Goal: Transaction & Acquisition: Purchase product/service

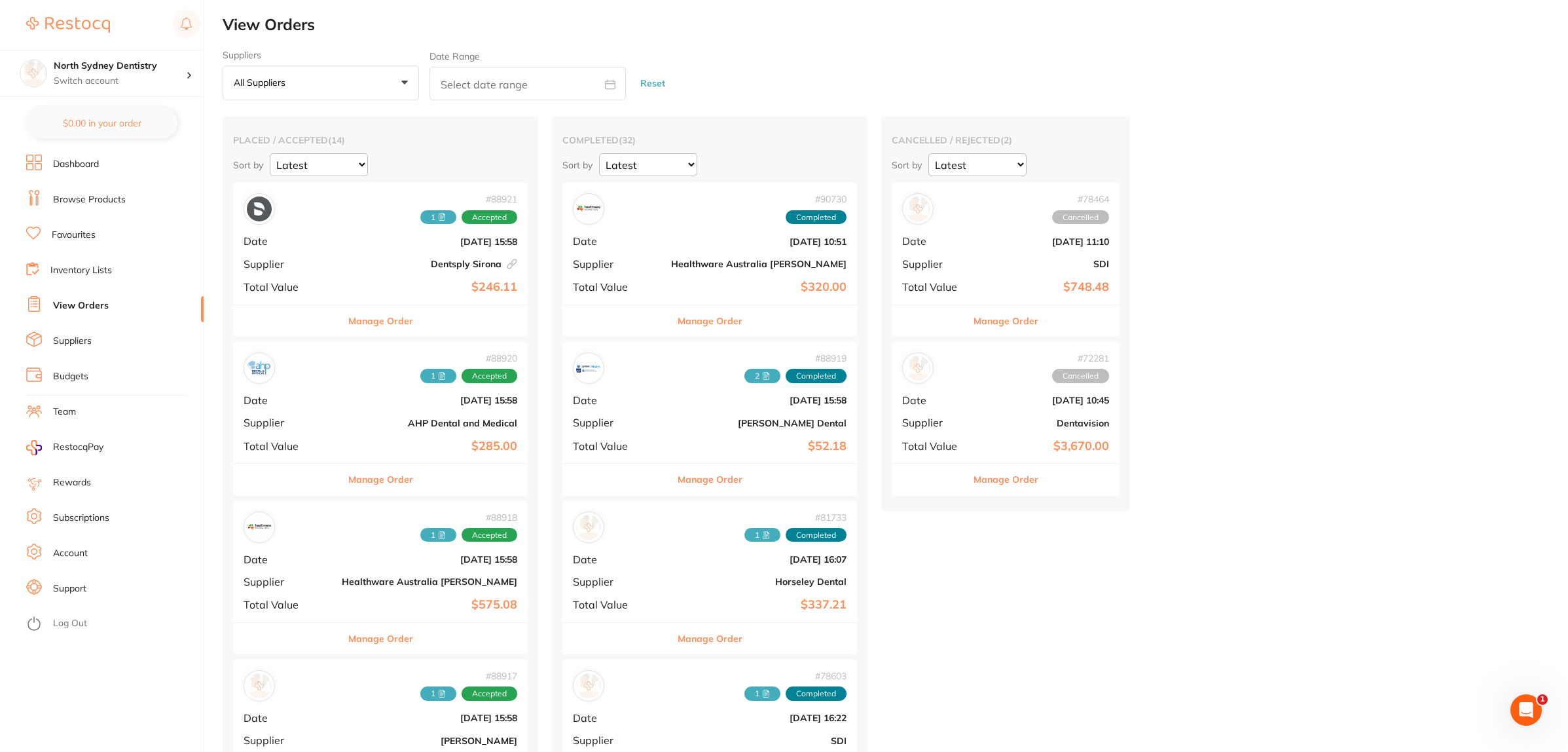
click at [103, 155] on li "Dashboard" at bounding box center [115, 164] width 177 height 19
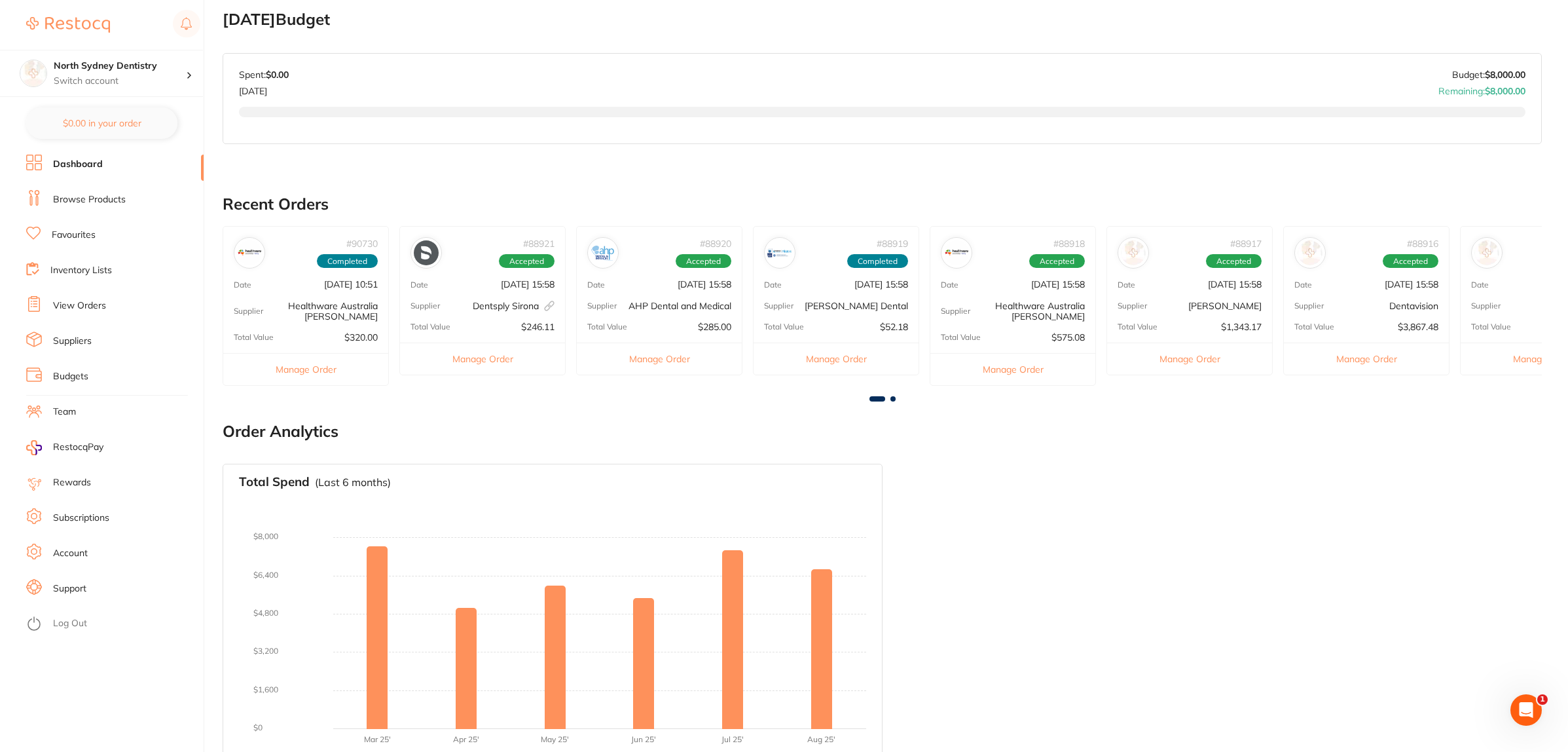
scroll to position [229, 0]
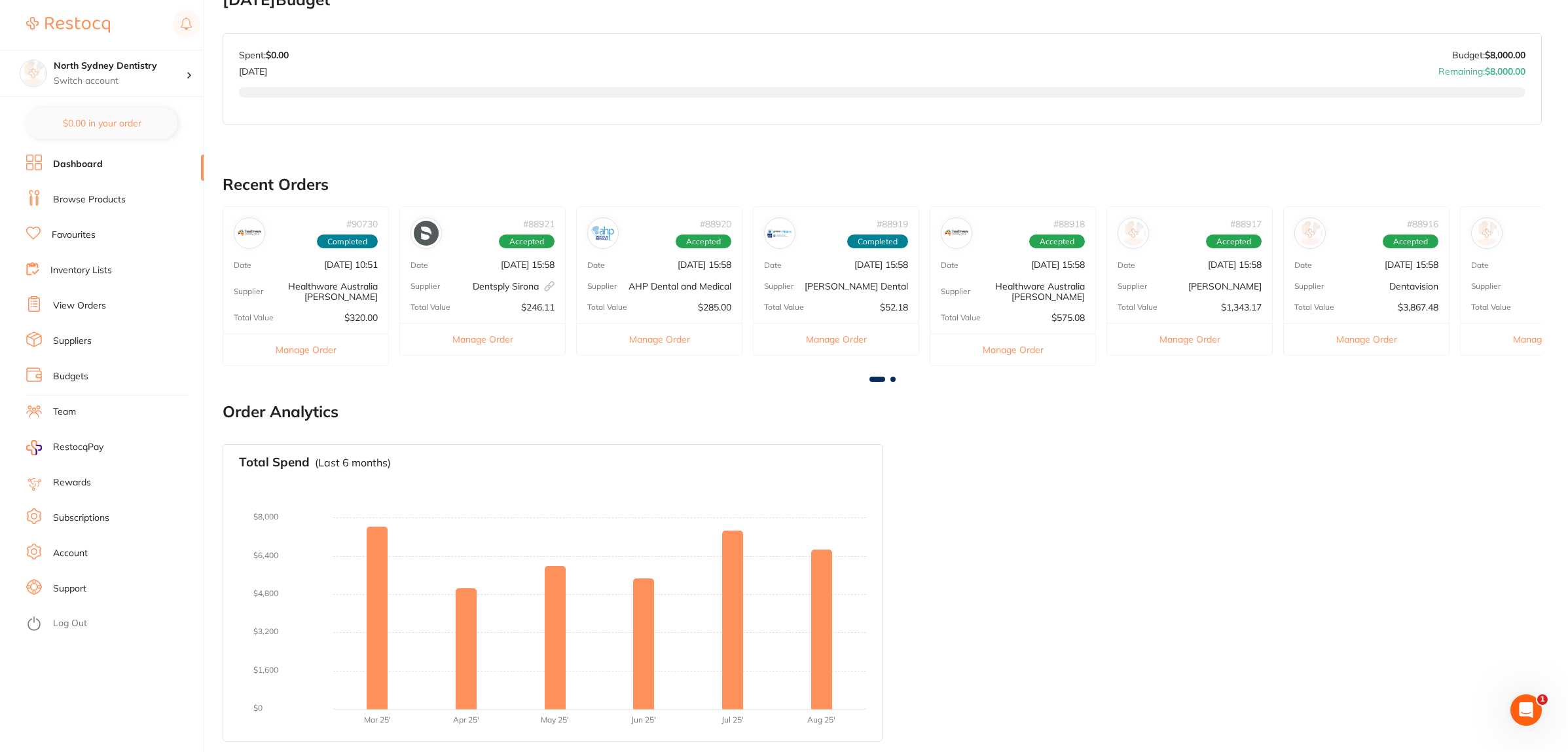
drag, startPoint x: 87, startPoint y: 370, endPoint x: 126, endPoint y: 354, distance: 42.2
click at [88, 372] on li "Budgets" at bounding box center [115, 377] width 177 height 19
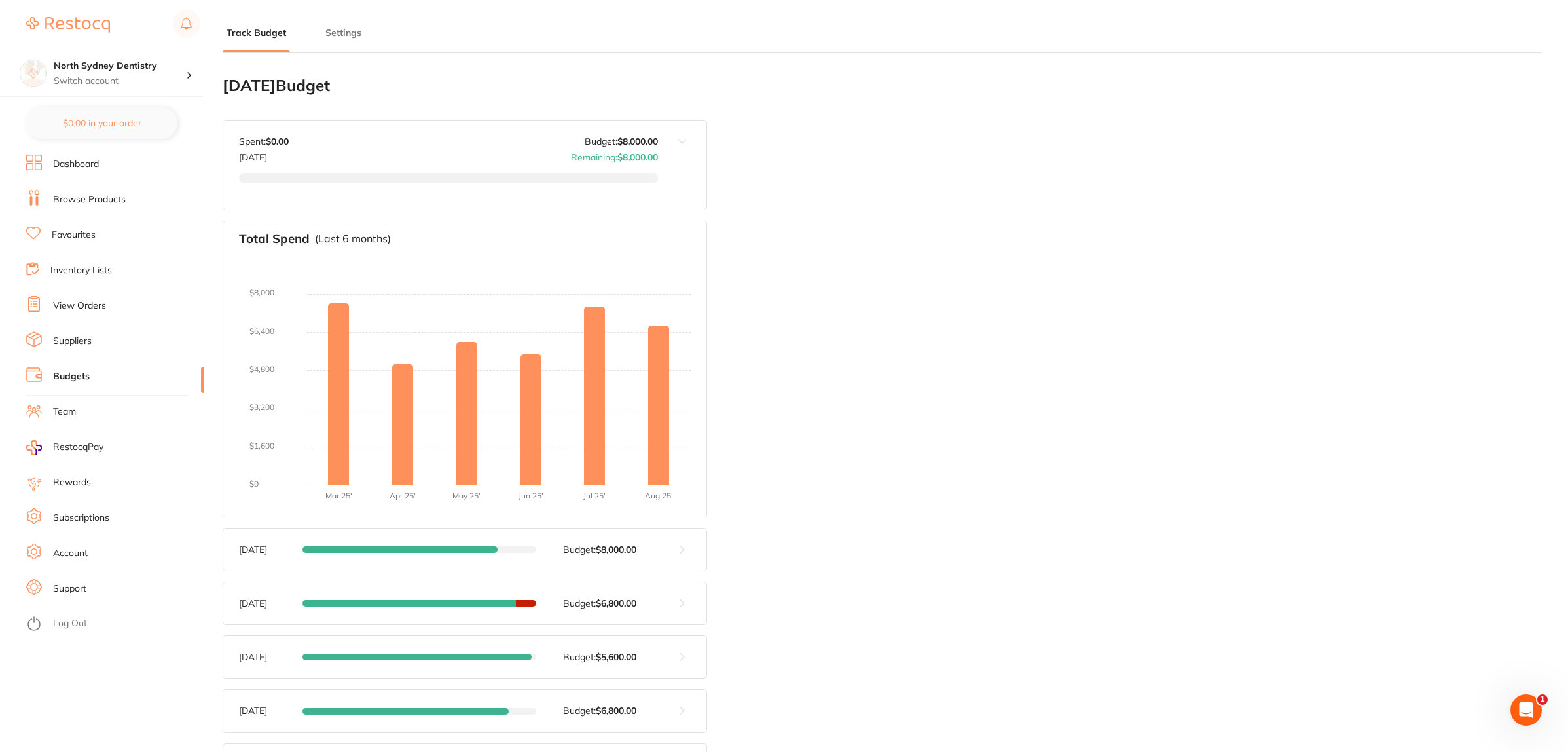
click at [112, 159] on li "Dashboard" at bounding box center [115, 164] width 177 height 19
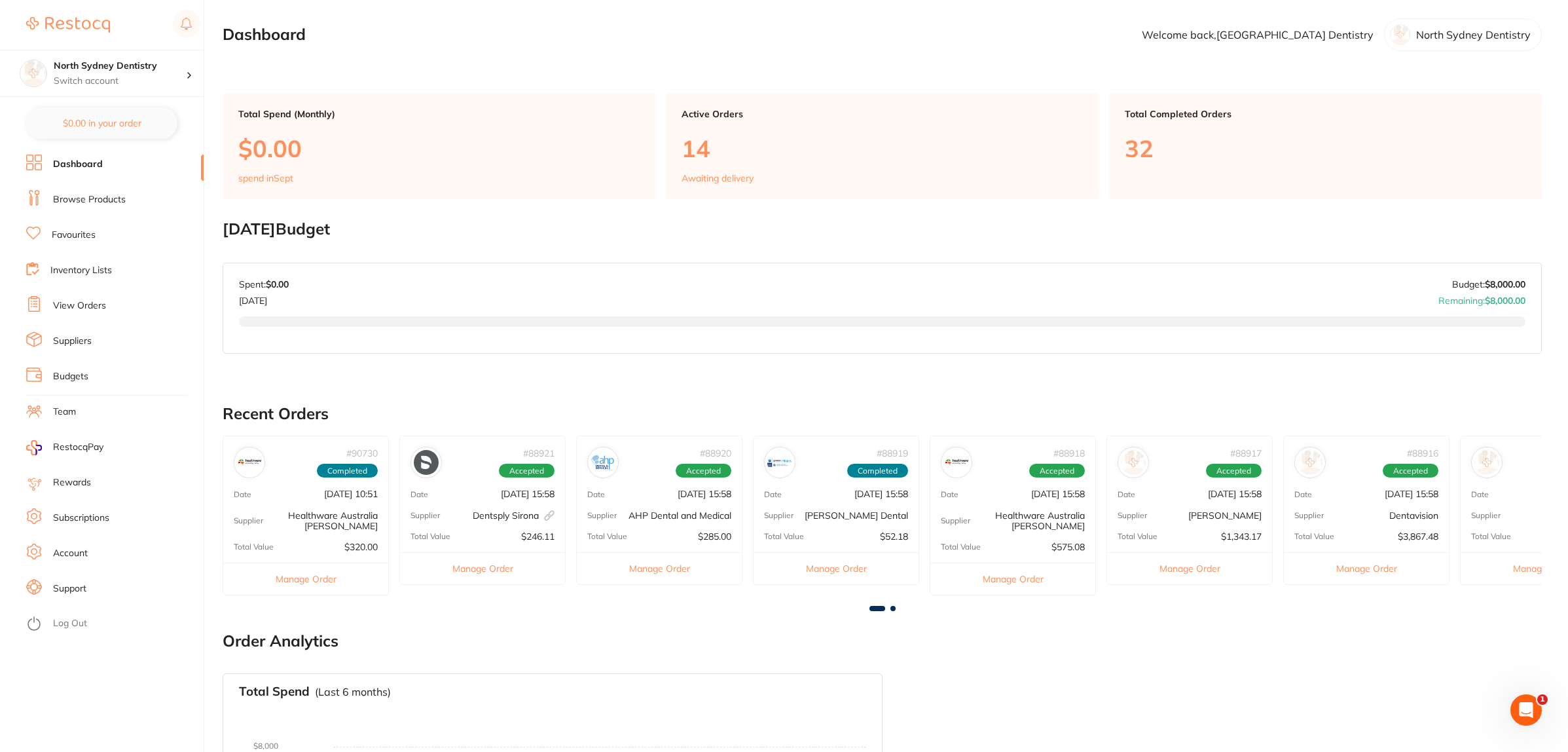
click at [98, 298] on li "View Orders" at bounding box center [115, 306] width 177 height 19
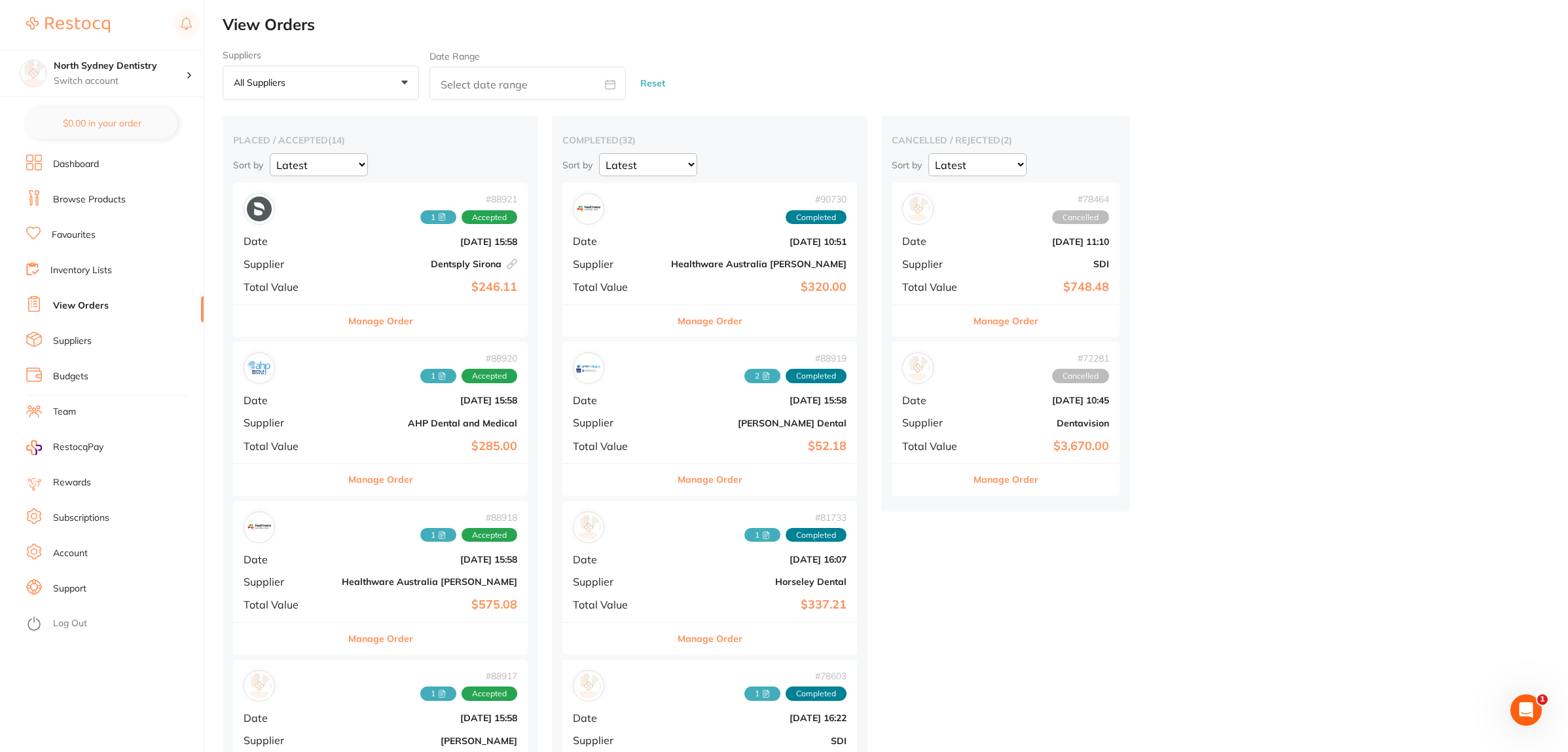
click at [97, 203] on link "Browse Products" at bounding box center [89, 199] width 72 height 13
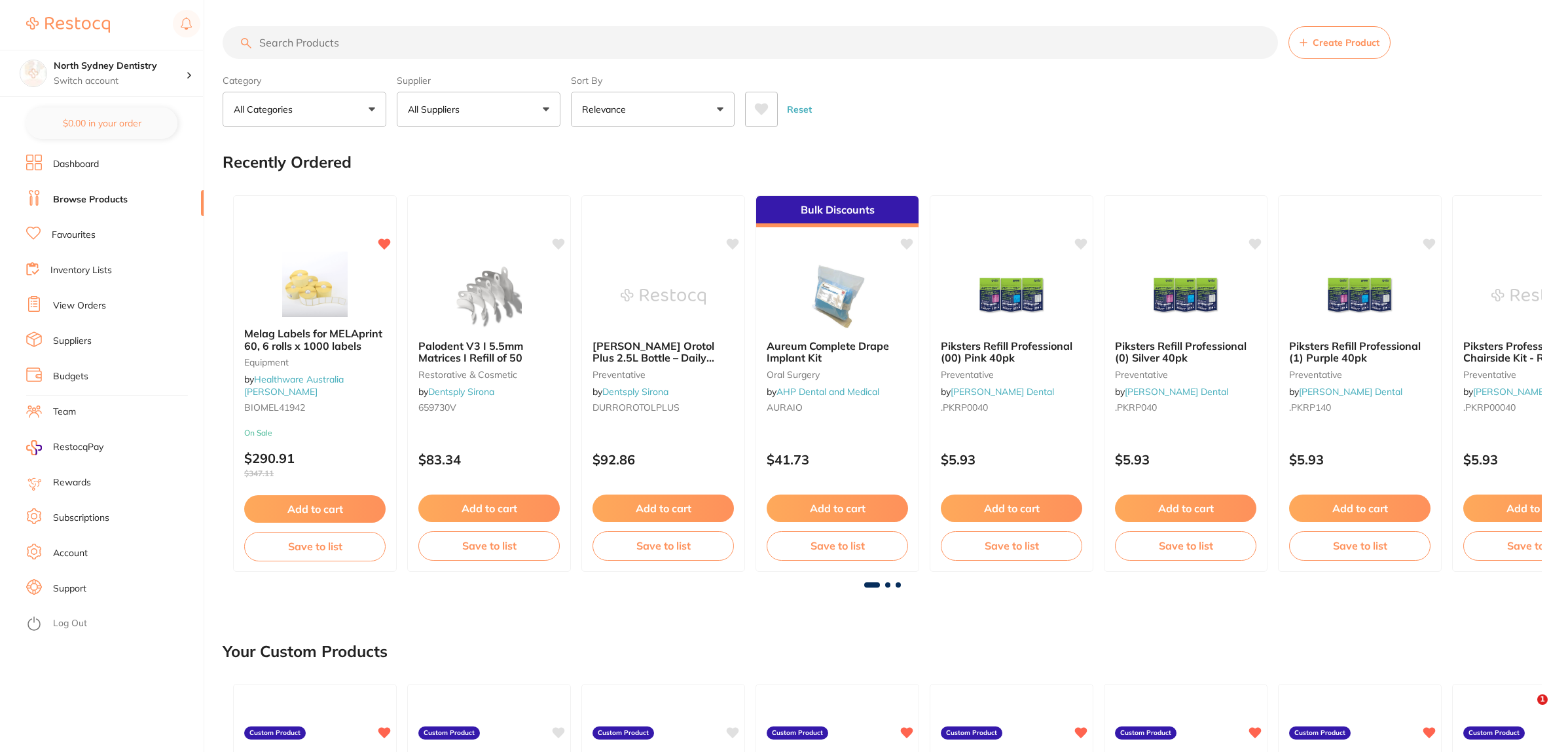
click at [315, 40] on input "search" at bounding box center [751, 42] width 1055 height 32
type input "gauze"
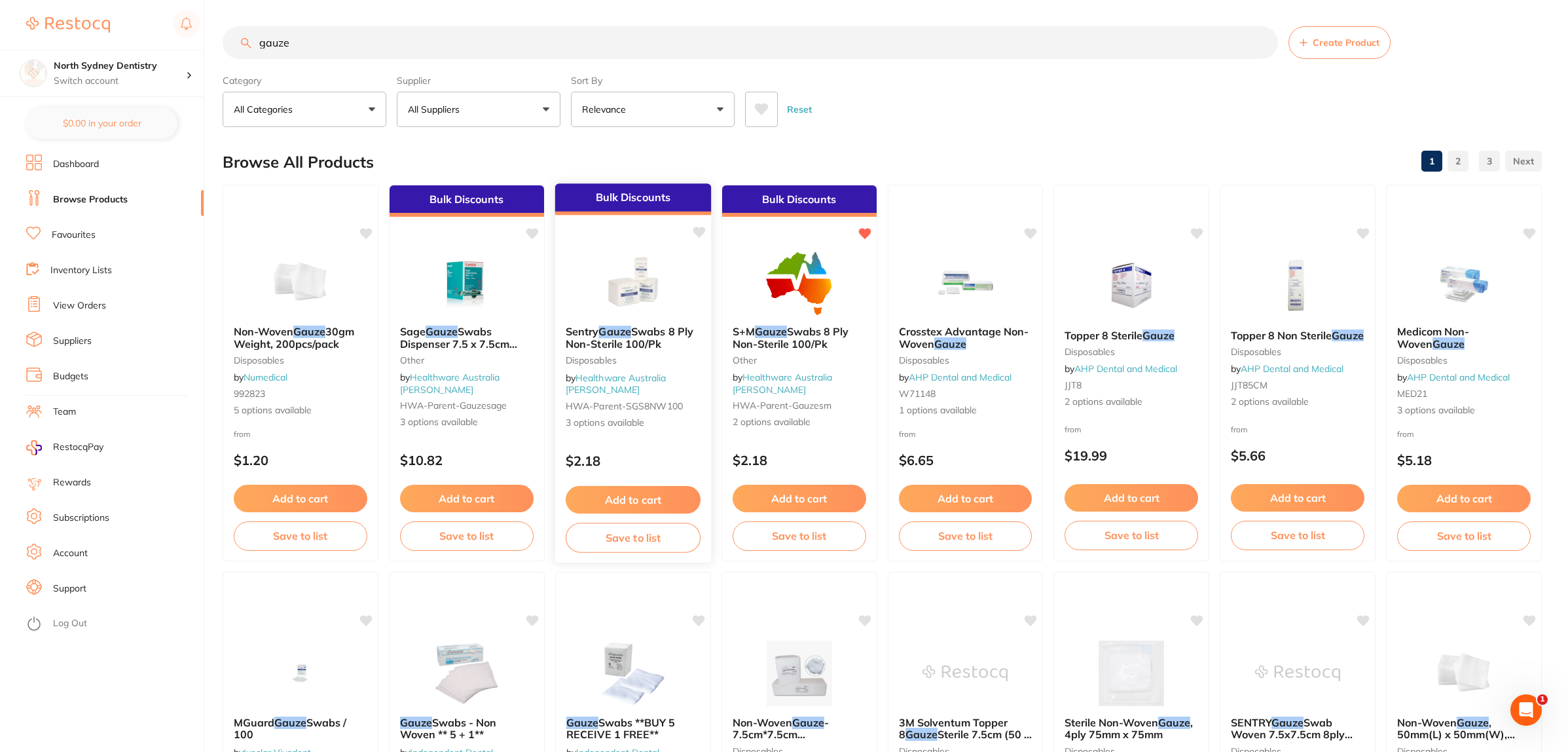
click at [658, 259] on img at bounding box center [633, 282] width 86 height 66
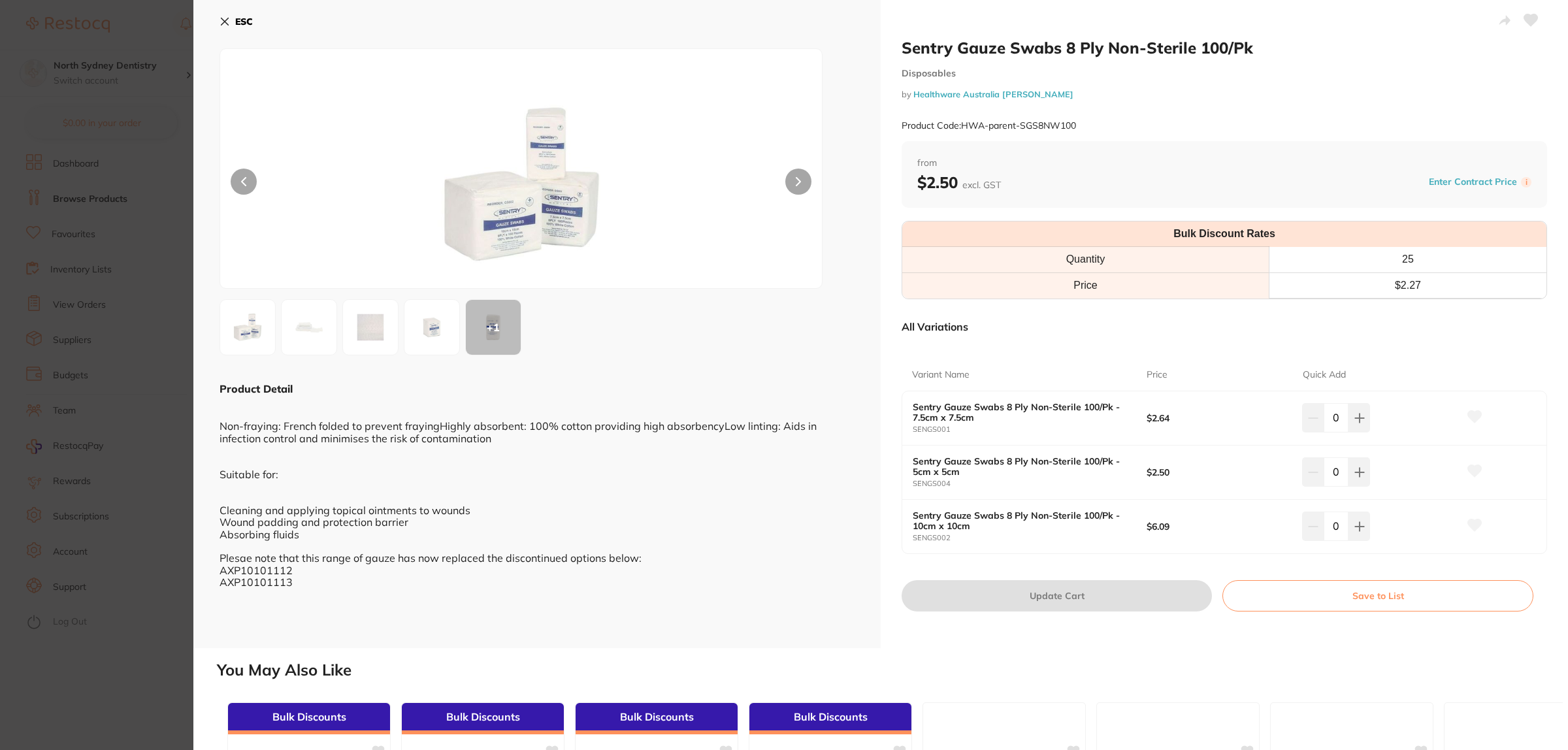
click at [797, 176] on button at bounding box center [798, 182] width 26 height 26
click at [238, 180] on button at bounding box center [244, 182] width 26 height 26
click at [1357, 425] on button at bounding box center [1359, 418] width 21 height 29
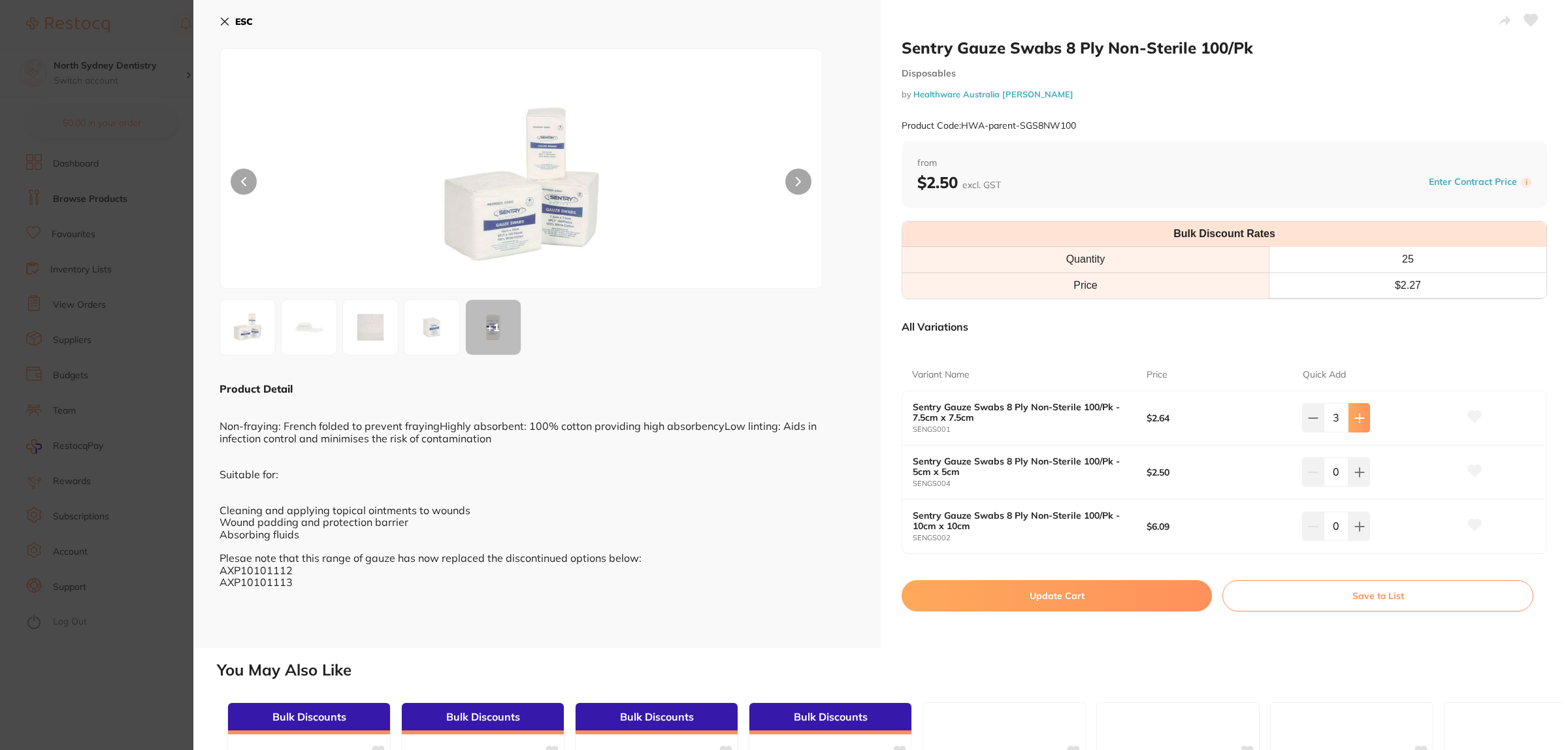
click at [1357, 425] on button at bounding box center [1359, 418] width 21 height 29
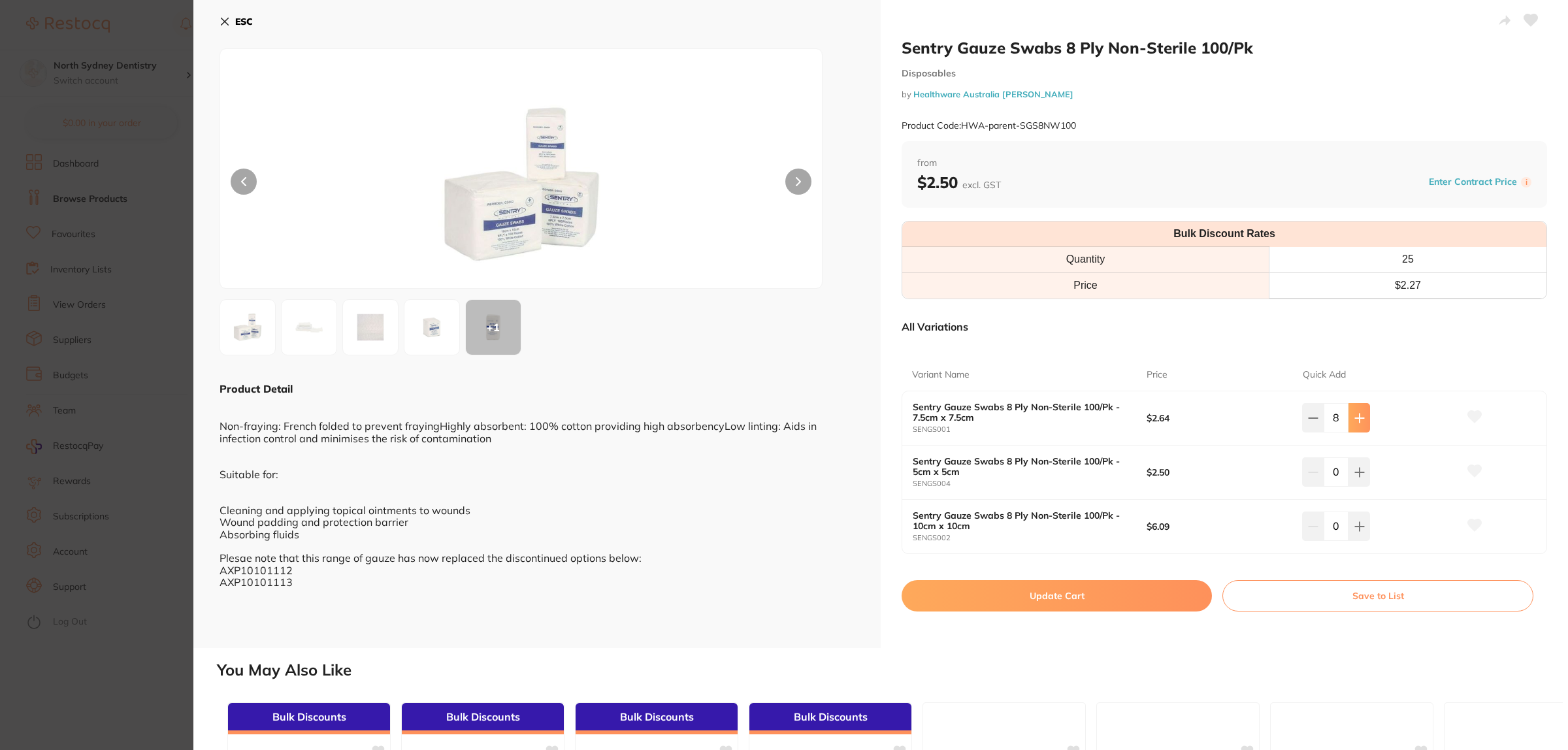
click at [1357, 425] on button at bounding box center [1359, 418] width 21 height 29
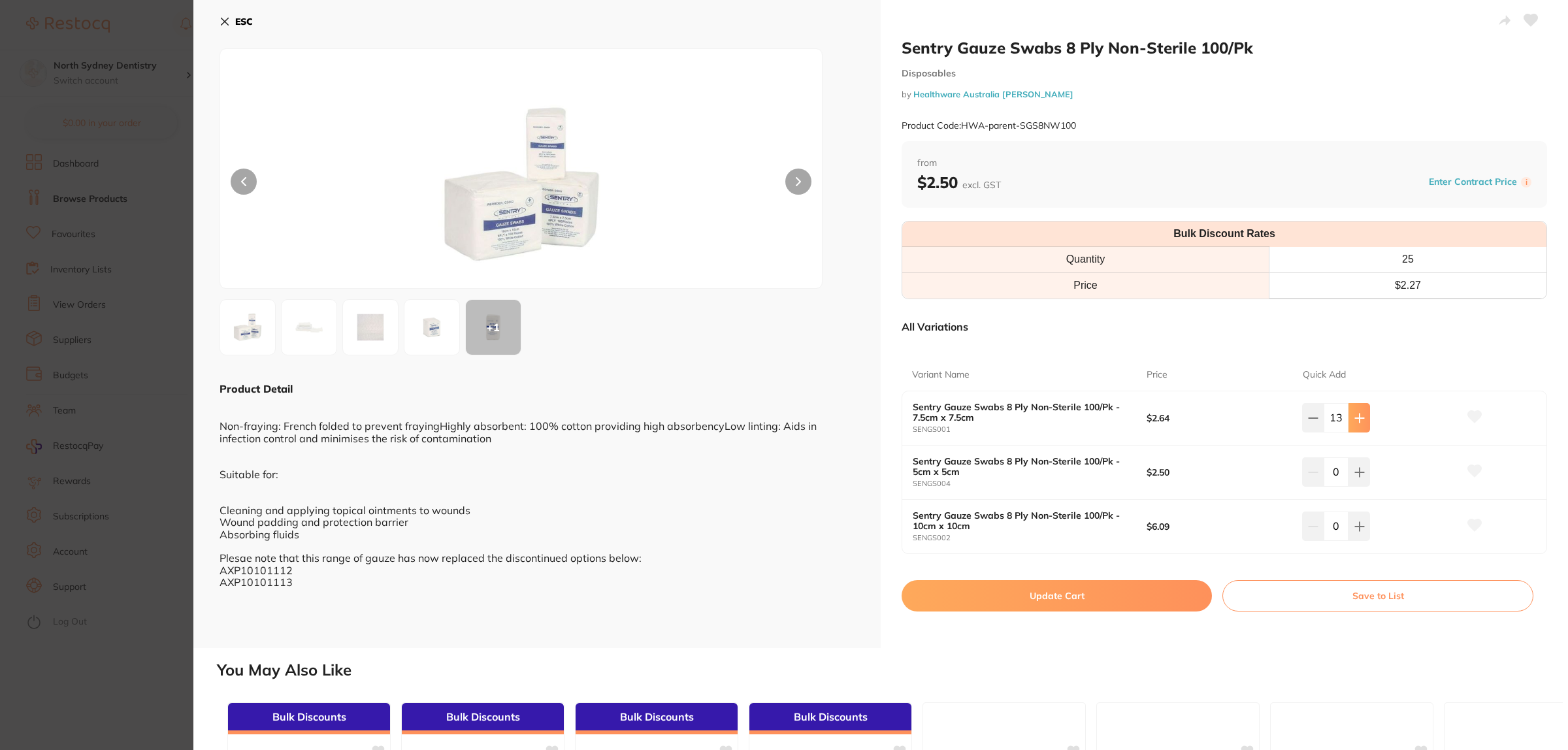
click at [1357, 425] on button at bounding box center [1359, 418] width 21 height 29
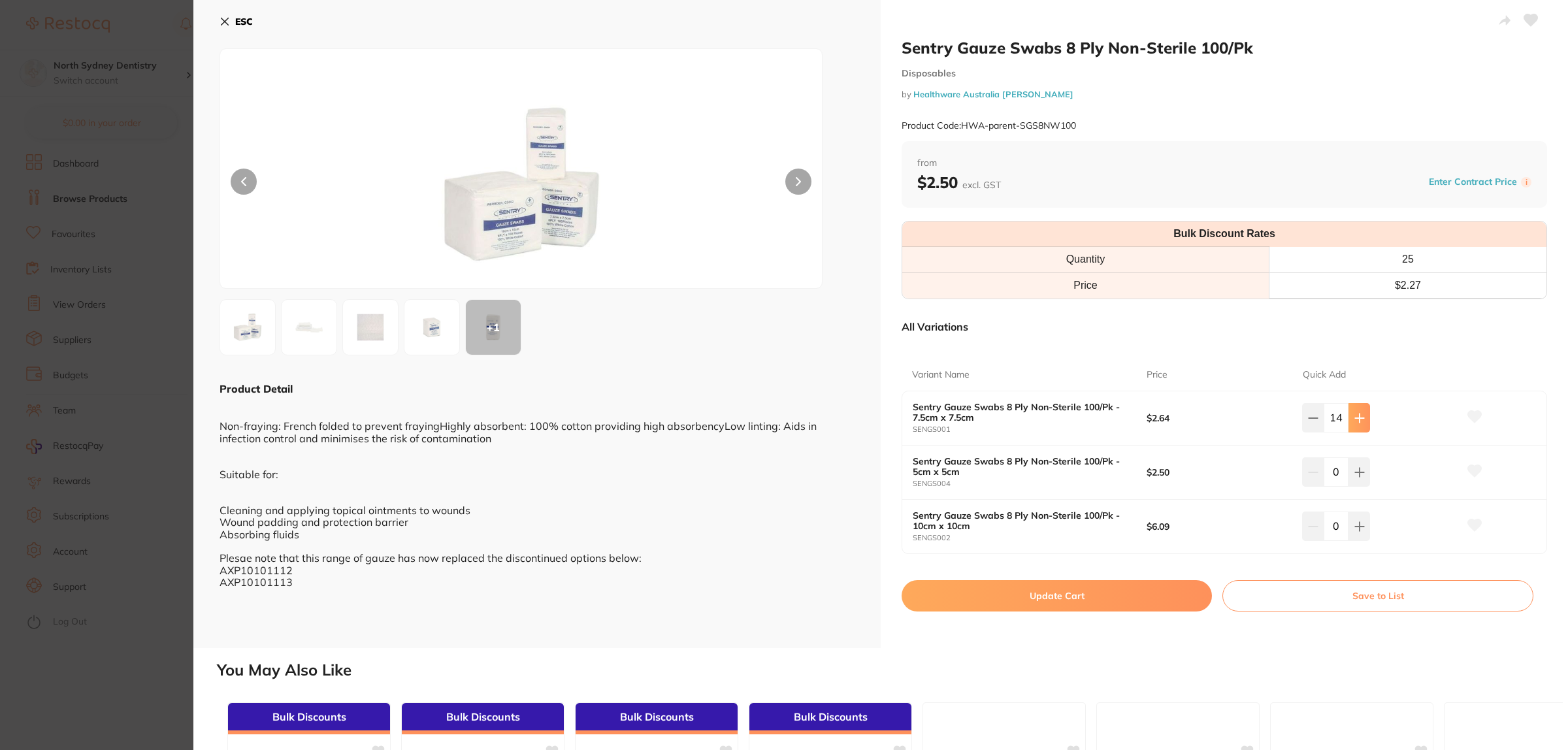
click at [1357, 425] on button at bounding box center [1359, 418] width 21 height 29
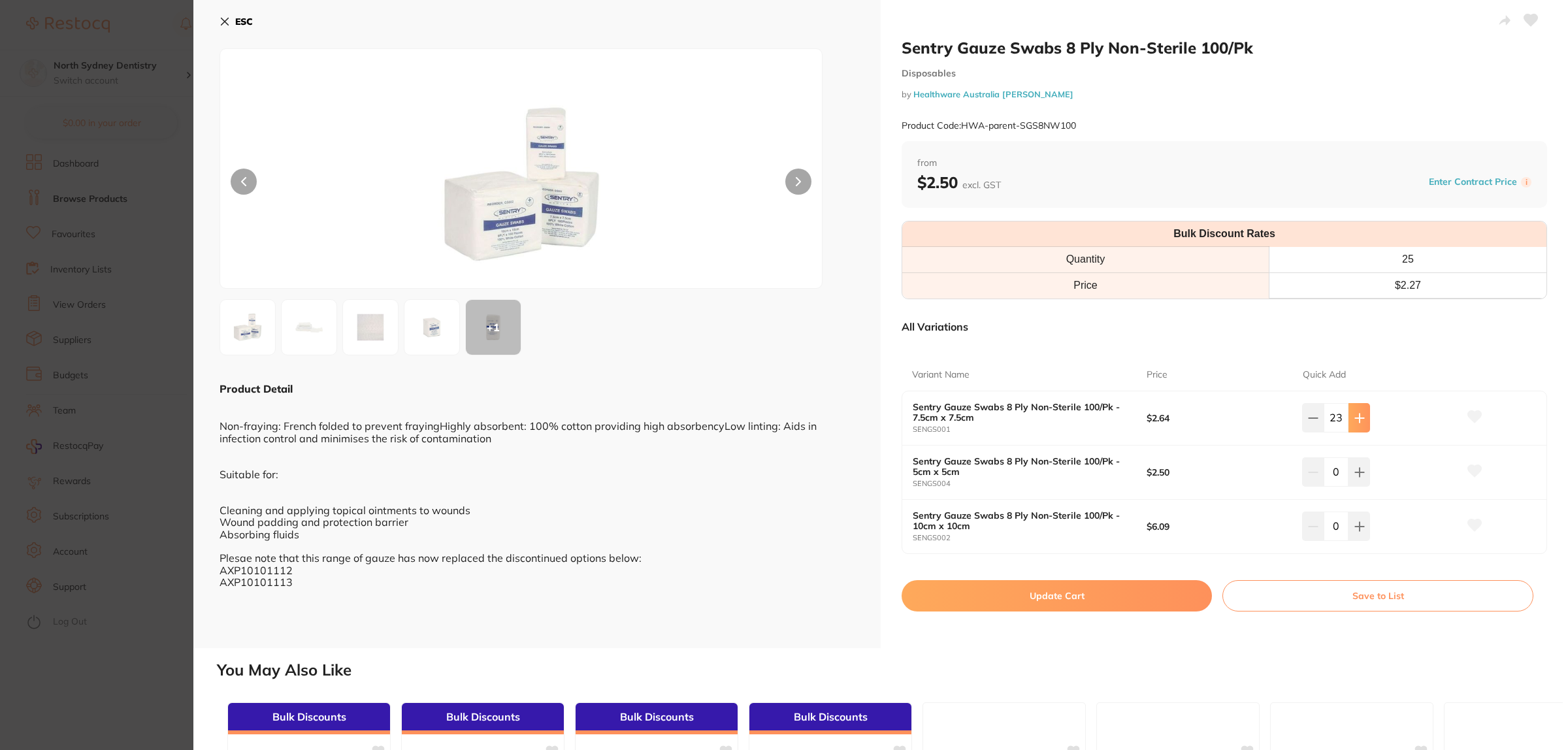
click at [1357, 425] on button at bounding box center [1359, 418] width 21 height 29
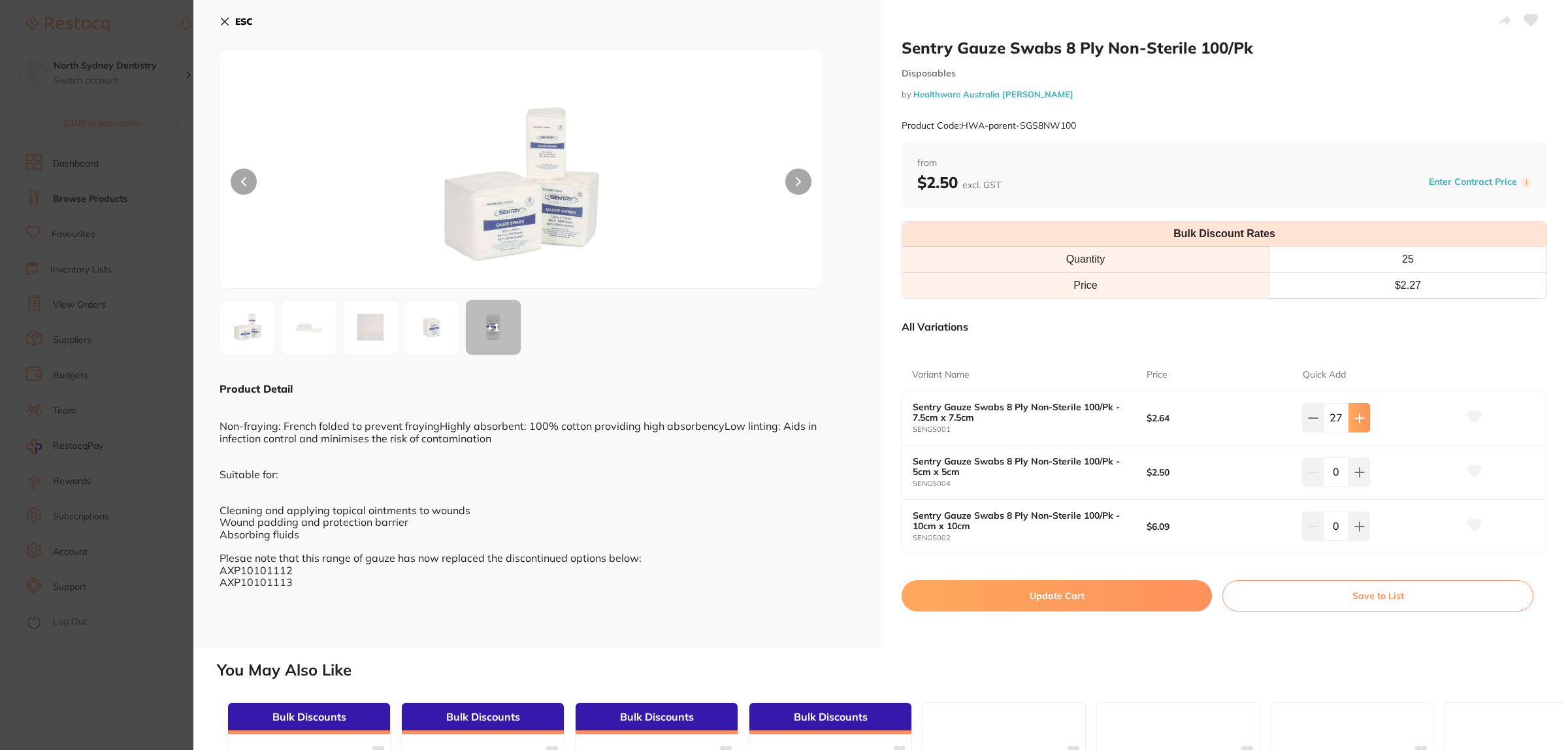
click at [1357, 425] on button at bounding box center [1359, 418] width 21 height 29
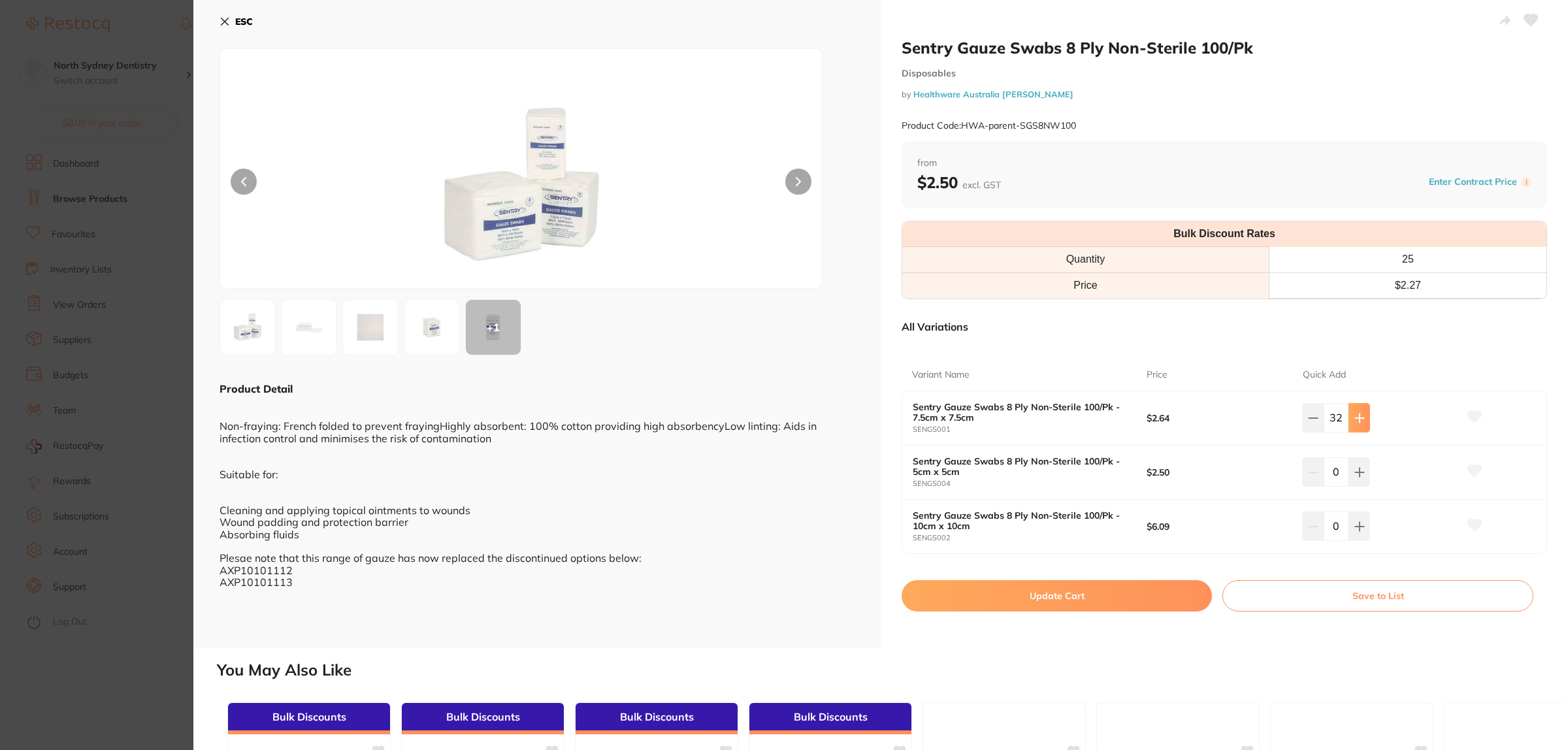
click at [1357, 425] on button at bounding box center [1359, 418] width 21 height 29
click at [1314, 421] on icon at bounding box center [1313, 418] width 10 height 10
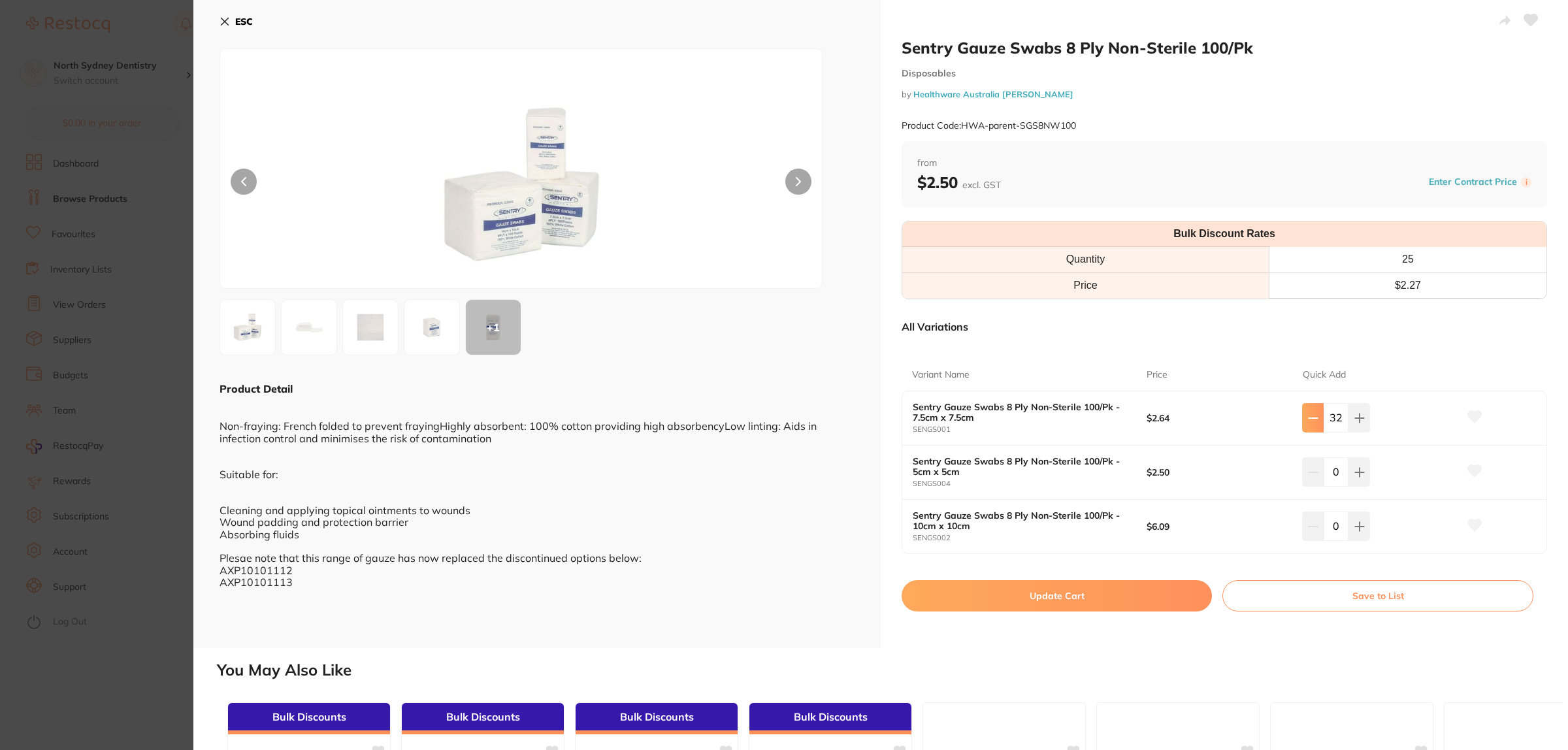
click at [1314, 421] on icon at bounding box center [1313, 418] width 10 height 10
click at [1369, 415] on div "28" at bounding box center [1380, 418] width 156 height 29
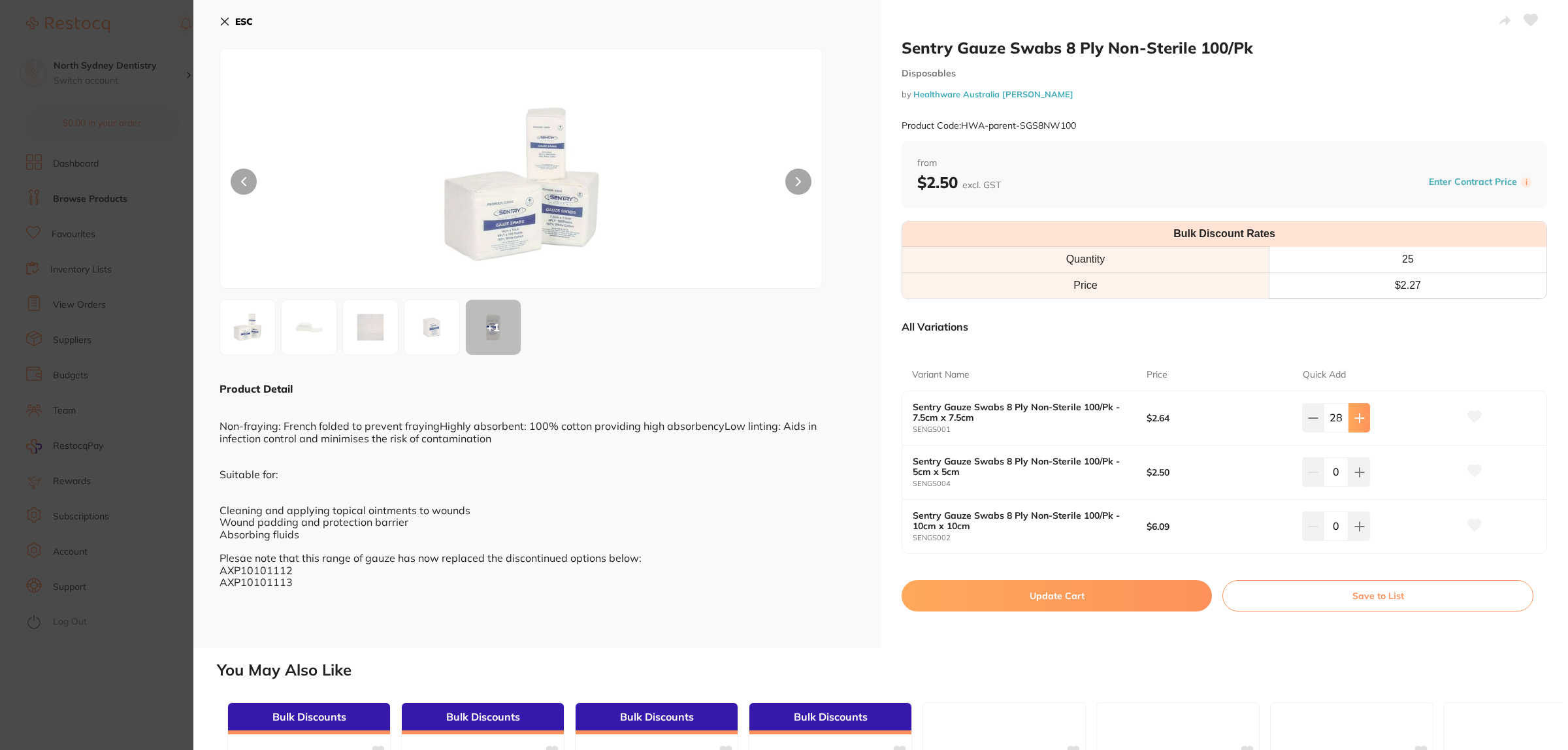
click at [1364, 417] on button at bounding box center [1359, 418] width 21 height 29
type input "30"
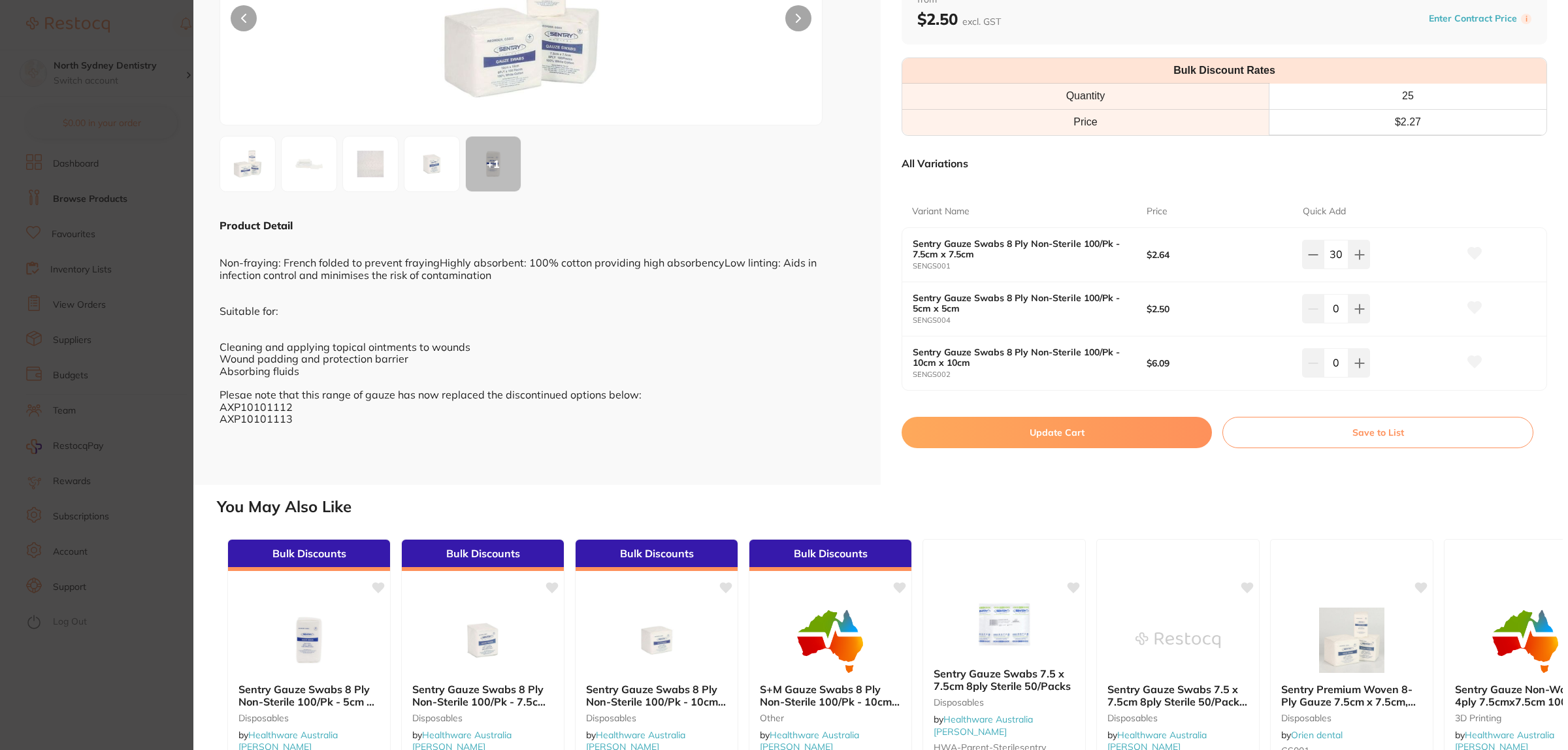
click at [1108, 438] on button "Update Cart" at bounding box center [1057, 433] width 310 height 32
checkbox input "false"
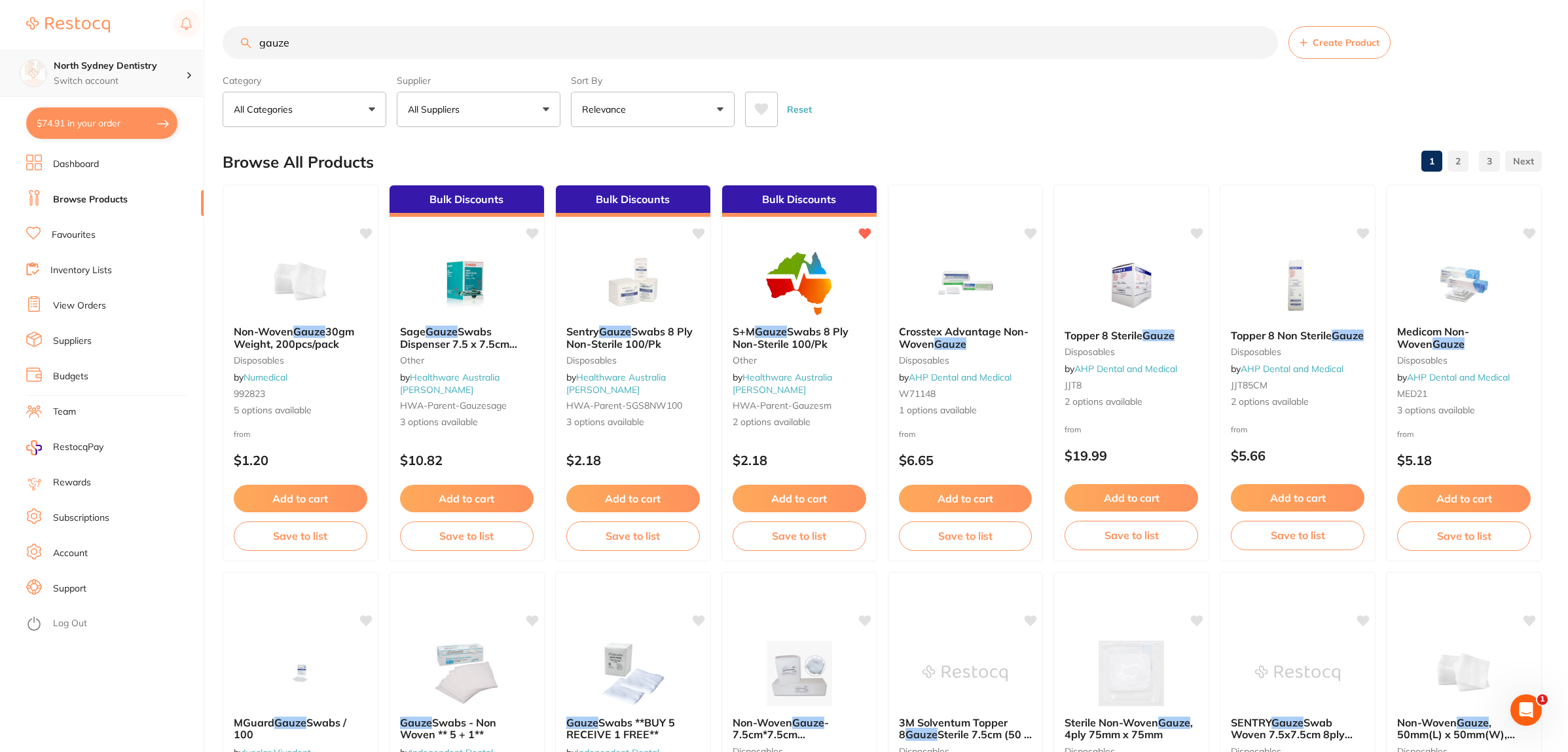
drag, startPoint x: 393, startPoint y: 52, endPoint x: 106, endPoint y: 52, distance: 287.0
click at [106, 52] on div "$74.91 North Sydney Dentistry Switch account North Sydney Dentistry $74.91 in y…" at bounding box center [784, 376] width 1568 height 752
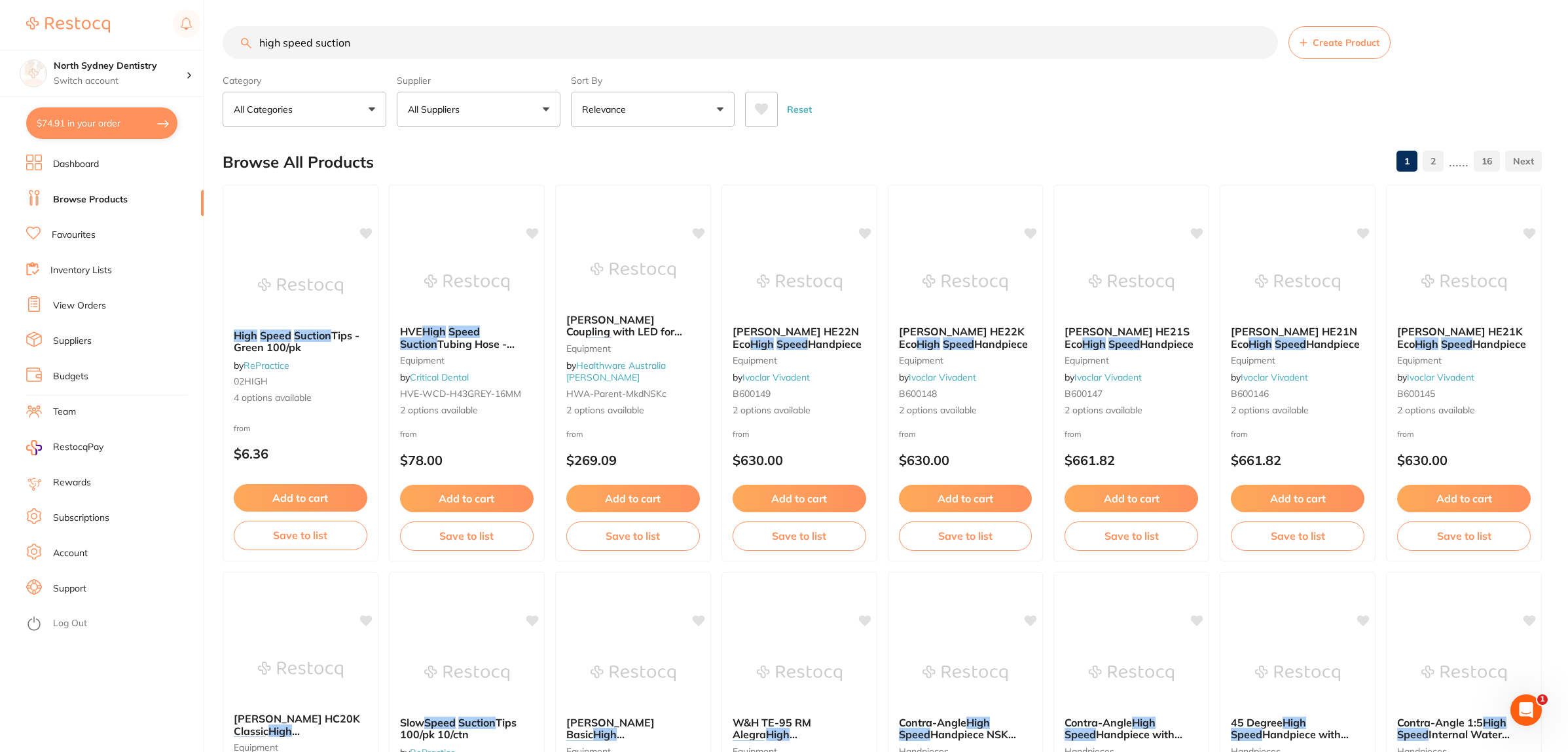
drag, startPoint x: 374, startPoint y: 43, endPoint x: 321, endPoint y: 46, distance: 53.1
click at [321, 46] on input "high speed suction" at bounding box center [751, 42] width 1055 height 32
drag, startPoint x: 282, startPoint y: 43, endPoint x: 313, endPoint y: 44, distance: 31.0
click at [313, 44] on input "high speed suction" at bounding box center [751, 42] width 1055 height 32
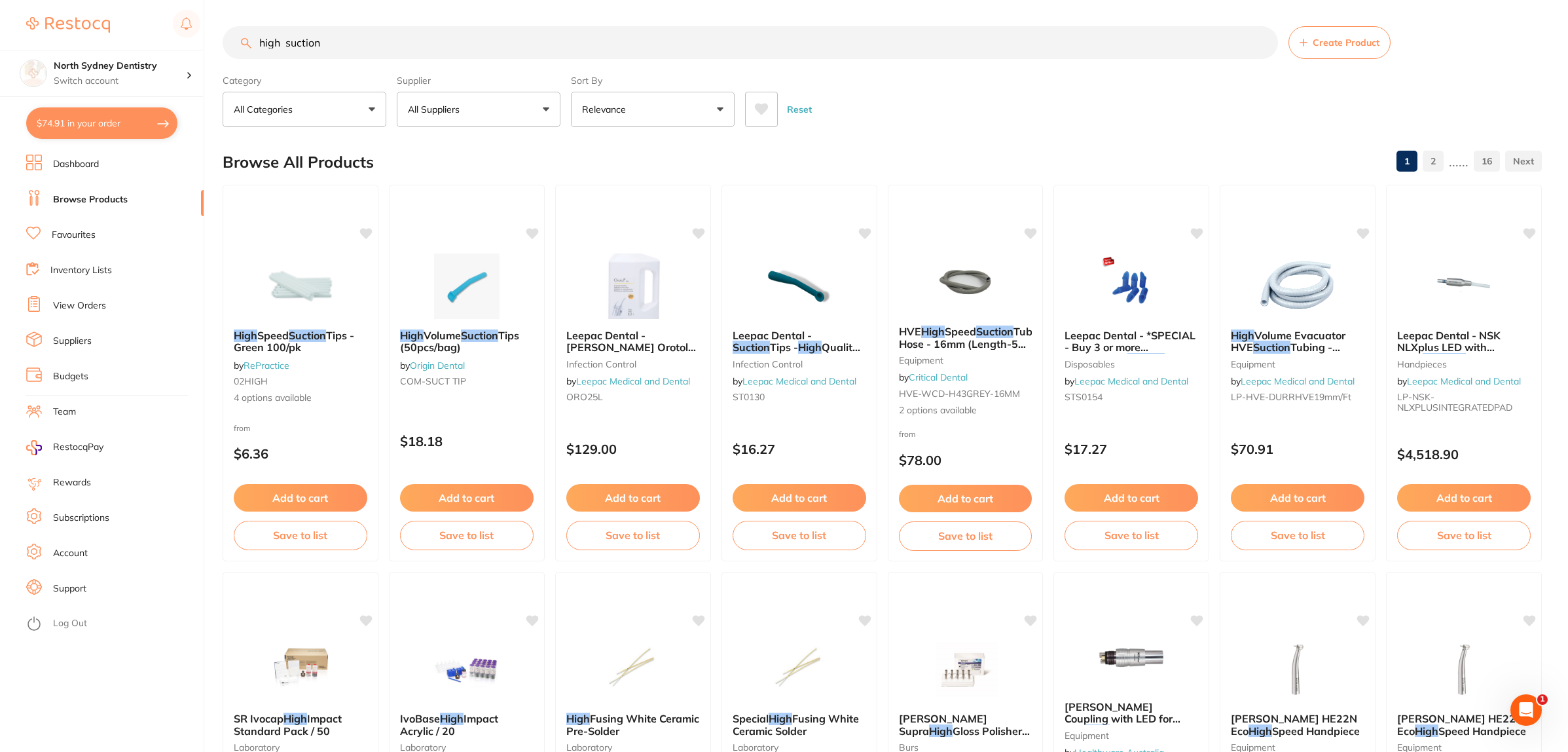
drag, startPoint x: 362, startPoint y: 44, endPoint x: 0, endPoint y: 41, distance: 362.0
click at [0, 43] on div "$74.91 North Sydney Dentistry Switch account North Sydney Dentistry $74.91 in y…" at bounding box center [784, 376] width 1568 height 752
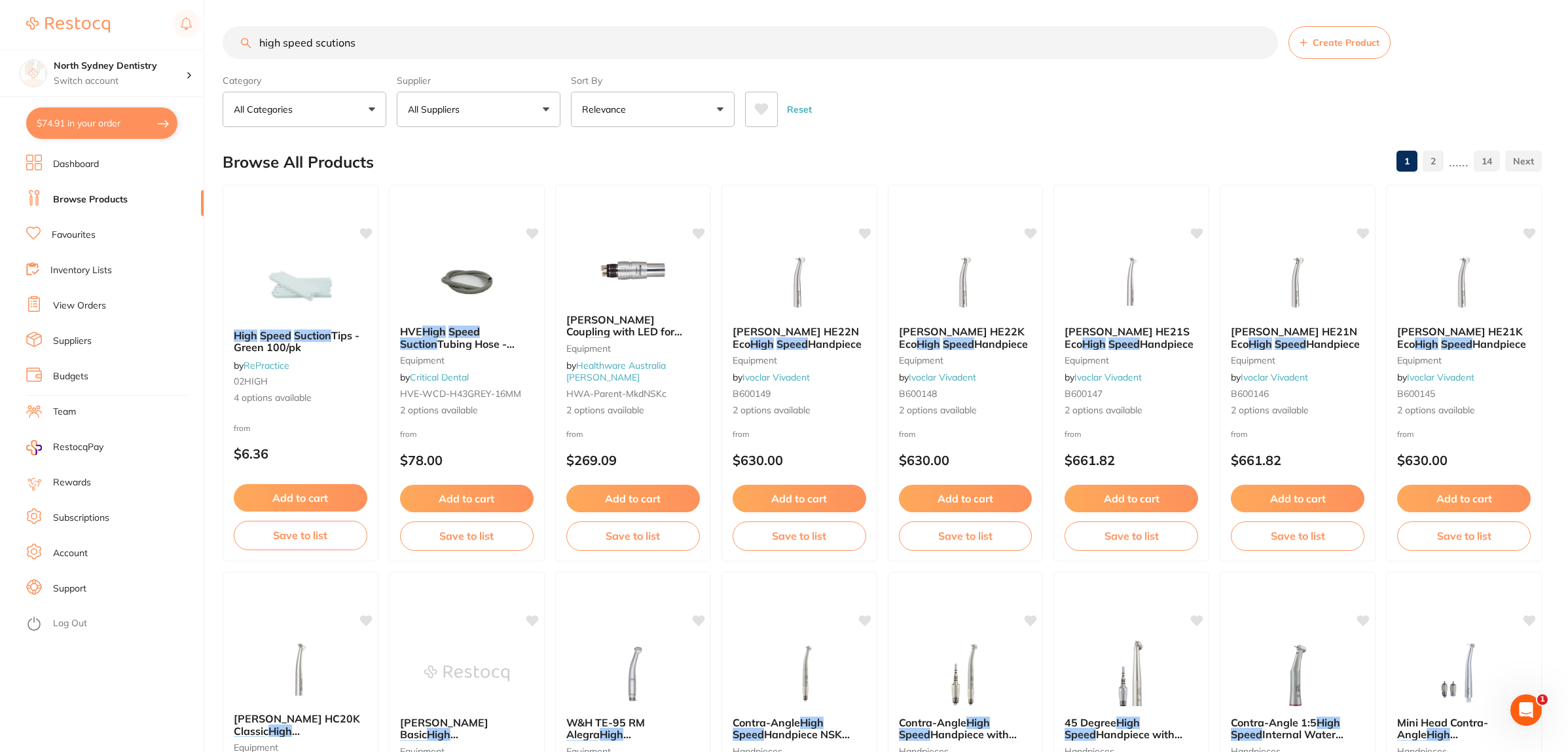
drag, startPoint x: 321, startPoint y: 45, endPoint x: 411, endPoint y: 43, distance: 90.0
click at [411, 43] on input "high speed scutions" at bounding box center [751, 42] width 1055 height 32
type input "high speed suction"
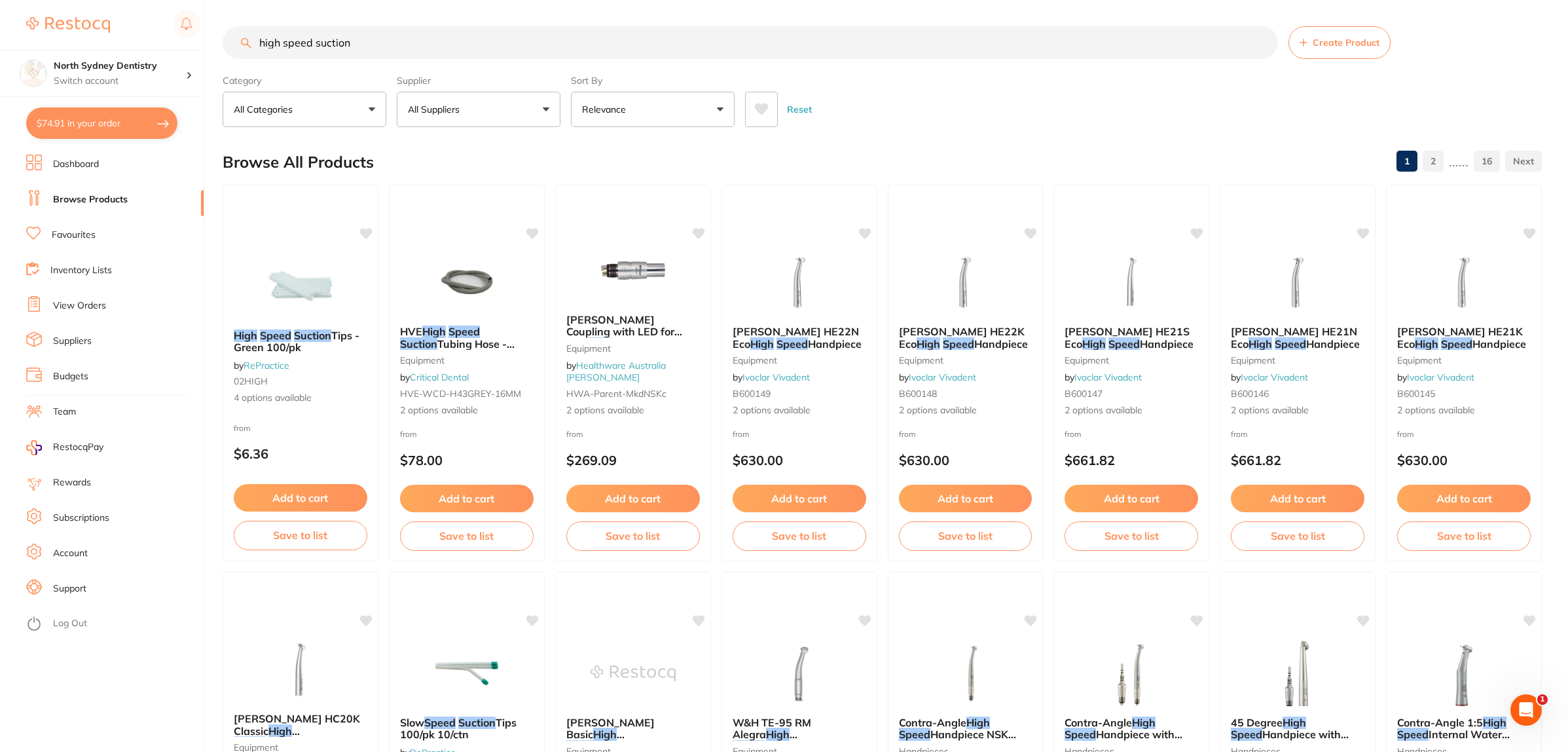
click at [113, 161] on li "Dashboard" at bounding box center [115, 164] width 177 height 19
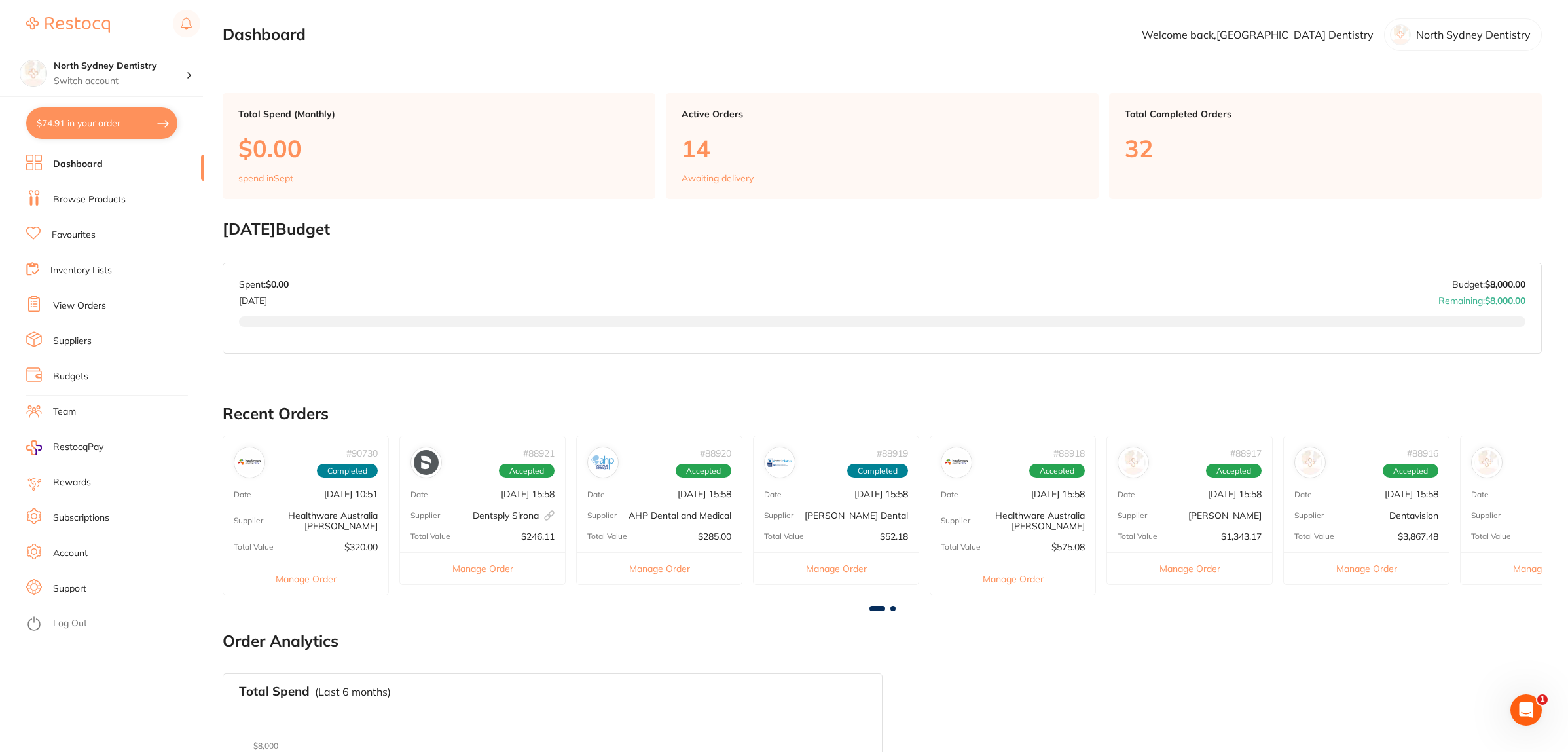
click at [89, 337] on link "Suppliers" at bounding box center [72, 341] width 39 height 13
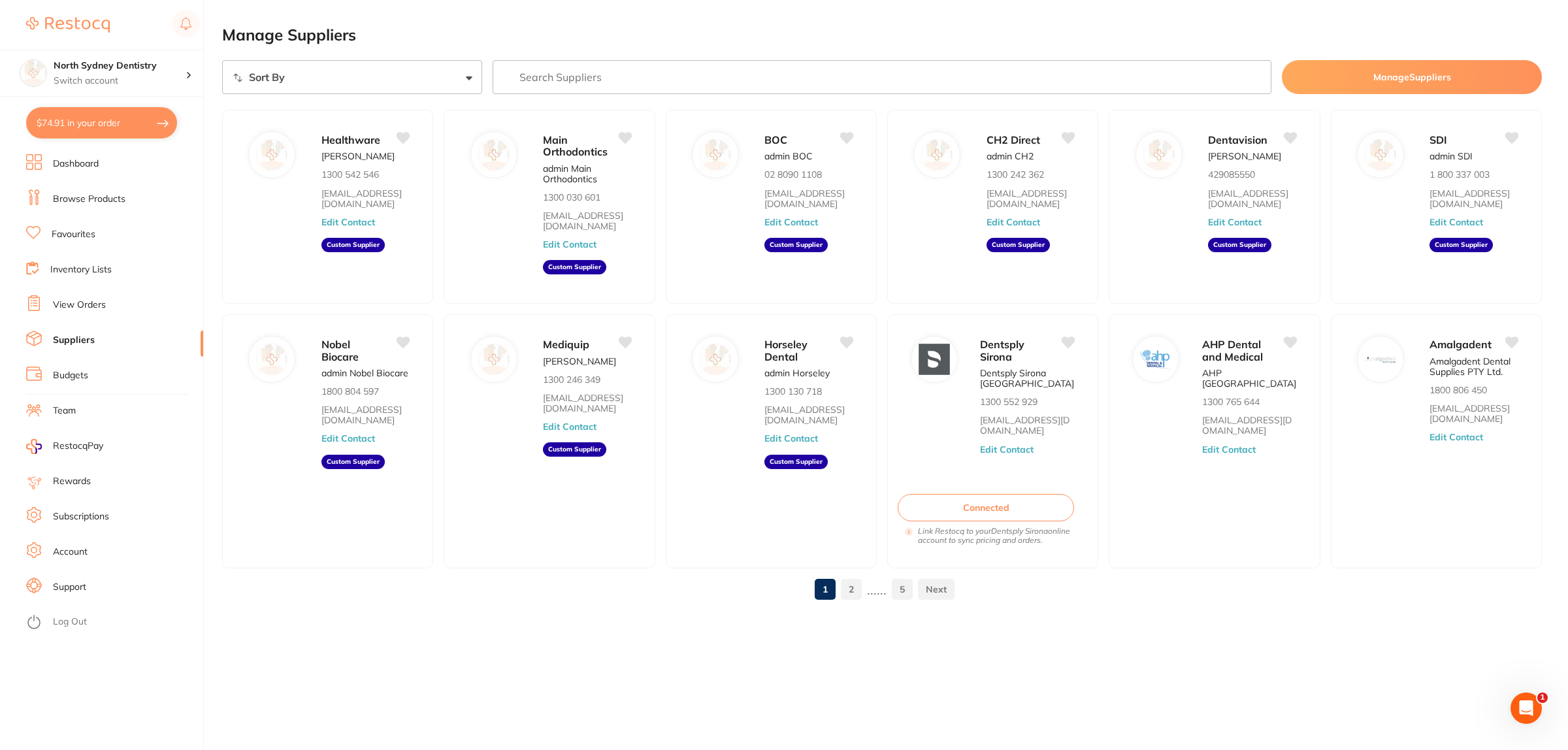
click at [94, 207] on li "Browse Products" at bounding box center [114, 199] width 177 height 19
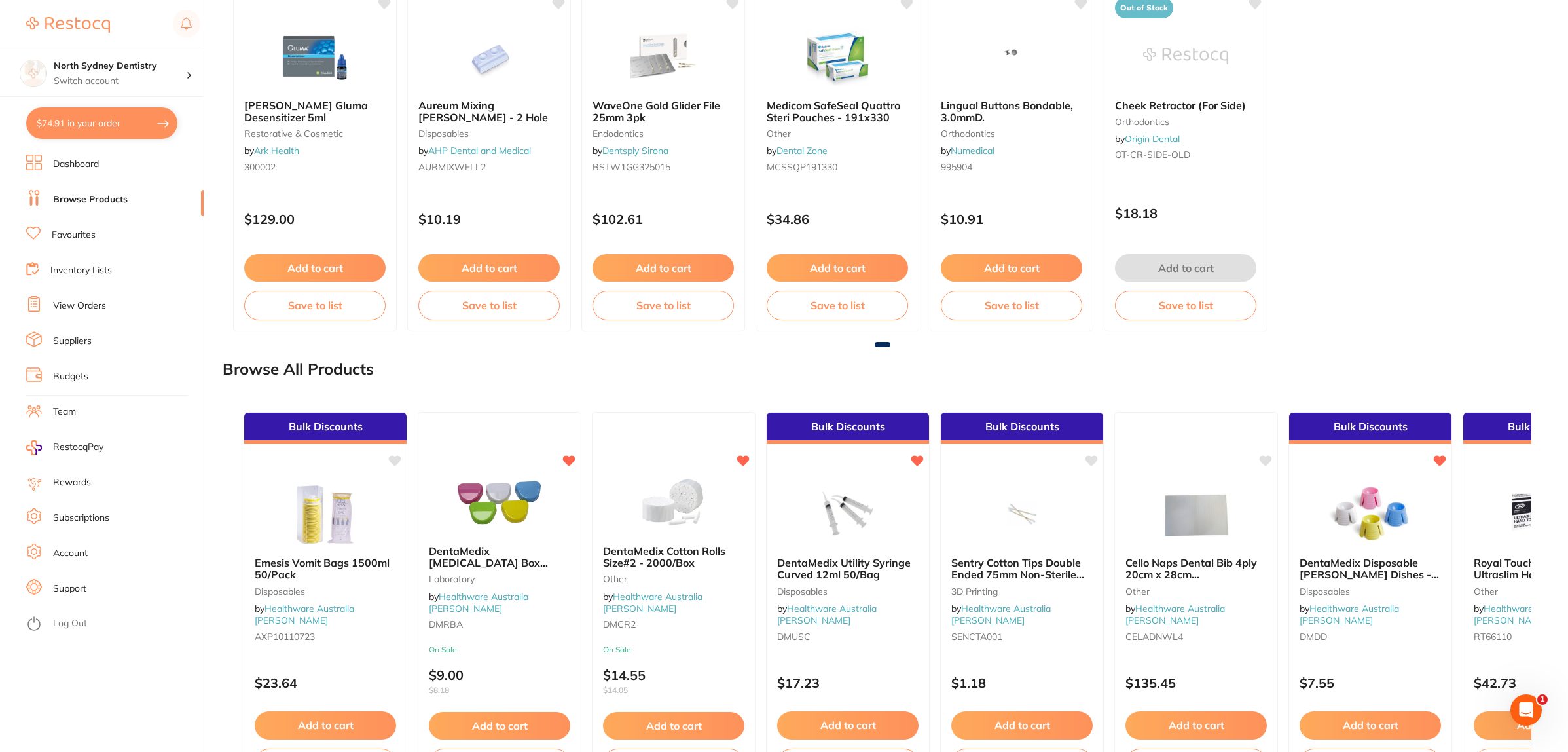
scroll to position [1291, 0]
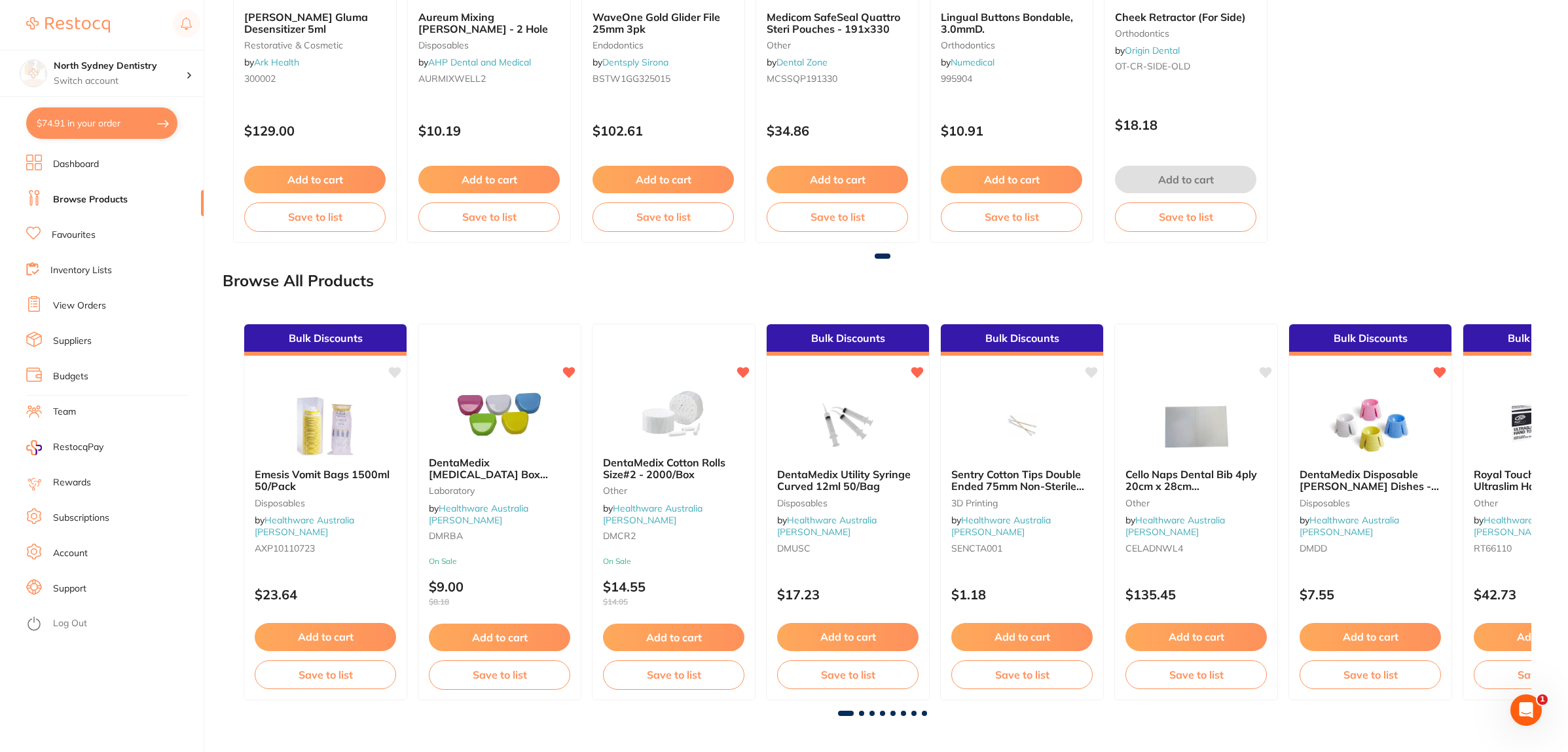
drag, startPoint x: 492, startPoint y: 419, endPoint x: 728, endPoint y: 544, distance: 267.1
click at [492, 419] on img at bounding box center [499, 413] width 85 height 66
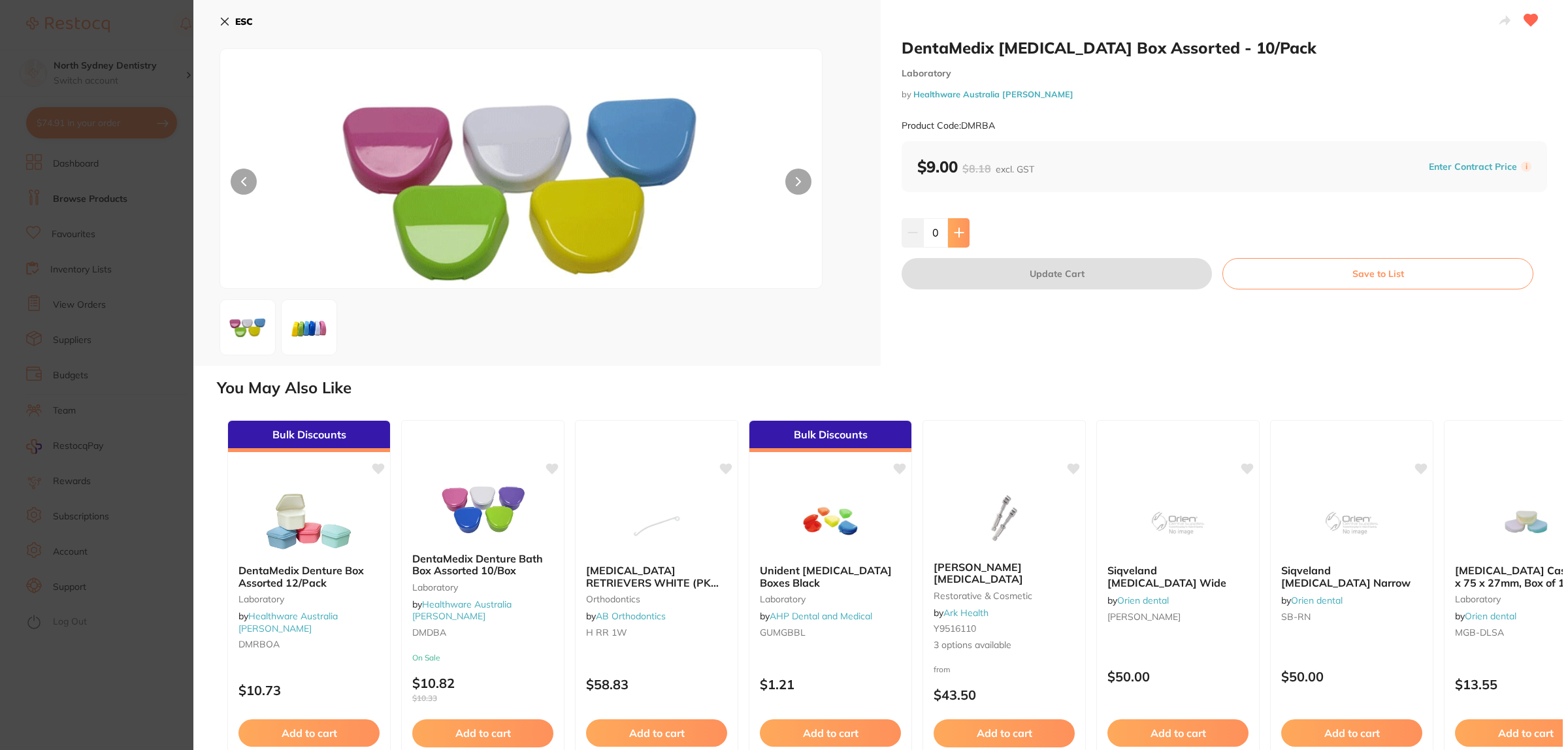
click at [955, 232] on icon at bounding box center [959, 232] width 10 height 10
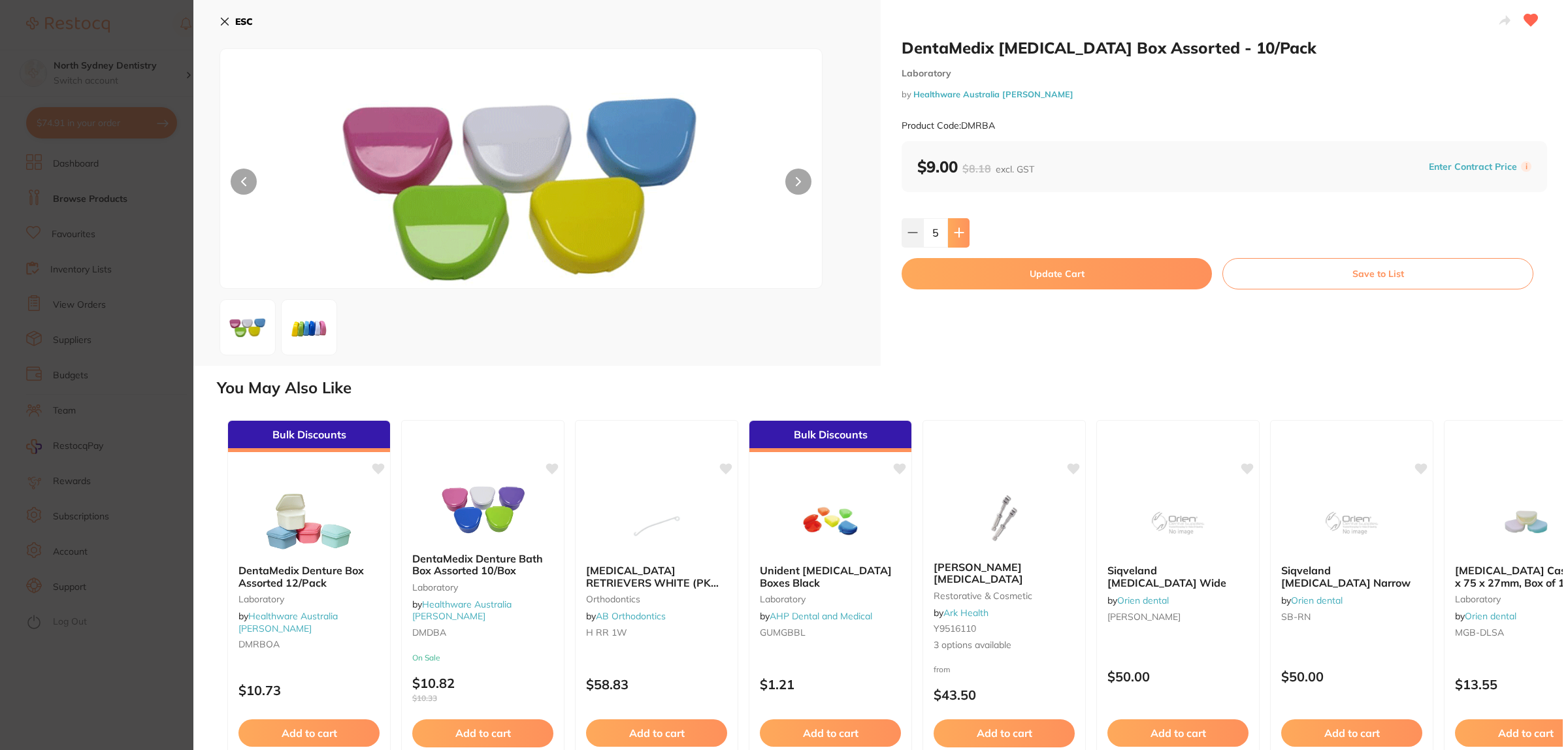
click at [955, 232] on icon at bounding box center [959, 232] width 10 height 10
click at [966, 224] on button at bounding box center [958, 233] width 21 height 29
click at [956, 232] on icon at bounding box center [959, 232] width 10 height 10
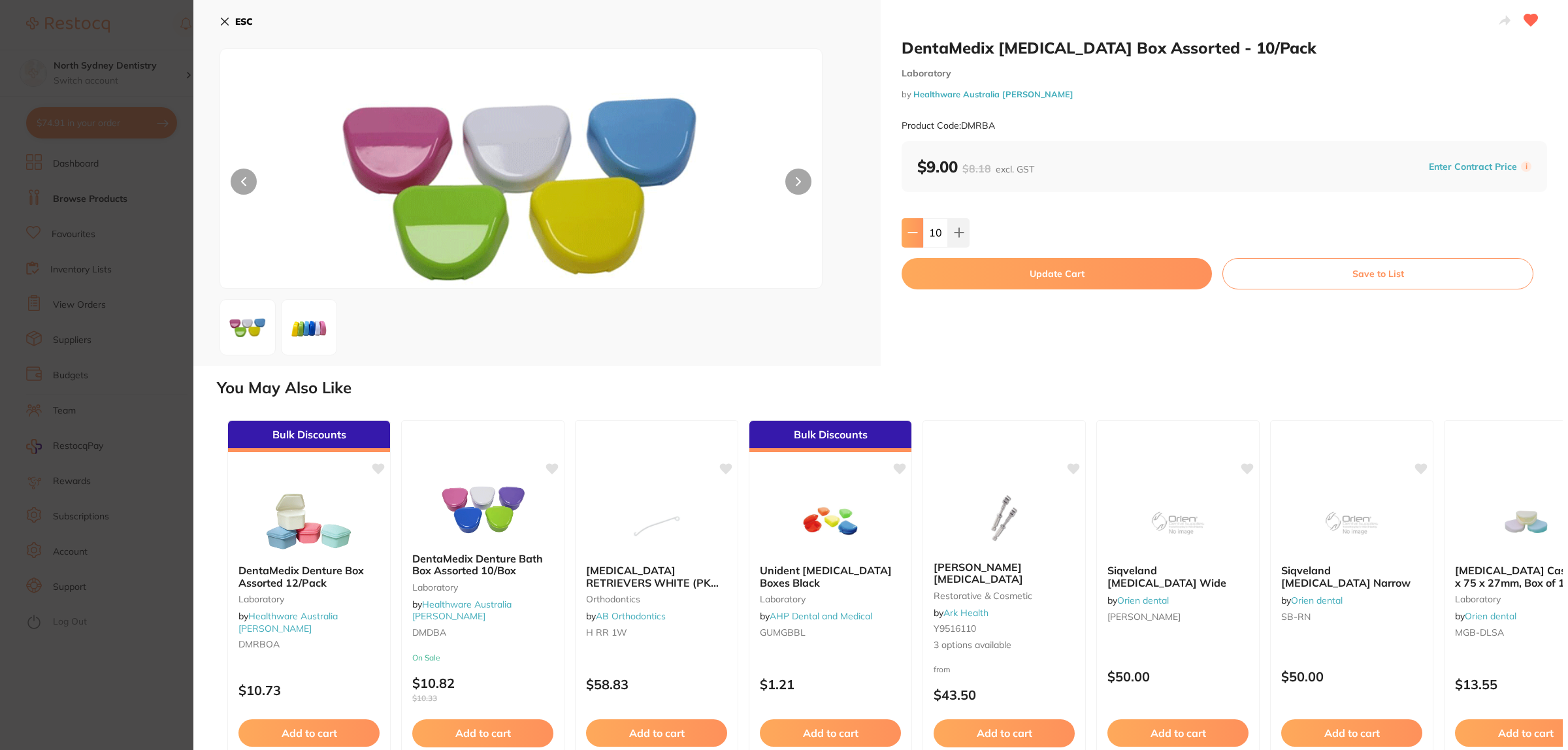
click at [918, 233] on button at bounding box center [912, 233] width 21 height 29
click at [912, 233] on icon at bounding box center [912, 233] width 8 height 0
click at [915, 231] on icon at bounding box center [912, 232] width 10 height 10
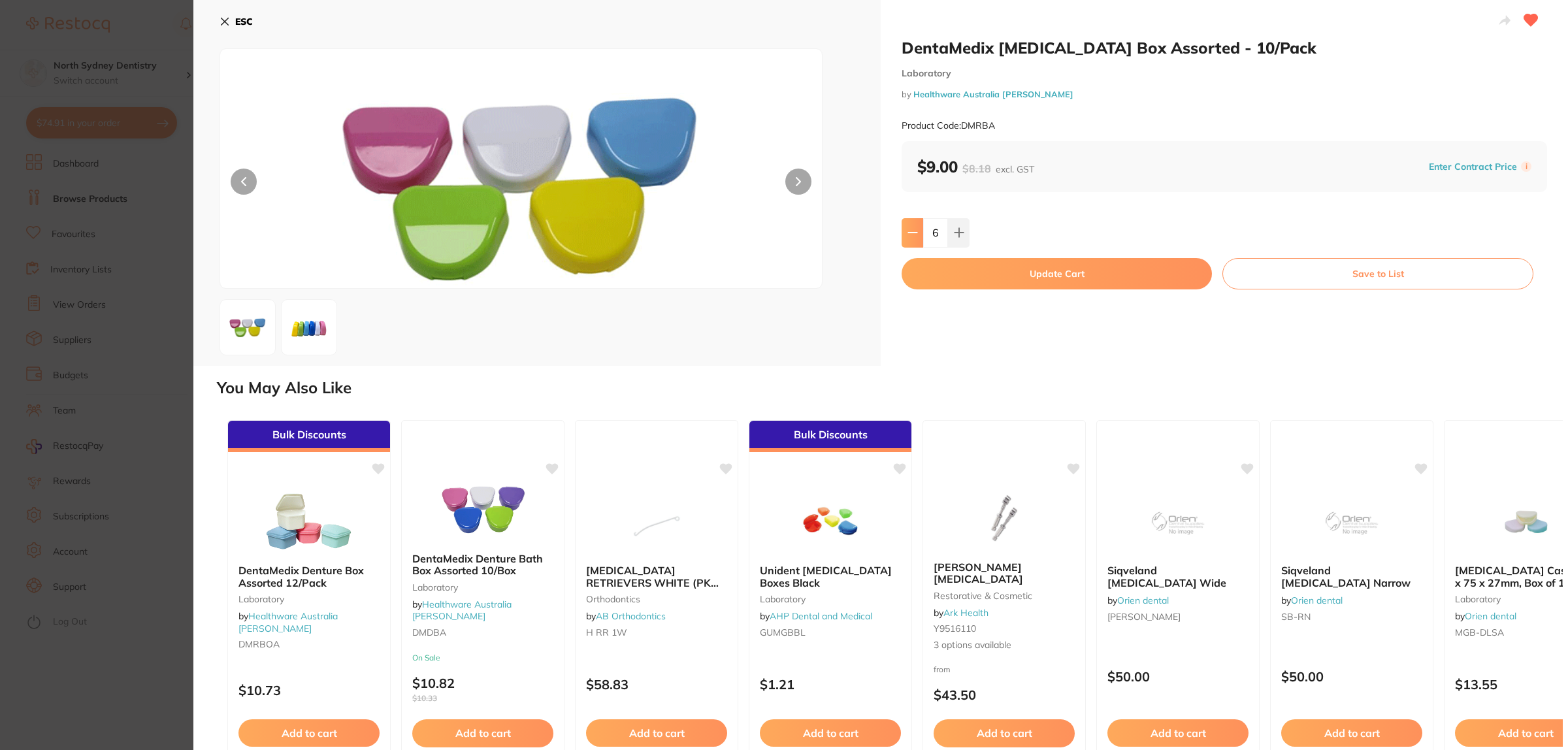
type input "5"
click at [1037, 283] on button "Update Cart" at bounding box center [1057, 274] width 310 height 32
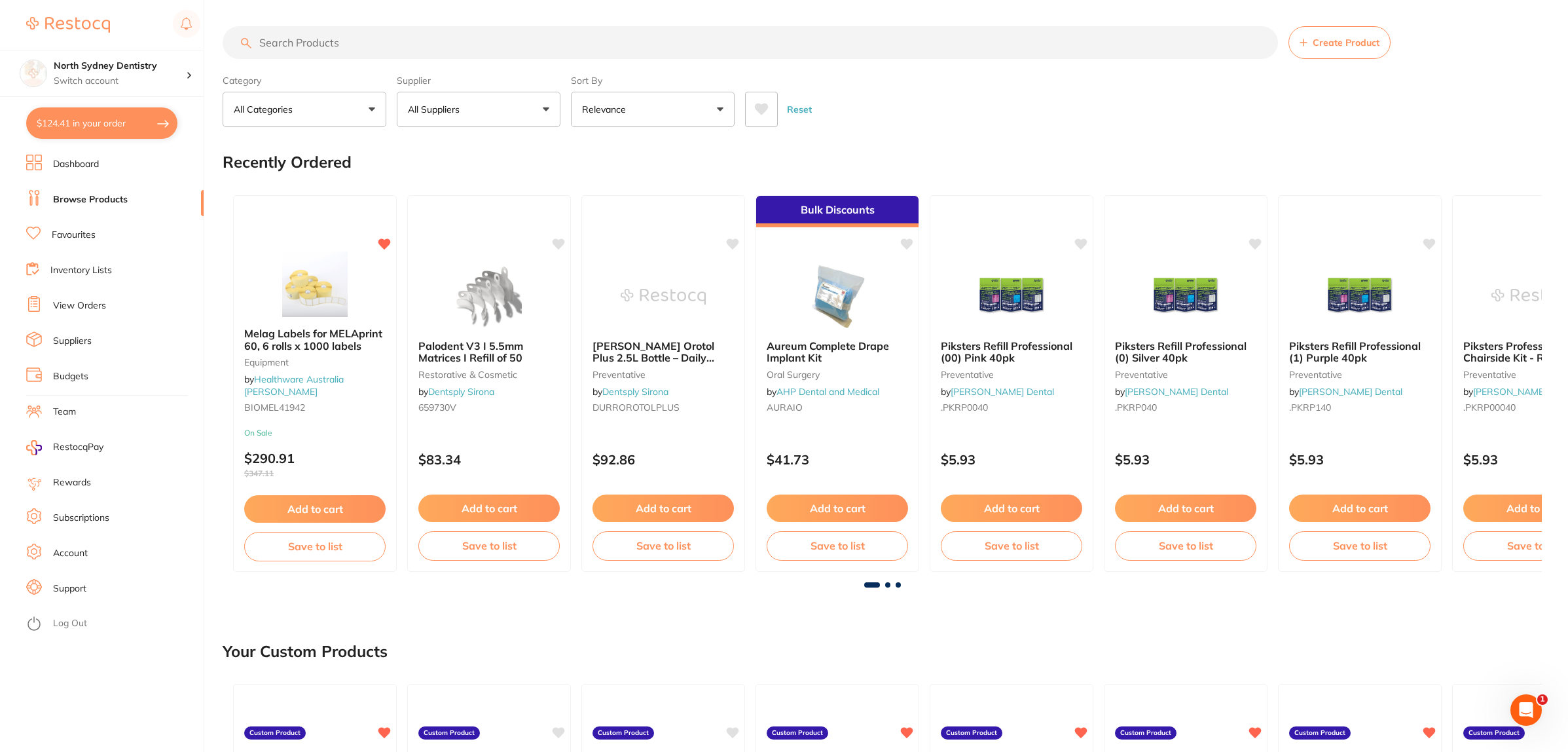
click at [374, 52] on input "search" at bounding box center [751, 42] width 1055 height 32
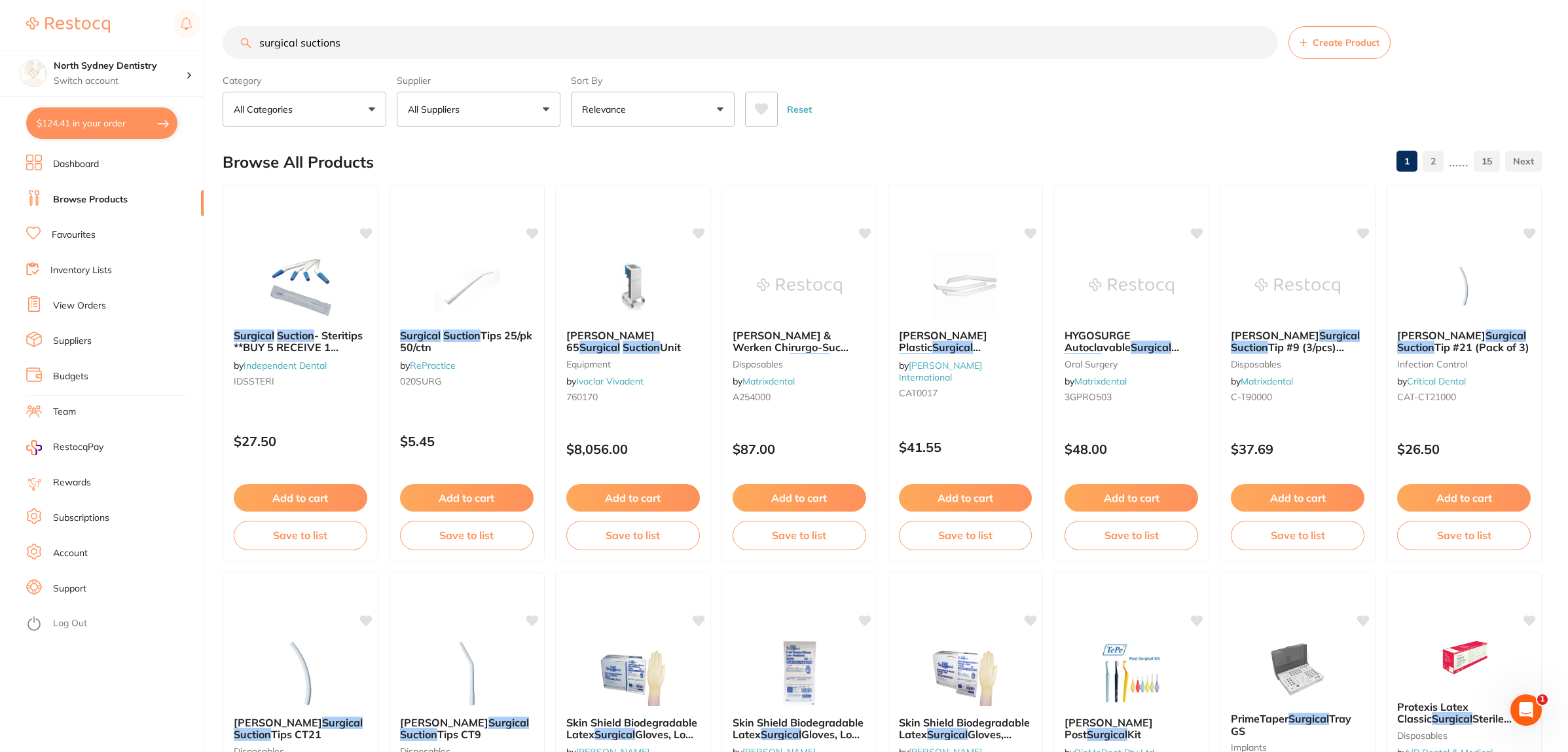
click at [495, 102] on button "All Suppliers" at bounding box center [478, 109] width 163 height 35
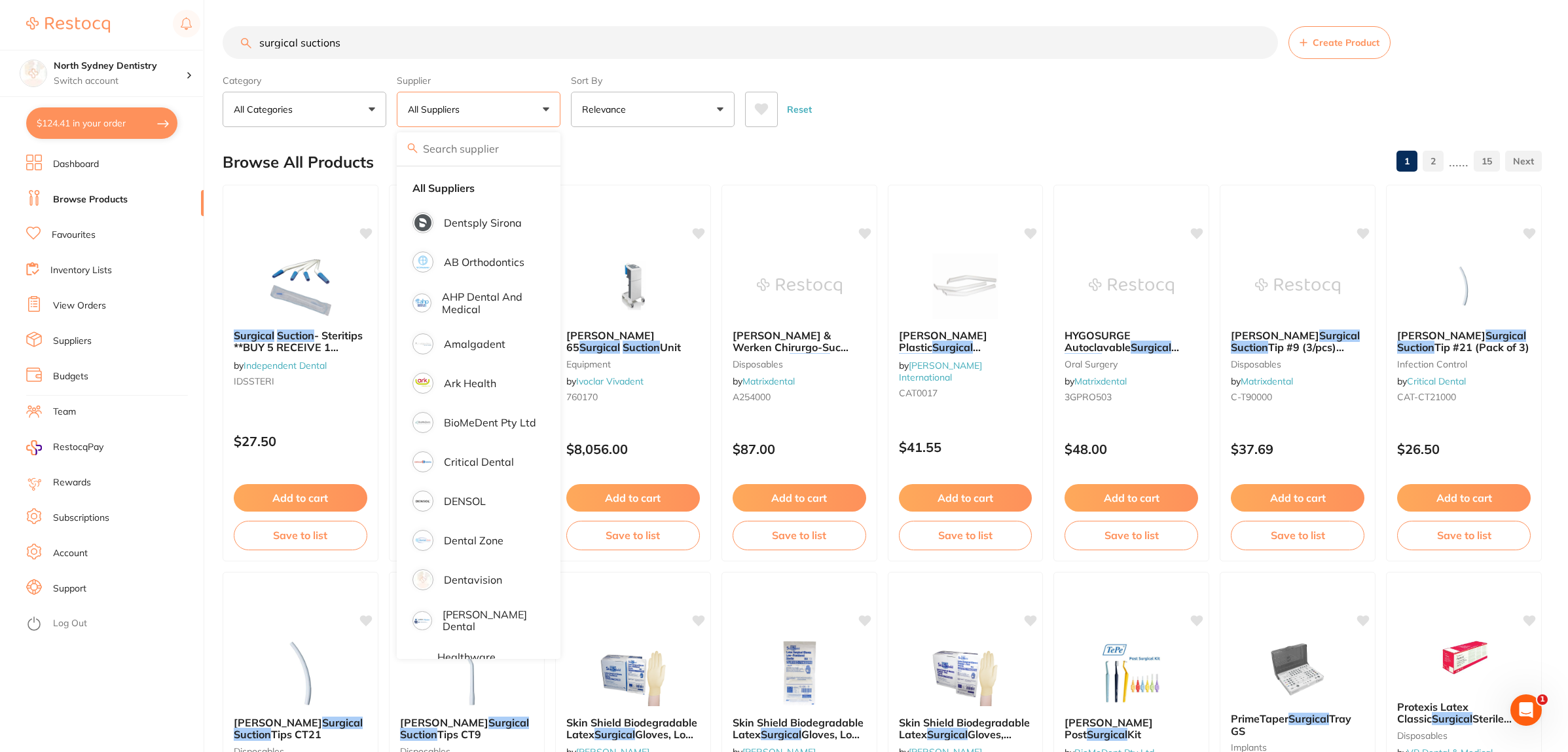
drag, startPoint x: 391, startPoint y: 32, endPoint x: 221, endPoint y: 51, distance: 171.1
click at [221, 51] on div "$124.41 North Sydney Dentistry Switch account North Sydney Dentistry $124.41 in…" at bounding box center [784, 376] width 1568 height 752
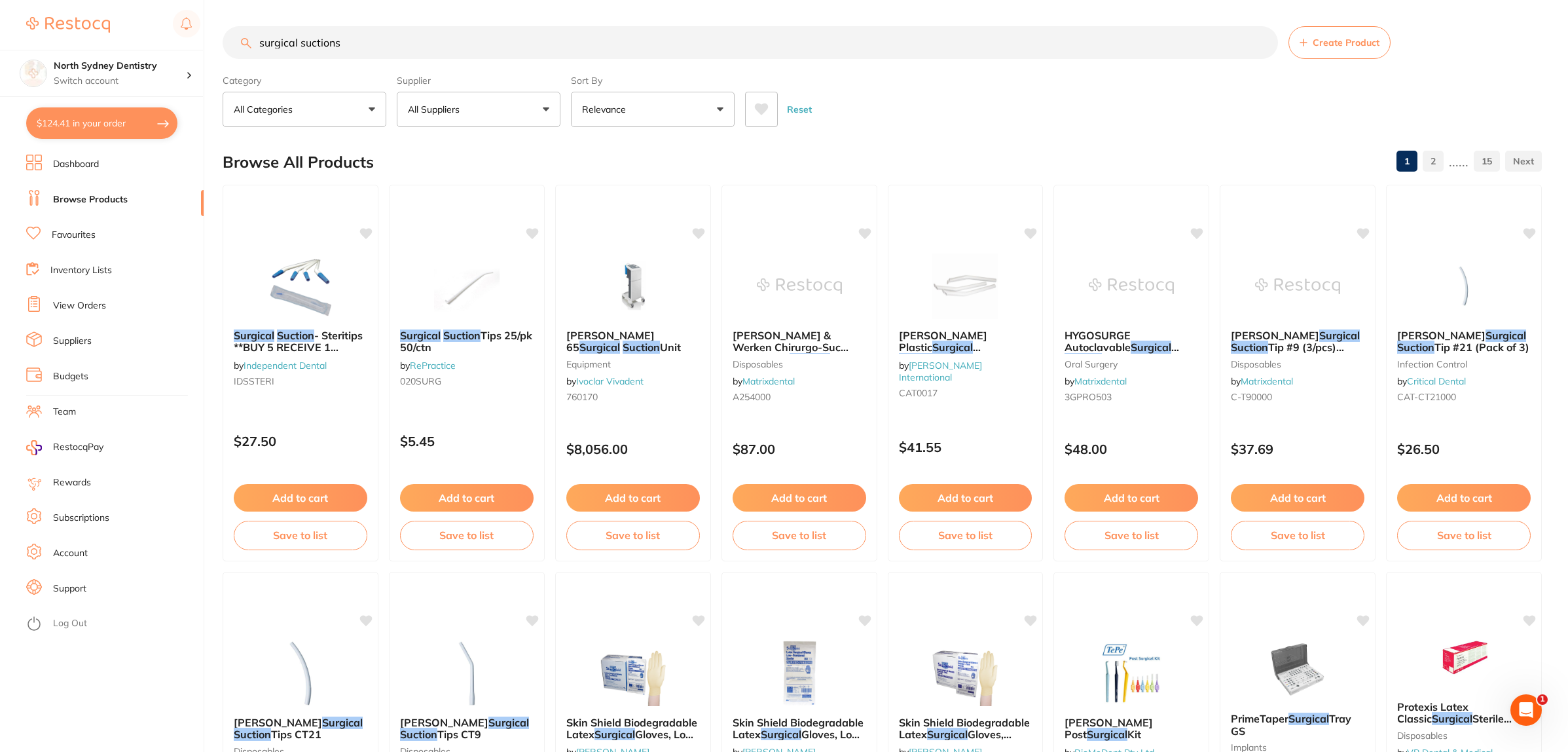
paste input "SKU LPSTSAT"
type input "SKU LPSTSAT"
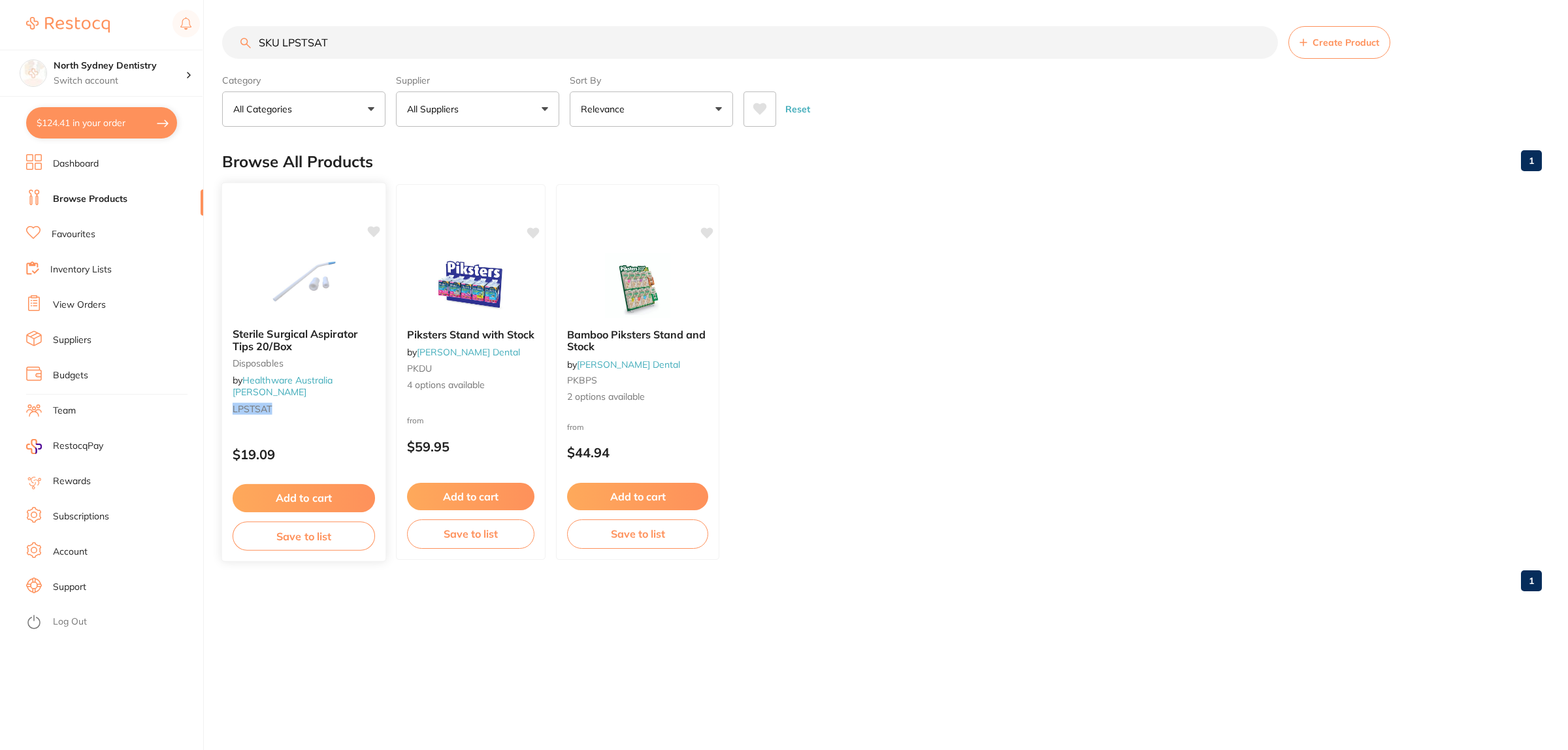
click at [308, 294] on img at bounding box center [304, 284] width 85 height 66
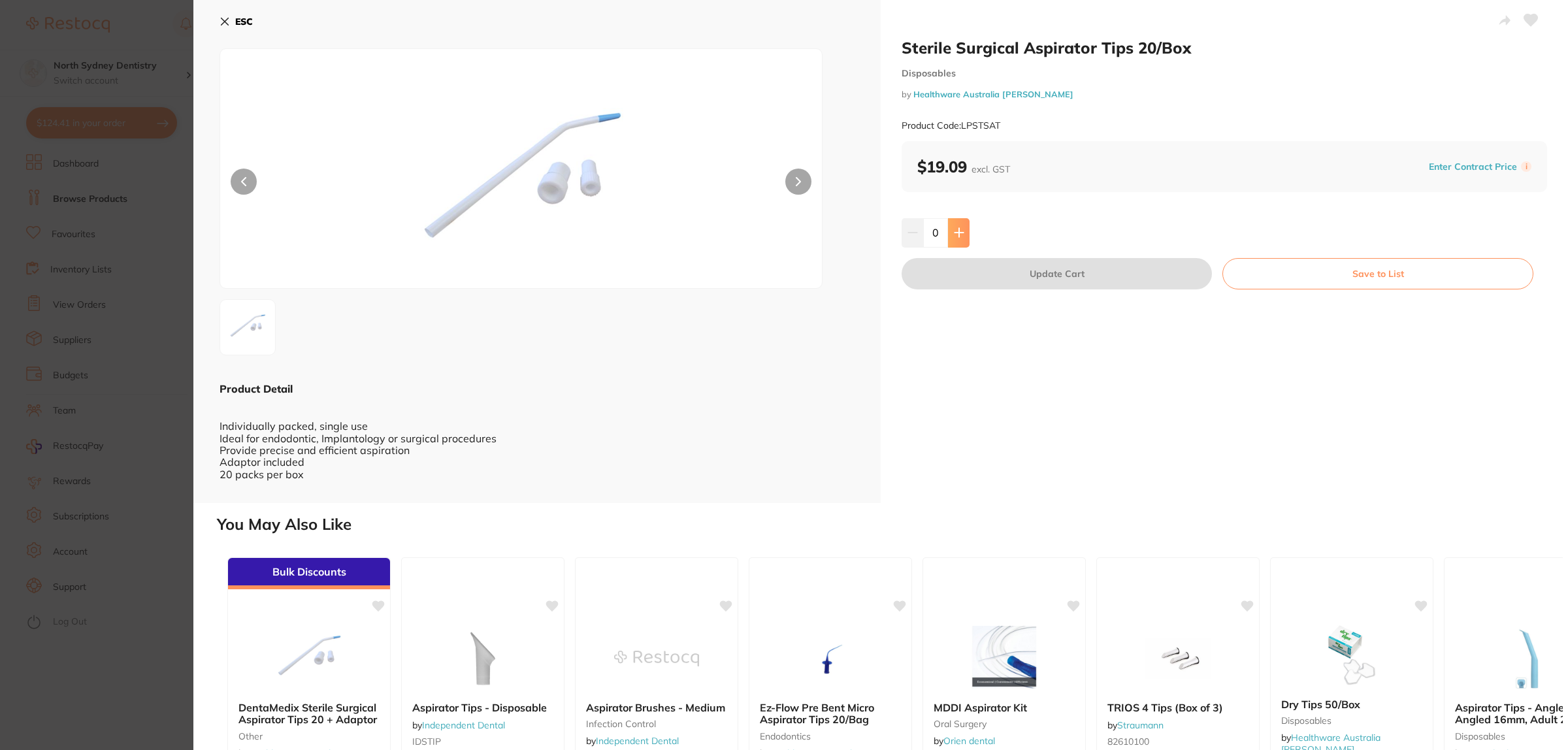
click at [964, 224] on button at bounding box center [958, 233] width 21 height 29
type input "3"
click at [1070, 279] on button "Update Cart" at bounding box center [1057, 274] width 310 height 32
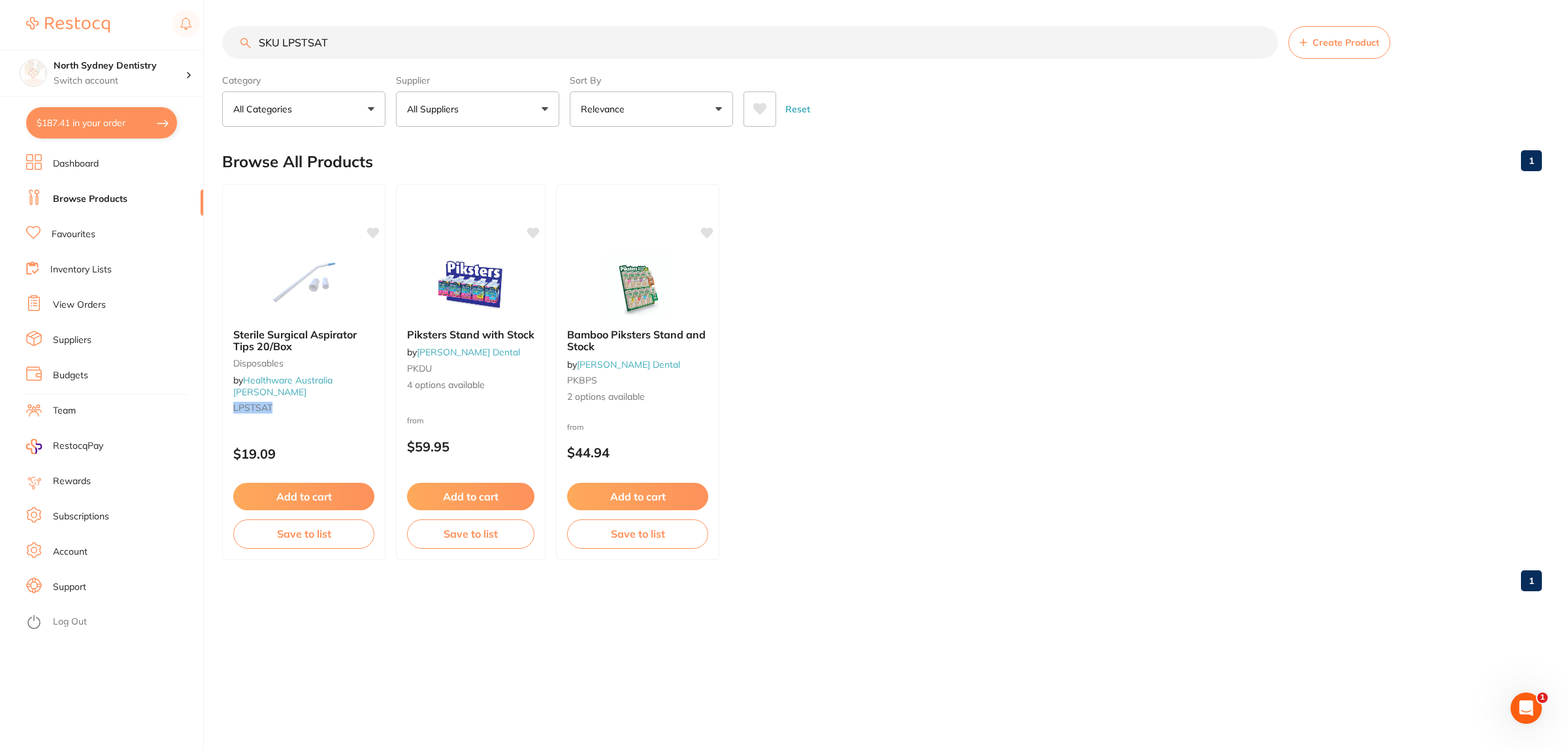
drag, startPoint x: 53, startPoint y: 50, endPoint x: 39, endPoint y: 47, distance: 14.3
click at [39, 47] on div "$187.41 North Sydney Dentistry Switch account North Sydney Dentistry $187.41 in…" at bounding box center [784, 375] width 1568 height 750
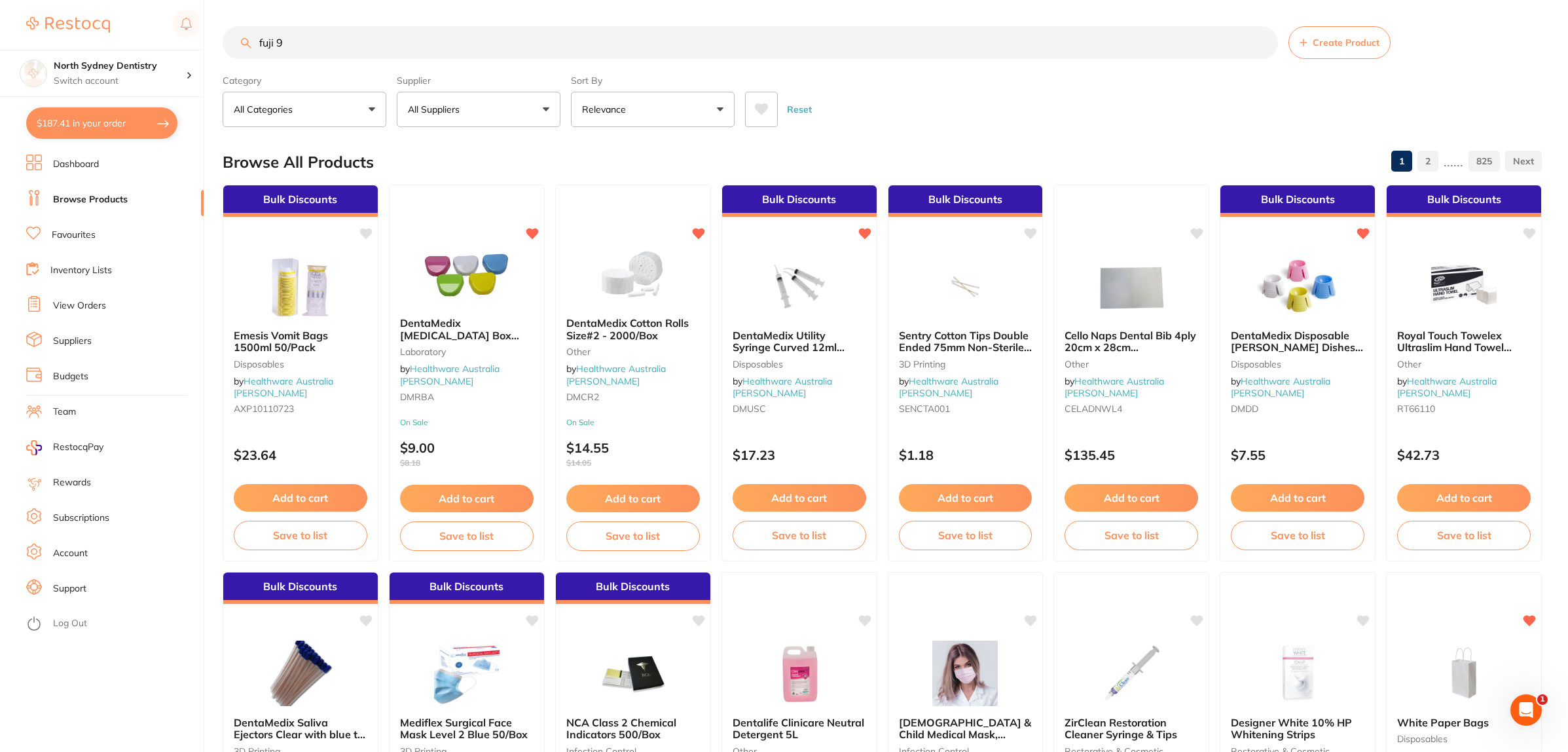
type input "fuji 9"
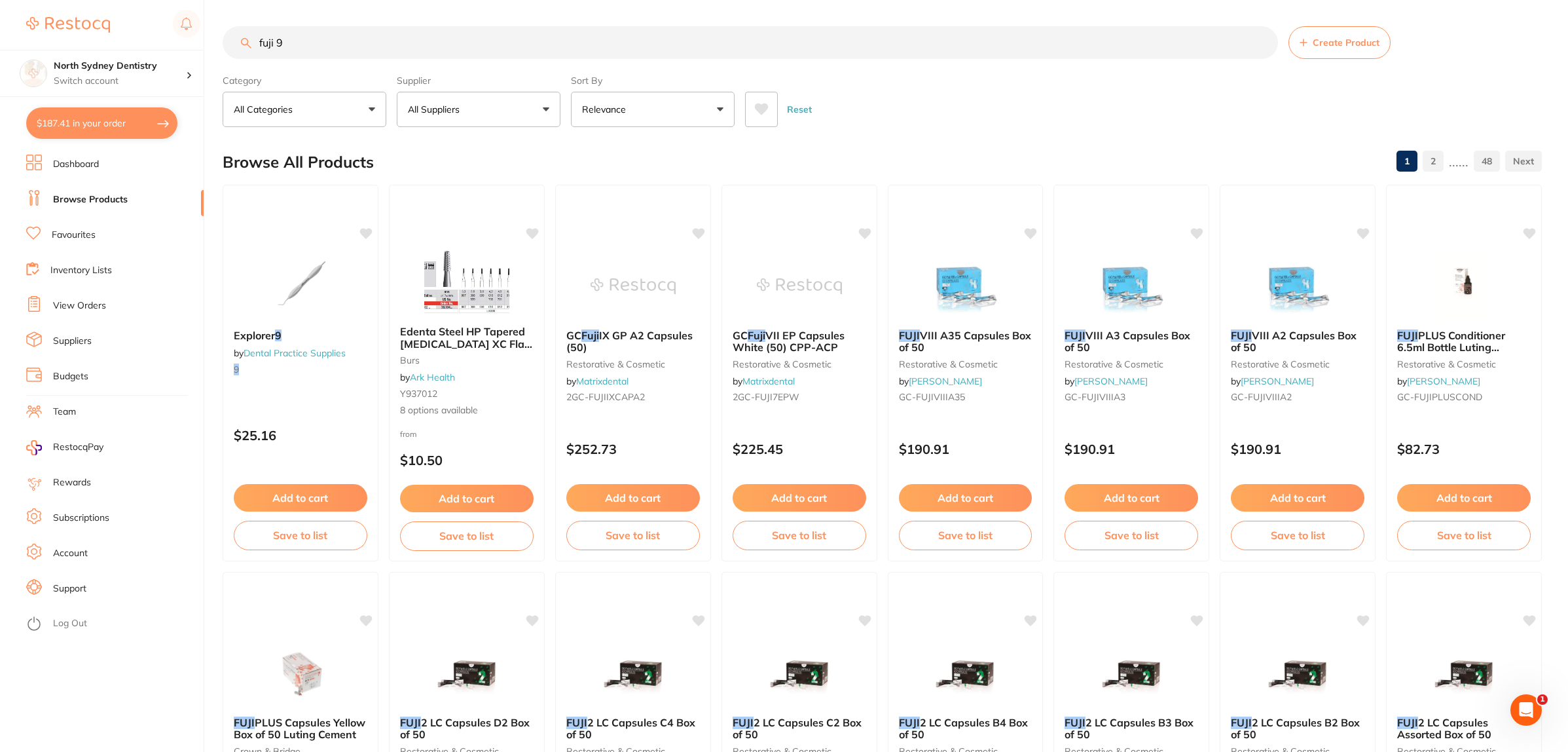
drag, startPoint x: 375, startPoint y: 28, endPoint x: 204, endPoint y: 63, distance: 174.5
click at [206, 63] on div "$187.41 North Sydney Dentistry Switch account North Sydney Dentistry $187.41 in…" at bounding box center [784, 376] width 1568 height 752
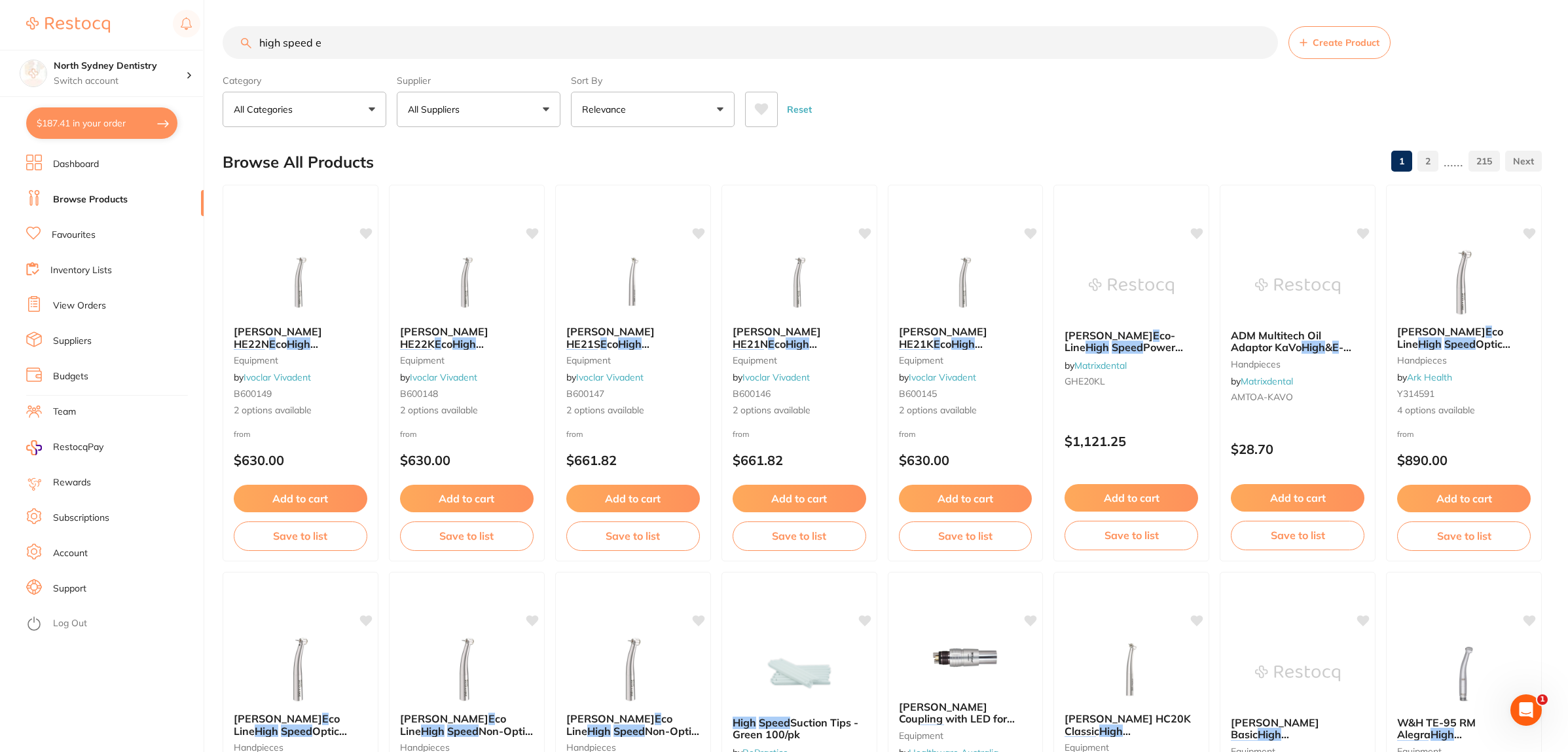
drag, startPoint x: 370, startPoint y: 46, endPoint x: 315, endPoint y: 43, distance: 55.1
click at [315, 43] on input "high speed e" at bounding box center [751, 42] width 1055 height 32
paste input "Aspirator"
type input "high speed Aspirator"
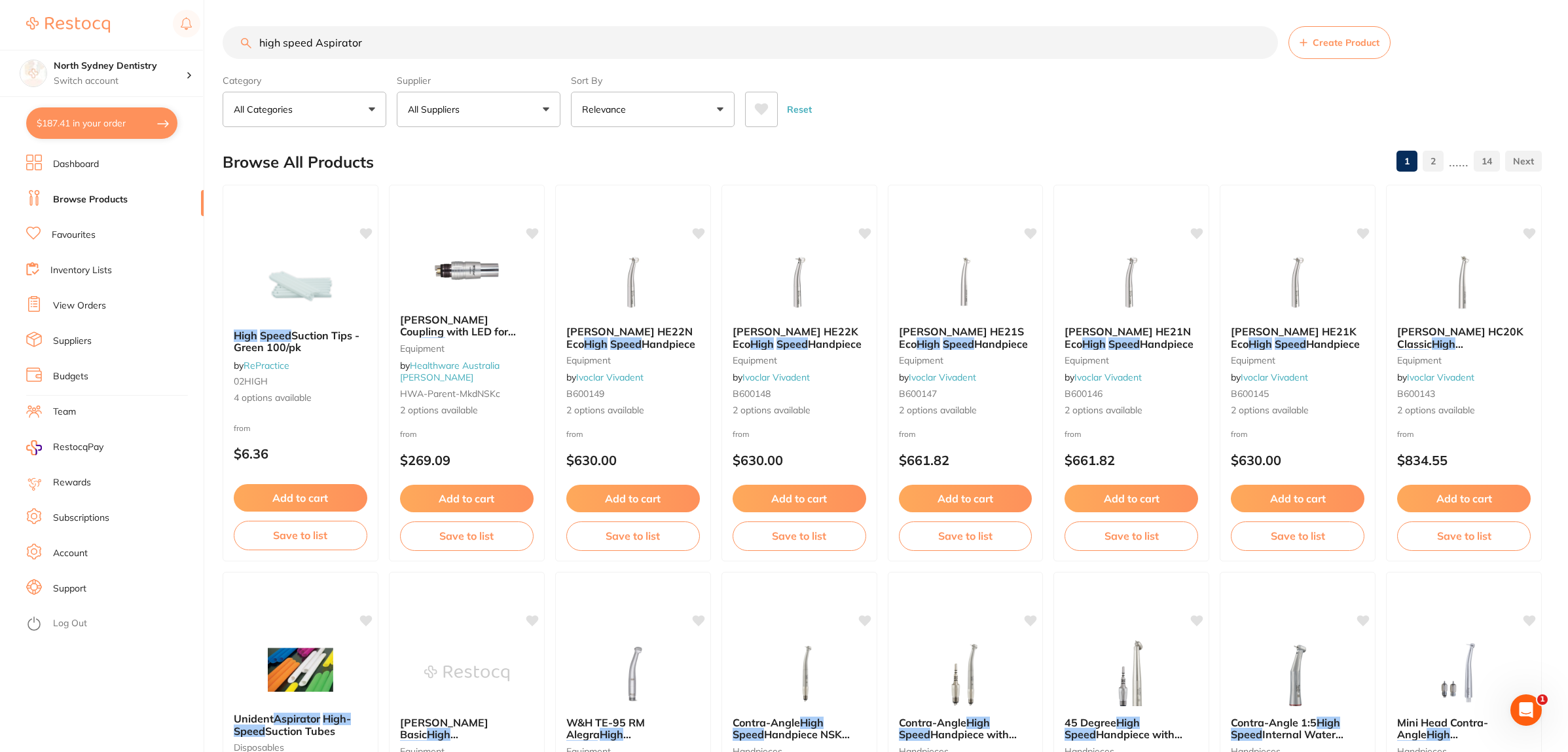
drag, startPoint x: 375, startPoint y: 46, endPoint x: 40, endPoint y: 32, distance: 335.3
click at [40, 32] on div "$187.41 North Sydney Dentistry Switch account North Sydney Dentistry $187.41 in…" at bounding box center [784, 376] width 1568 height 752
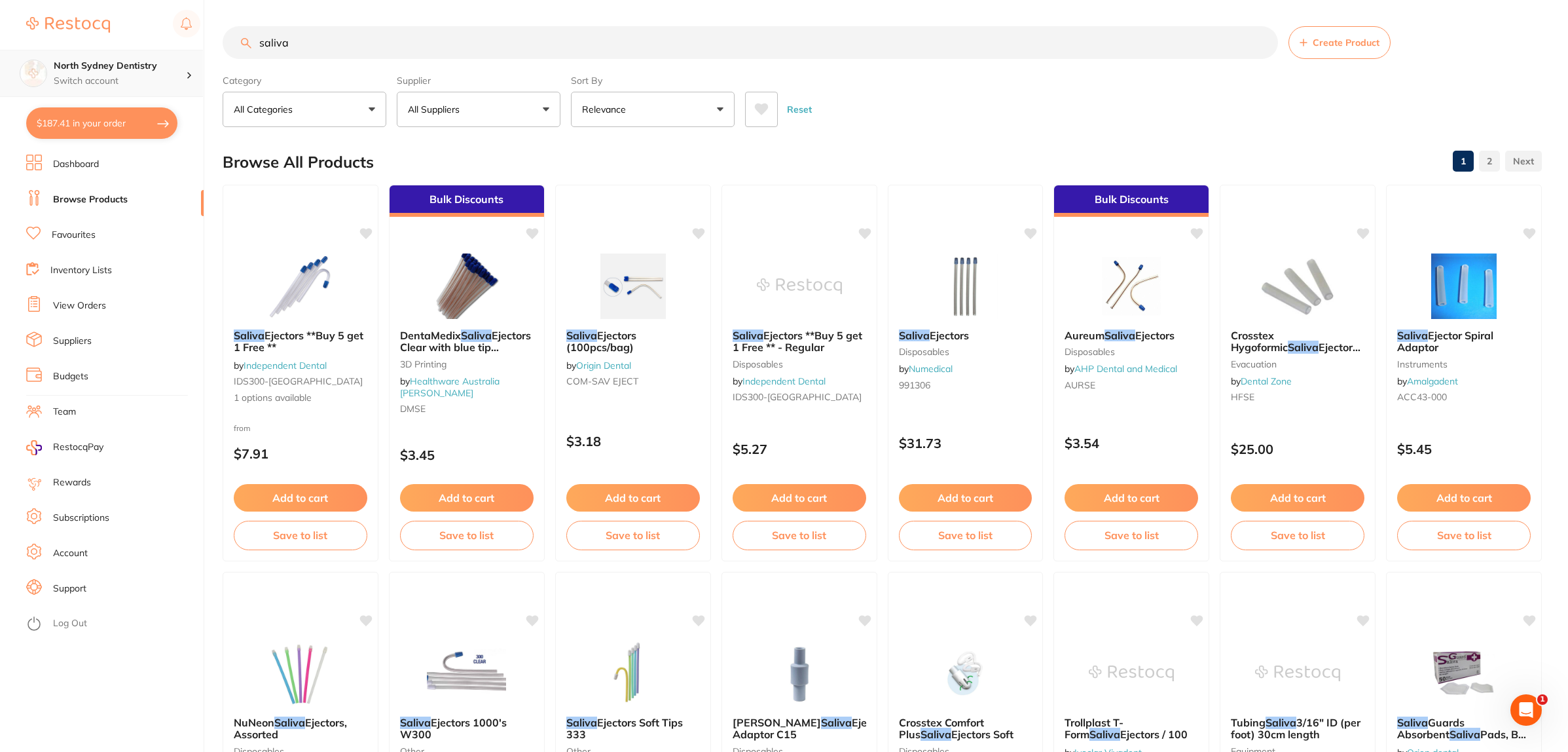
drag, startPoint x: 361, startPoint y: 57, endPoint x: 177, endPoint y: 59, distance: 184.0
click at [177, 59] on div "$187.41 North Sydney Dentistry Switch account North Sydney Dentistry $187.41 in…" at bounding box center [784, 376] width 1568 height 752
paste input "HVE suction with Soft Blue Tip 50/Bag"
type input "HVE suction with Soft Blue Tip 50/Bag"
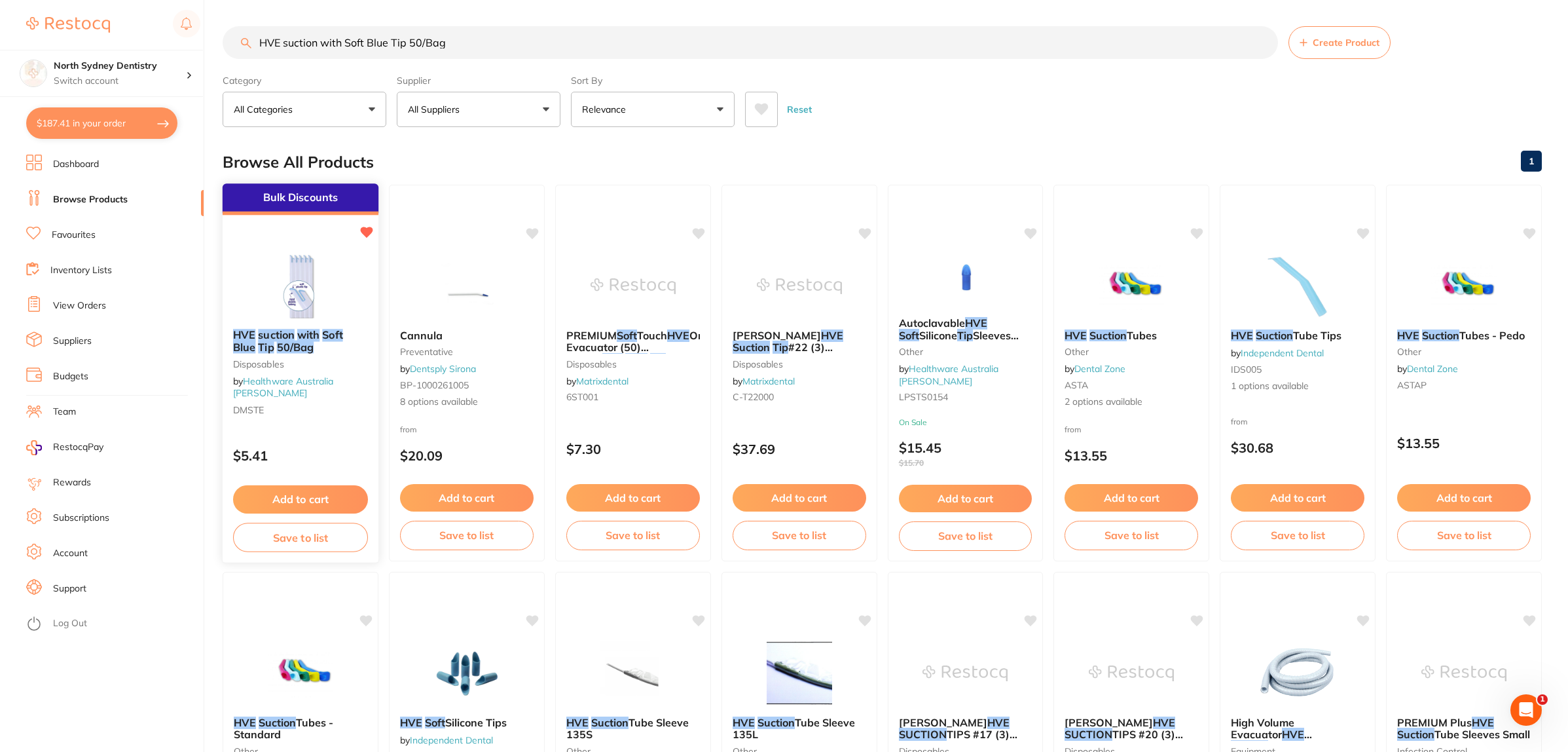
click at [284, 257] on img at bounding box center [300, 285] width 86 height 66
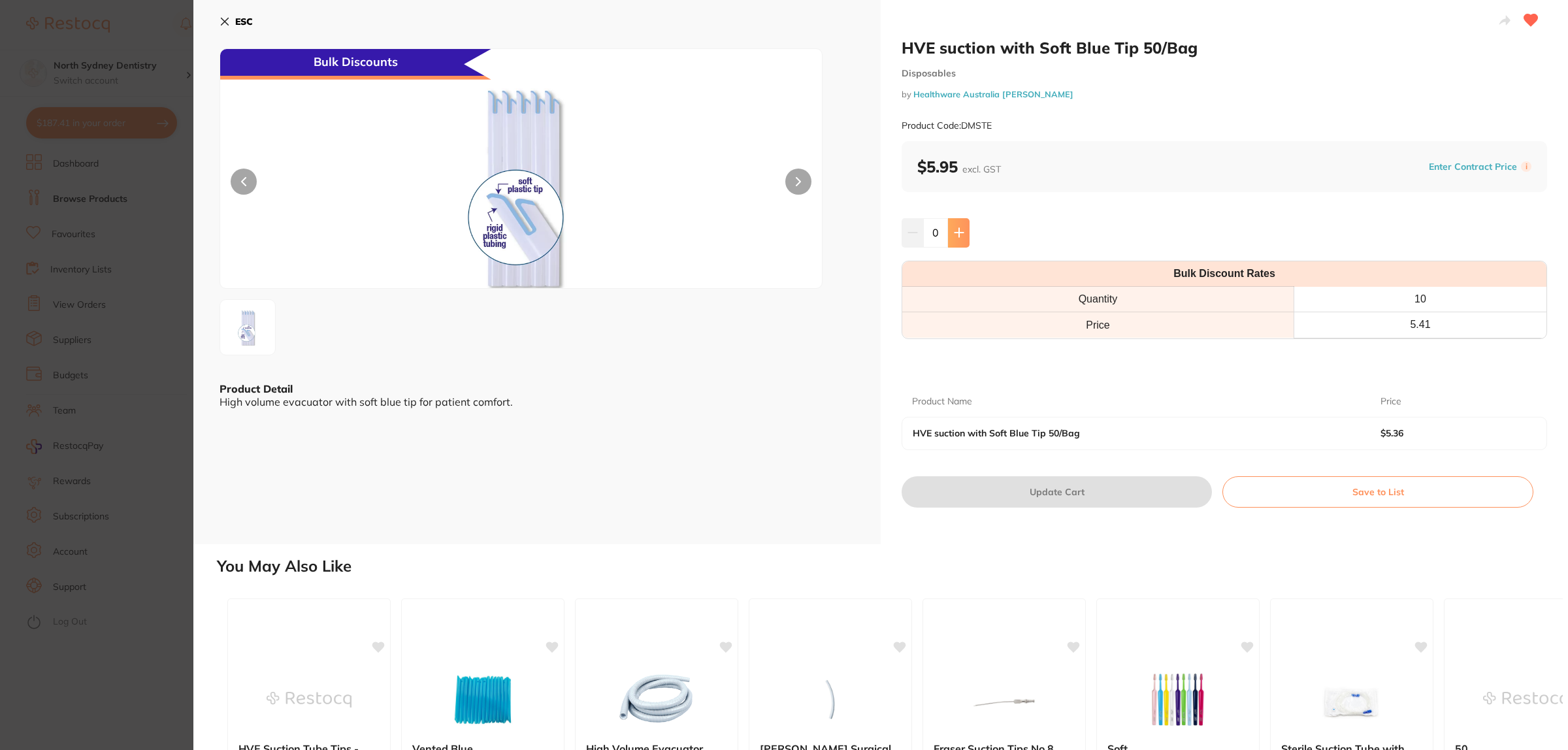
click at [955, 229] on icon at bounding box center [959, 232] width 10 height 10
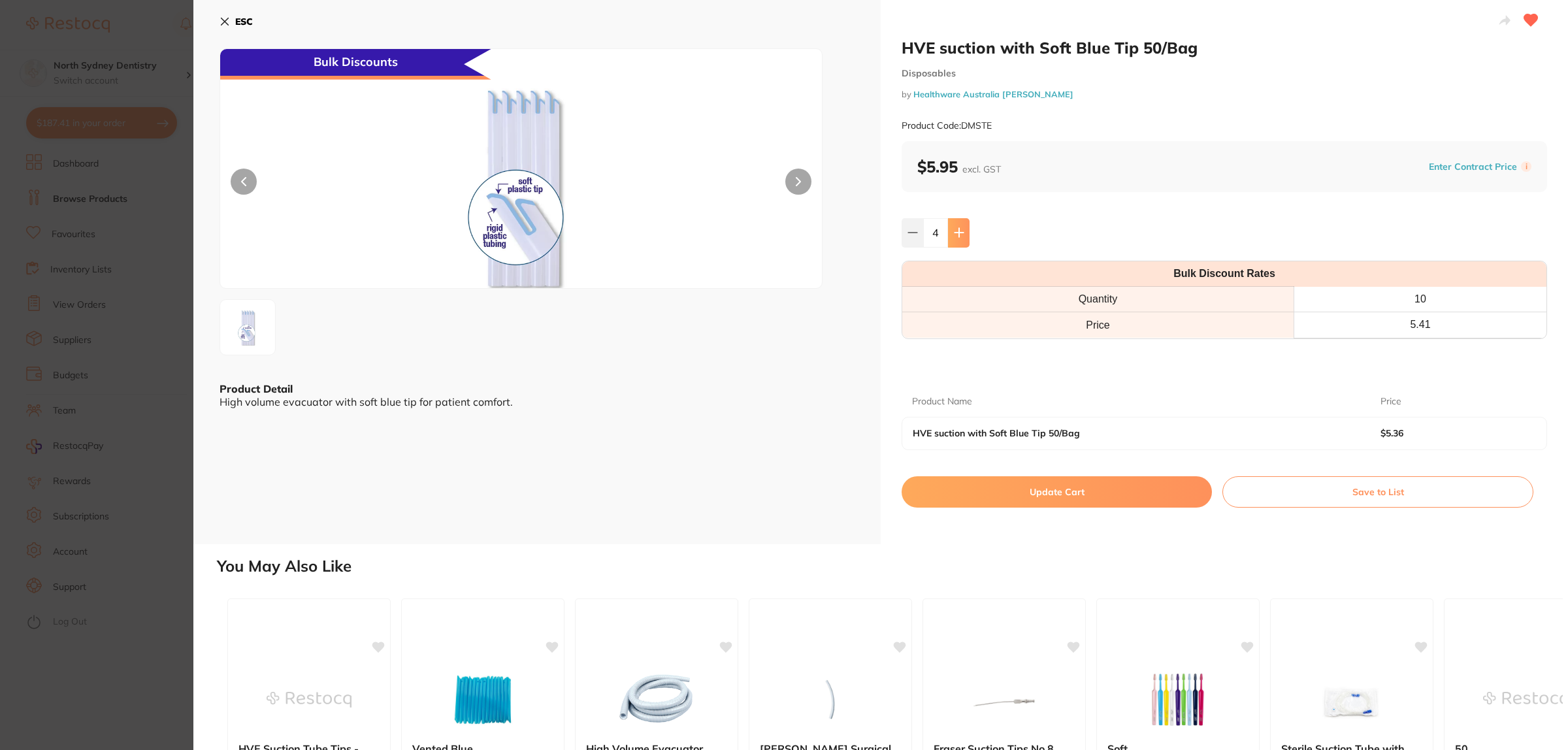
click at [955, 229] on icon at bounding box center [959, 232] width 10 height 10
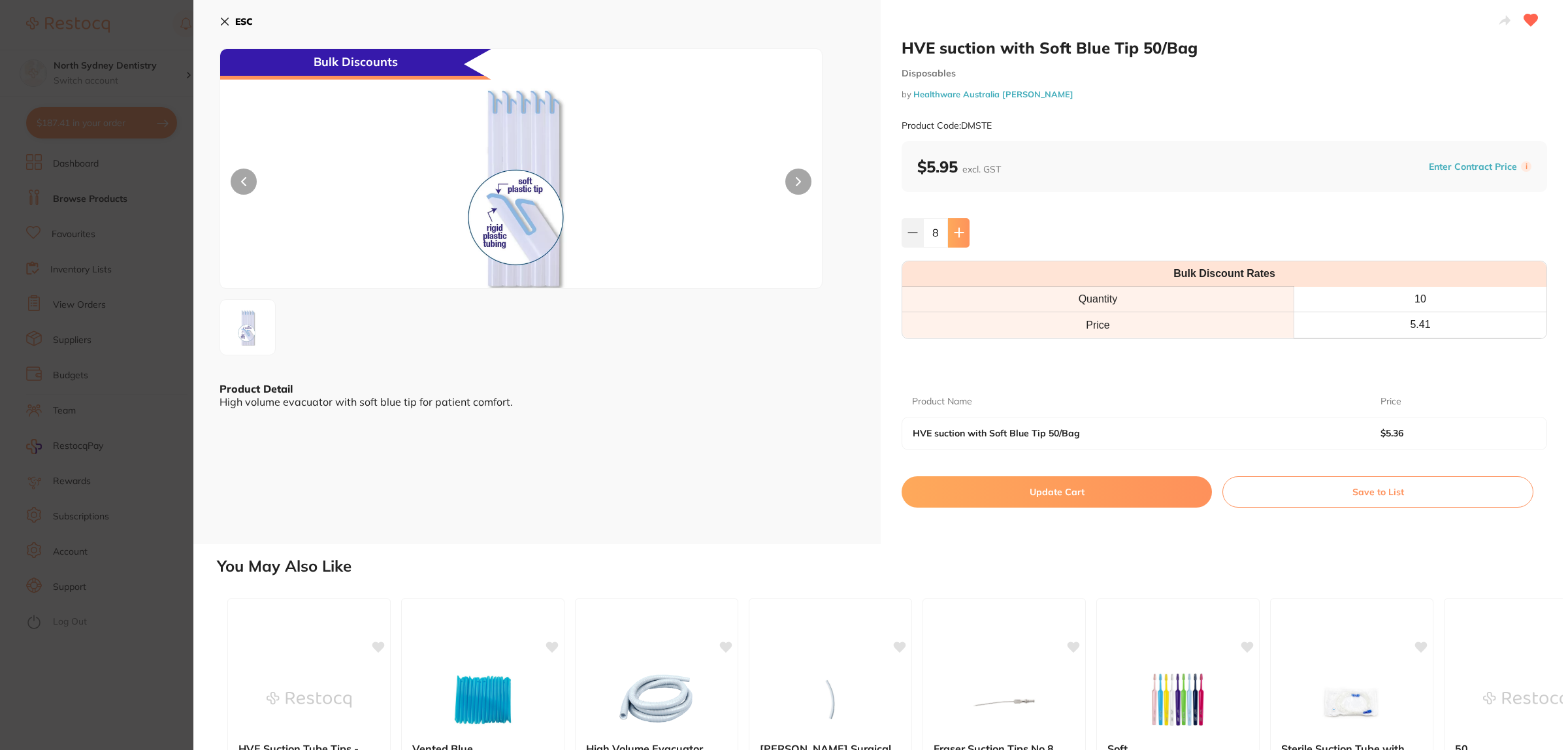
click at [955, 229] on icon at bounding box center [959, 232] width 10 height 10
click at [913, 229] on icon at bounding box center [912, 232] width 10 height 10
type input "10"
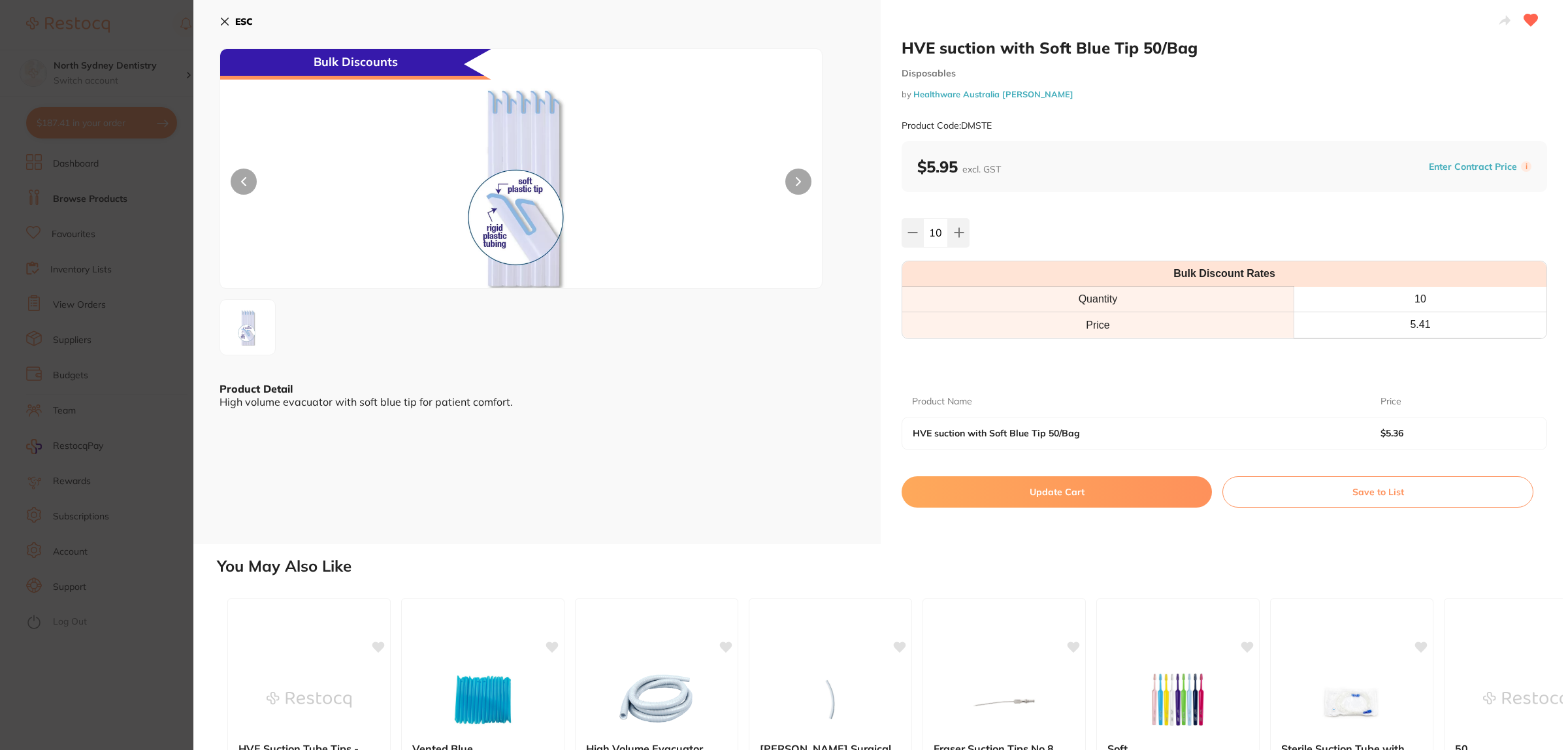
click at [1070, 490] on button "Update Cart" at bounding box center [1057, 492] width 310 height 32
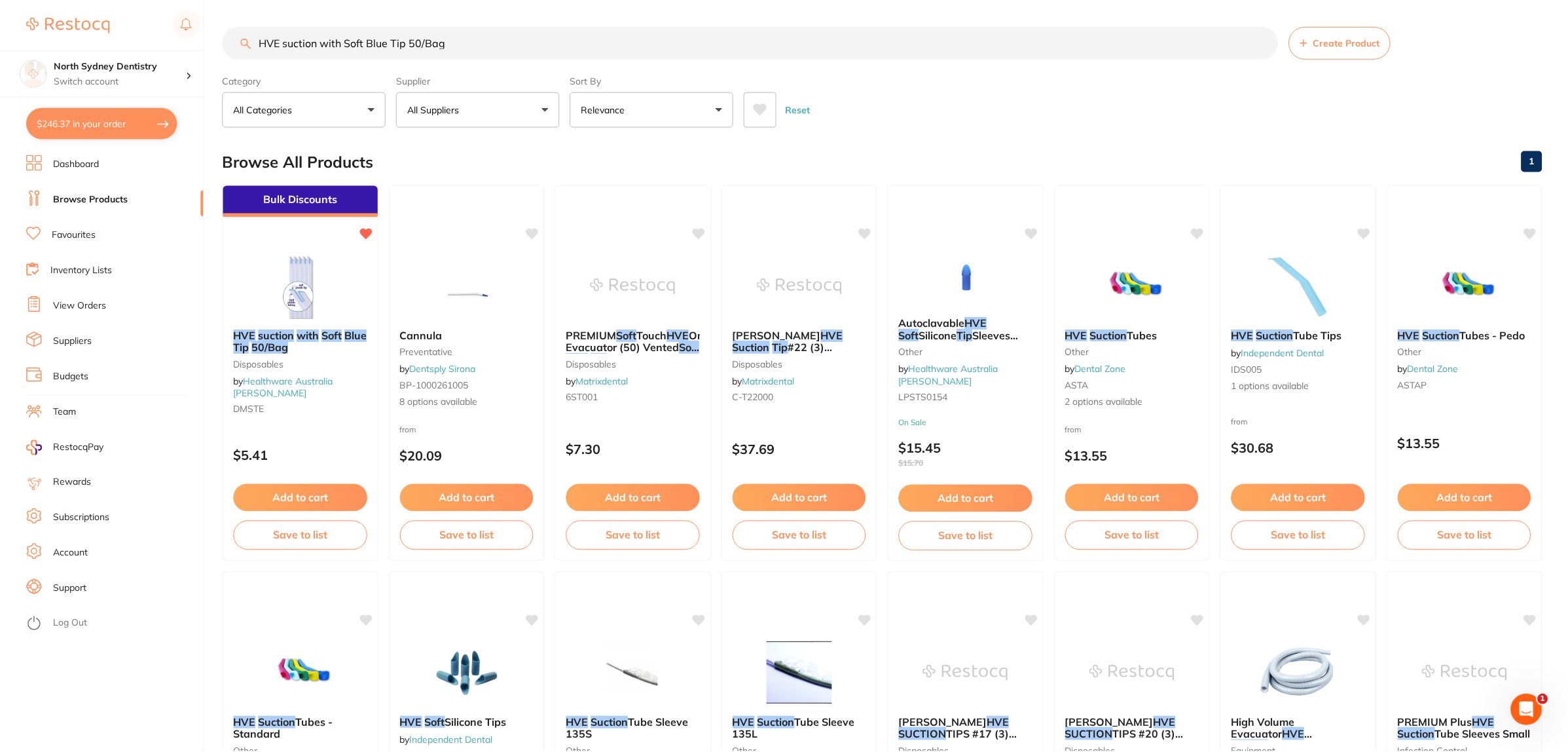
scroll to position [1, 0]
drag, startPoint x: 526, startPoint y: 50, endPoint x: 83, endPoint y: 59, distance: 443.1
click at [83, 59] on div "$246.92 North Sydney Dentistry Switch account North Sydney Dentistry $246.92 in…" at bounding box center [784, 375] width 1568 height 752
type input "gloves small"
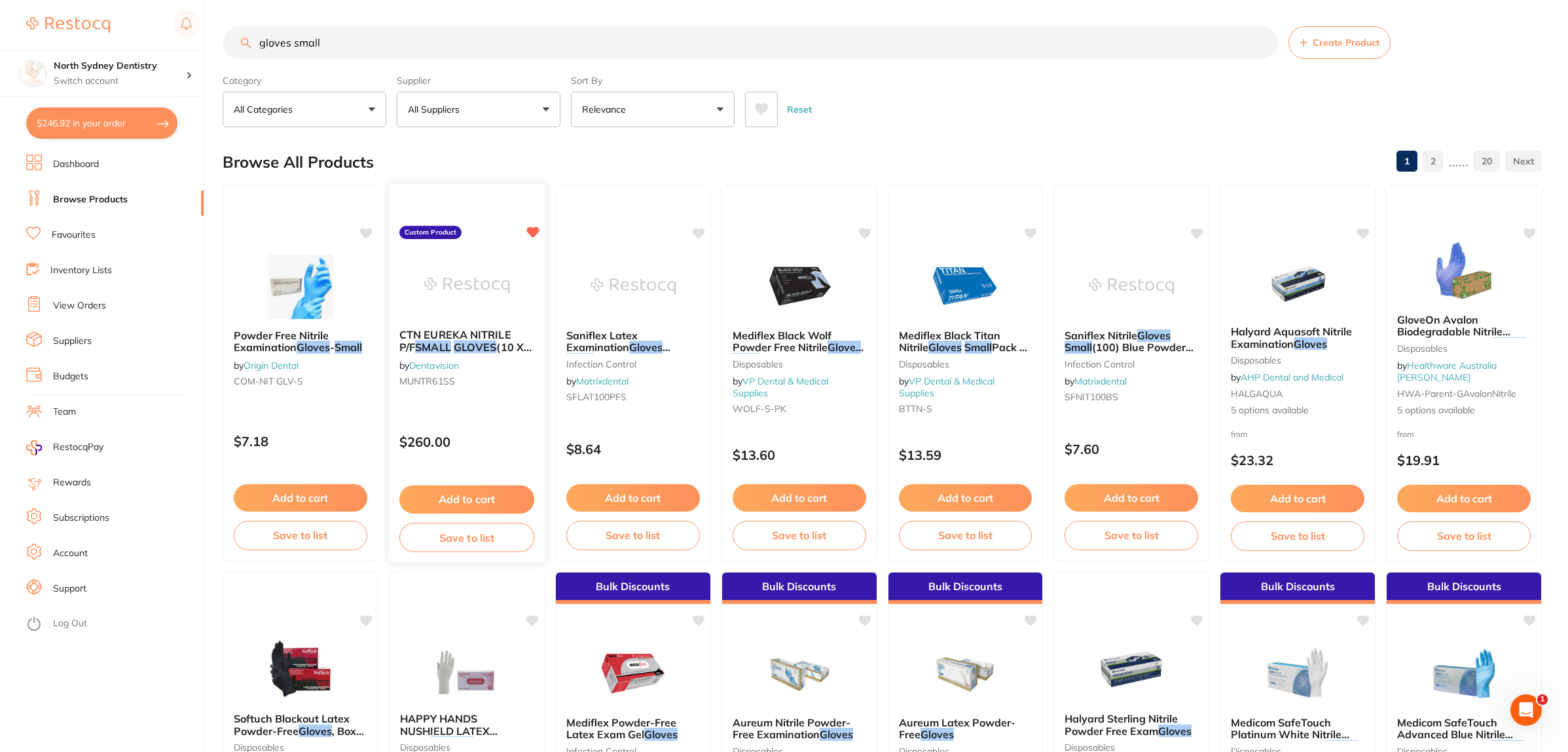
click at [493, 278] on img at bounding box center [466, 285] width 86 height 66
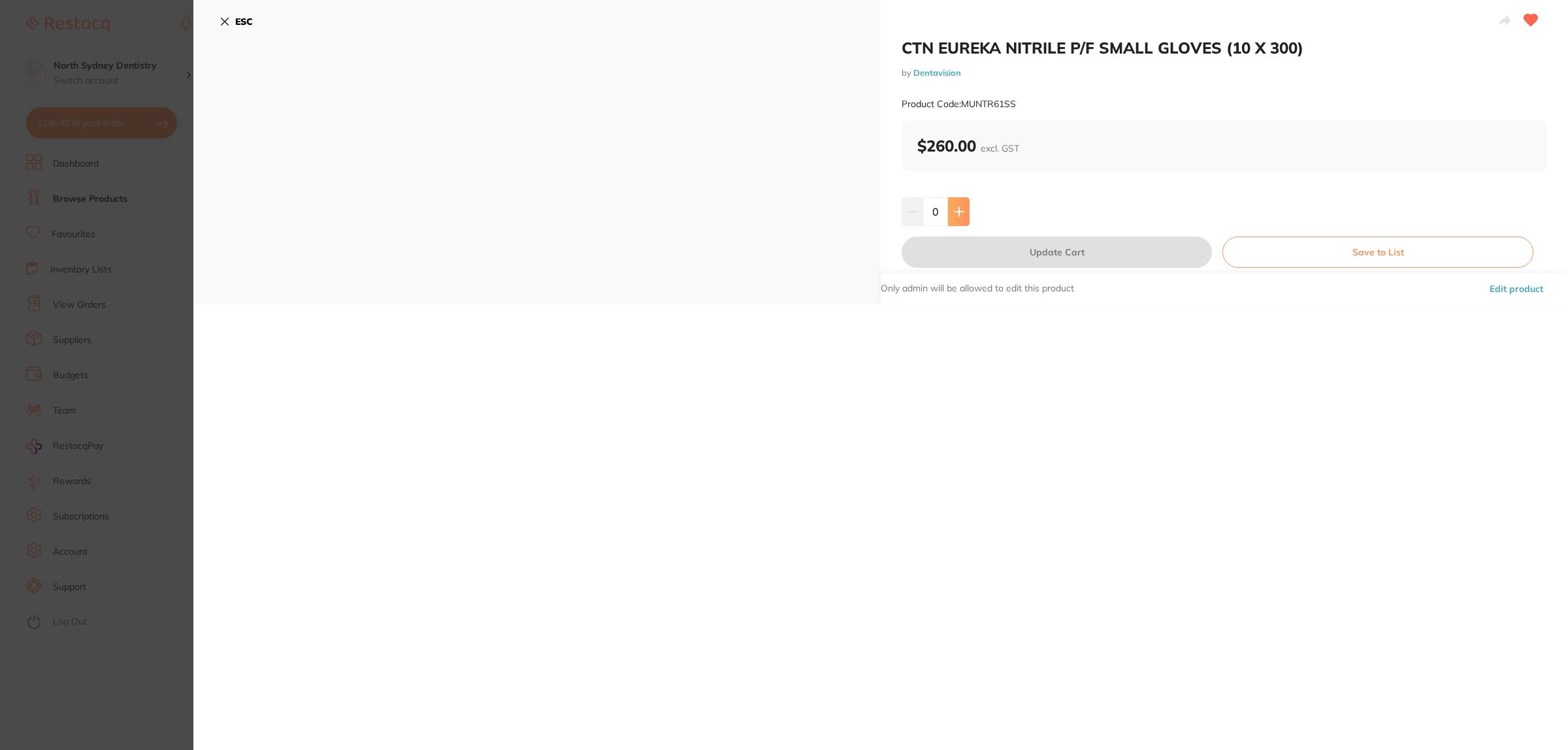
click at [958, 207] on icon at bounding box center [959, 211] width 10 height 10
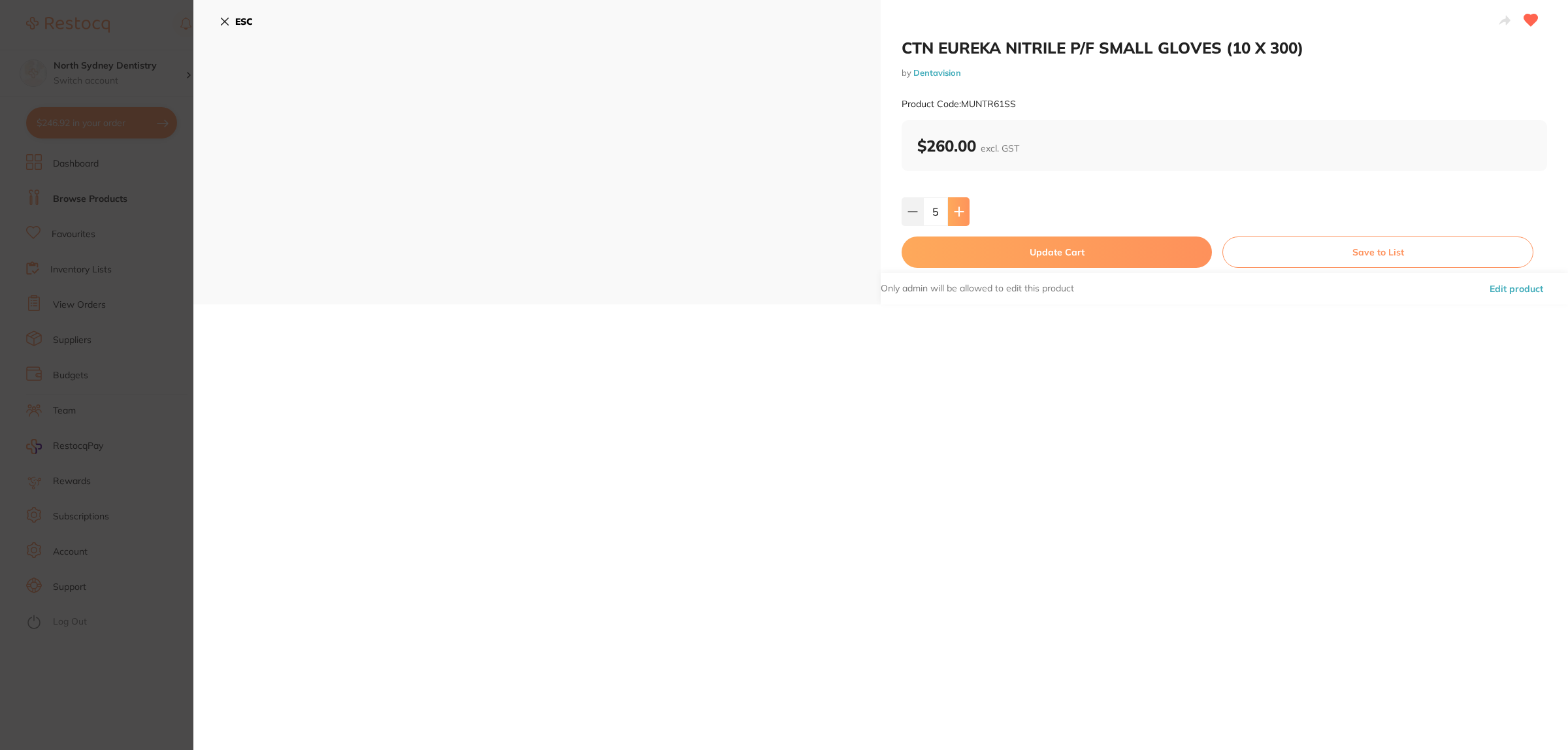
click at [958, 207] on icon at bounding box center [959, 211] width 10 height 10
click at [909, 206] on icon at bounding box center [912, 211] width 10 height 10
click at [903, 211] on button at bounding box center [912, 212] width 21 height 29
type input "4"
click at [1091, 257] on button "Update Cart" at bounding box center [1057, 253] width 310 height 32
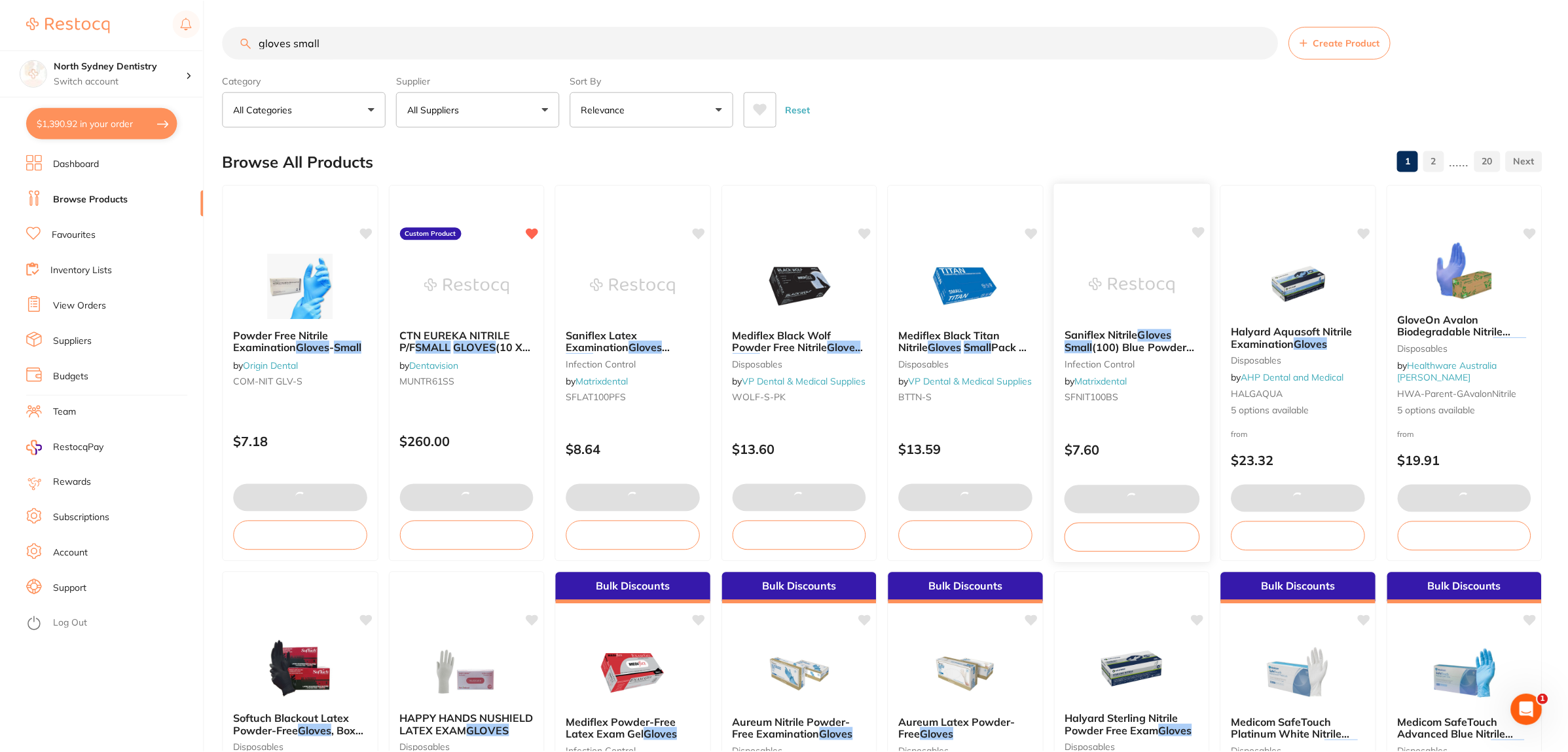
scroll to position [1, 0]
type textarea "Need Gowns ASAP :)"
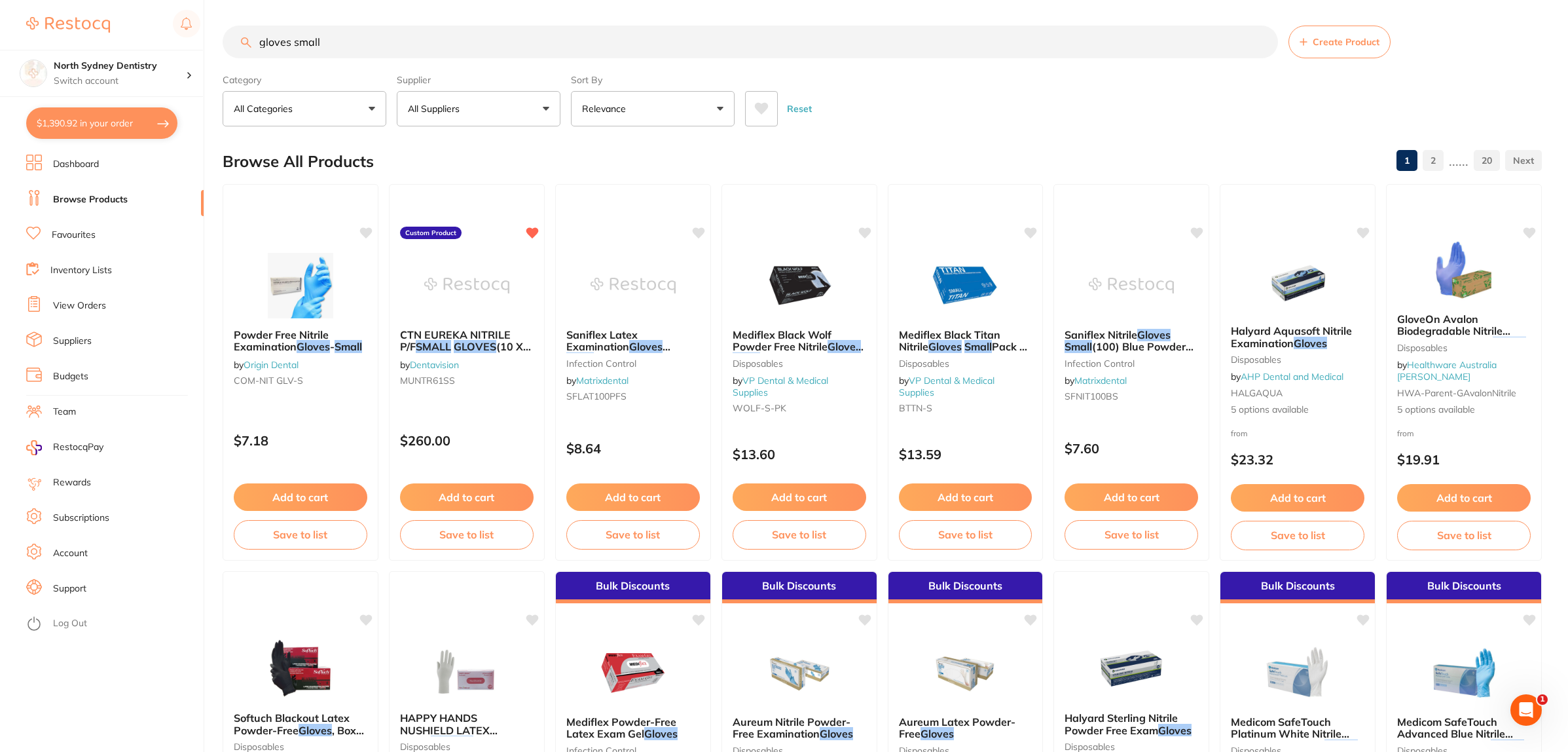
drag, startPoint x: 309, startPoint y: 36, endPoint x: 263, endPoint y: 34, distance: 46.0
click at [270, 34] on input "gloves small" at bounding box center [751, 41] width 1055 height 32
type input "g"
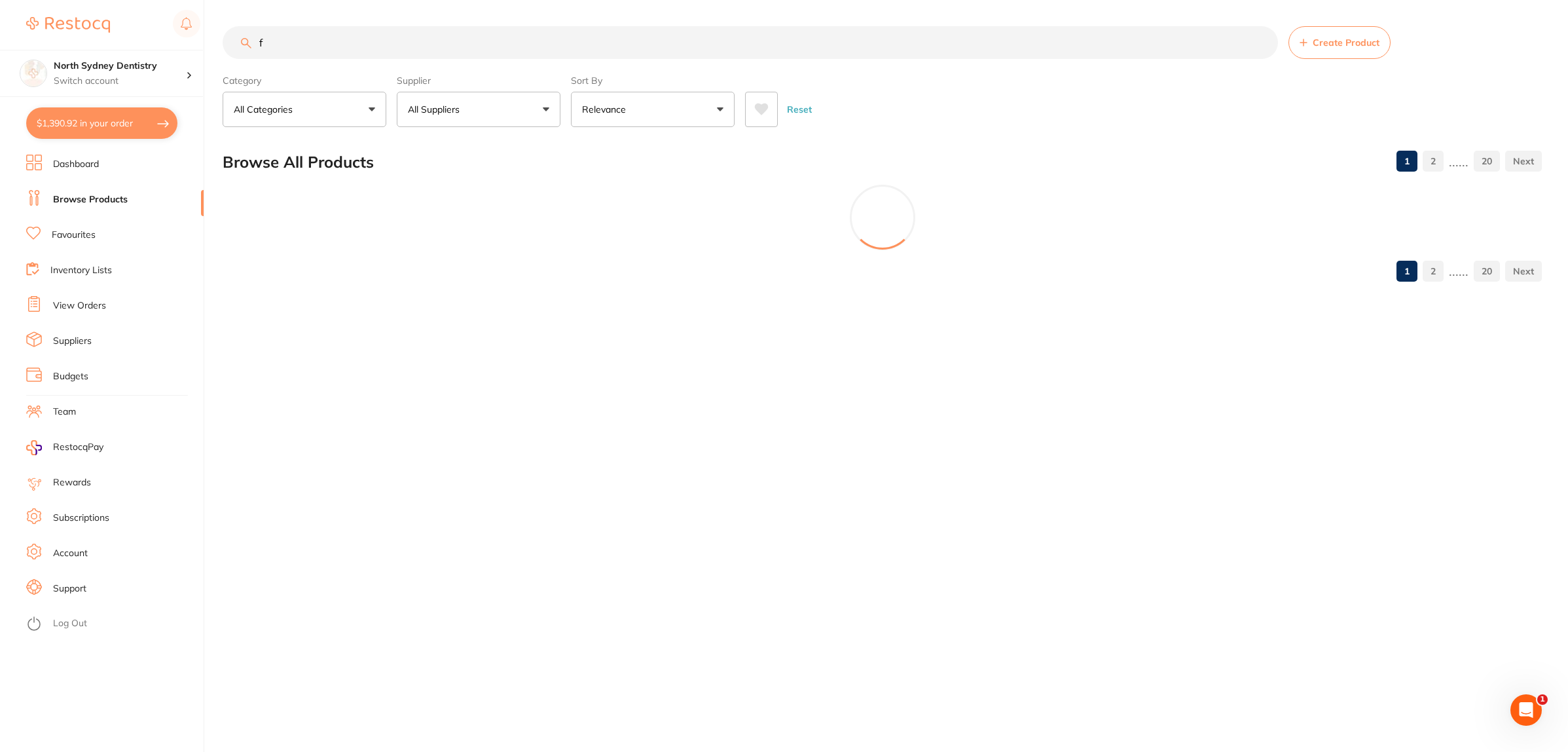
scroll to position [0, 0]
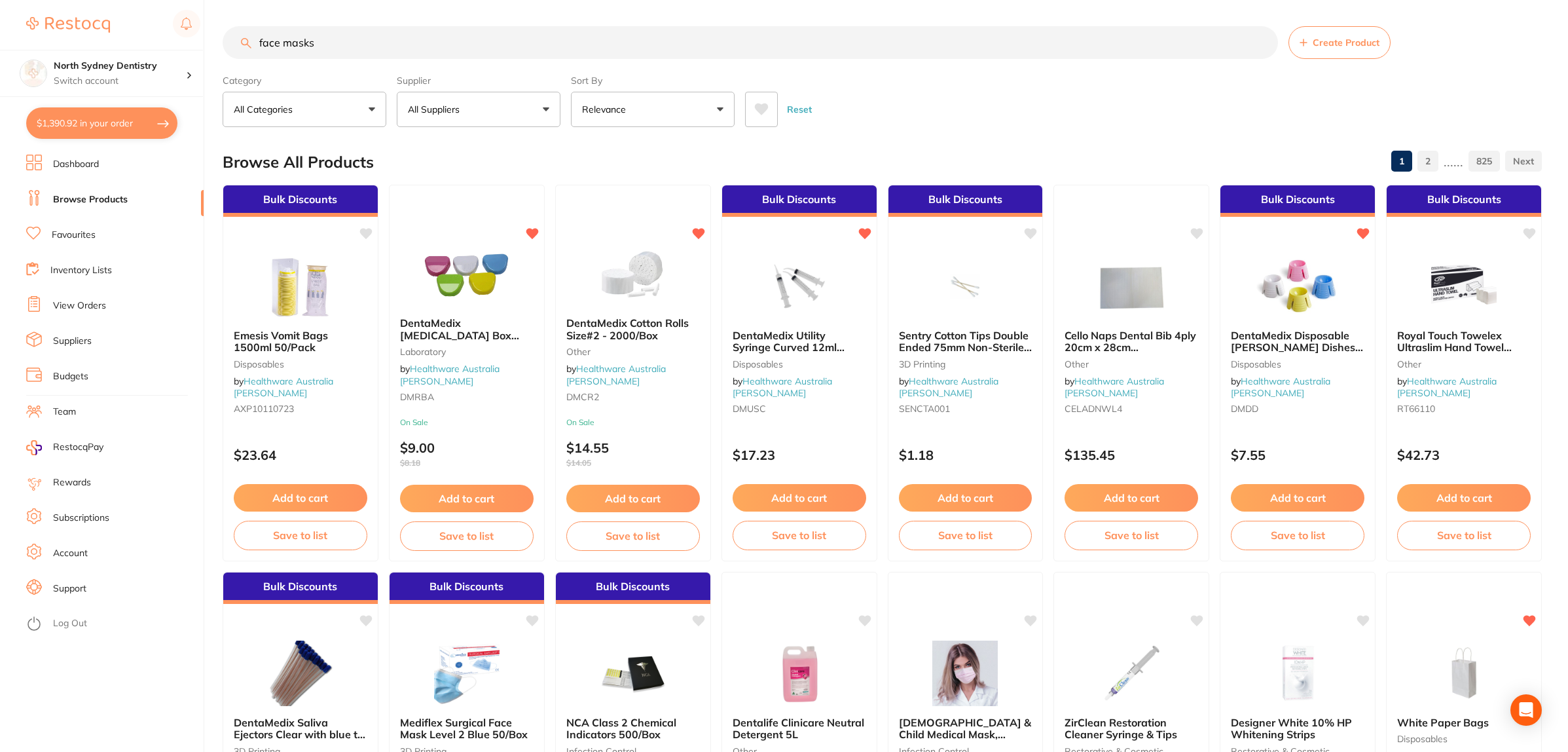
type input "face masks"
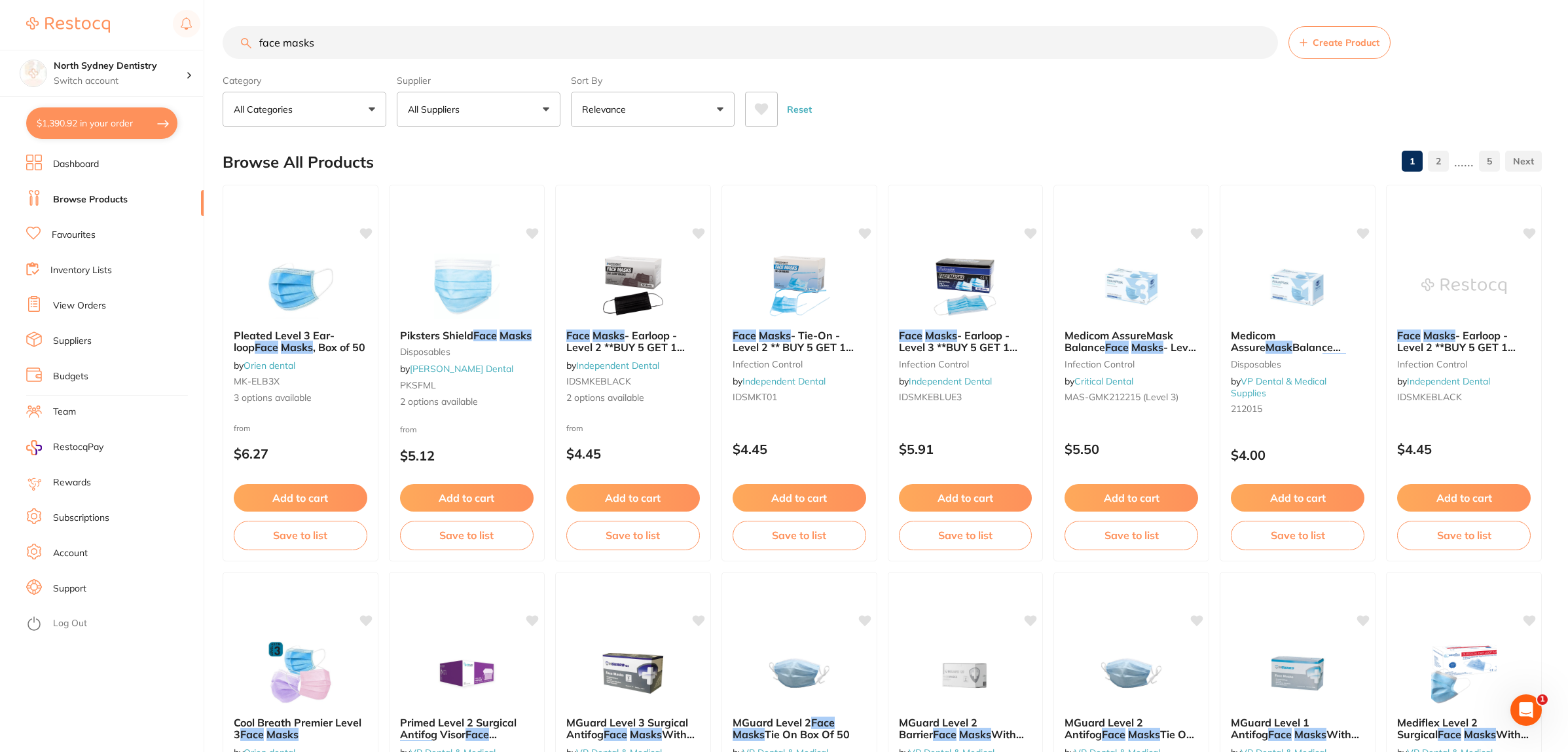
click at [432, 122] on button "All Suppliers" at bounding box center [478, 109] width 163 height 35
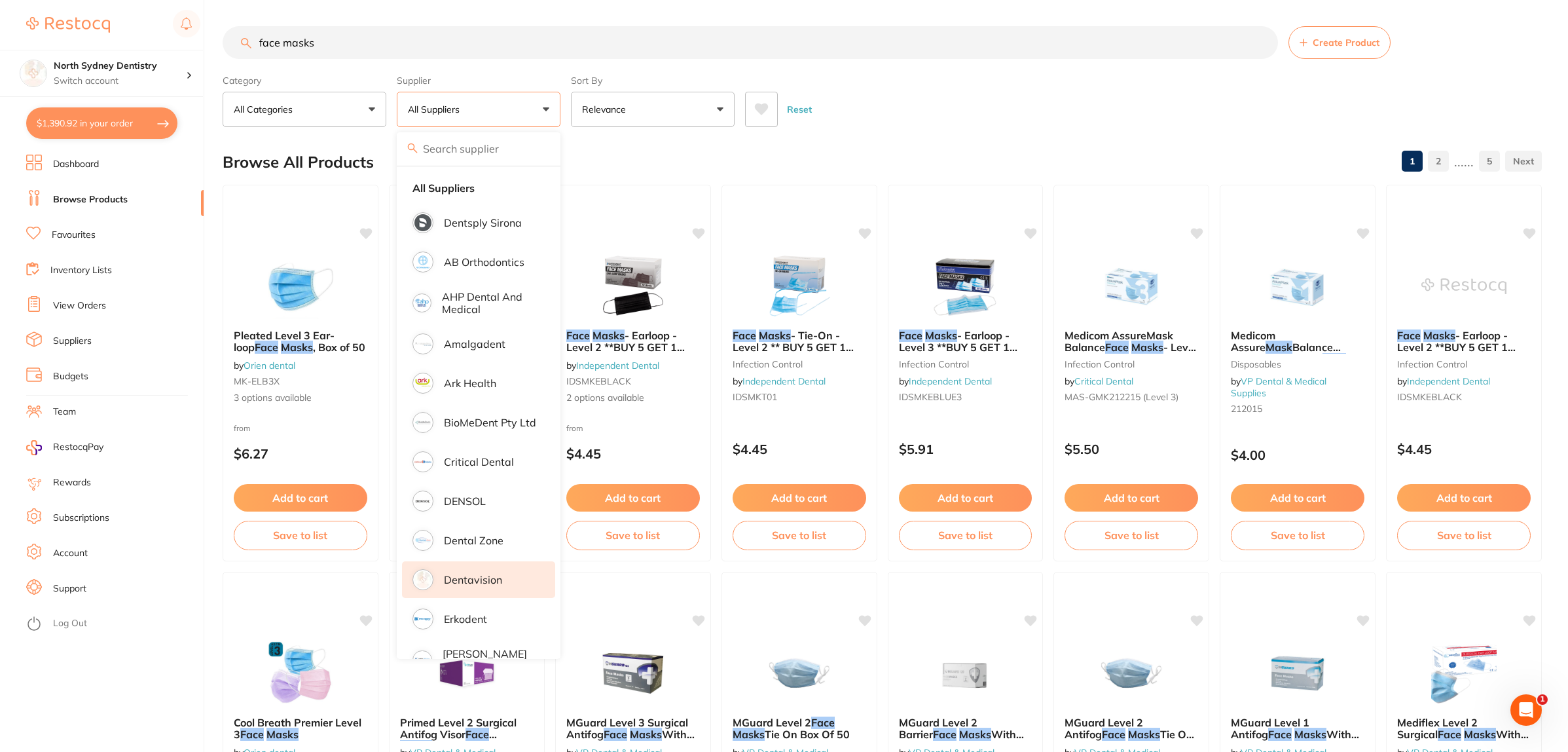
click at [483, 574] on p "Dentavision" at bounding box center [473, 579] width 58 height 12
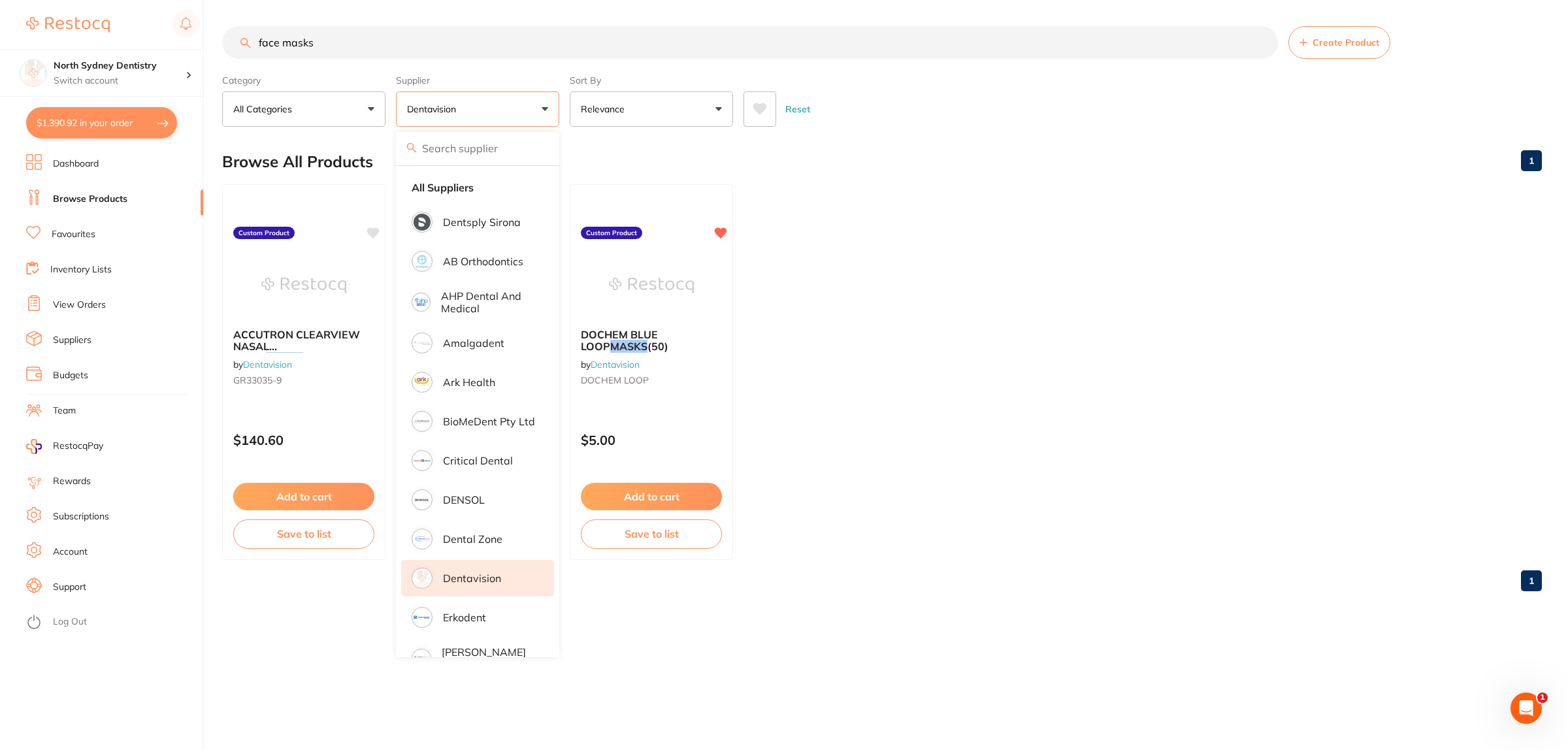
click at [1101, 264] on ul "ACCUTRON CLEARVIEW NASAL HOOD MASKS ADULT UNSCENTED (12) by Dentavision GR33035…" at bounding box center [882, 372] width 1320 height 376
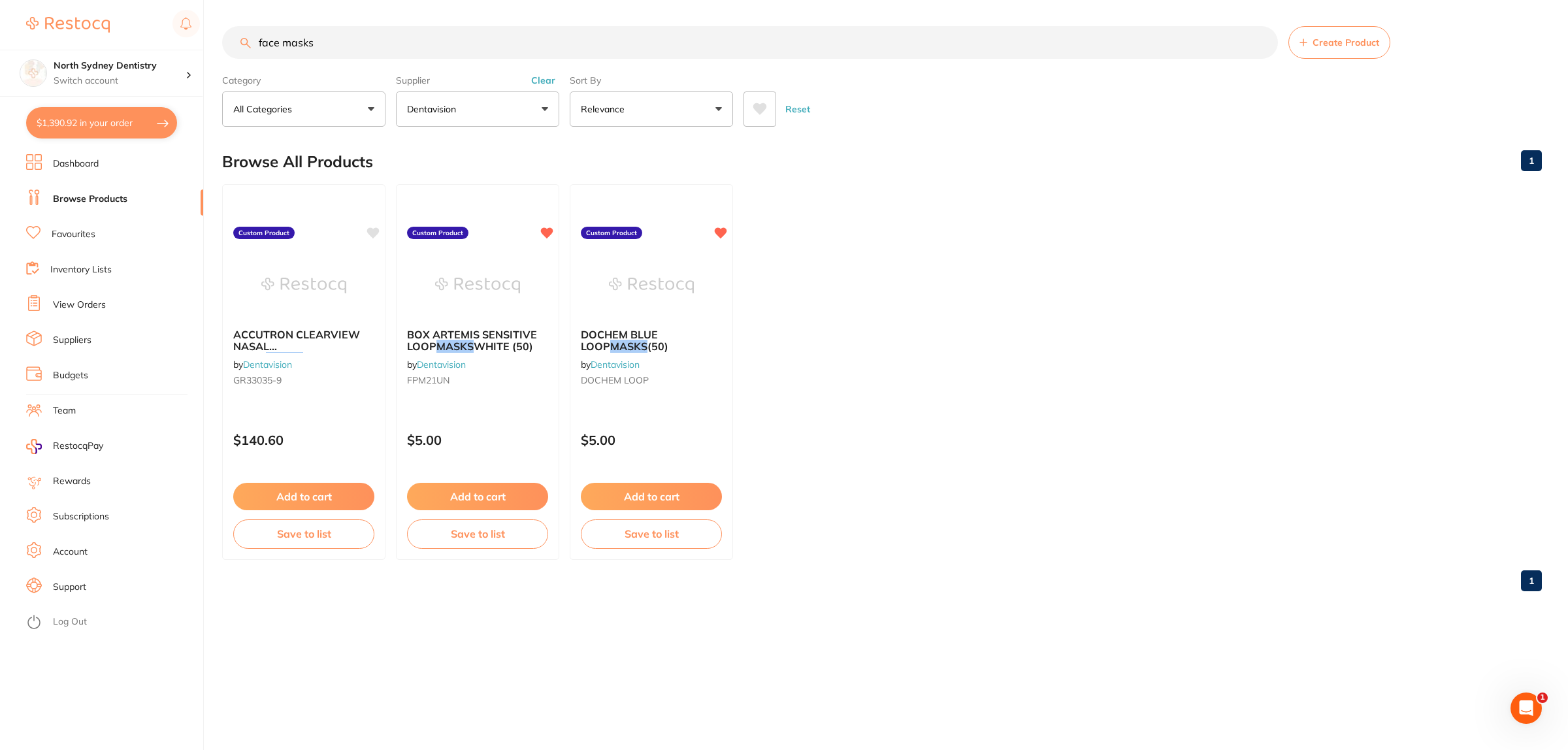
click at [523, 106] on button "Dentavision" at bounding box center [477, 109] width 163 height 35
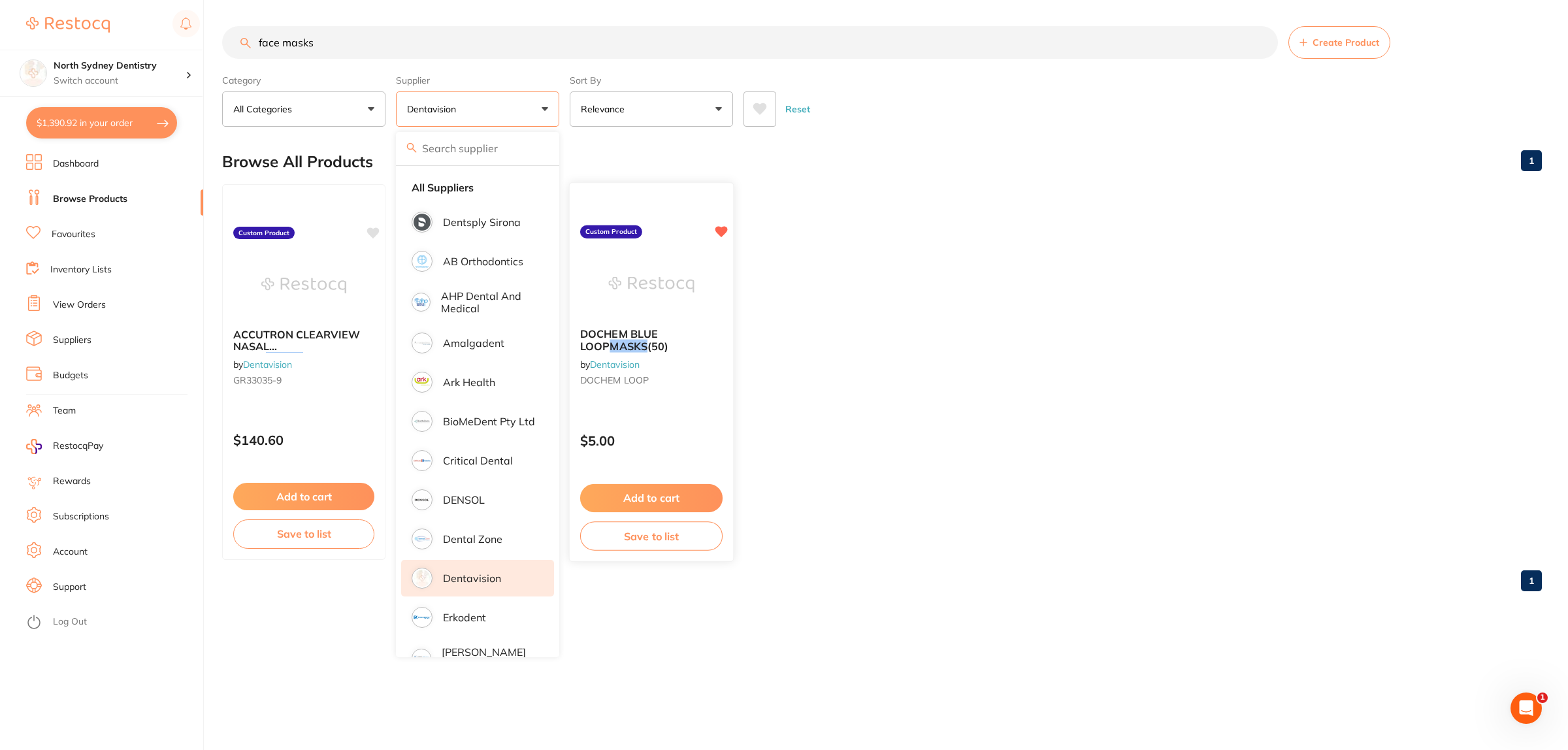
drag, startPoint x: 949, startPoint y: 269, endPoint x: 608, endPoint y: 294, distance: 341.9
click at [936, 272] on ul "ACCUTRON CLEARVIEW NASAL HOOD MASKS ADULT UNSCENTED (12) by Dentavision GR33035…" at bounding box center [882, 372] width 1320 height 376
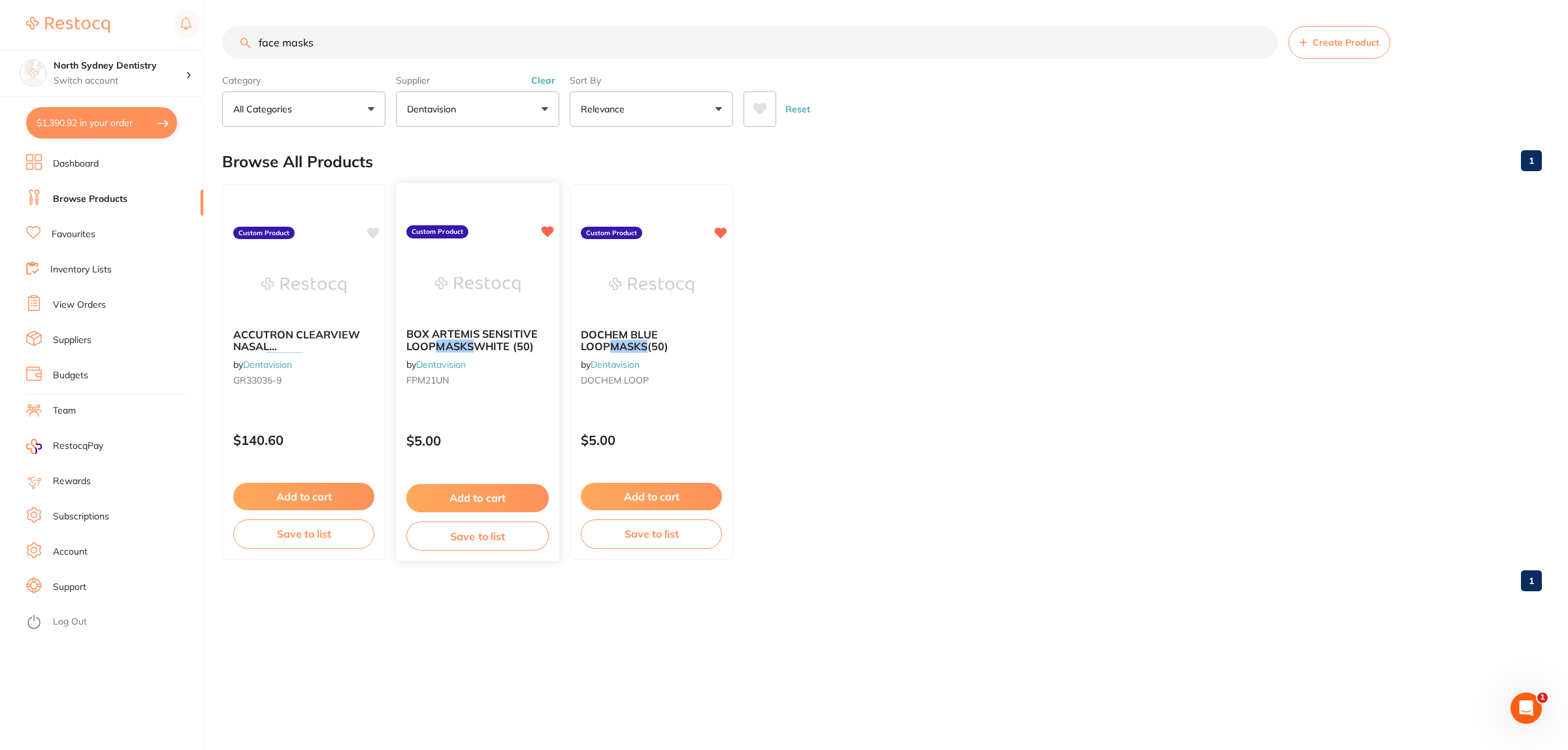
click at [452, 281] on img at bounding box center [477, 284] width 85 height 66
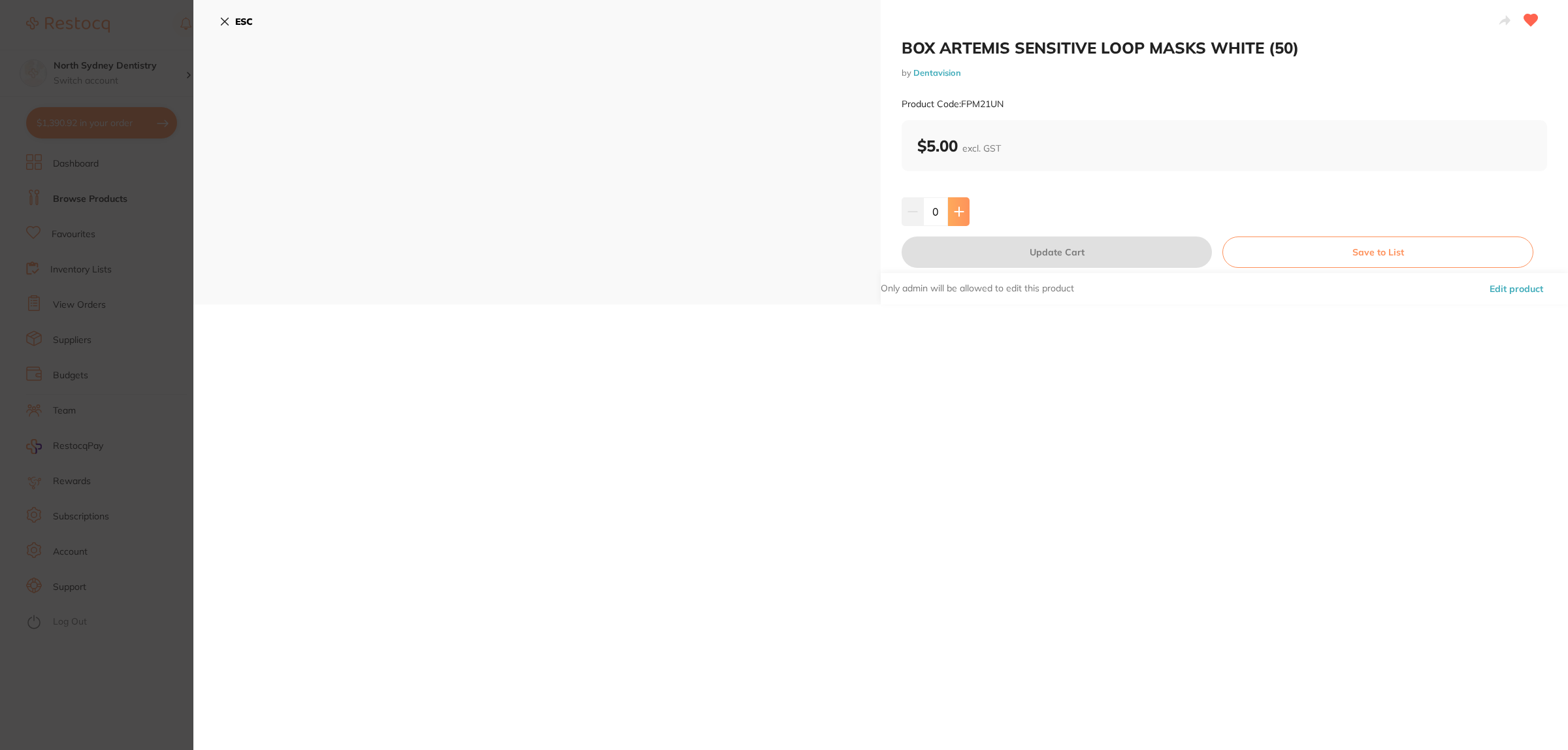
click at [948, 204] on button at bounding box center [958, 212] width 21 height 29
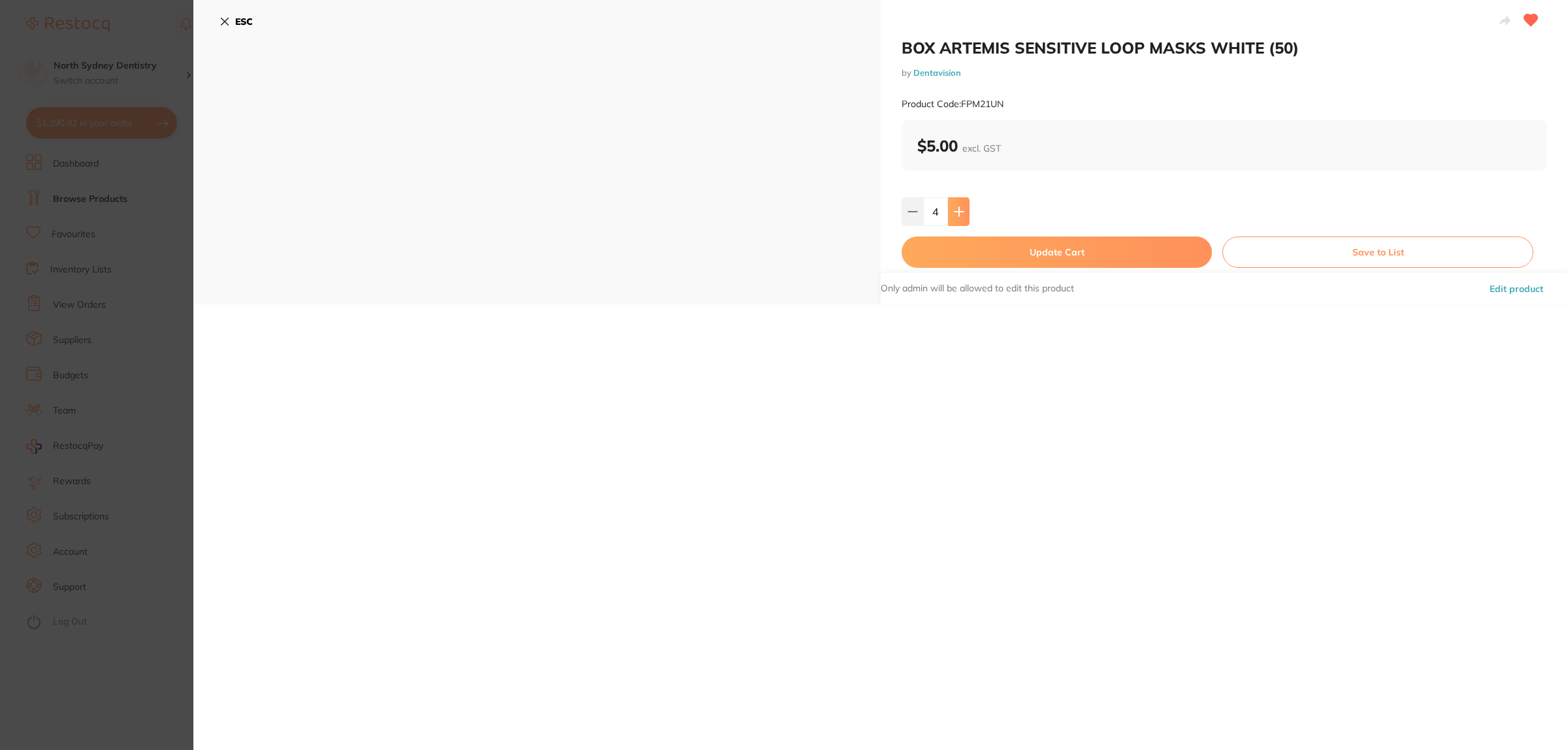
type input "5"
click at [969, 247] on button "Update Cart" at bounding box center [1057, 253] width 310 height 32
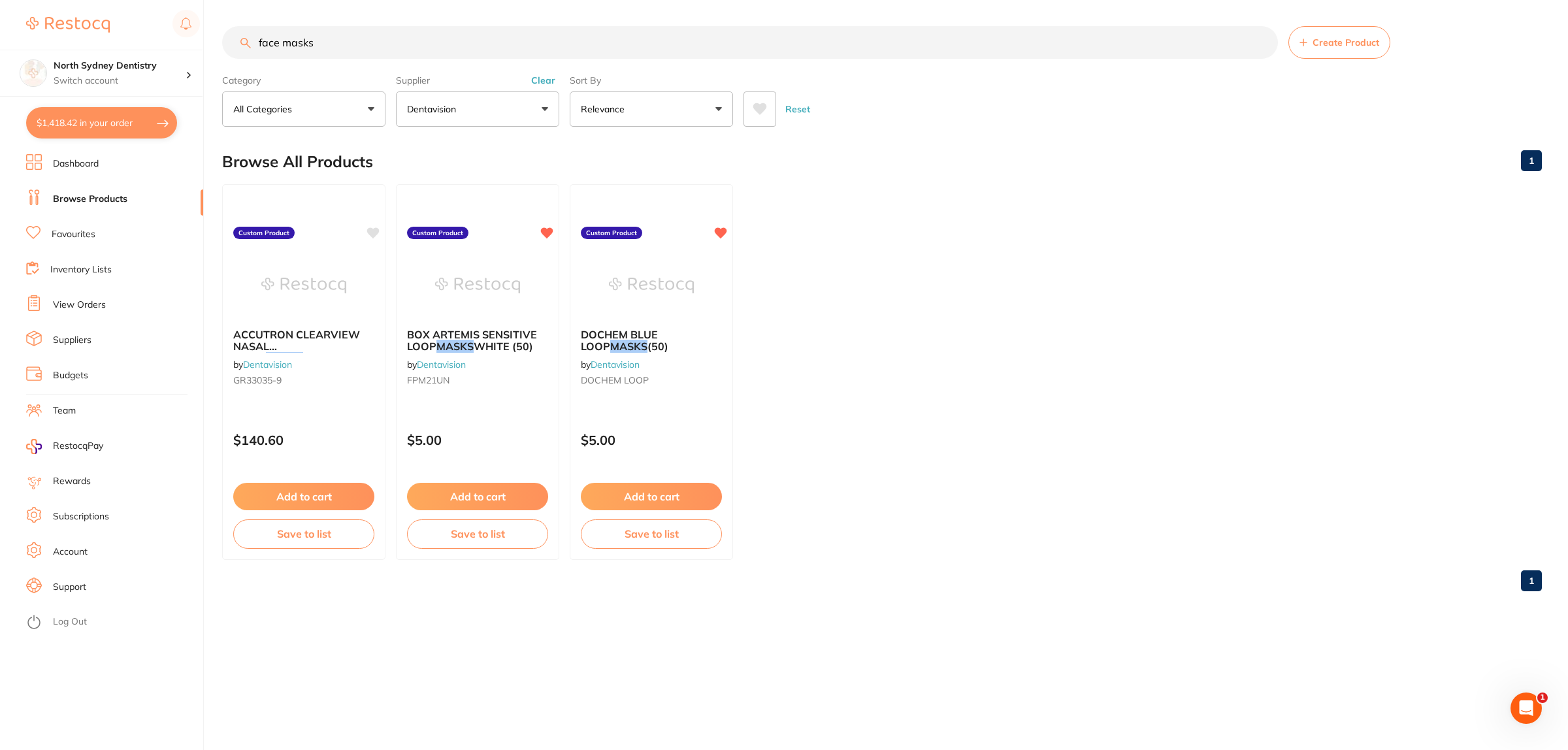
drag, startPoint x: 625, startPoint y: 47, endPoint x: 82, endPoint y: 45, distance: 543.0
click at [82, 45] on div "$1,418.42 North Sydney Dentistry Switch account [GEOGRAPHIC_DATA] Dentistry $1,…" at bounding box center [784, 375] width 1568 height 750
type input "tissues"
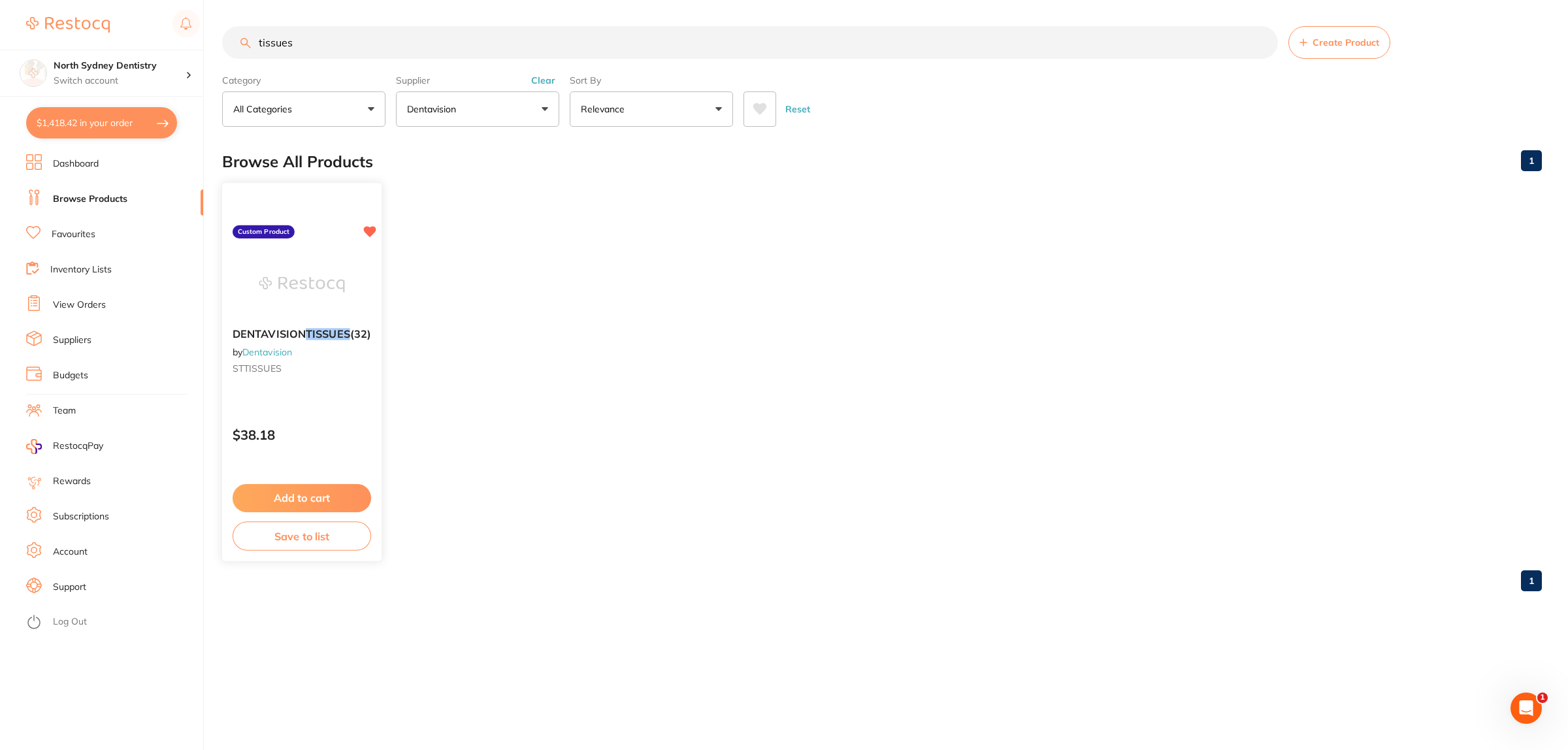
click at [275, 286] on img at bounding box center [301, 284] width 85 height 66
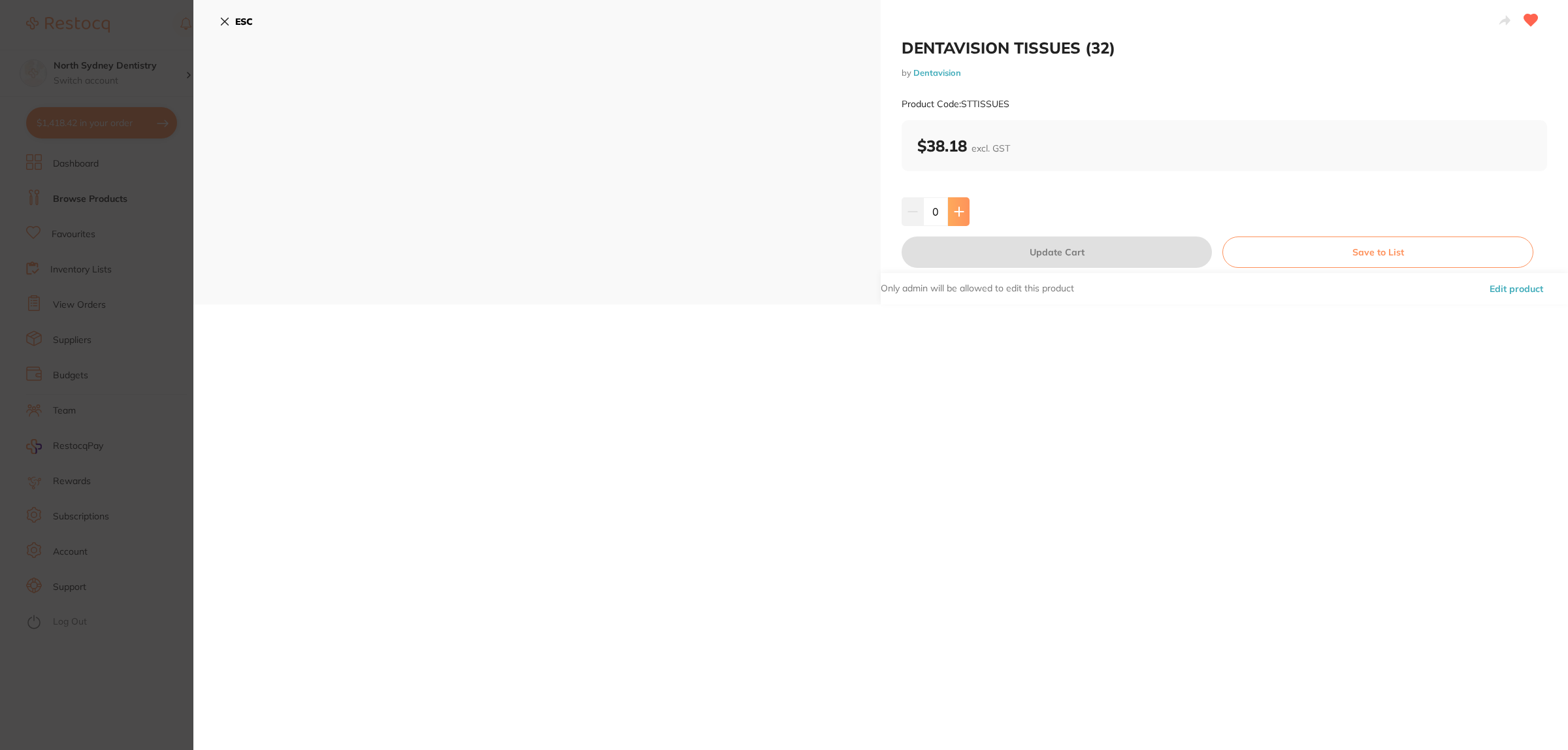
click at [953, 204] on button at bounding box center [958, 212] width 21 height 29
click at [954, 204] on button at bounding box center [958, 212] width 21 height 29
type input "2"
click at [1030, 253] on button "Update Cart" at bounding box center [1057, 253] width 310 height 32
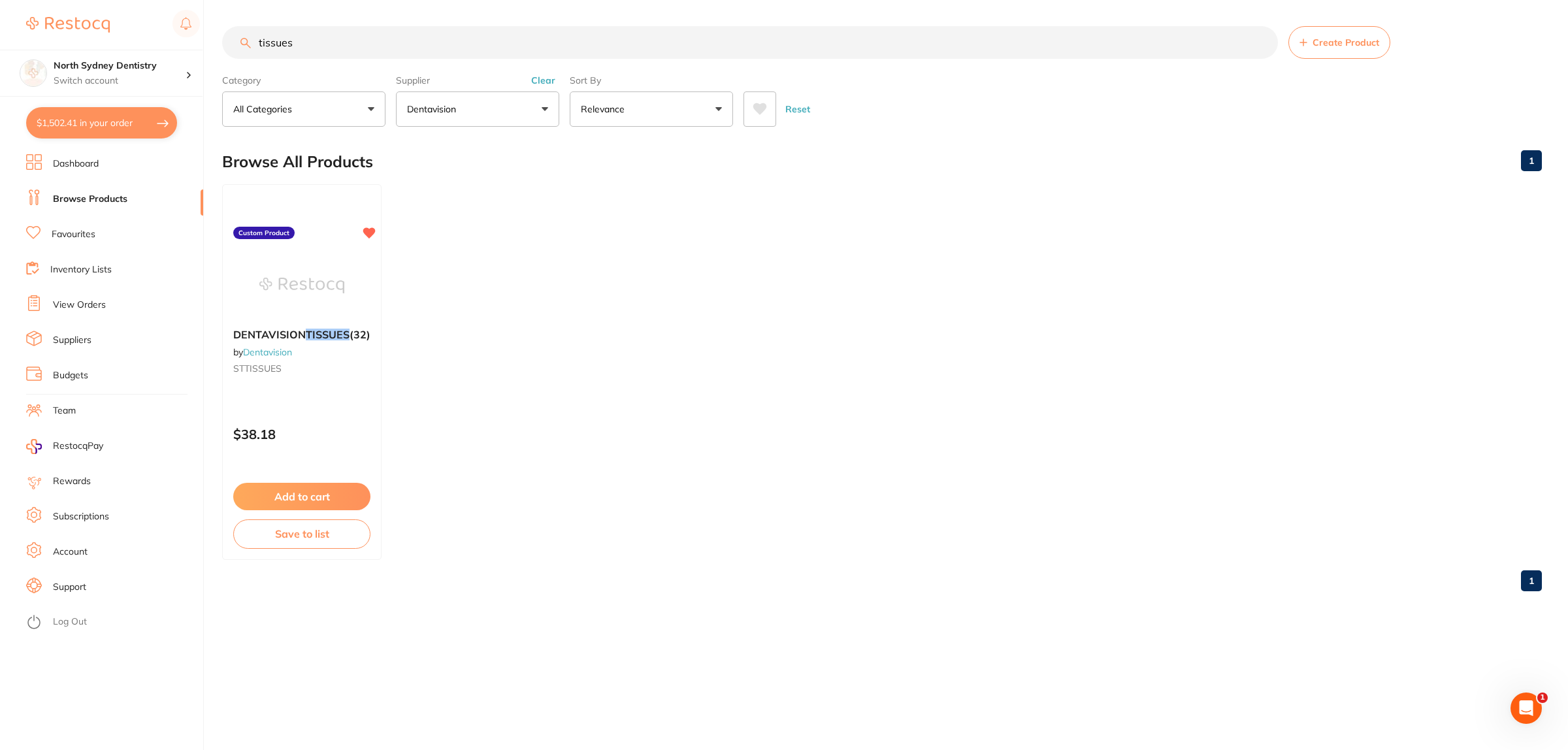
drag, startPoint x: 107, startPoint y: 127, endPoint x: 549, endPoint y: 189, distance: 446.3
click at [109, 131] on button "$1,502.41 in your order" at bounding box center [101, 123] width 151 height 32
checkbox input "true"
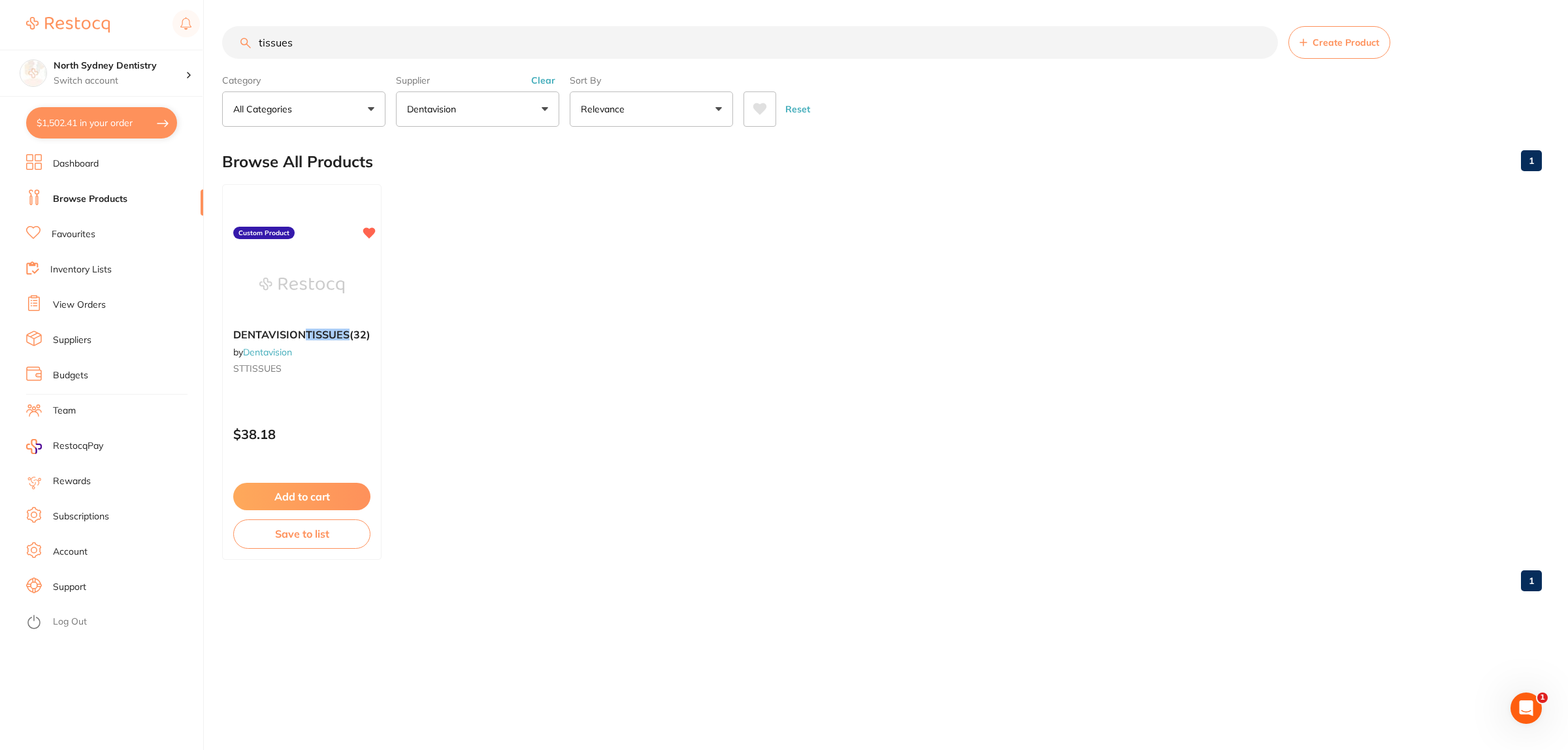
checkbox input "true"
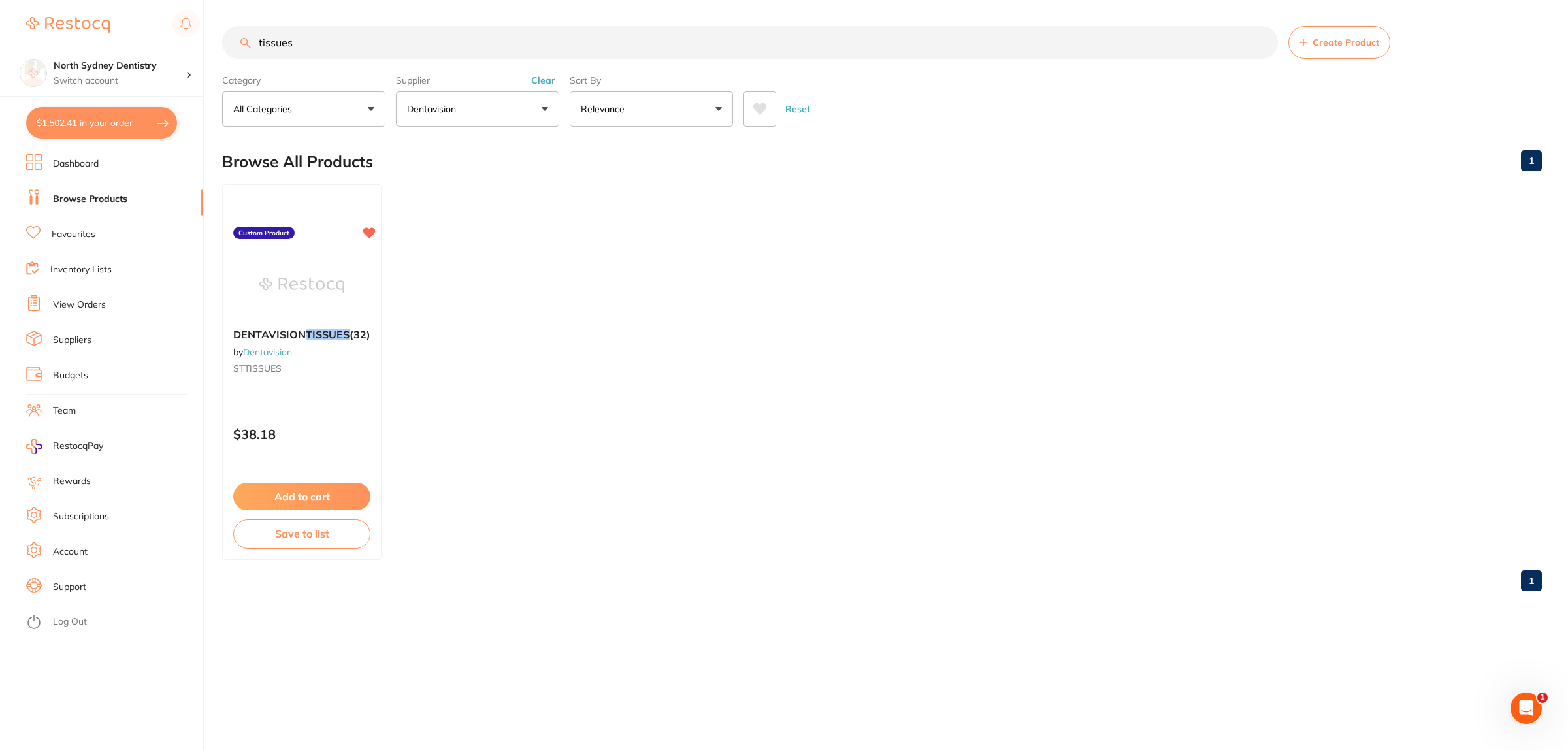
checkbox input "true"
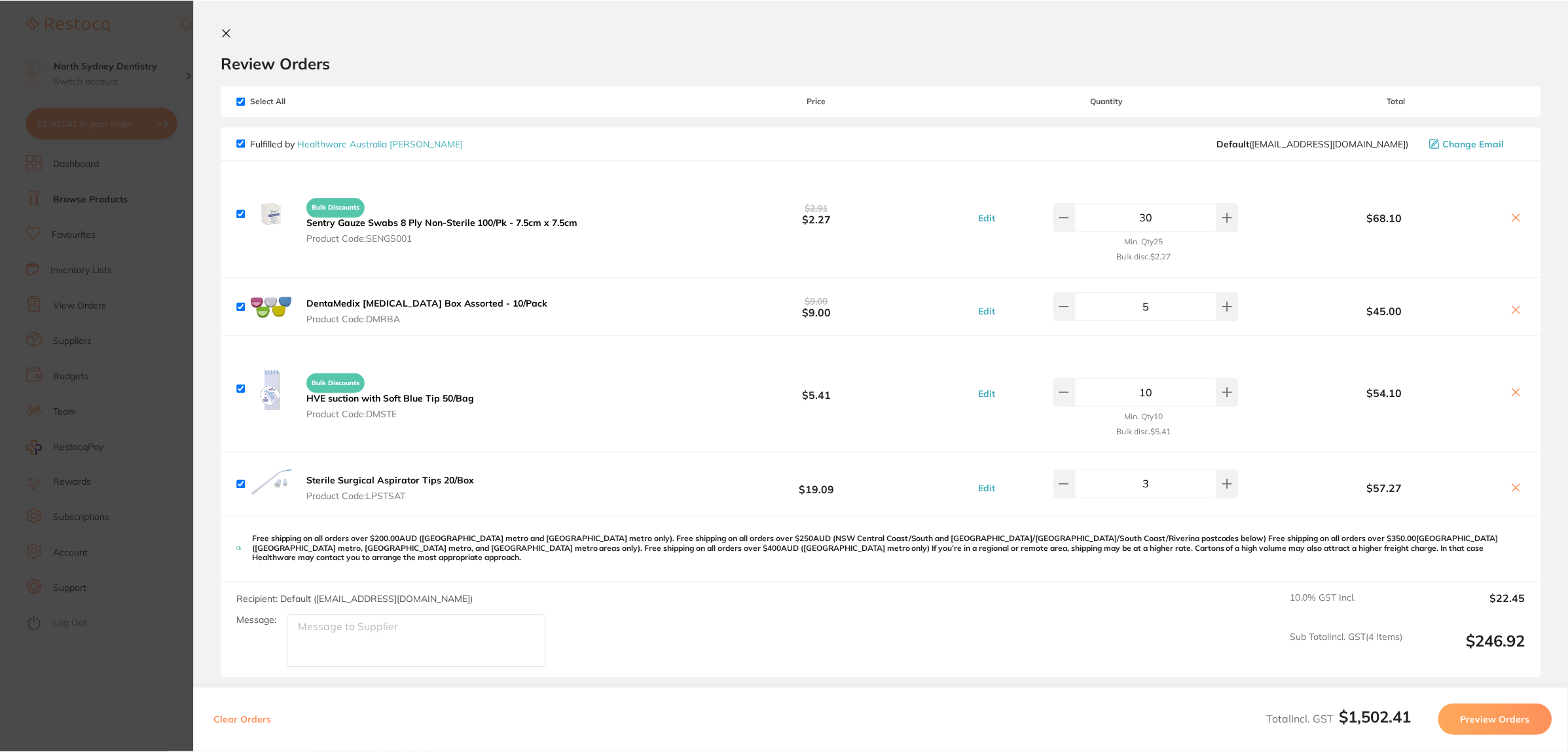
scroll to position [409, 0]
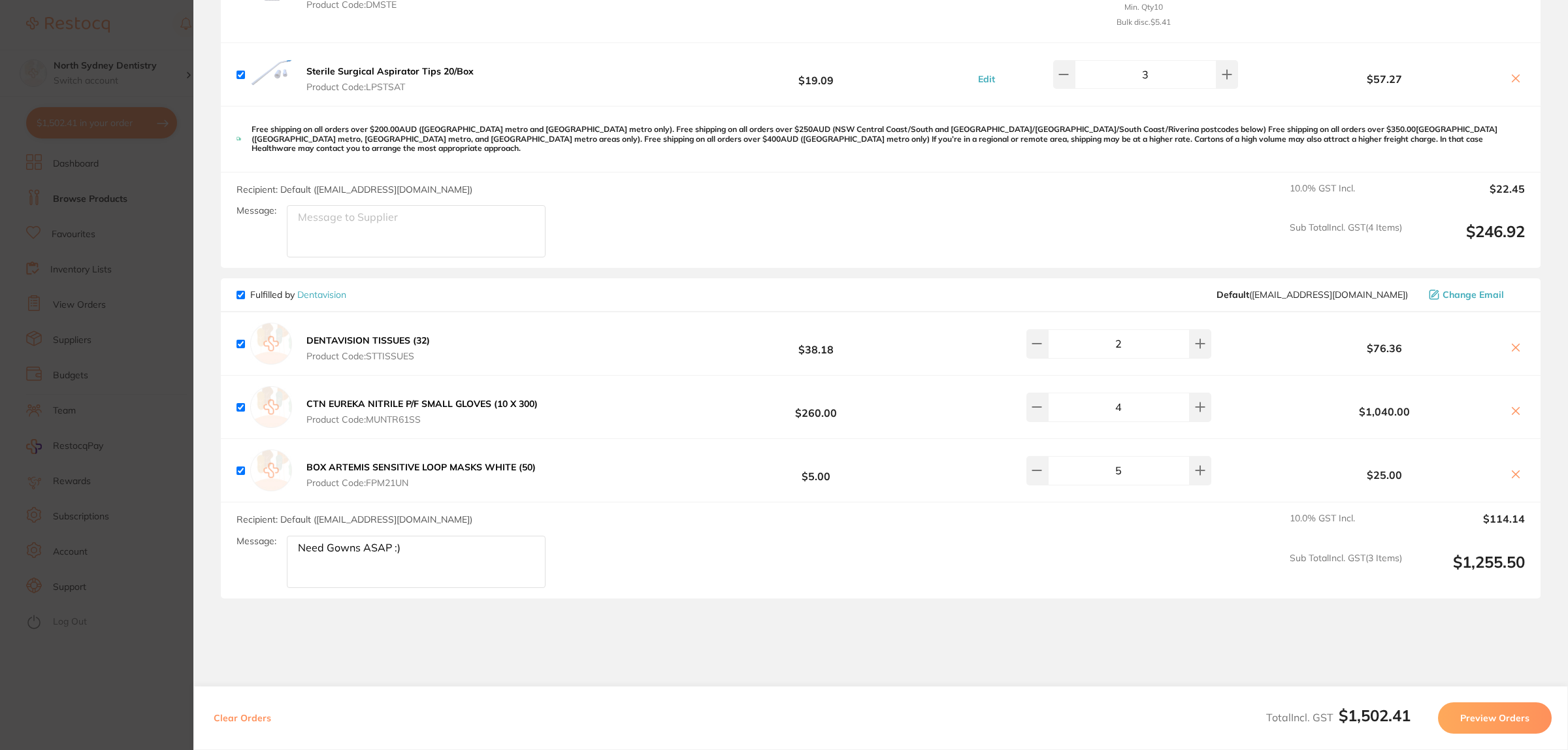
drag, startPoint x: 1046, startPoint y: 336, endPoint x: 1090, endPoint y: 350, distance: 46.2
click at [1042, 339] on icon at bounding box center [1037, 343] width 10 height 10
type input "1"
drag, startPoint x: 105, startPoint y: 227, endPoint x: 262, endPoint y: 139, distance: 180.0
click at [109, 225] on section "Update RRP Set your pre negotiated price for this item. Item Agreed RRP (excl. …" at bounding box center [784, 375] width 1568 height 750
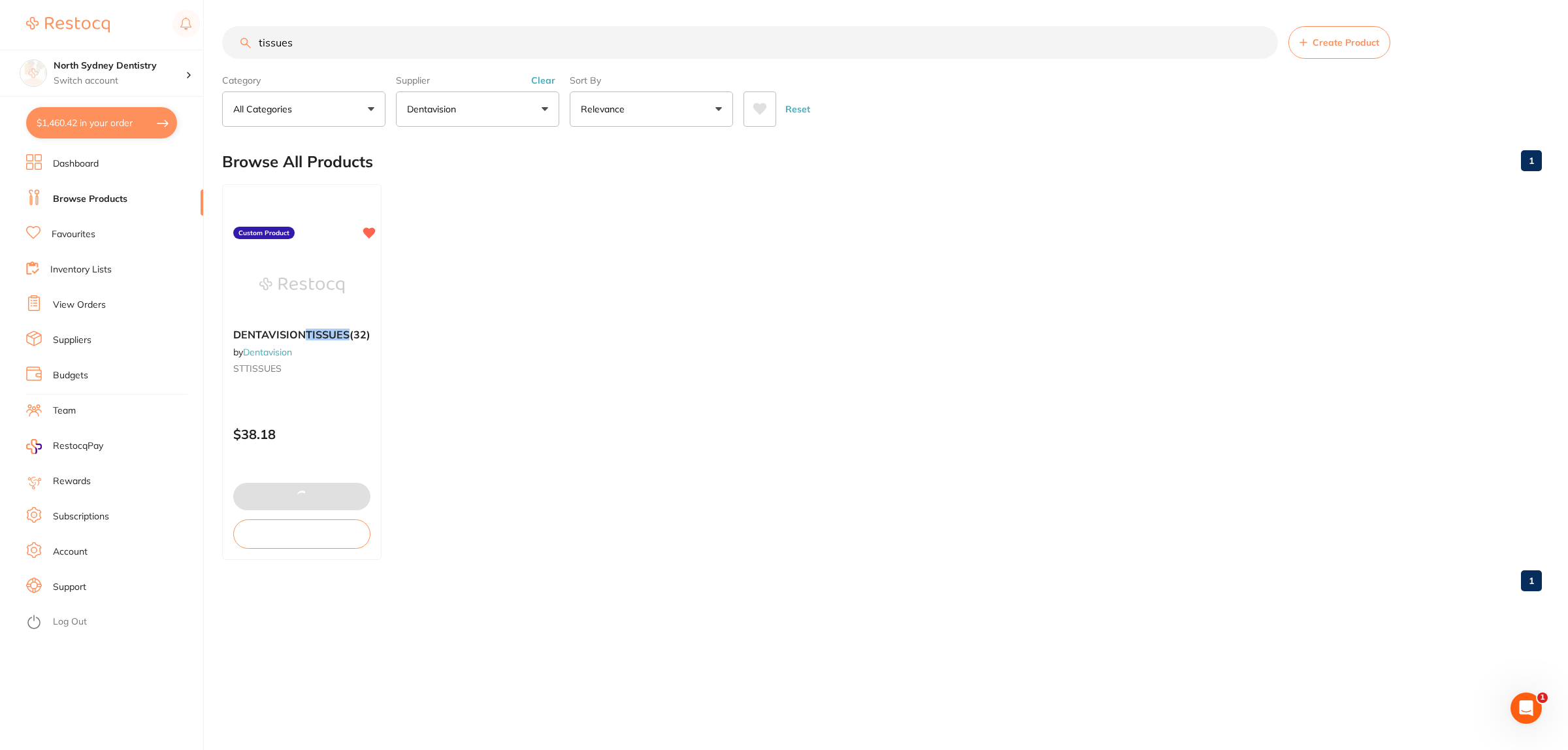
drag, startPoint x: 364, startPoint y: 45, endPoint x: 122, endPoint y: 46, distance: 242.0
click at [122, 46] on div "$1,460.42 North Sydney Dentistry Switch account North Sydney Dentistry $1,460.4…" at bounding box center [784, 375] width 1568 height 750
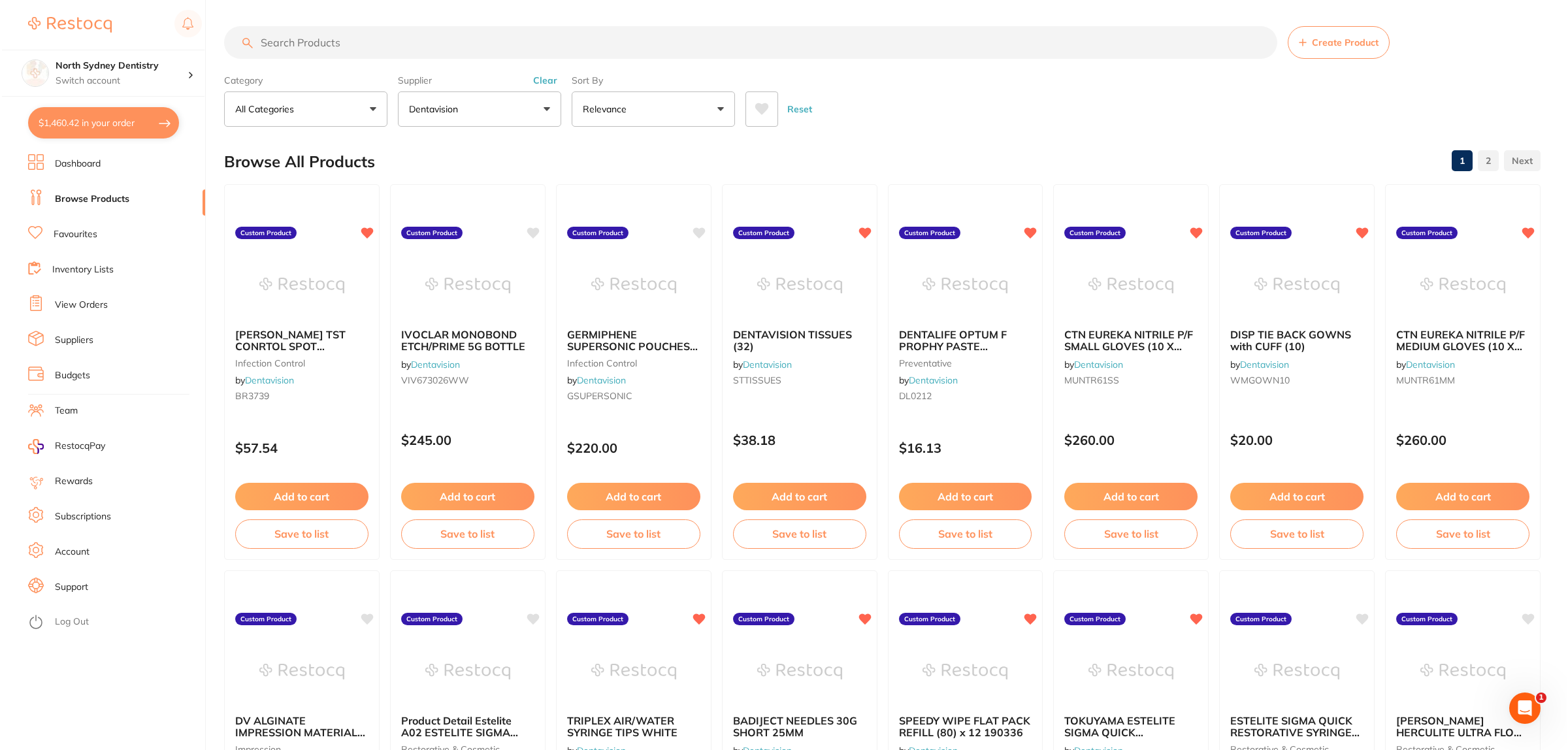
scroll to position [0, 0]
type input "gowns"
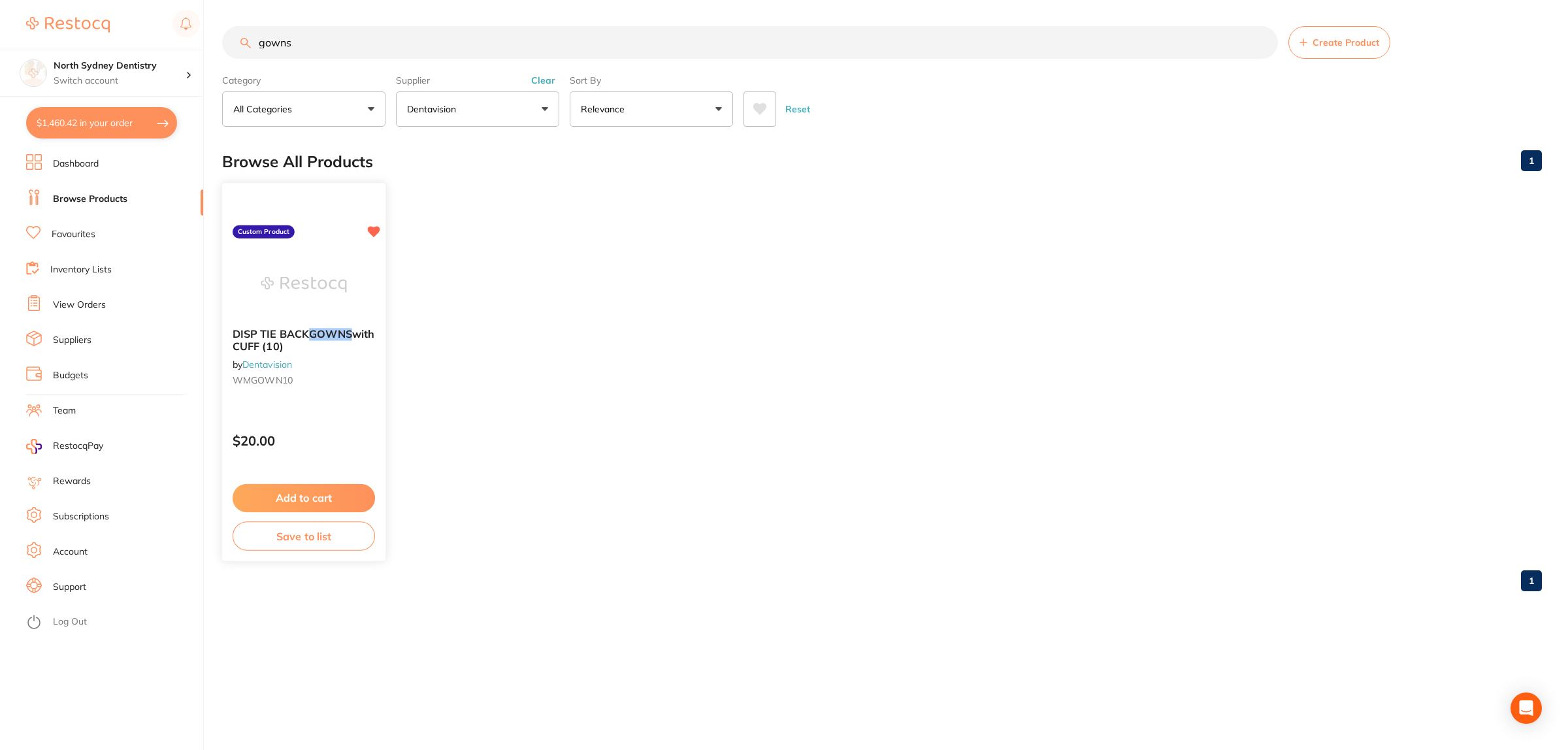
click at [319, 264] on img at bounding box center [304, 284] width 85 height 66
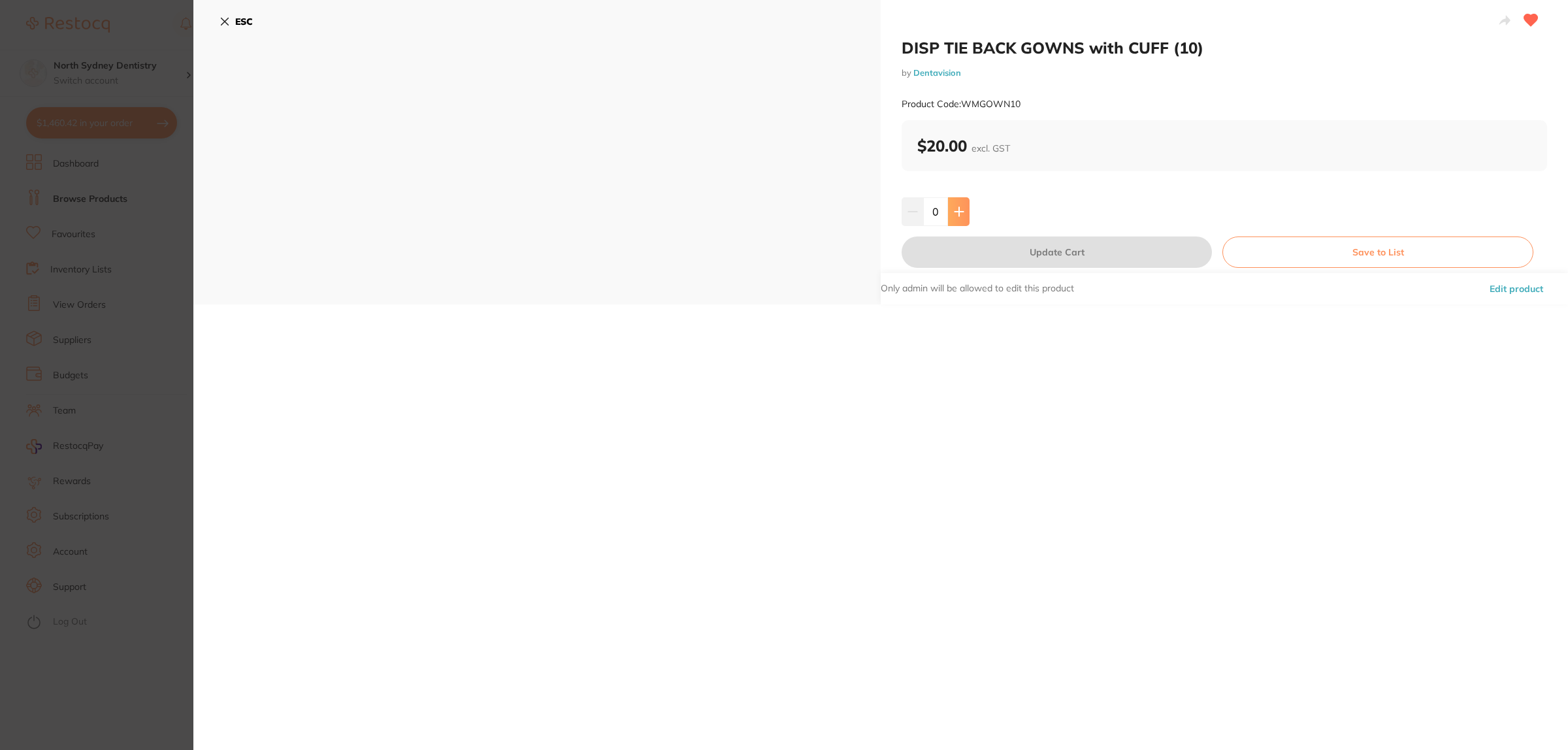
click at [962, 208] on icon at bounding box center [959, 211] width 10 height 10
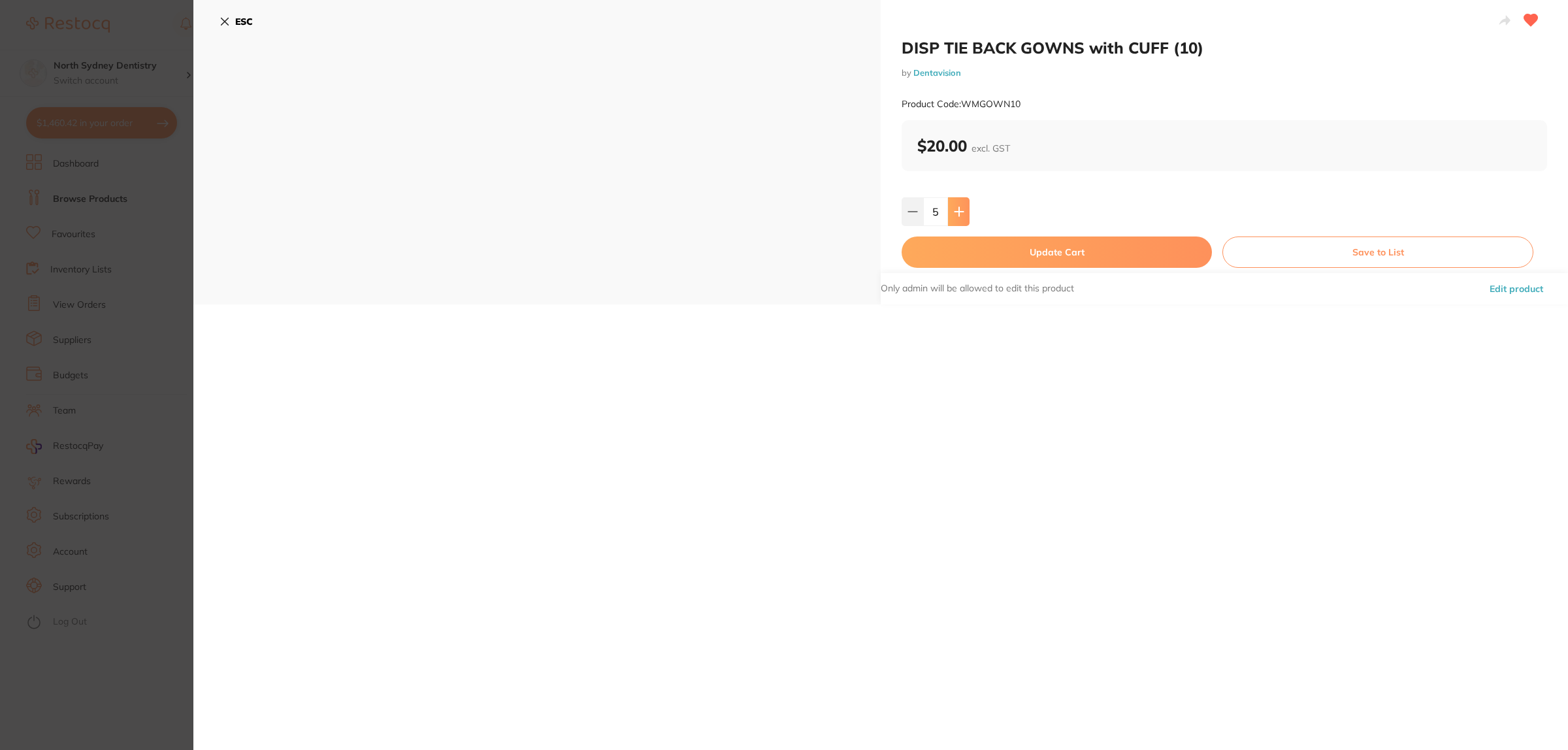
click at [962, 208] on icon at bounding box center [959, 211] width 10 height 10
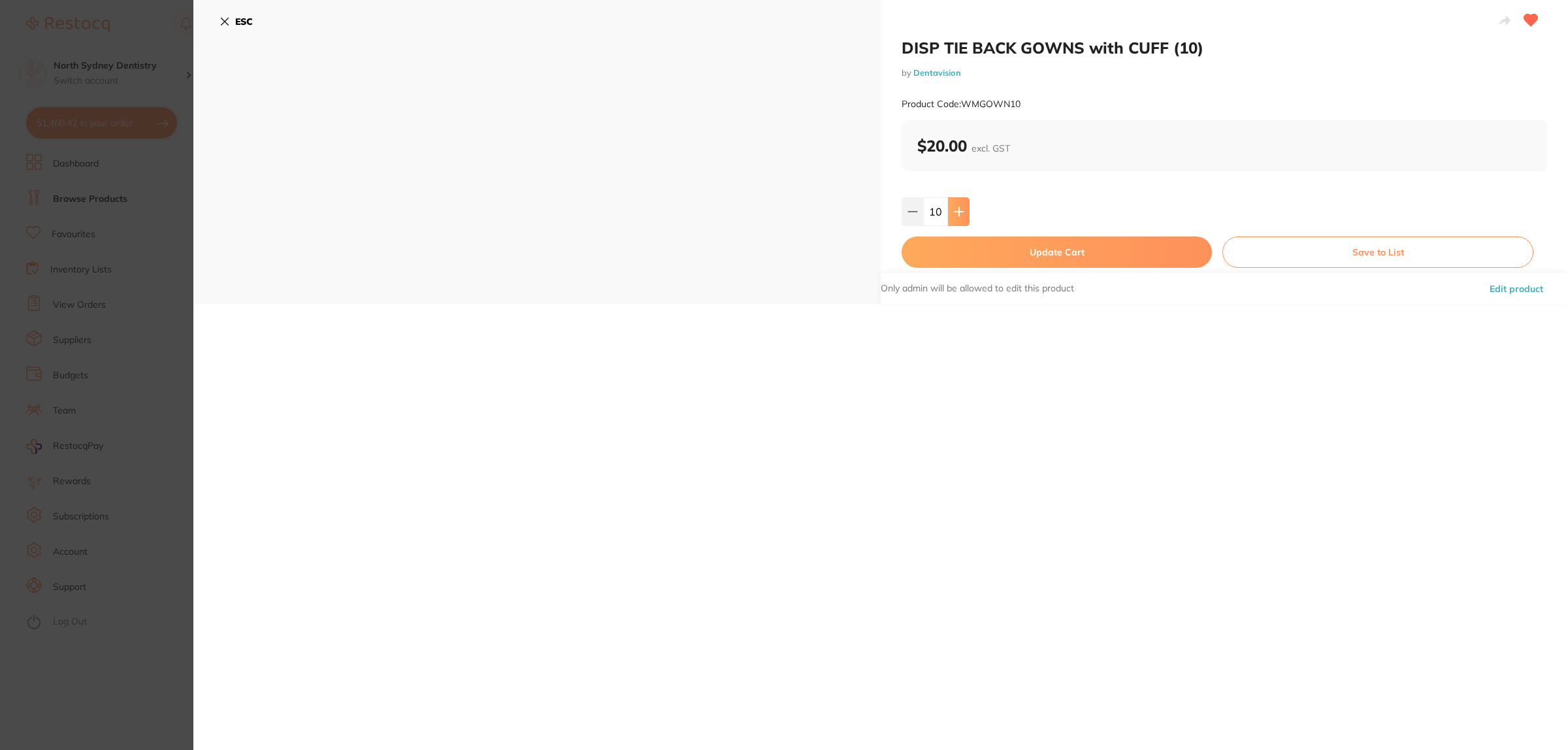
click at [962, 208] on icon at bounding box center [959, 211] width 10 height 10
drag, startPoint x: 947, startPoint y: 210, endPoint x: 964, endPoint y: 245, distance: 38.9
click at [948, 210] on button at bounding box center [958, 212] width 21 height 29
type input "12"
click at [971, 256] on button "Update Cart" at bounding box center [1057, 253] width 310 height 32
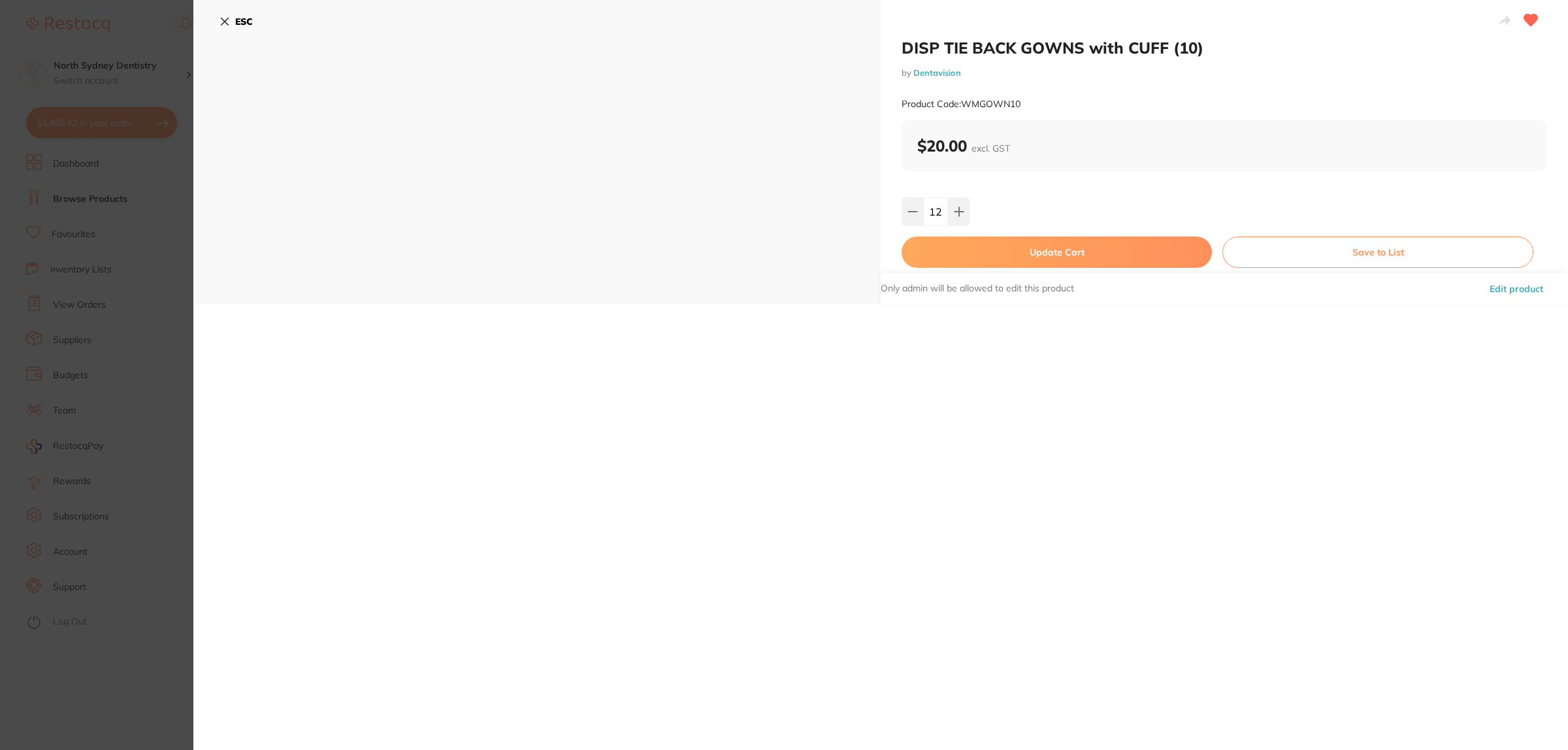
checkbox input "false"
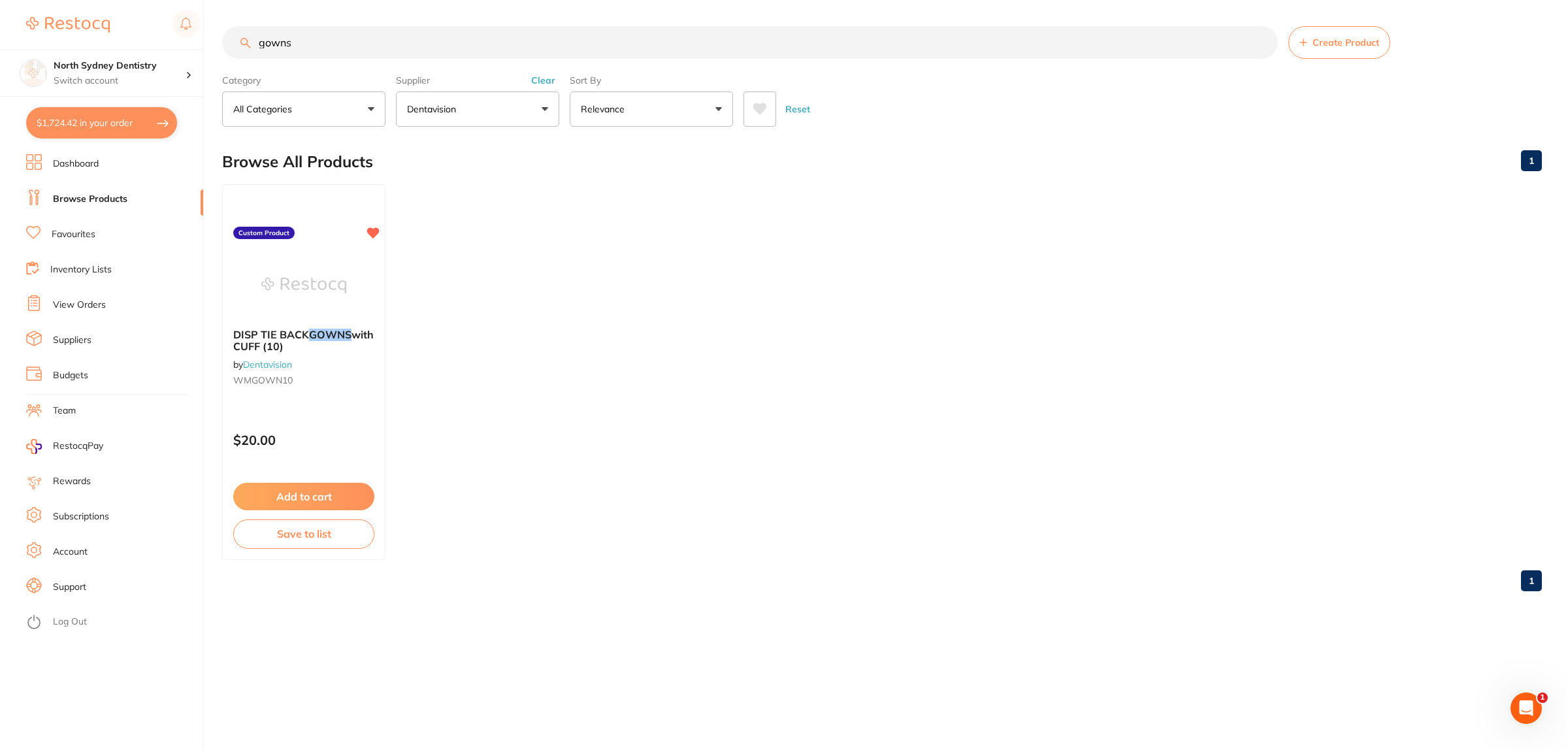
drag, startPoint x: 350, startPoint y: 56, endPoint x: 207, endPoint y: 43, distance: 143.6
click at [207, 43] on div "$1,724.42 North Sydney Dentistry Switch account North Sydney Dentistry $1,724.4…" at bounding box center [784, 375] width 1568 height 750
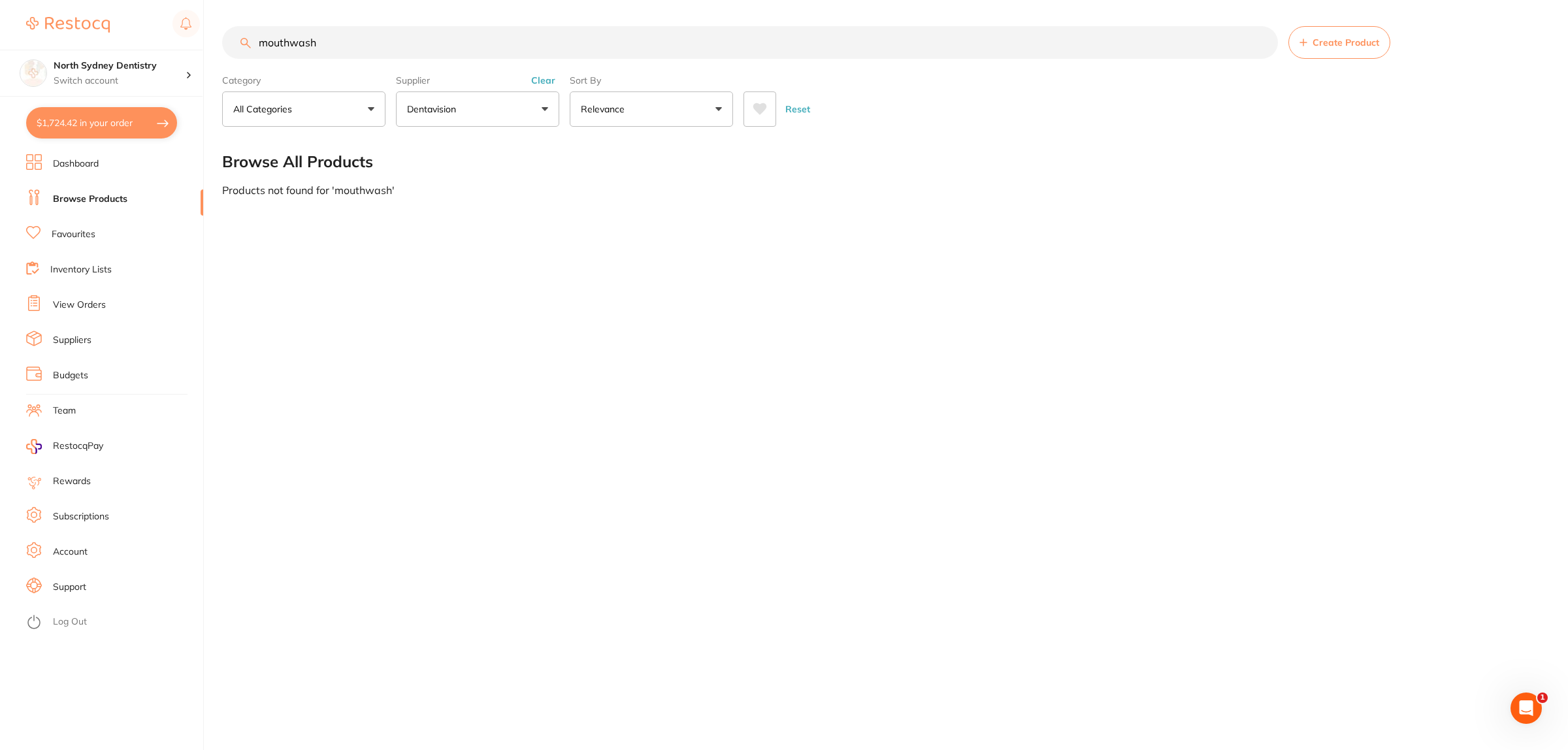
click at [477, 101] on button "Dentavision" at bounding box center [477, 109] width 163 height 35
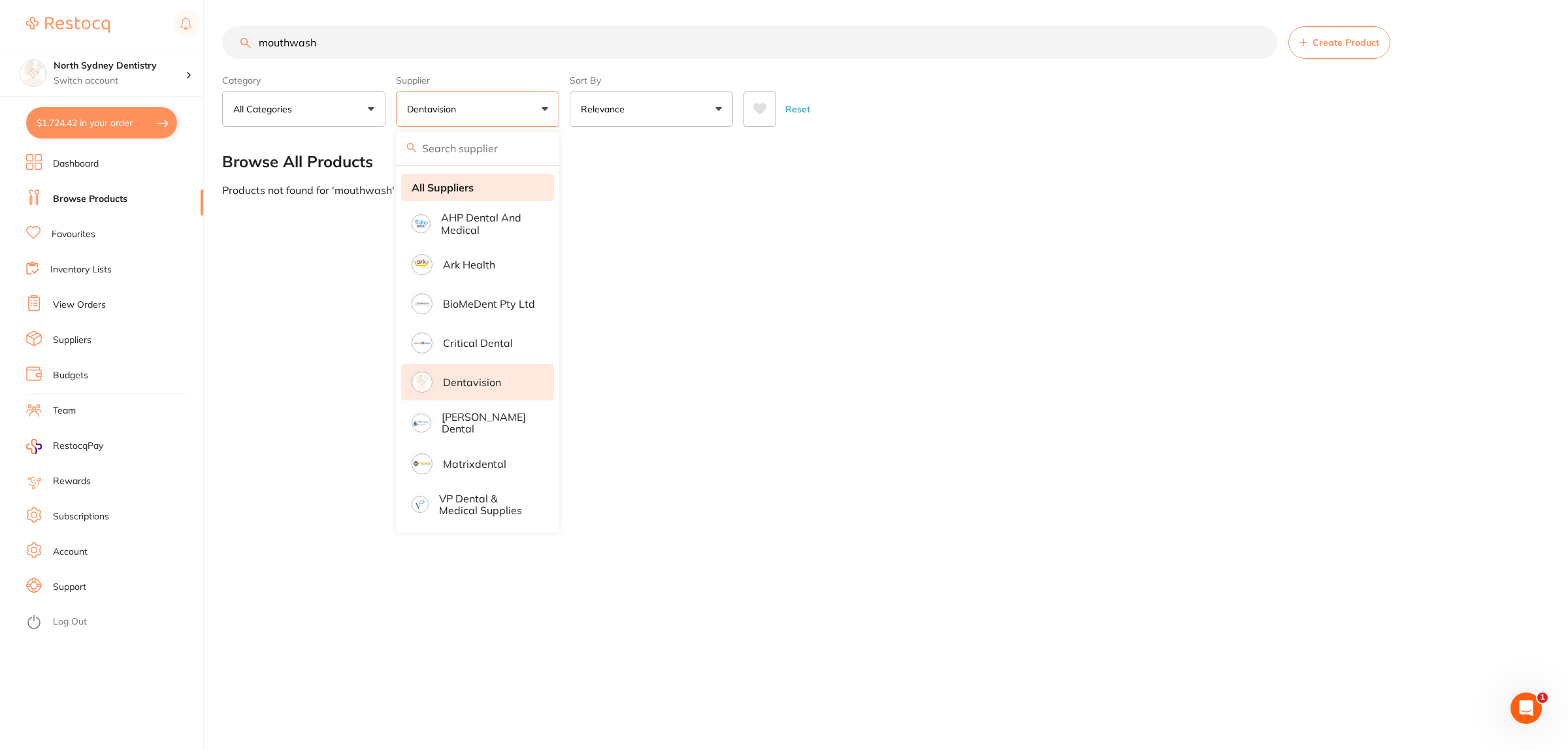
click at [465, 184] on strong "All Suppliers" at bounding box center [443, 187] width 62 height 12
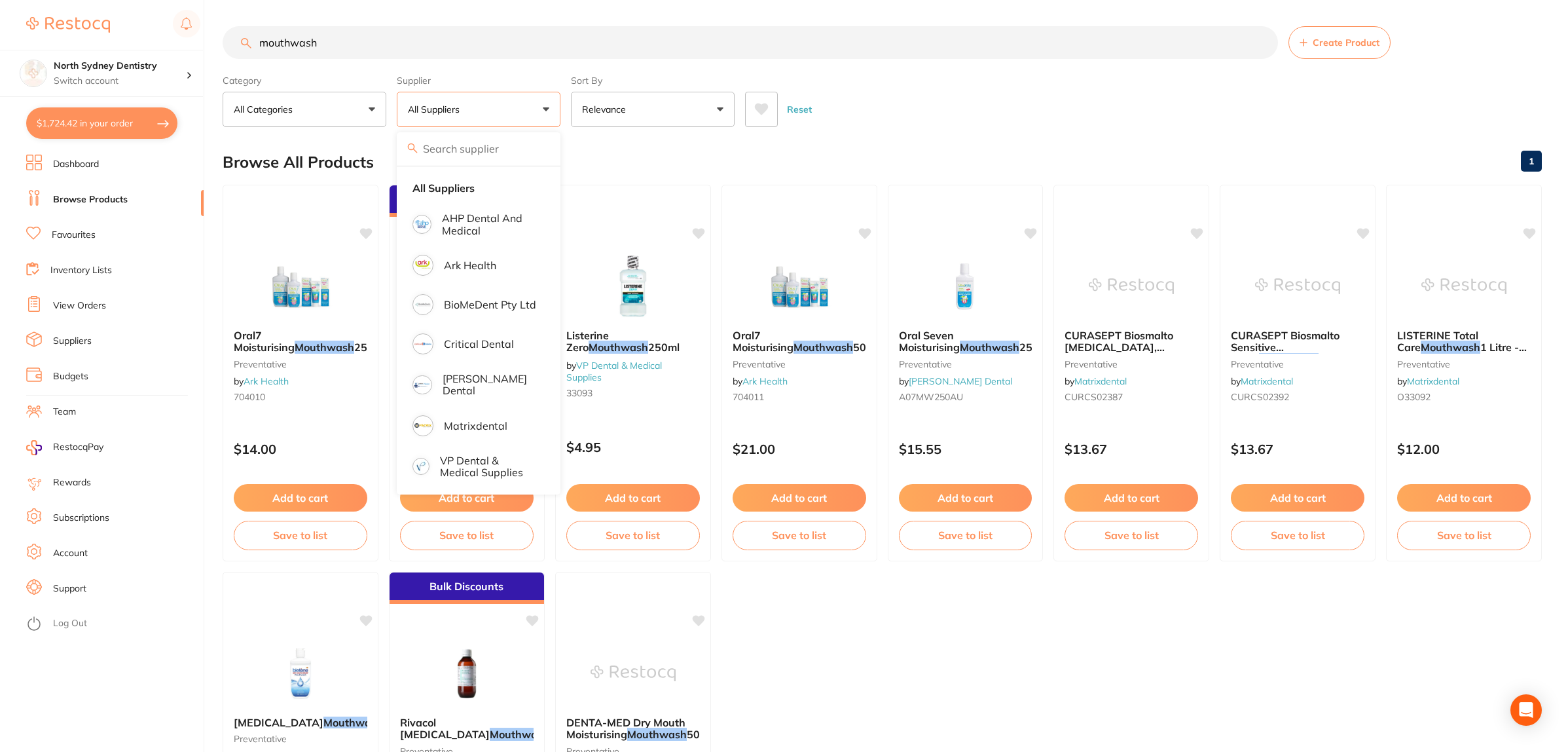
click at [1246, 30] on input "mouthwash" at bounding box center [751, 42] width 1055 height 32
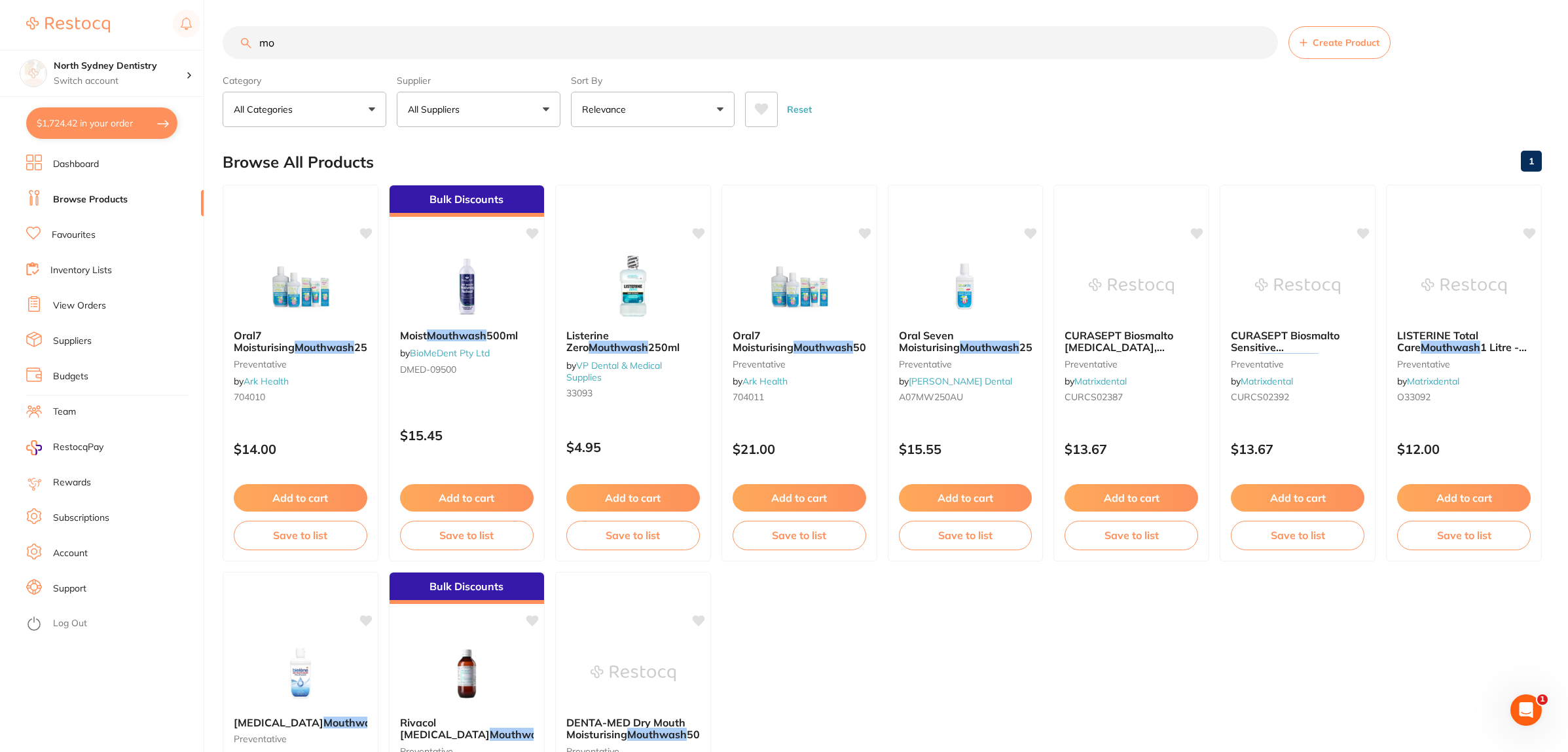
type input "m"
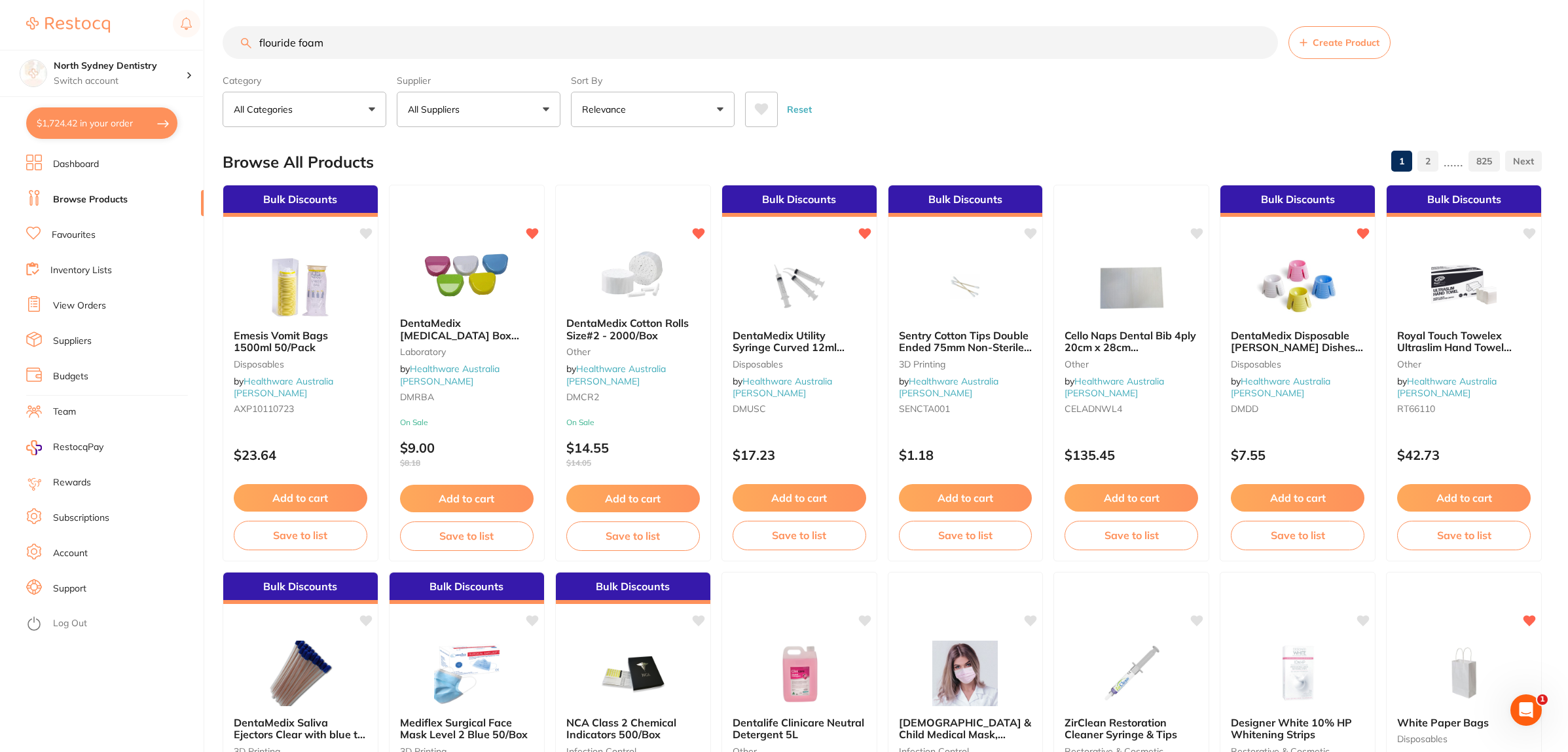
type input "flouride foam"
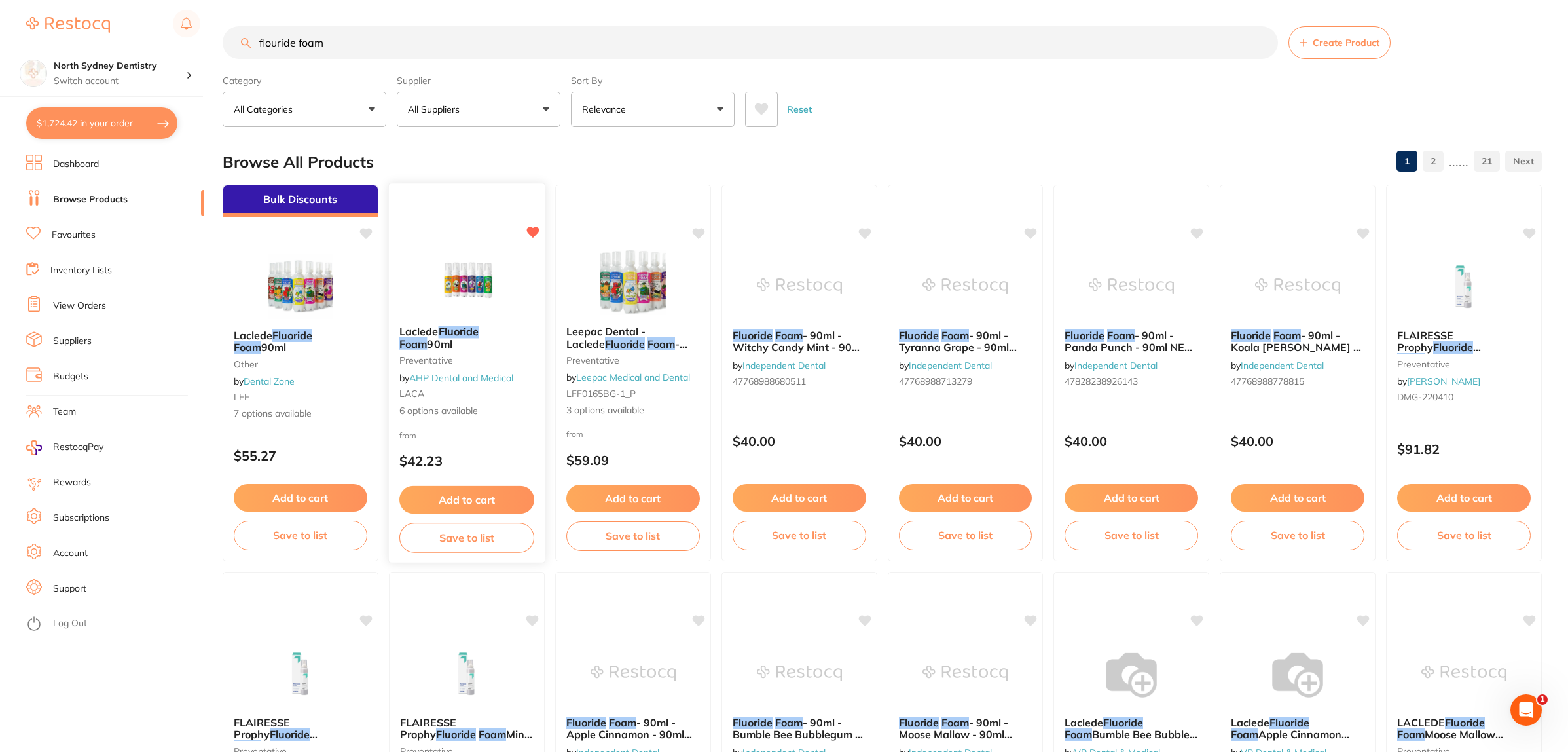
click at [433, 278] on img at bounding box center [466, 282] width 86 height 66
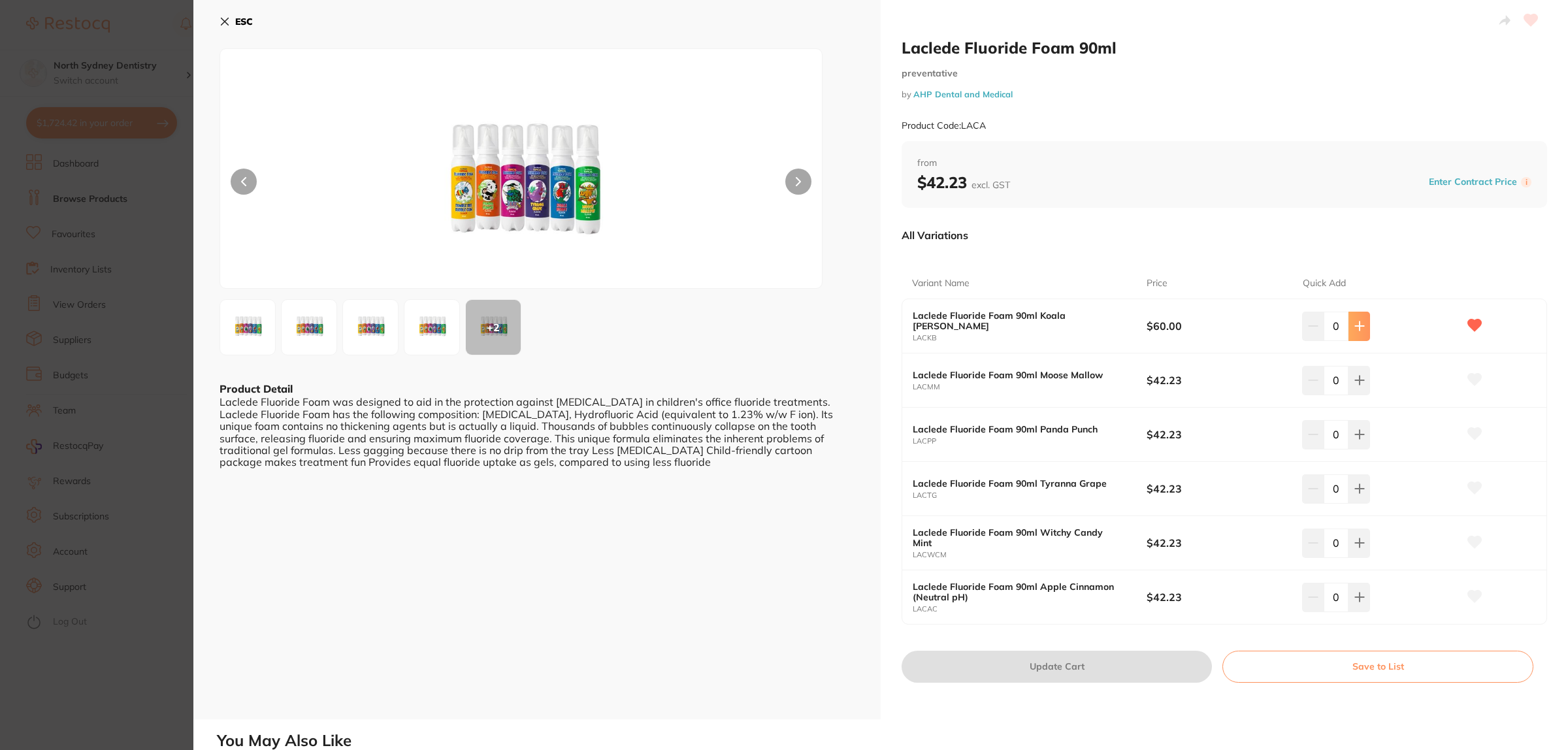
click at [1355, 328] on icon at bounding box center [1359, 325] width 10 height 10
type input "1"
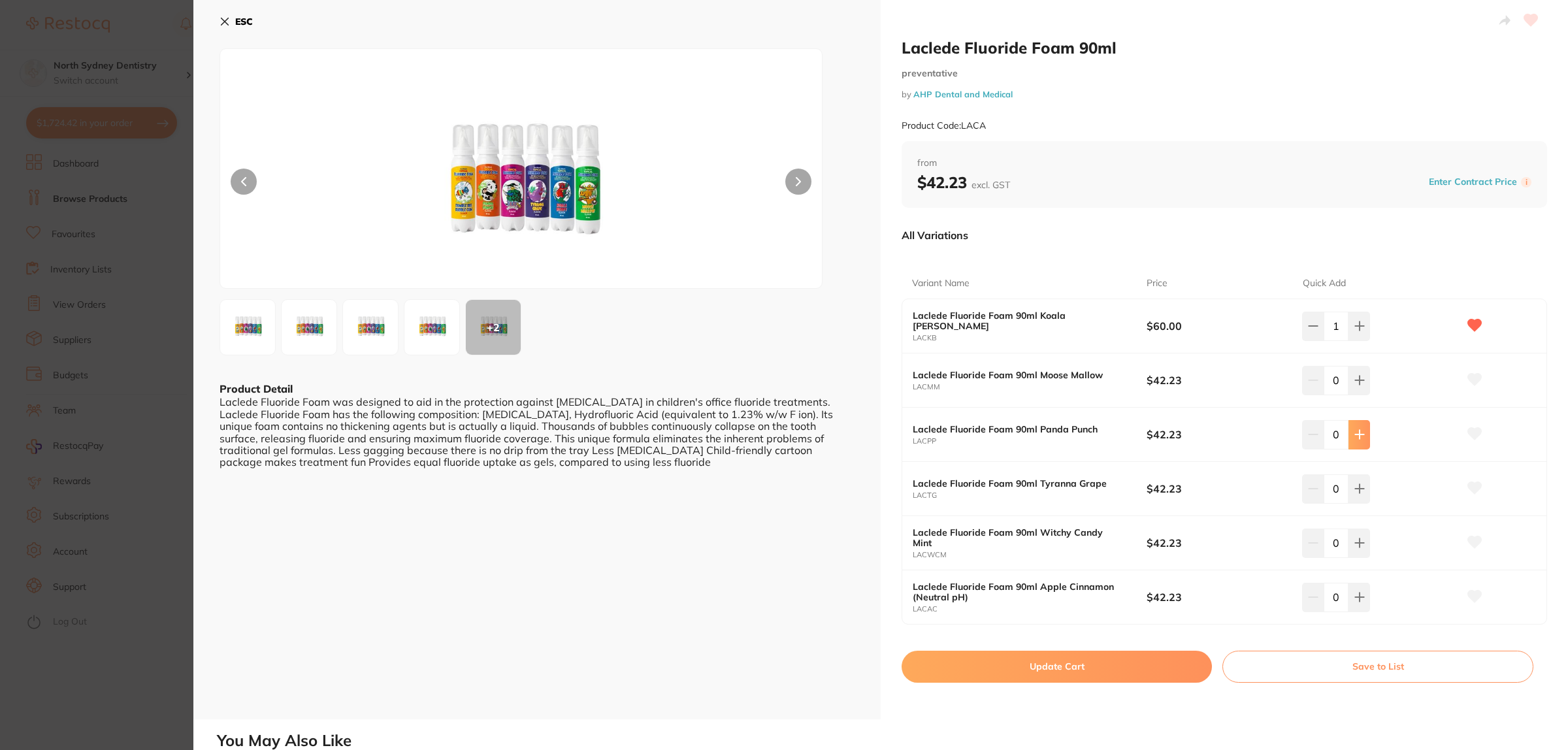
click at [1355, 375] on icon at bounding box center [1359, 380] width 10 height 10
type input "1"
click at [1359, 431] on icon at bounding box center [1359, 434] width 10 height 10
type input "1"
click at [1355, 492] on icon at bounding box center [1359, 488] width 10 height 10
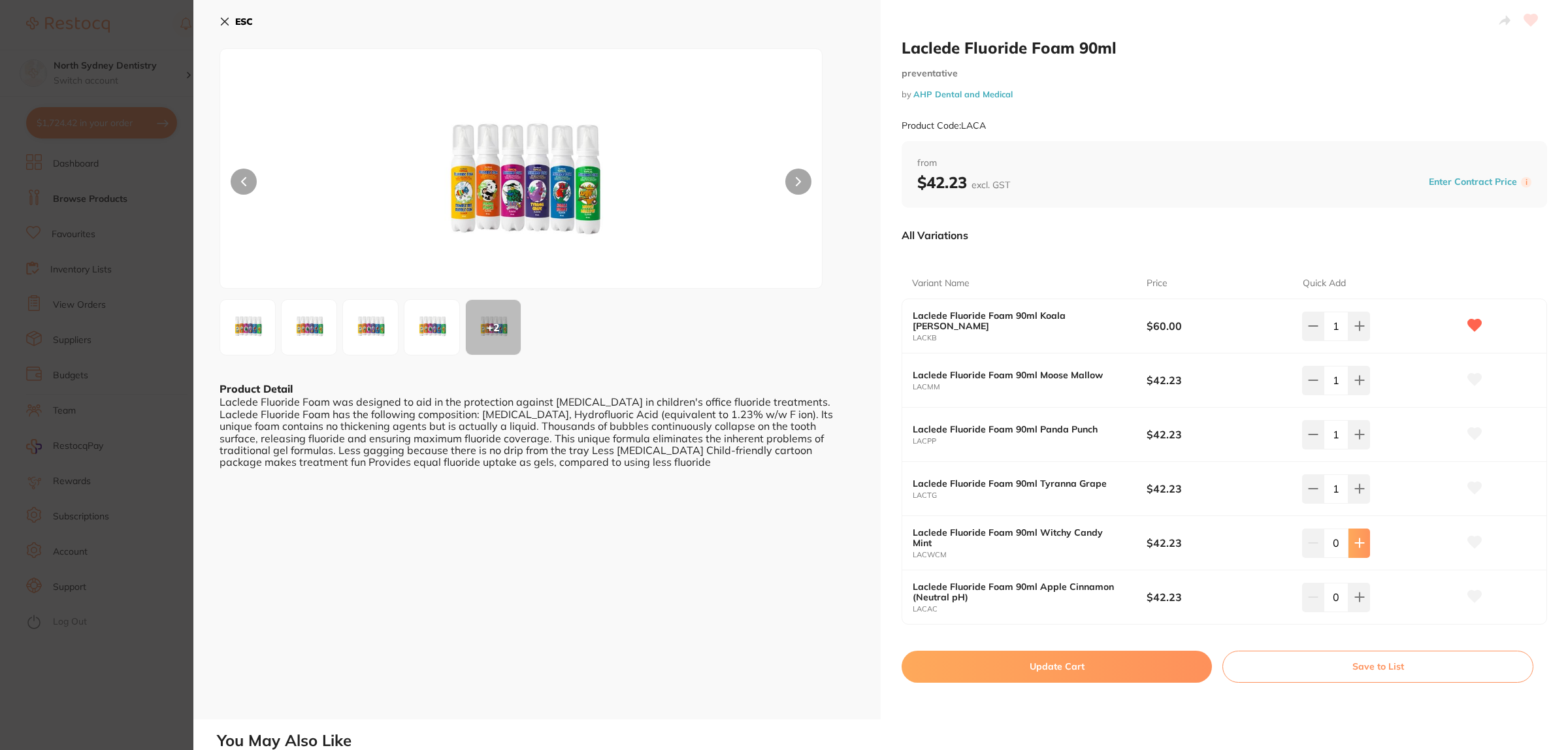
type input "1"
click at [1355, 546] on icon at bounding box center [1359, 542] width 10 height 10
type input "1"
drag, startPoint x: 1357, startPoint y: 596, endPoint x: 1174, endPoint y: 449, distance: 234.7
click at [1357, 594] on icon at bounding box center [1359, 597] width 8 height 8
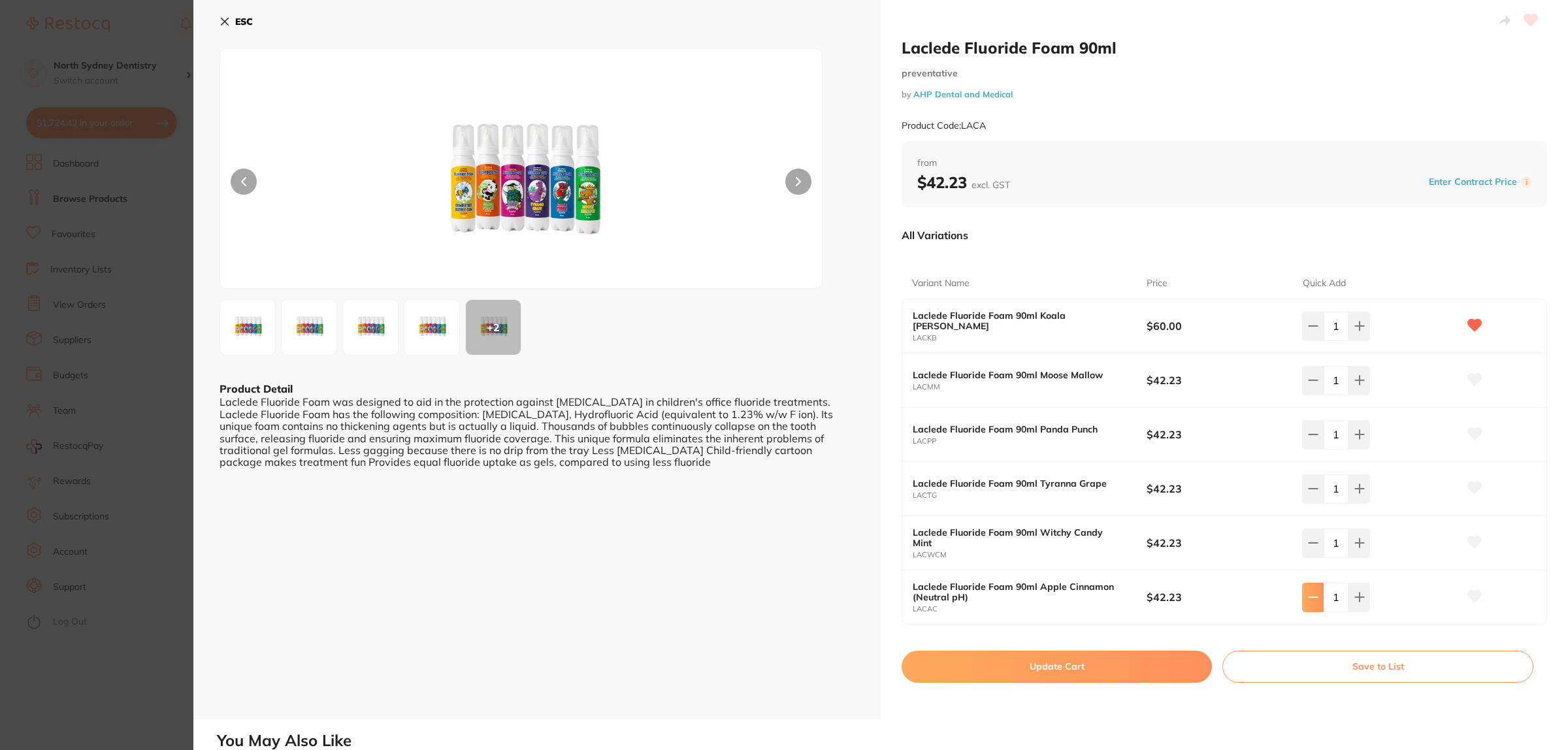
click at [1314, 601] on icon at bounding box center [1313, 597] width 10 height 10
type input "0"
click at [1355, 537] on icon at bounding box center [1359, 542] width 10 height 10
click at [1366, 482] on button at bounding box center [1359, 489] width 21 height 29
type input "2"
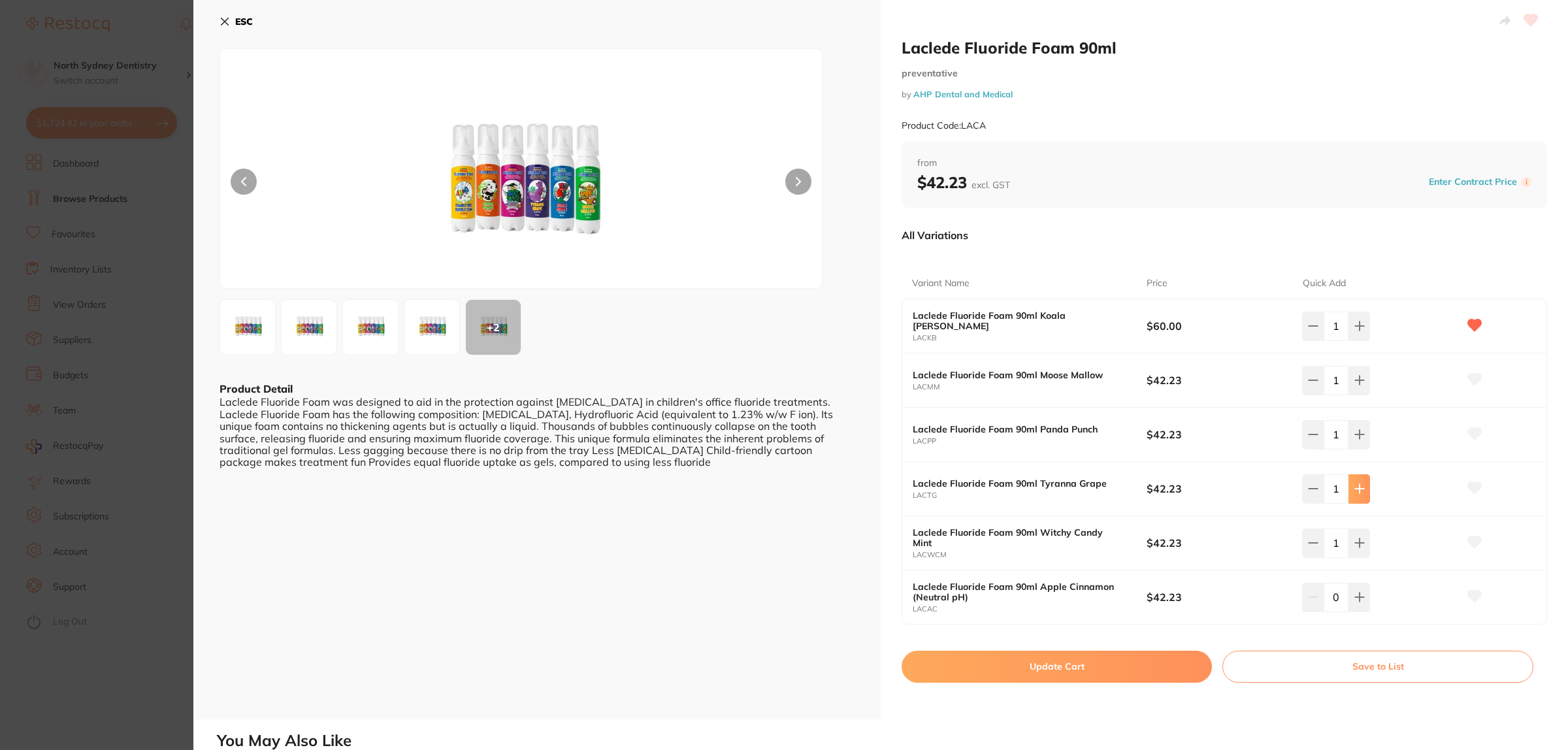
type input "2"
click at [1357, 422] on button at bounding box center [1359, 434] width 21 height 29
type input "2"
drag, startPoint x: 1362, startPoint y: 380, endPoint x: 1362, endPoint y: 328, distance: 52.0
click at [1362, 379] on button at bounding box center [1359, 381] width 21 height 29
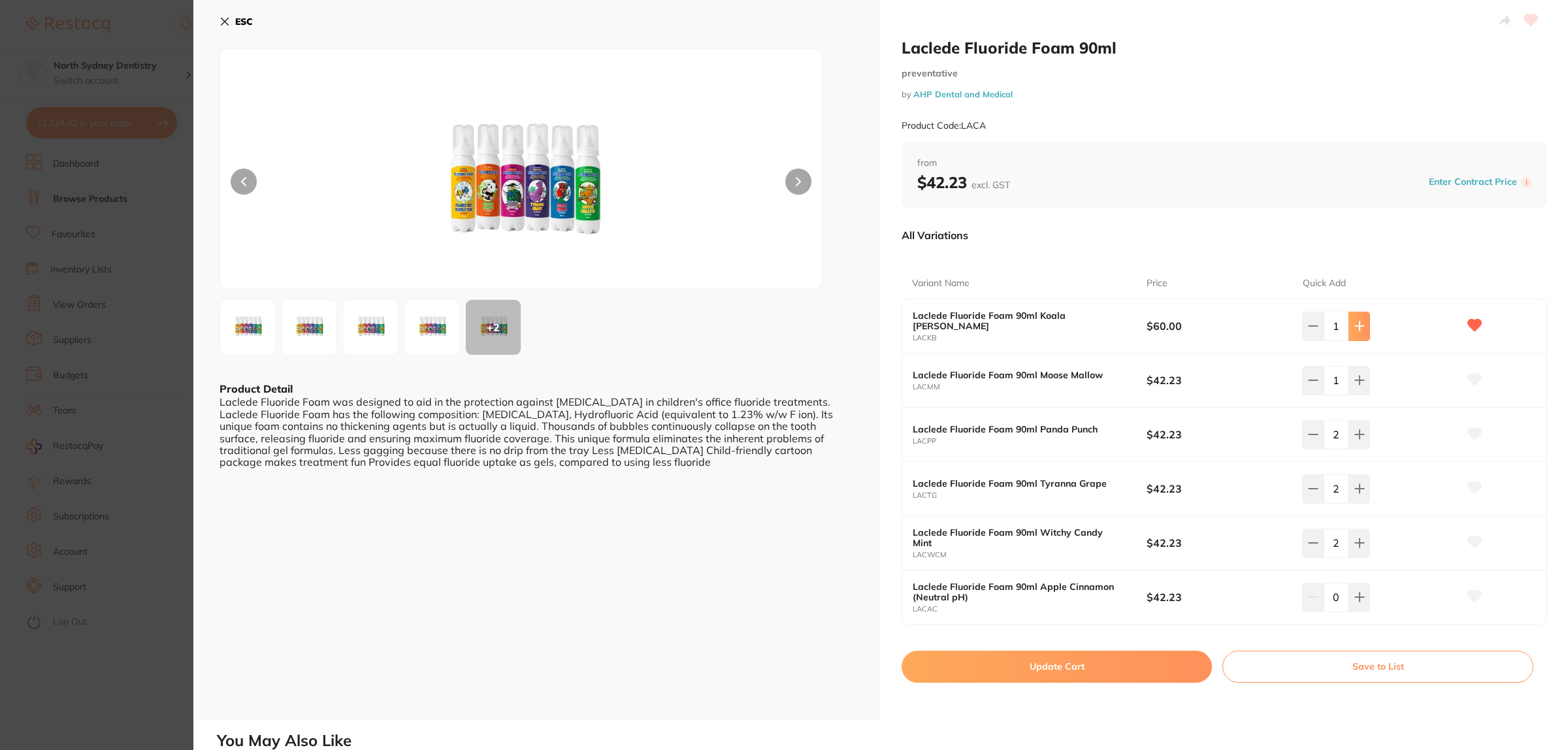
type input "2"
click at [1357, 320] on button at bounding box center [1359, 326] width 21 height 29
type input "2"
click at [1018, 664] on button "Update Cart" at bounding box center [1057, 666] width 310 height 32
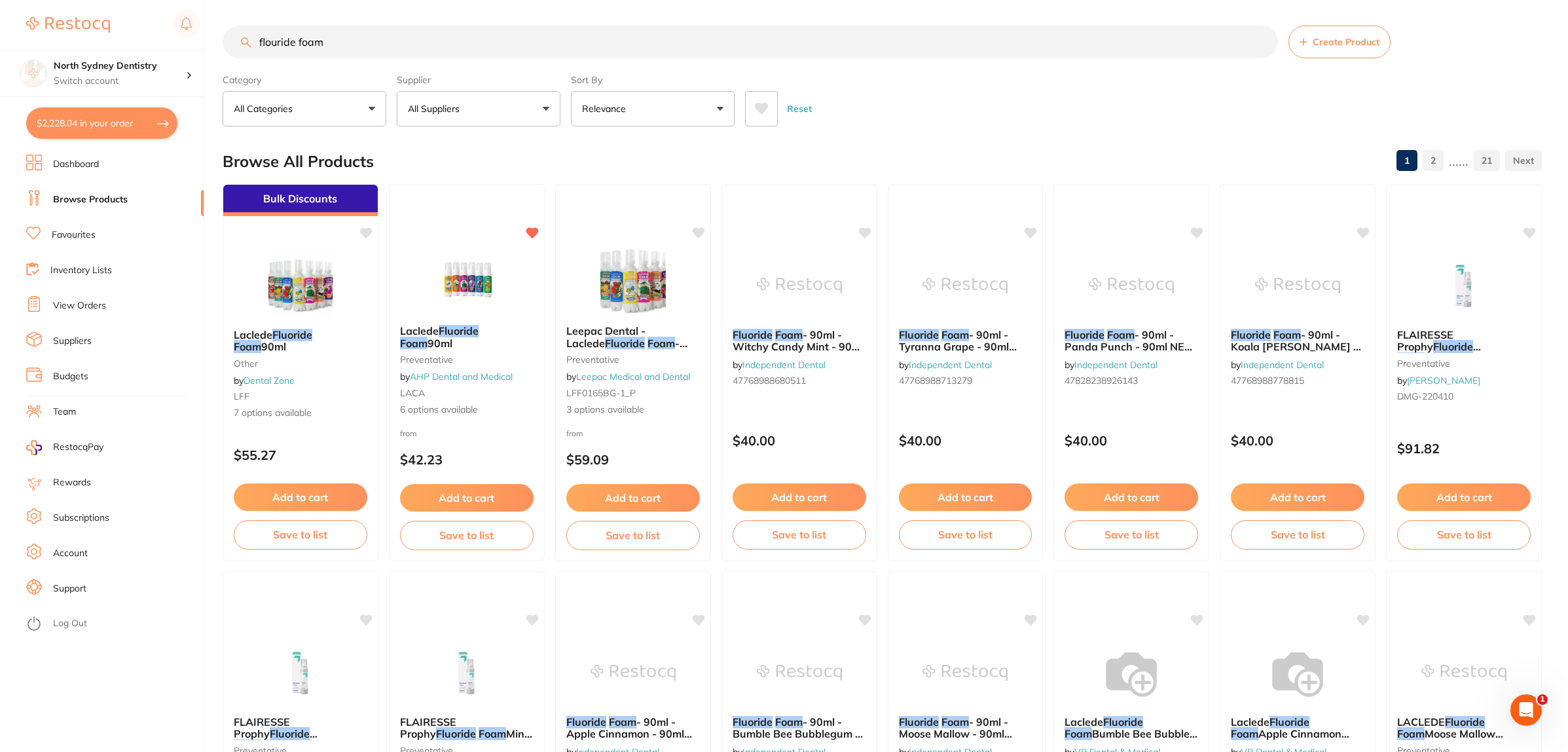
drag, startPoint x: 420, startPoint y: 44, endPoint x: 188, endPoint y: 43, distance: 232.0
click at [188, 41] on div "$2,228.04 North Sydney Dentistry Switch account North Sydney Dentistry $2,228.0…" at bounding box center [784, 375] width 1568 height 752
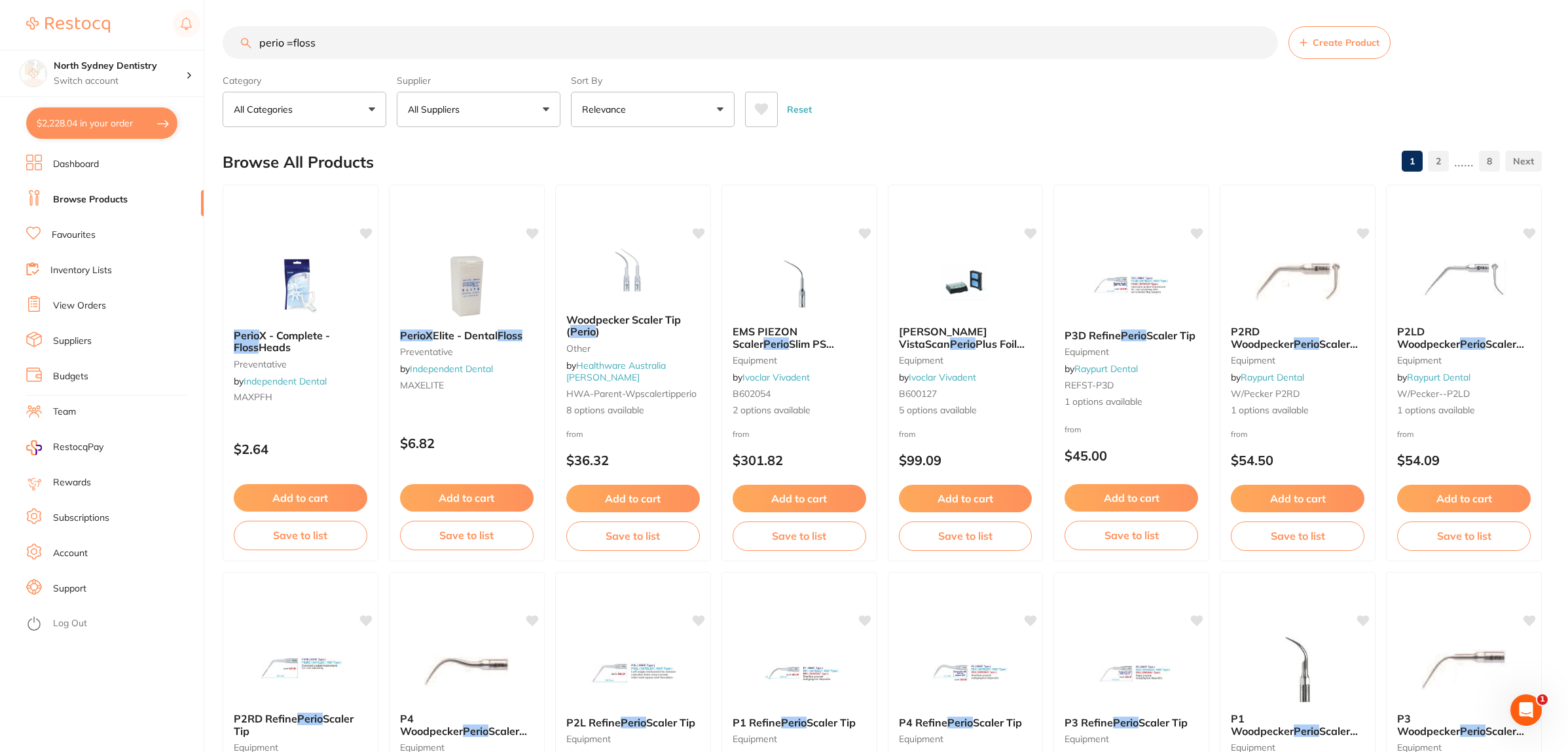
drag, startPoint x: 106, startPoint y: 43, endPoint x: 12, endPoint y: 43, distance: 94.0
click at [12, 43] on div "$2,228.04 North Sydney Dentistry Switch account North Sydney Dentistry $2,228.0…" at bounding box center [784, 376] width 1568 height 752
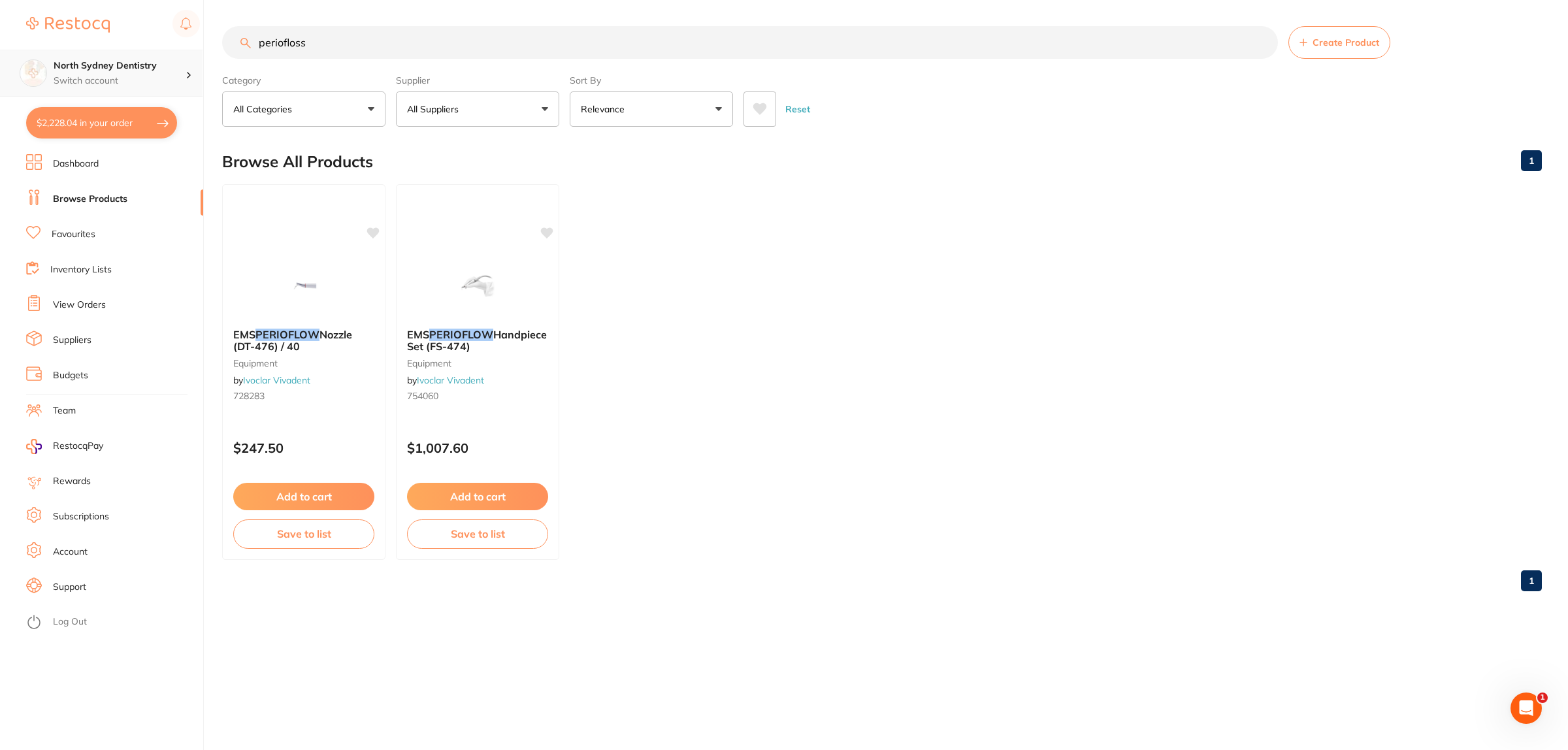
drag, startPoint x: 428, startPoint y: 36, endPoint x: 50, endPoint y: 64, distance: 379.0
click at [50, 64] on div "$2,228.04 North Sydney Dentistry Switch account North Sydney Dentistry $2,228.0…" at bounding box center [784, 375] width 1568 height 750
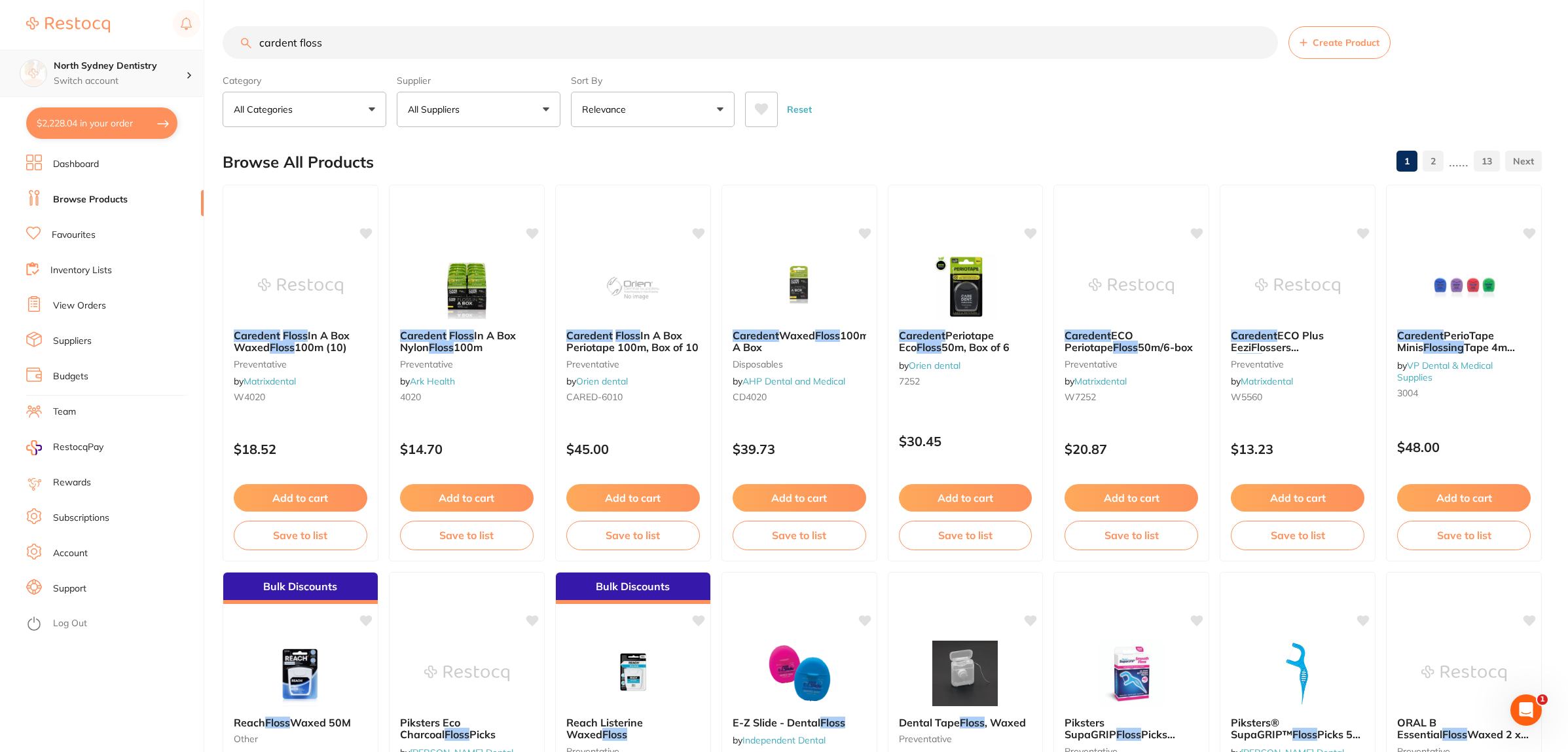
drag, startPoint x: 453, startPoint y: 30, endPoint x: 103, endPoint y: 57, distance: 351.0
click at [103, 57] on div "$2,228.04 North Sydney Dentistry Switch account North Sydney Dentistry $2,228.0…" at bounding box center [784, 376] width 1568 height 752
paste input "Caredent Periotape Eco Floss - 50m"
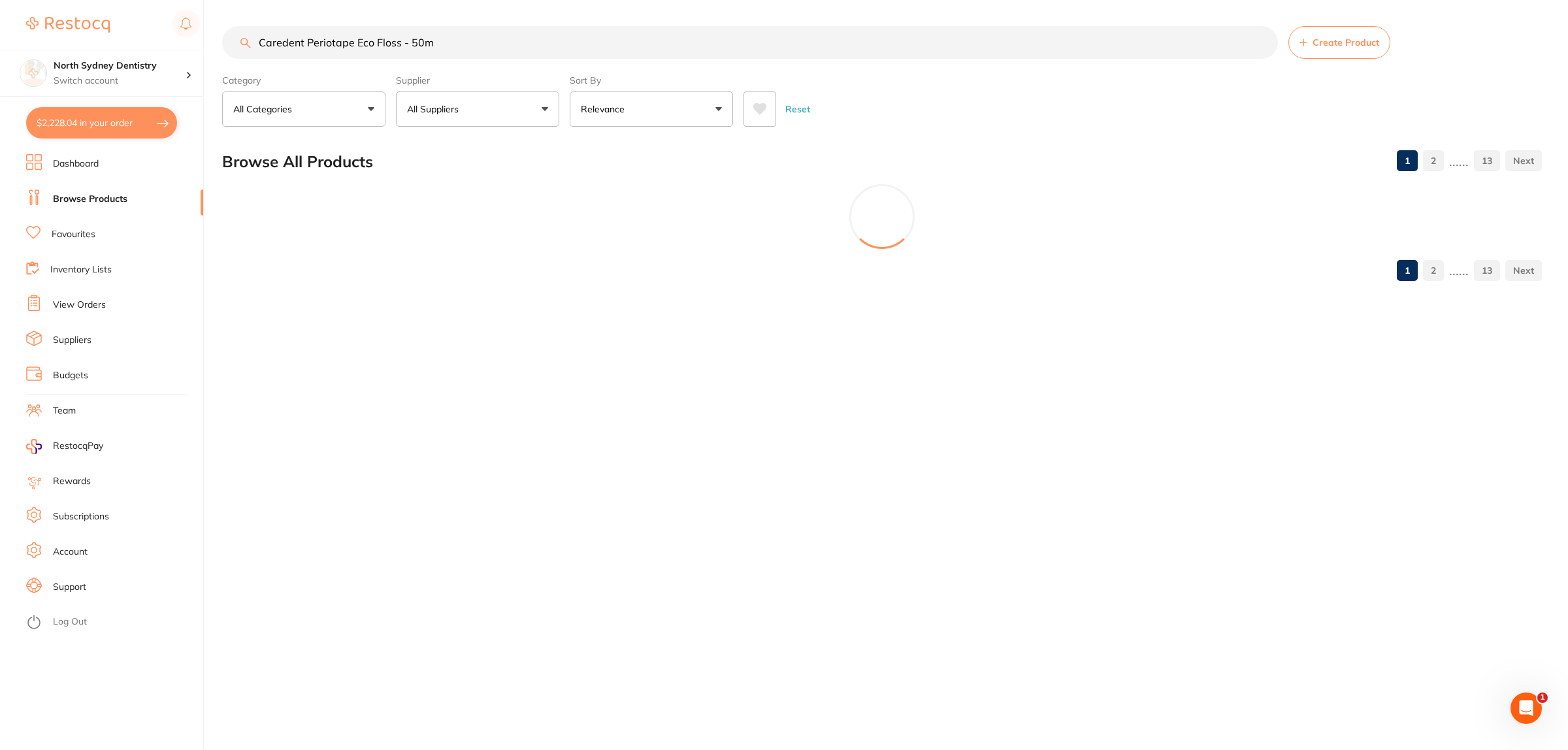
type input "Caredent Periotape Eco Floss - 50m"
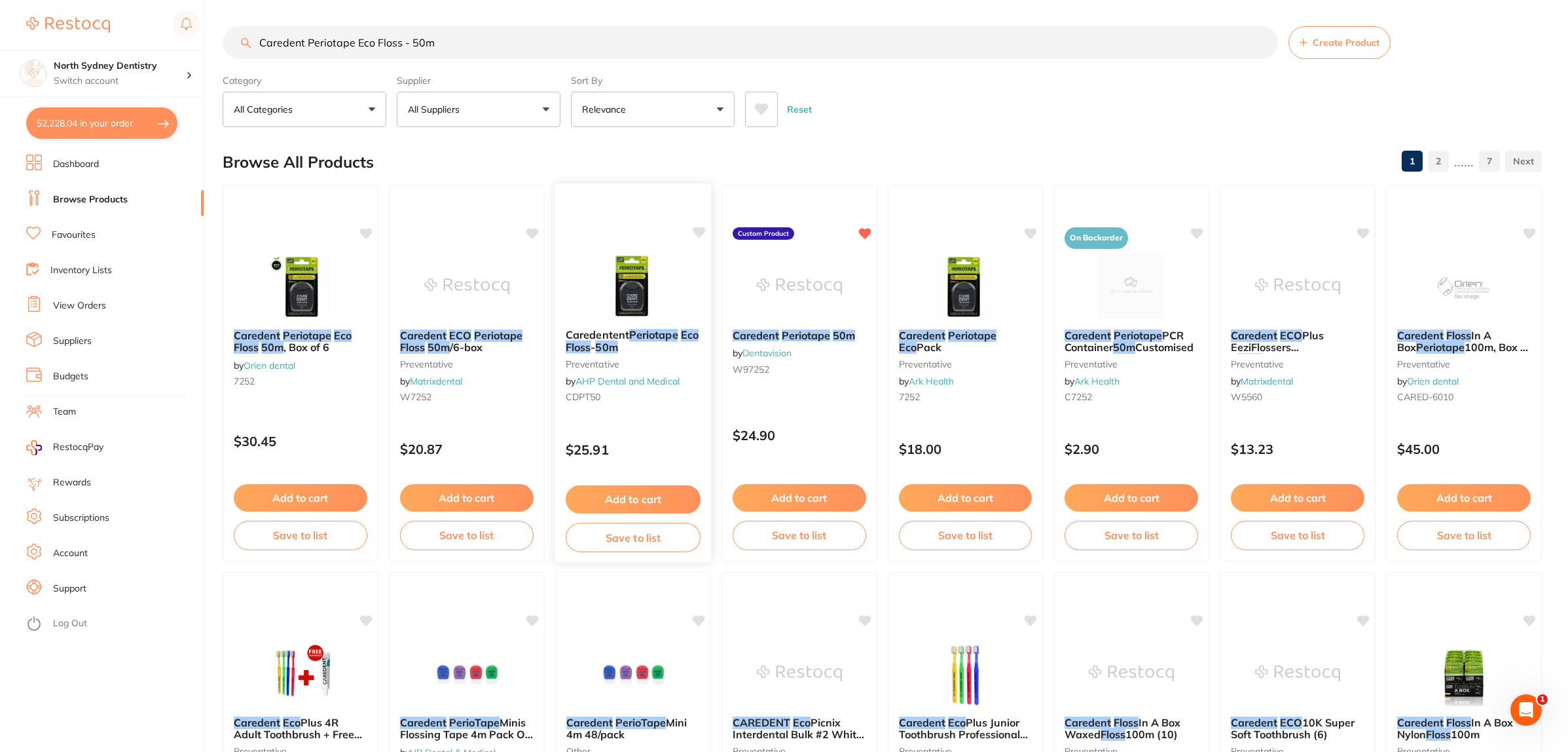
click at [647, 299] on img at bounding box center [633, 285] width 86 height 66
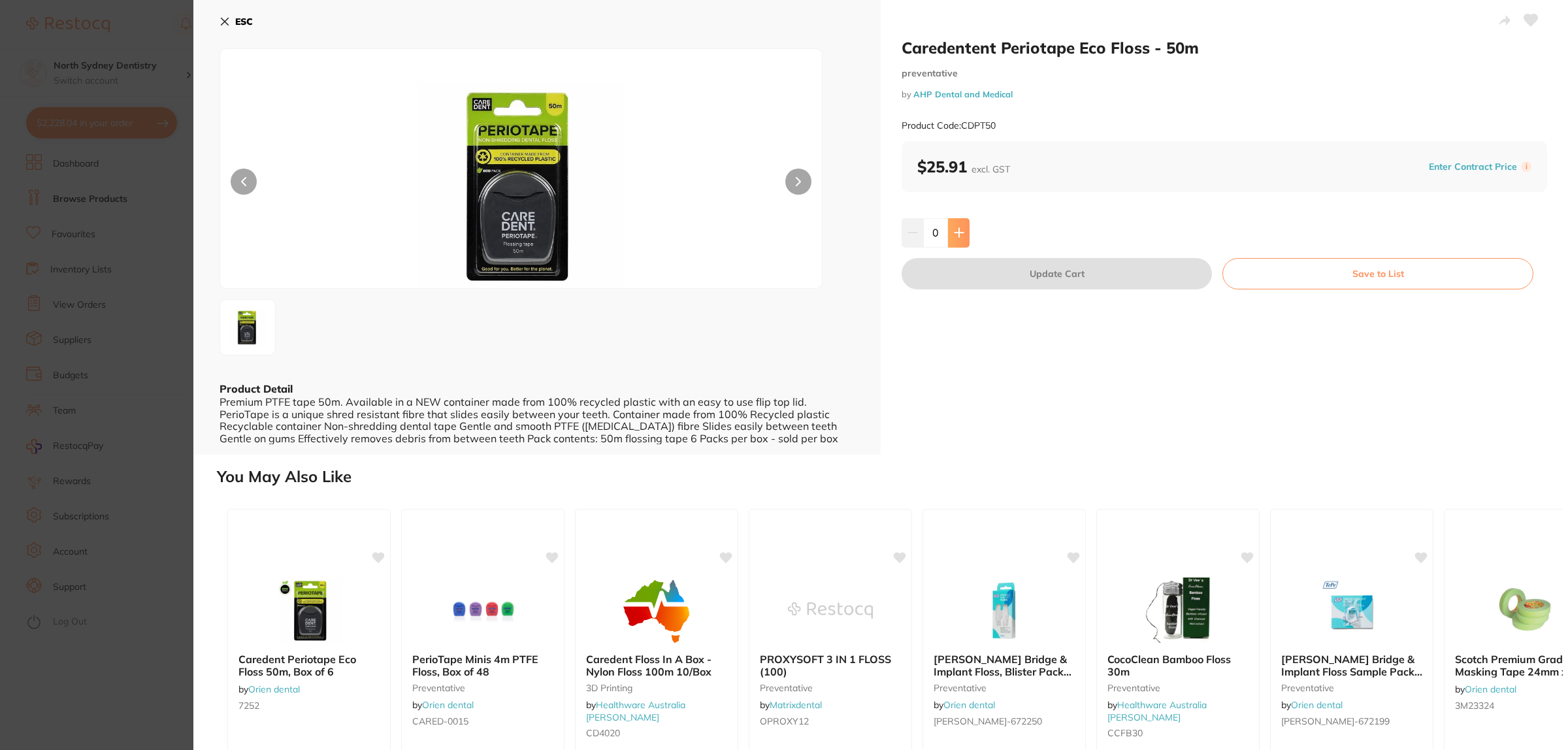
click at [967, 224] on button at bounding box center [958, 233] width 21 height 29
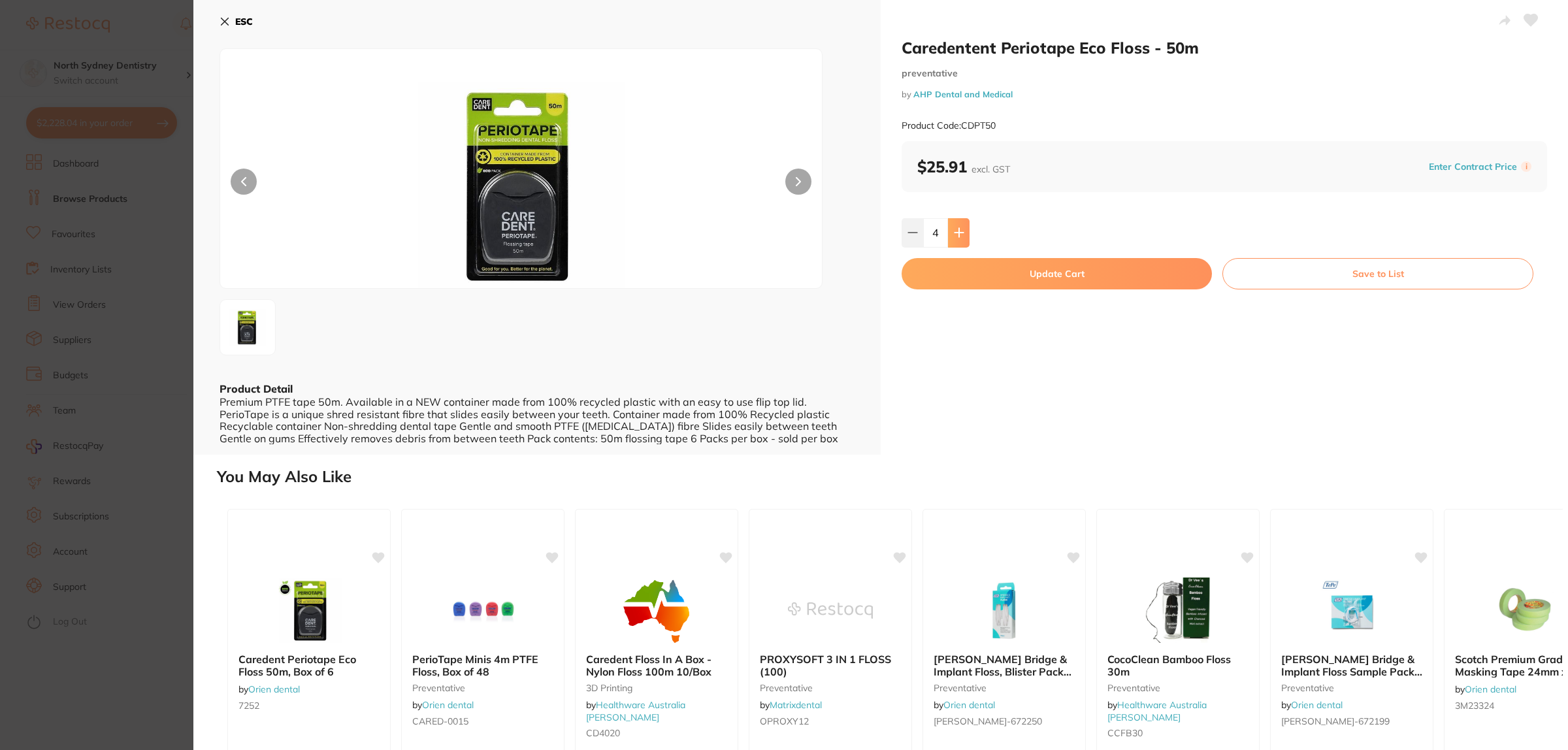
type input "5"
click at [990, 266] on button "Update Cart" at bounding box center [1057, 274] width 310 height 32
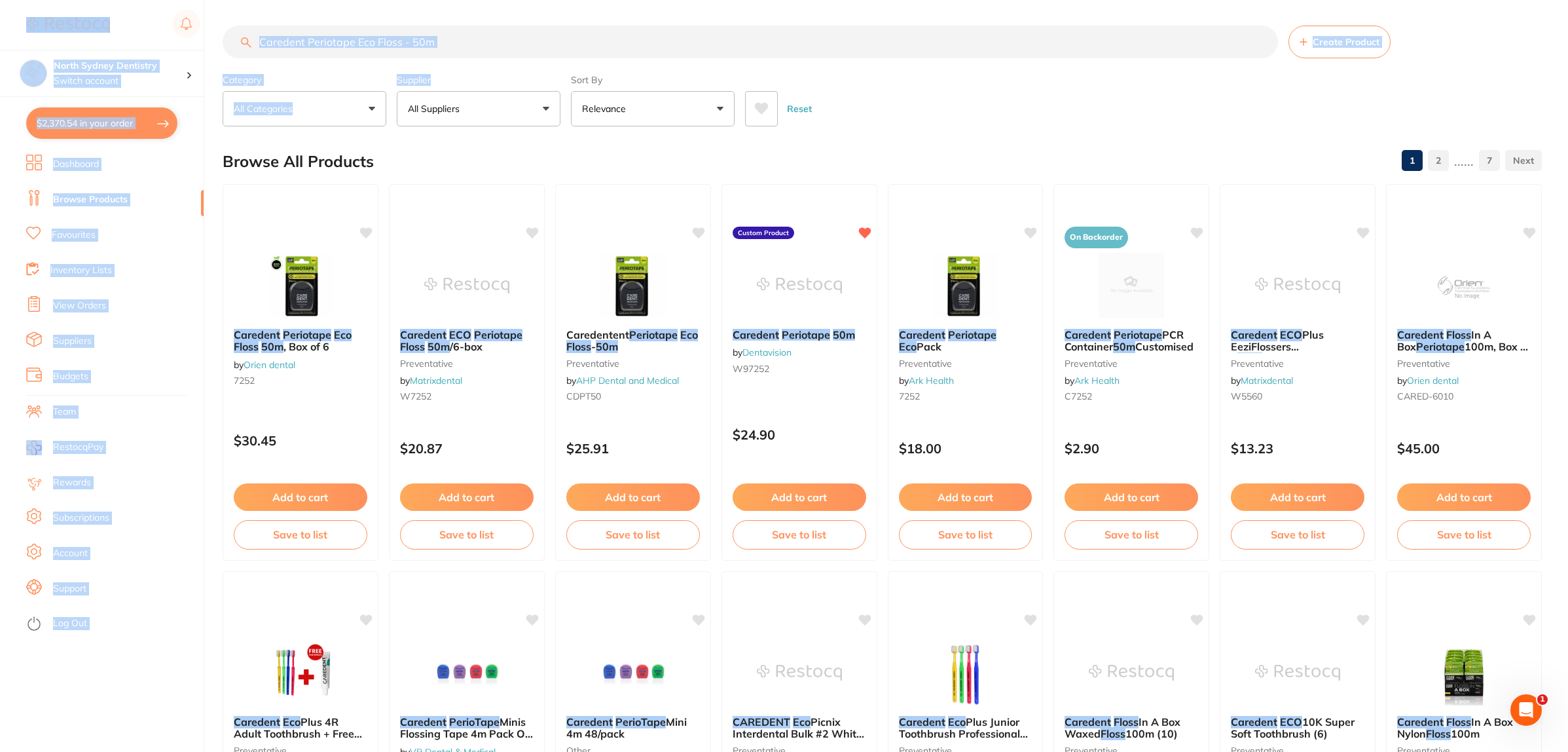
drag, startPoint x: 473, startPoint y: 61, endPoint x: 7, endPoint y: 33, distance: 466.8
click at [3, 34] on div "$2,370.54 North Sydney Dentistry Switch account North Sydney Dentistry $2,370.5…" at bounding box center [784, 375] width 1568 height 752
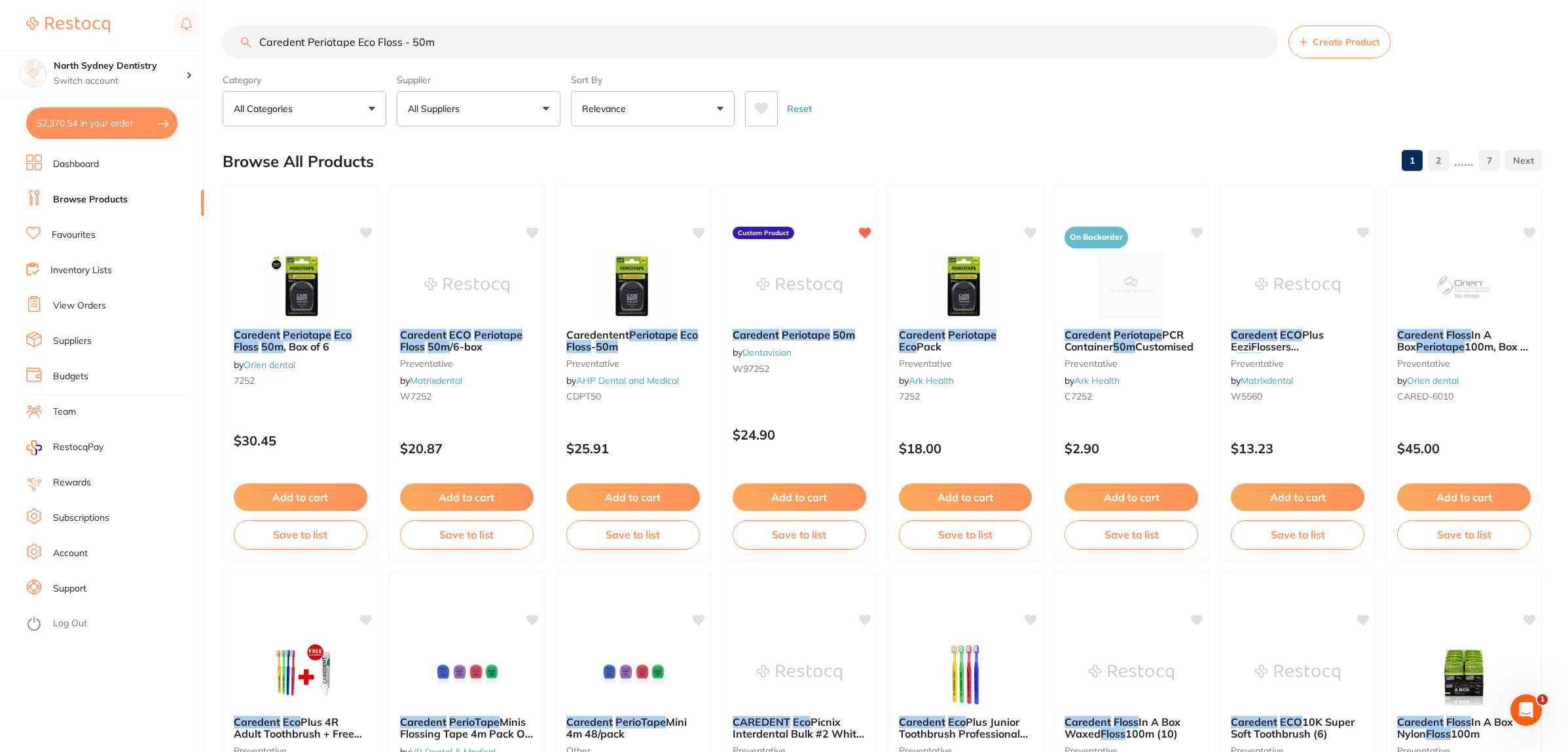
drag, startPoint x: 457, startPoint y: 38, endPoint x: 25, endPoint y: 37, distance: 432.0
click at [32, 34] on div "$2,370.54 North Sydney Dentistry Switch account North Sydney Dentistry $2,370.5…" at bounding box center [784, 375] width 1568 height 752
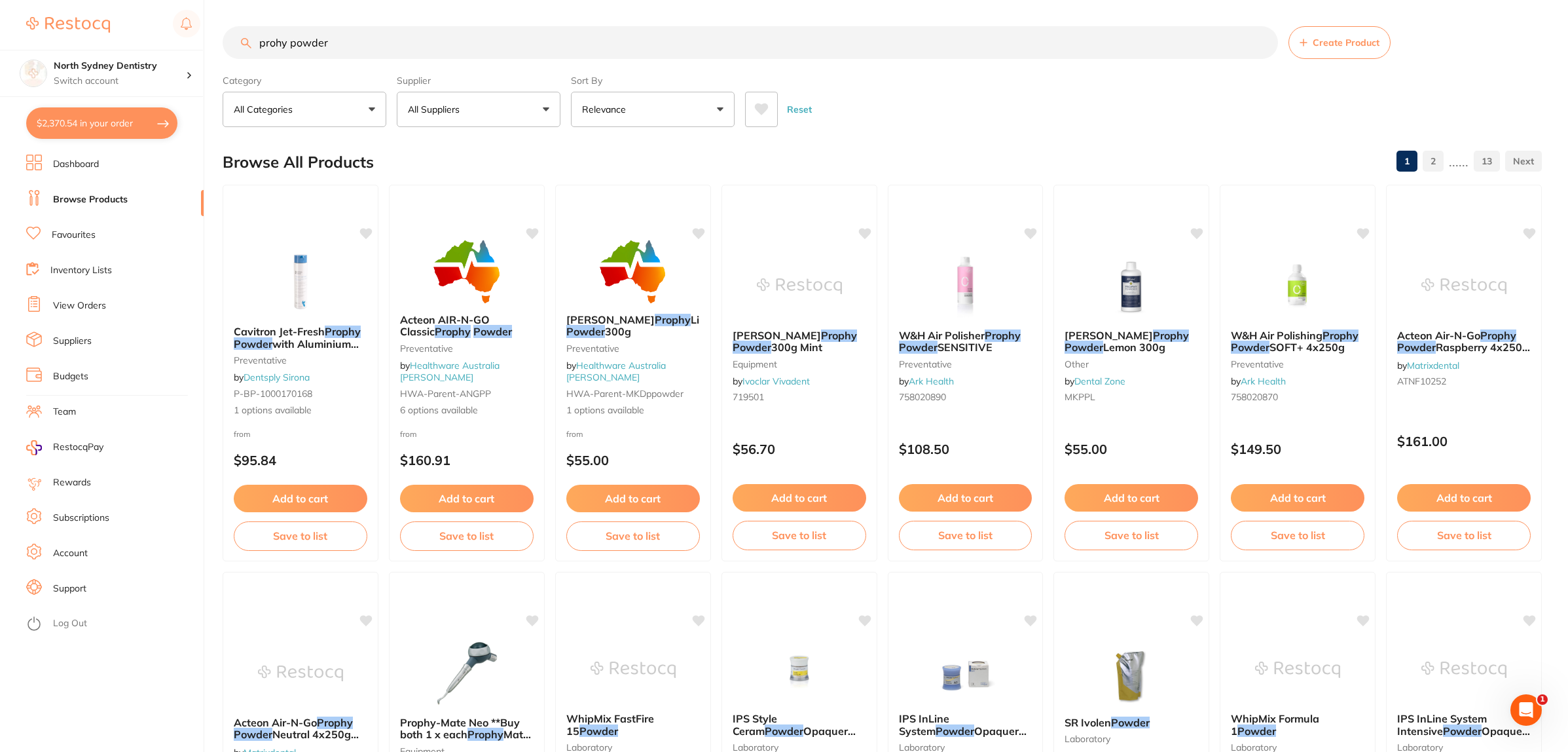
click at [272, 47] on input "prohy powder" at bounding box center [751, 42] width 1055 height 32
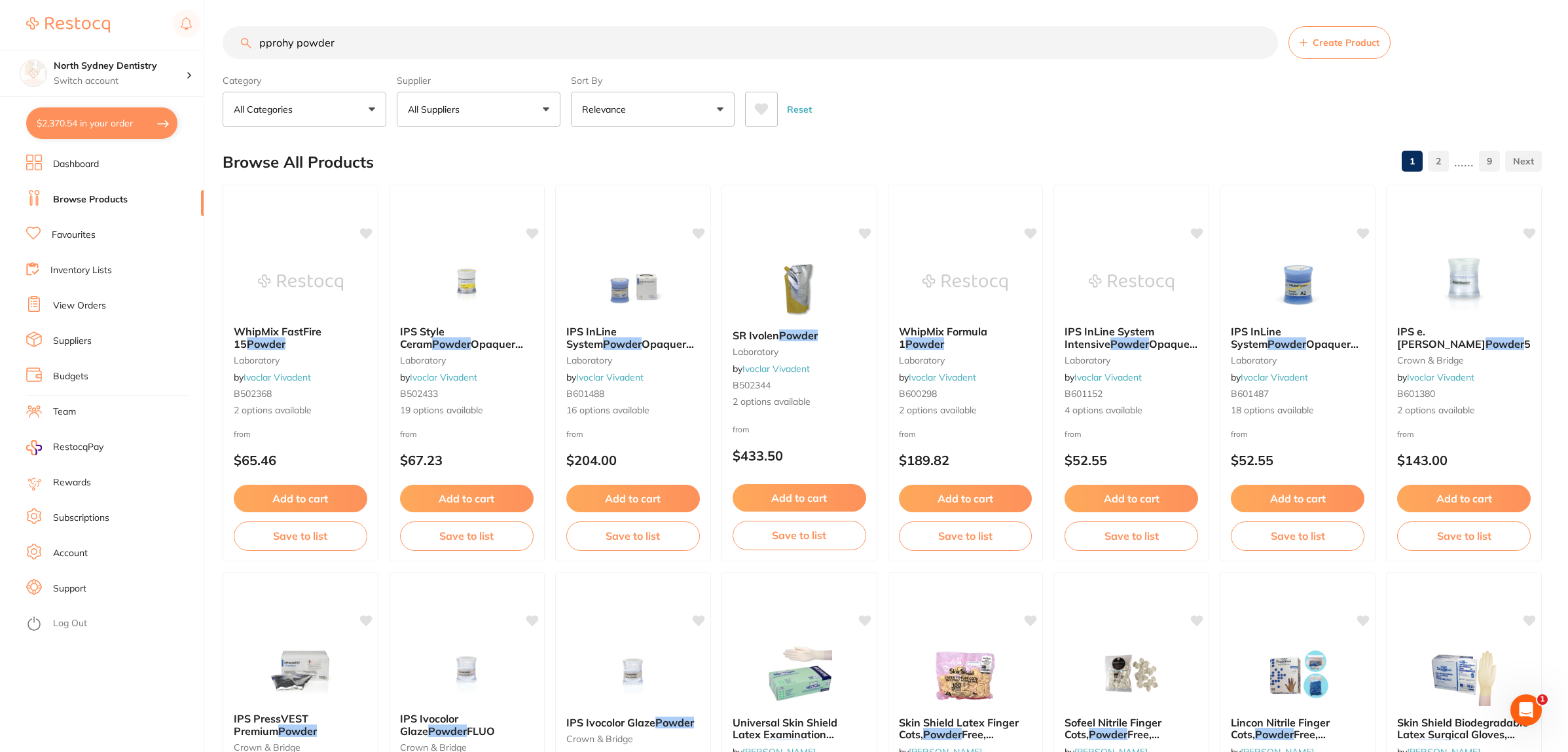
drag, startPoint x: 275, startPoint y: 45, endPoint x: 311, endPoint y: 28, distance: 39.8
click at [306, 30] on input "pprohy powder" at bounding box center [751, 42] width 1055 height 32
drag, startPoint x: 396, startPoint y: 37, endPoint x: 72, endPoint y: 41, distance: 324.0
click at [72, 41] on div "$2,370.54 North Sydney Dentistry Switch account North Sydney Dentistry $2,370.5…" at bounding box center [784, 376] width 1568 height 752
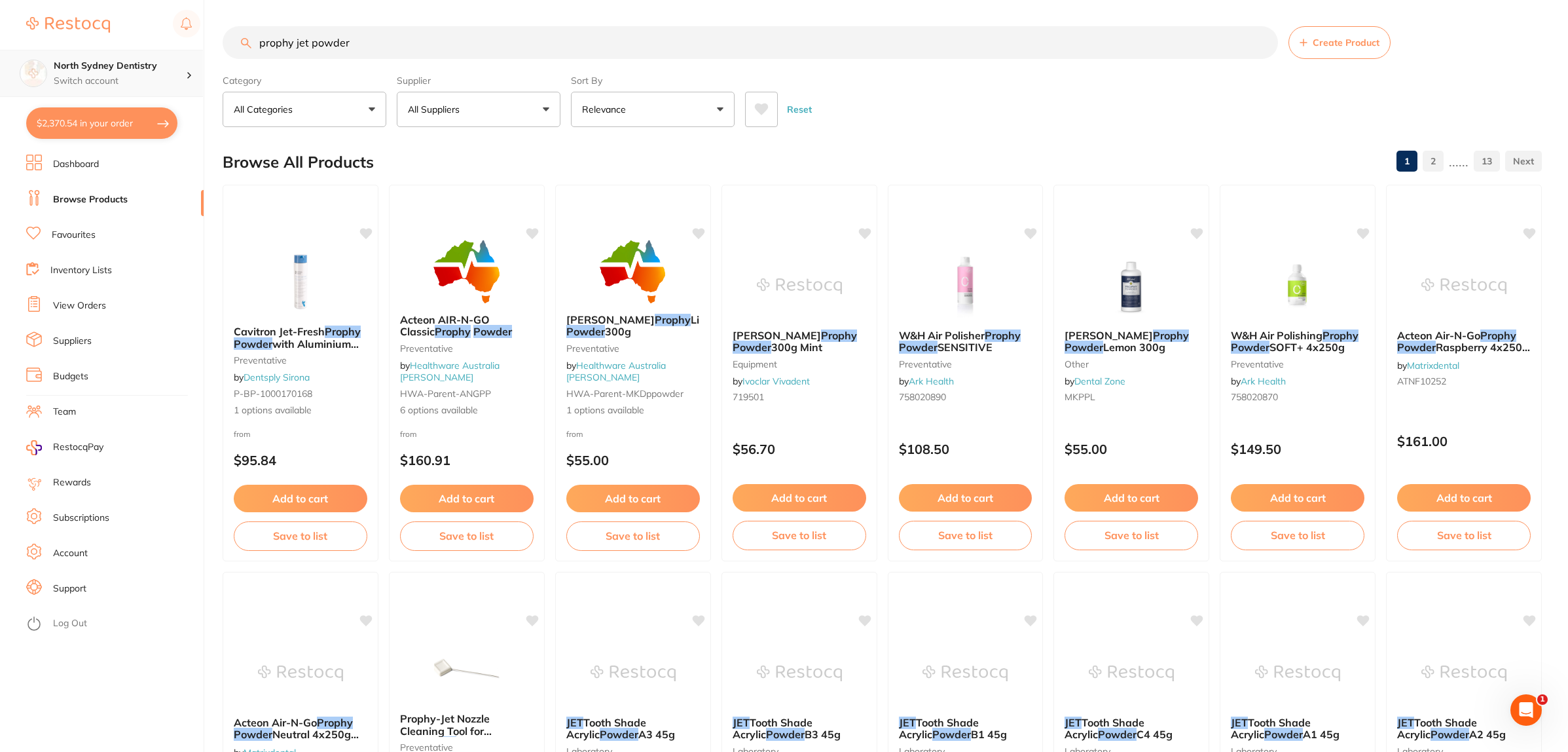
drag, startPoint x: 101, startPoint y: 79, endPoint x: 64, endPoint y: 83, distance: 37.2
click at [19, 90] on div "$2,370.54 North Sydney Dentistry Switch account North Sydney Dentistry $2,370.5…" at bounding box center [784, 376] width 1568 height 752
paste input "NSK FLASH PEARL PROPHY MATE 300G"
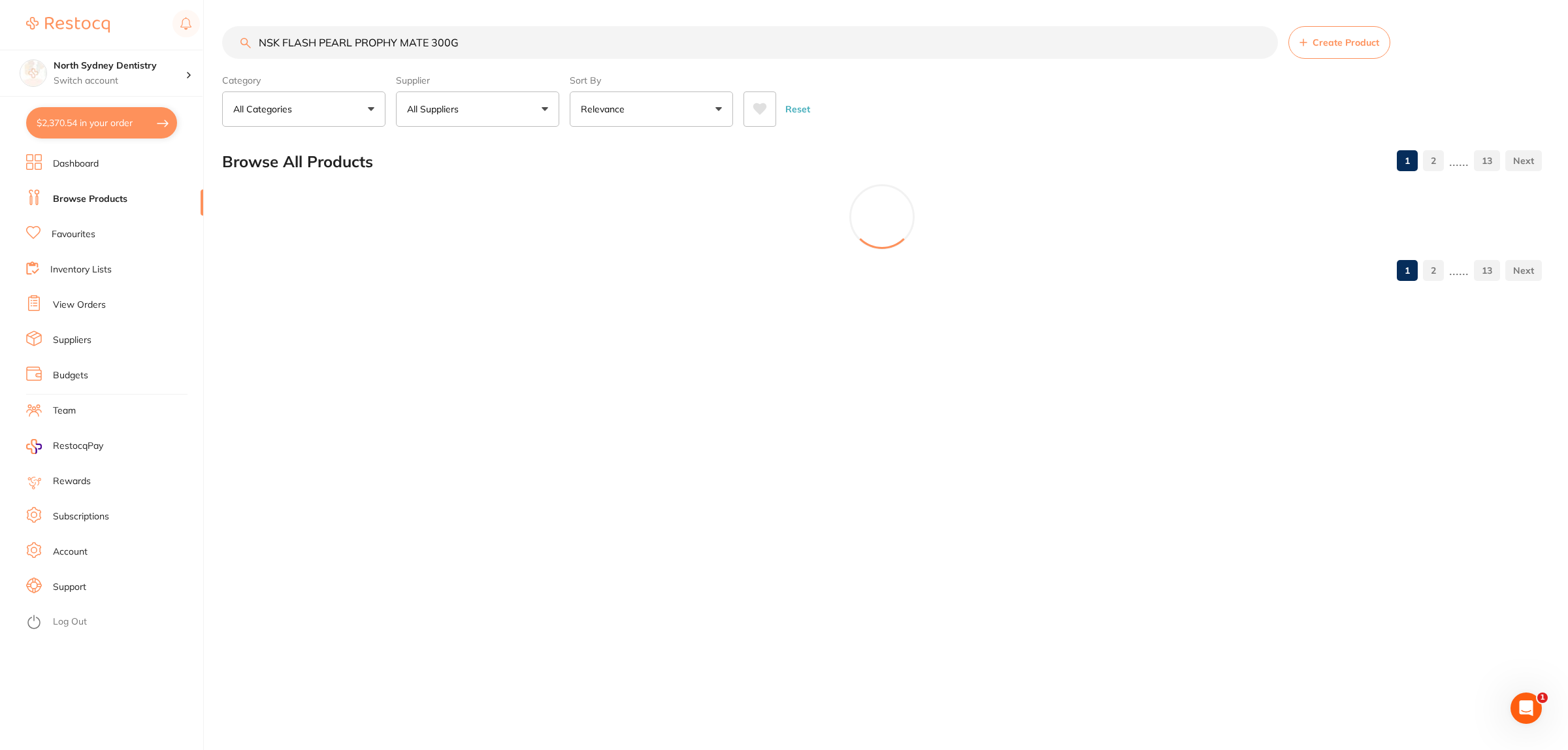
type input "NSK FLASH PEARL PROPHY MATE 300G"
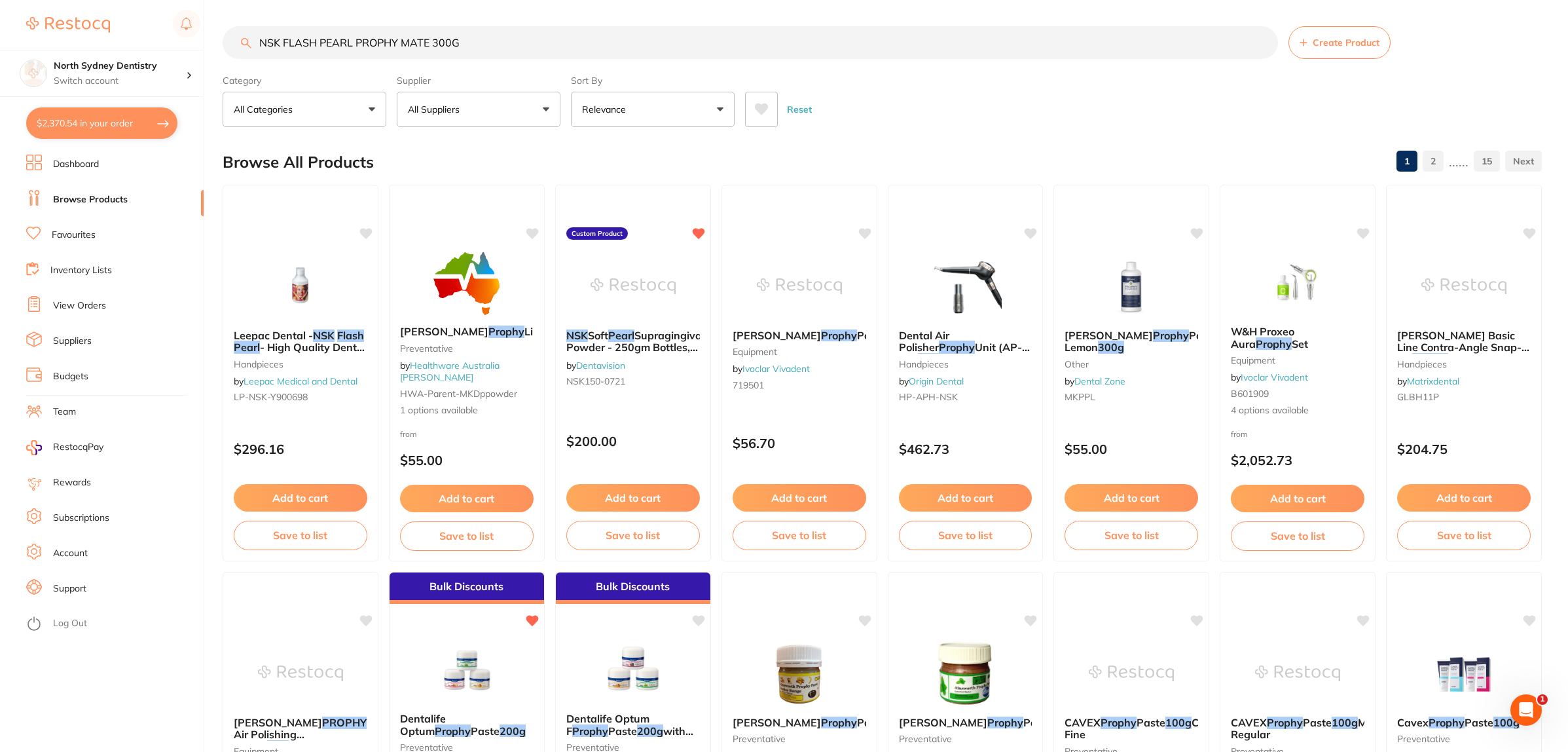
drag, startPoint x: 540, startPoint y: 46, endPoint x: 0, endPoint y: 99, distance: 542.6
click at [0, 99] on div "$2,370.54 North Sydney Dentistry Switch account North Sydney Dentistry $2,370.5…" at bounding box center [784, 376] width 1568 height 752
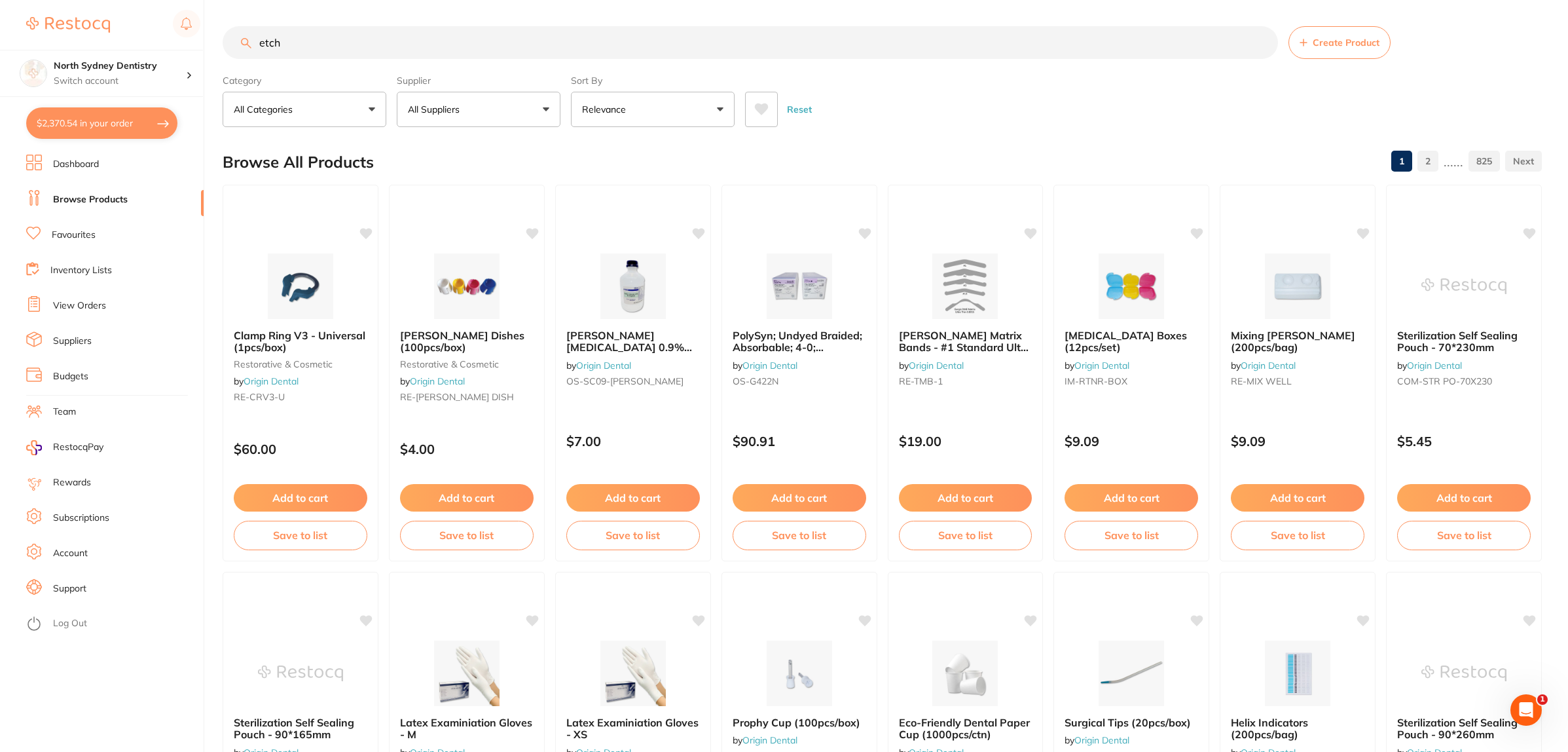
type input "etch"
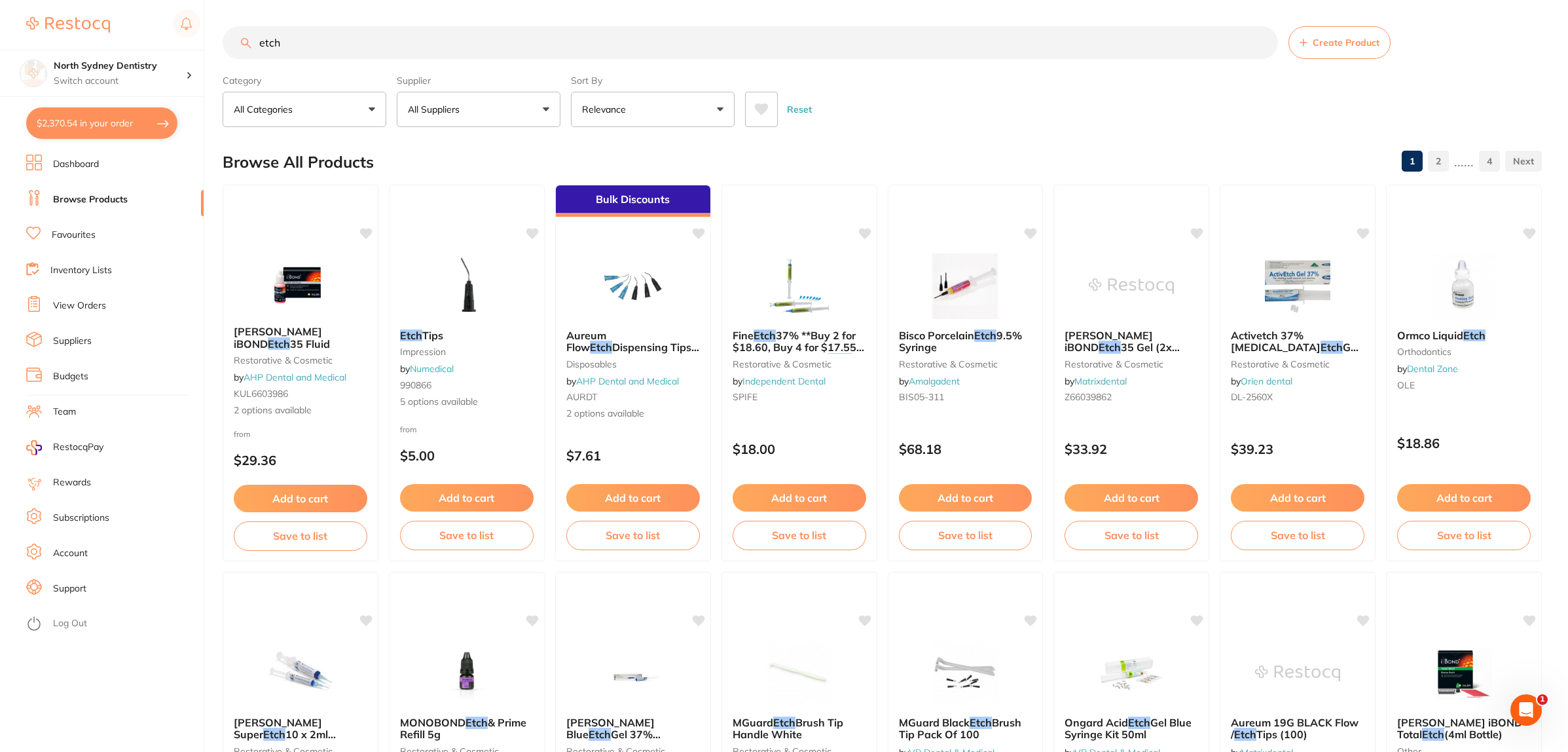
drag, startPoint x: 334, startPoint y: 28, endPoint x: 253, endPoint y: 37, distance: 81.5
click at [253, 37] on input "etch" at bounding box center [751, 42] width 1055 height 32
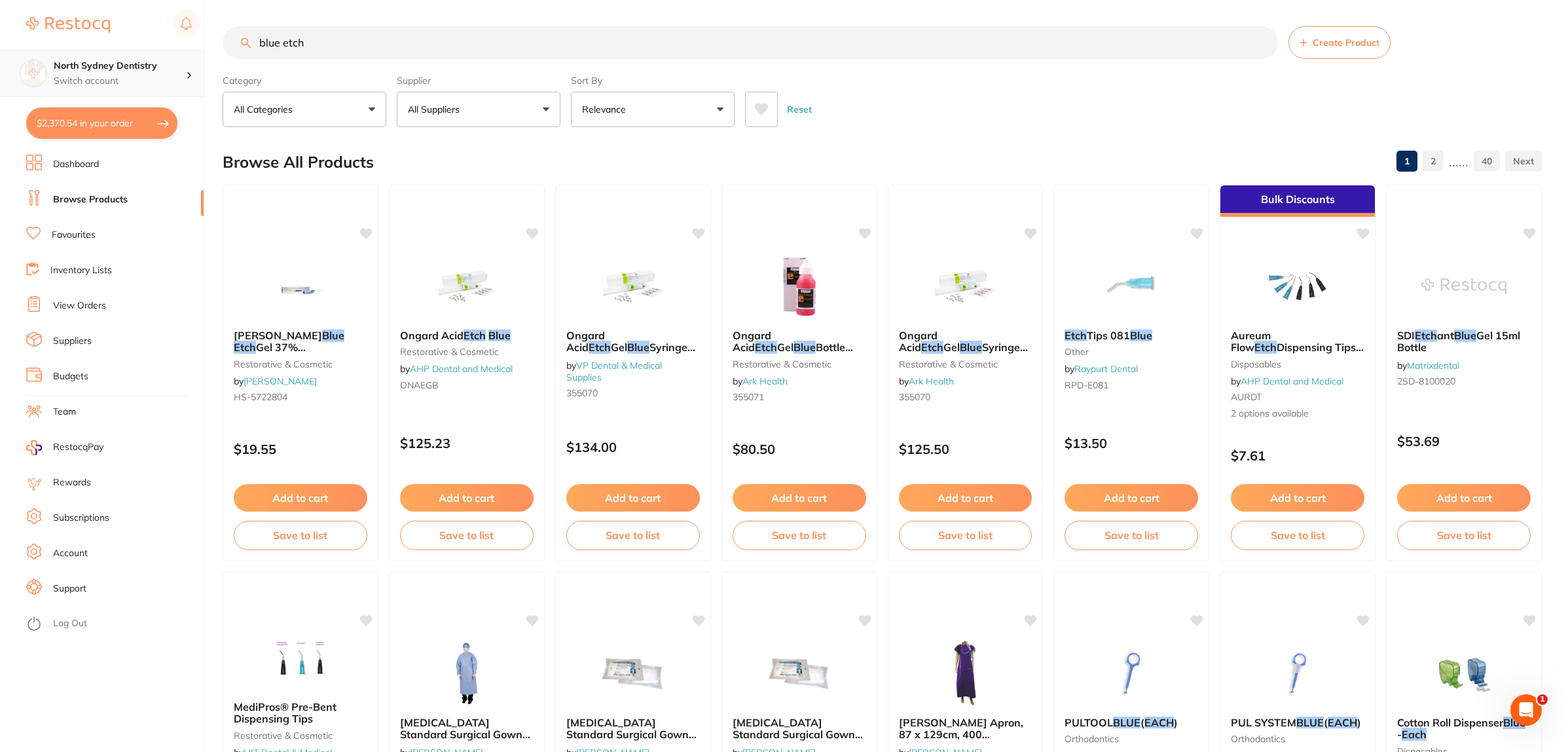
drag, startPoint x: 443, startPoint y: 43, endPoint x: 0, endPoint y: 68, distance: 443.7
click at [0, 68] on div "$2,370.54 North Sydney Dentistry Switch account North Sydney Dentistry $2,370.5…" at bounding box center [784, 376] width 1568 height 752
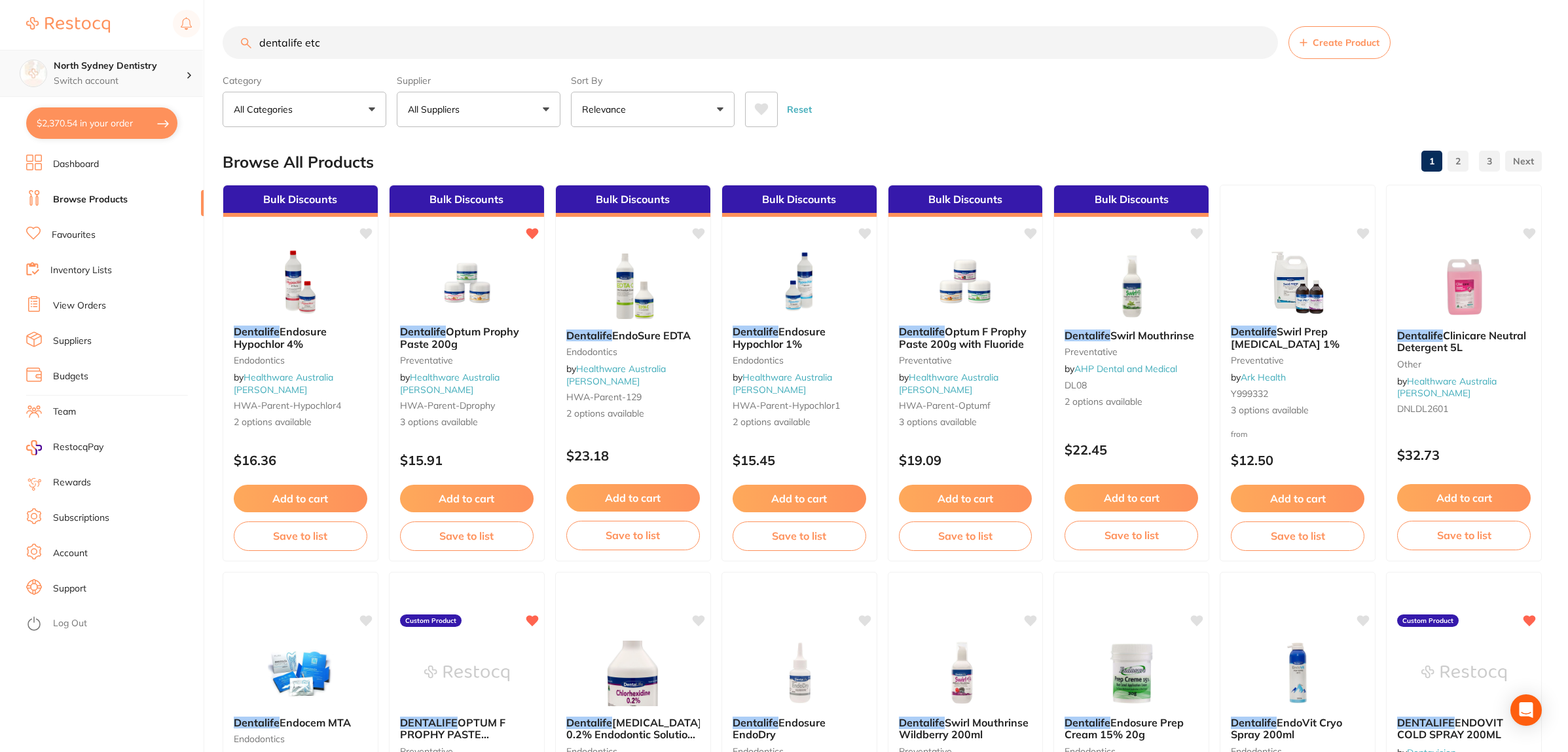
type input "dentalife etch"
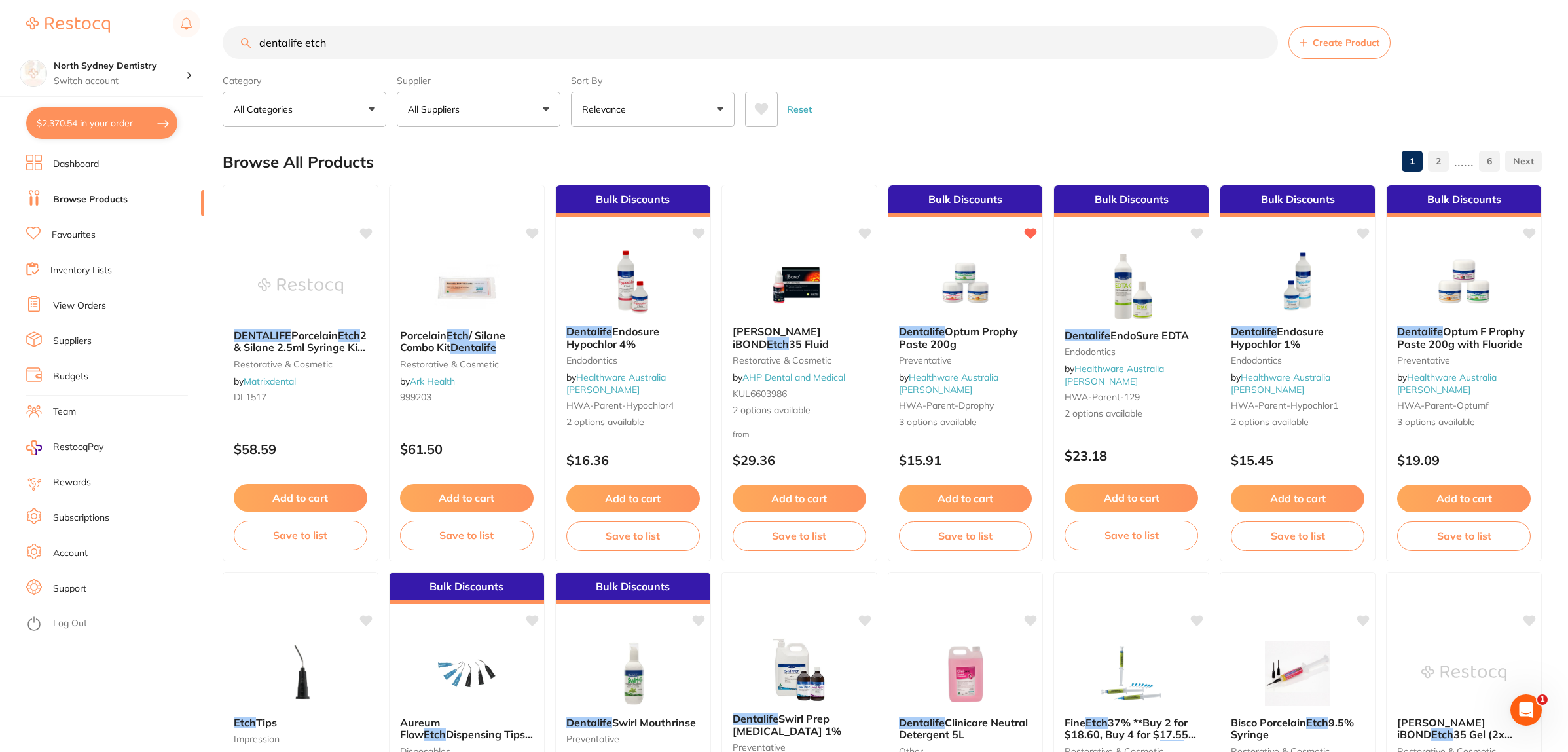
click at [303, 48] on input "dentalife etch" at bounding box center [751, 42] width 1055 height 32
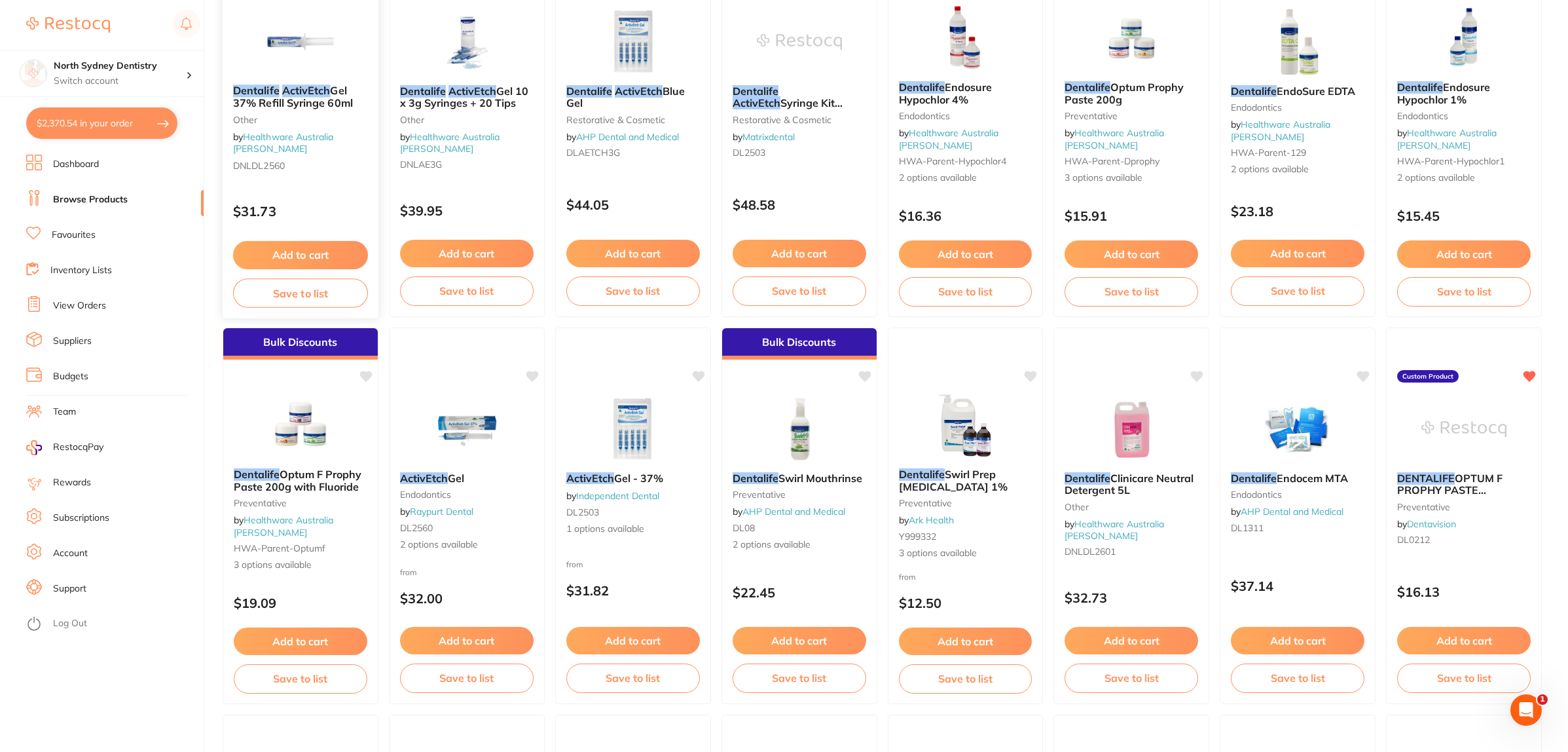
scroll to position [246, 0]
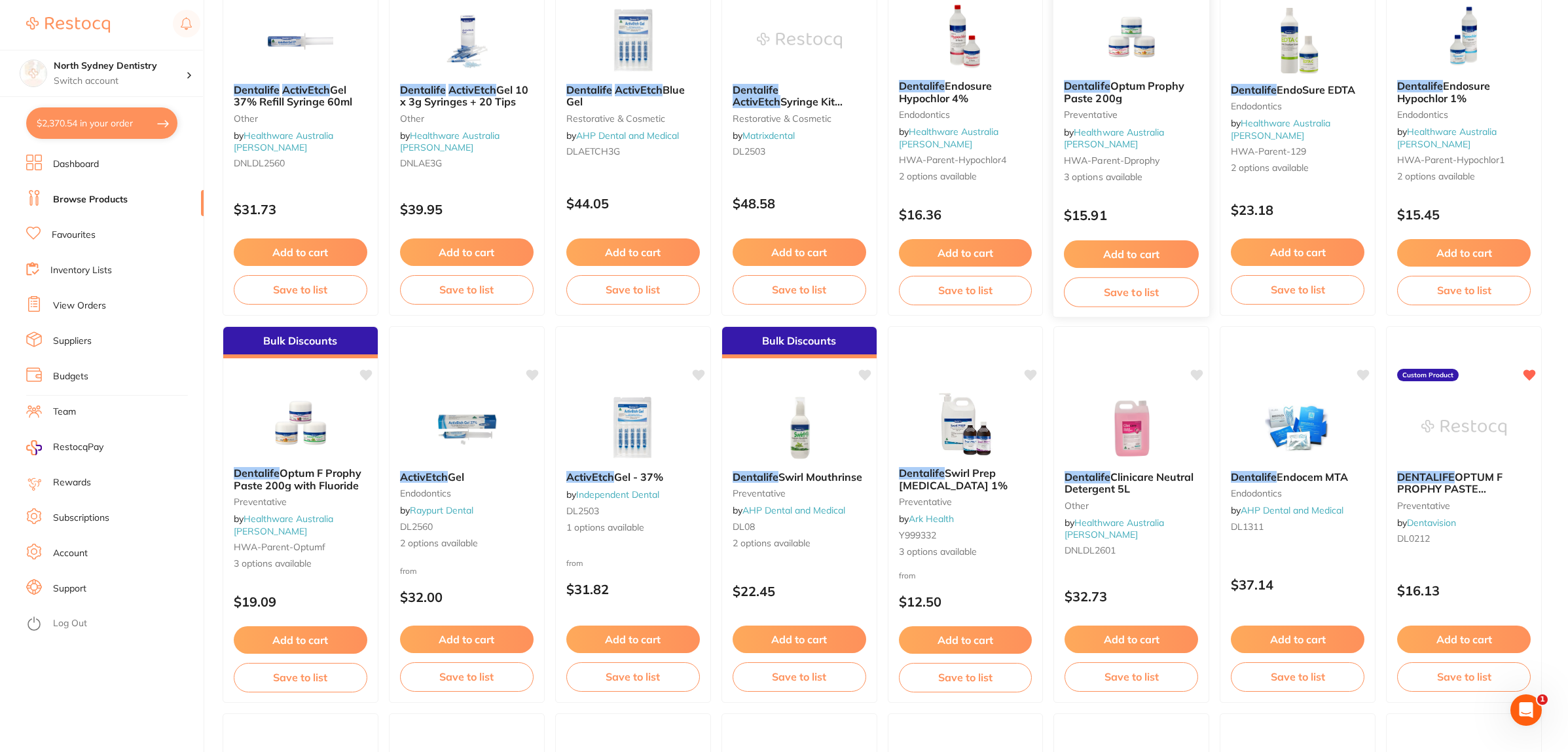
type input "dentalife activetch"
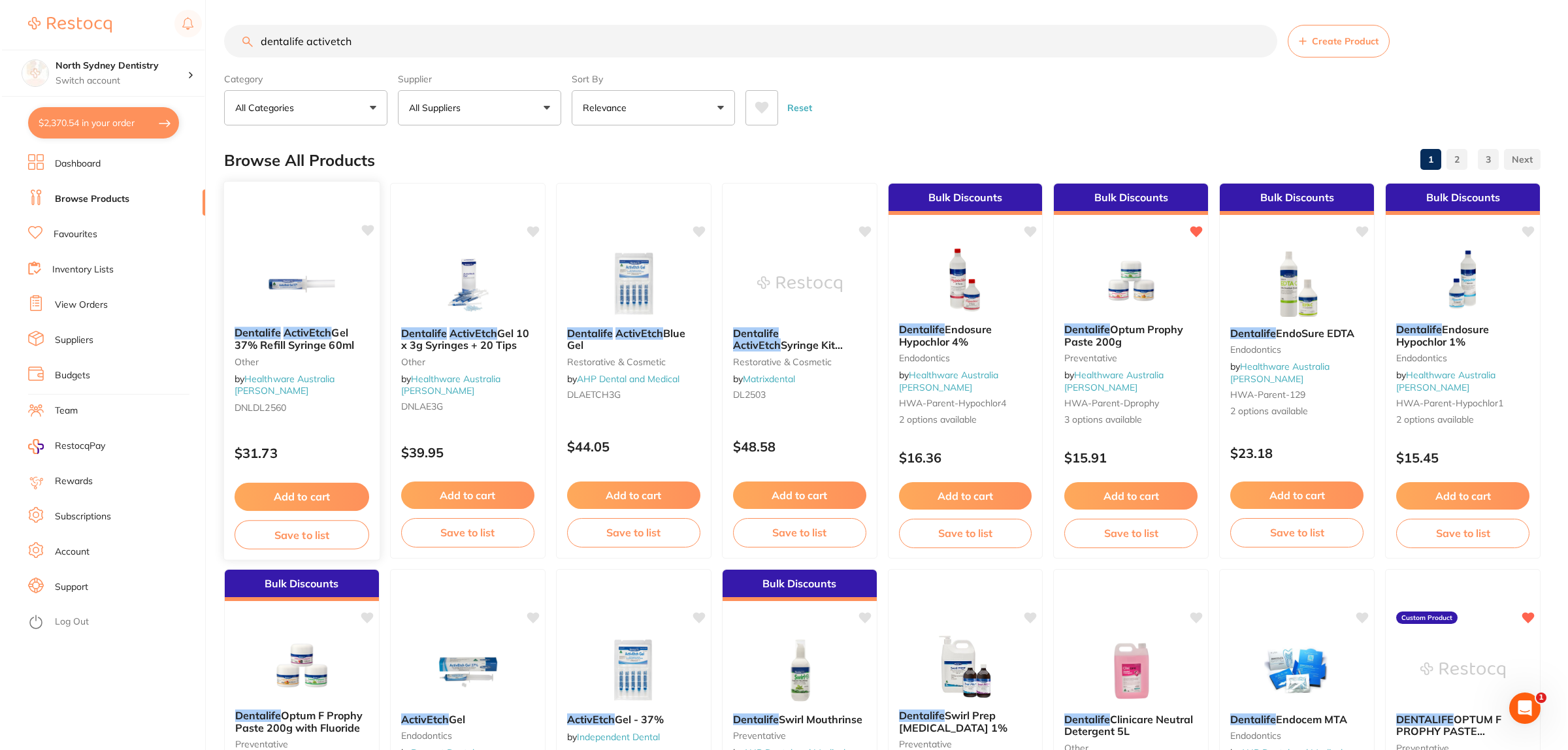
scroll to position [0, 0]
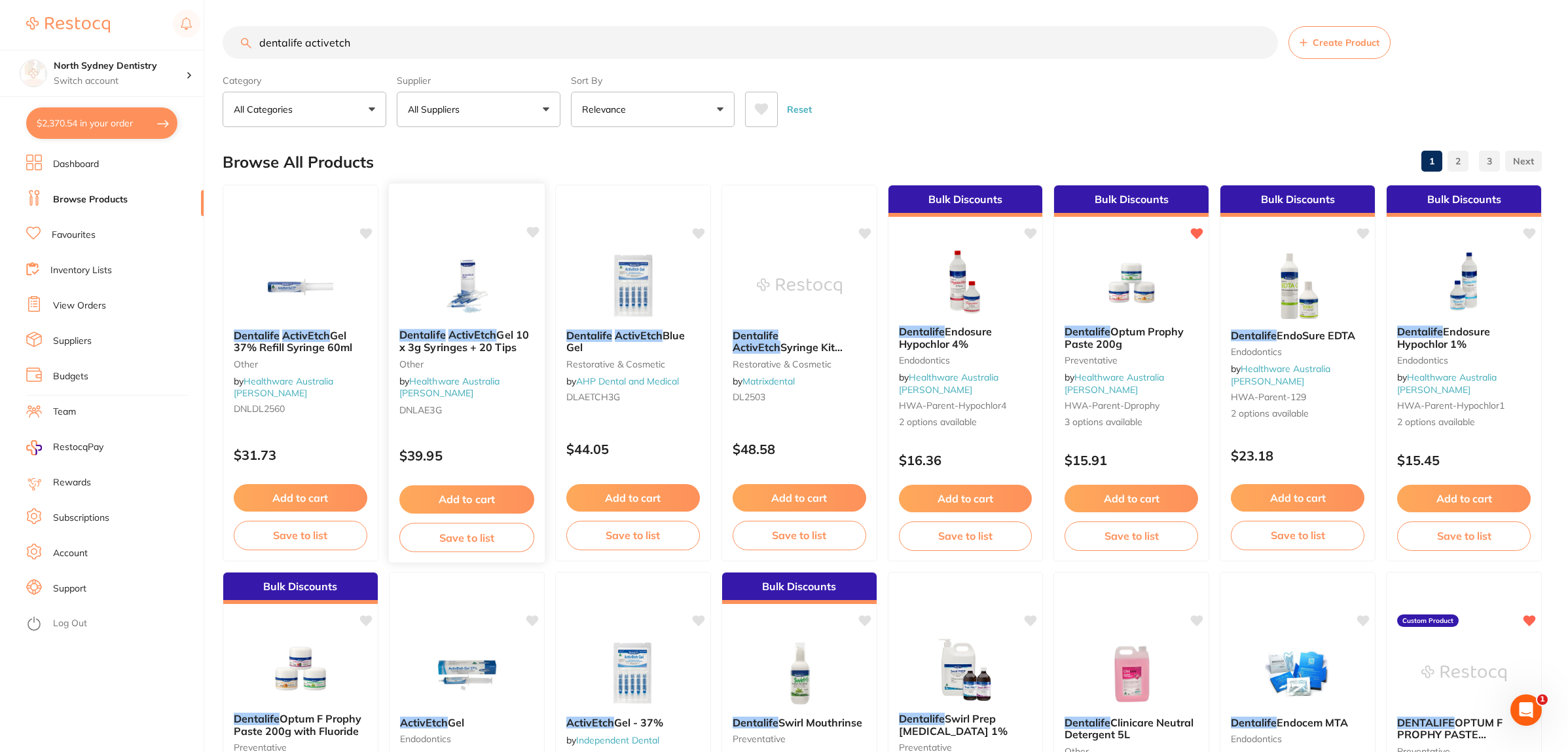
click at [496, 328] on div "Dentalife ActivEtch Gel 10 x 3g Syringes + 20 Tips other by Healthware Australi…" at bounding box center [467, 374] width 156 height 112
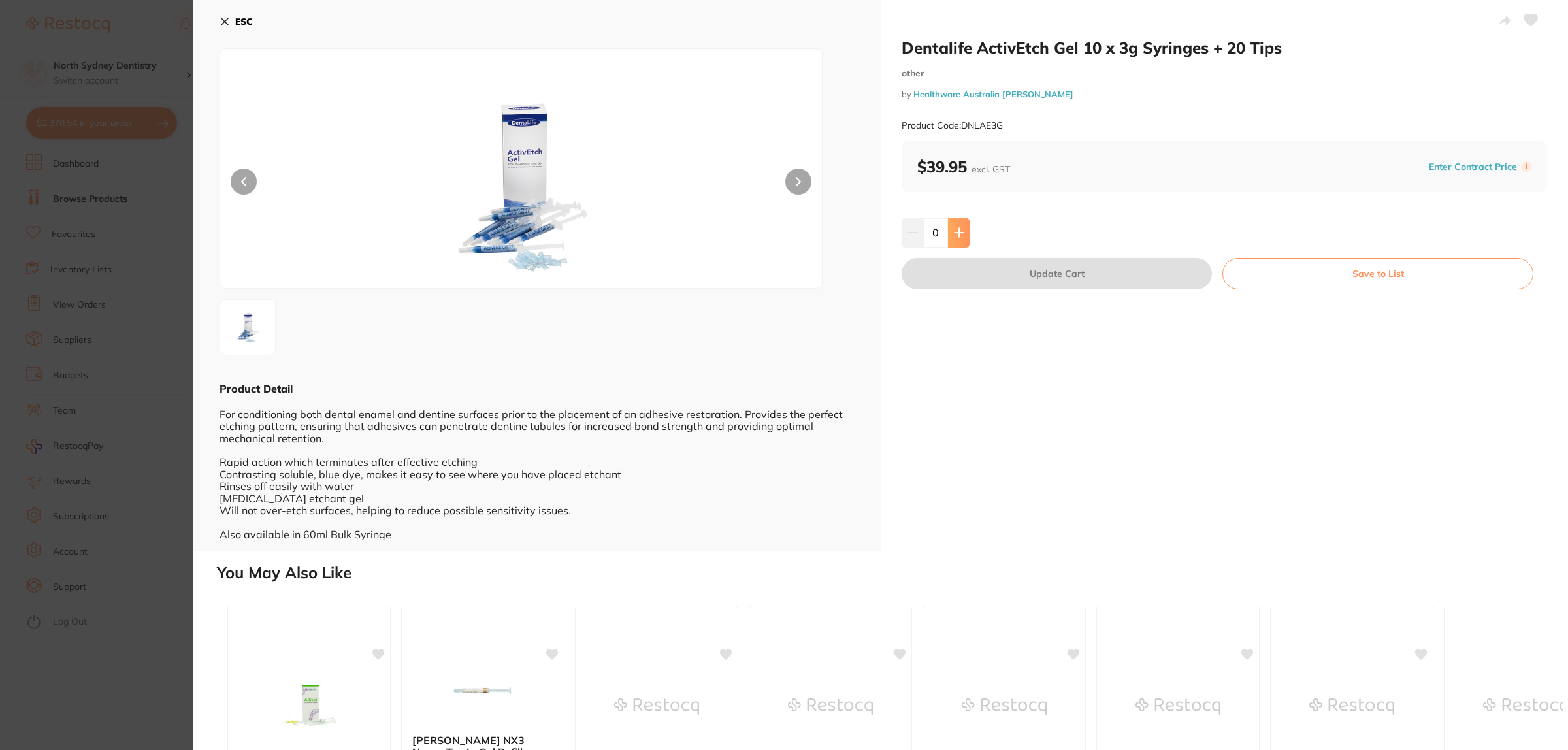
click at [957, 231] on icon at bounding box center [959, 232] width 10 height 10
type input "1"
click at [1039, 277] on button "Update Cart" at bounding box center [1057, 274] width 310 height 32
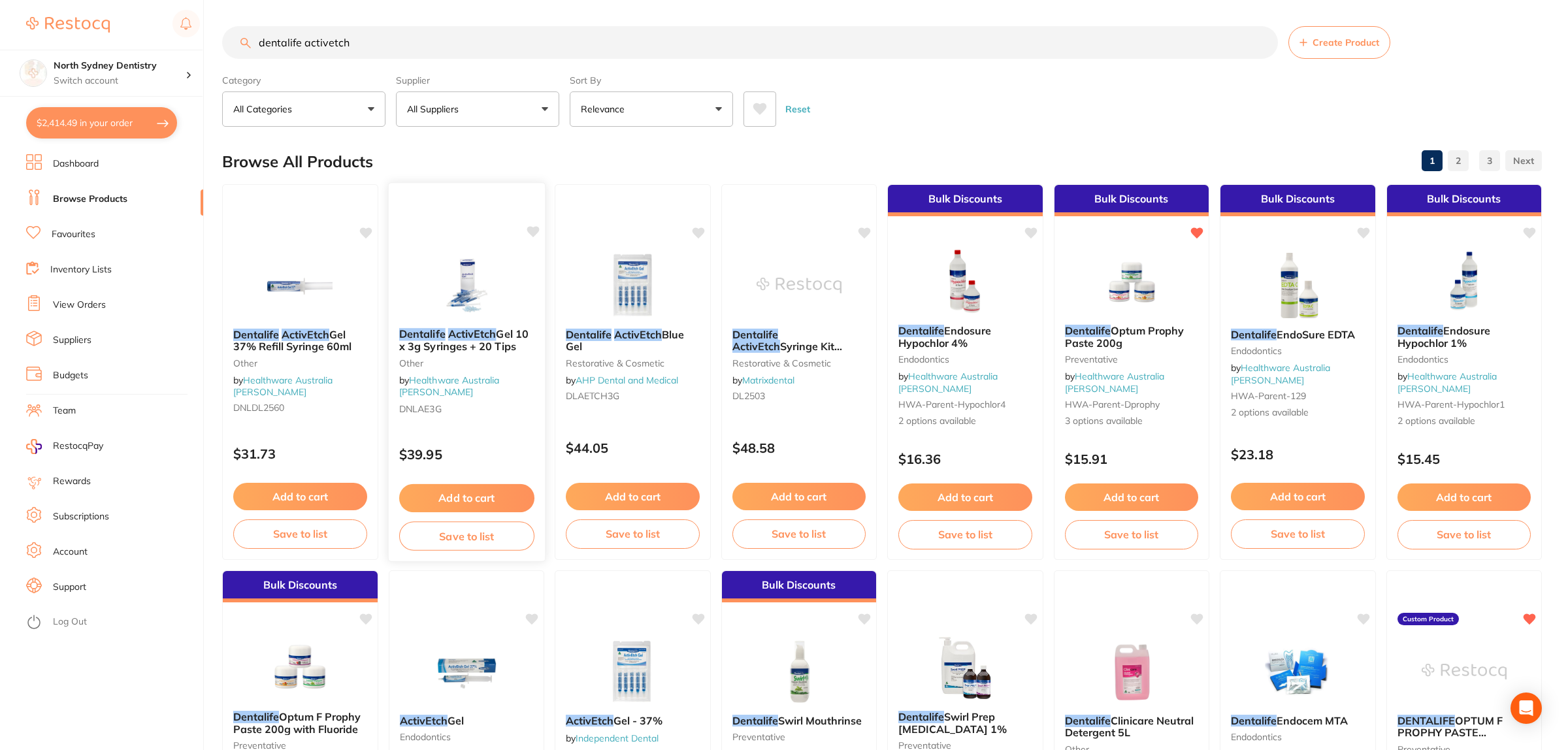
checkbox input "false"
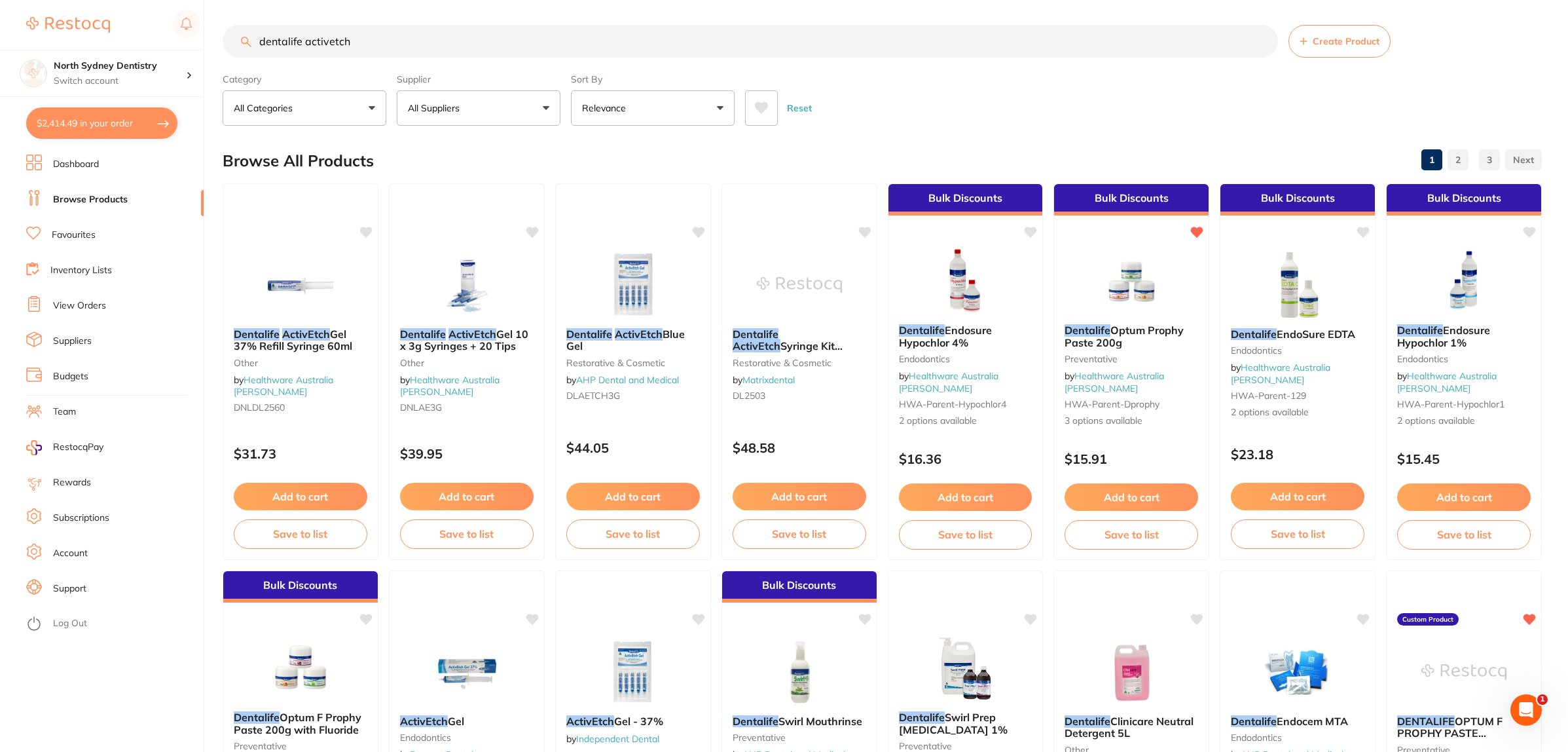
click at [92, 122] on button "$2,414.49 in your order" at bounding box center [101, 123] width 151 height 32
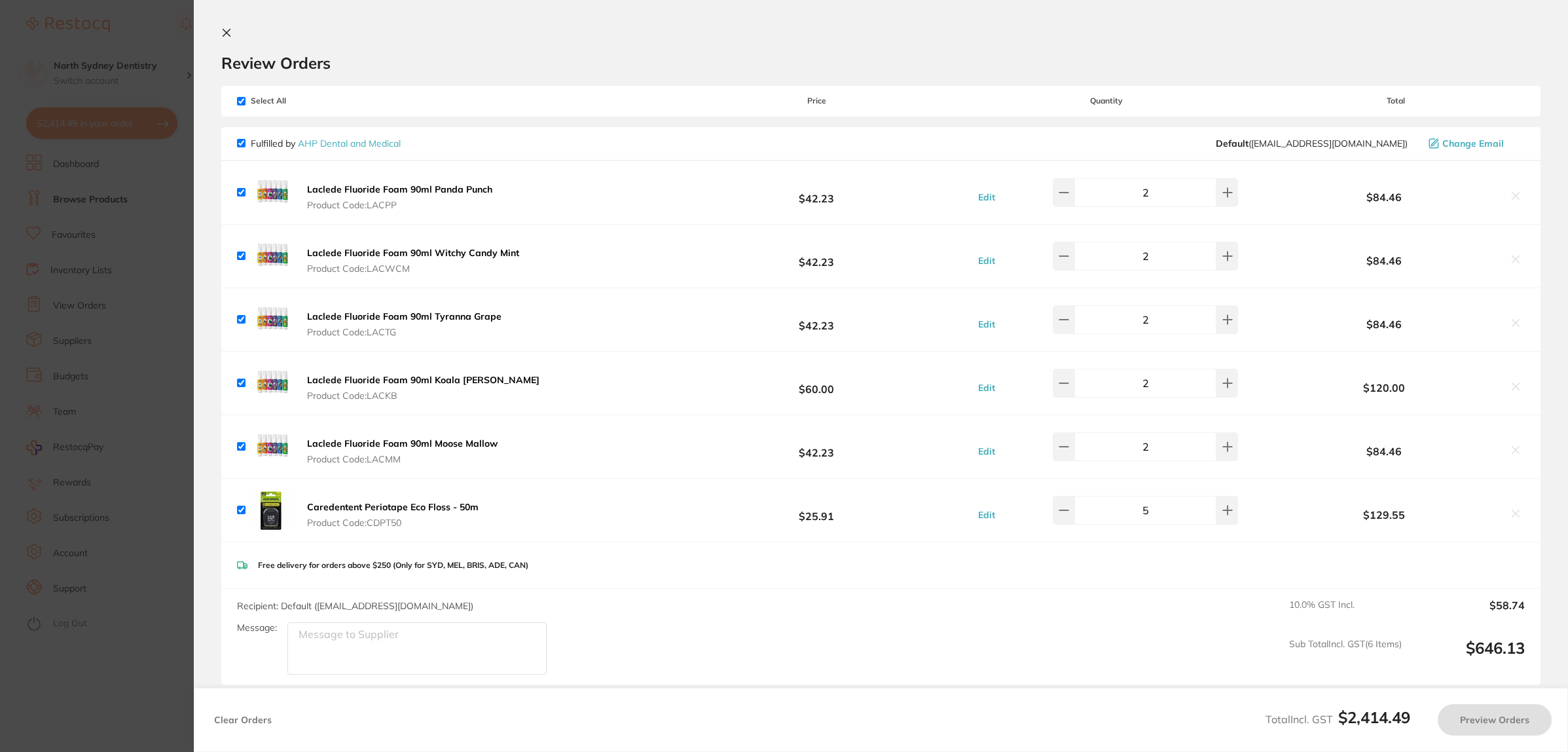
checkbox input "true"
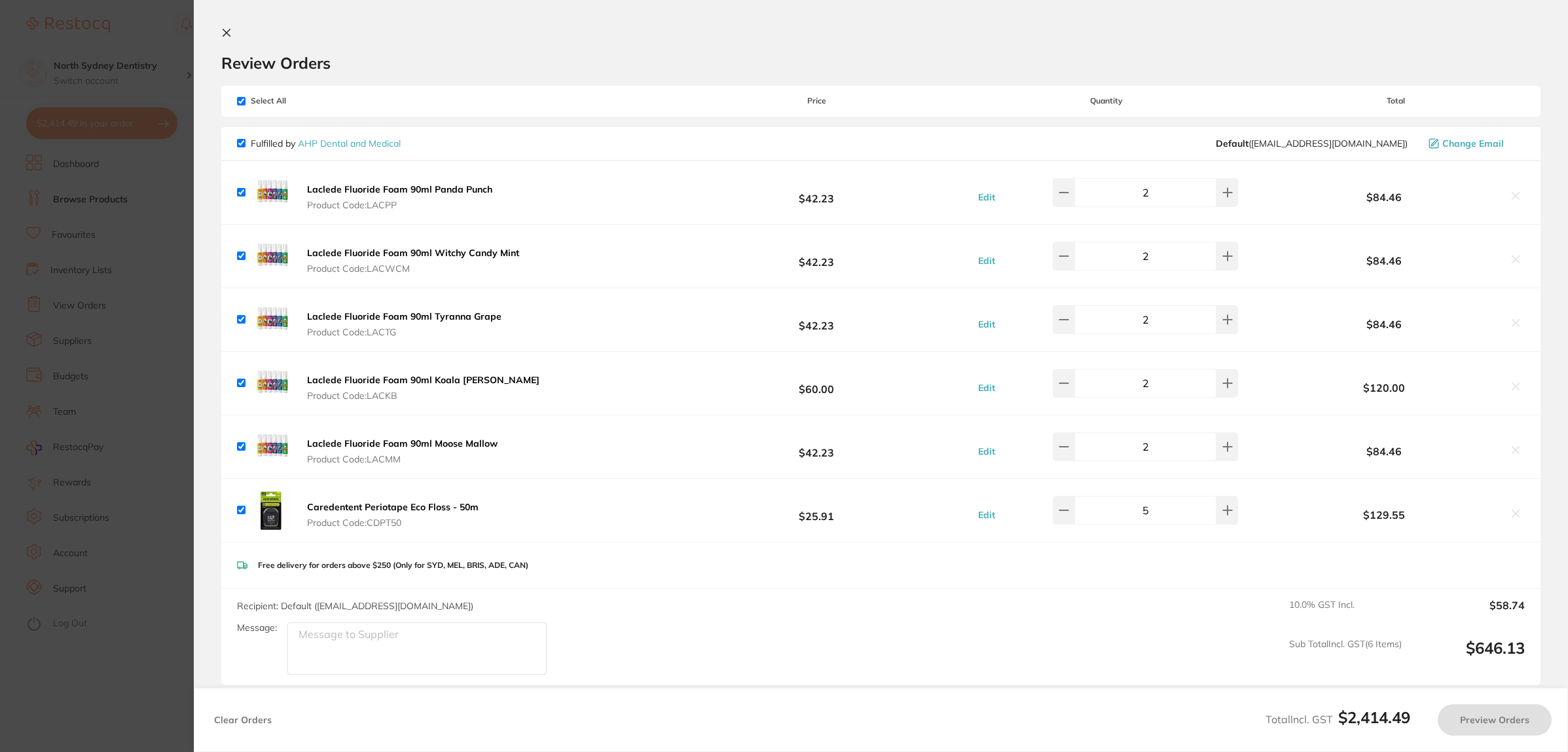
checkbox input "true"
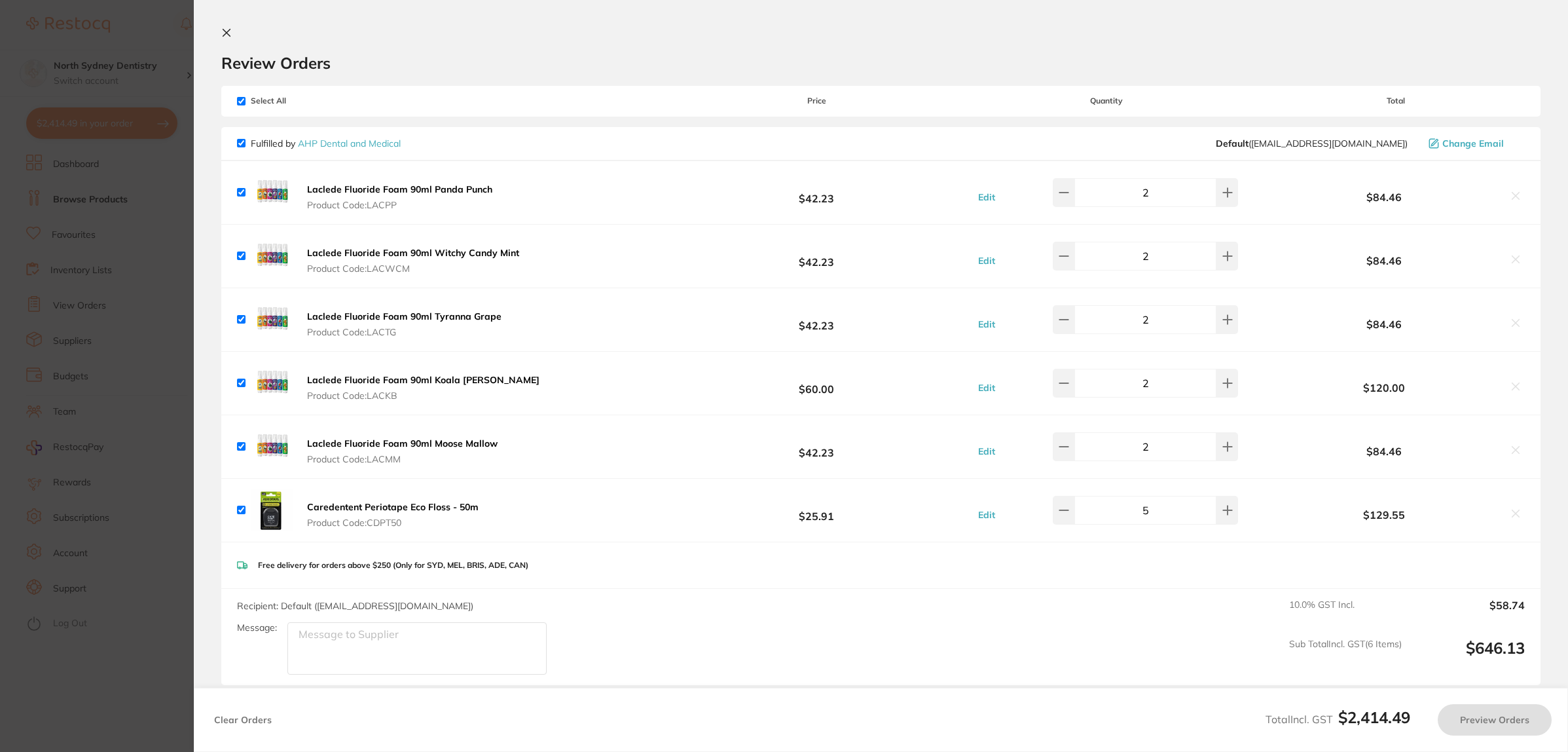
checkbox input "true"
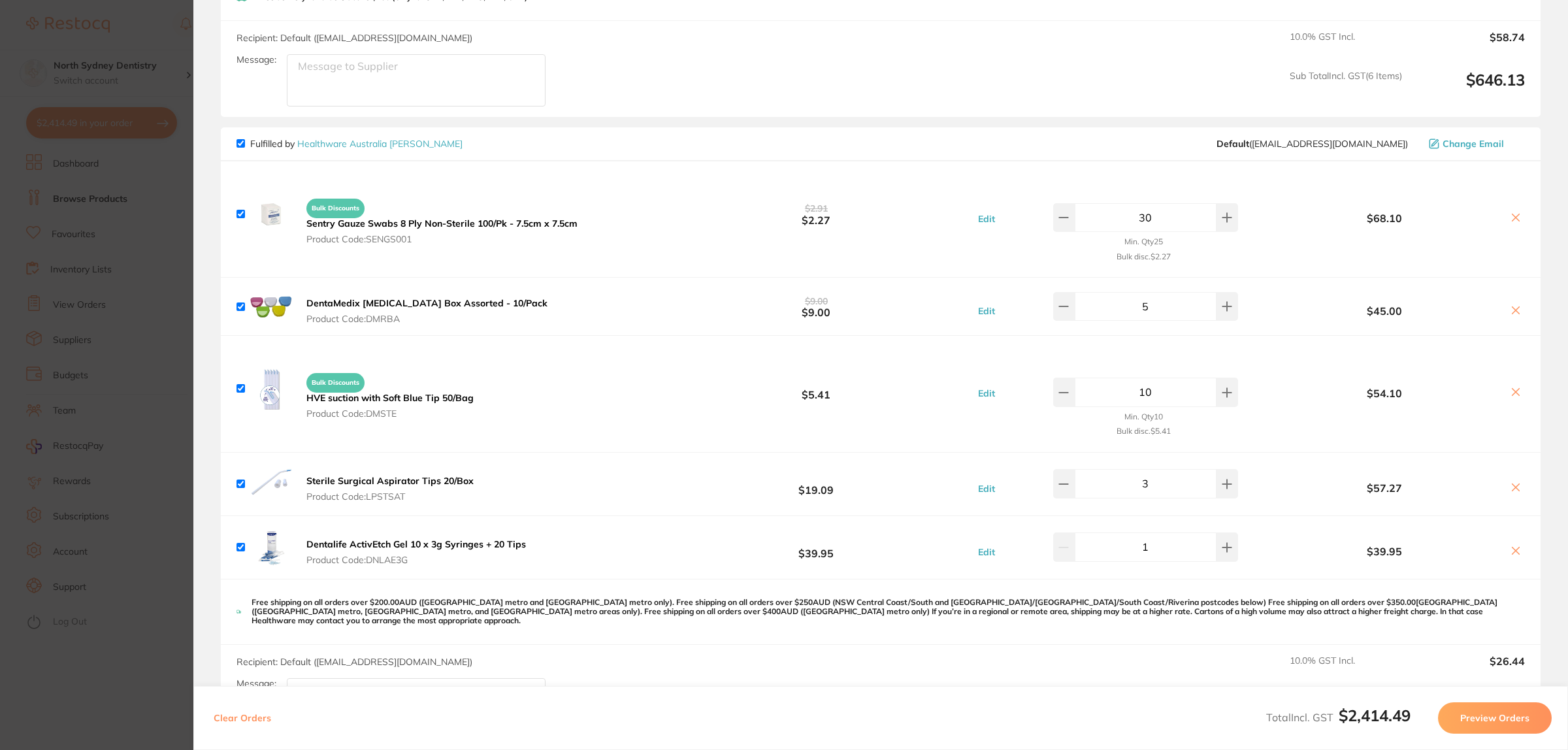
scroll to position [706, 0]
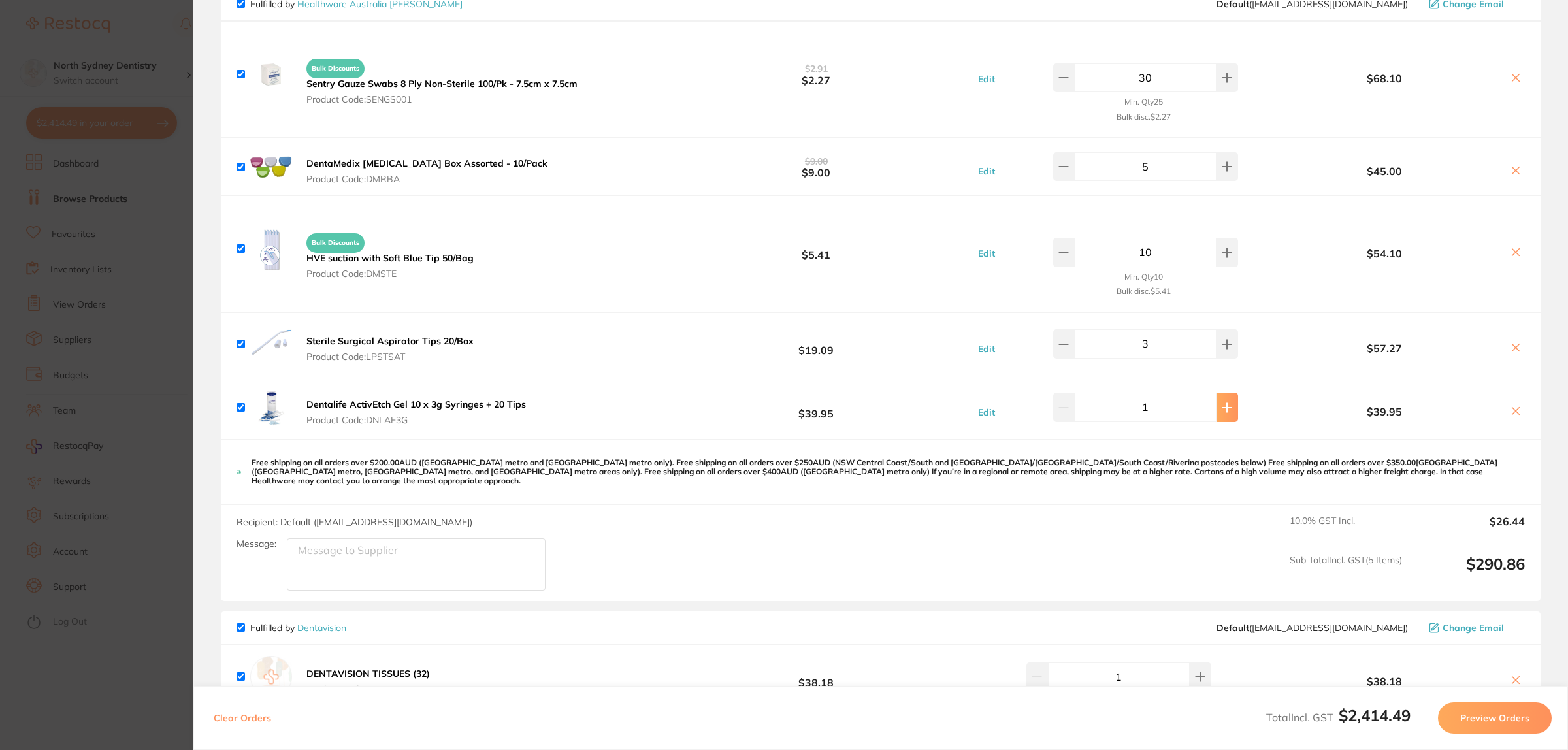
drag, startPoint x: 1202, startPoint y: 408, endPoint x: 1213, endPoint y: 406, distance: 11.2
click at [1203, 407] on input "1" at bounding box center [1145, 407] width 142 height 29
click at [1222, 406] on icon at bounding box center [1227, 407] width 10 height 10
type input "2"
click at [170, 317] on section "Update RRP Set your pre negotiated price for this item. Item Agreed RRP (excl. …" at bounding box center [784, 375] width 1568 height 750
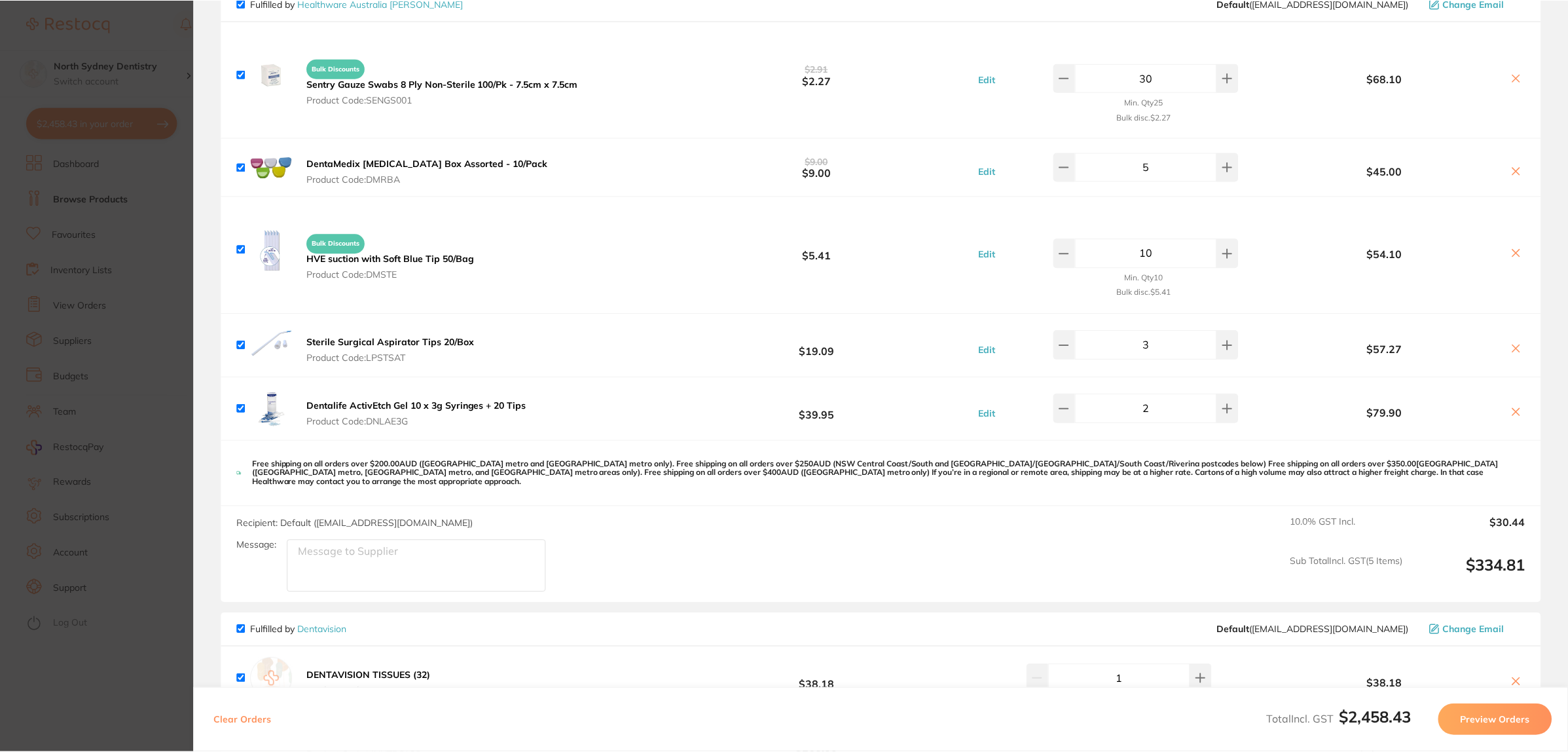
scroll to position [1, 0]
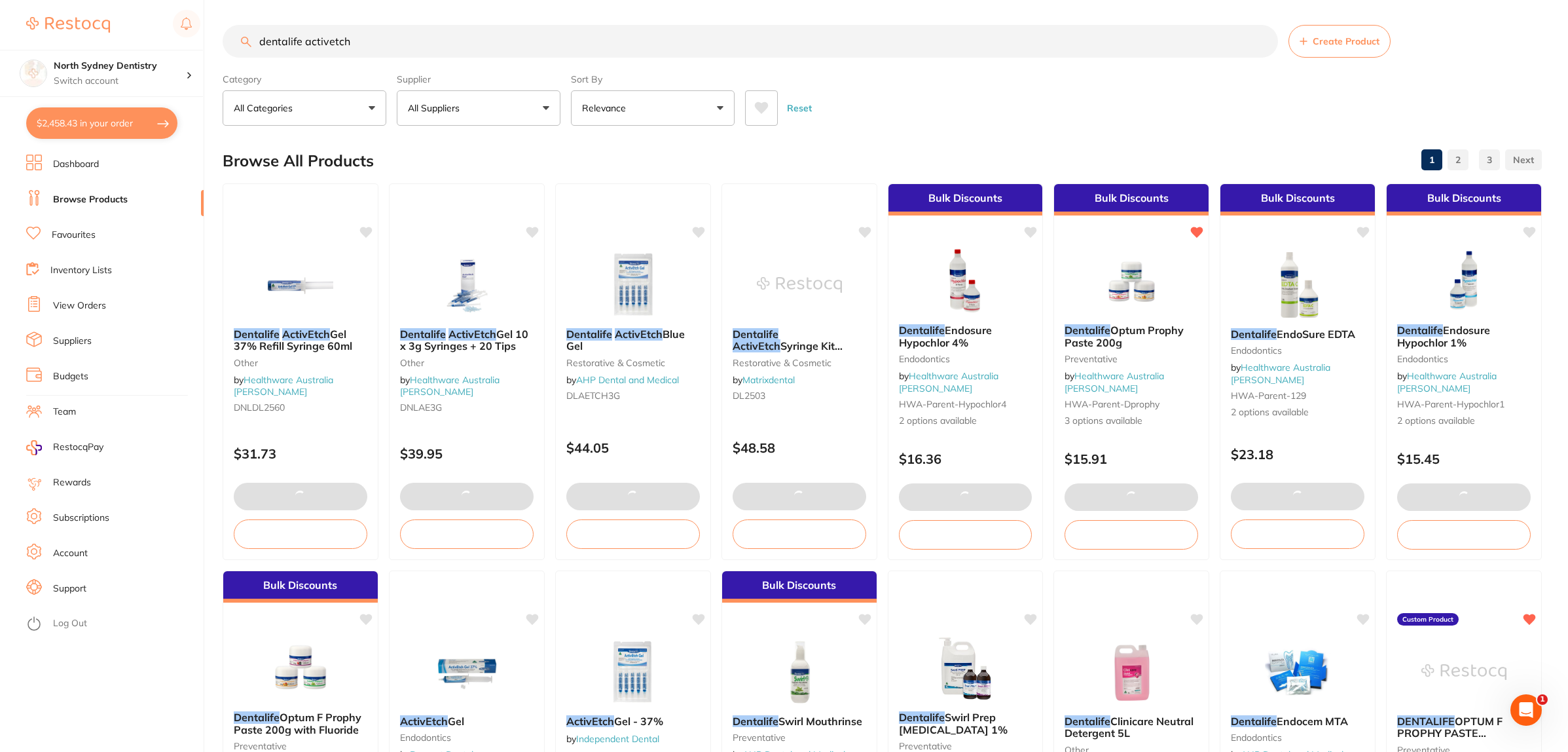
drag, startPoint x: 167, startPoint y: 40, endPoint x: 141, endPoint y: 40, distance: 26.0
click at [144, 40] on div "$2,458.43 North Sydney Dentistry Switch account North Sydney Dentistry $2,458.4…" at bounding box center [784, 375] width 1568 height 752
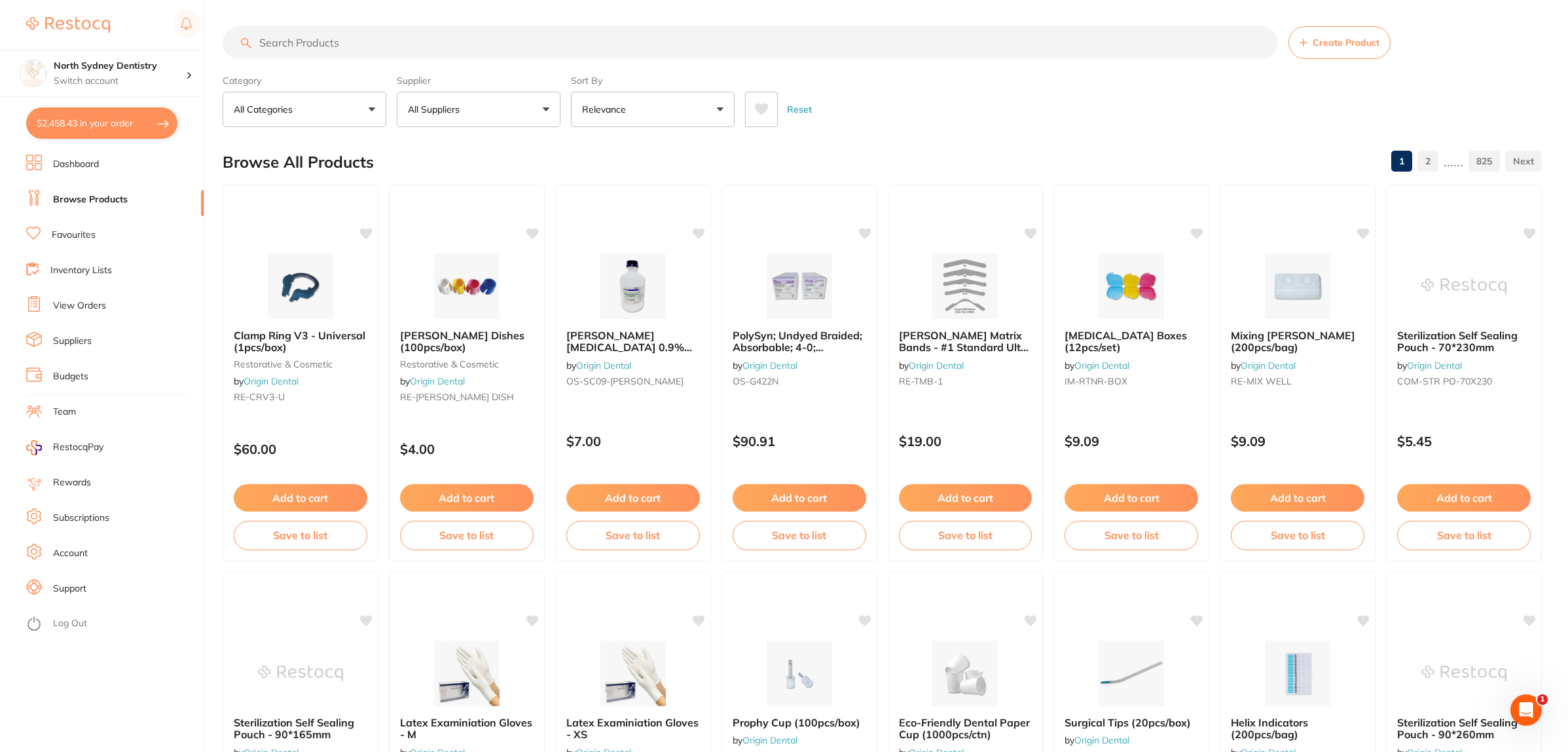
scroll to position [0, 0]
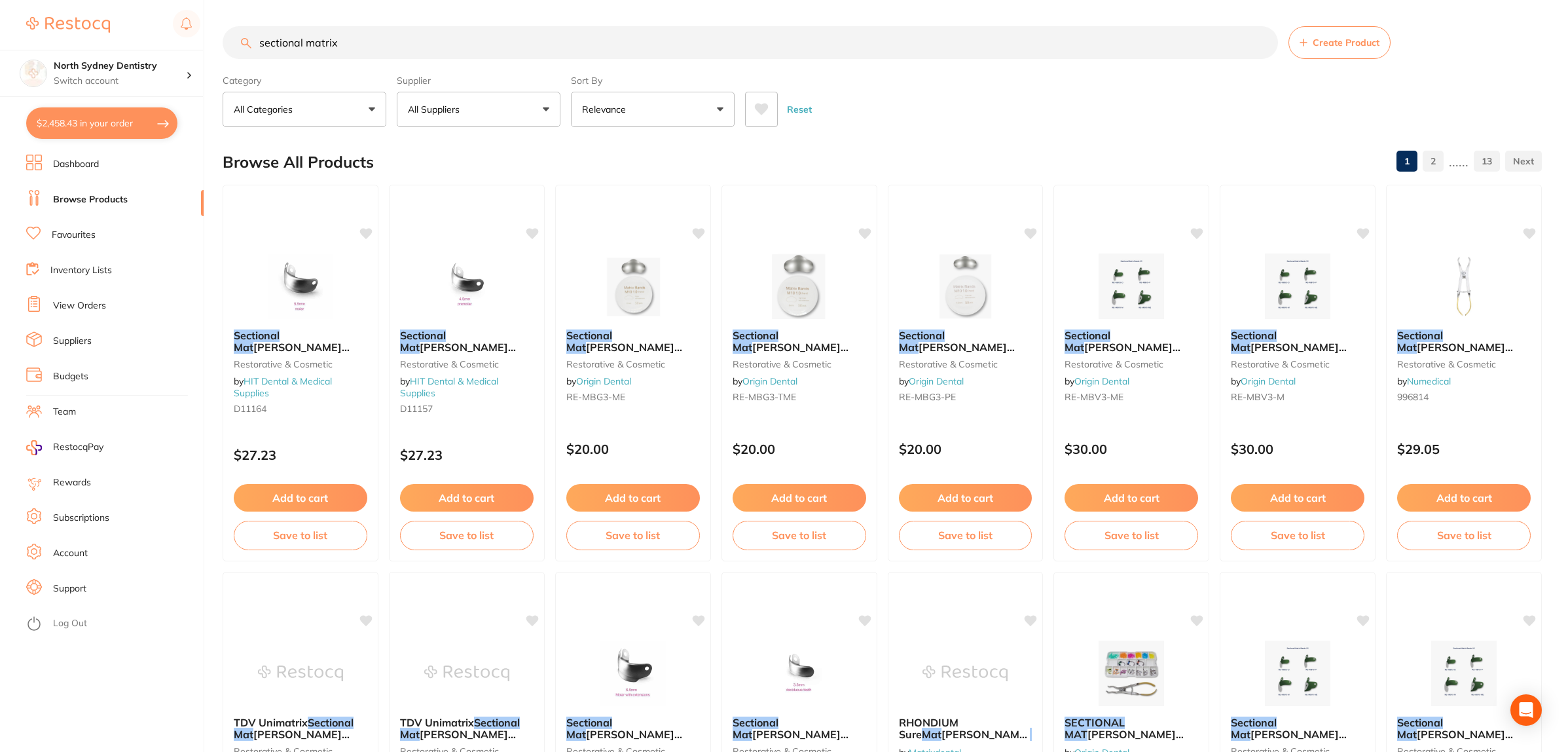
type input "sectional matrix"
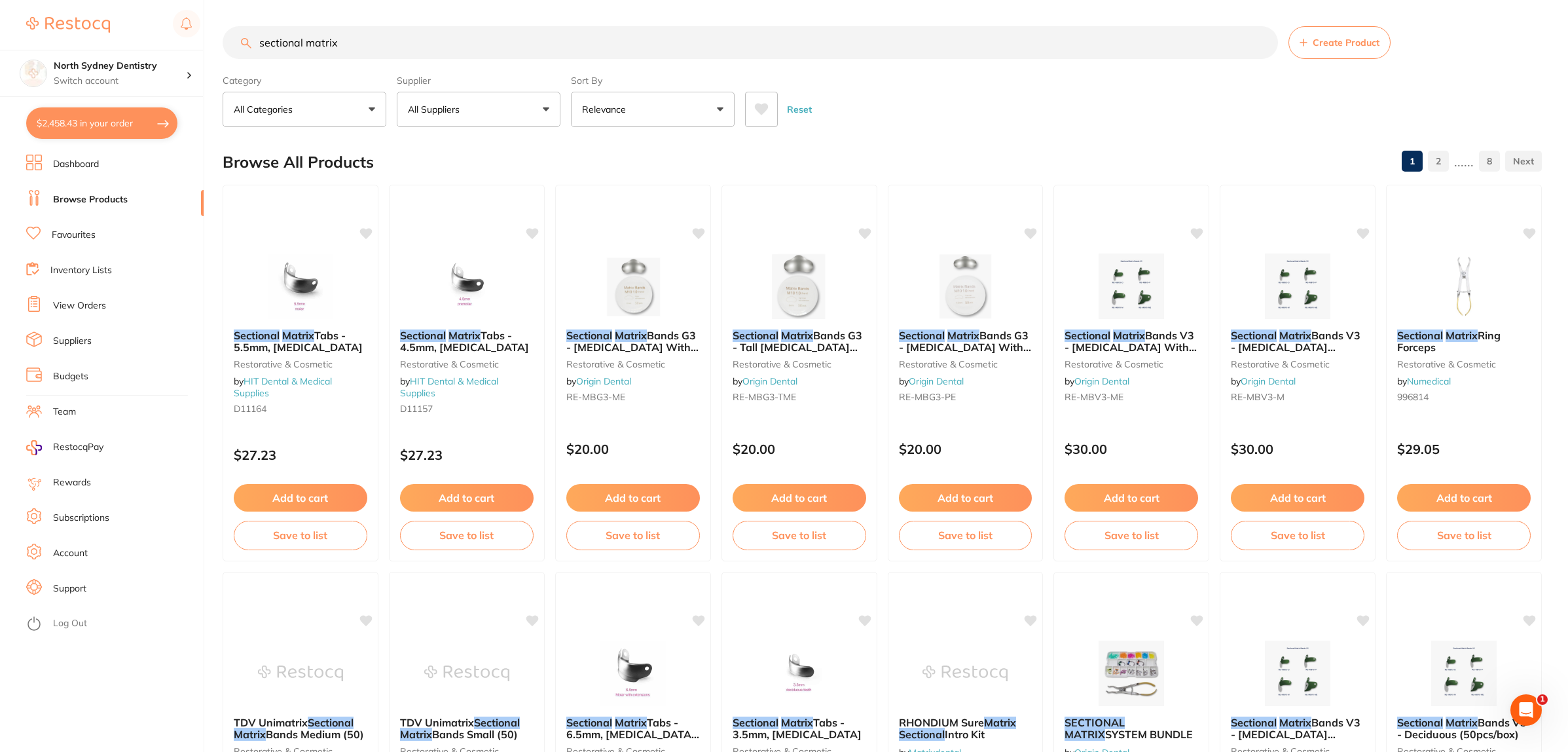
click at [99, 272] on link "Inventory Lists" at bounding box center [81, 270] width 61 height 13
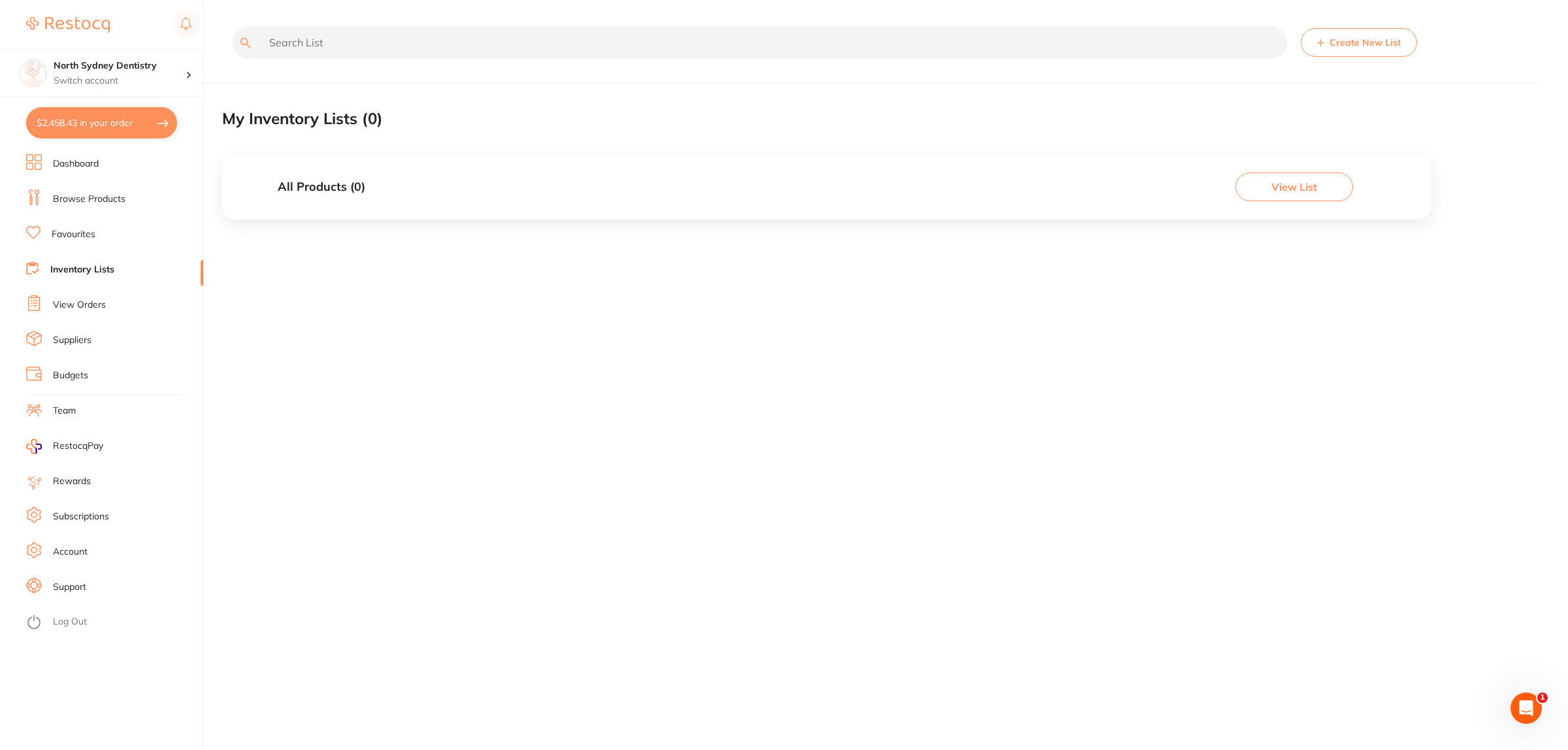
click at [101, 198] on link "Browse Products" at bounding box center [89, 199] width 72 height 13
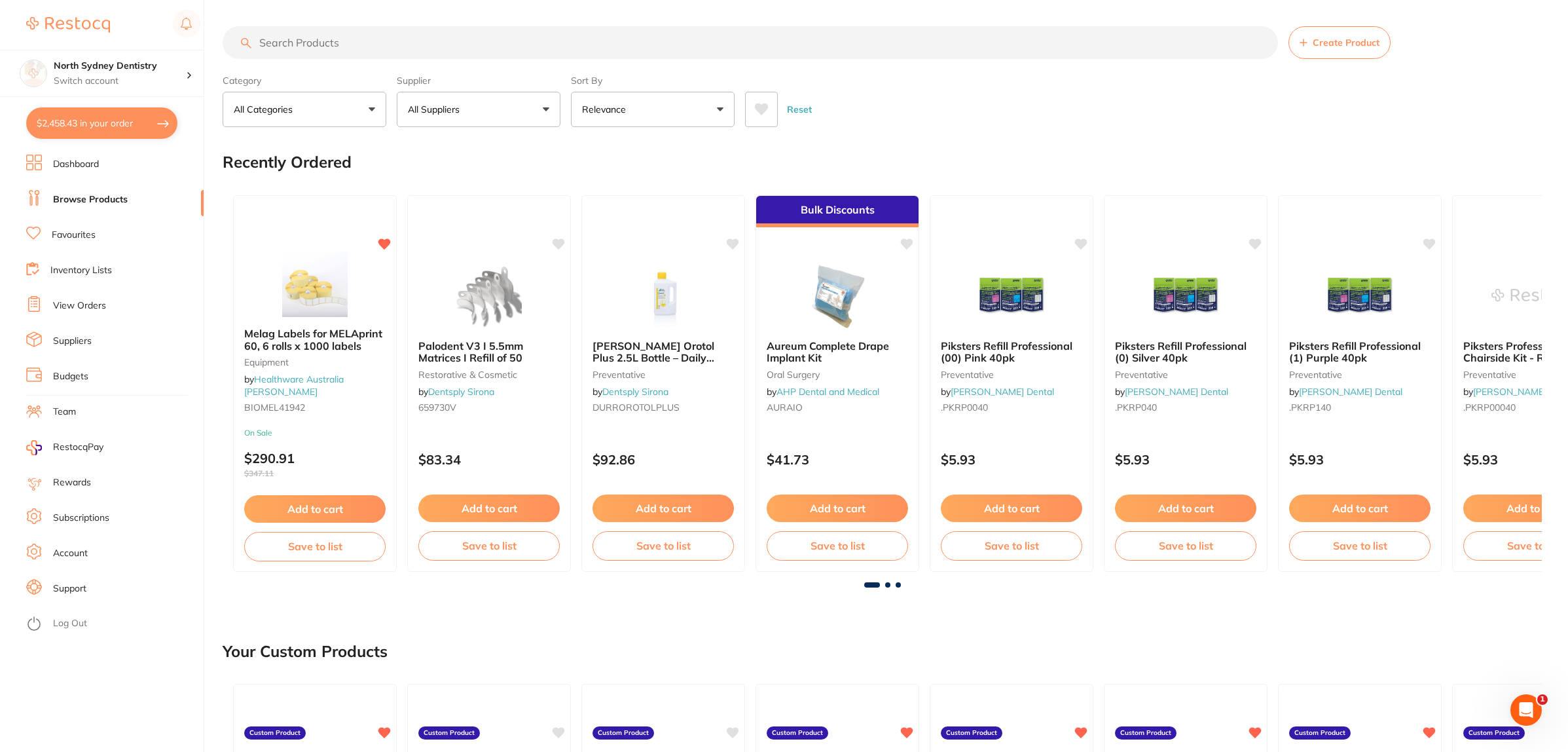
click at [98, 155] on li "Dashboard" at bounding box center [115, 164] width 177 height 19
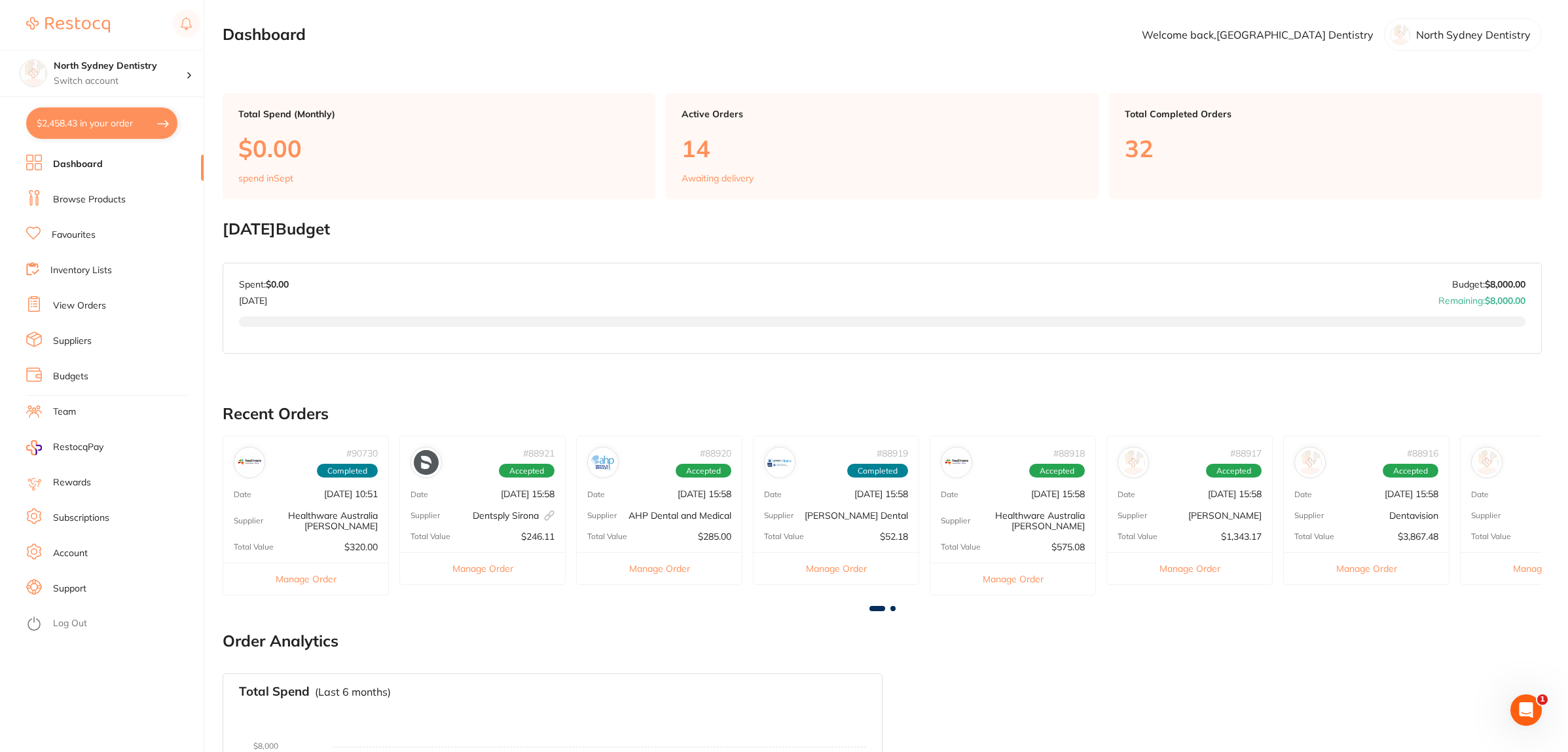
click at [118, 187] on ul "Dashboard Browse Products Favourites Inventory Lists View Orders Suppliers Budg…" at bounding box center [115, 453] width 177 height 597
click at [109, 195] on link "Browse Products" at bounding box center [89, 199] width 72 height 13
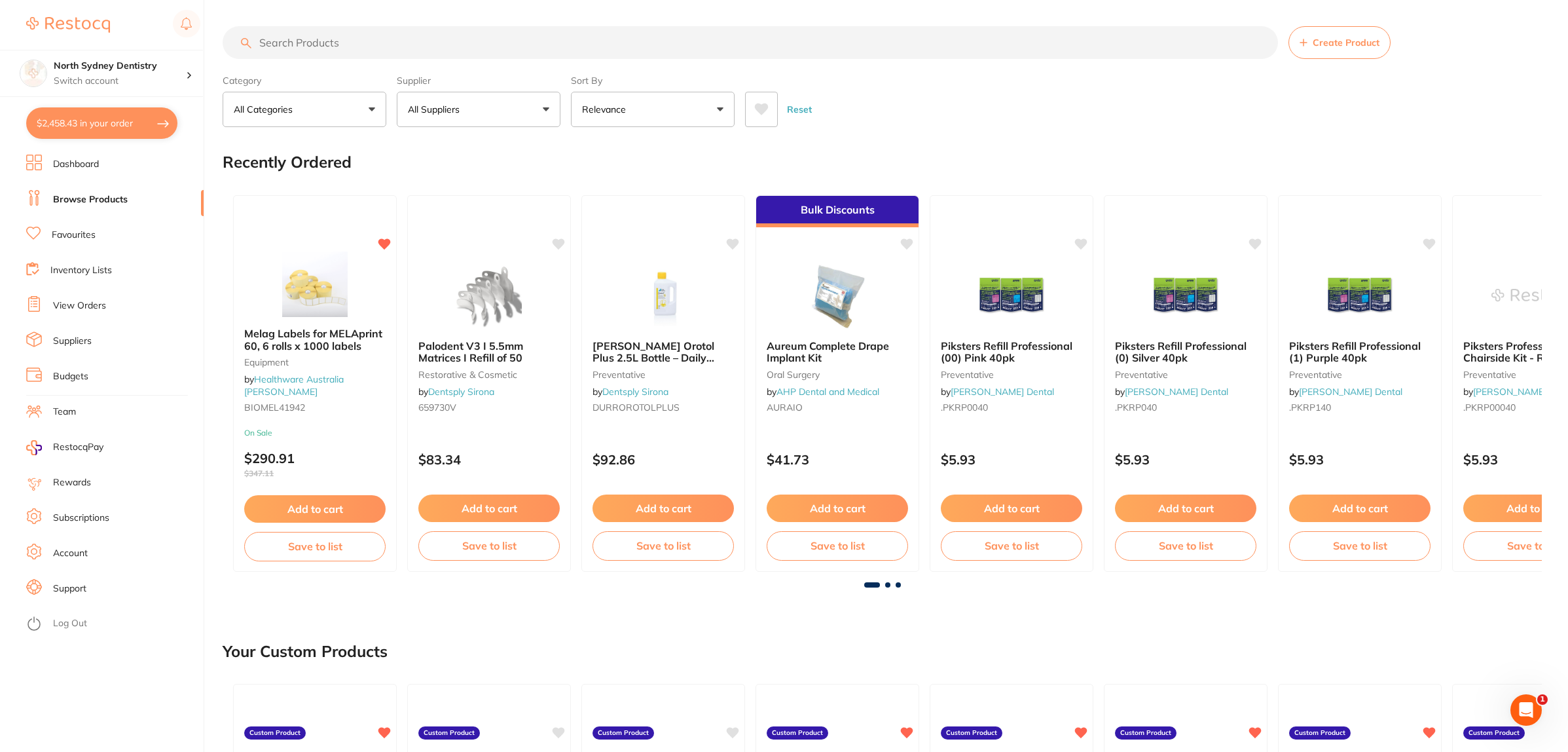
click at [513, 270] on img at bounding box center [488, 297] width 85 height 66
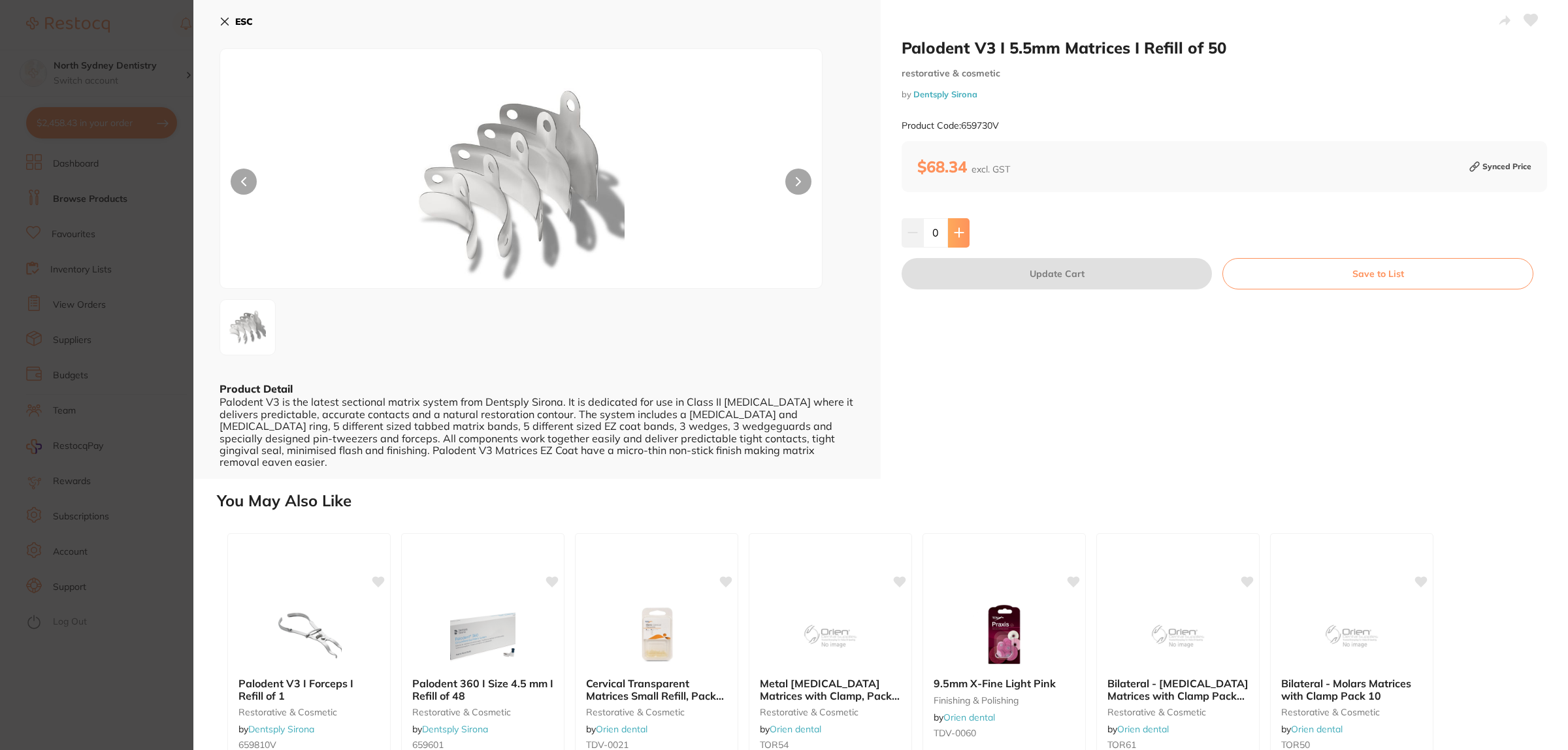
click at [959, 239] on button at bounding box center [958, 233] width 21 height 29
type input "1"
click at [1015, 272] on button "Update Cart" at bounding box center [1057, 274] width 310 height 32
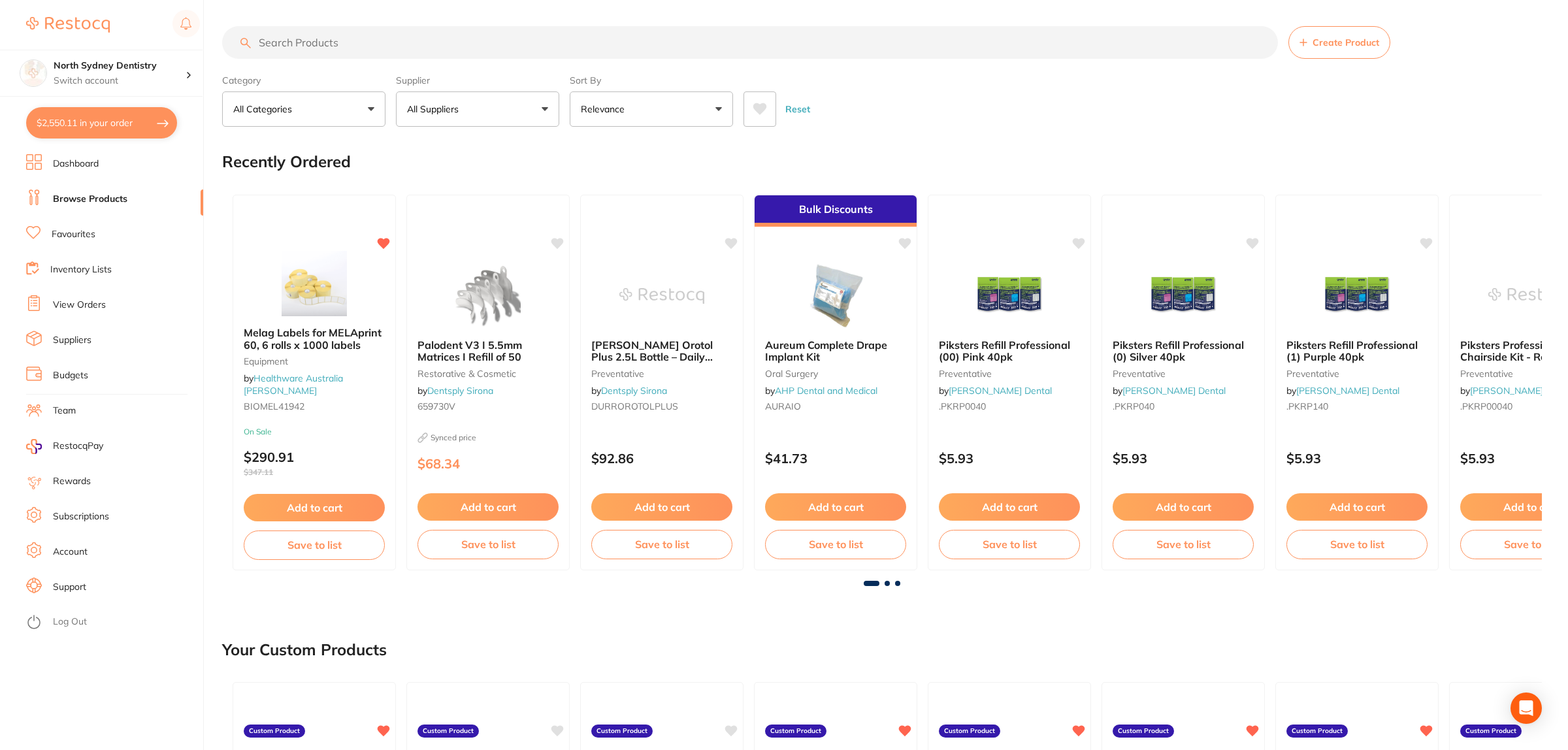
checkbox input "false"
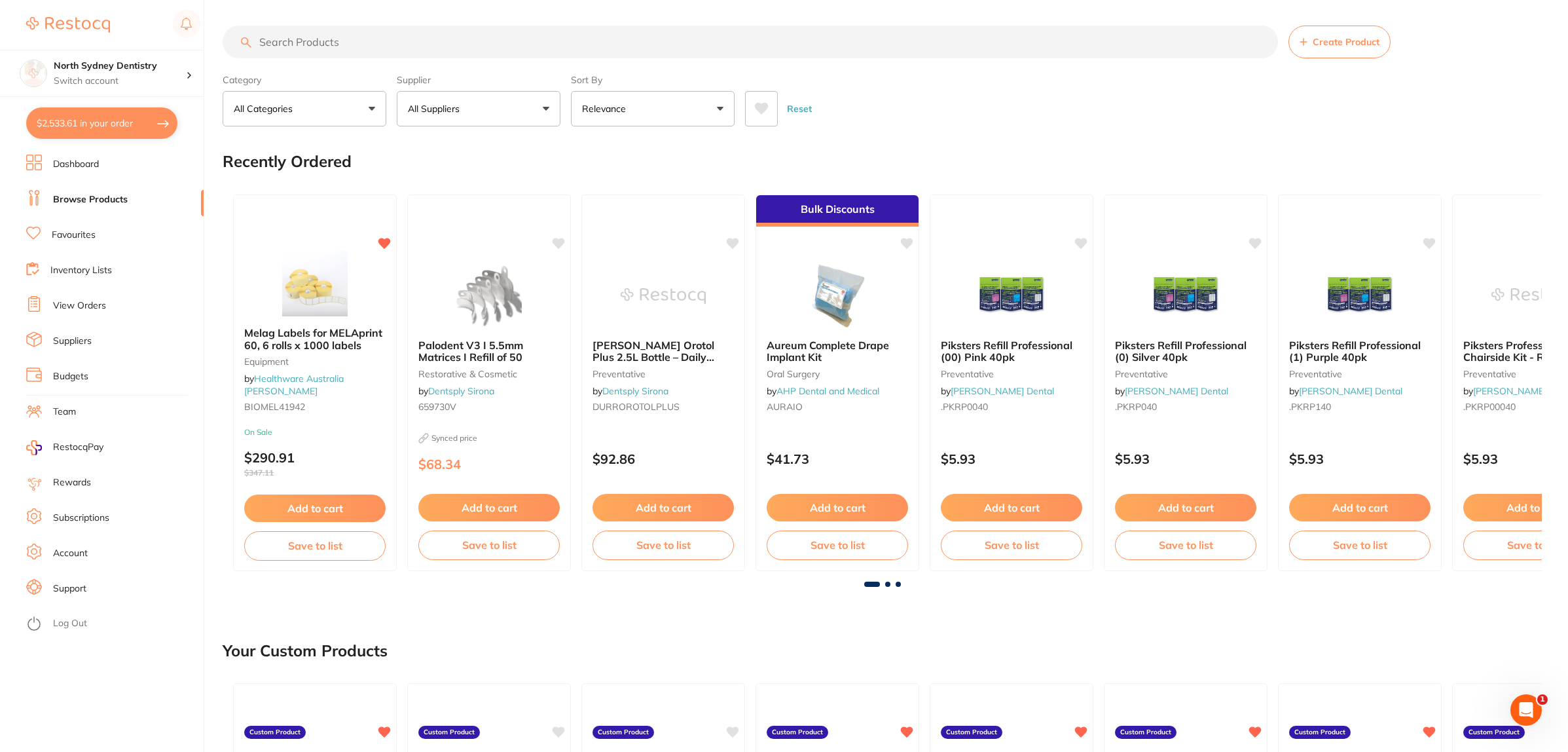
click at [427, 44] on input "search" at bounding box center [751, 41] width 1055 height 32
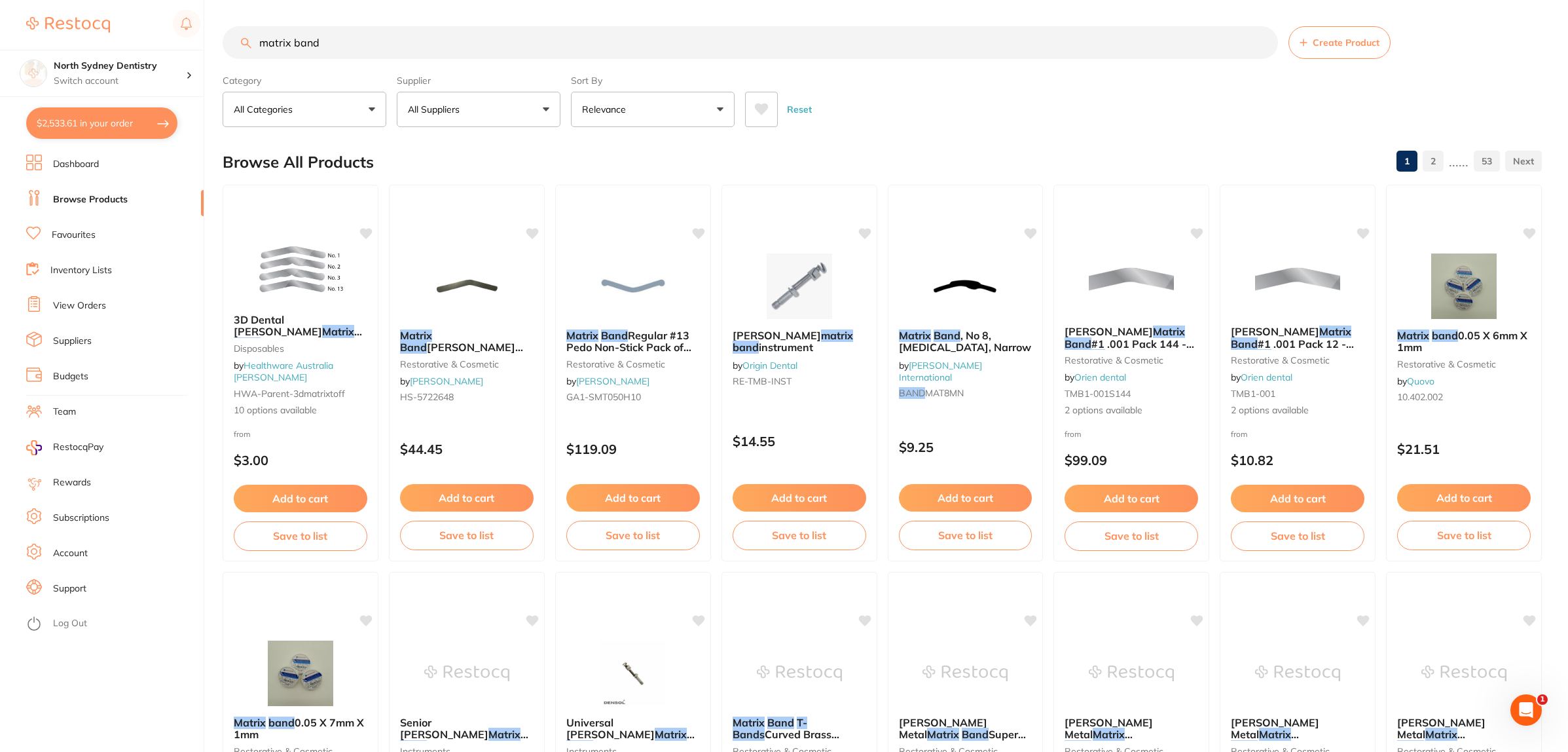
drag, startPoint x: 427, startPoint y: 44, endPoint x: 7, endPoint y: 30, distance: 420.2
click at [7, 30] on div "$2,533.61 North Sydney Dentistry Switch account North Sydney Dentistry $2,533.6…" at bounding box center [784, 376] width 1568 height 752
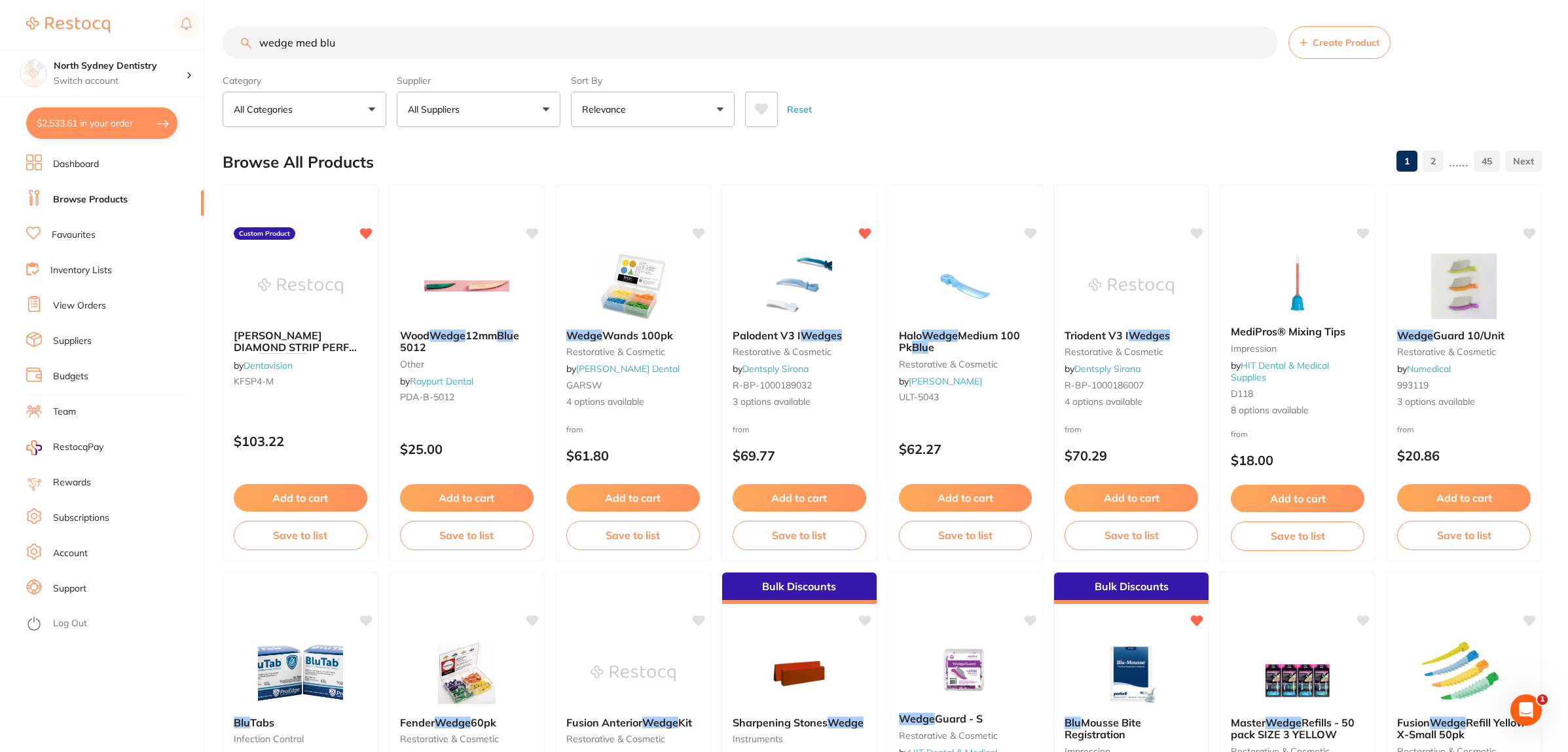
drag, startPoint x: 368, startPoint y: 46, endPoint x: 317, endPoint y: 51, distance: 51.2
click at [317, 51] on input "wedge med blu" at bounding box center [751, 42] width 1055 height 32
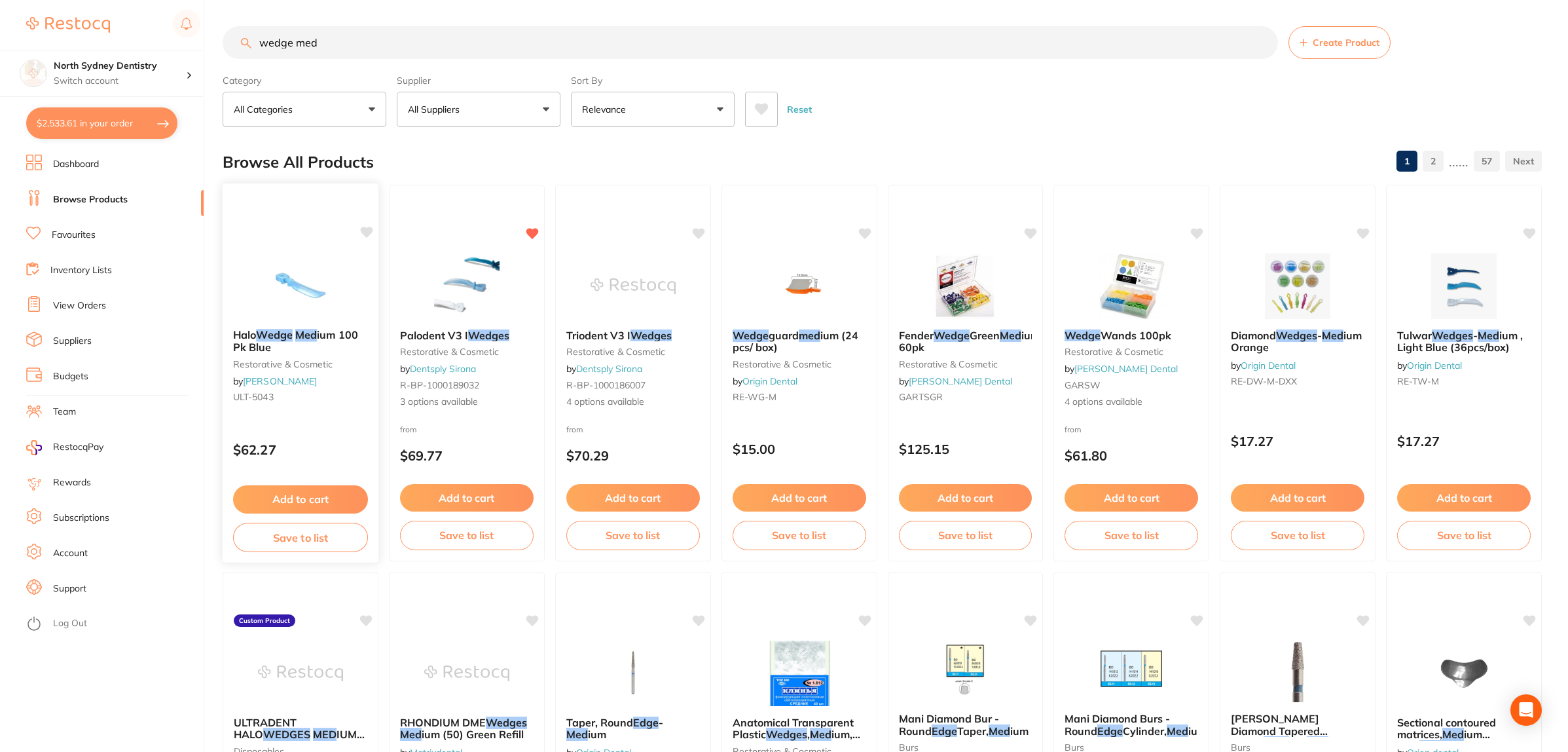
type input "wedge med"
click at [322, 287] on img at bounding box center [300, 285] width 86 height 66
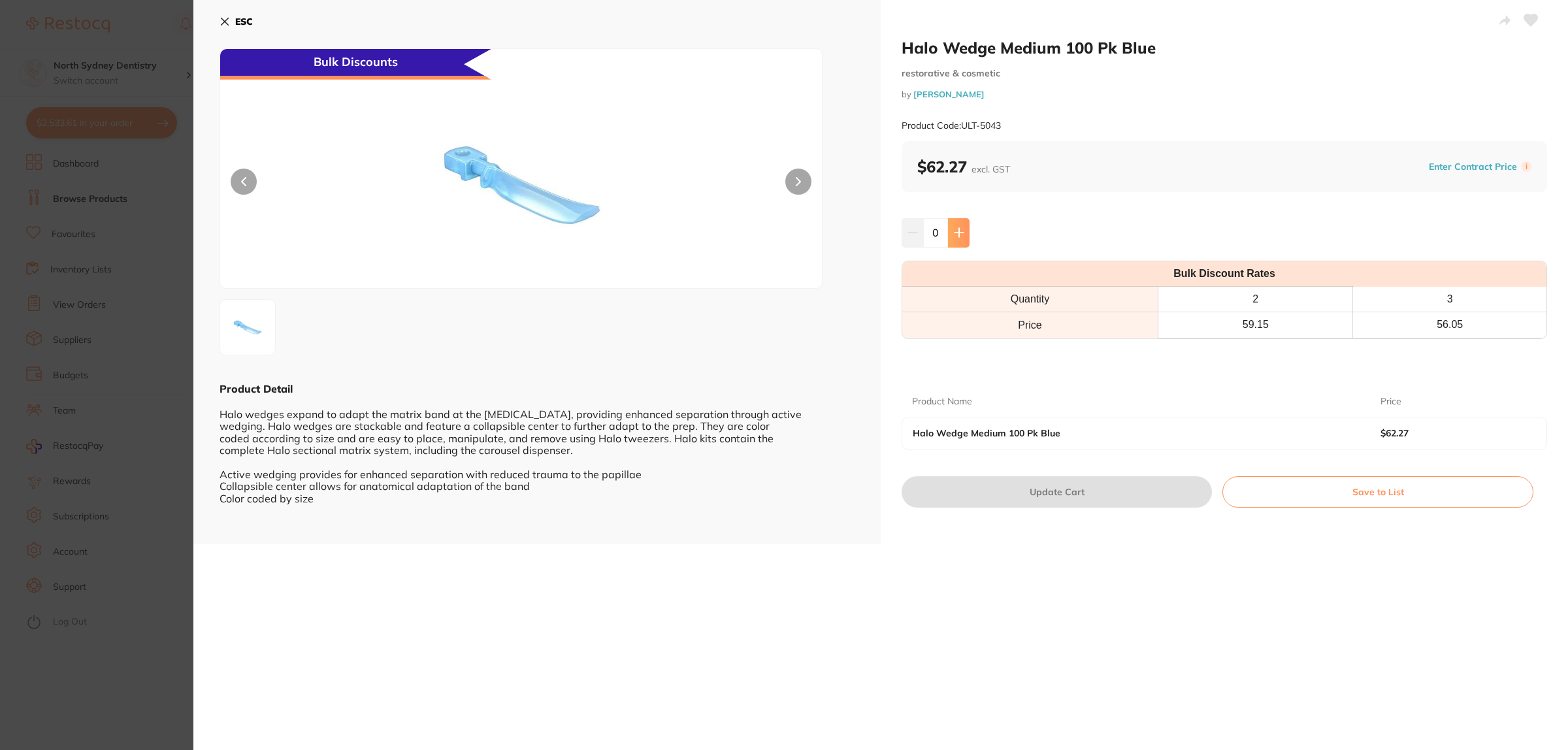
click at [958, 232] on icon at bounding box center [959, 232] width 10 height 10
click at [954, 228] on icon at bounding box center [959, 232] width 10 height 10
type input "3"
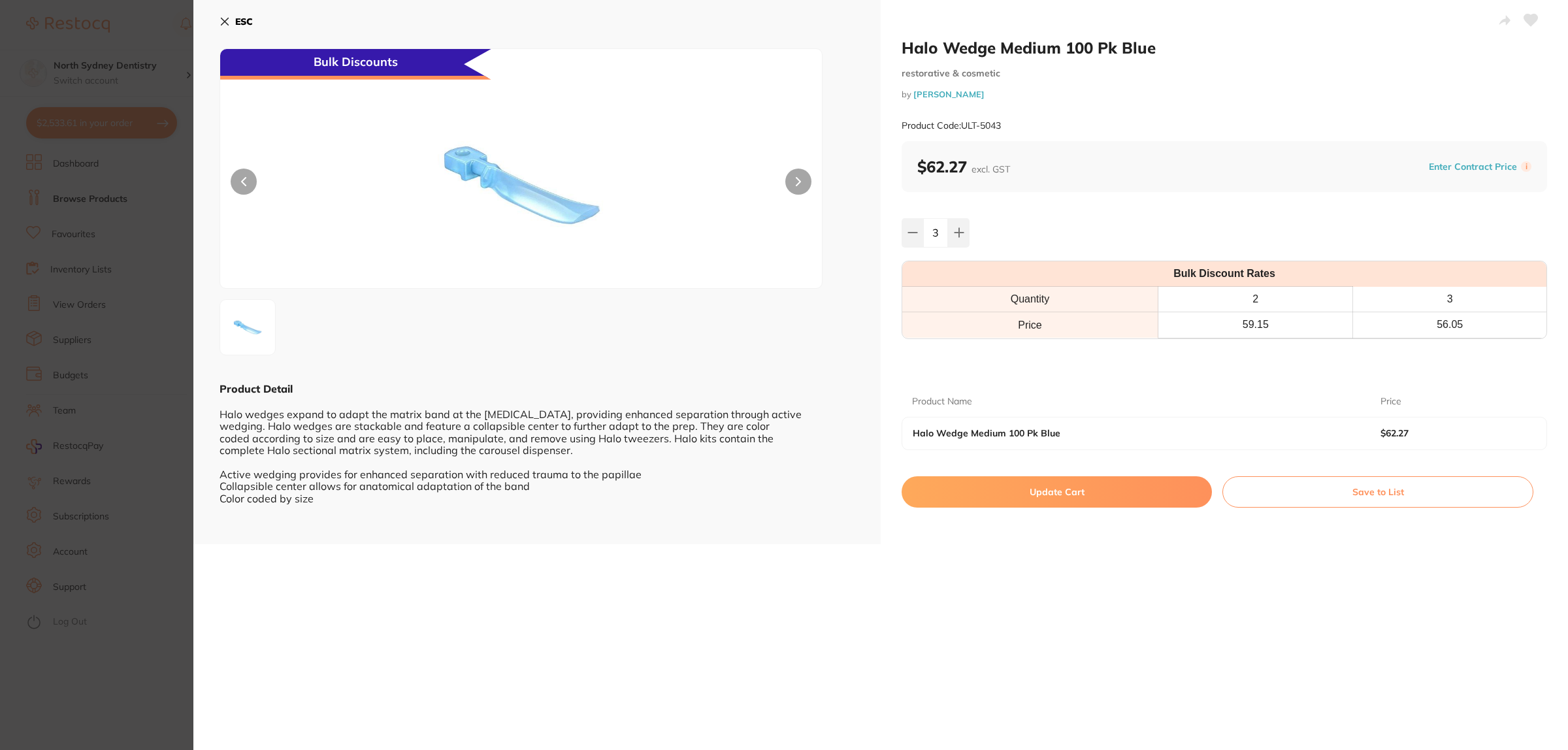
click at [1065, 504] on button "Update Cart" at bounding box center [1057, 492] width 310 height 32
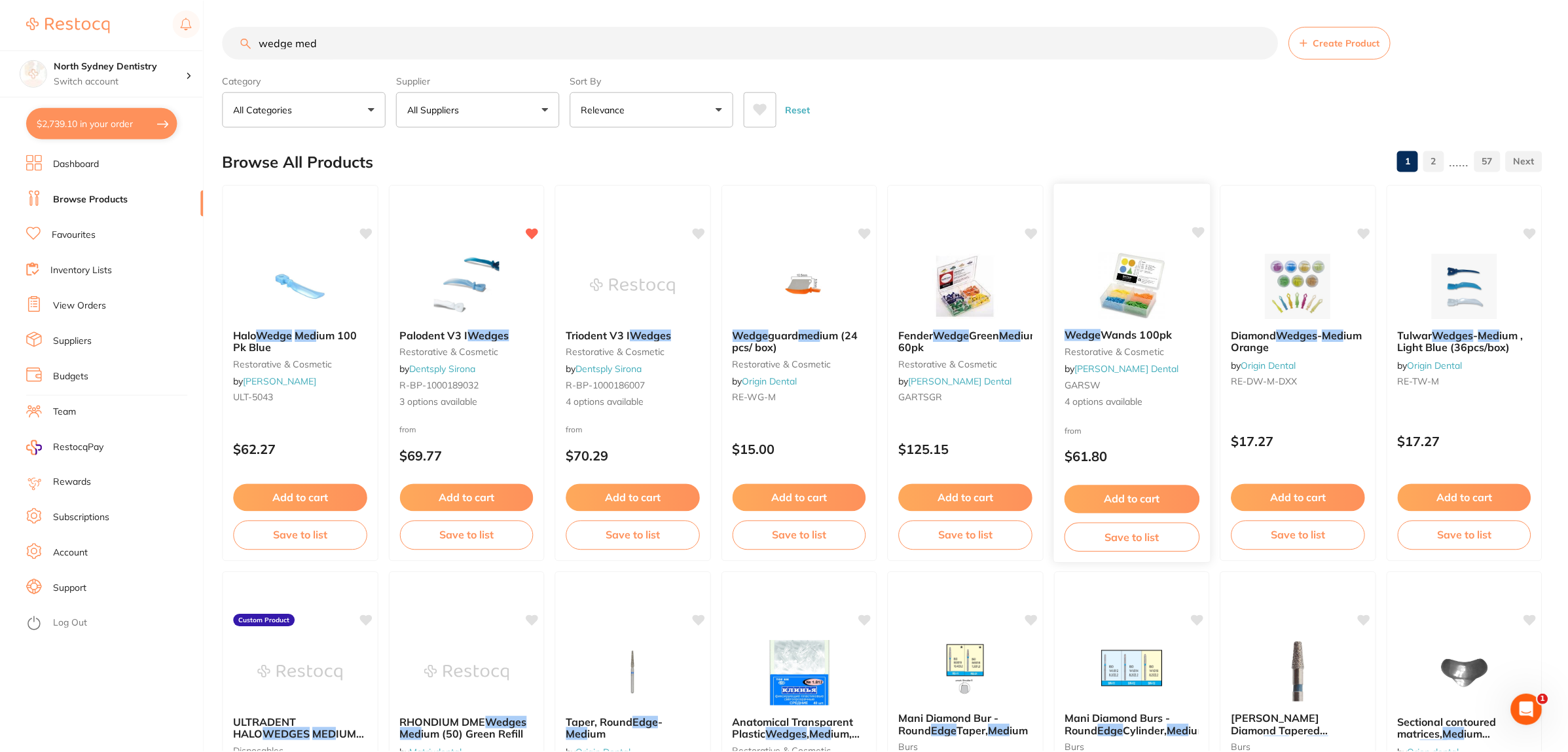
scroll to position [1, 0]
drag, startPoint x: 411, startPoint y: 43, endPoint x: 120, endPoint y: 43, distance: 291.0
click at [130, 43] on div "$2,718.57 North Sydney Dentistry Switch account North Sydney Dentistry $2,718.5…" at bounding box center [784, 375] width 1568 height 752
type input "dappen dish"
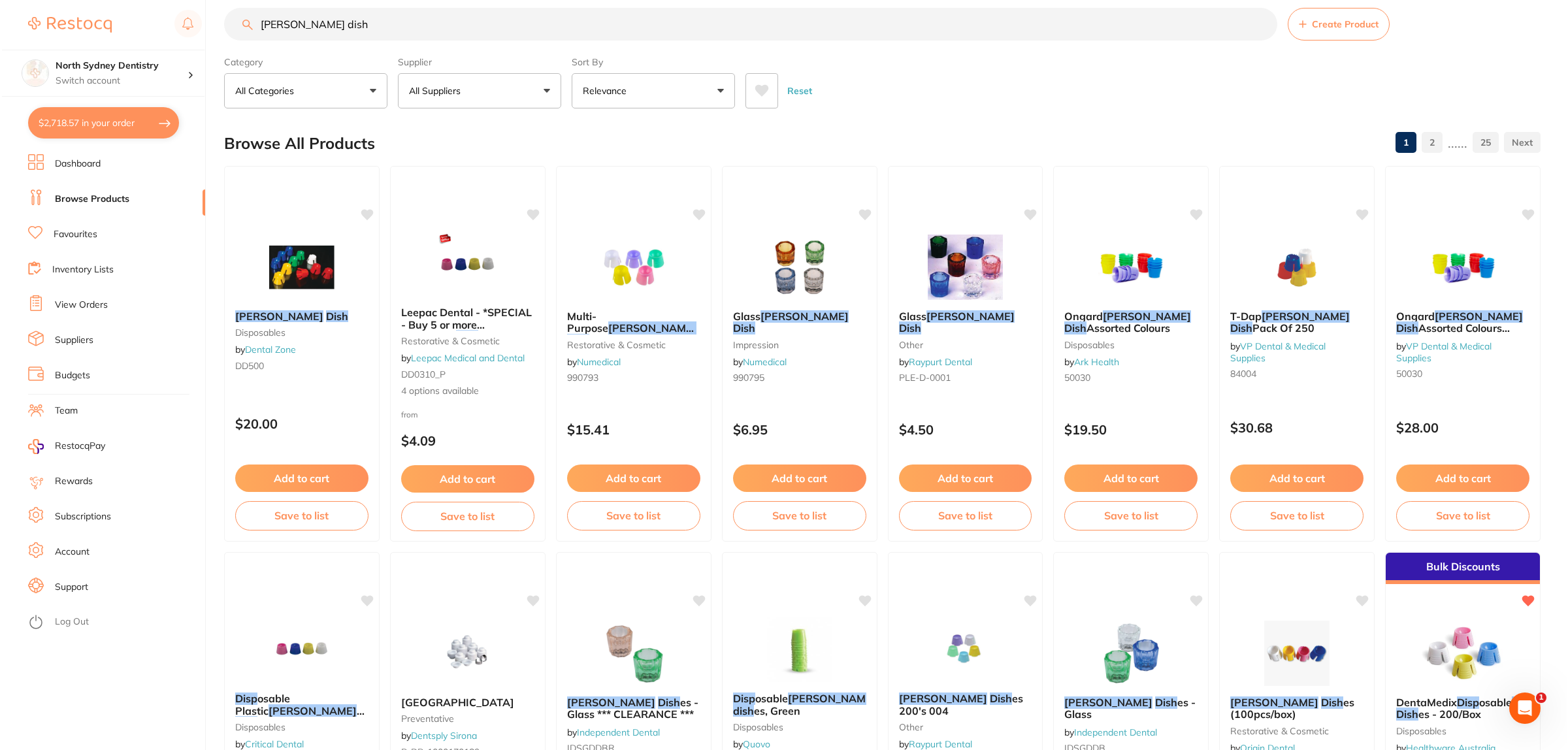
scroll to position [0, 0]
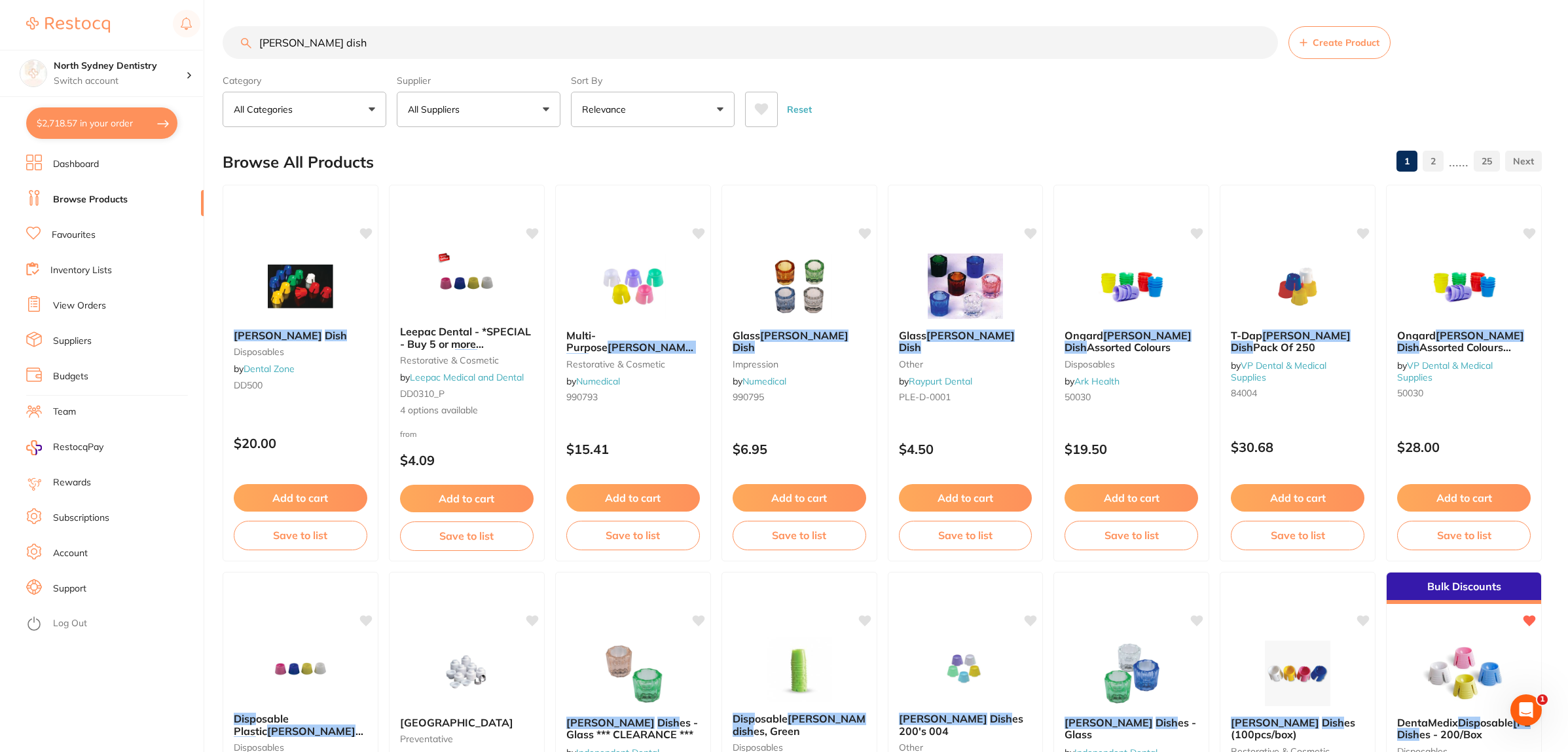
click at [466, 107] on span at bounding box center [468, 110] width 6 height 6
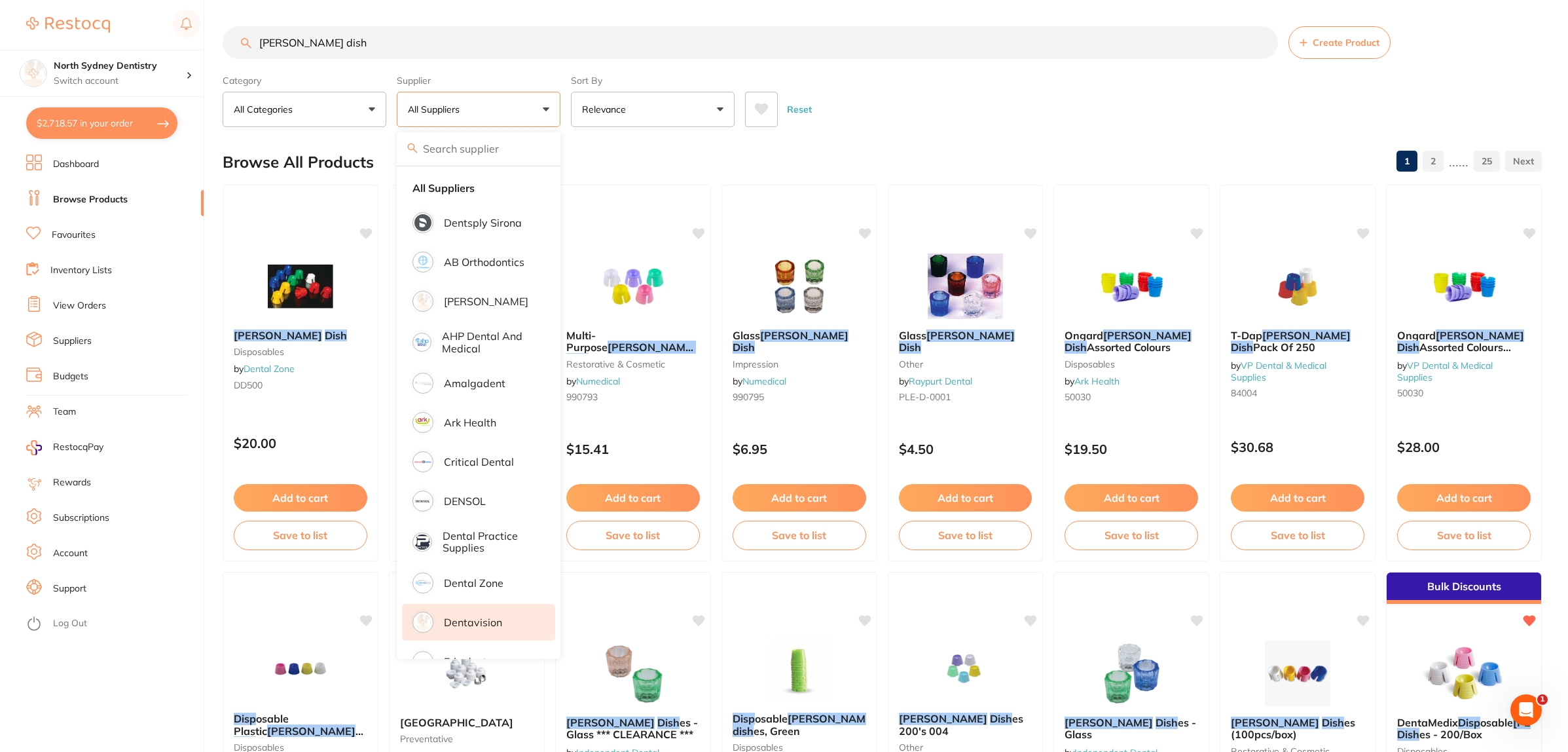
click at [464, 620] on p "Dentavision" at bounding box center [473, 622] width 58 height 12
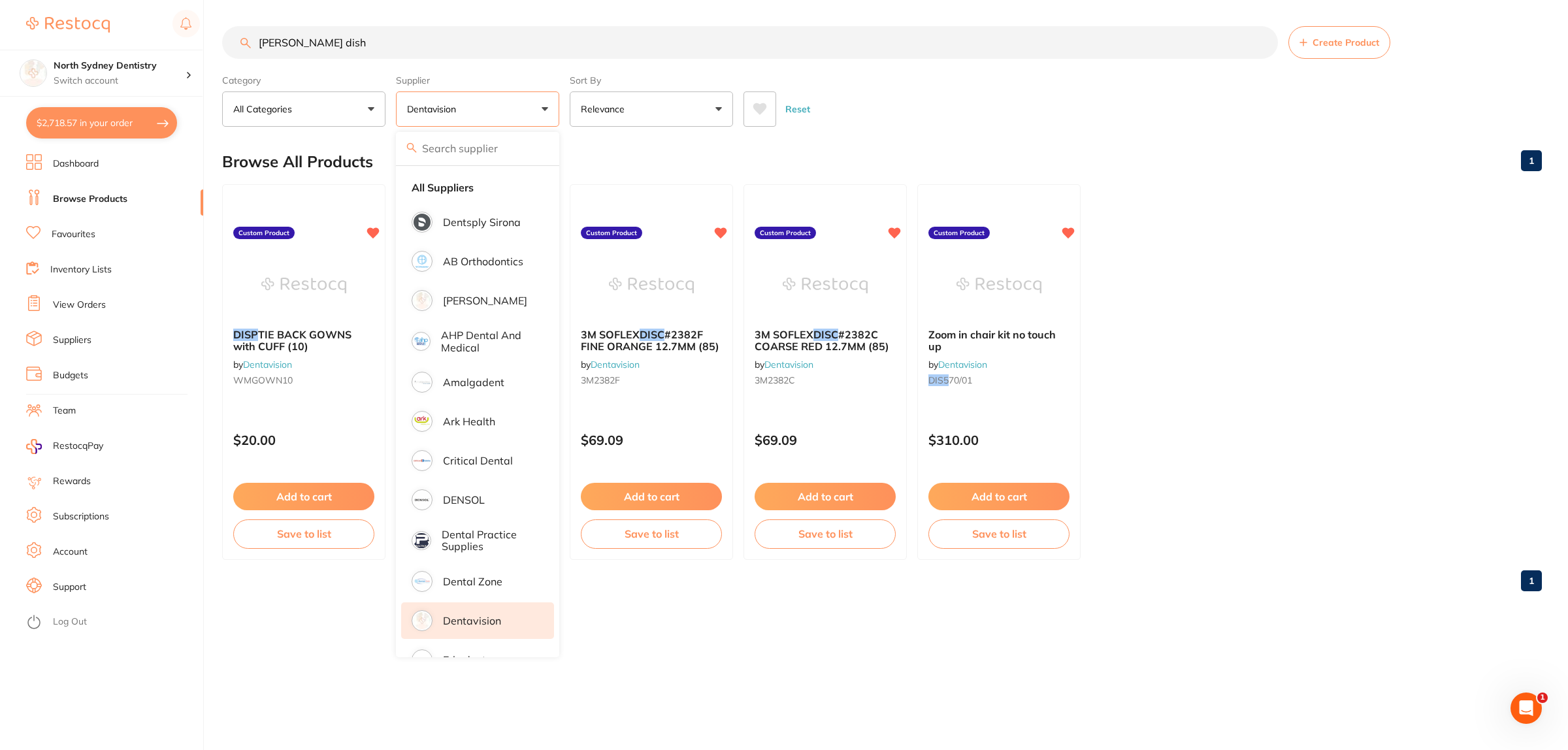
click at [487, 105] on button "Dentavision" at bounding box center [477, 109] width 163 height 35
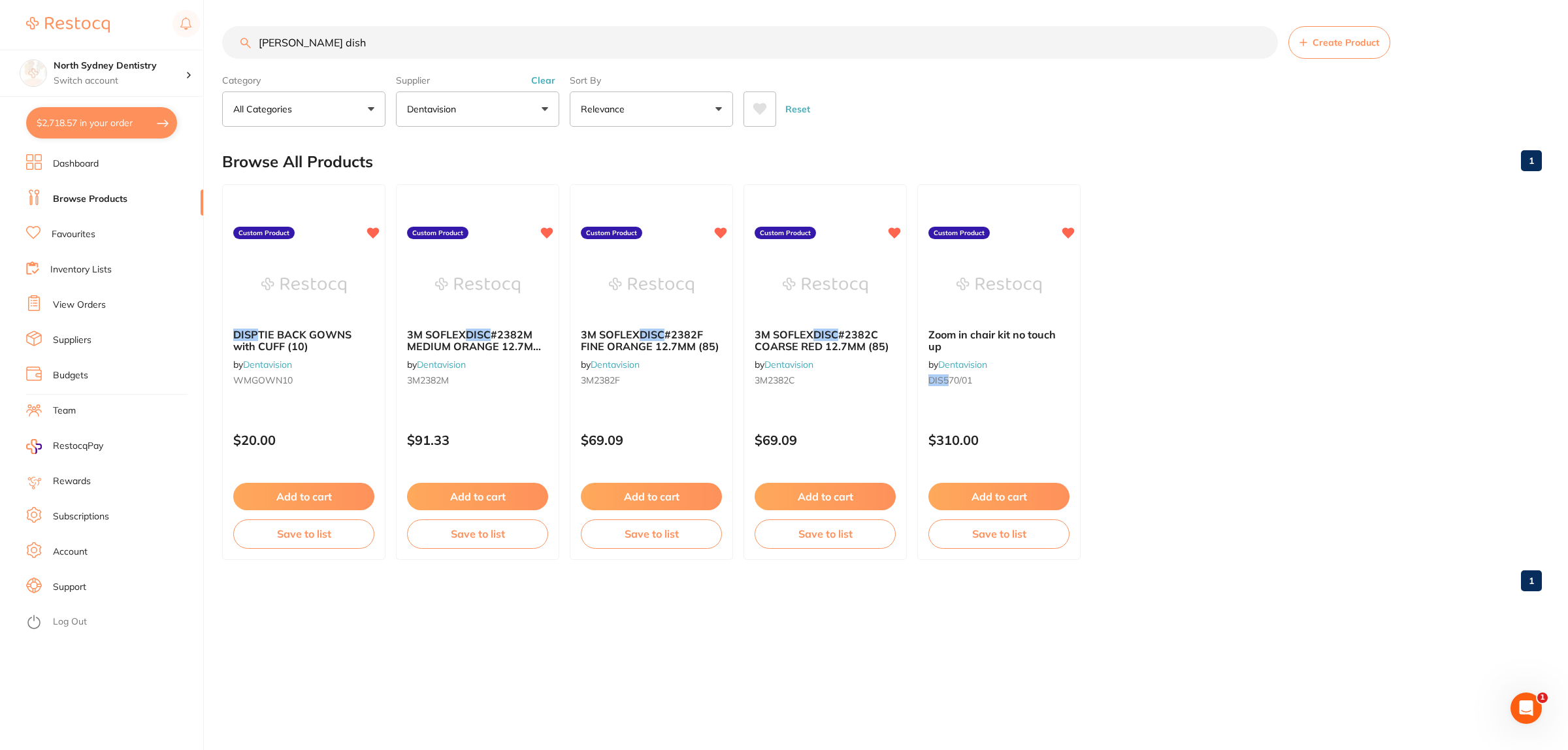
click at [533, 111] on button "Dentavision" at bounding box center [477, 109] width 163 height 35
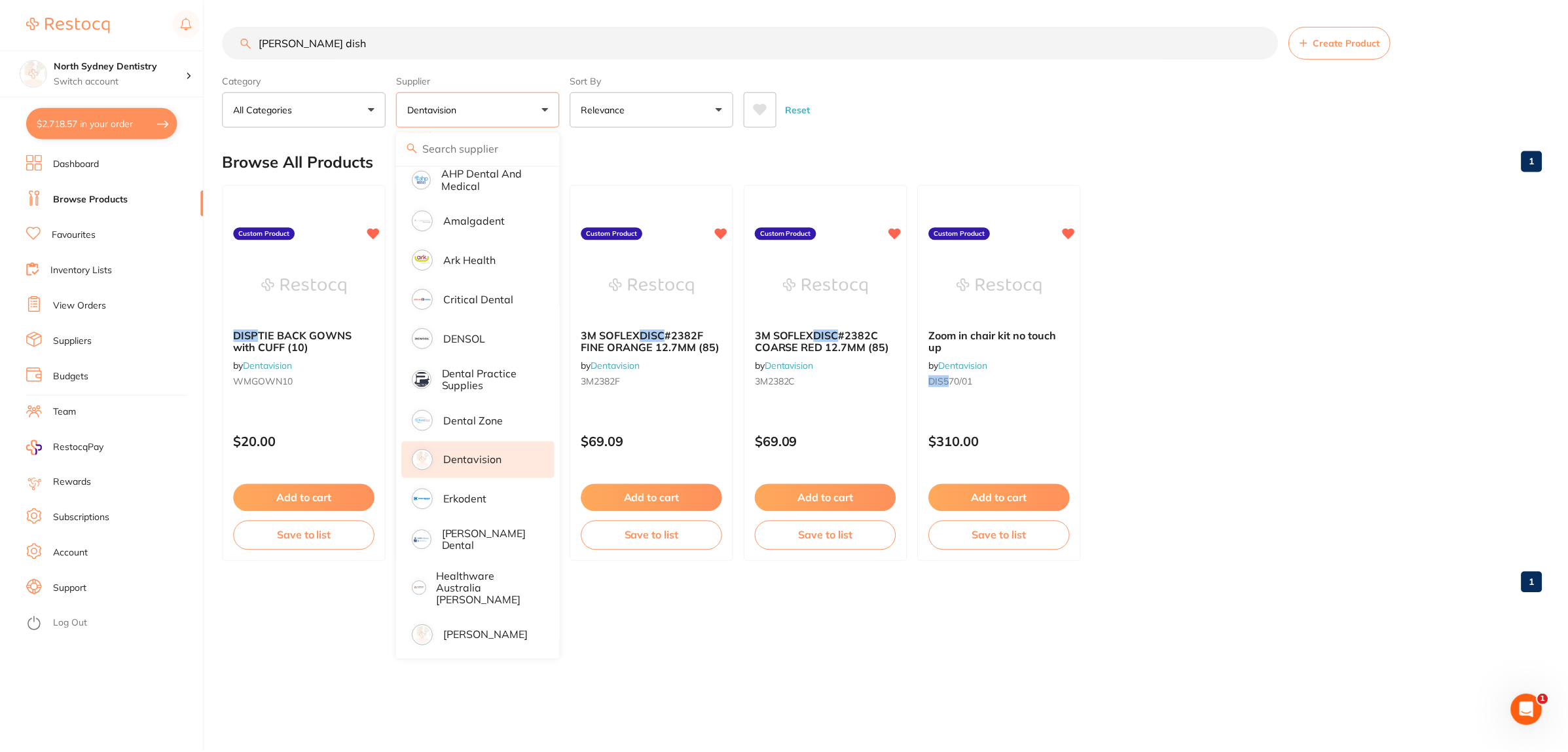
scroll to position [164, 0]
click at [495, 577] on p "Healthware Australia [PERSON_NAME]" at bounding box center [487, 587] width 100 height 36
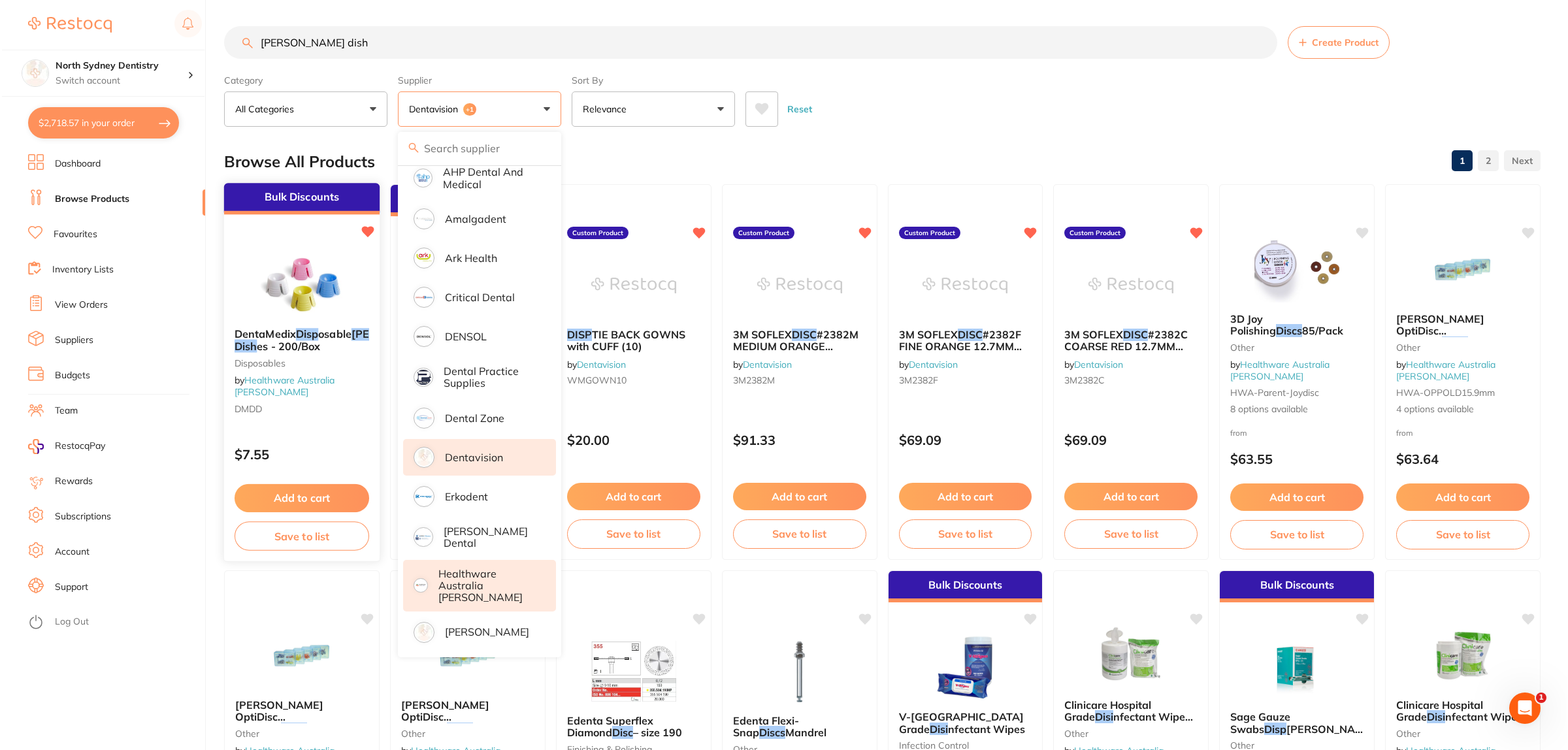
scroll to position [0, 0]
click at [289, 291] on img at bounding box center [299, 284] width 85 height 66
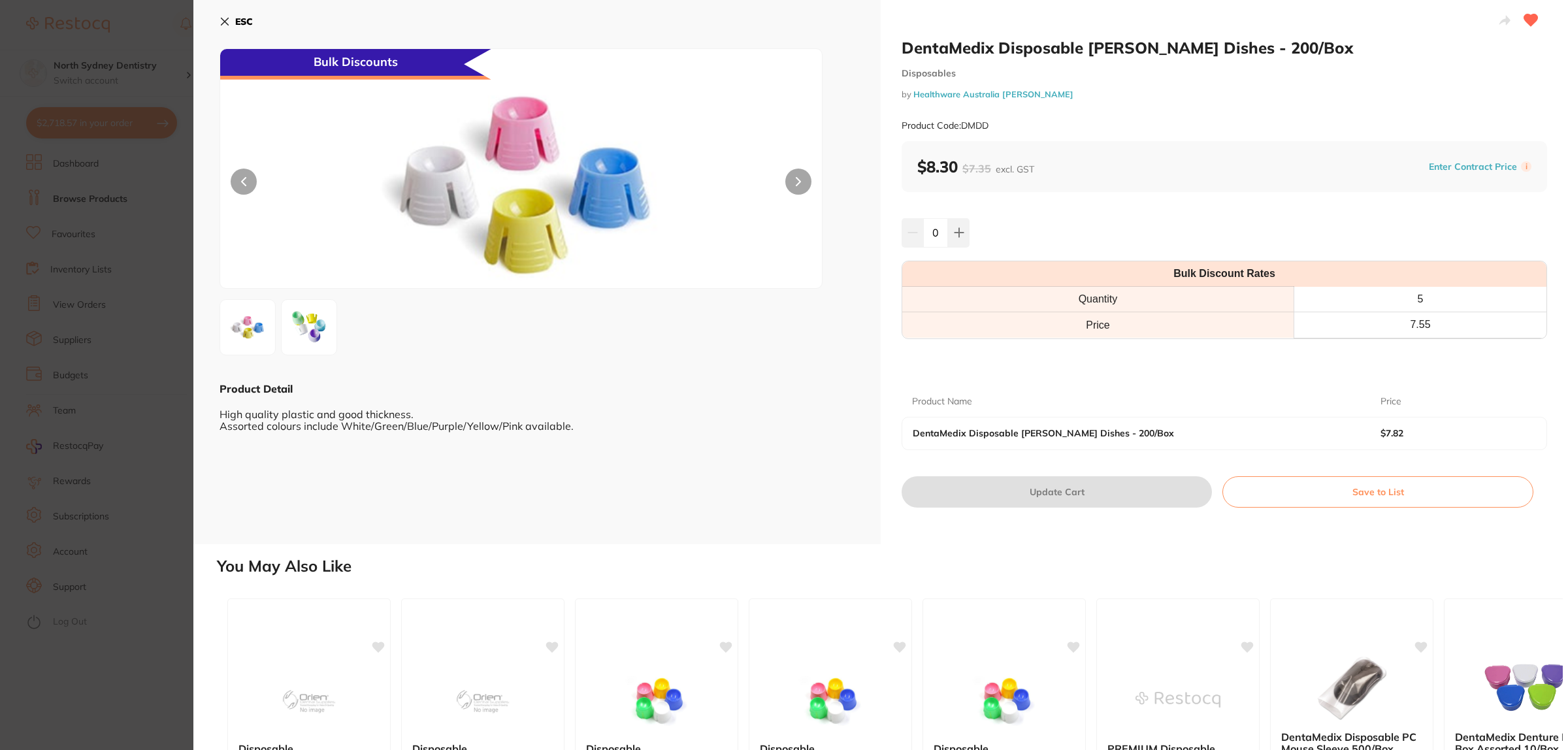
click at [967, 230] on button at bounding box center [958, 233] width 21 height 29
type input "1"
click at [1066, 497] on button "Update Cart" at bounding box center [1057, 492] width 310 height 32
checkbox input "false"
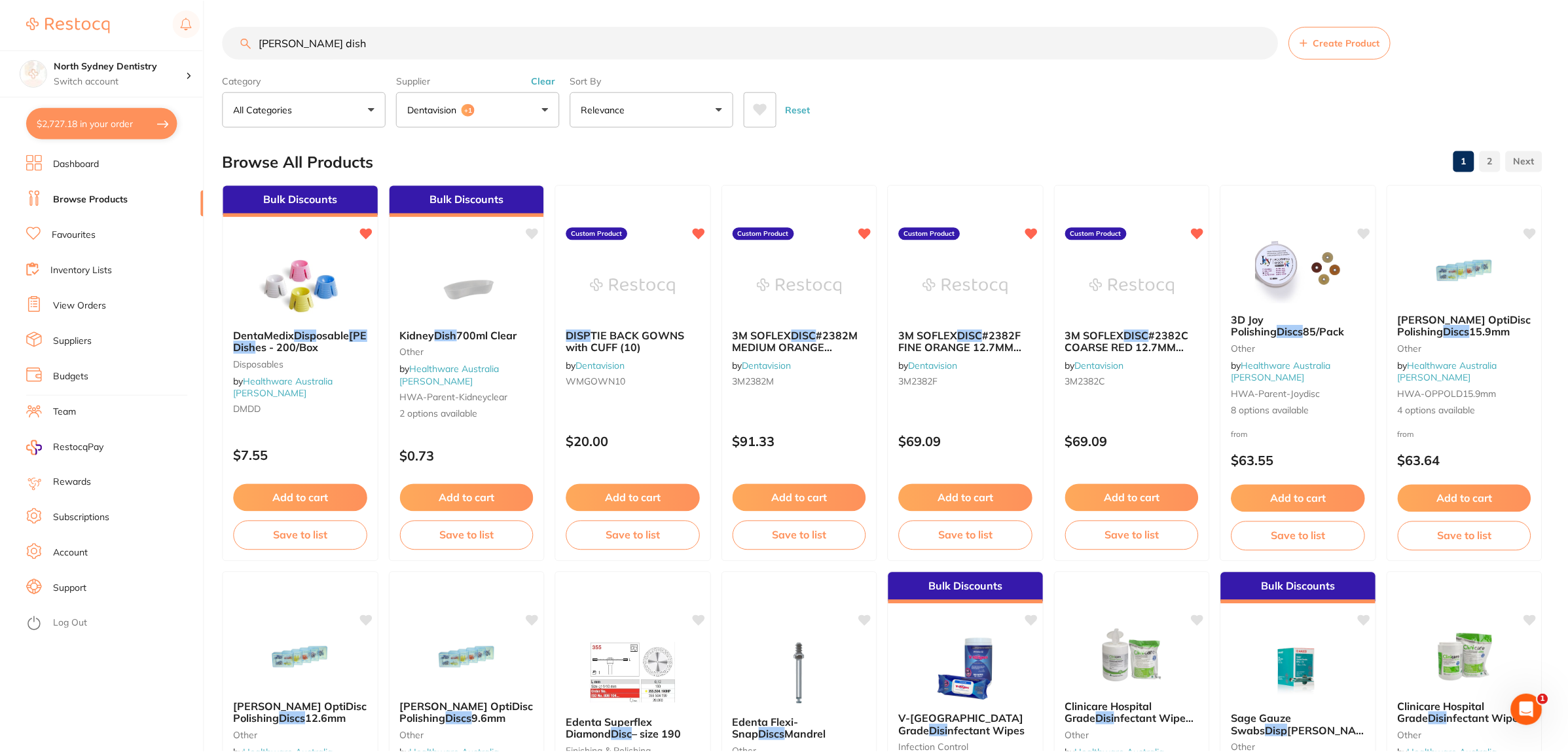
scroll to position [1, 0]
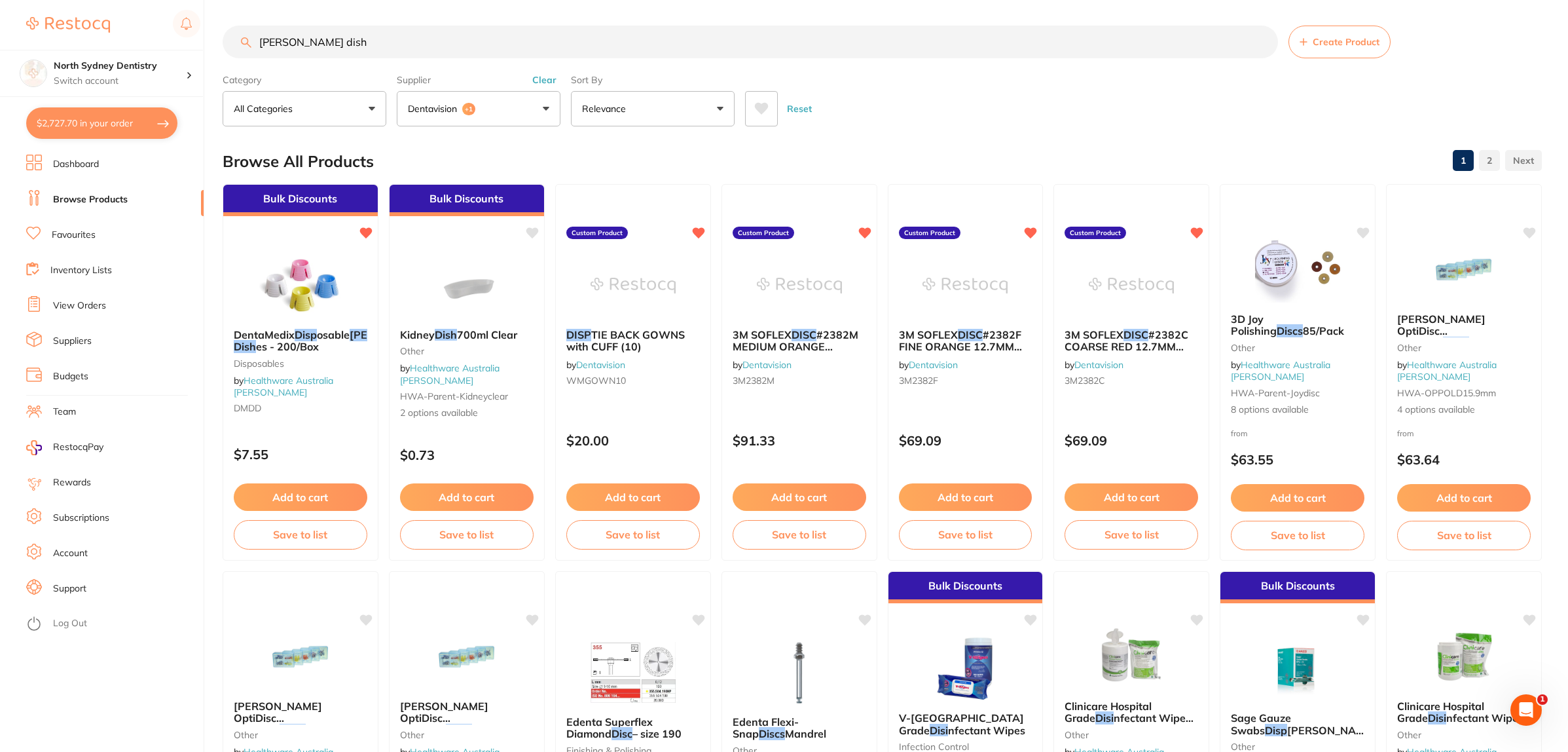
drag, startPoint x: 352, startPoint y: 50, endPoint x: 81, endPoint y: 43, distance: 271.1
click at [81, 43] on div "$2,727.70 North Sydney Dentistry Switch account North Sydney Dentistry $2,727.7…" at bounding box center [784, 375] width 1568 height 752
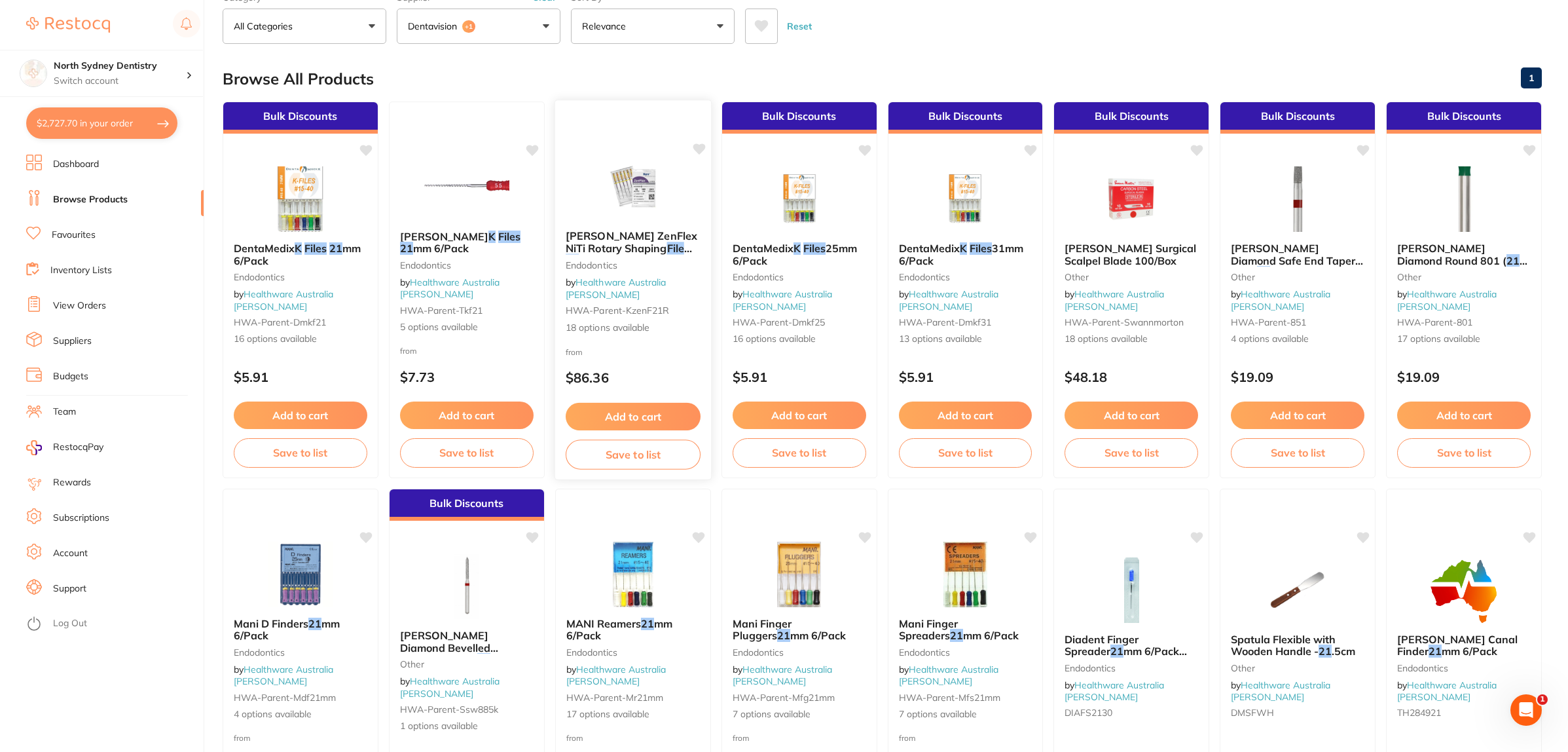
scroll to position [0, 0]
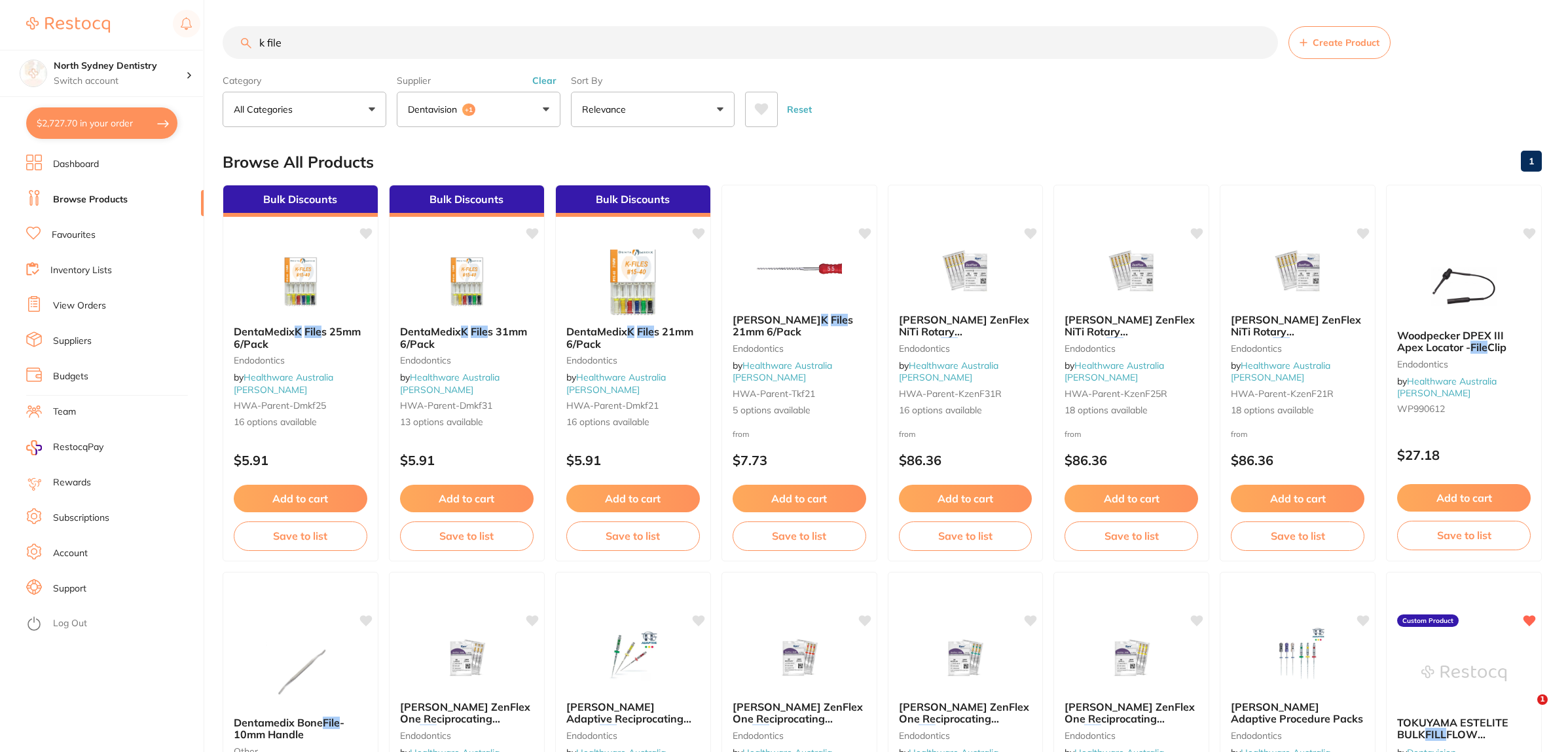
click at [458, 116] on p "Dentavision" at bounding box center [435, 109] width 54 height 13
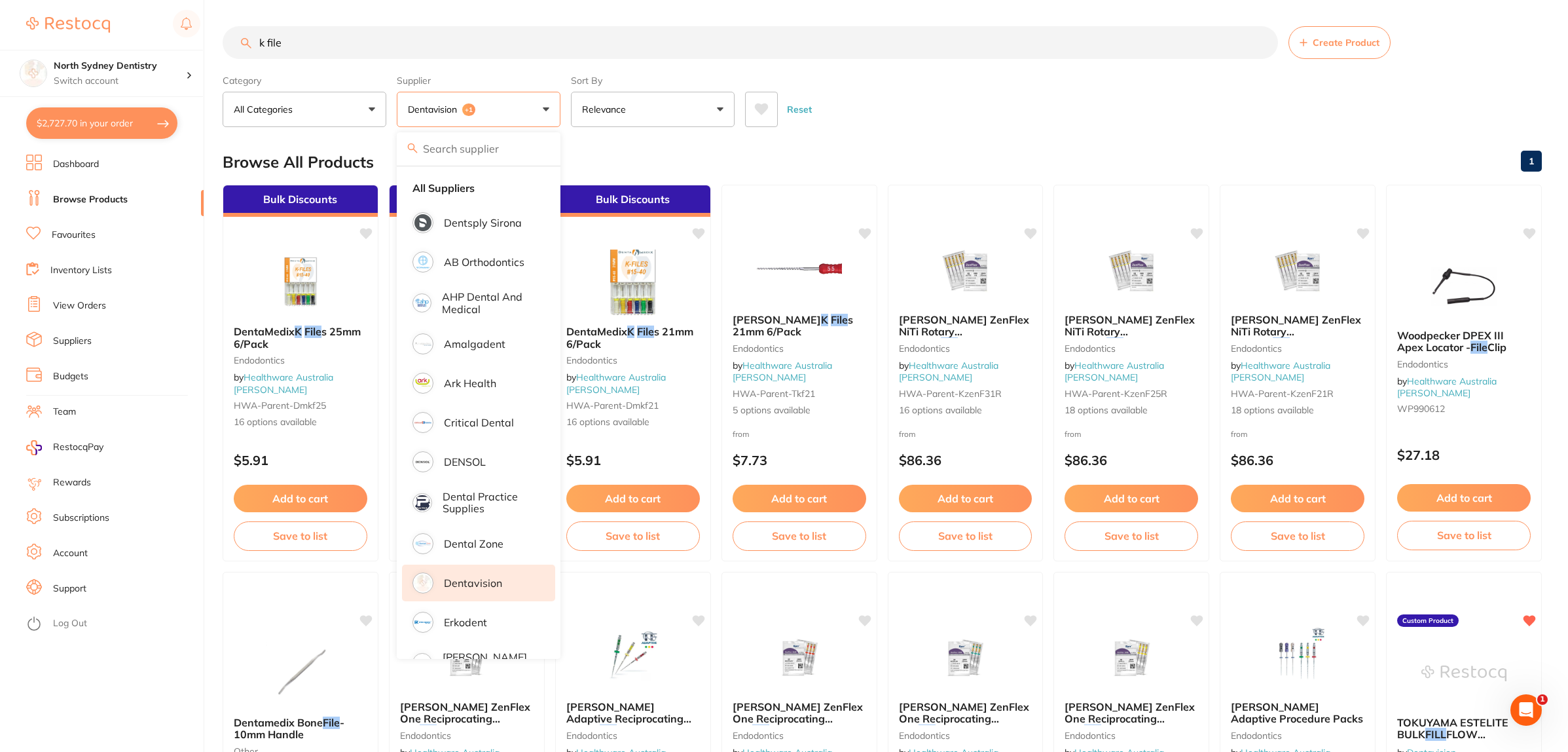
drag, startPoint x: 473, startPoint y: 193, endPoint x: 497, endPoint y: 204, distance: 26.4
click at [475, 194] on strong "All Suppliers" at bounding box center [444, 188] width 62 height 12
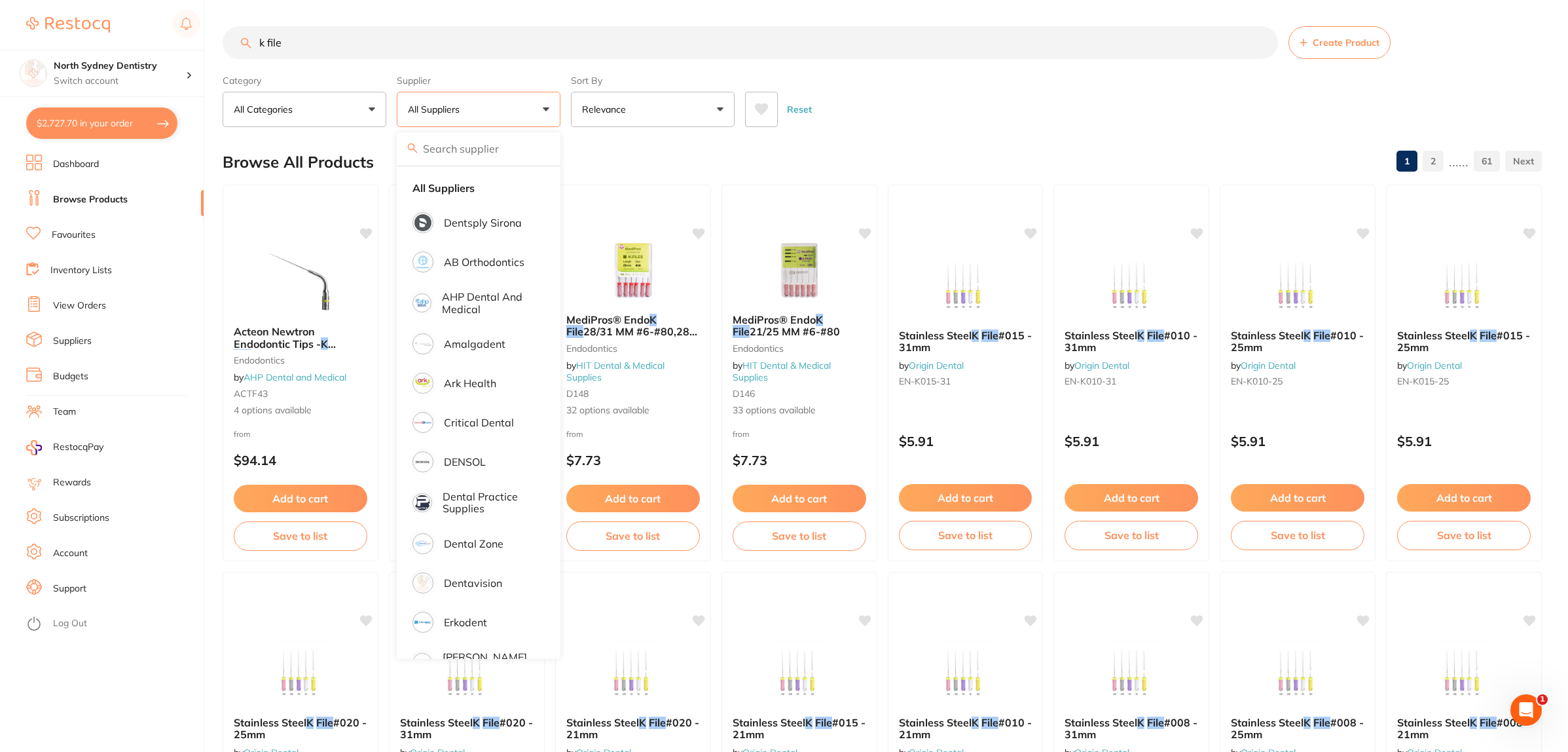
click at [334, 28] on input "k file" at bounding box center [751, 42] width 1055 height 32
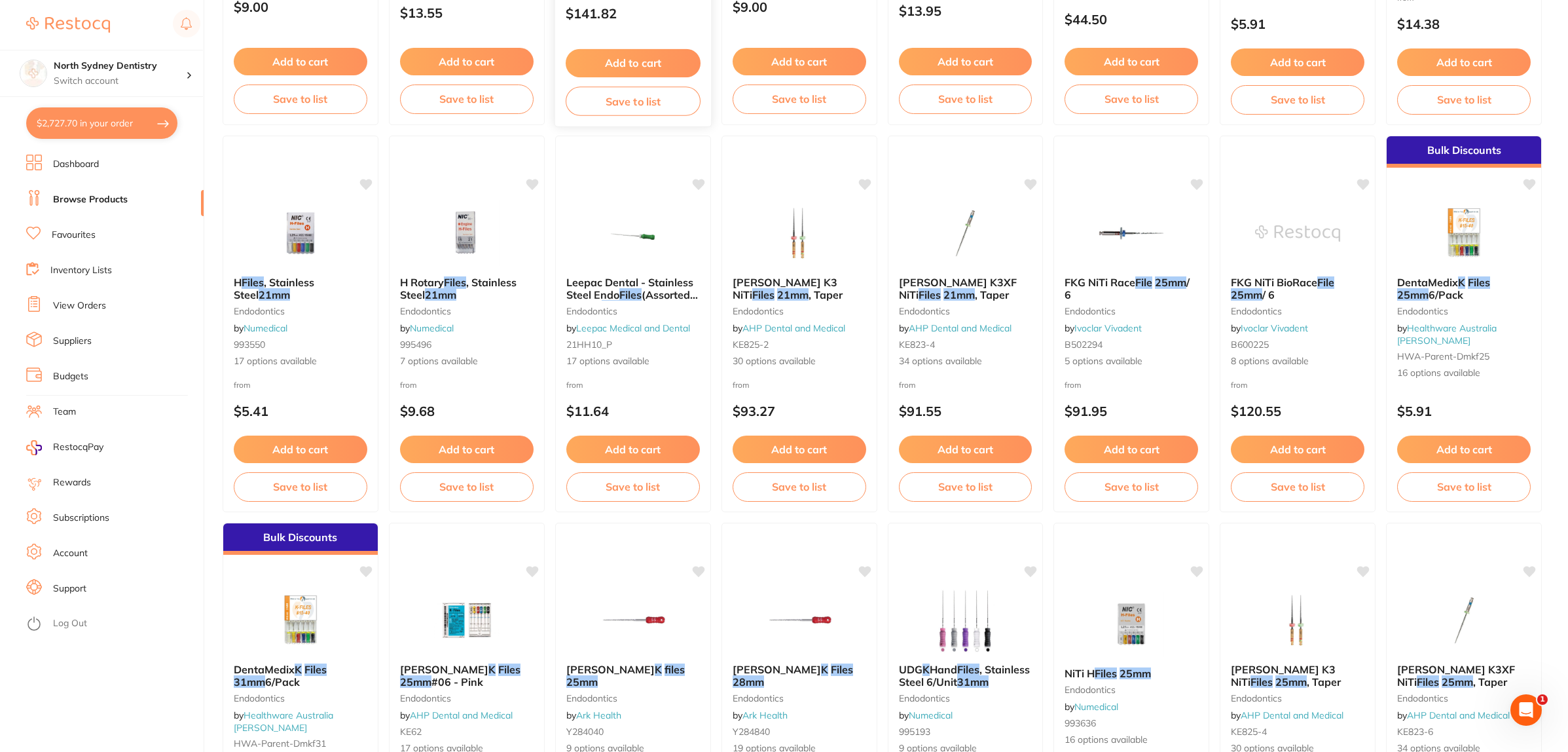
scroll to position [982, 0]
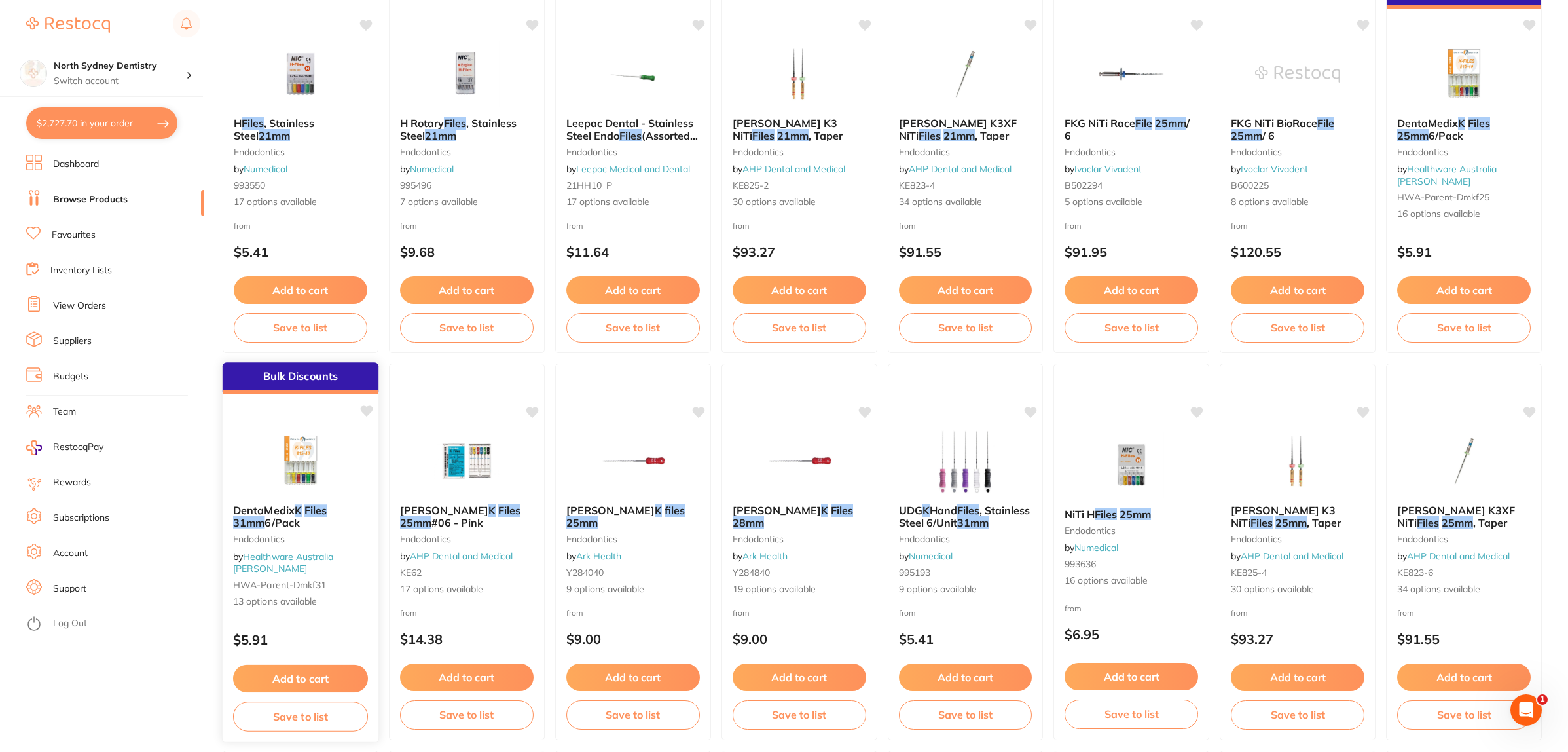
click at [297, 459] on img at bounding box center [300, 461] width 86 height 66
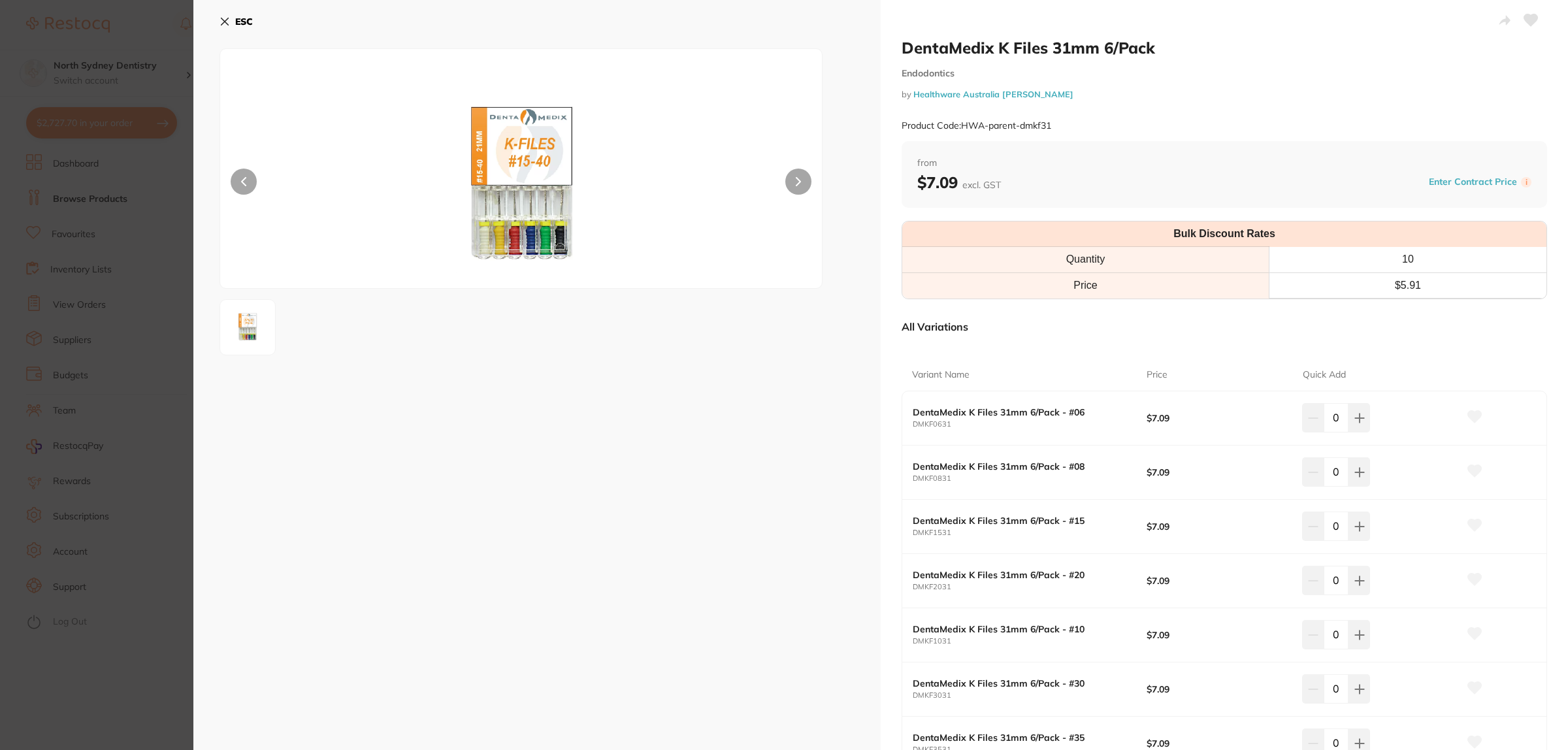
click at [92, 470] on section "DentaMedix K Files 31mm 6/Pack Endodontics by Healthware Australia Ridley Produ…" at bounding box center [784, 375] width 1568 height 750
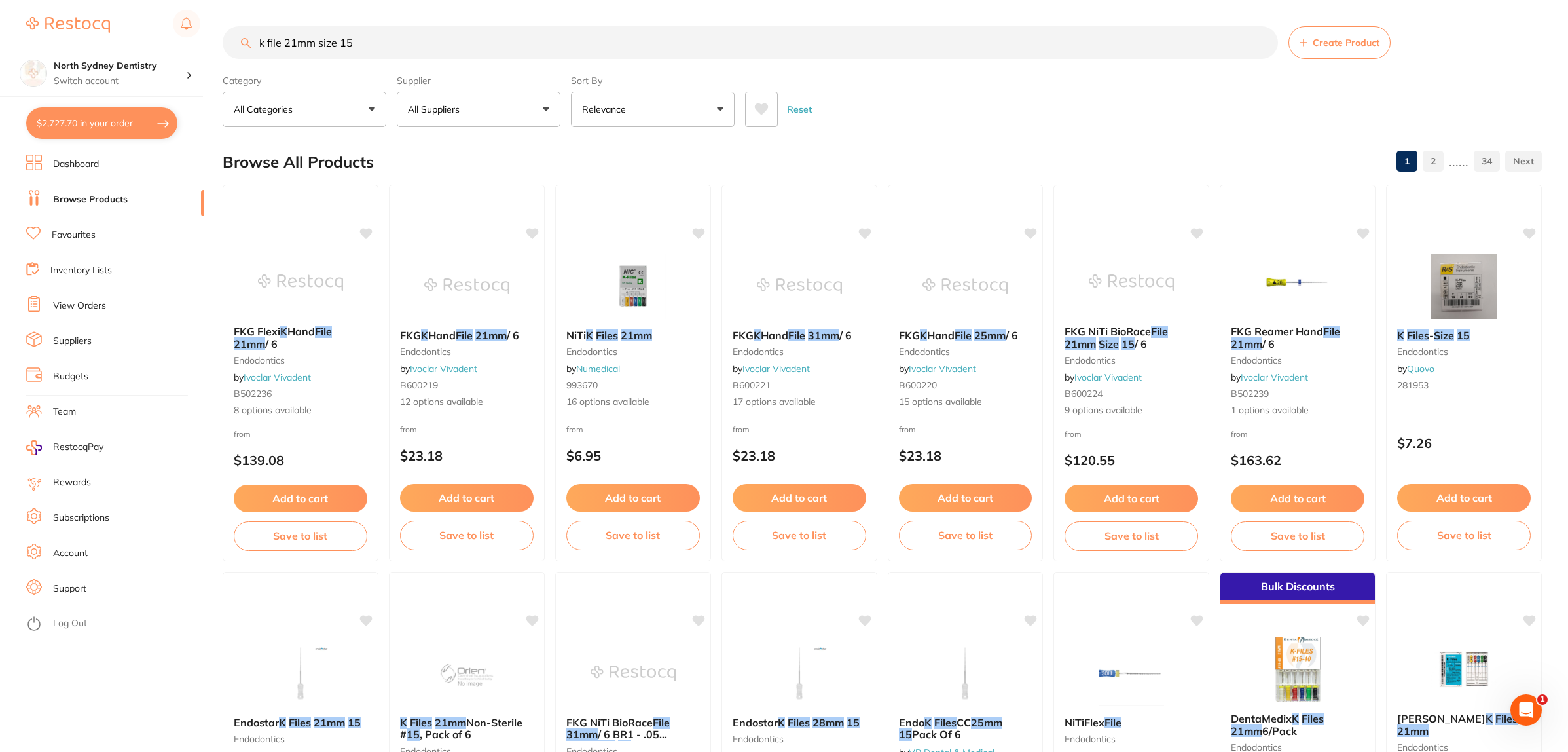
drag, startPoint x: 311, startPoint y: 37, endPoint x: 484, endPoint y: 56, distance: 174.0
click at [484, 56] on input "k file 21mm size 15" at bounding box center [751, 42] width 1055 height 32
type input "k file 21mm"
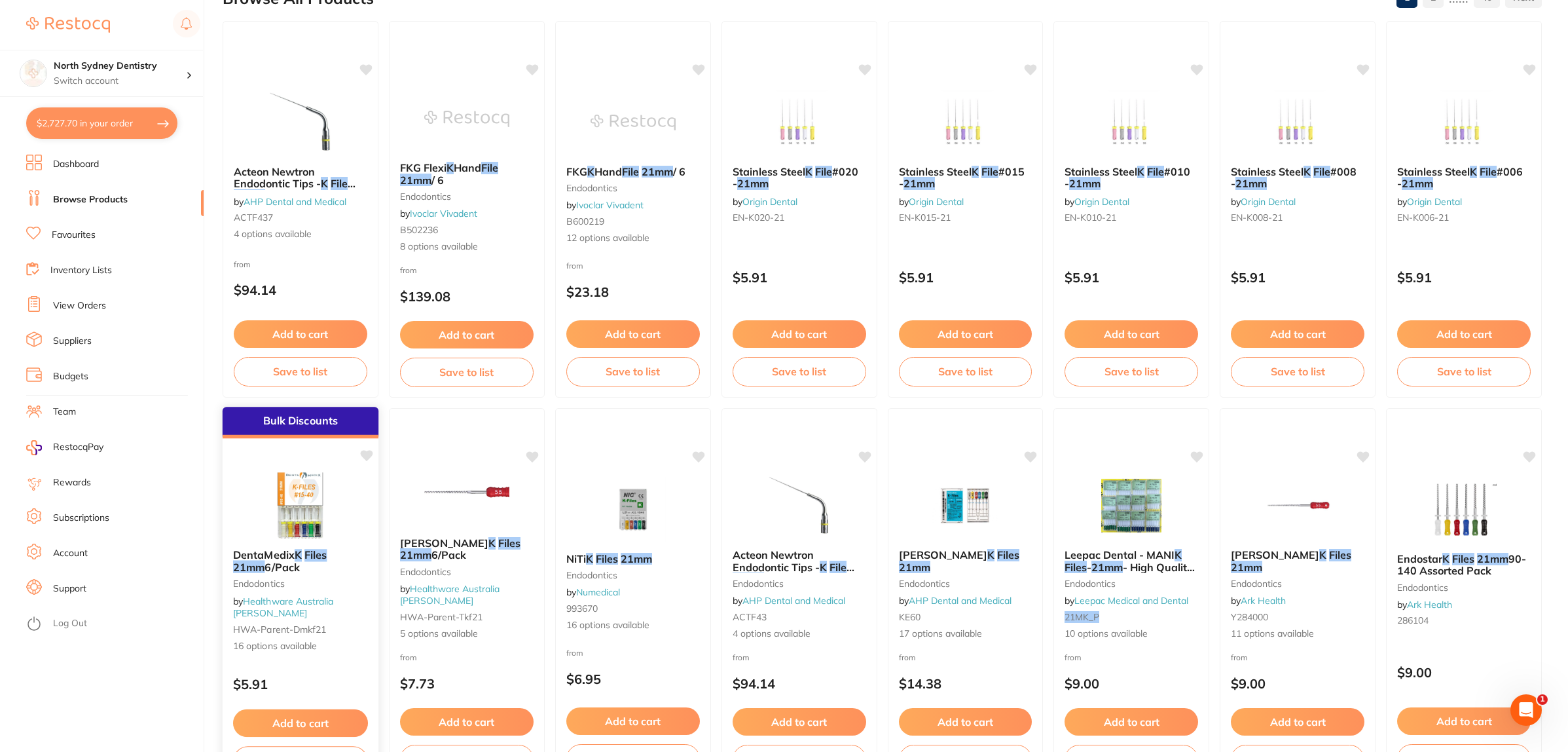
click at [313, 475] on img at bounding box center [300, 505] width 86 height 66
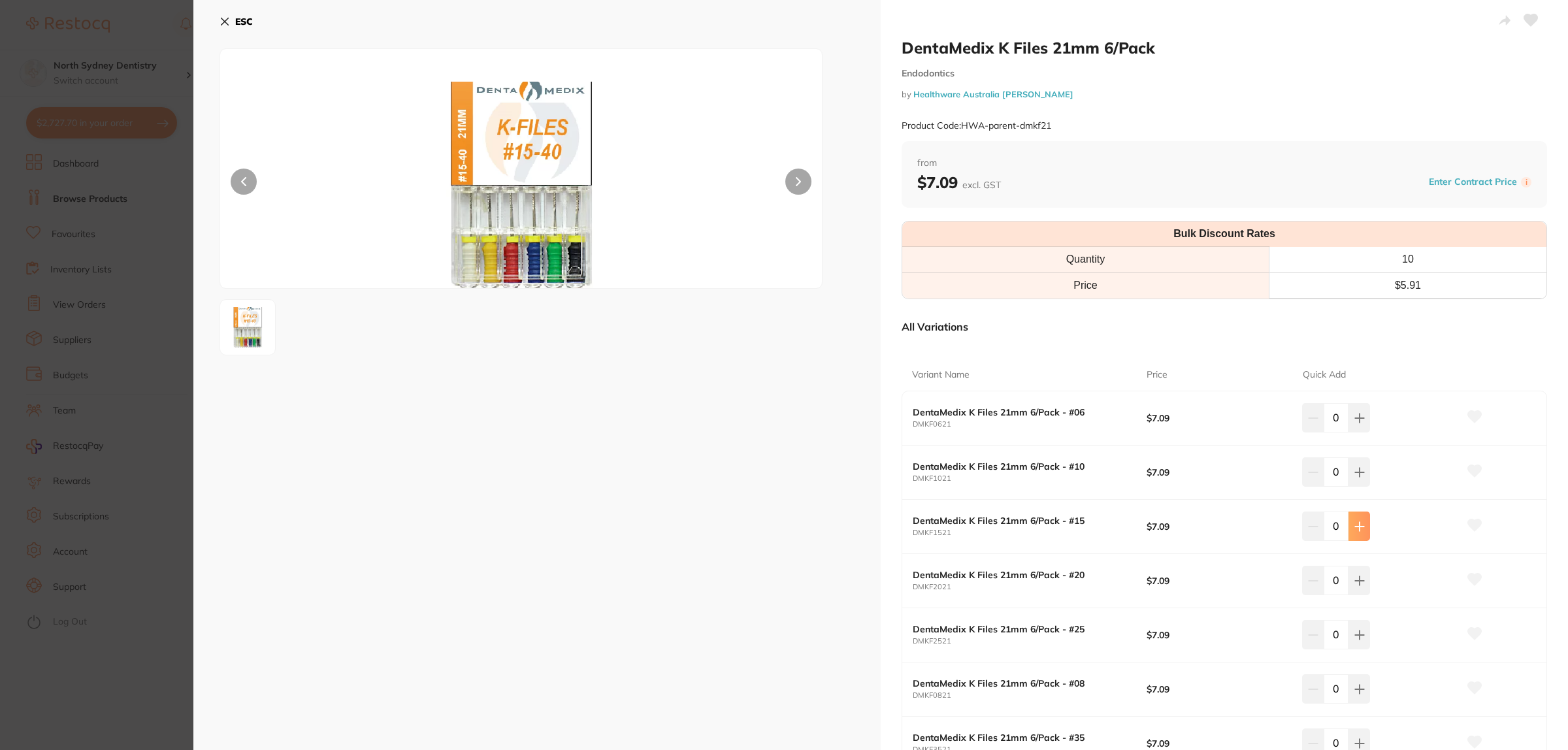
click at [1363, 523] on button at bounding box center [1359, 526] width 21 height 29
type input "1"
click at [1355, 576] on icon at bounding box center [1359, 580] width 10 height 10
type input "1"
click at [1348, 632] on button at bounding box center [1359, 634] width 21 height 29
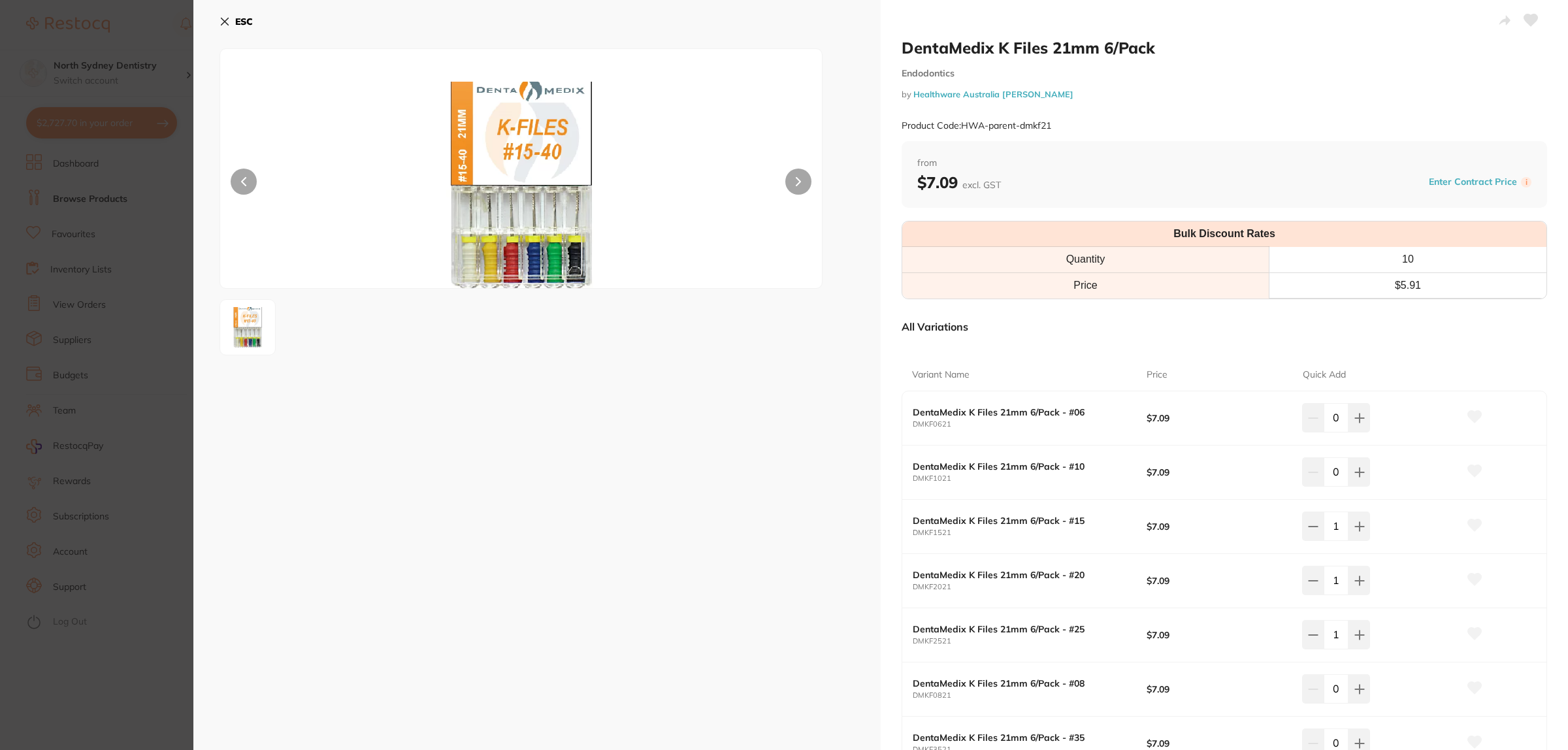
type input "1"
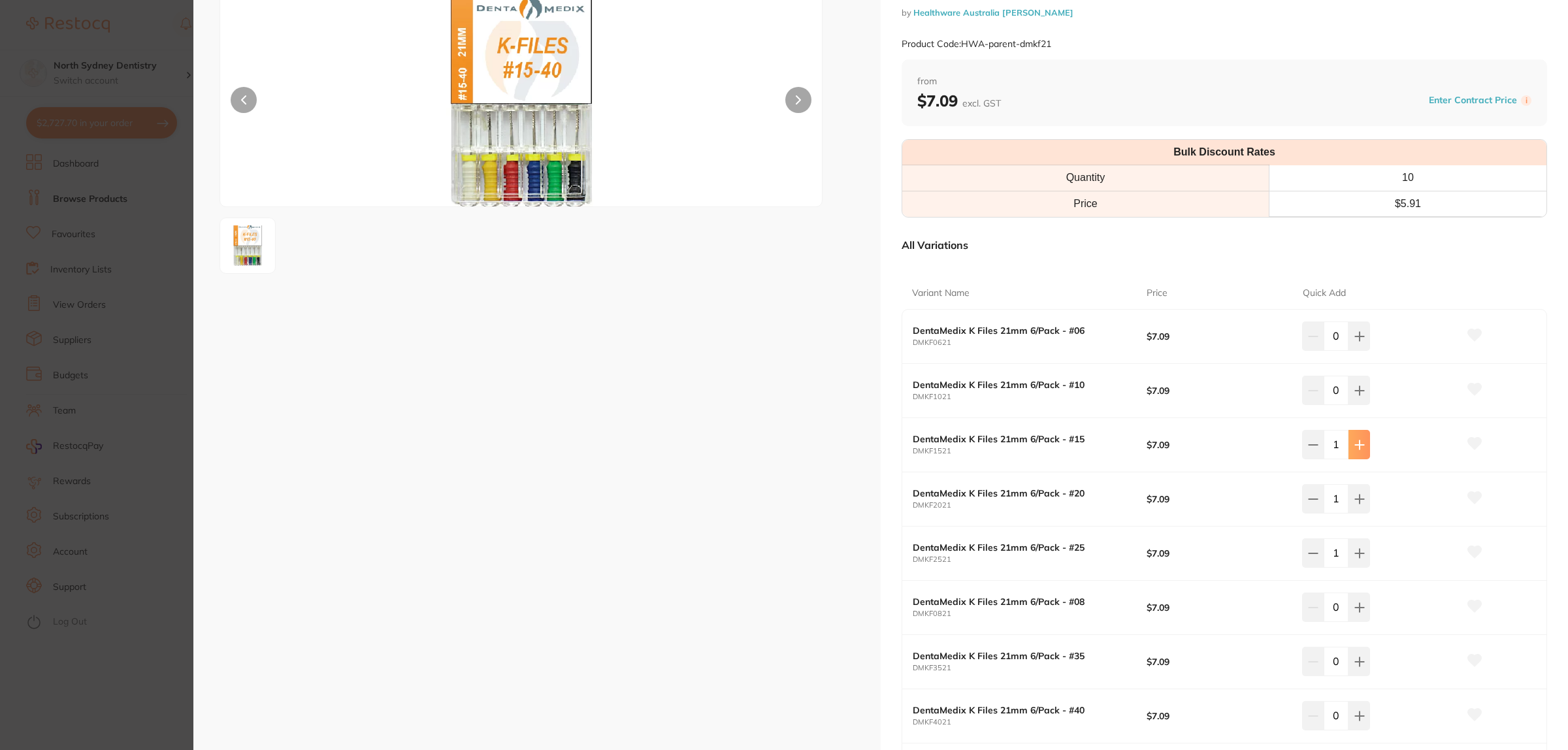
click at [1360, 444] on icon at bounding box center [1359, 444] width 10 height 10
type input "2"
click at [1366, 491] on button at bounding box center [1359, 498] width 21 height 29
type input "2"
click at [1357, 546] on button at bounding box center [1359, 553] width 21 height 29
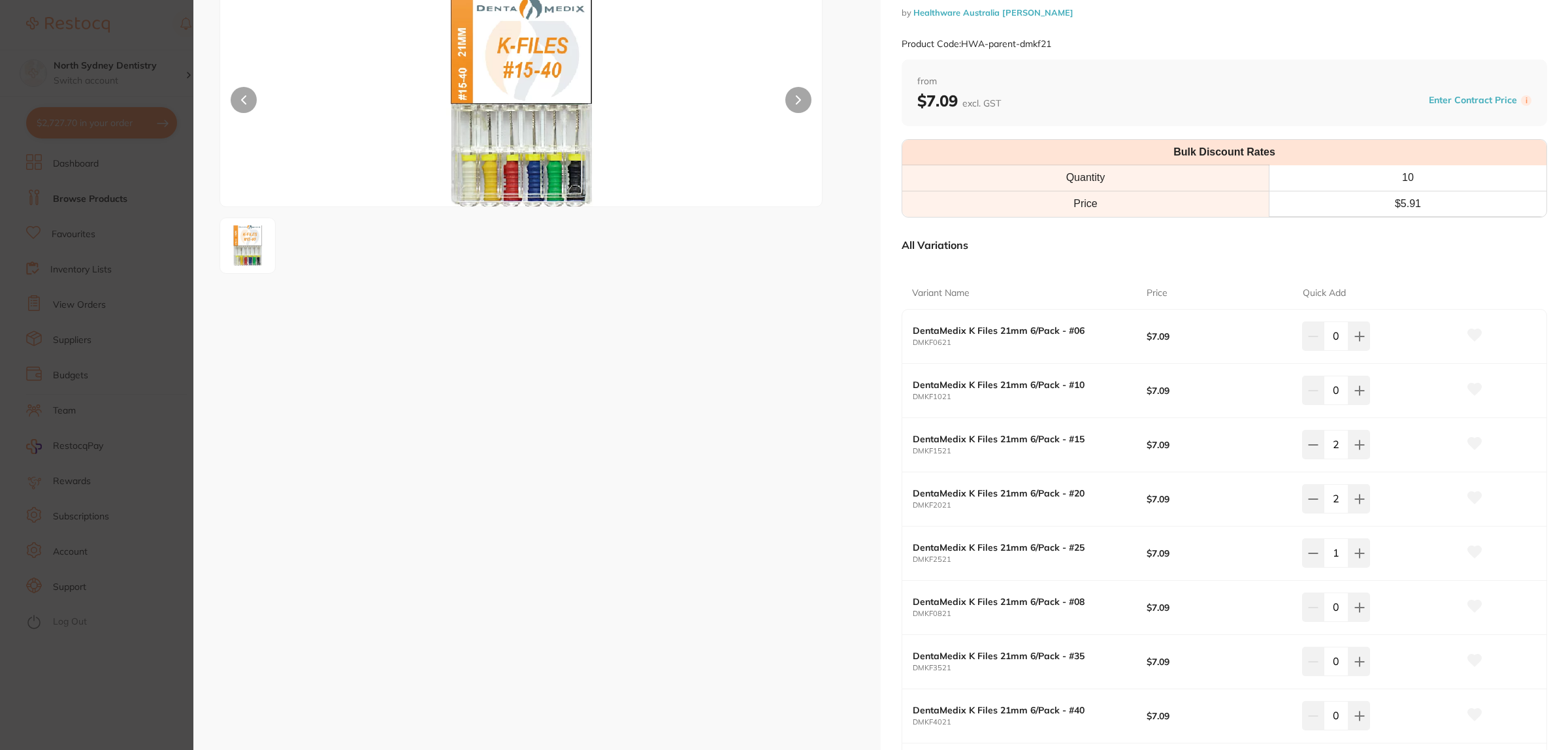
type input "2"
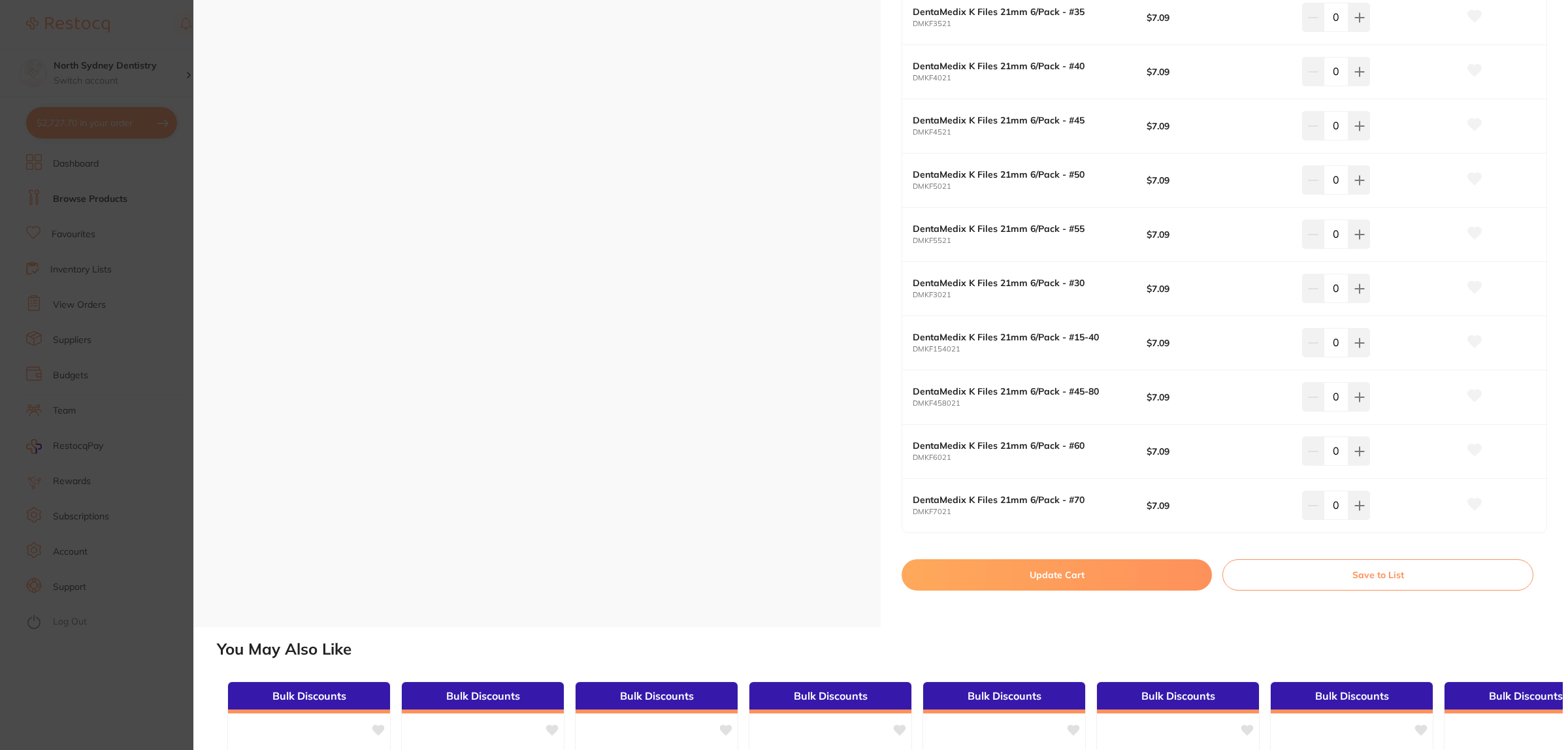
scroll to position [735, 0]
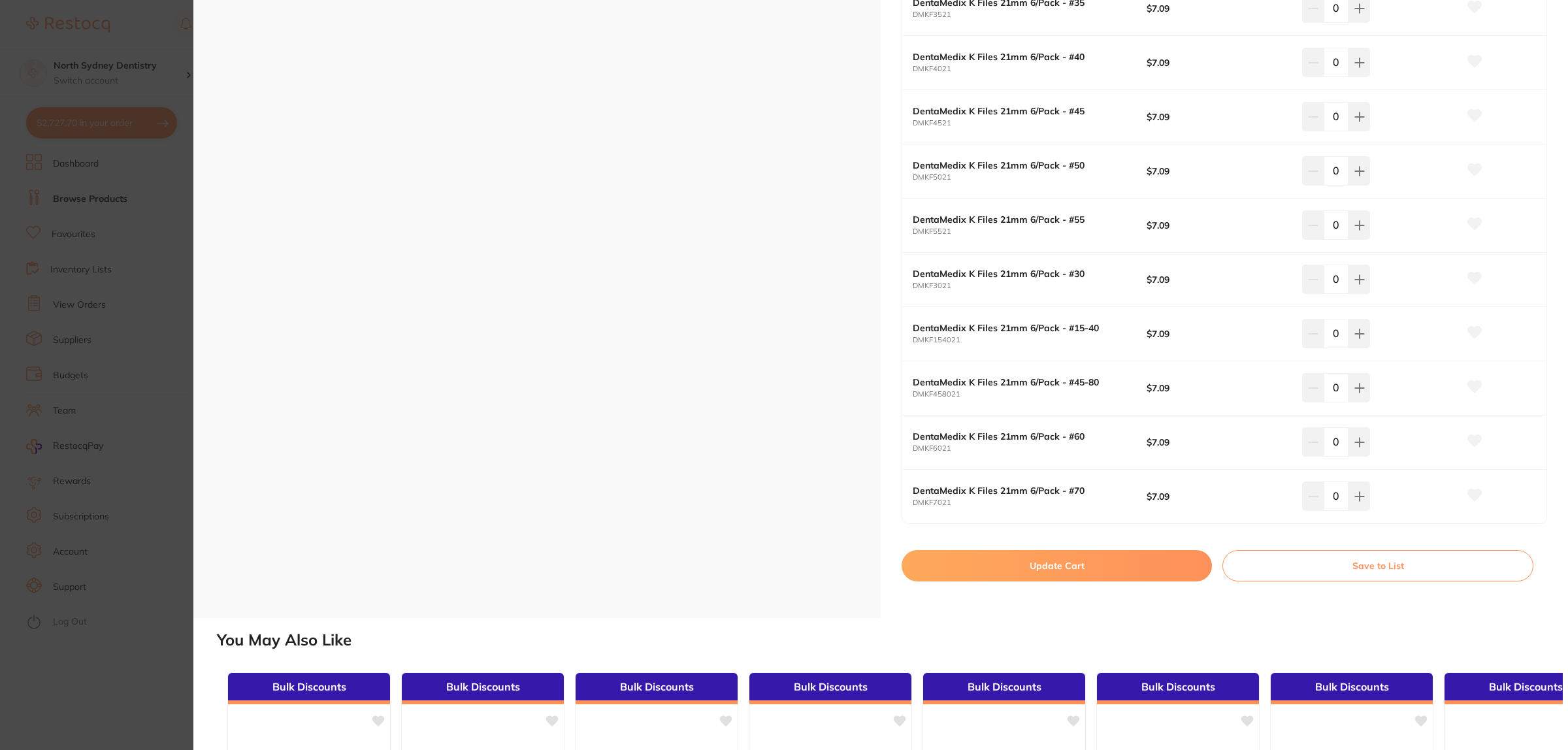
click at [1050, 572] on button "Update Cart" at bounding box center [1057, 566] width 310 height 32
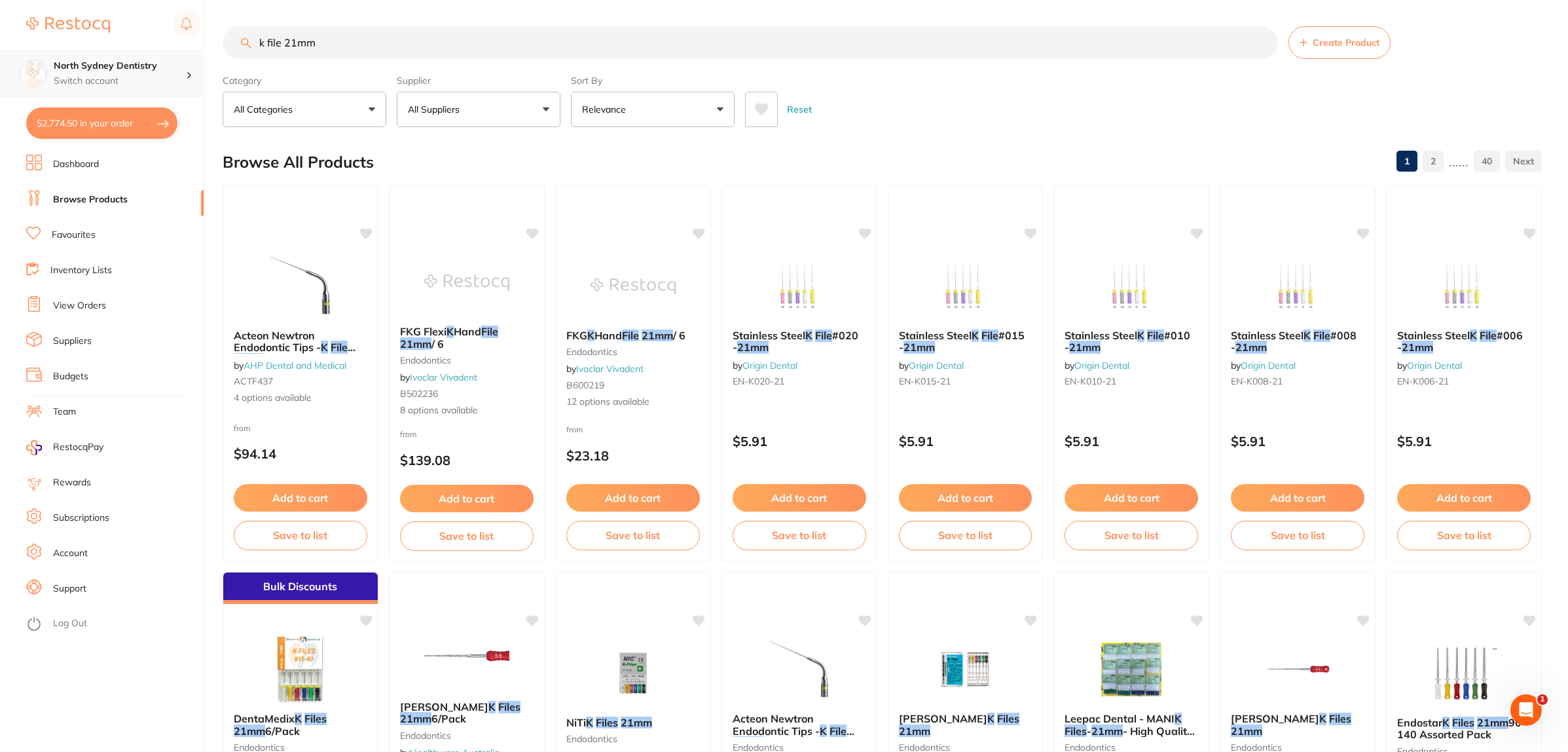
drag, startPoint x: 415, startPoint y: 33, endPoint x: 79, endPoint y: 56, distance: 336.8
click at [79, 56] on div "$2,774.50 North Sydney Dentistry Switch account North Sydney Dentistry $2,774.5…" at bounding box center [784, 376] width 1568 height 752
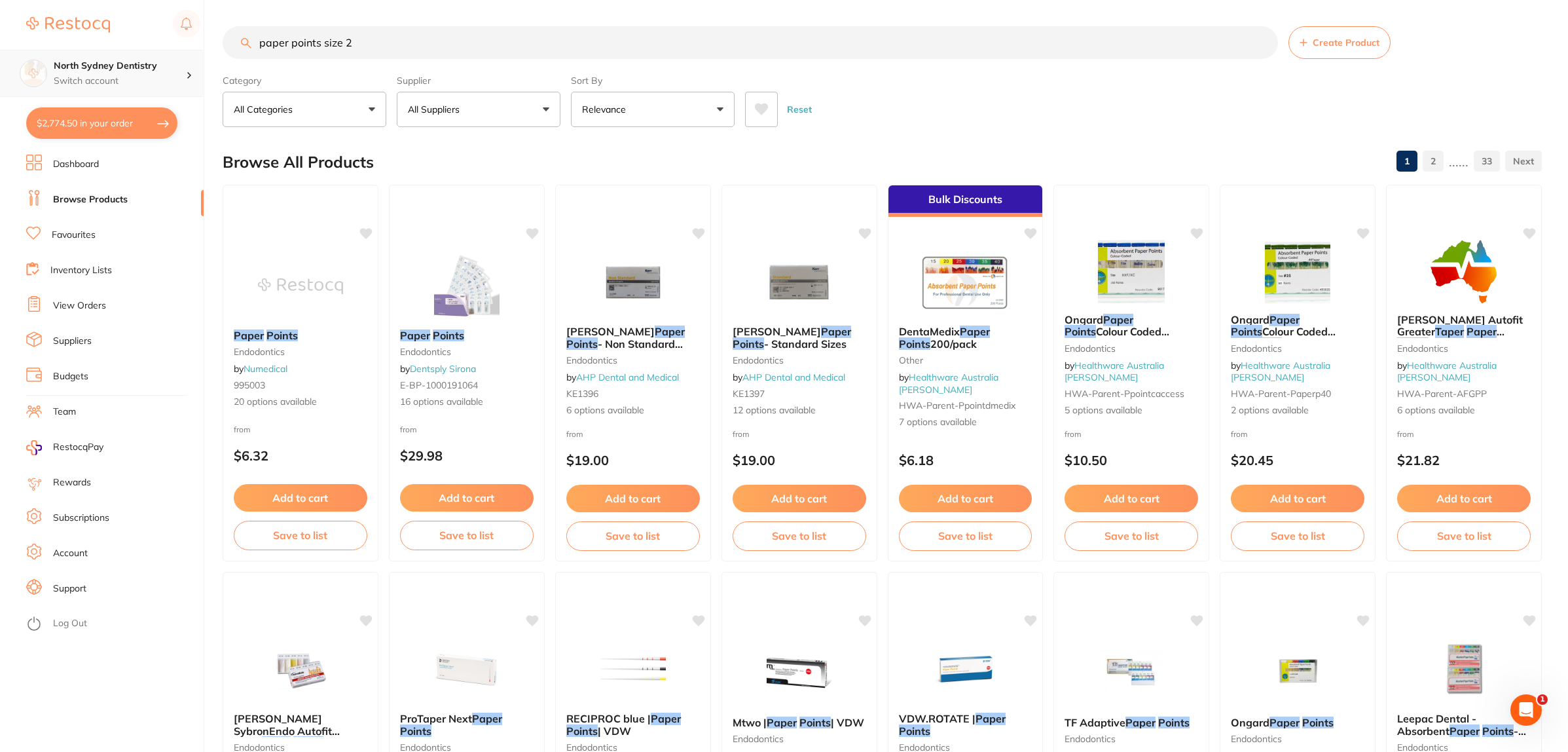
type input "paper points size 2"
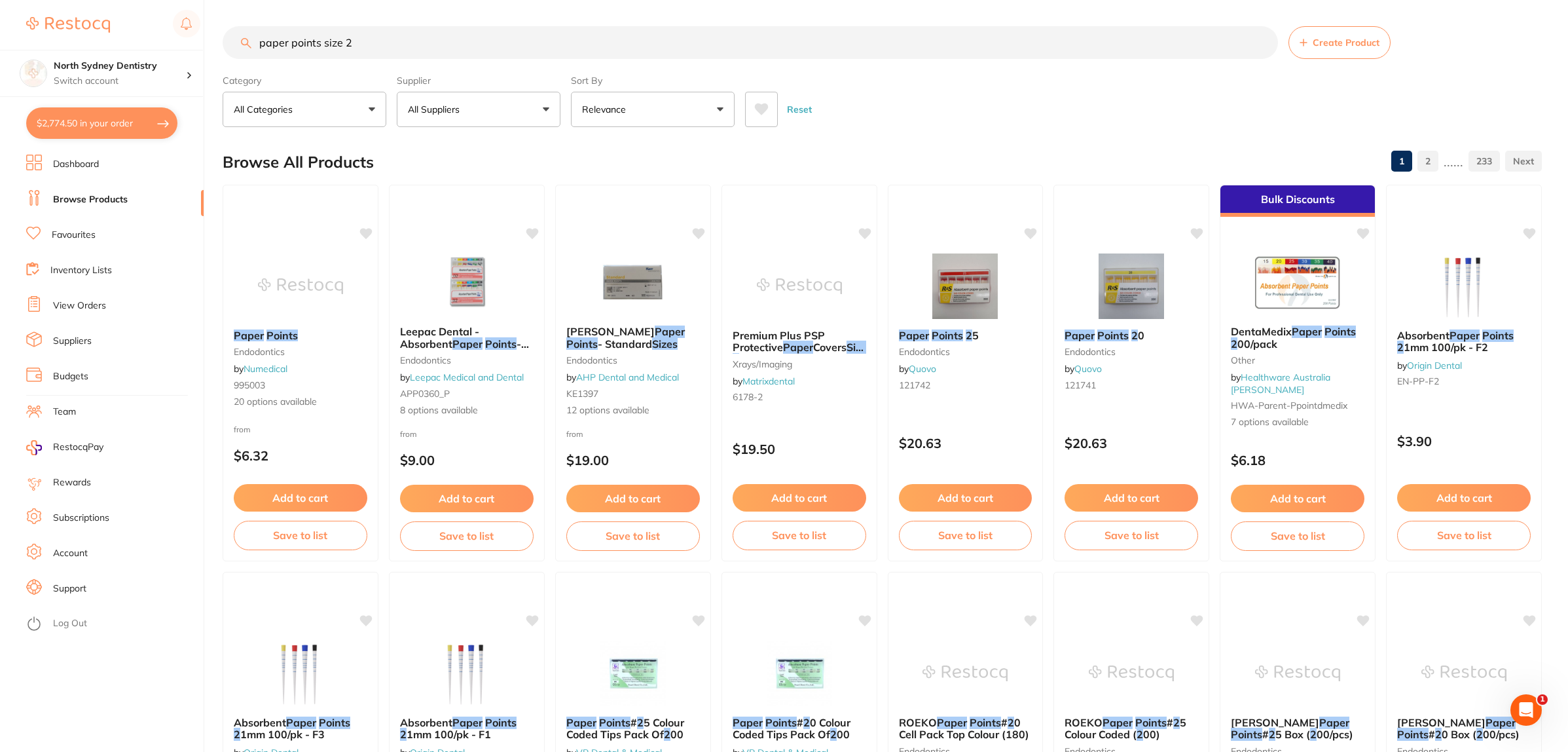
drag, startPoint x: 453, startPoint y: 103, endPoint x: 466, endPoint y: 123, distance: 23.9
click at [454, 103] on p "All Suppliers" at bounding box center [436, 109] width 57 height 13
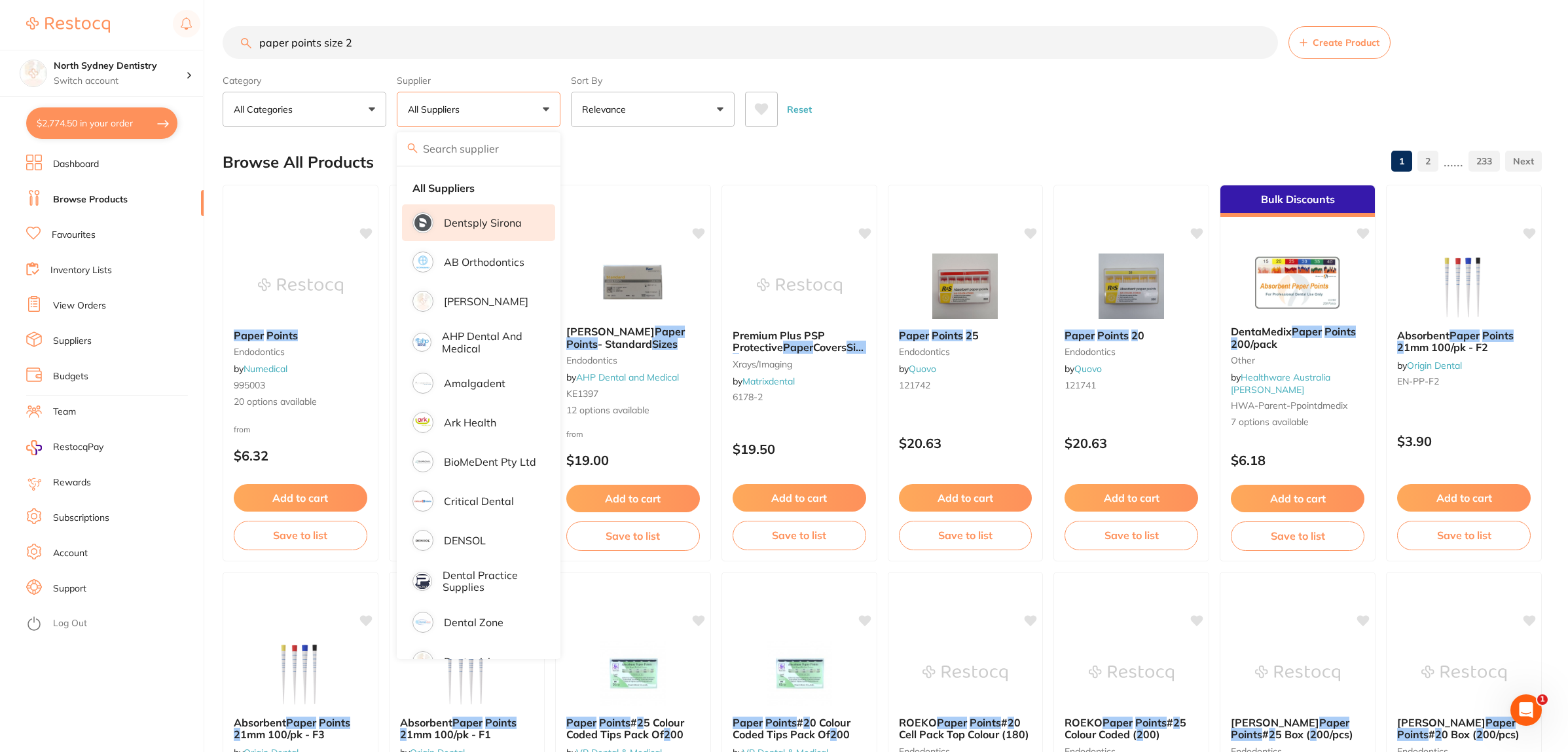
click at [490, 212] on li "Dentsply Sirona" at bounding box center [479, 222] width 153 height 37
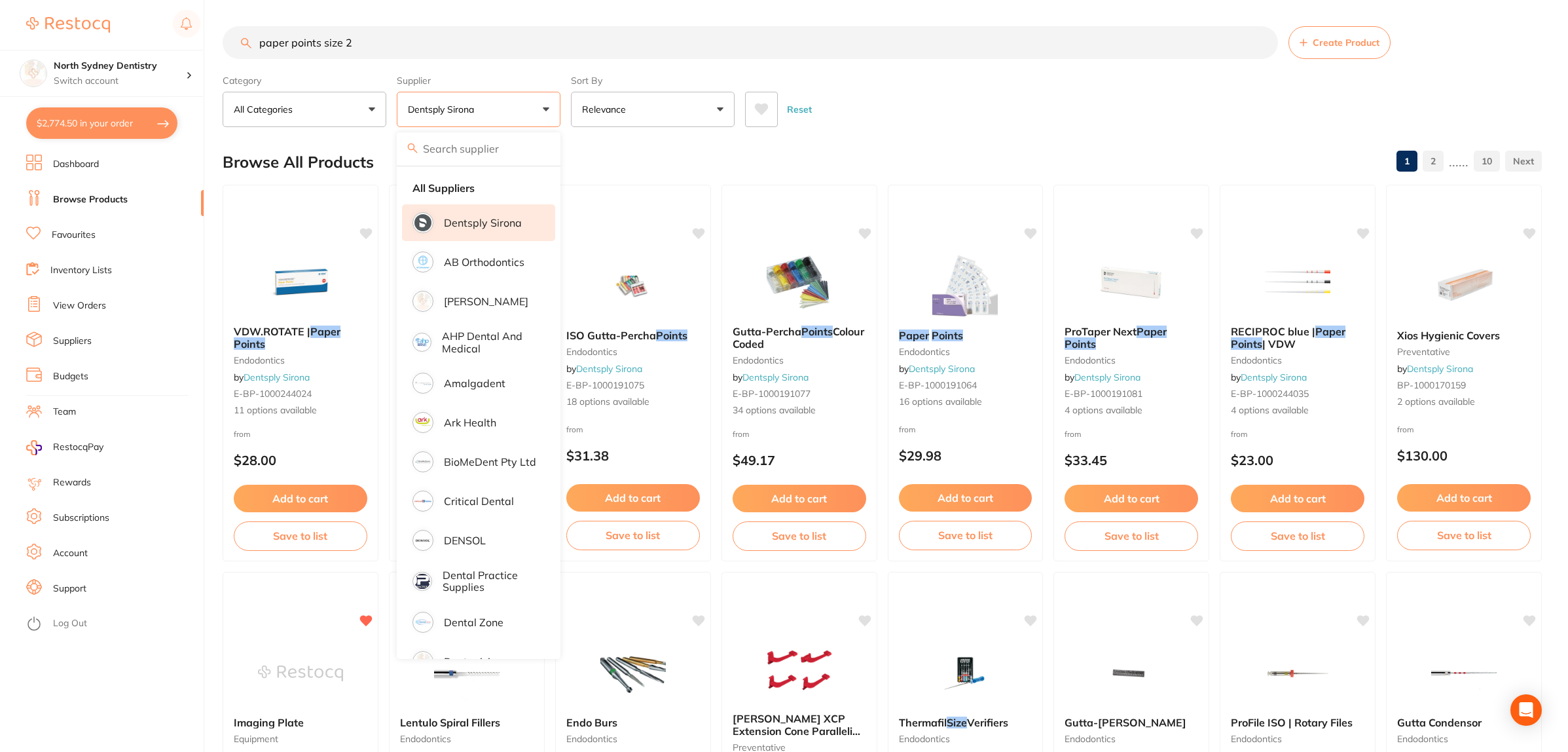
click at [1080, 81] on div "Category All Categories All Categories endodontics equipment implants infection…" at bounding box center [882, 99] width 1320 height 58
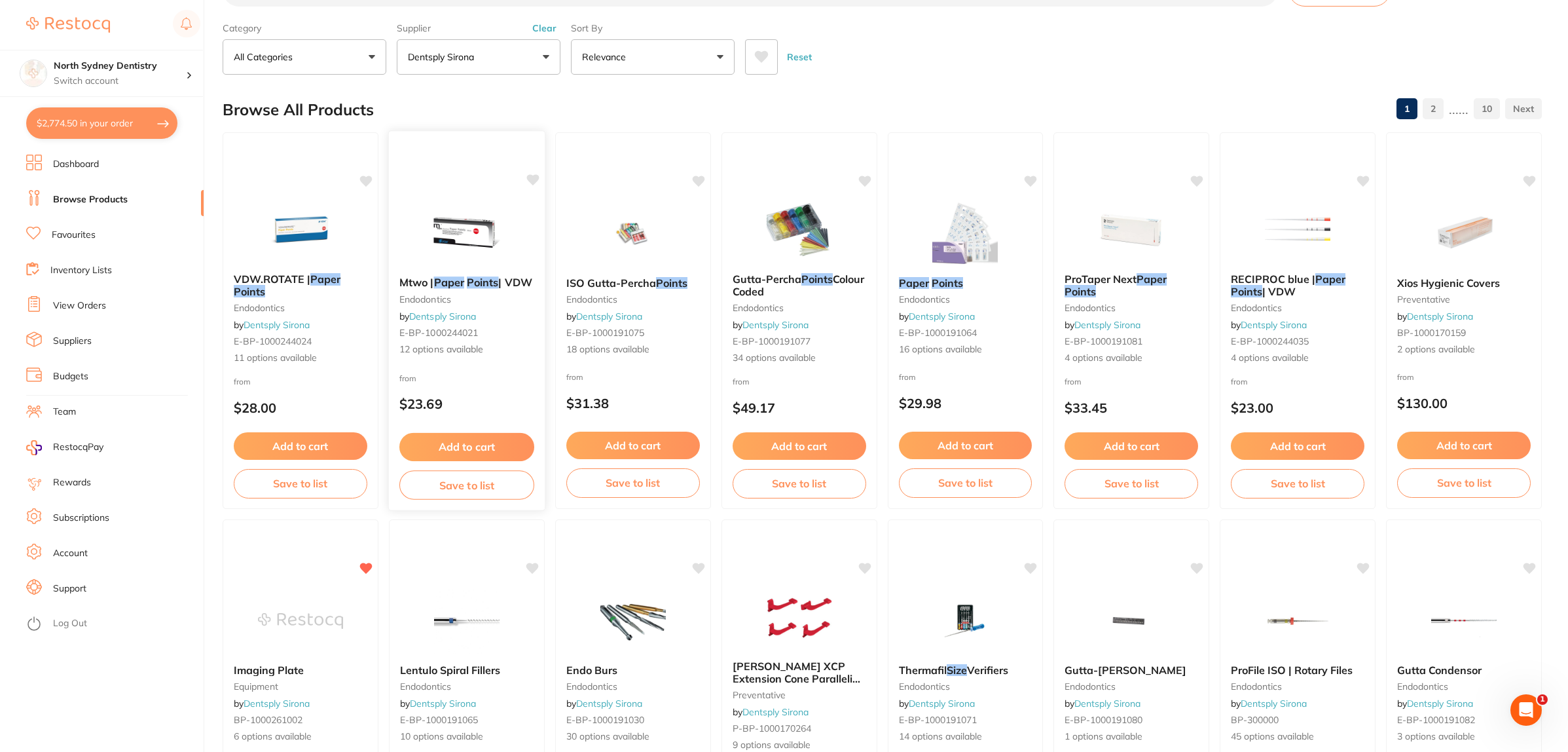
scroll to position [82, 0]
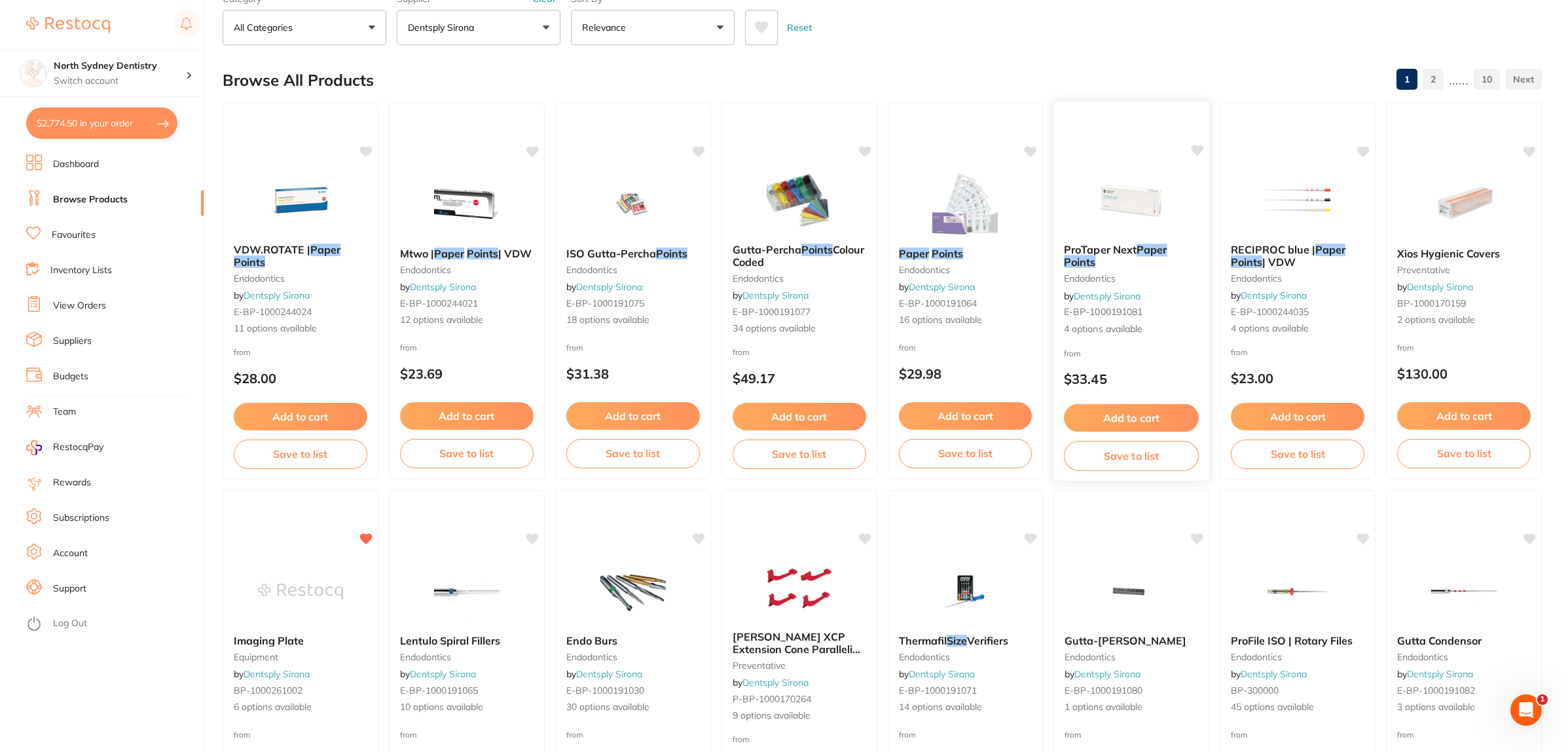
click at [1098, 177] on img at bounding box center [1131, 200] width 86 height 66
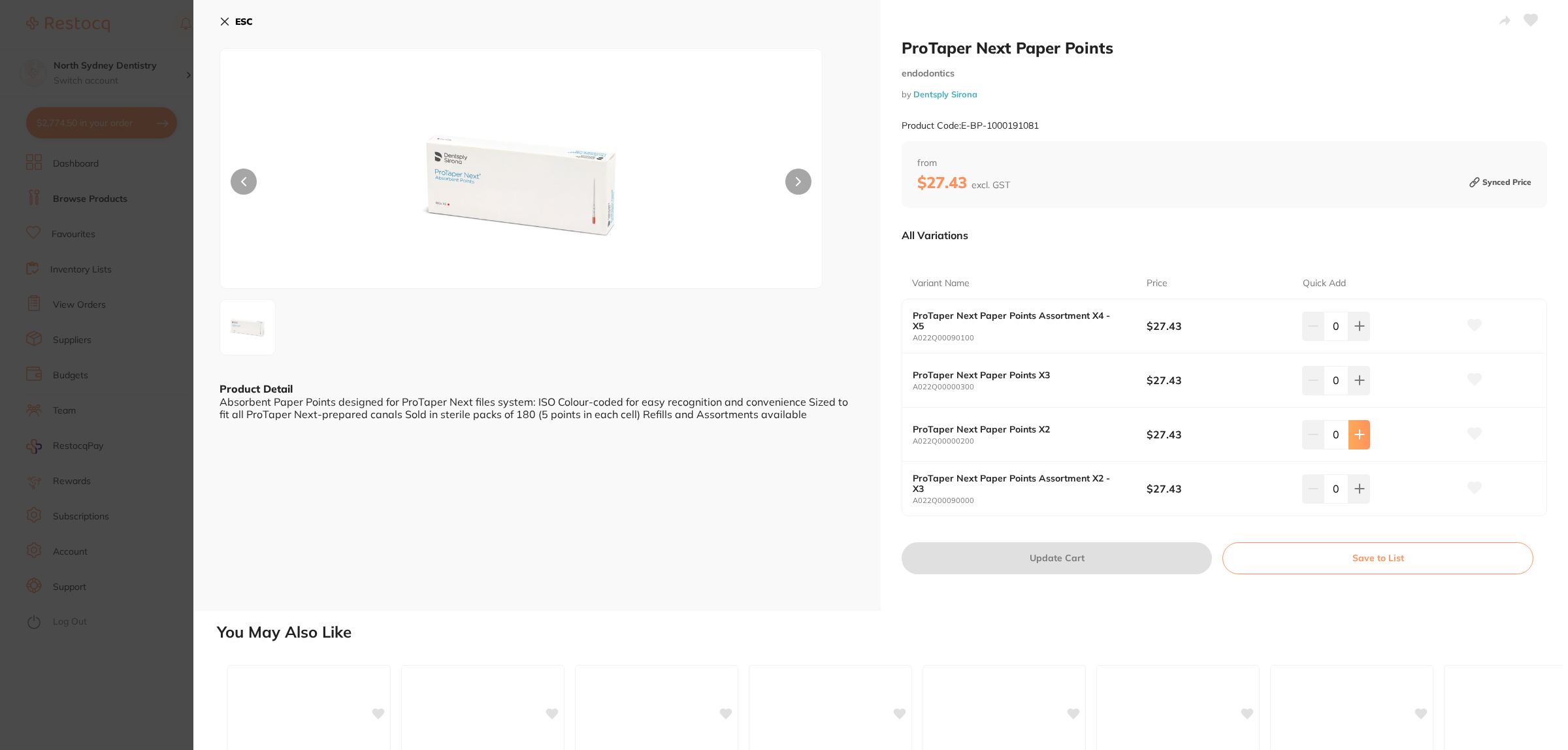
click at [1350, 429] on button at bounding box center [1359, 434] width 21 height 29
type input "1"
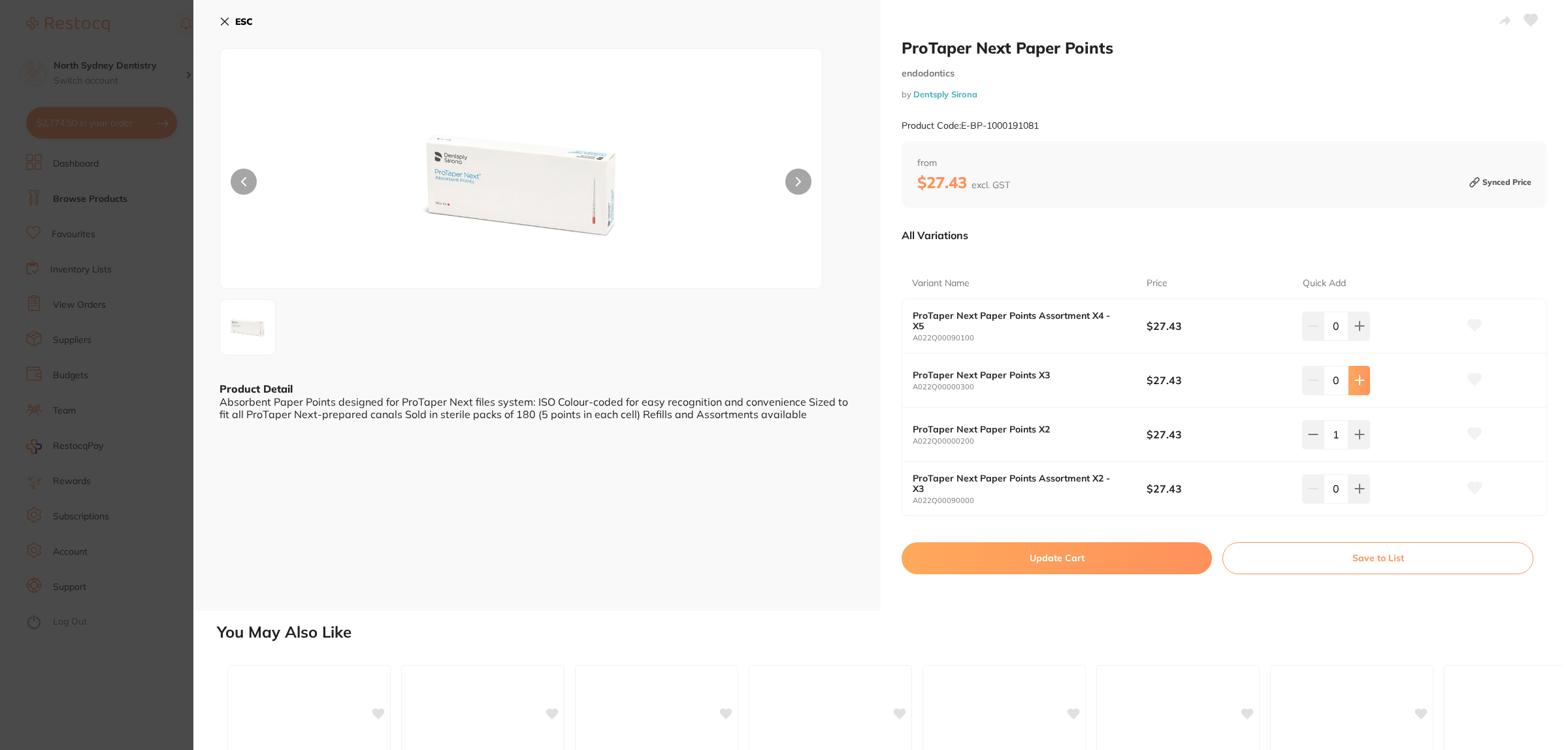
click at [1355, 378] on icon at bounding box center [1359, 380] width 10 height 10
click at [1353, 428] on button at bounding box center [1359, 434] width 21 height 29
type input "1"
type input "2"
click at [1355, 378] on icon at bounding box center [1359, 380] width 10 height 10
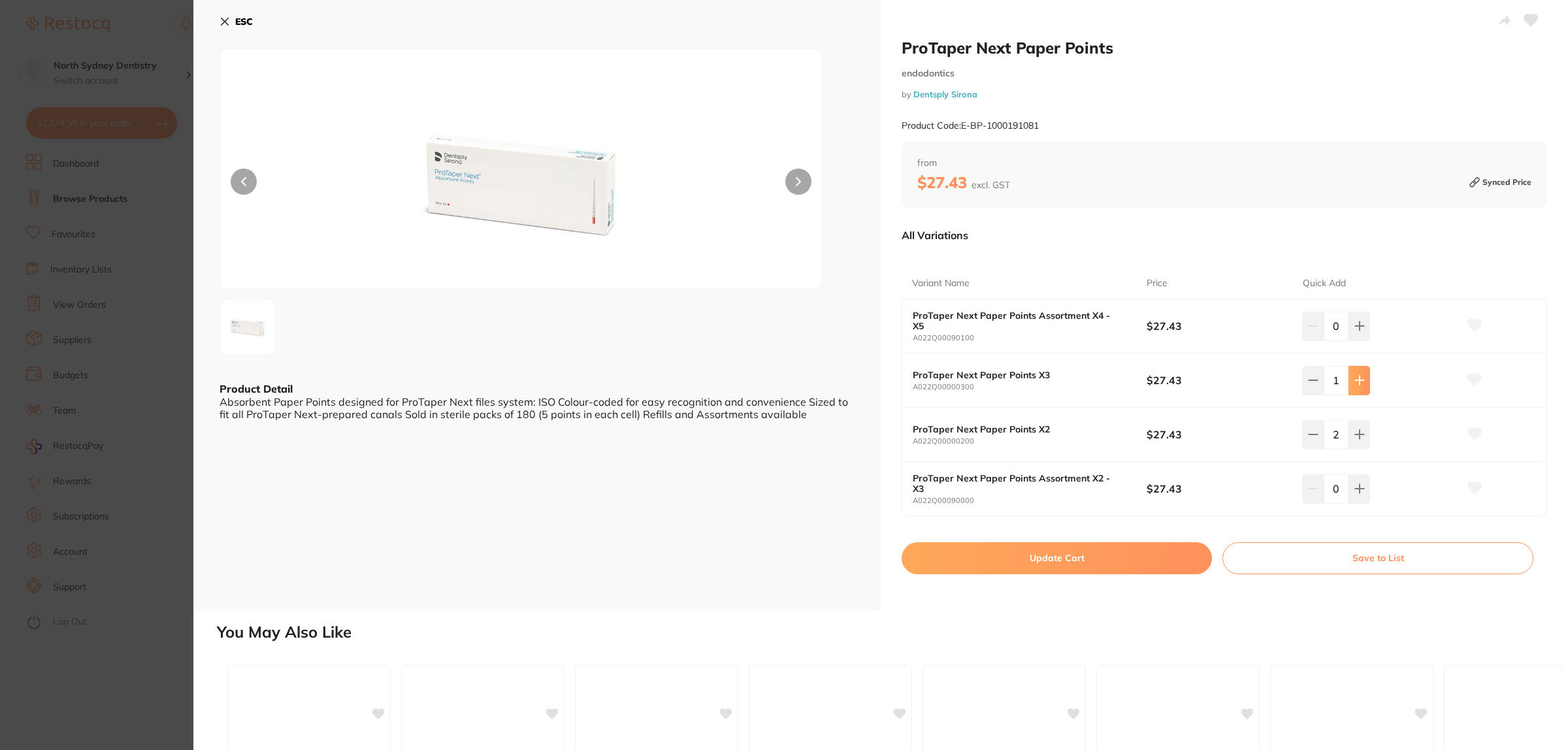
type input "2"
click at [1093, 559] on button "Update Cart" at bounding box center [1057, 558] width 310 height 32
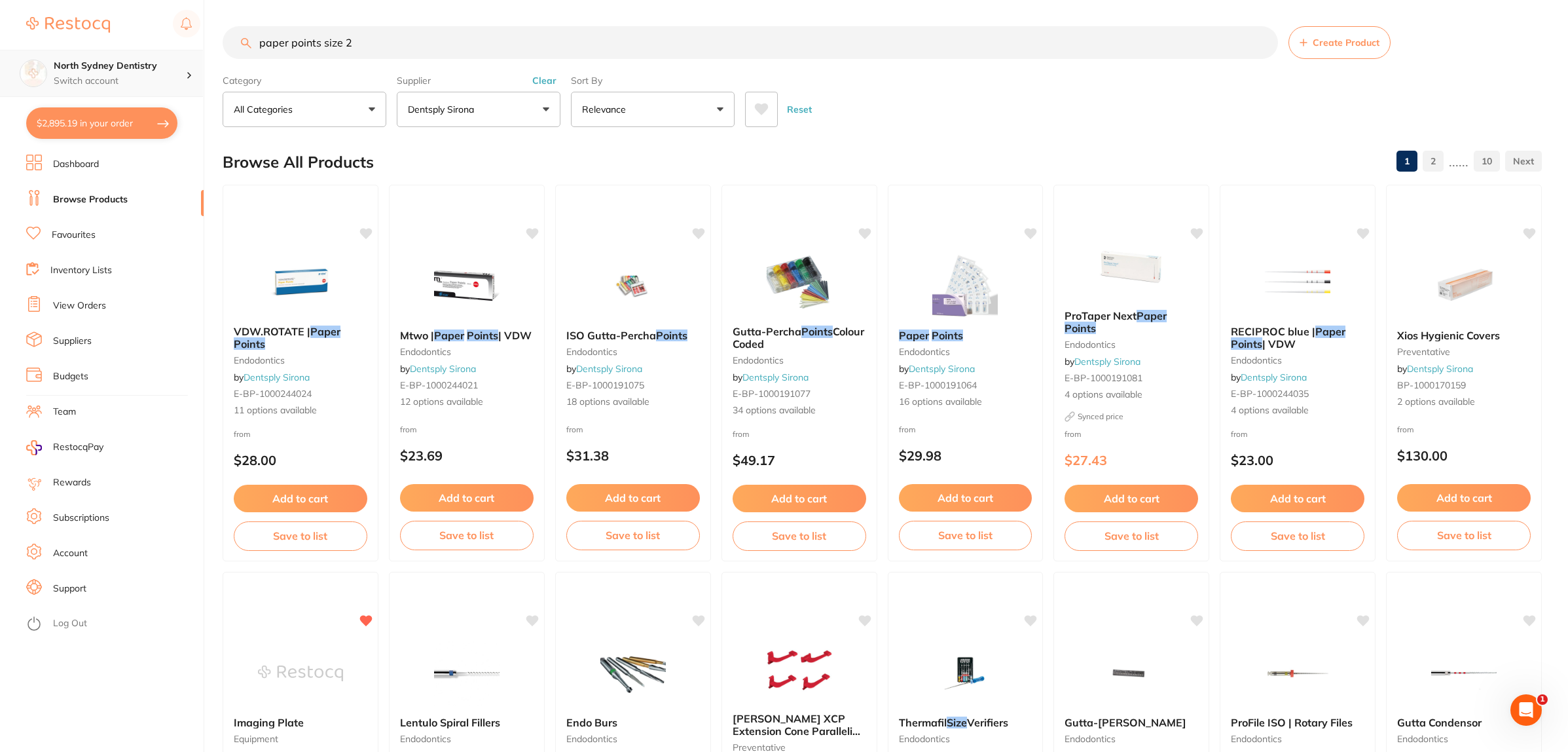
drag, startPoint x: 197, startPoint y: 66, endPoint x: 98, endPoint y: 71, distance: 99.1
click at [99, 70] on div "$2,895.19 North Sydney Dentistry Switch account North Sydney Dentistry $2,895.1…" at bounding box center [784, 376] width 1568 height 752
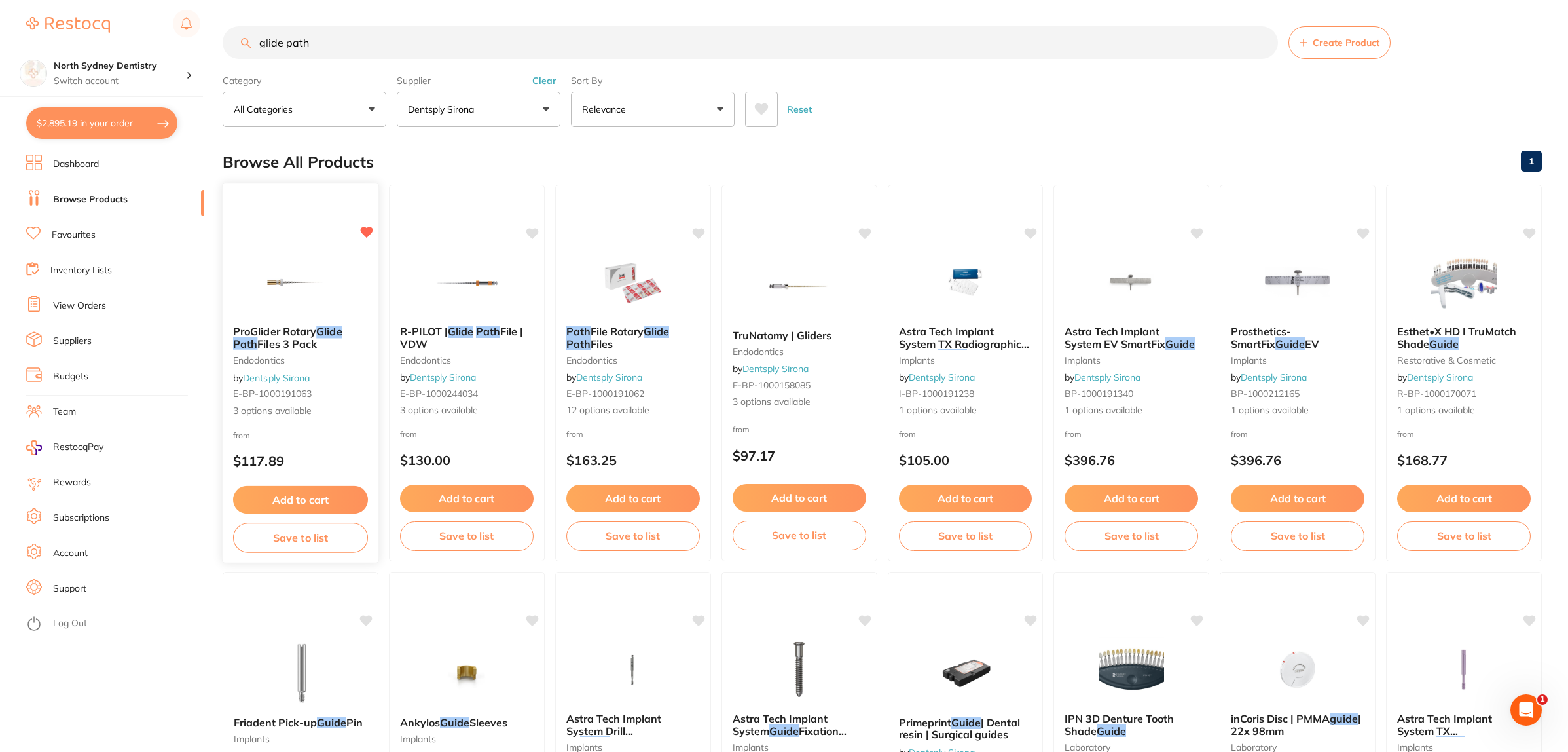
type input "glide path"
click at [319, 253] on img at bounding box center [300, 282] width 86 height 66
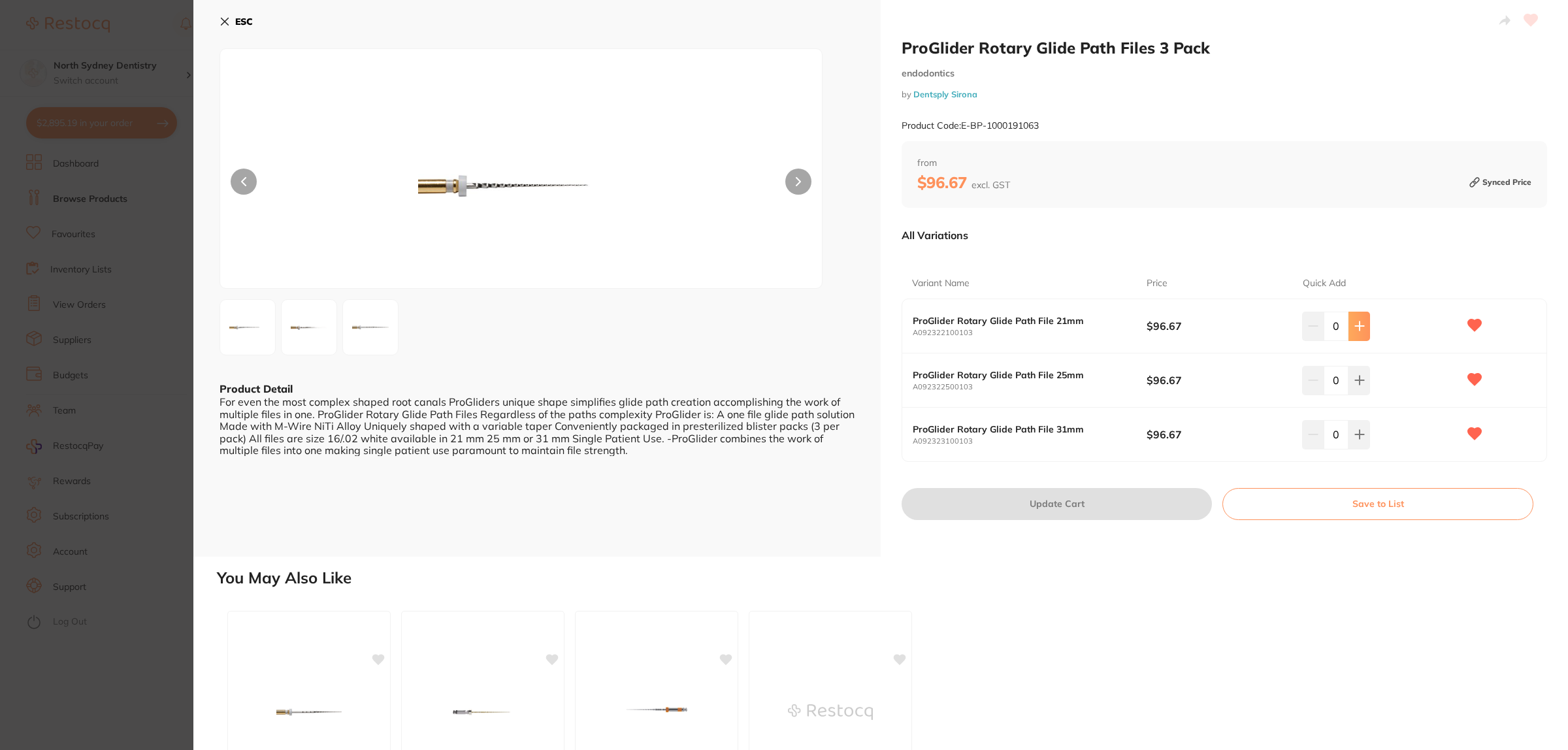
click at [1366, 330] on button at bounding box center [1359, 326] width 21 height 29
type input "1"
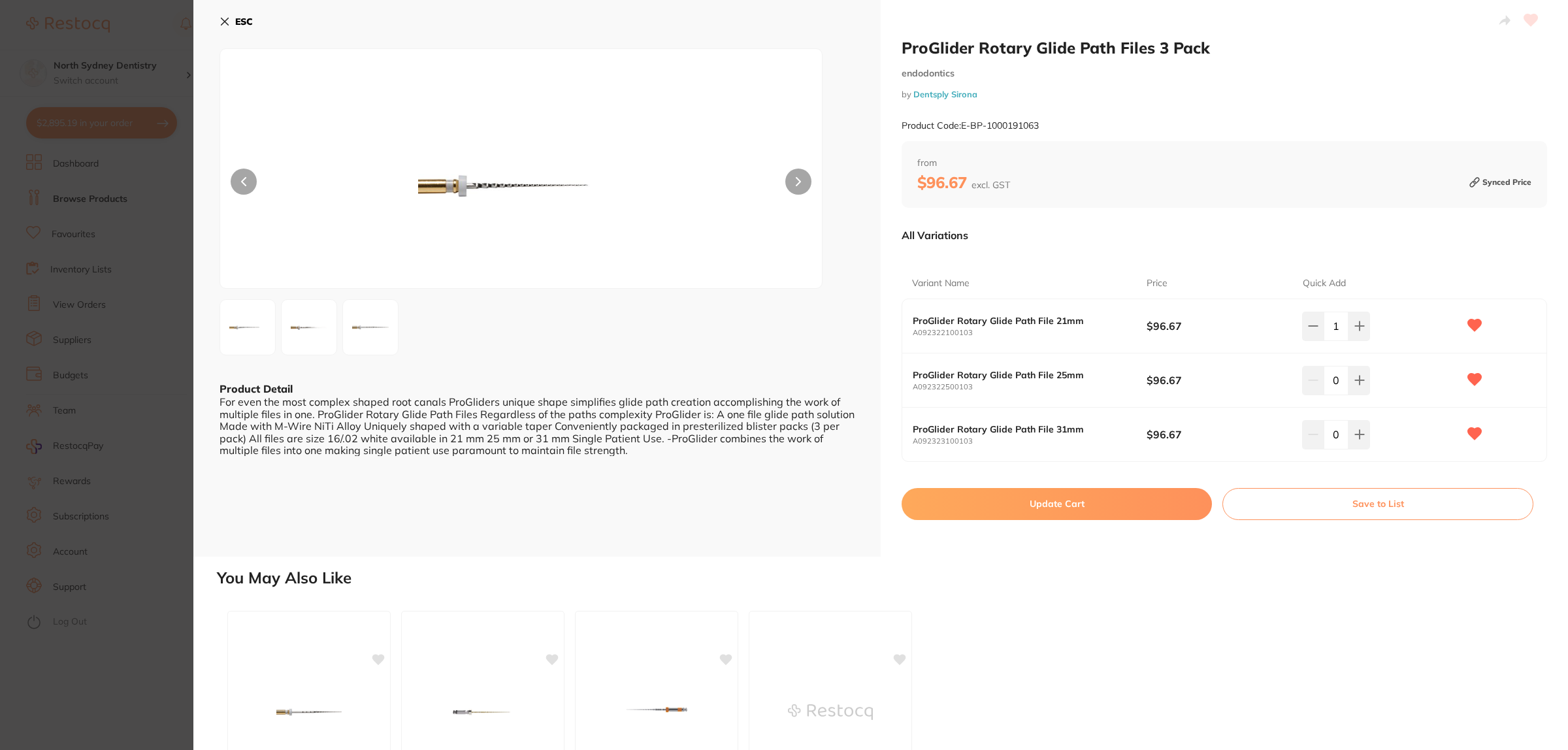
click at [1086, 513] on button "Update Cart" at bounding box center [1057, 504] width 310 height 32
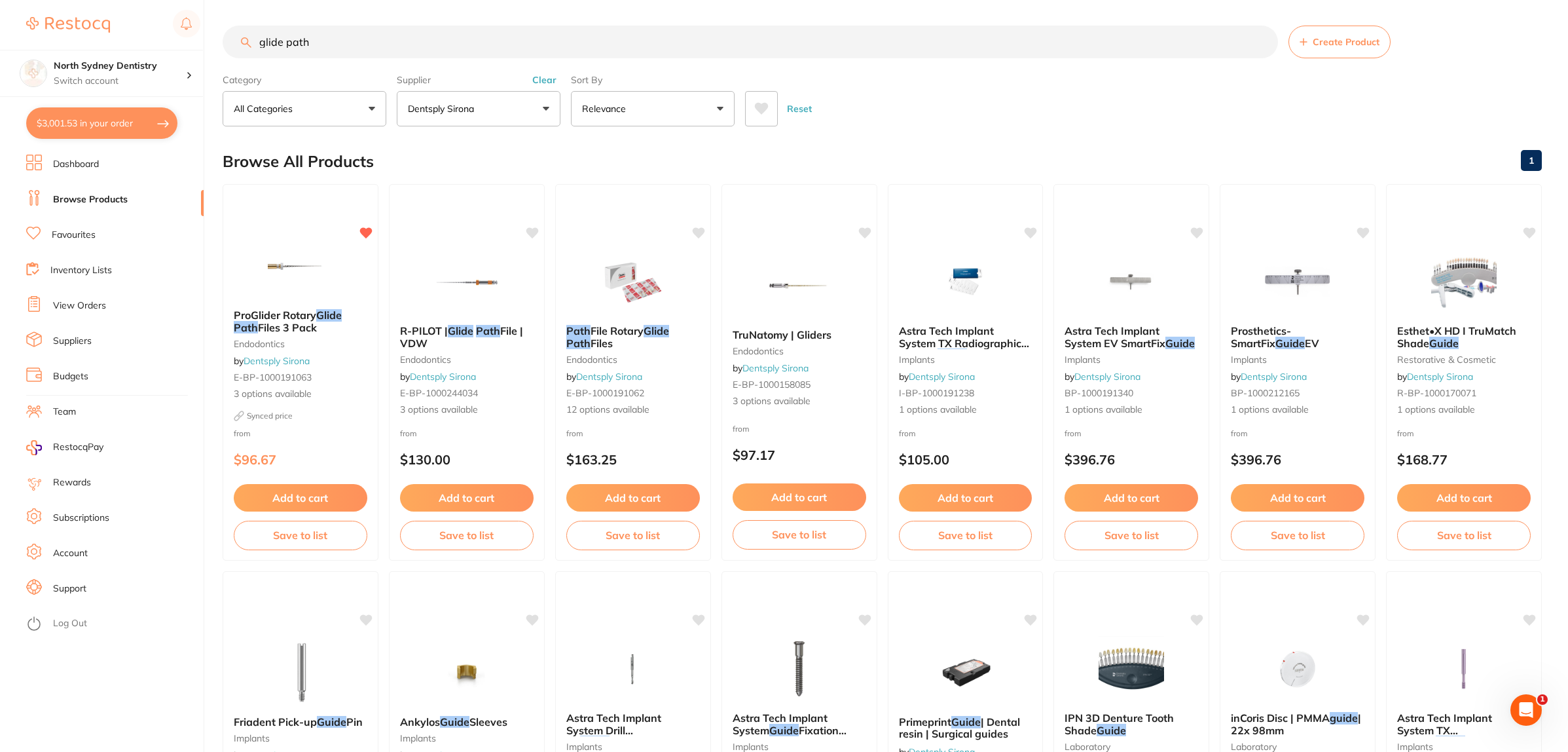
drag, startPoint x: 345, startPoint y: 37, endPoint x: 269, endPoint y: 40, distance: 76.1
click at [269, 40] on input "glide path" at bounding box center [751, 41] width 1055 height 32
type input "g"
type input "monojet"
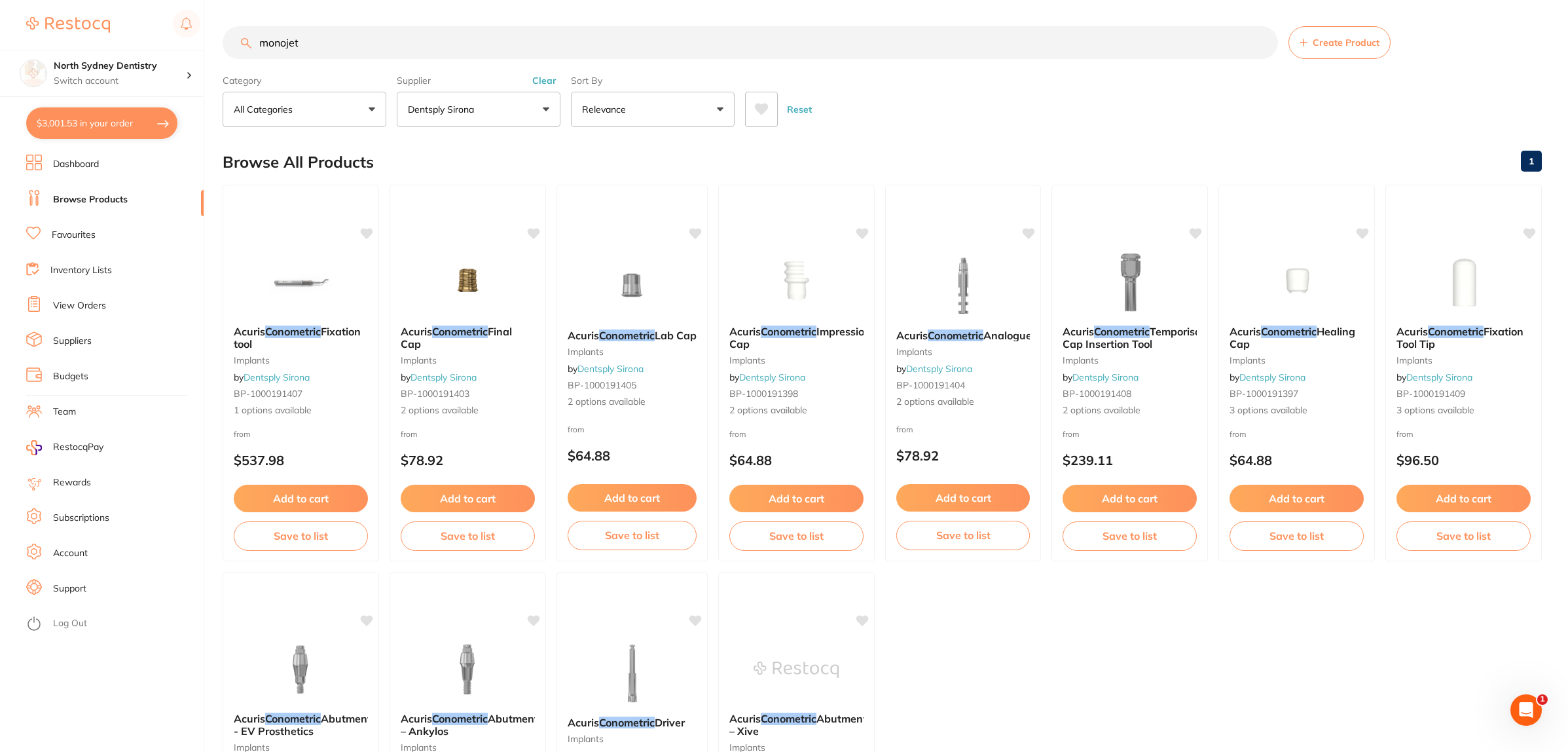
click at [550, 118] on button "Dentsply Sirona" at bounding box center [478, 109] width 163 height 35
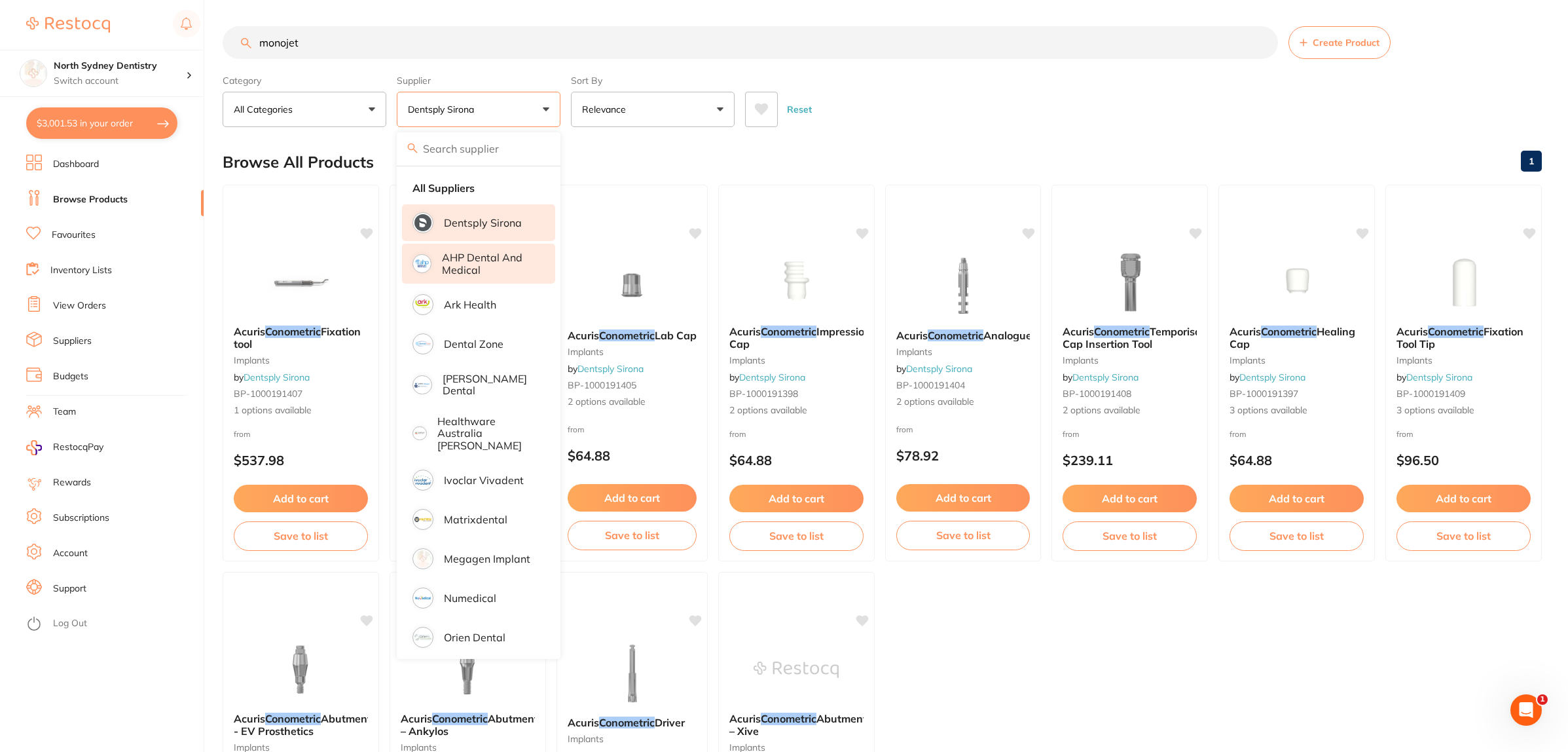
click at [485, 266] on p "AHP Dental and Medical" at bounding box center [490, 263] width 95 height 24
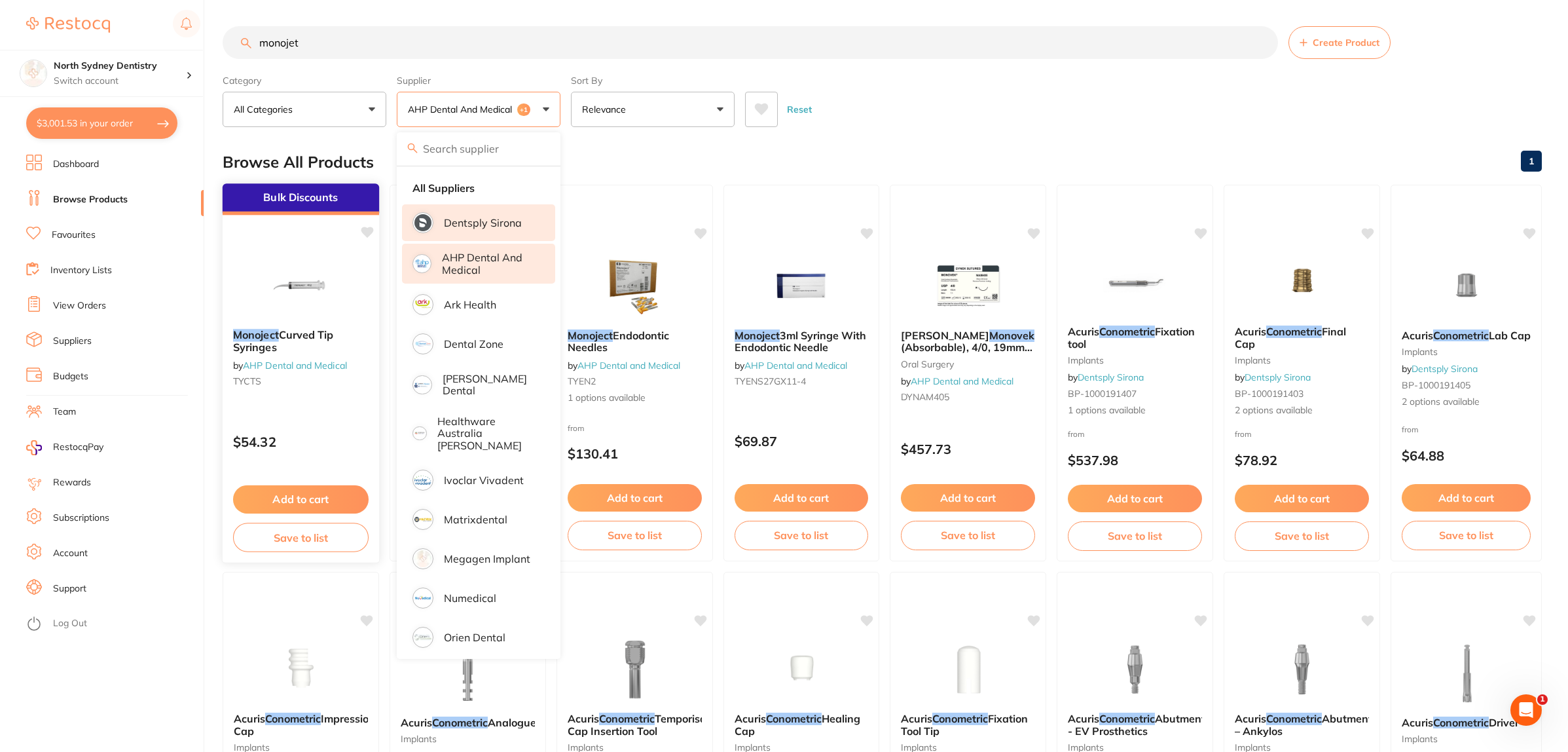
click at [264, 286] on img at bounding box center [301, 285] width 86 height 66
click at [287, 283] on section at bounding box center [784, 376] width 1568 height 752
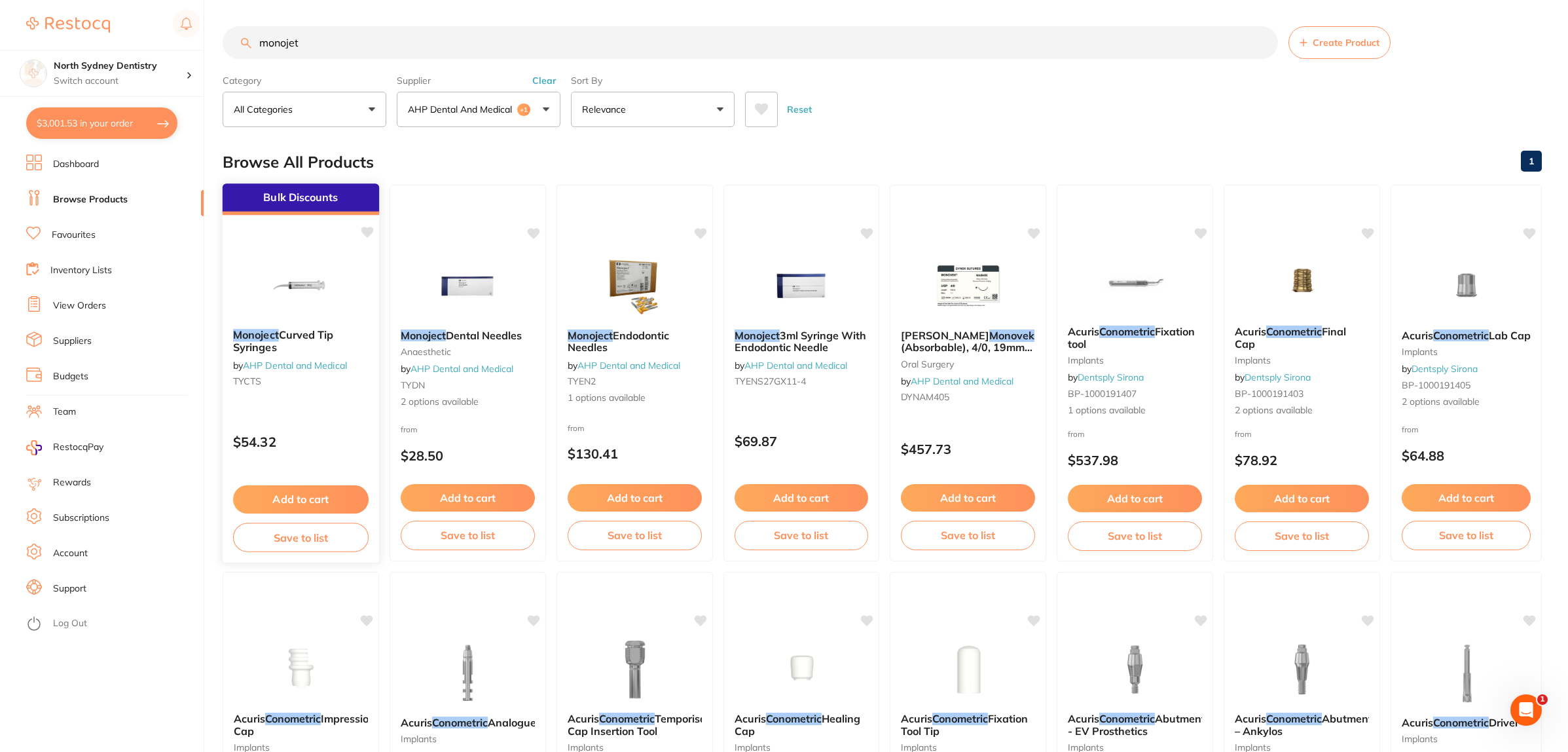
scroll to position [4, 0]
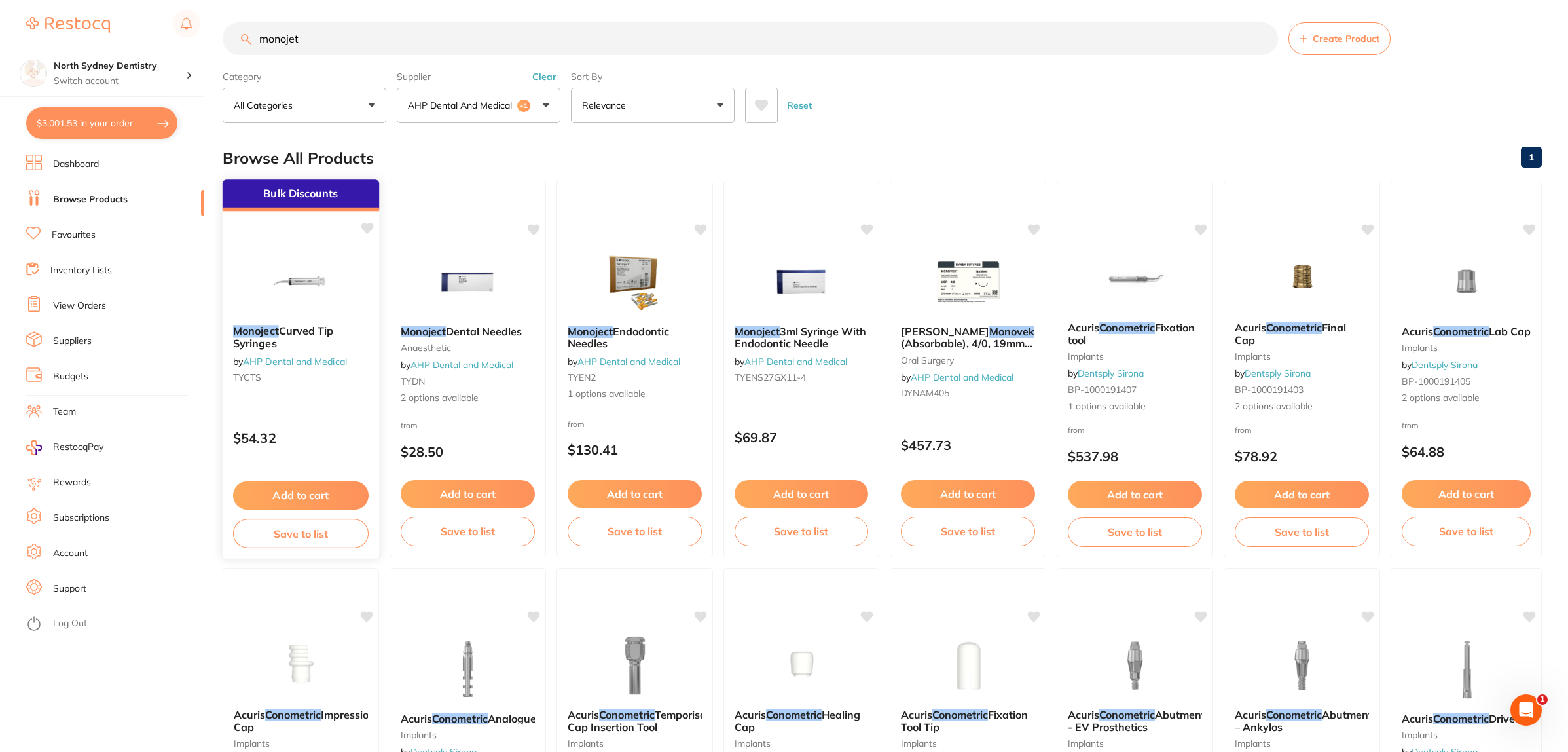
click at [330, 259] on img at bounding box center [301, 281] width 86 height 66
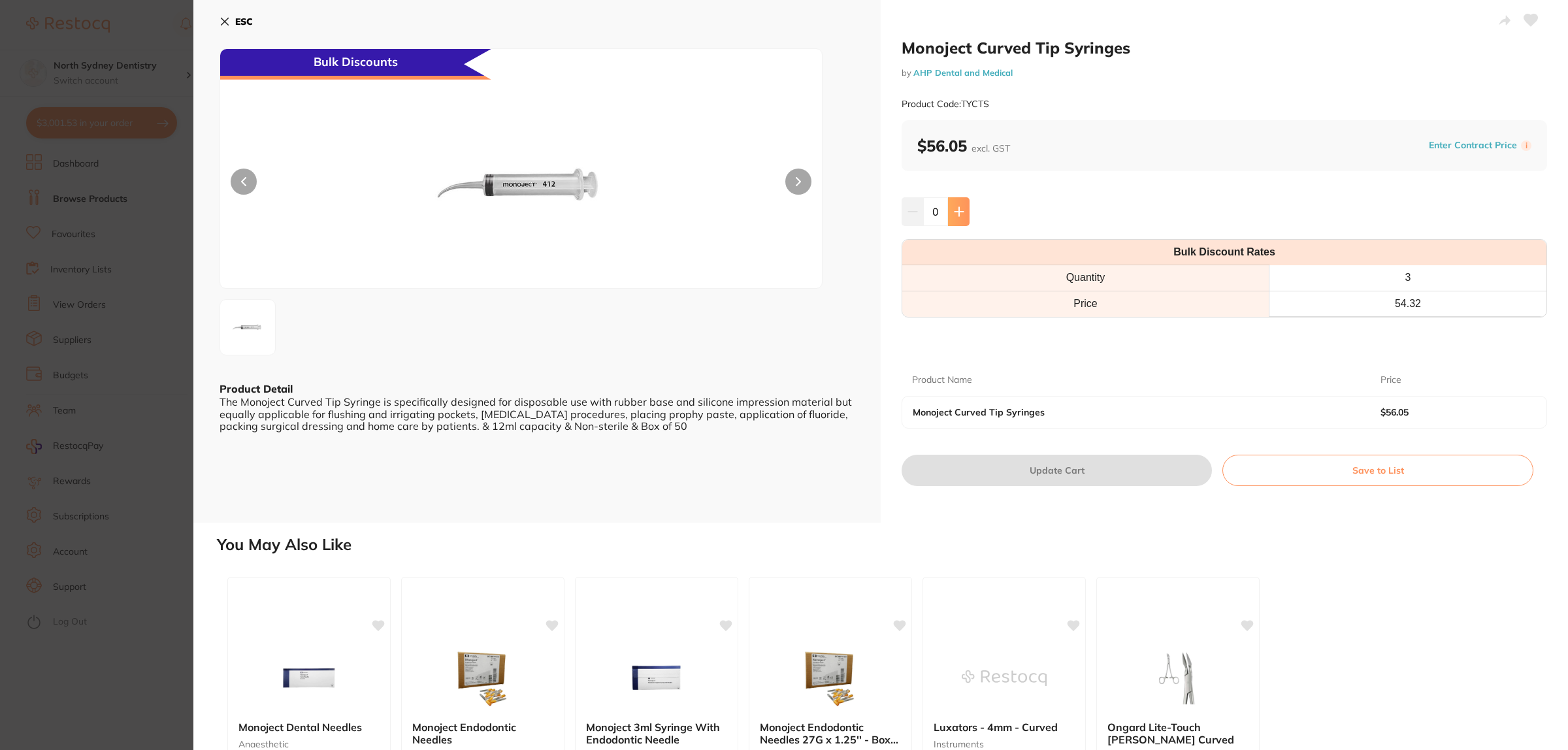
click at [955, 211] on icon at bounding box center [959, 211] width 10 height 10
type input "3"
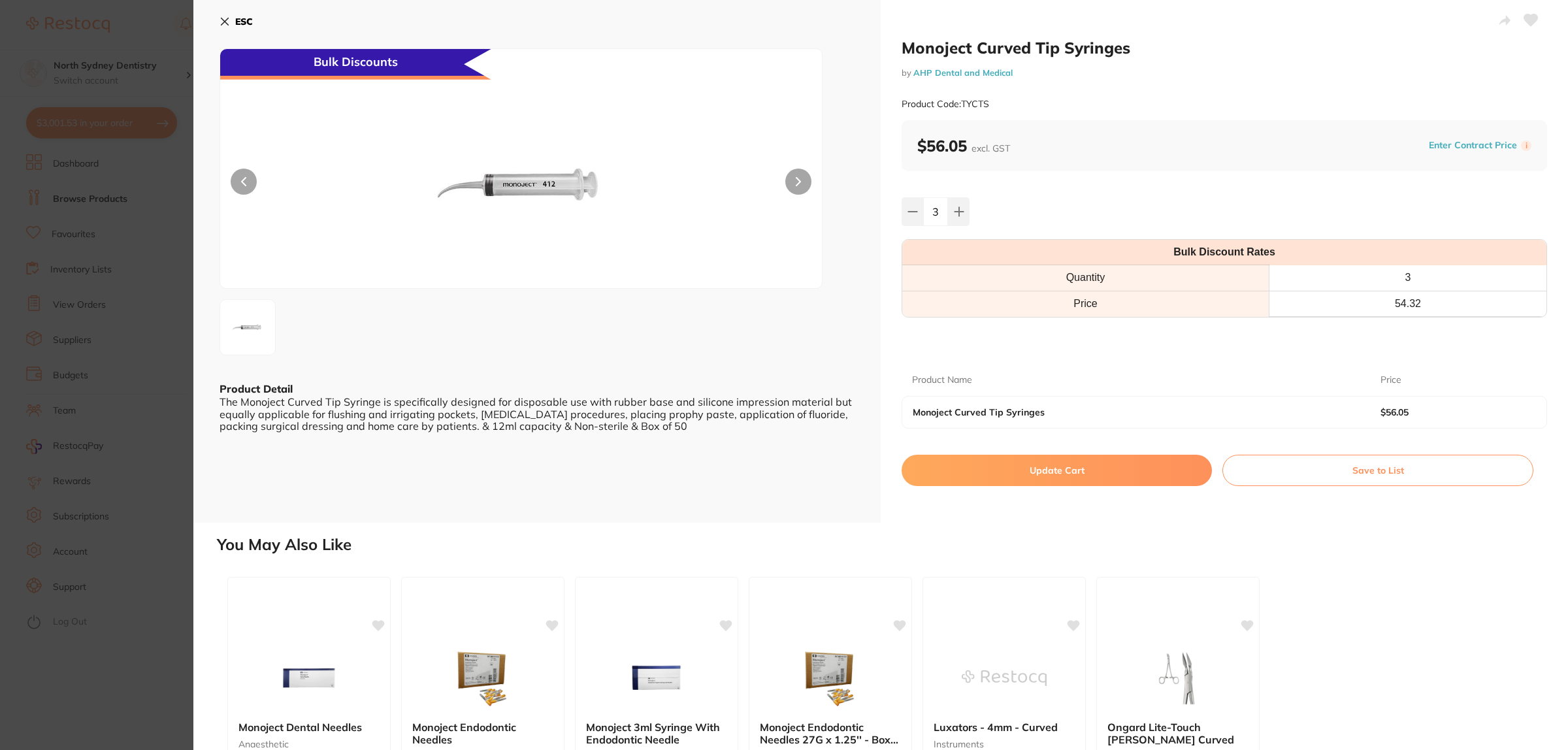
click at [1046, 467] on button "Update Cart" at bounding box center [1057, 471] width 310 height 32
checkbox input "false"
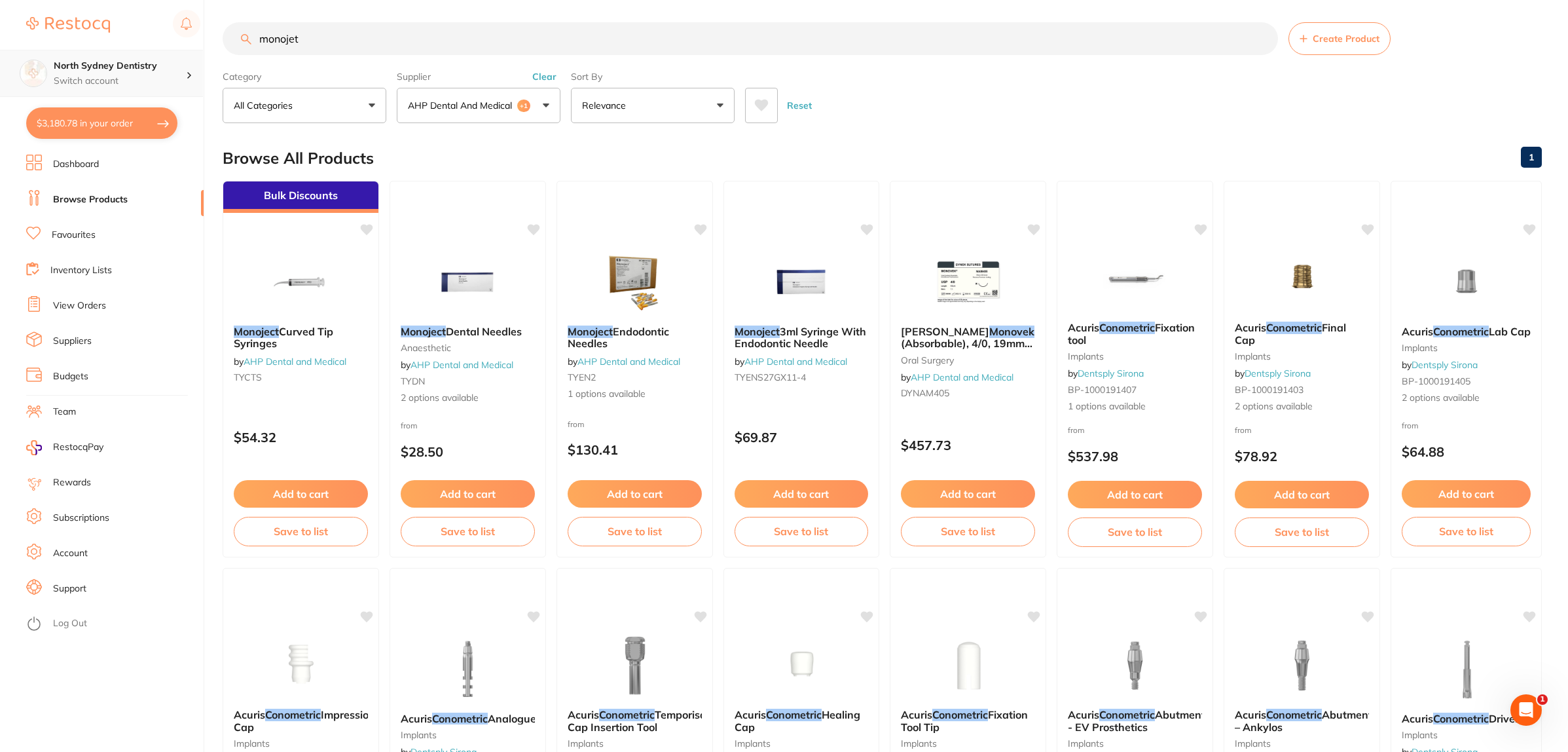
drag, startPoint x: 331, startPoint y: 38, endPoint x: 106, endPoint y: 67, distance: 226.9
click at [128, 67] on div "$3,180.78 North Sydney Dentistry Switch account North Sydney Dentistry $3,180.7…" at bounding box center [784, 372] width 1568 height 752
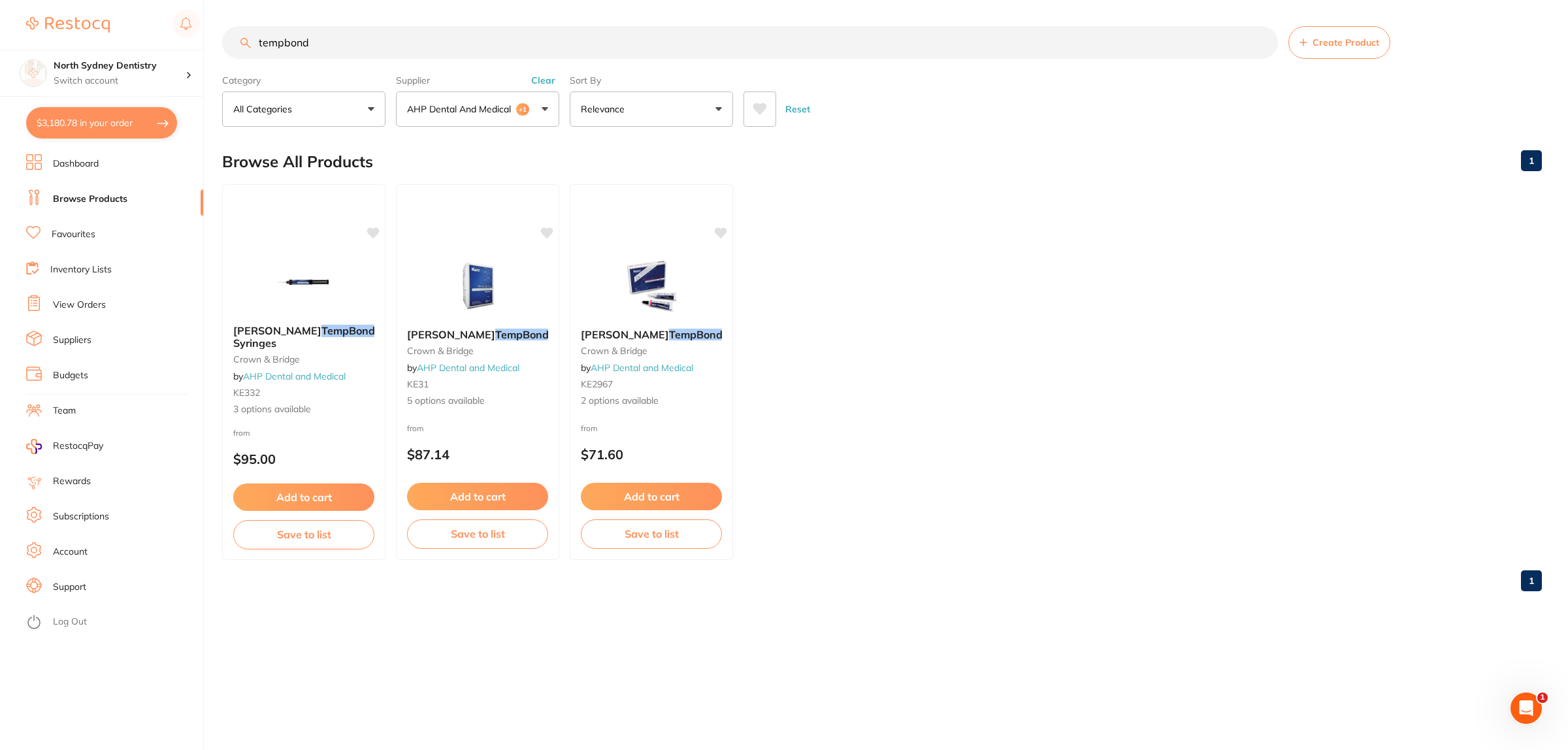
click at [484, 116] on button "AHP Dental and Medical +1" at bounding box center [477, 109] width 163 height 35
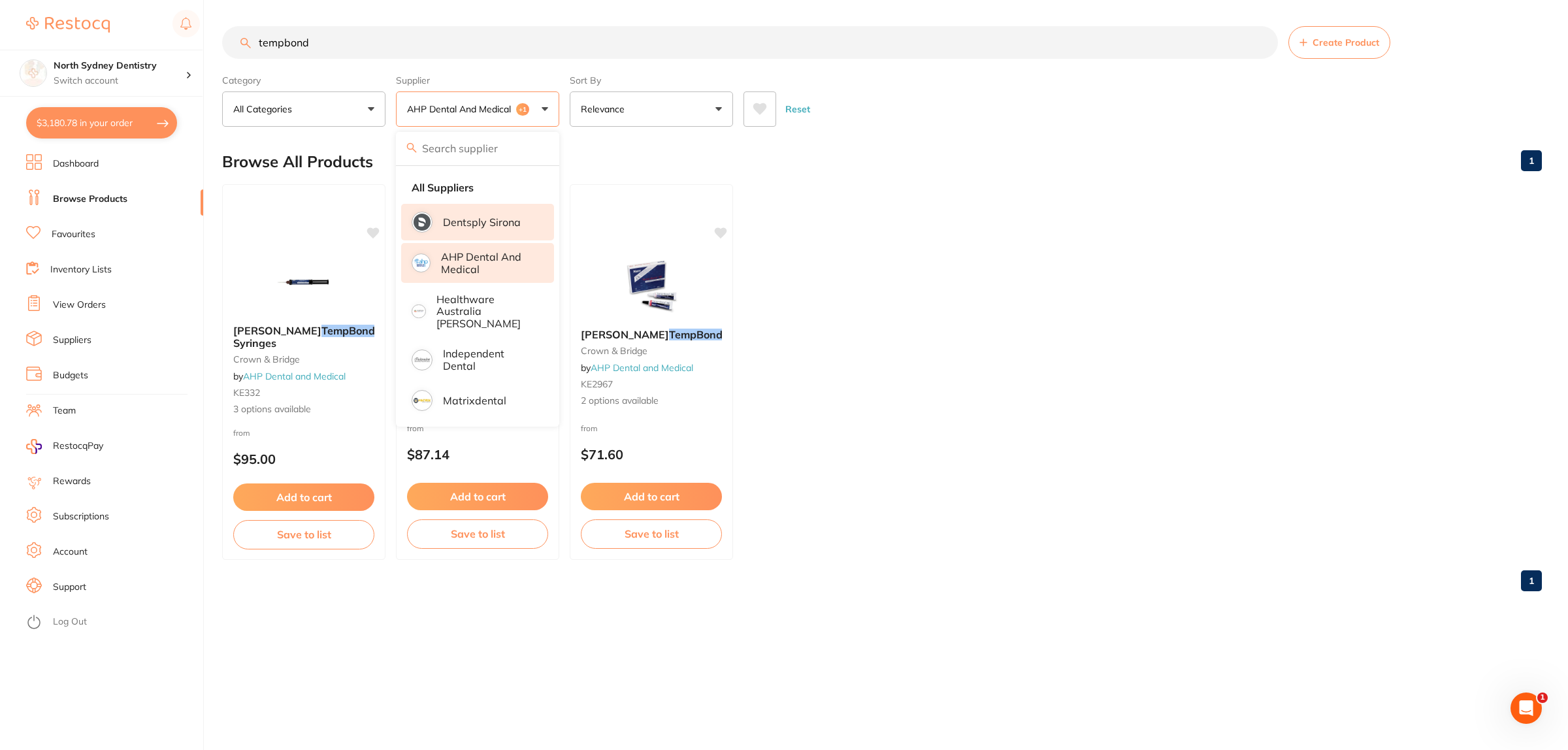
click at [500, 212] on li "Dentsply Sirona" at bounding box center [478, 222] width 153 height 36
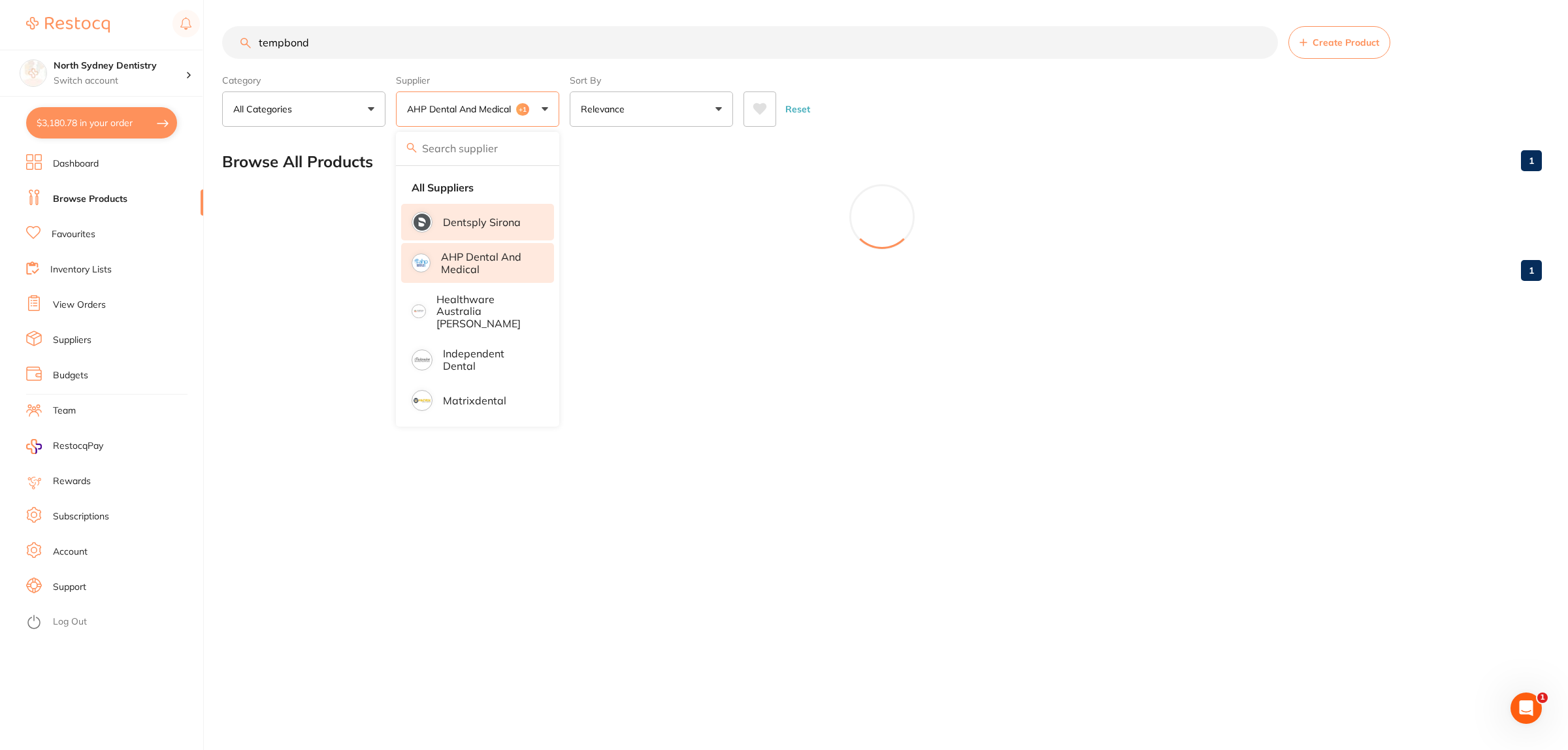
drag, startPoint x: 498, startPoint y: 256, endPoint x: 494, endPoint y: 219, distance: 37.2
click at [497, 286] on li "Healthware Australia [PERSON_NAME]" at bounding box center [478, 311] width 153 height 52
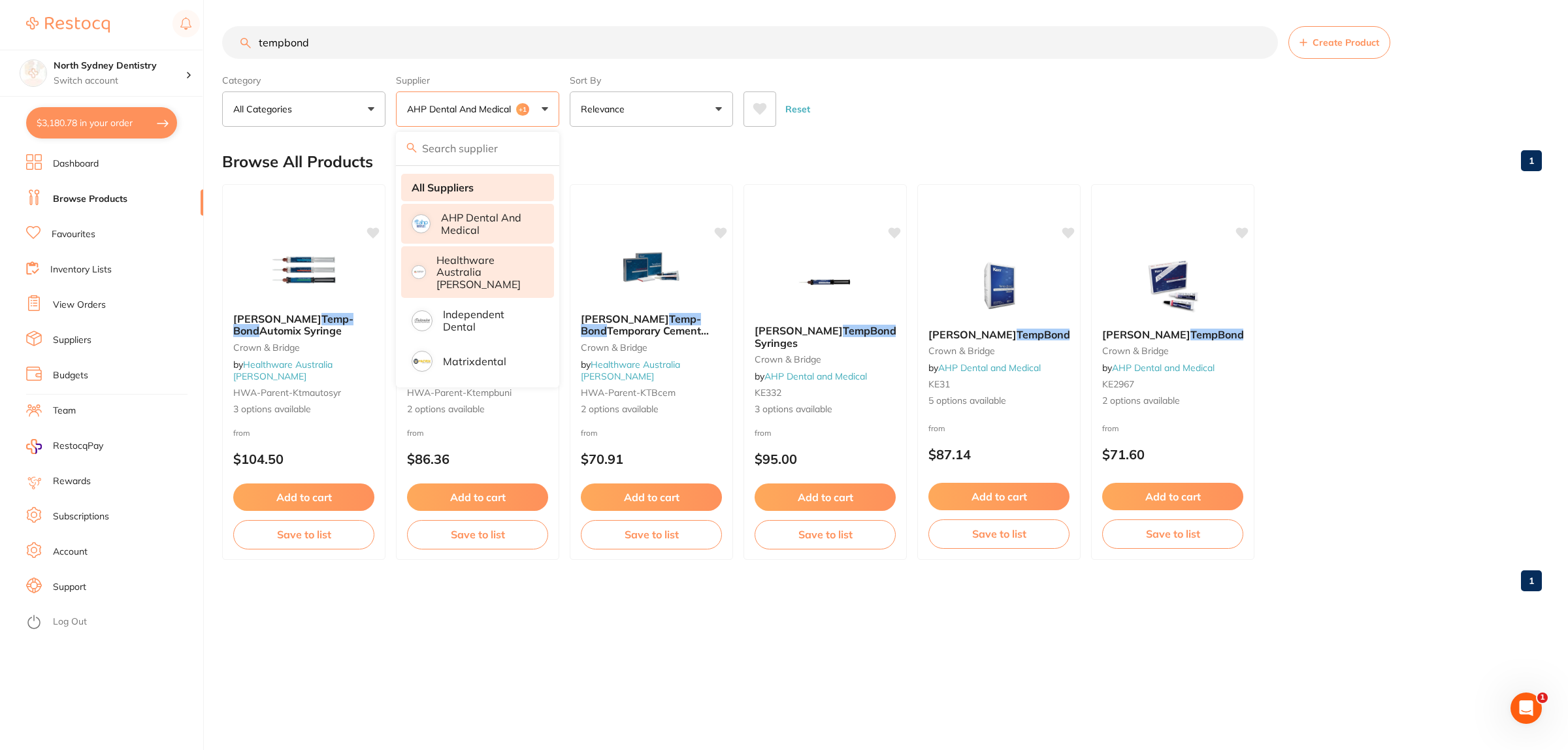
click at [470, 184] on strong "All Suppliers" at bounding box center [443, 187] width 62 height 12
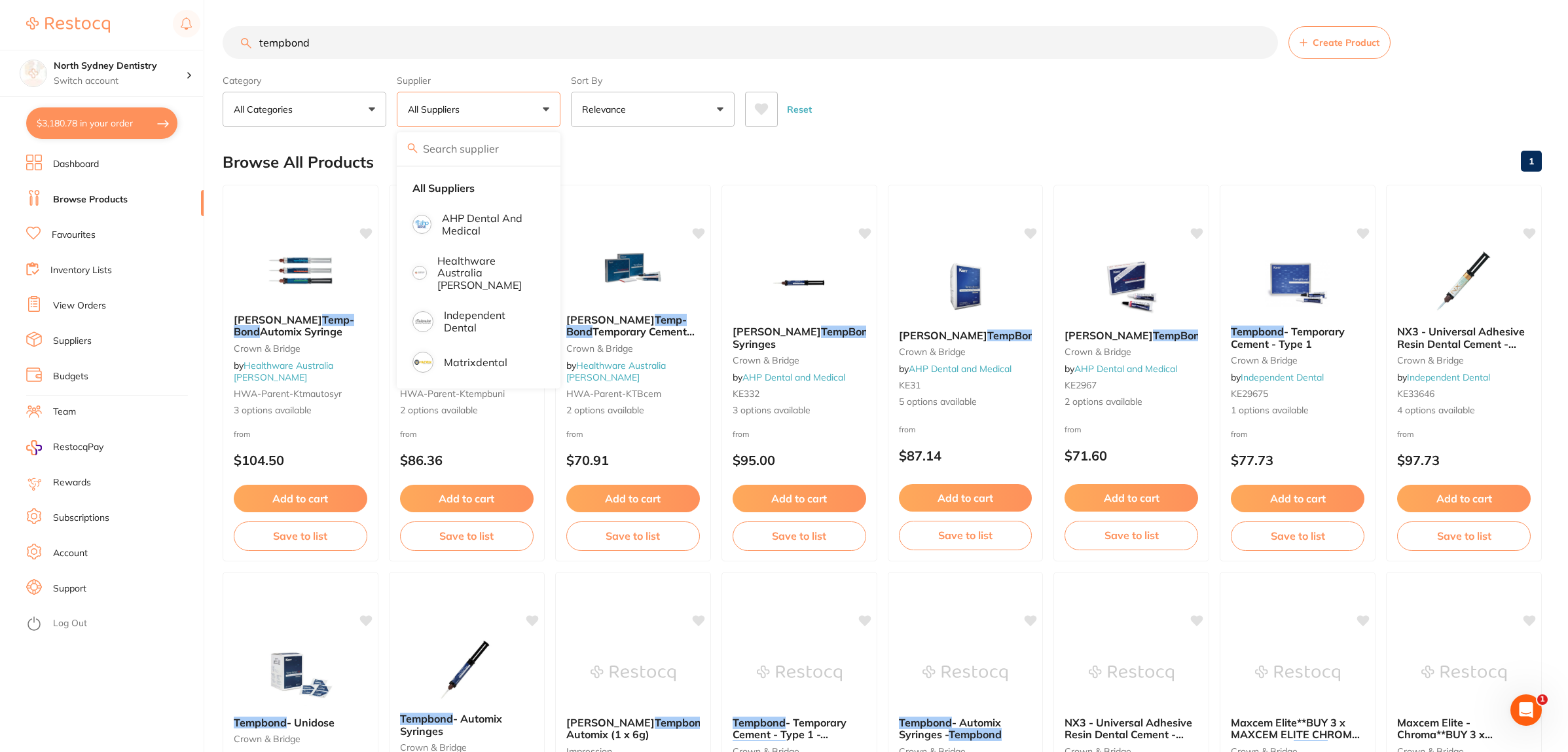
click at [488, 105] on button "All Suppliers" at bounding box center [478, 109] width 163 height 35
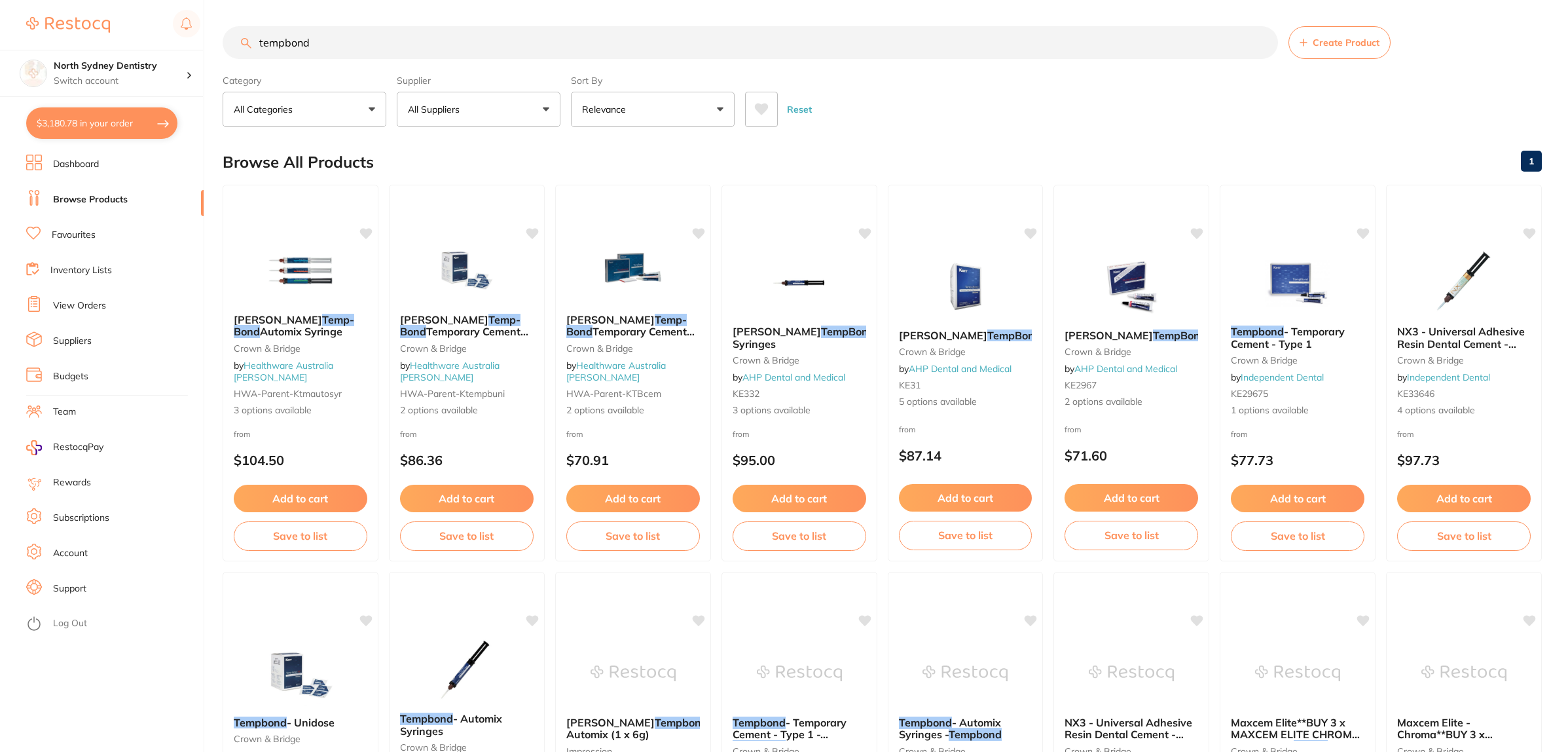
click at [496, 100] on button "All Suppliers" at bounding box center [478, 109] width 163 height 35
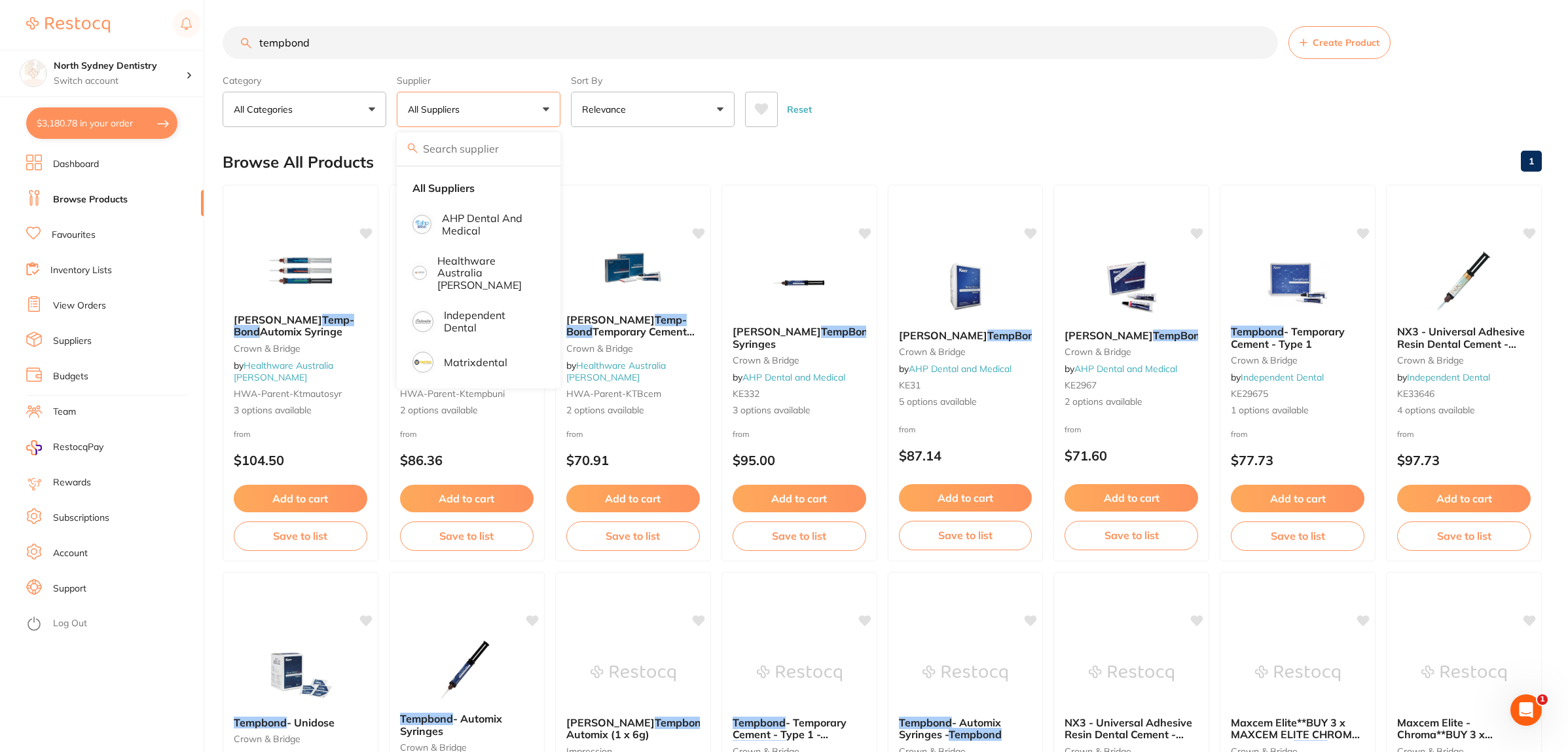
click at [457, 101] on button "All Suppliers" at bounding box center [478, 109] width 163 height 35
click at [542, 110] on button "All Suppliers" at bounding box center [478, 109] width 163 height 35
click at [483, 208] on li "AHP Dental and Medical" at bounding box center [479, 224] width 153 height 40
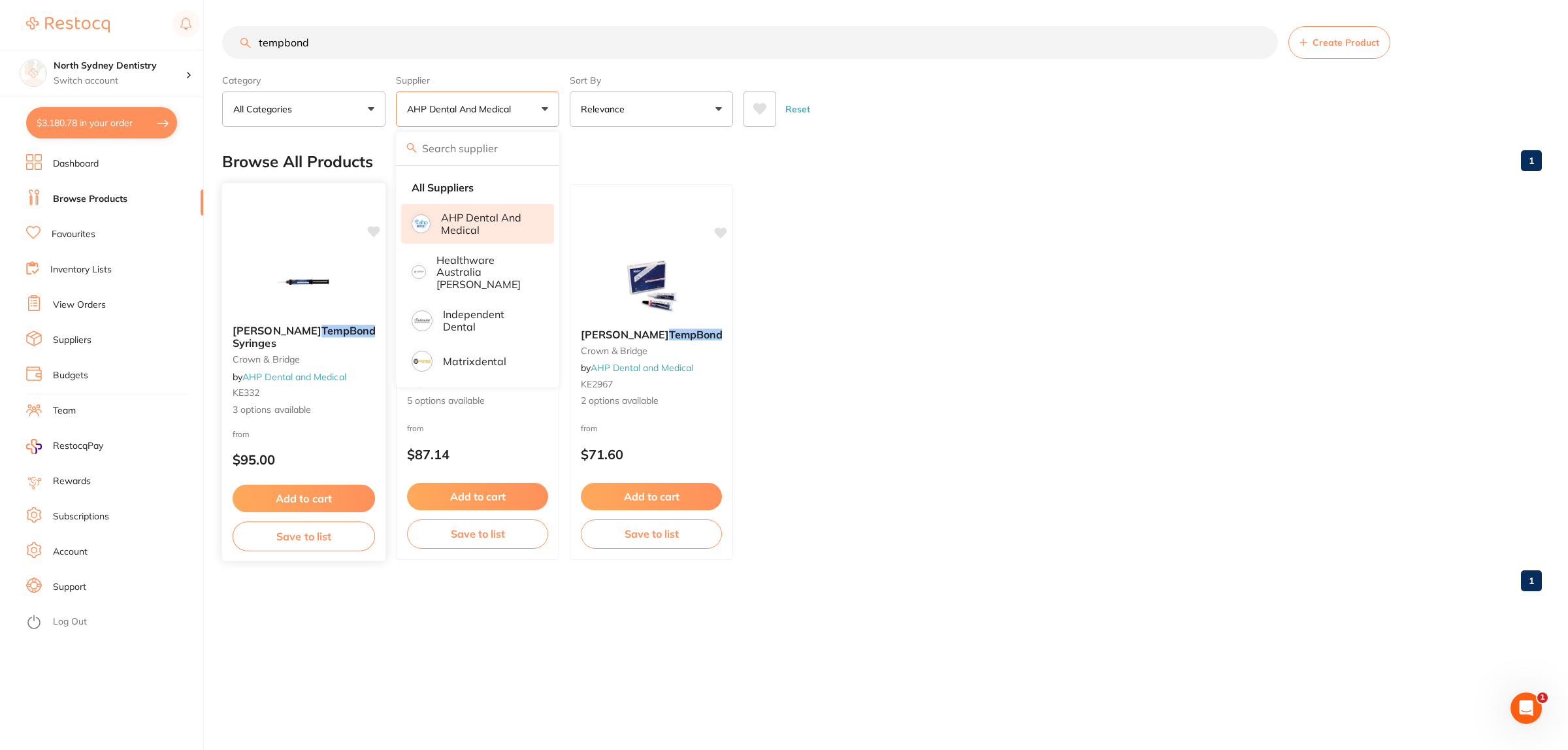
click at [335, 276] on img at bounding box center [304, 281] width 85 height 66
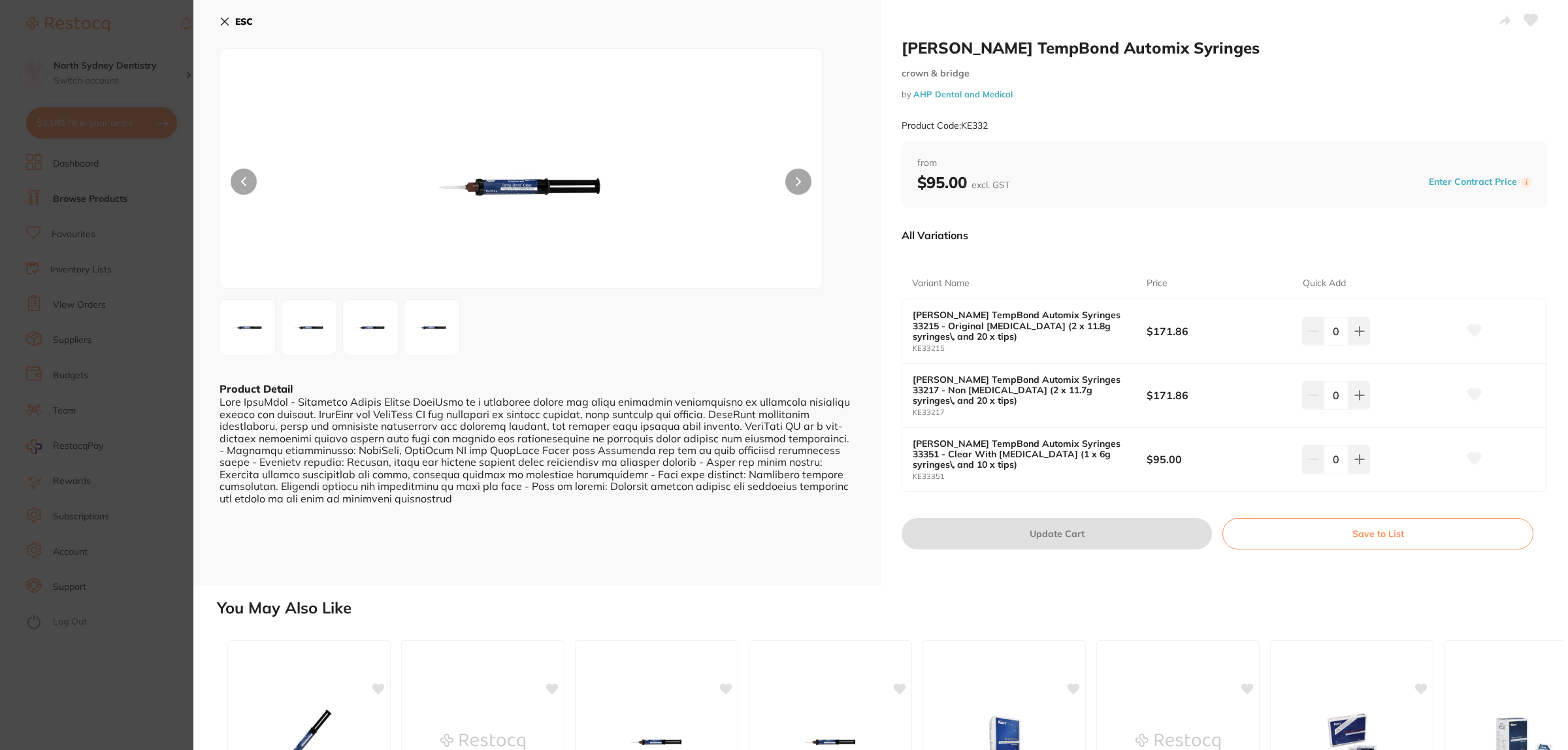
click at [161, 285] on section "Kerr TempBond Automix Syringes crown & bridge by AHP Dental and Medical Product…" at bounding box center [784, 375] width 1568 height 750
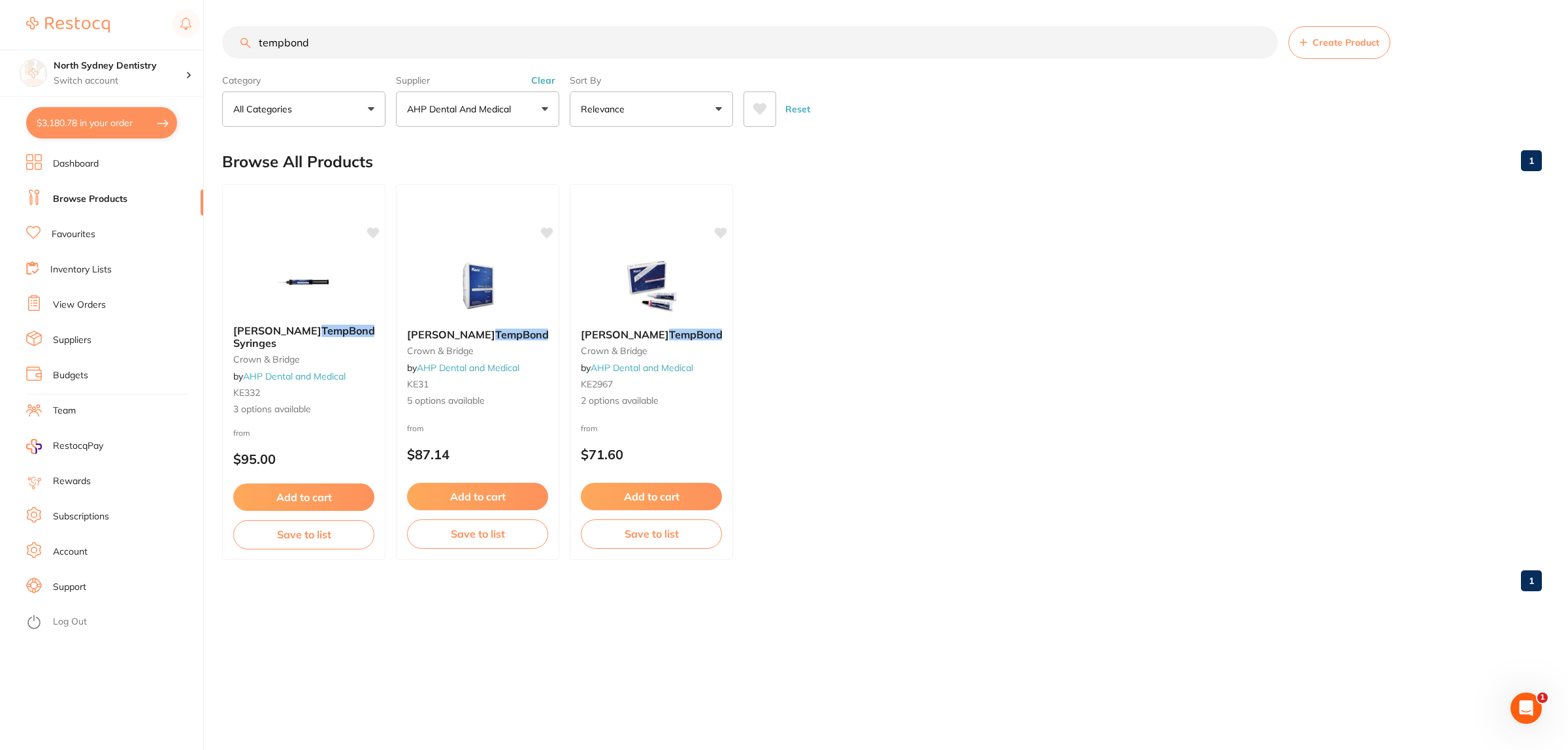
drag, startPoint x: 288, startPoint y: 46, endPoint x: 238, endPoint y: 56, distance: 51.0
click at [244, 56] on input "tempbond" at bounding box center [750, 42] width 1056 height 32
paste input "K33351"
type input "K33351"
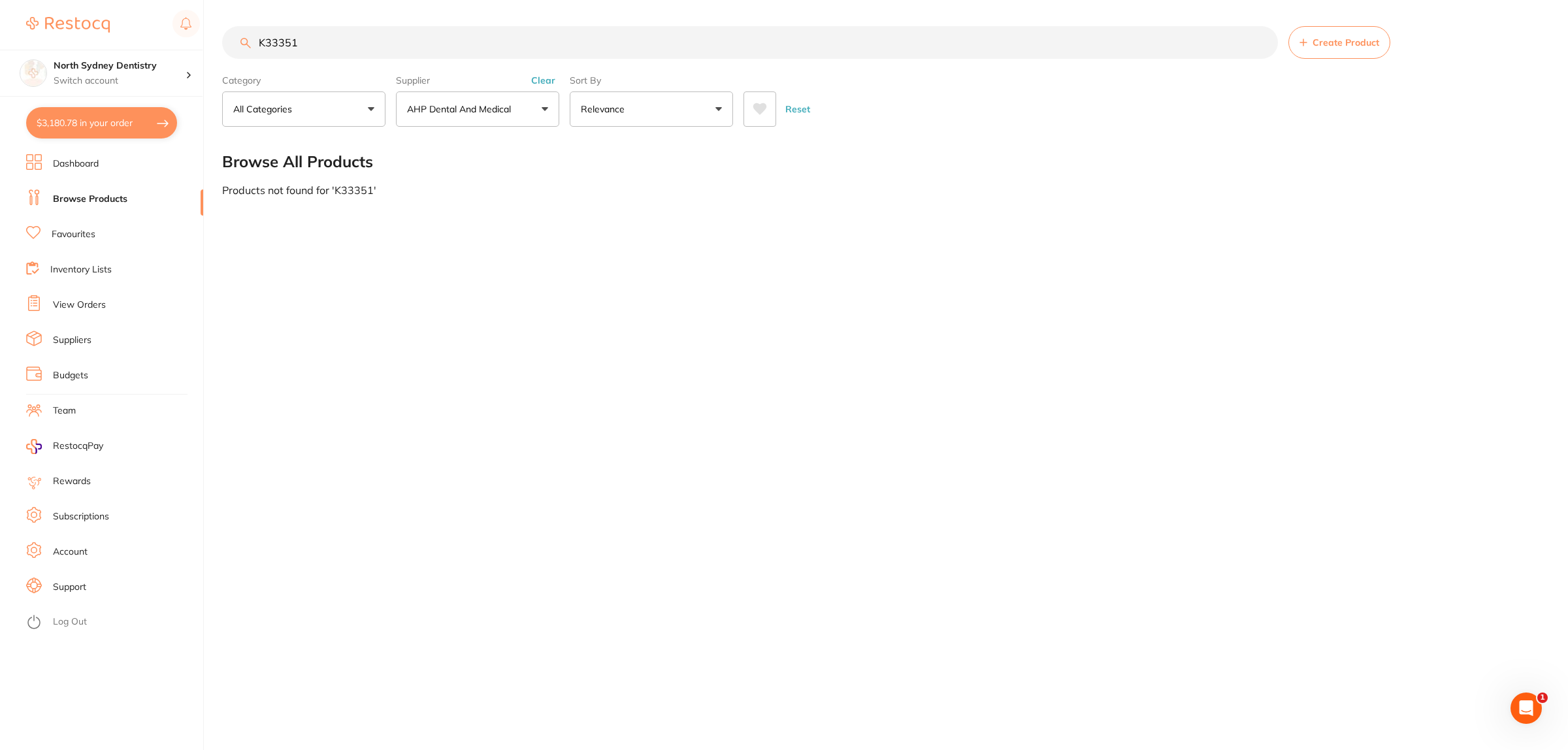
click at [466, 103] on p "AHP Dental and Medical" at bounding box center [461, 109] width 109 height 13
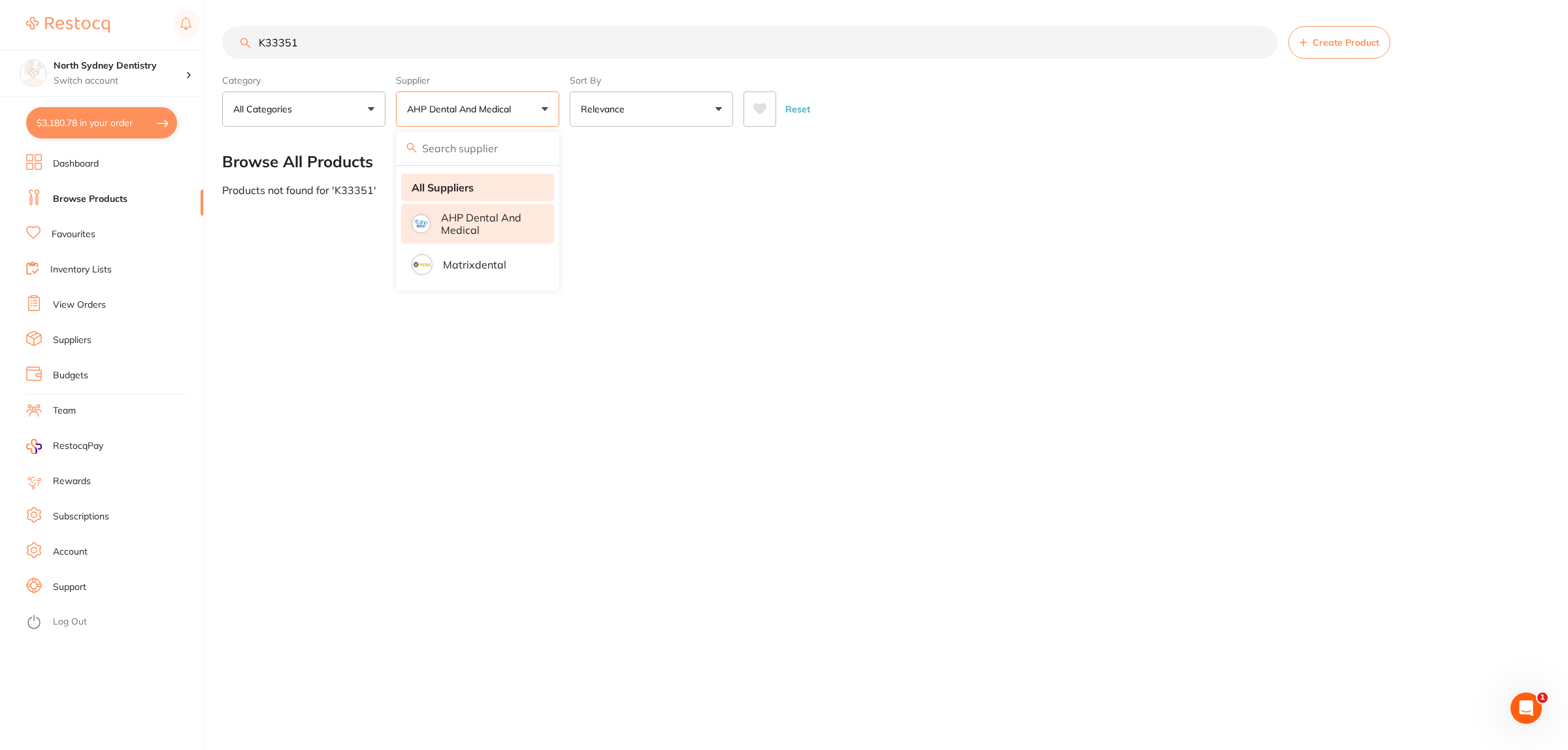
click at [451, 180] on li "All Suppliers" at bounding box center [478, 187] width 153 height 28
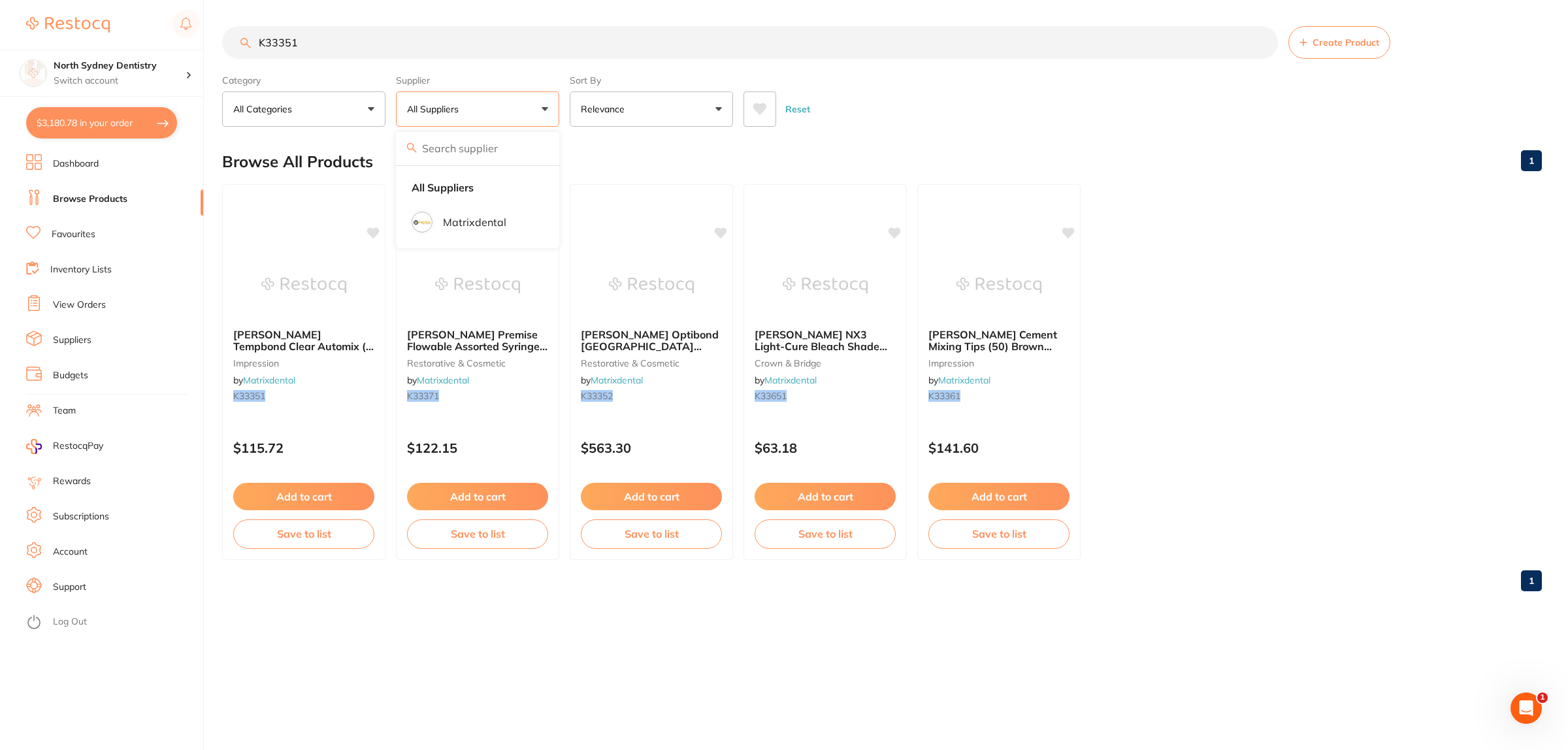
click at [1294, 354] on ul "Kerr Tempbond Clear Automix (1 x 6g) impression by Matrixdental K33351 $115.72 …" at bounding box center [882, 372] width 1320 height 376
click at [1363, 62] on section "K33351 Create Product Category All Categories All Categories crown & bridge imp…" at bounding box center [882, 76] width 1320 height 100
click at [1356, 44] on span "Create Product" at bounding box center [1346, 42] width 67 height 10
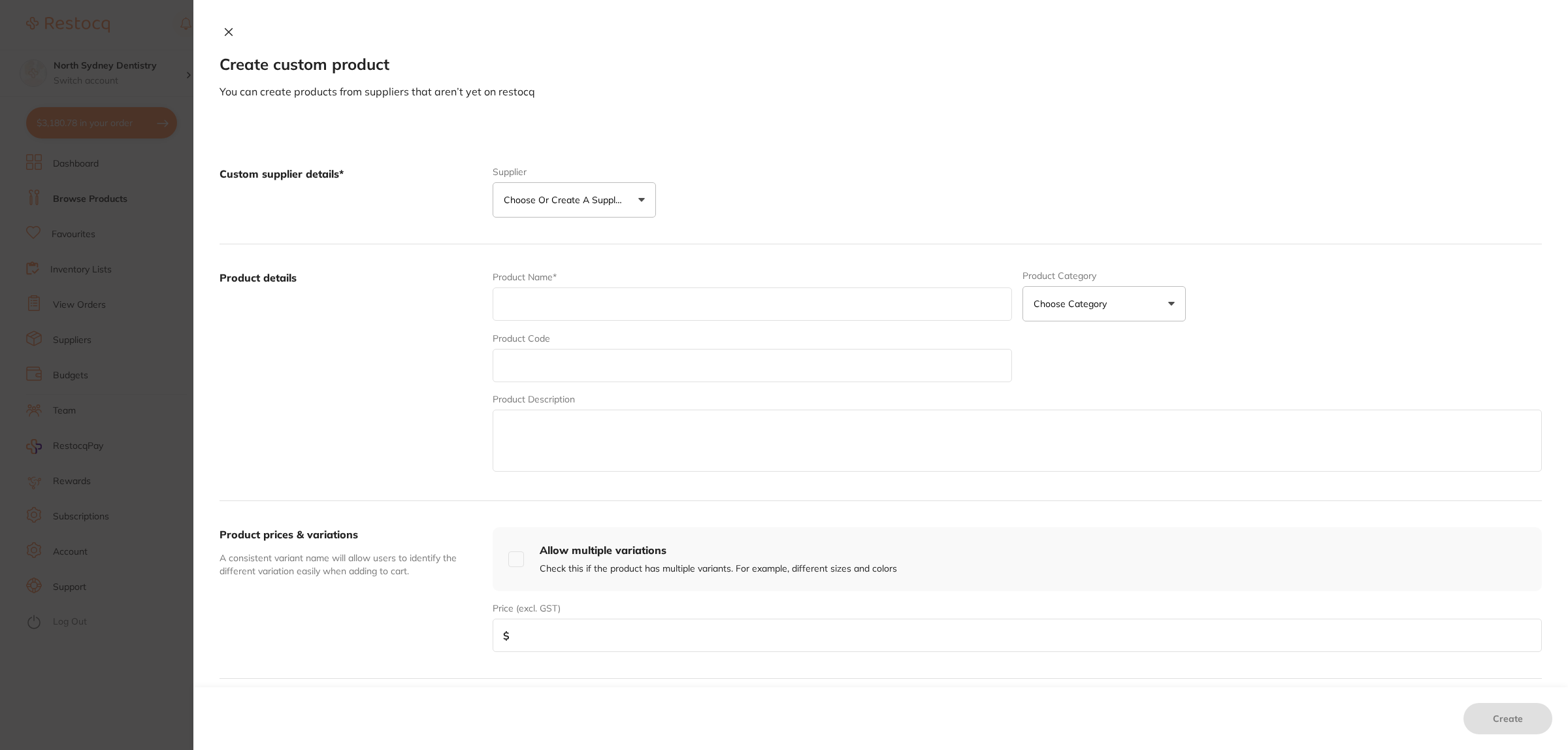
click at [537, 292] on input "text" at bounding box center [752, 304] width 520 height 33
click at [541, 369] on input "text" at bounding box center [752, 365] width 520 height 33
paste input "K33351"
type input "K33351"
drag, startPoint x: 536, startPoint y: 314, endPoint x: 771, endPoint y: 213, distance: 255.8
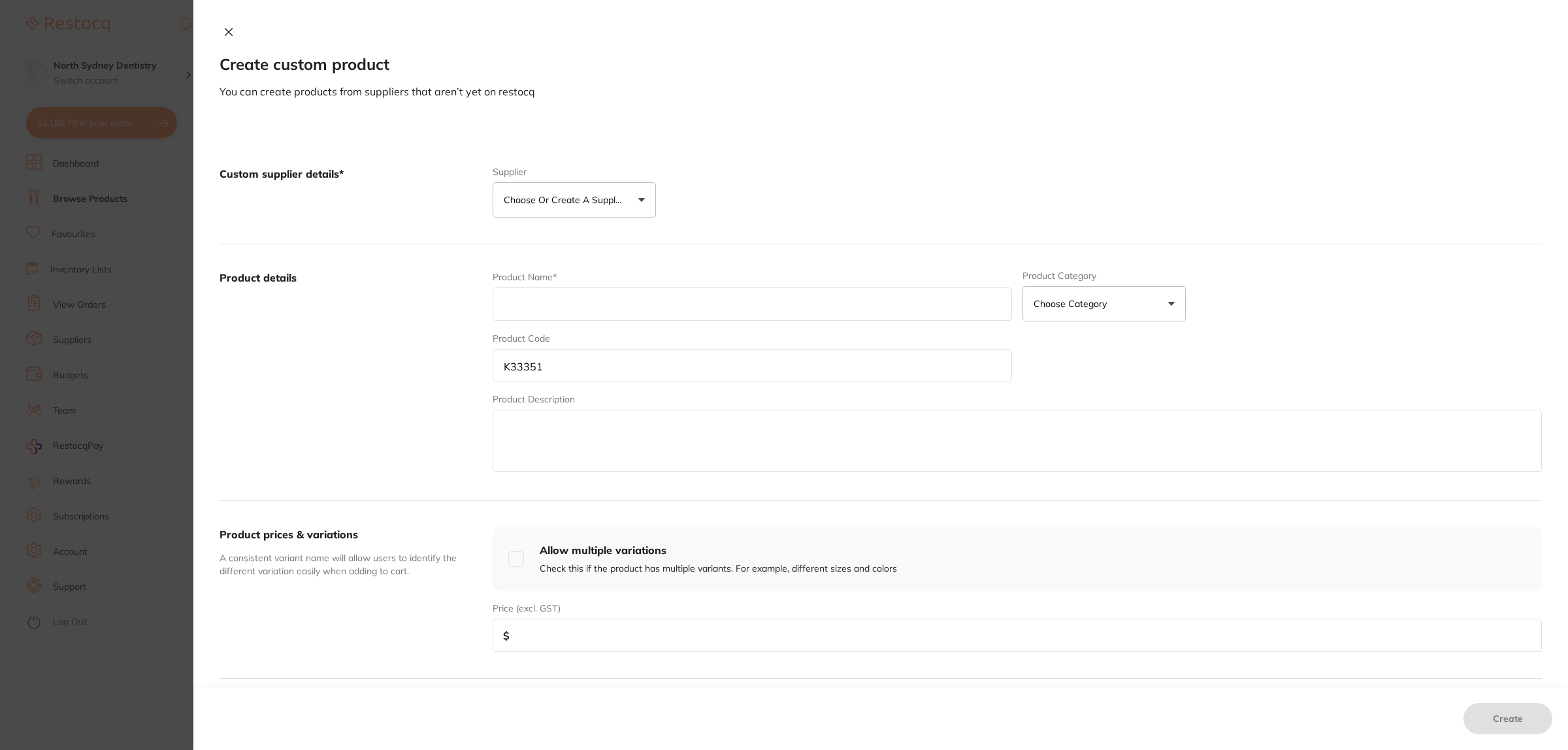
click at [540, 312] on input "text" at bounding box center [752, 304] width 520 height 33
paste input "KERR TEMPBOND CLEAR AUTOMIX SYRINGE (1X 6G)"
type input "KERR TEMPBOND CLEAR AUTOMIX SYRINGE (1X 6G)"
click at [527, 449] on textarea at bounding box center [1017, 440] width 1049 height 62
click at [1111, 310] on button "Choose Category" at bounding box center [1103, 303] width 163 height 35
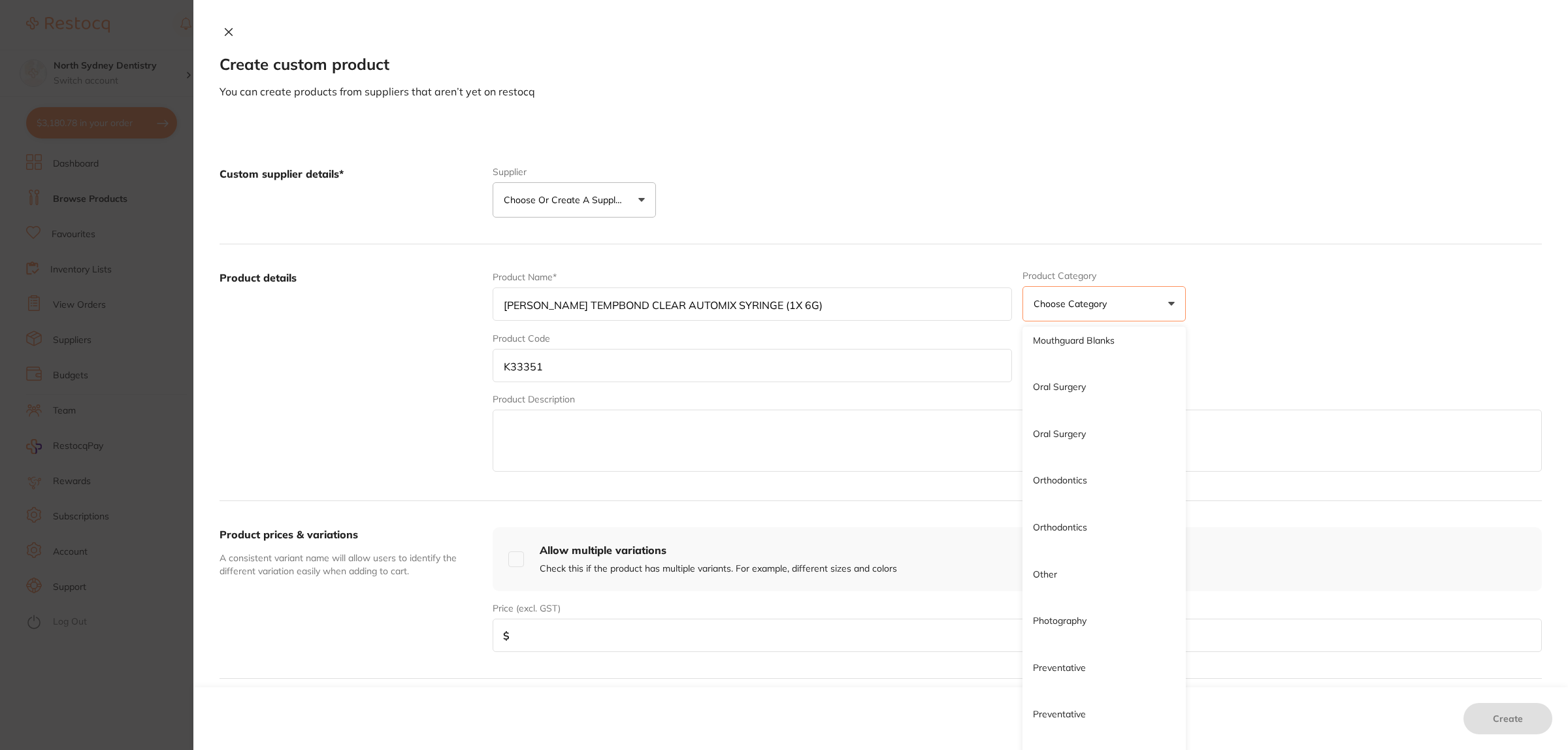
scroll to position [980, 0]
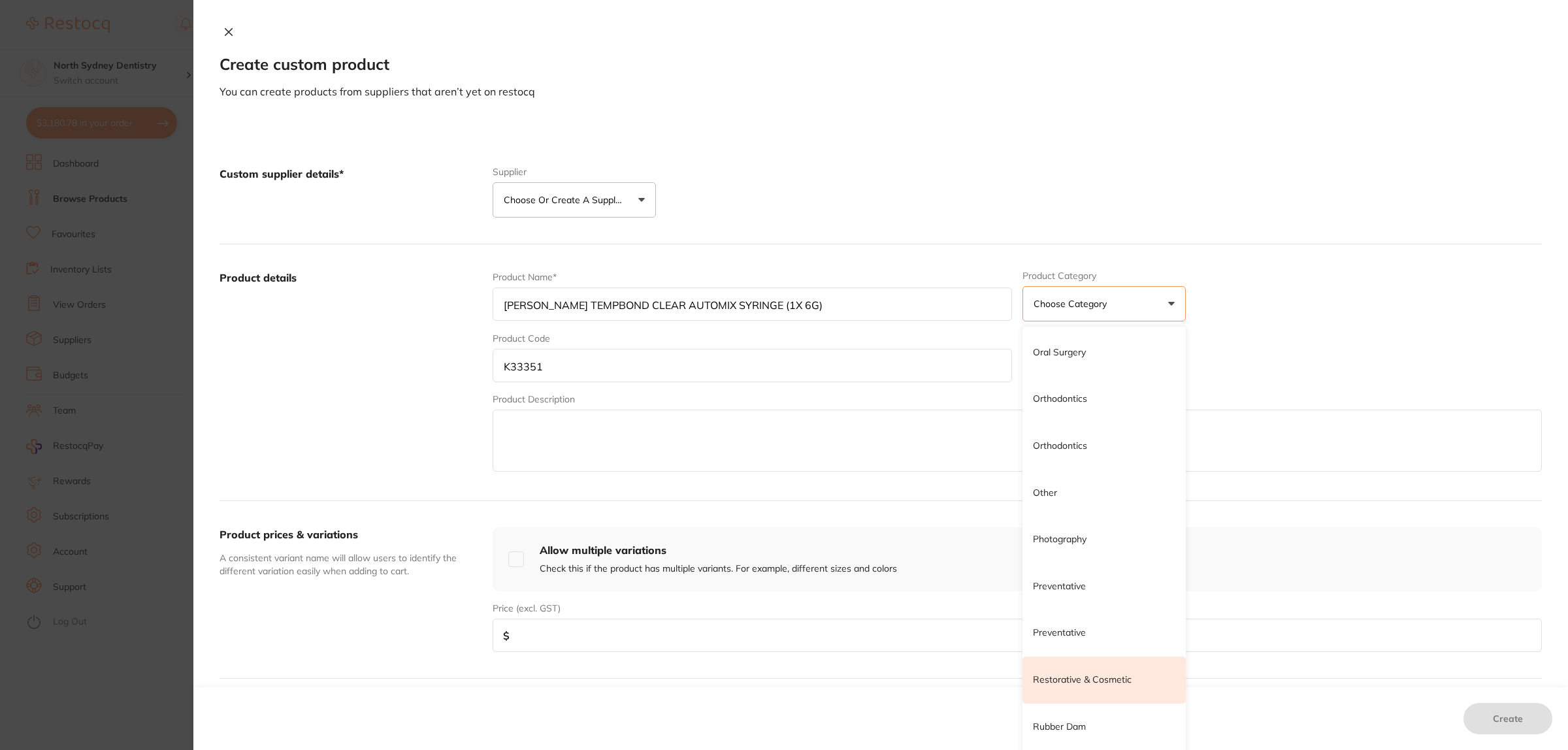
click at [1104, 674] on p "Restorative & Cosmetic" at bounding box center [1082, 680] width 98 height 13
click at [564, 628] on input "number" at bounding box center [1017, 635] width 1049 height 33
type input "132.83"
click at [611, 443] on textarea at bounding box center [1017, 440] width 1049 height 62
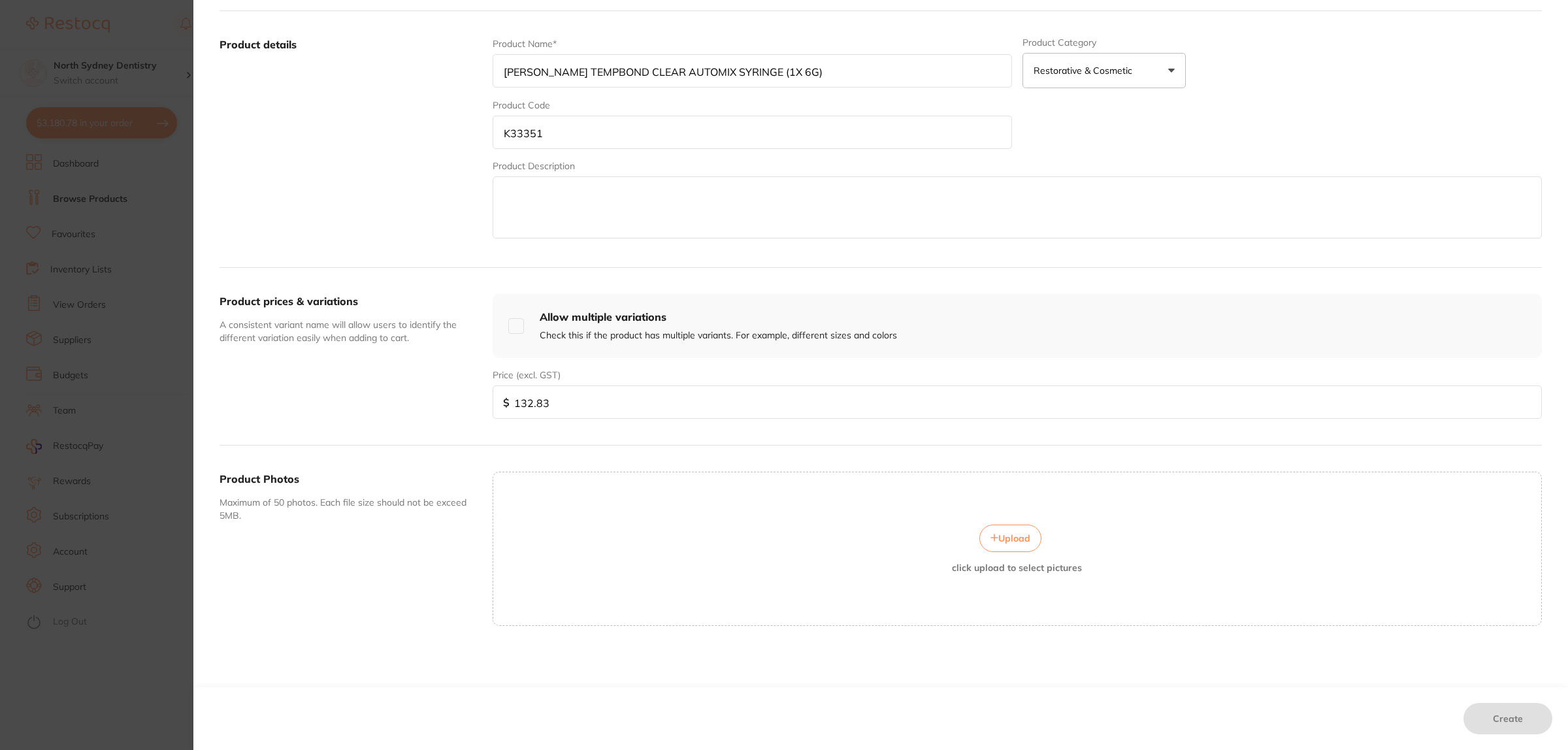
scroll to position [0, 0]
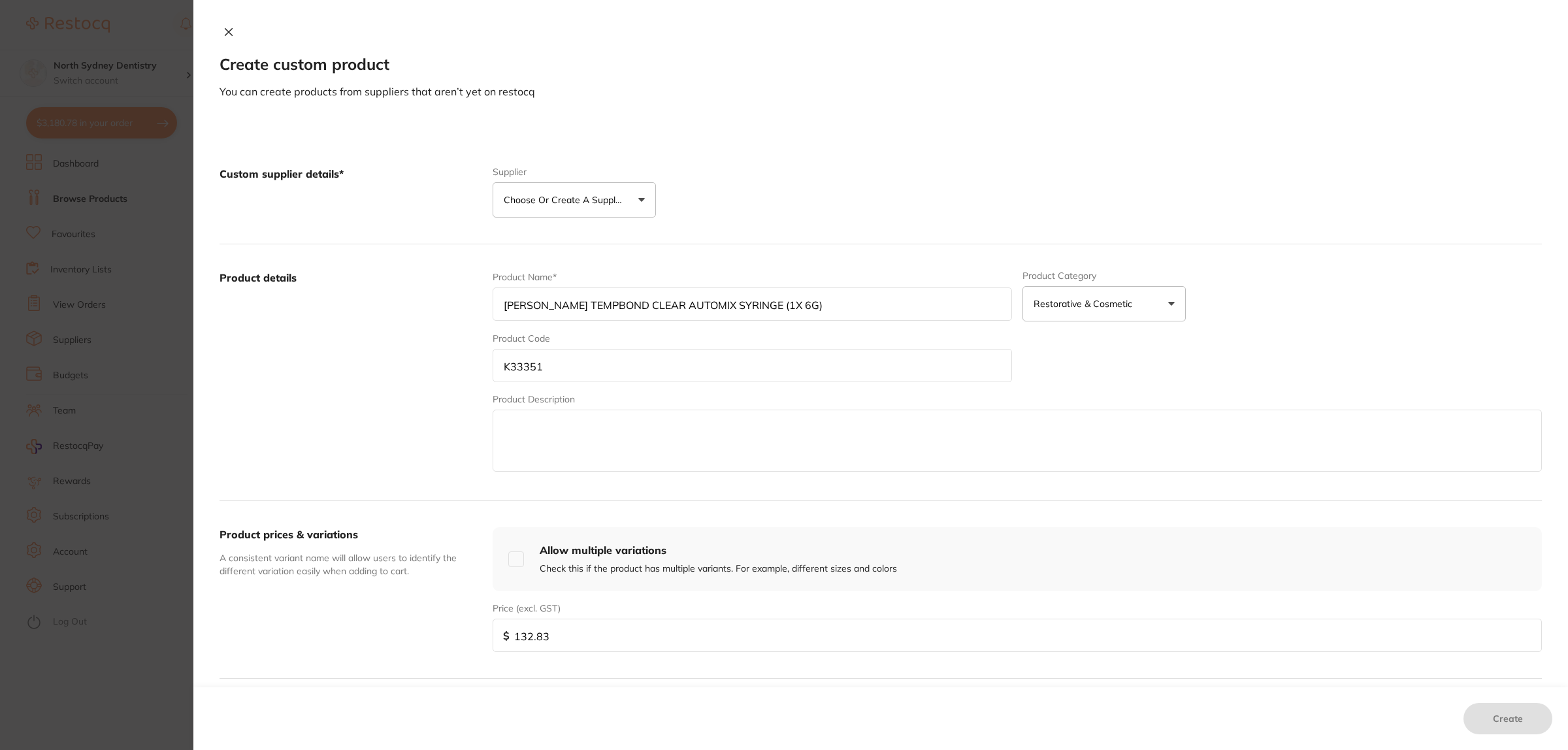
click at [521, 206] on p "Choose or create a supplier" at bounding box center [566, 200] width 124 height 13
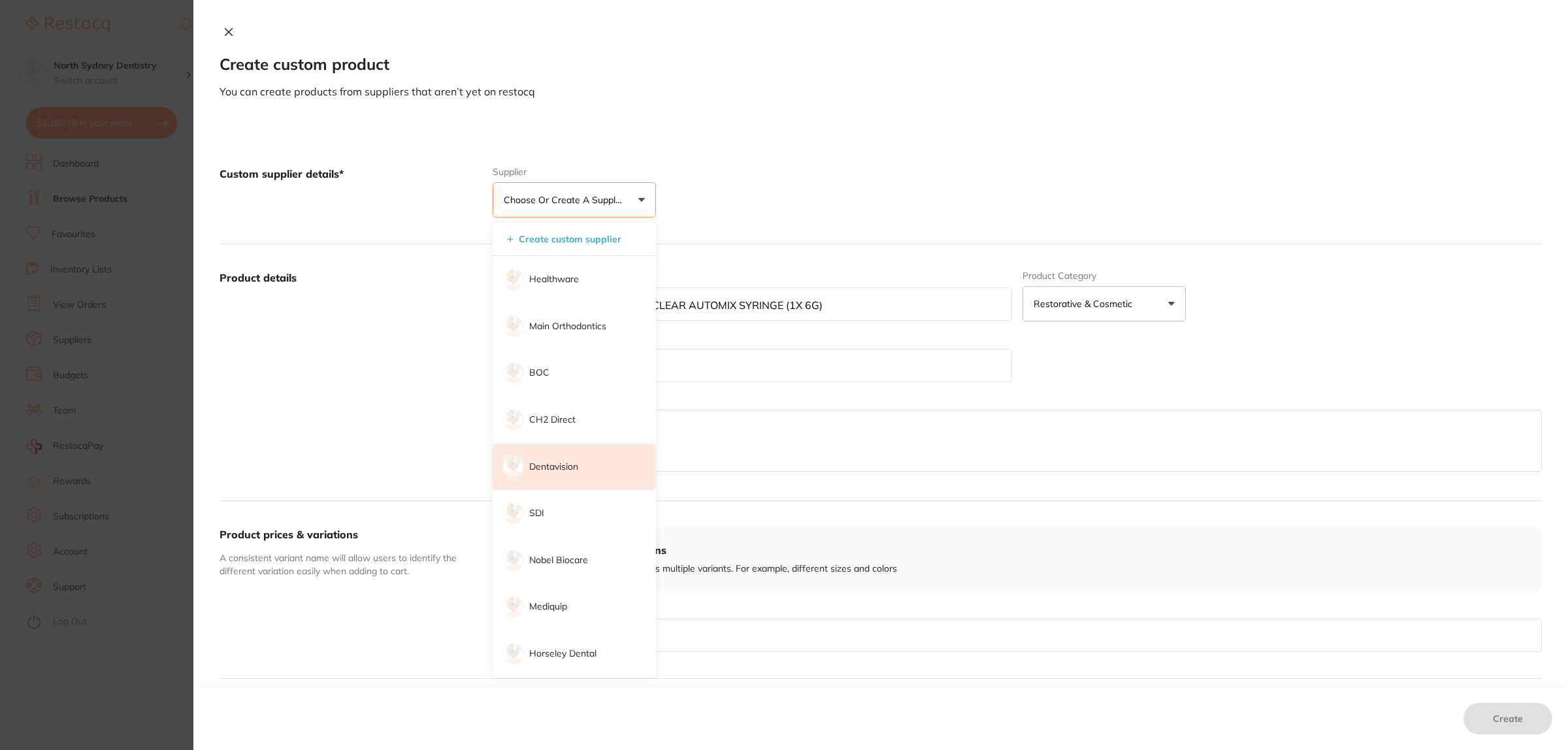
click at [573, 462] on p "Dentavision" at bounding box center [553, 467] width 49 height 13
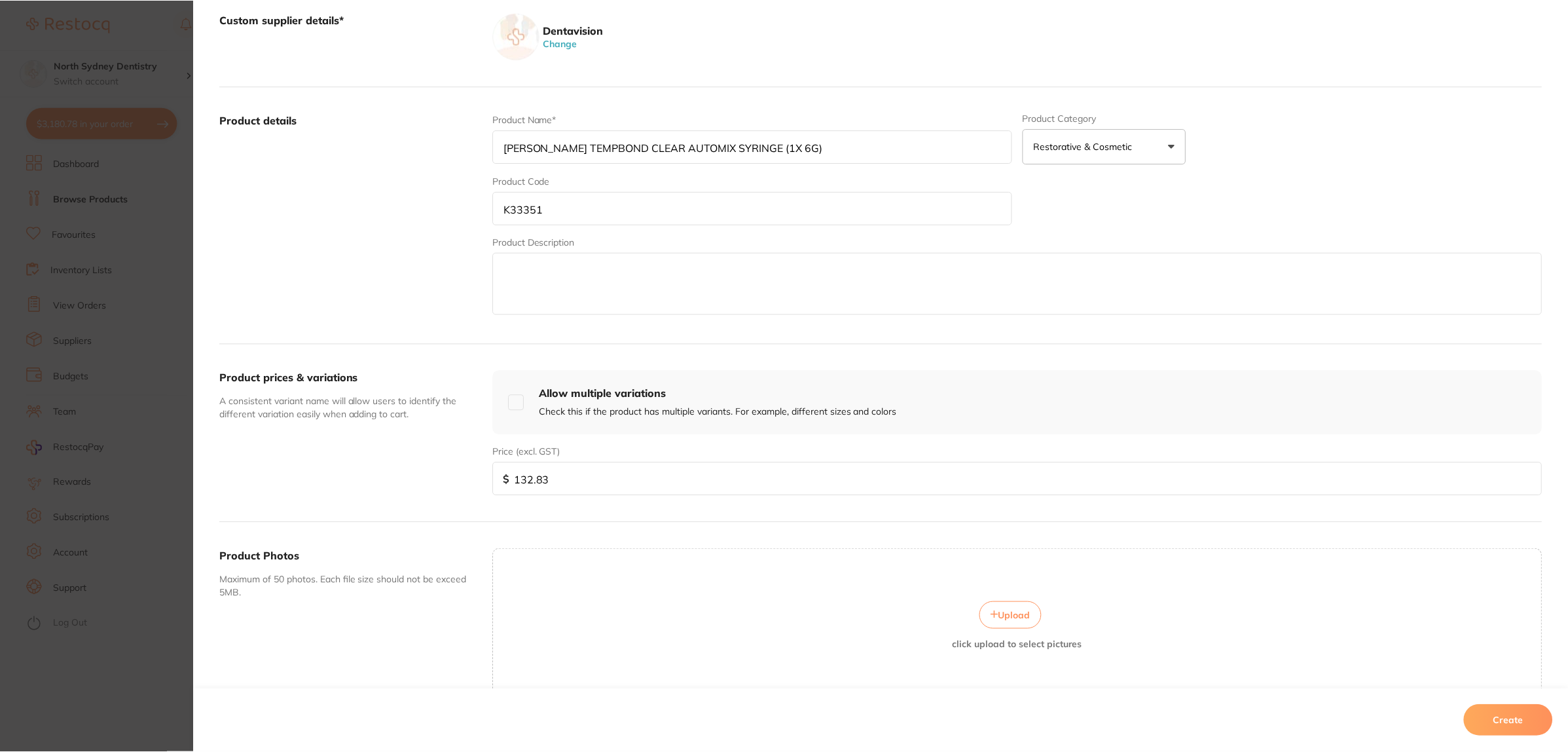
scroll to position [233, 0]
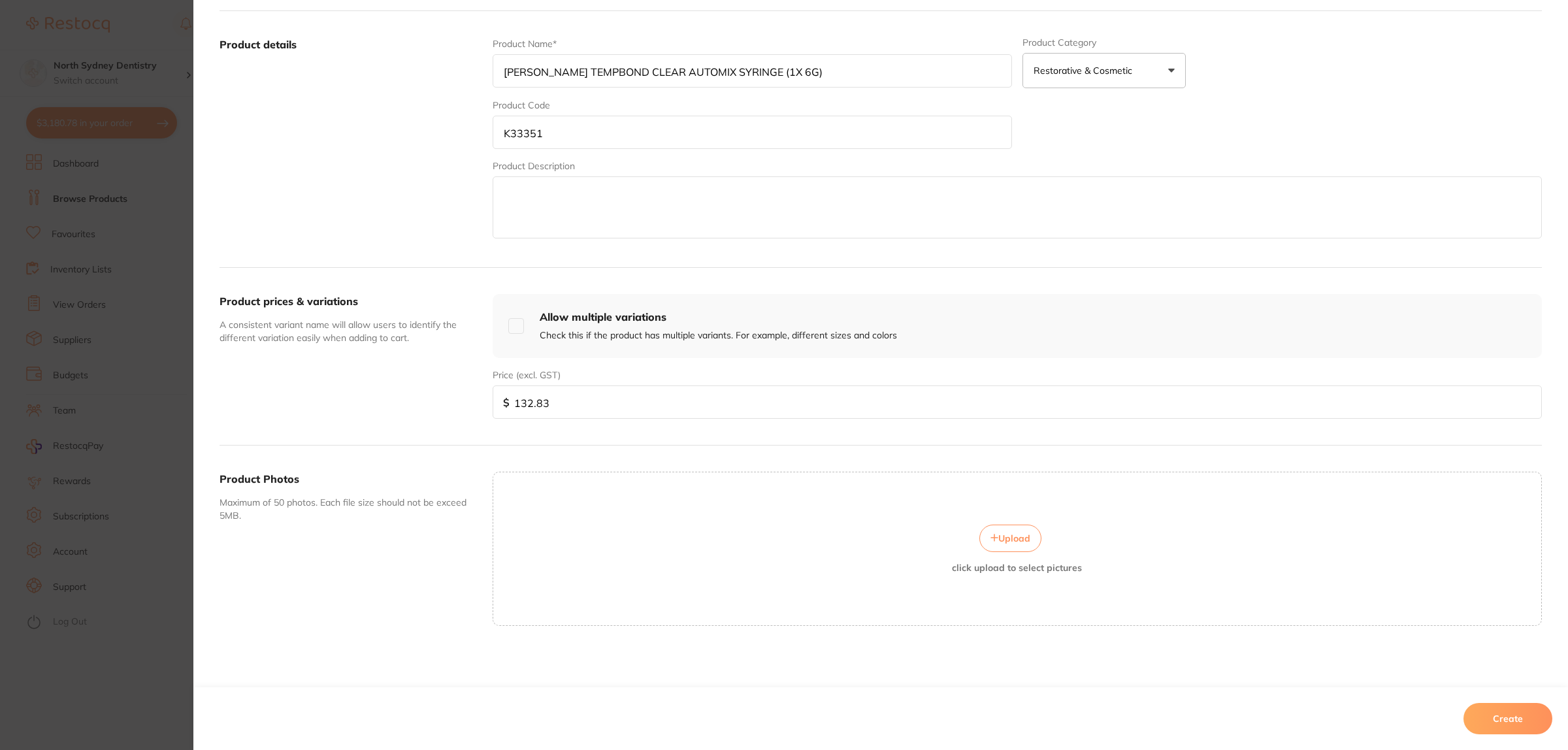
drag, startPoint x: 1512, startPoint y: 722, endPoint x: 945, endPoint y: 461, distance: 624.2
click at [1512, 723] on button "Create" at bounding box center [1507, 718] width 89 height 32
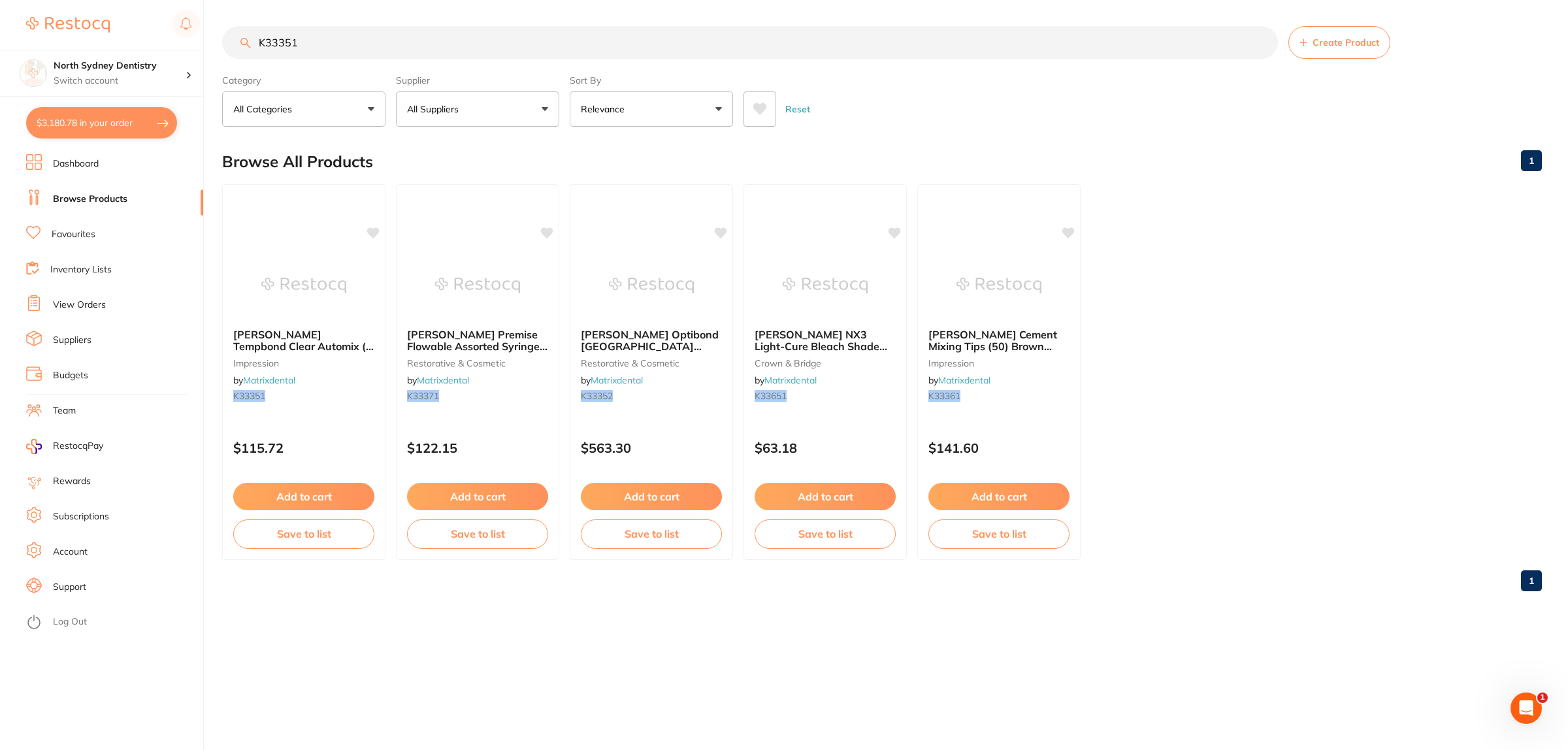
click at [374, 38] on input "K33351" at bounding box center [750, 42] width 1056 height 32
click at [1271, 39] on input "K33351" at bounding box center [750, 42] width 1056 height 32
click at [1261, 44] on input "K33351" at bounding box center [750, 42] width 1056 height 32
click at [457, 125] on button "All Suppliers" at bounding box center [477, 109] width 163 height 35
click at [463, 113] on p "All Suppliers" at bounding box center [435, 109] width 57 height 13
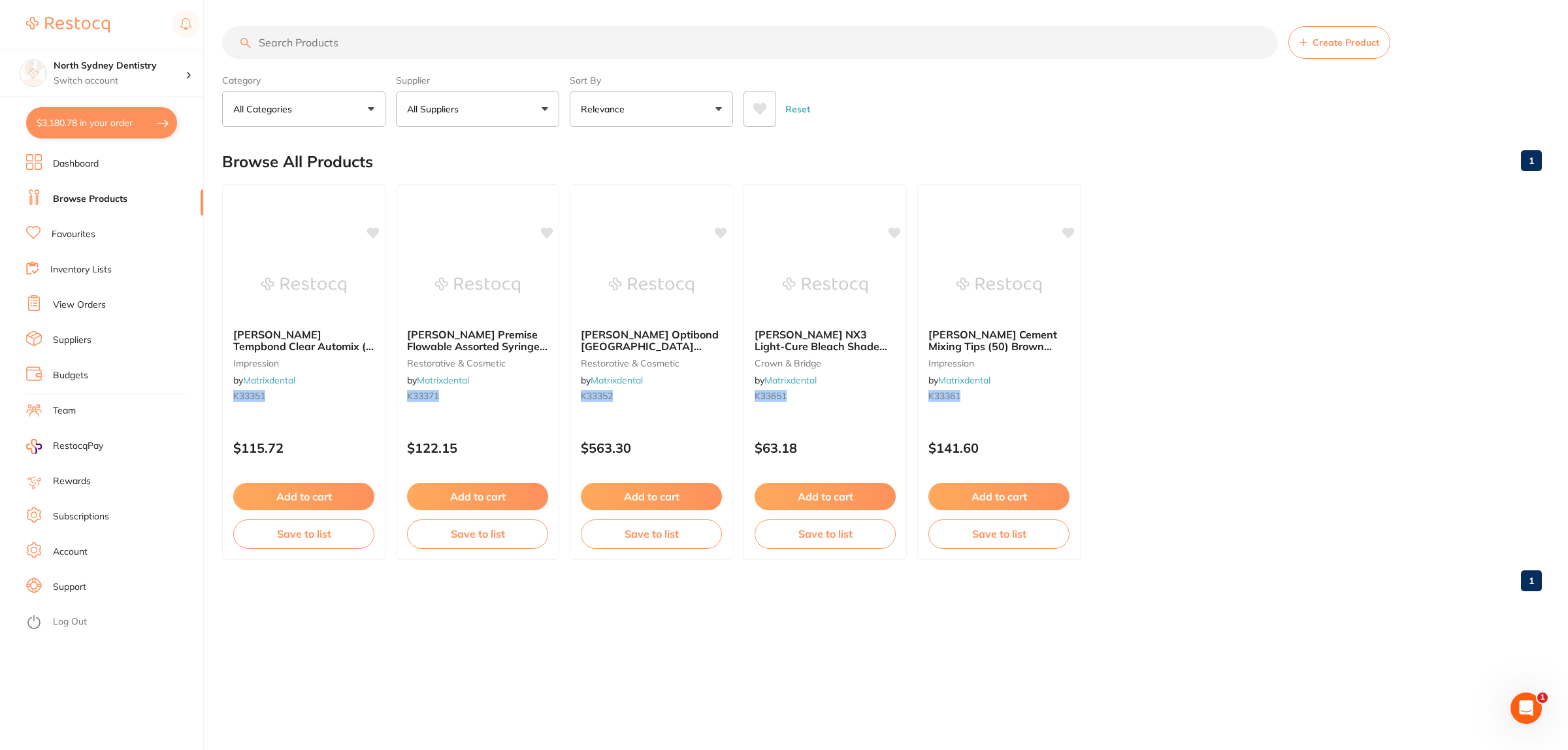
click at [297, 45] on input "search" at bounding box center [750, 42] width 1056 height 32
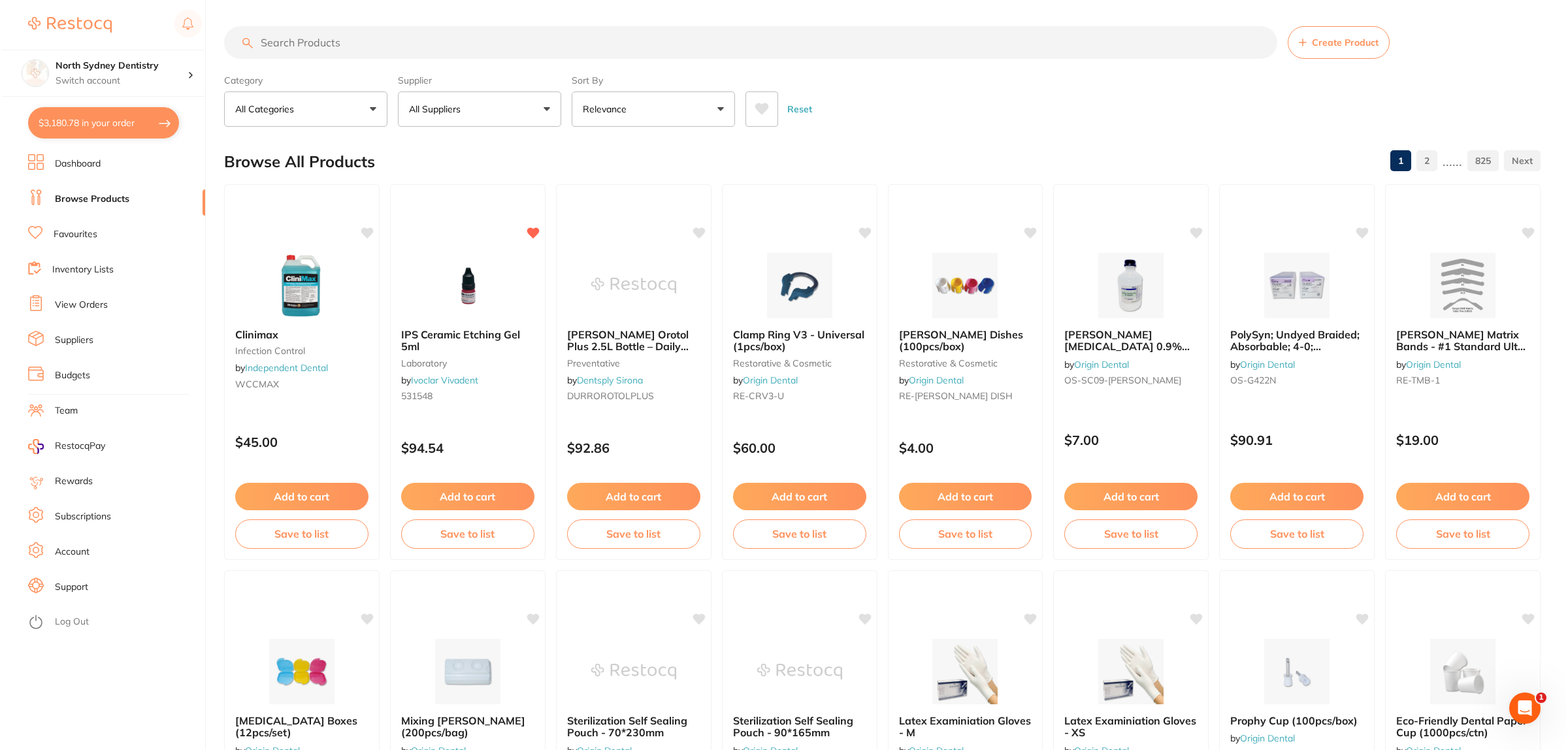
scroll to position [0, 0]
paste input "KERR TEMPBOND CLEAR AUTOMIX SYRINGE (1X 6G)"
type input "KERR TEMPBOND CLEAR AUTOMIX SYRINGE (1X 6G)"
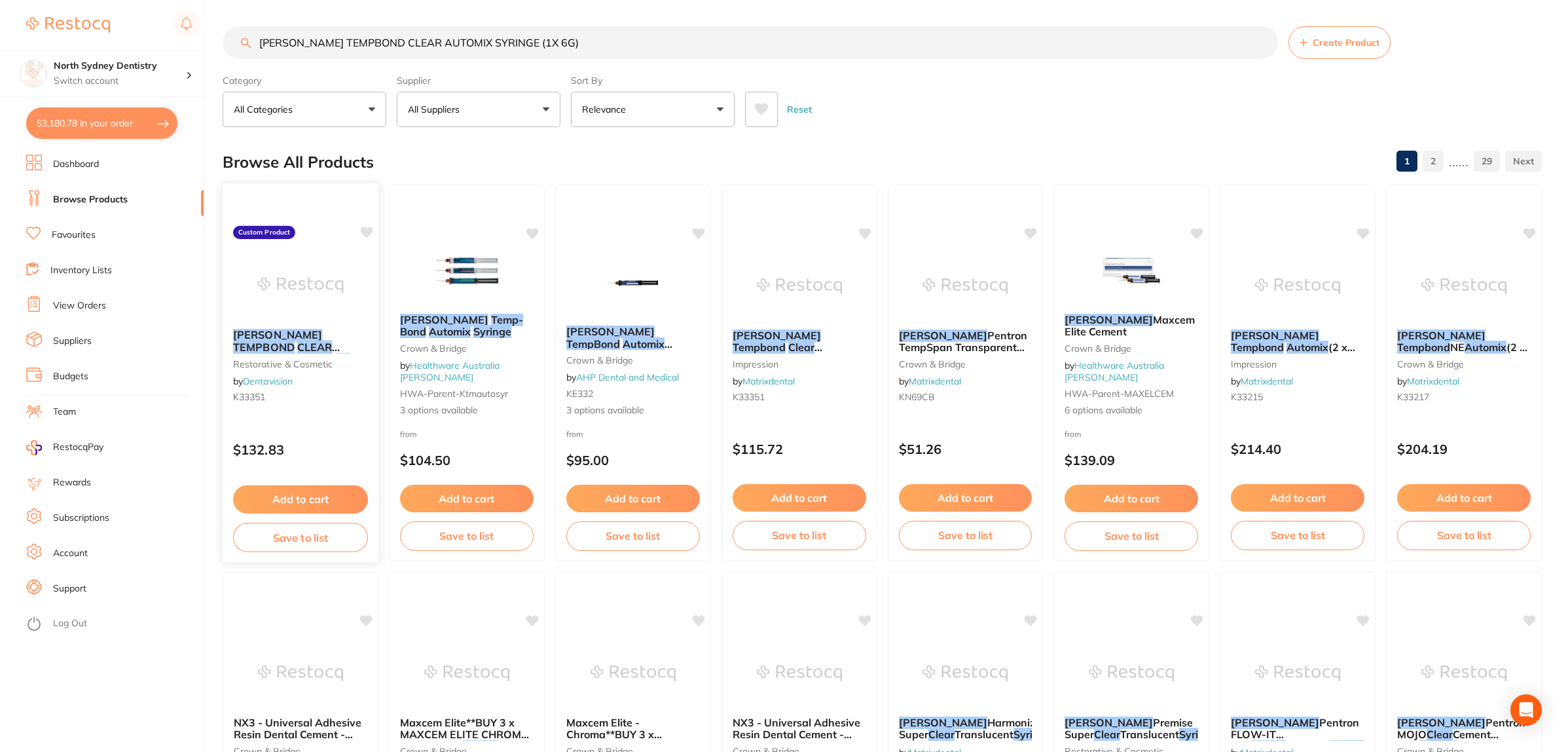
click at [299, 292] on img at bounding box center [300, 285] width 86 height 66
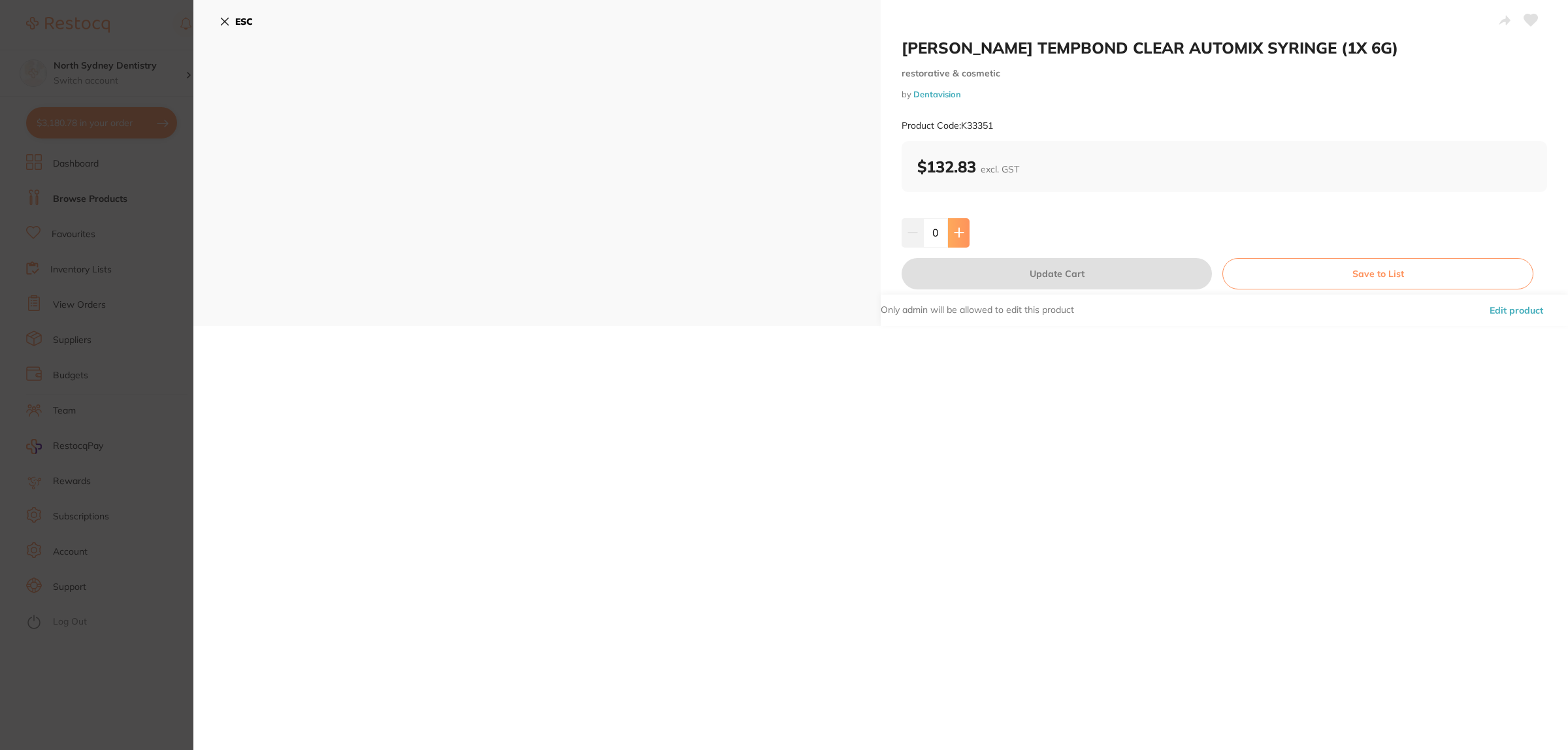
click at [964, 238] on button at bounding box center [958, 233] width 21 height 29
type input "1"
click at [1005, 269] on button "Update Cart" at bounding box center [1057, 274] width 310 height 32
checkbox input "false"
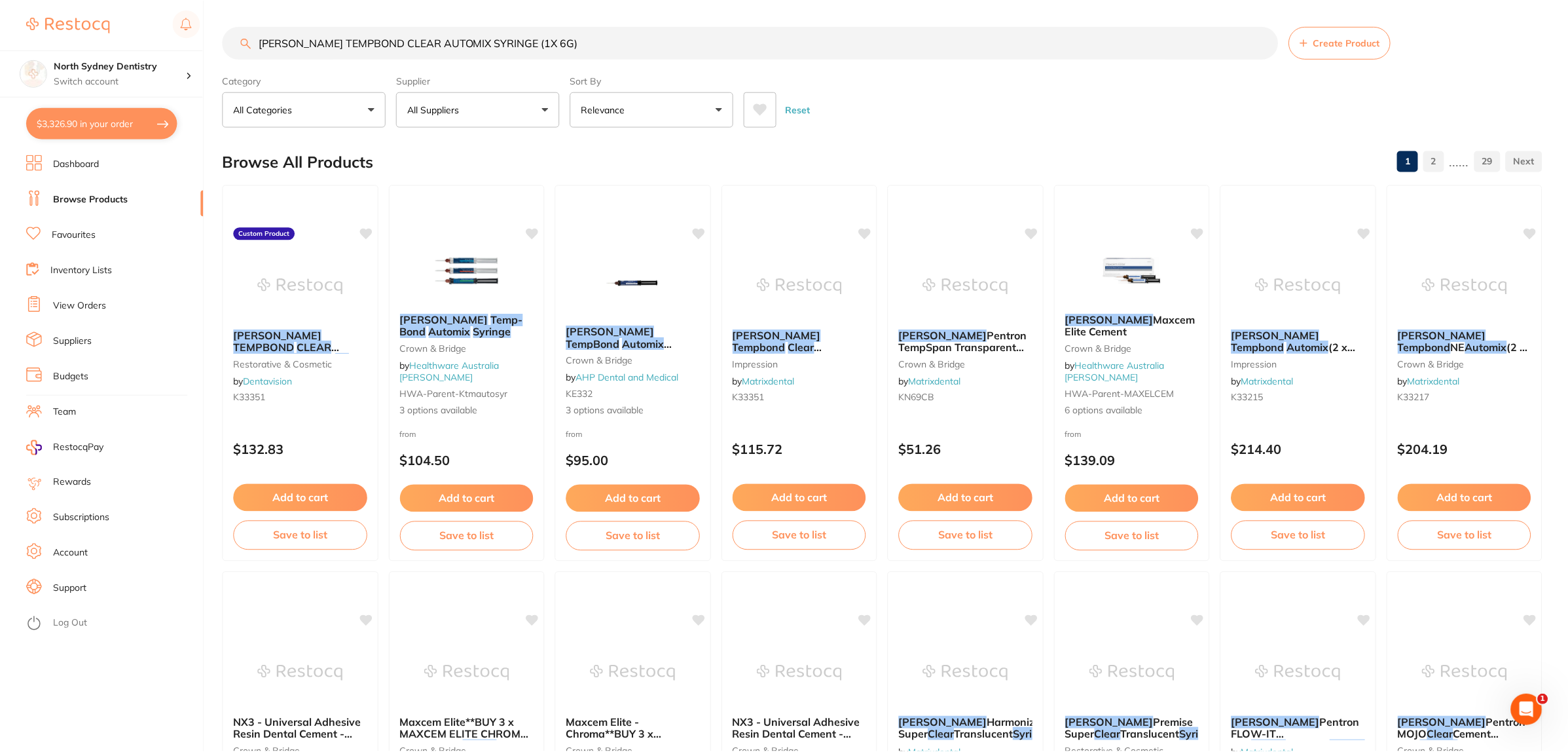
scroll to position [1, 0]
drag, startPoint x: 183, startPoint y: 50, endPoint x: 131, endPoint y: 46, distance: 52.2
click at [131, 46] on div "$3,326.90 North Sydney Dentistry Switch account North Sydney Dentistry $3,326.9…" at bounding box center [784, 375] width 1568 height 752
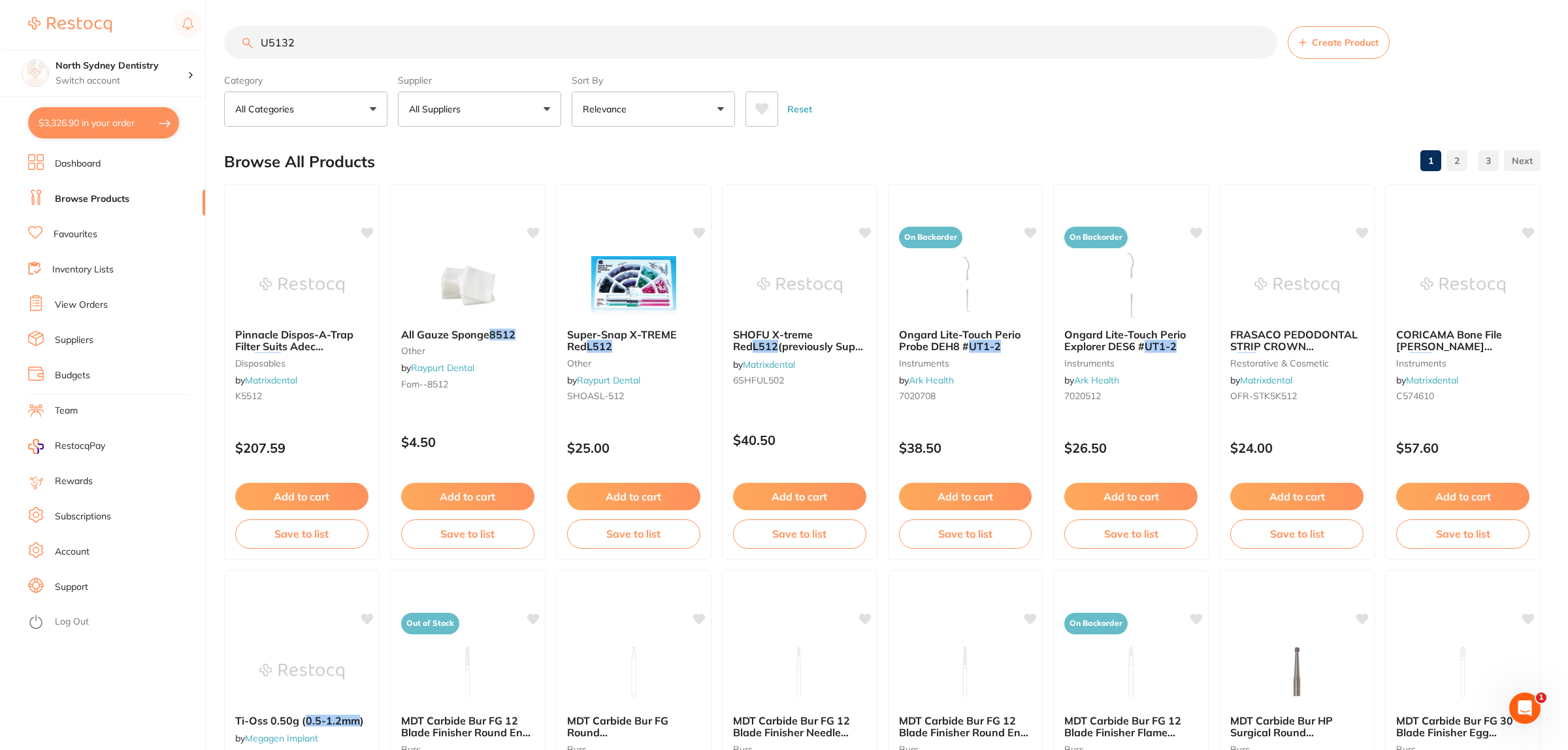
scroll to position [0, 0]
type input "U5132"
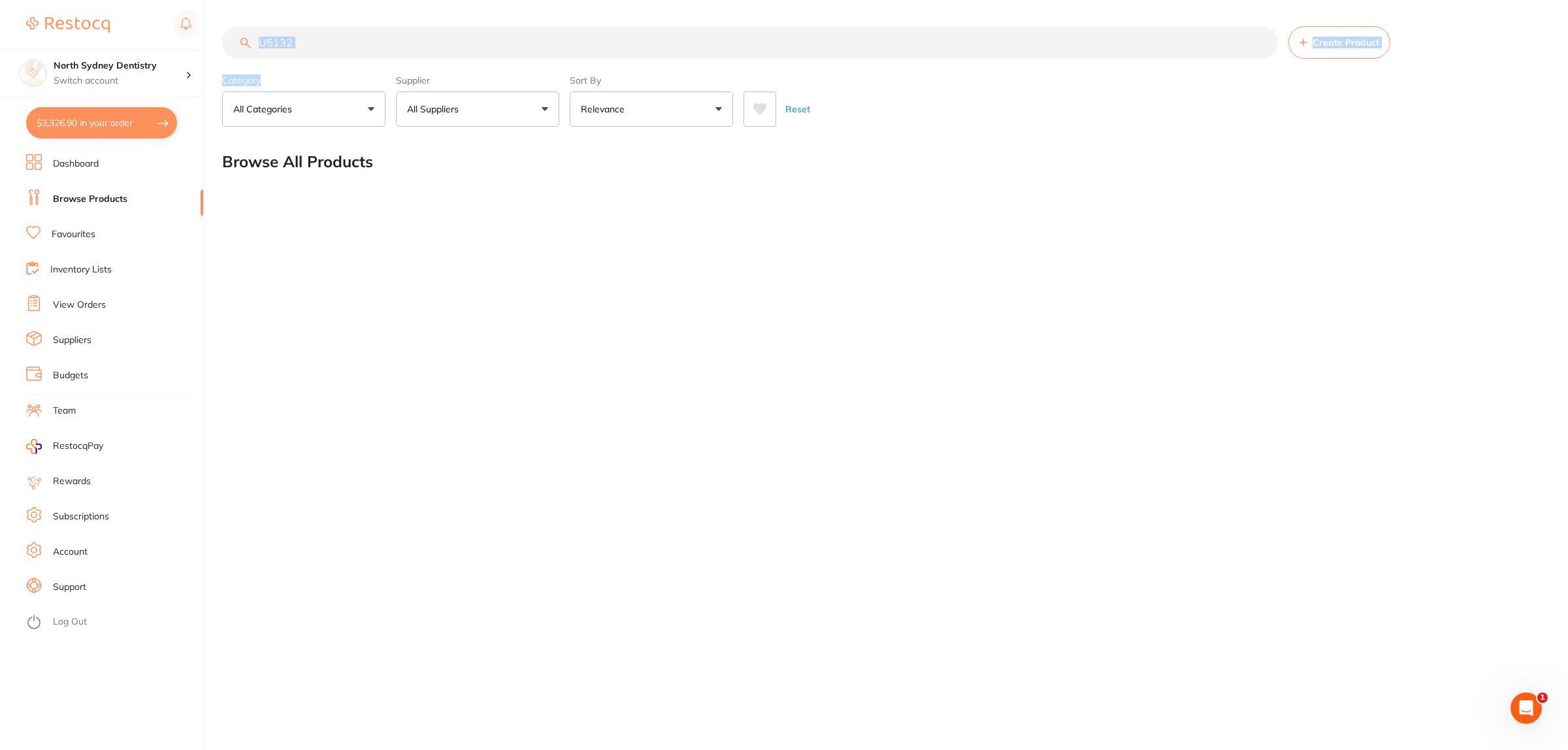
drag, startPoint x: 258, startPoint y: 75, endPoint x: 246, endPoint y: 64, distance: 16.3
click at [221, 70] on div "$3,326.90 North Sydney Dentistry Switch account North Sydney Dentistry $3,326.9…" at bounding box center [784, 375] width 1568 height 750
click at [359, 51] on input "U5132" at bounding box center [750, 42] width 1056 height 32
click at [404, 43] on input "U5132" at bounding box center [750, 42] width 1056 height 32
drag, startPoint x: 392, startPoint y: 43, endPoint x: 96, endPoint y: 66, distance: 296.9
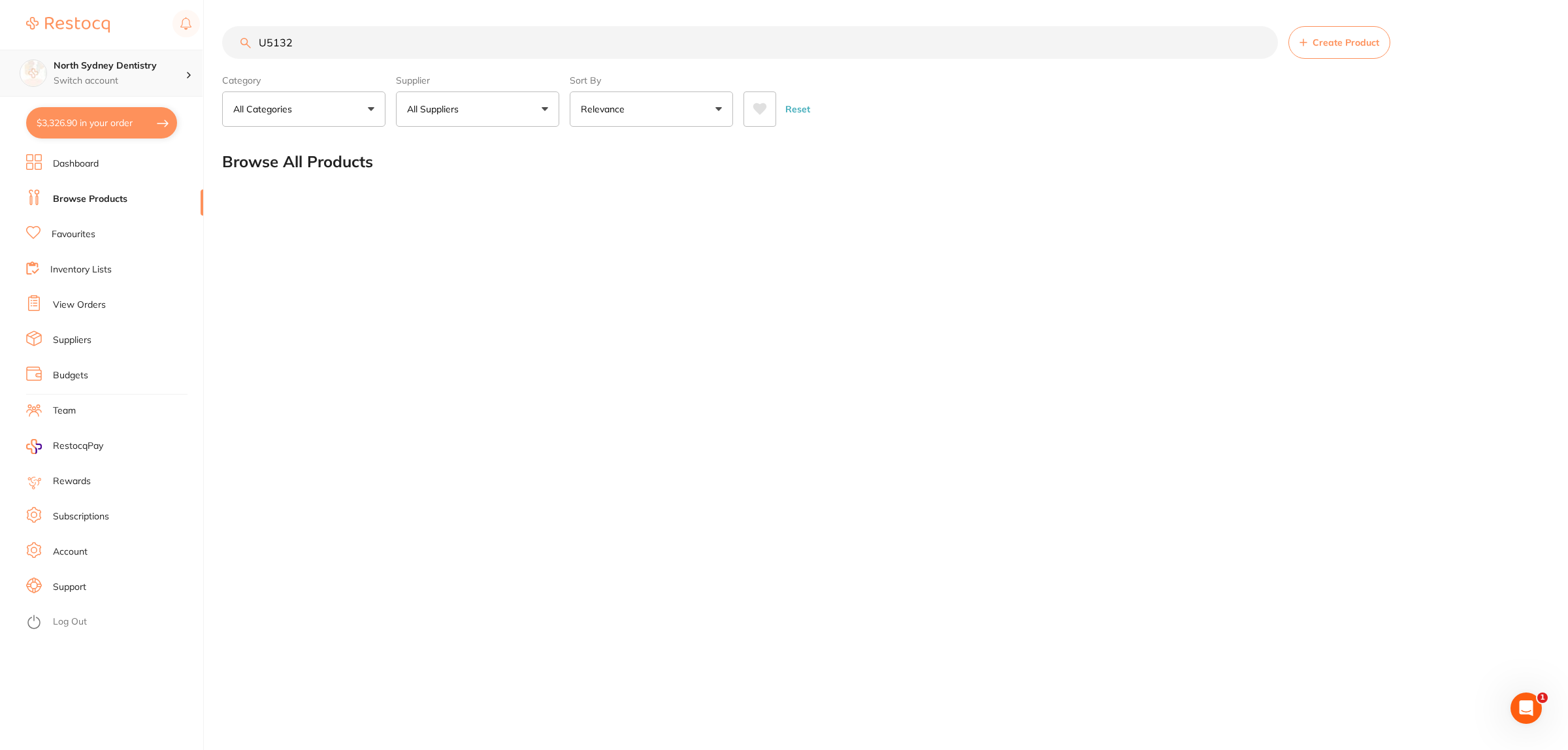
click at [96, 66] on div "$3,326.90 North Sydney Dentistry Switch account North Sydney Dentistry $3,326.9…" at bounding box center [784, 375] width 1568 height 750
type input "optragate"
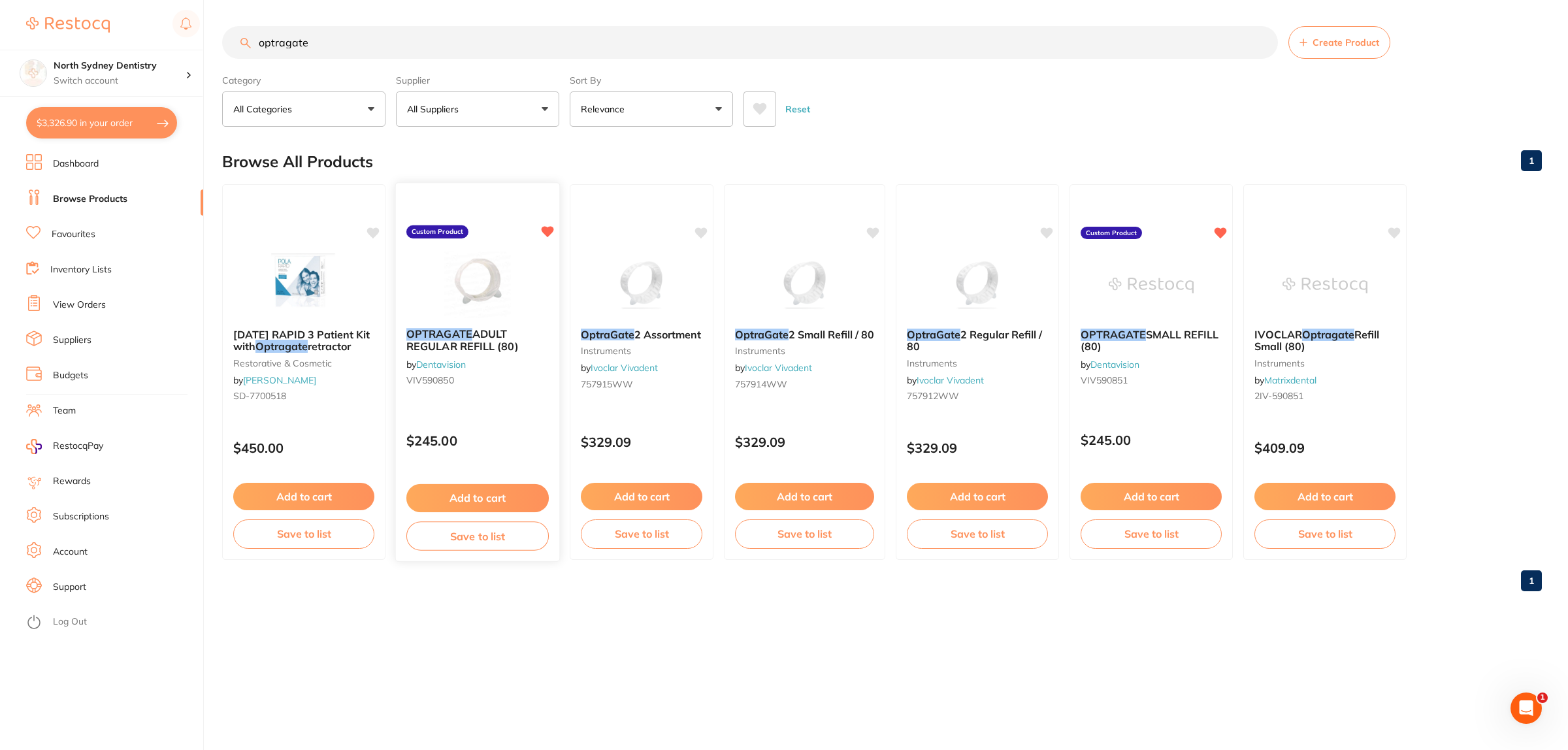
click at [510, 292] on img at bounding box center [477, 284] width 85 height 66
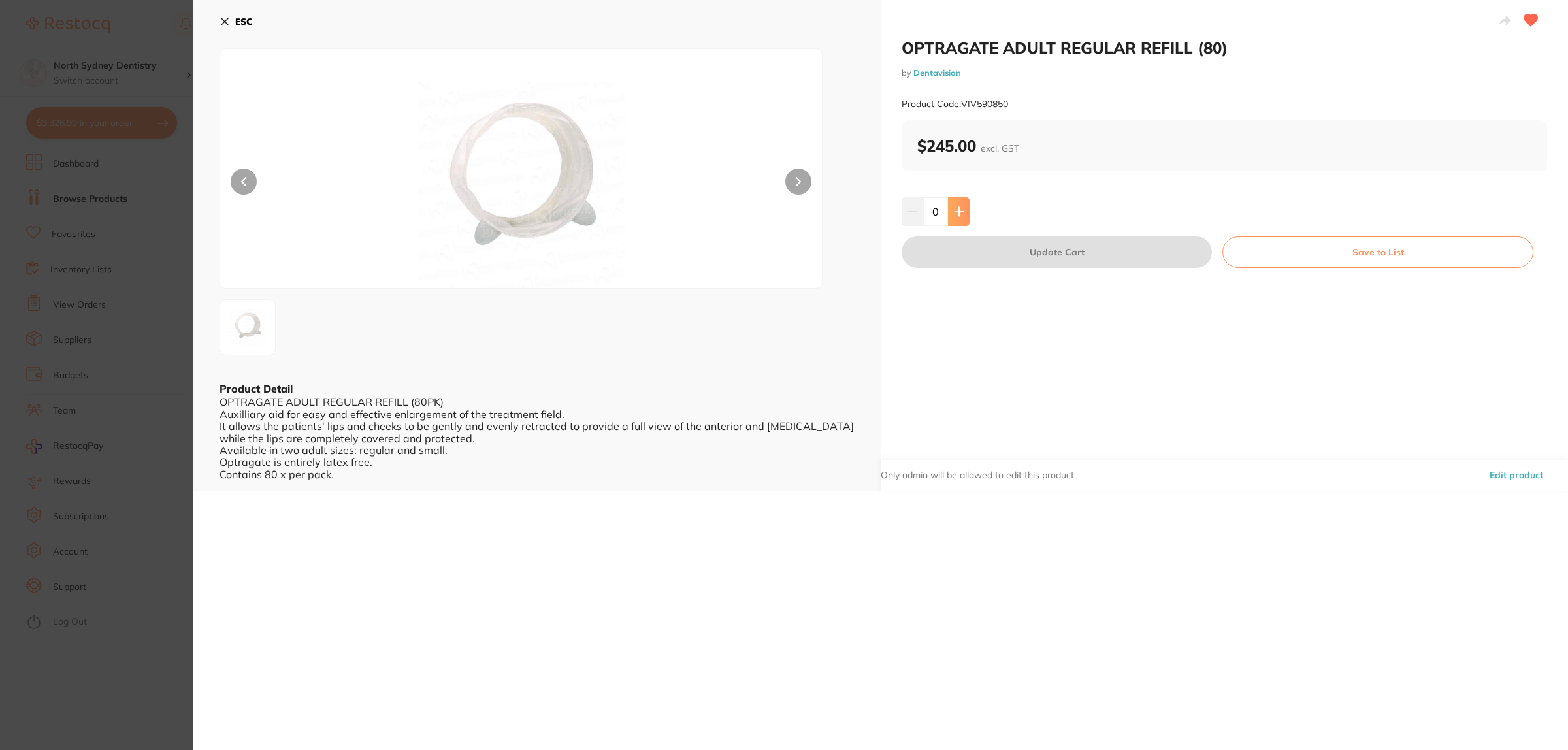
click at [948, 204] on button at bounding box center [958, 212] width 21 height 29
type input "1"
click at [977, 270] on div "OPTRAGATE ADULT REGULAR REFILL (80) by Dentavision Product Code: VIV590850 $245…" at bounding box center [1224, 245] width 687 height 491
click at [1000, 251] on button "Update Cart" at bounding box center [1057, 253] width 310 height 32
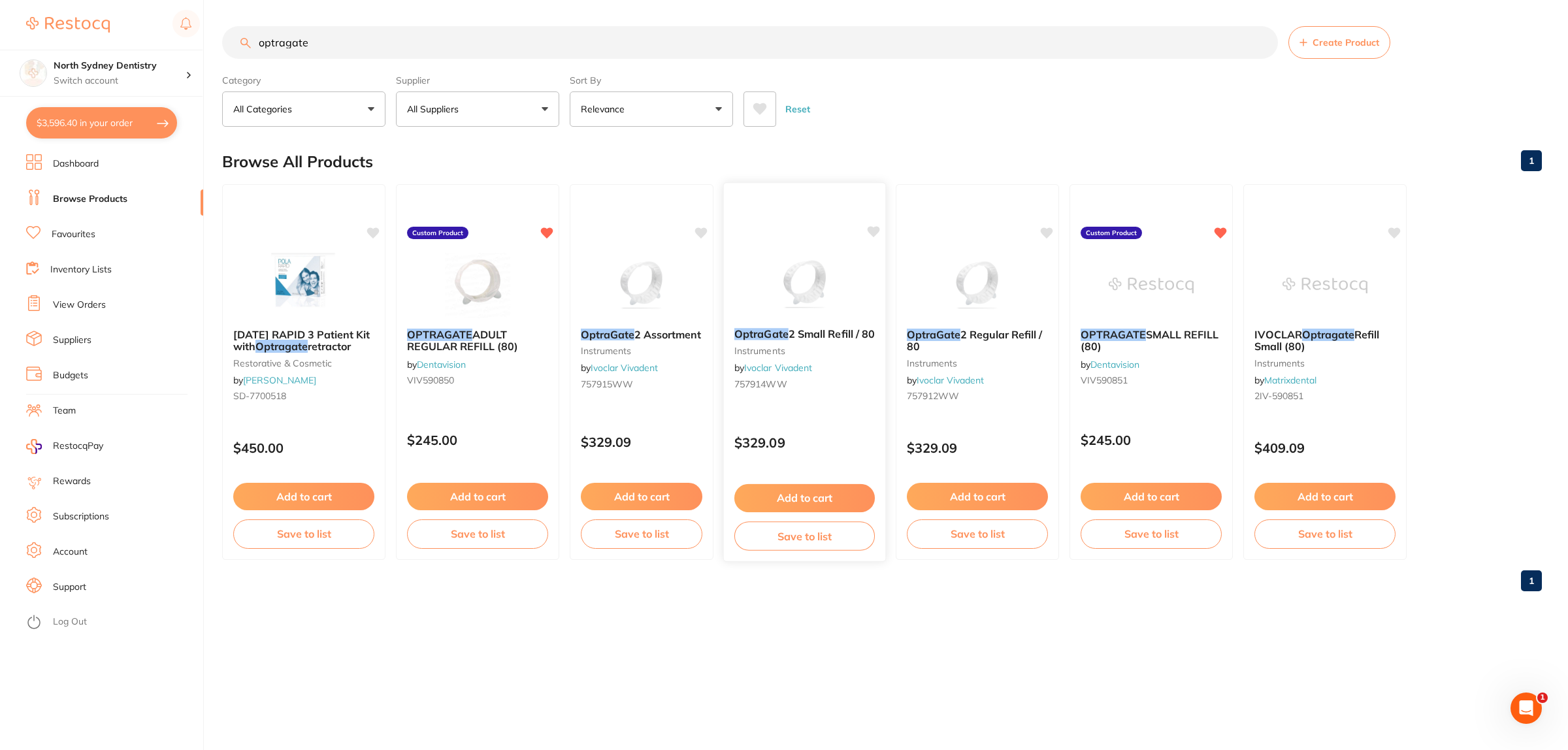
scroll to position [706, 0]
click at [1183, 277] on img at bounding box center [1151, 284] width 85 height 66
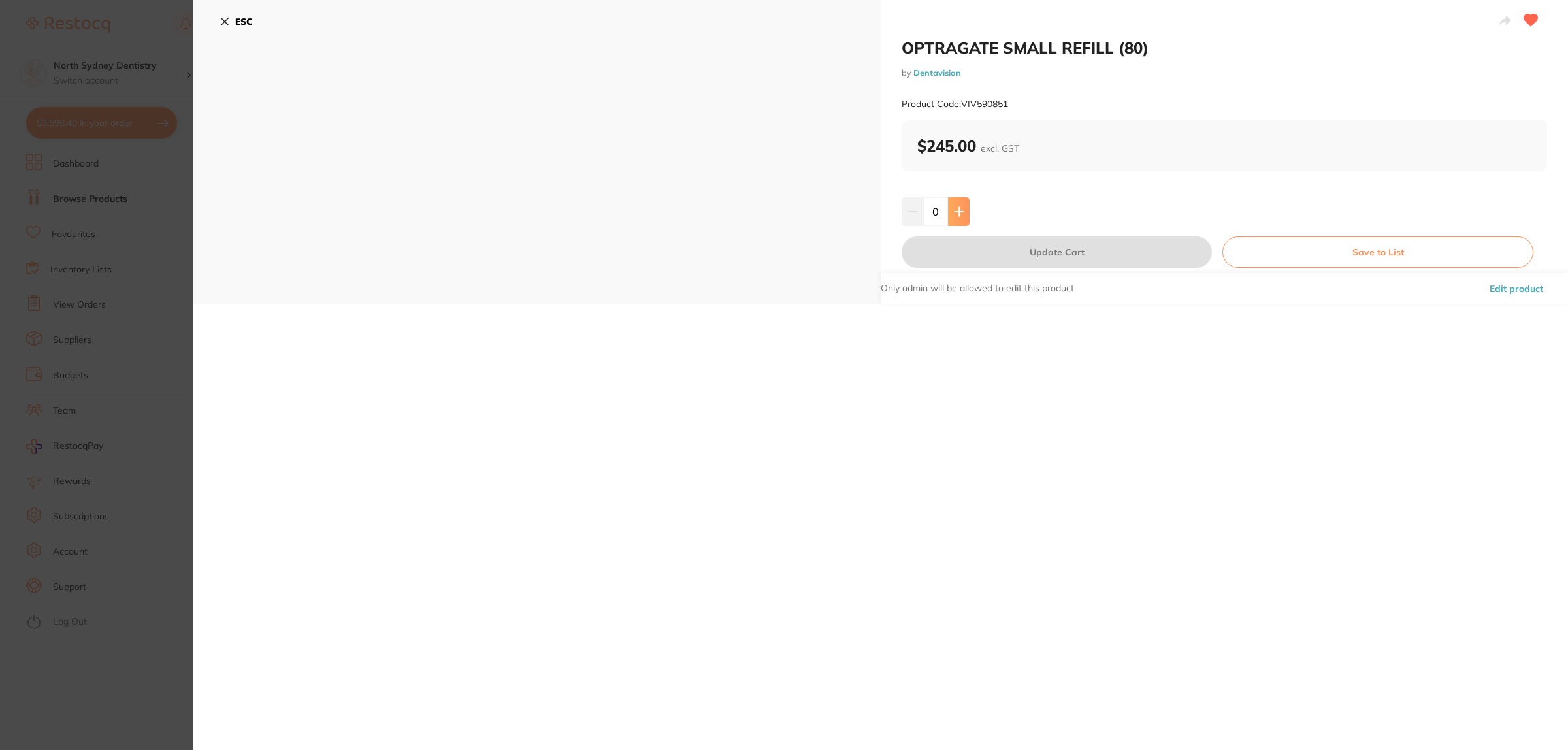
click at [964, 217] on button at bounding box center [958, 212] width 21 height 29
type input "1"
click at [991, 255] on button "Update Cart" at bounding box center [1057, 253] width 310 height 32
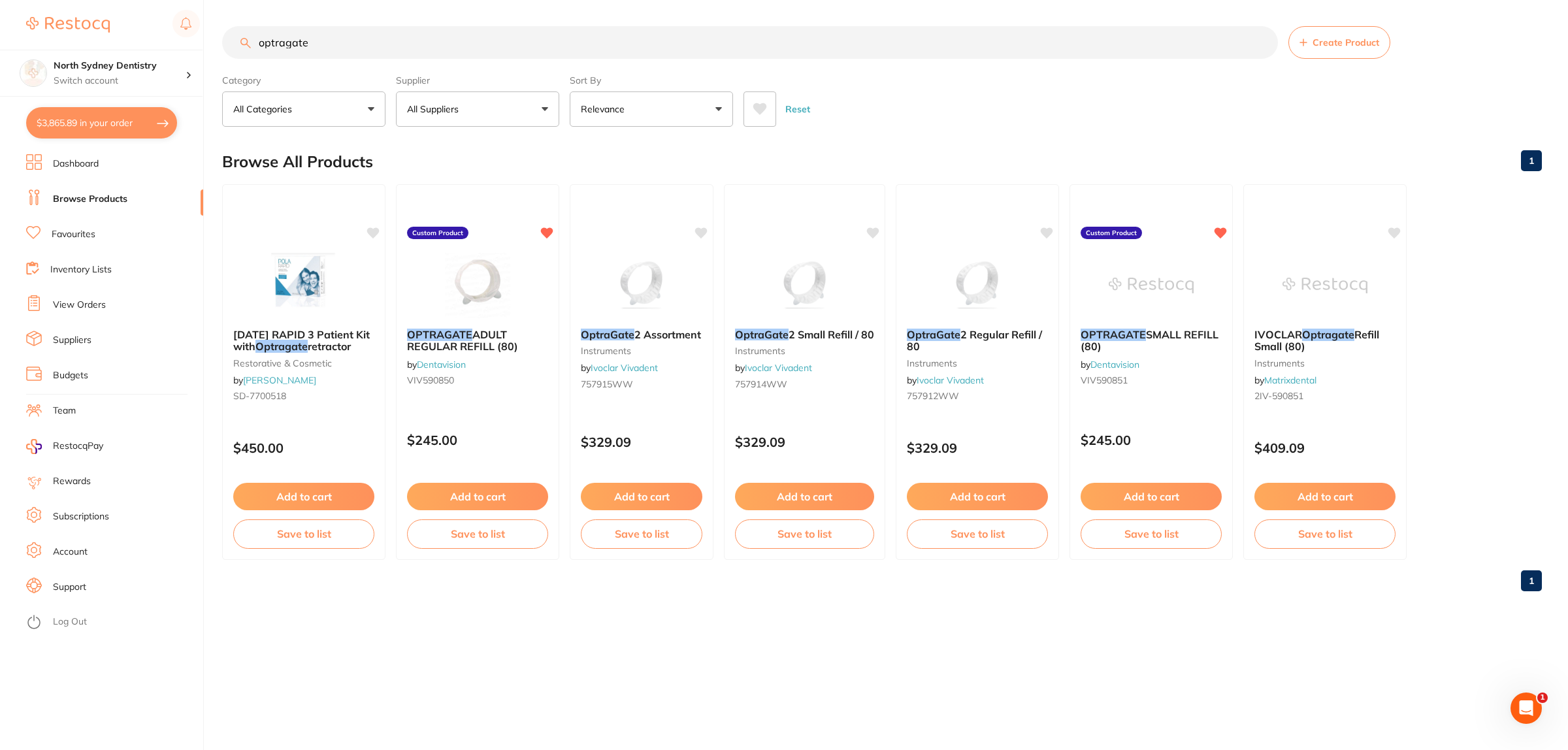
click at [210, 49] on div "$3,865.89 North Sydney Dentistry Switch account North Sydney Dentistry $3,865.8…" at bounding box center [784, 375] width 1568 height 750
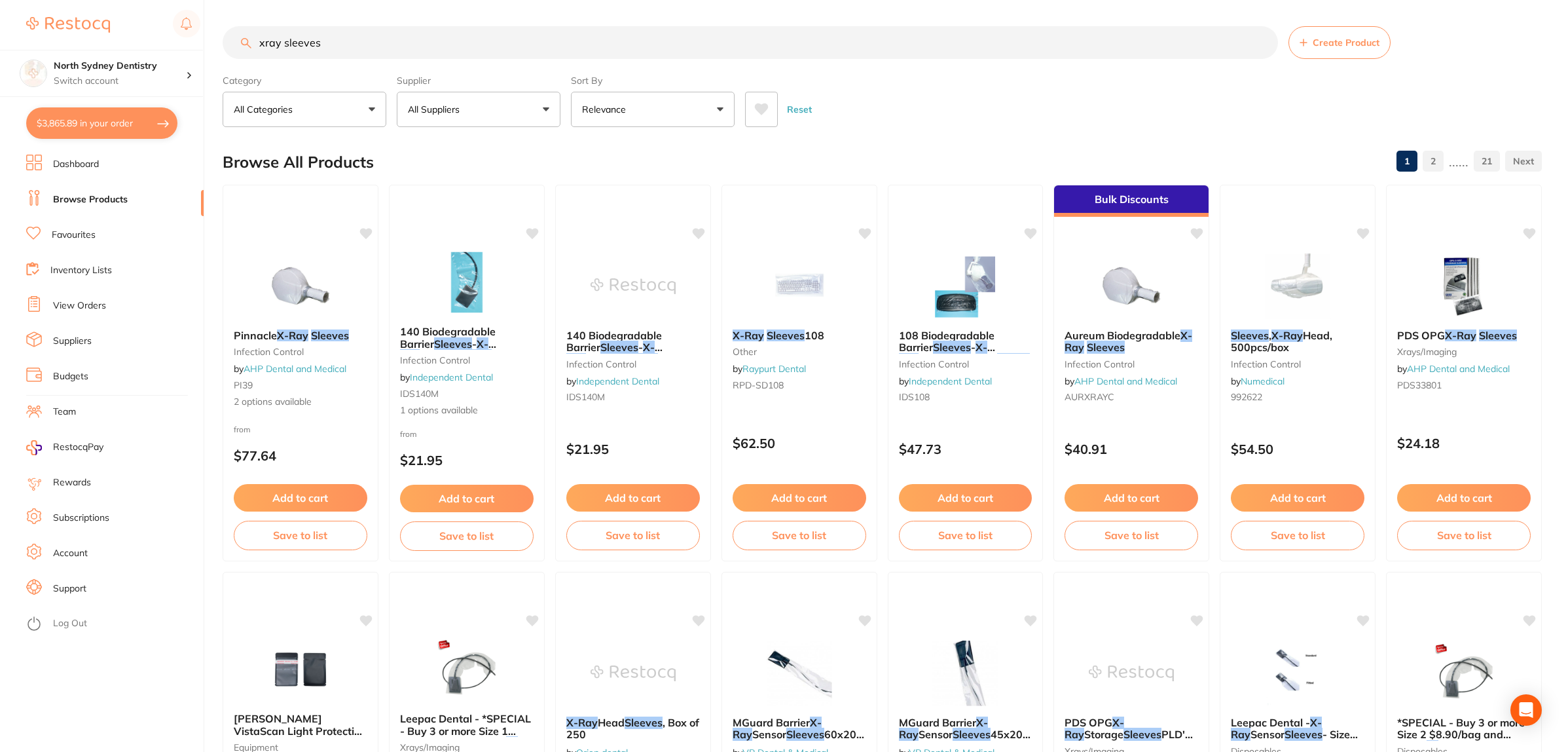
type input "xray sleeves"
drag, startPoint x: 532, startPoint y: 101, endPoint x: 495, endPoint y: 143, distance: 56.0
click at [530, 106] on button "All Suppliers" at bounding box center [478, 109] width 163 height 35
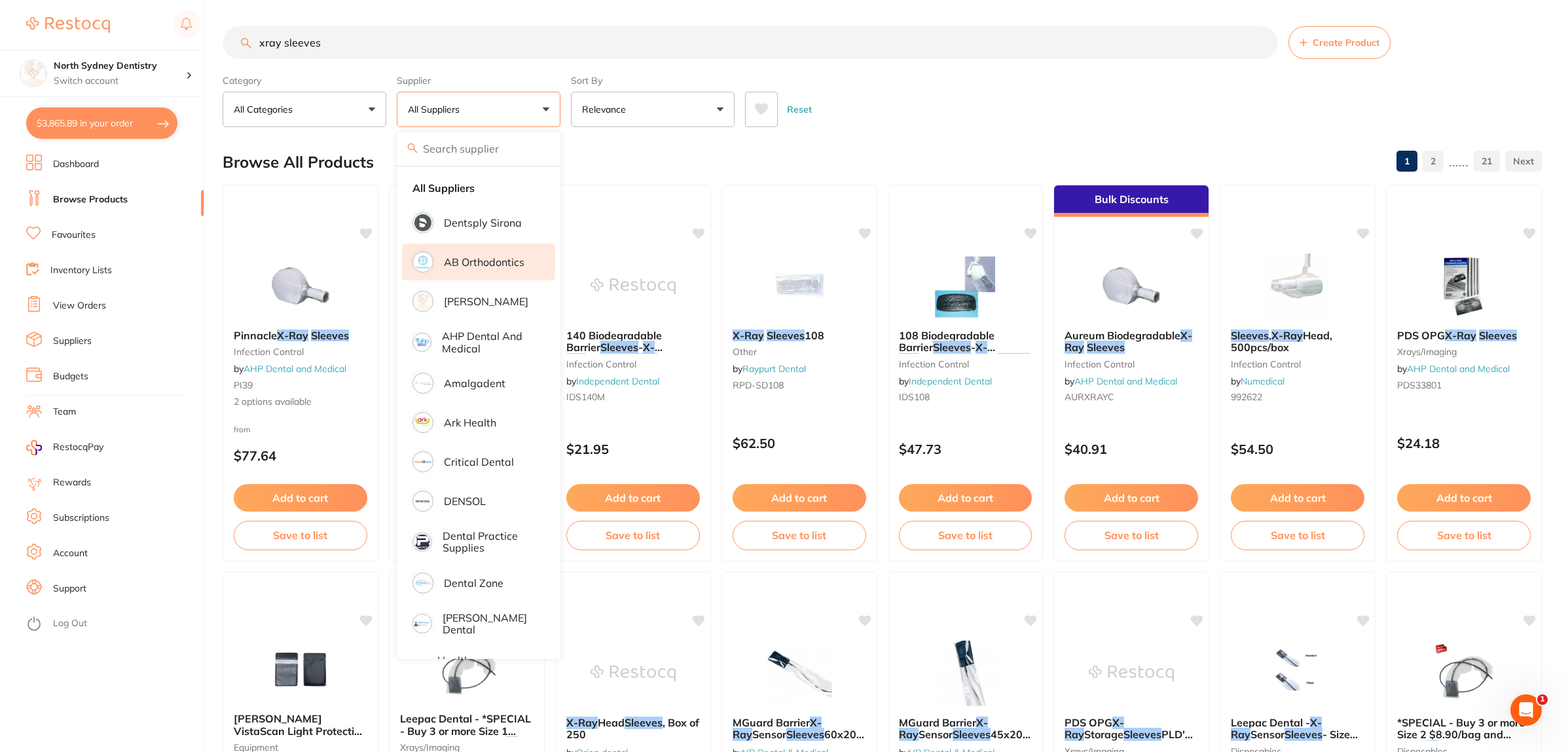
scroll to position [82, 0]
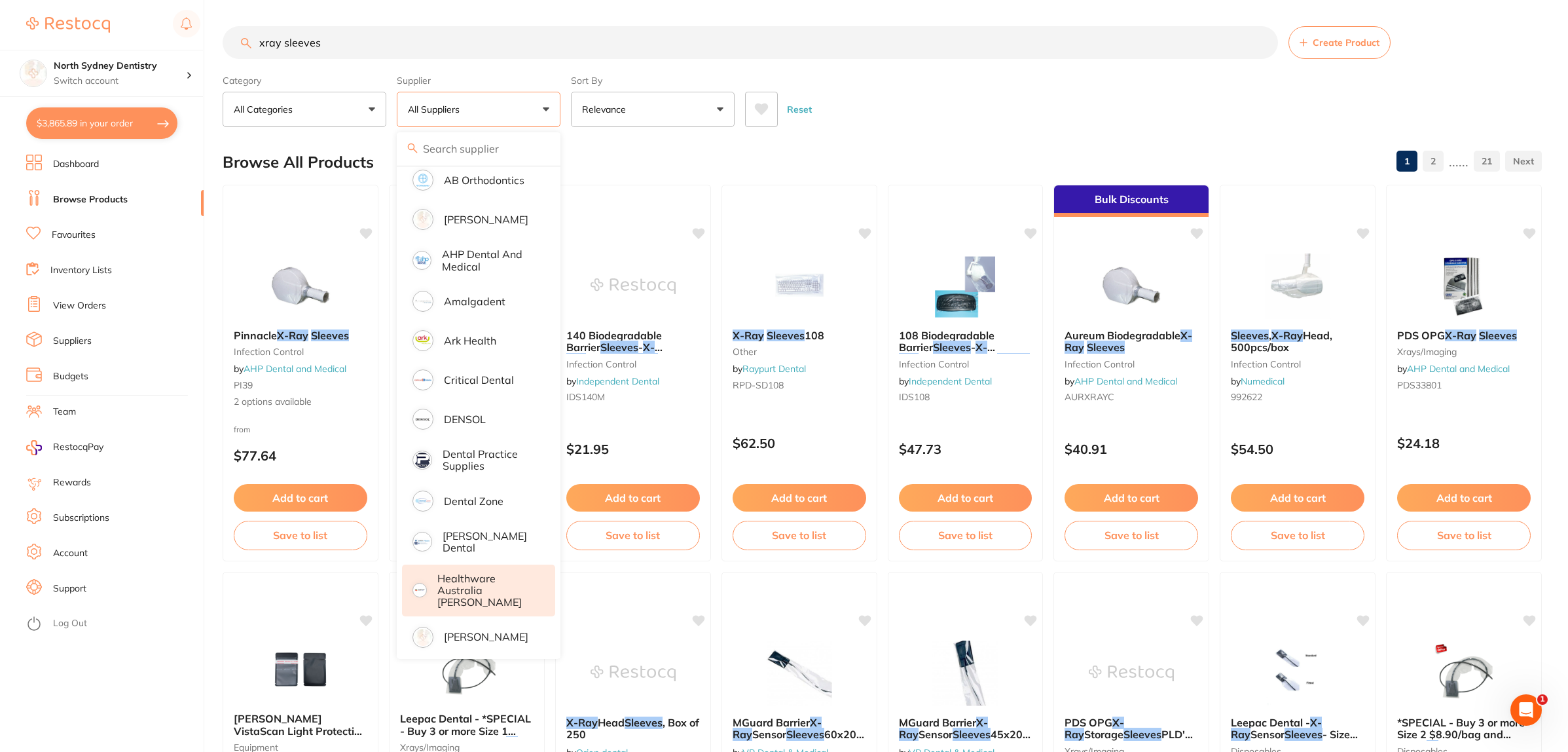
drag, startPoint x: 478, startPoint y: 586, endPoint x: 587, endPoint y: 479, distance: 152.7
click at [479, 586] on p "Healthware Australia [PERSON_NAME]" at bounding box center [487, 591] width 100 height 36
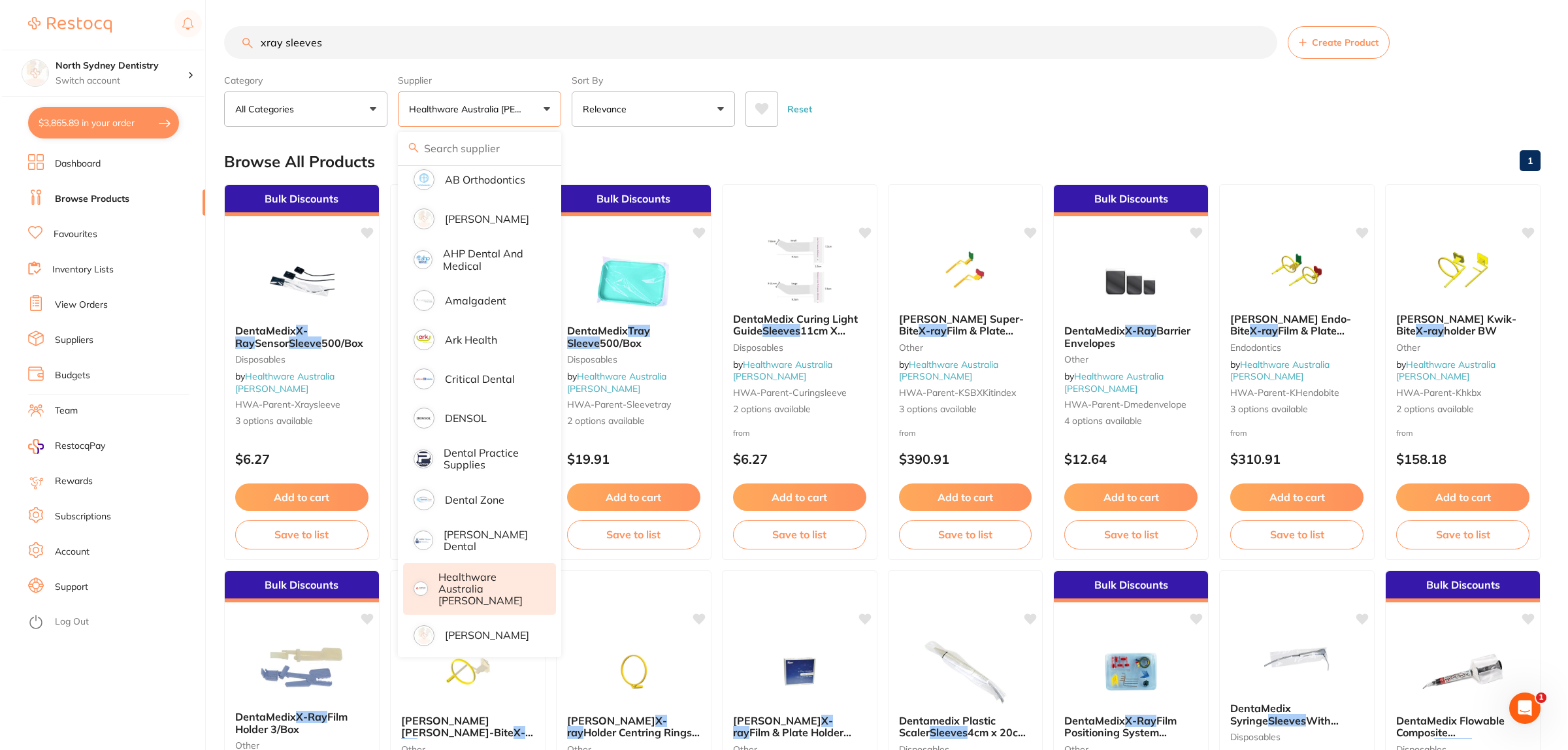
scroll to position [0, 0]
click at [939, 85] on div "Reset" at bounding box center [1136, 104] width 785 height 45
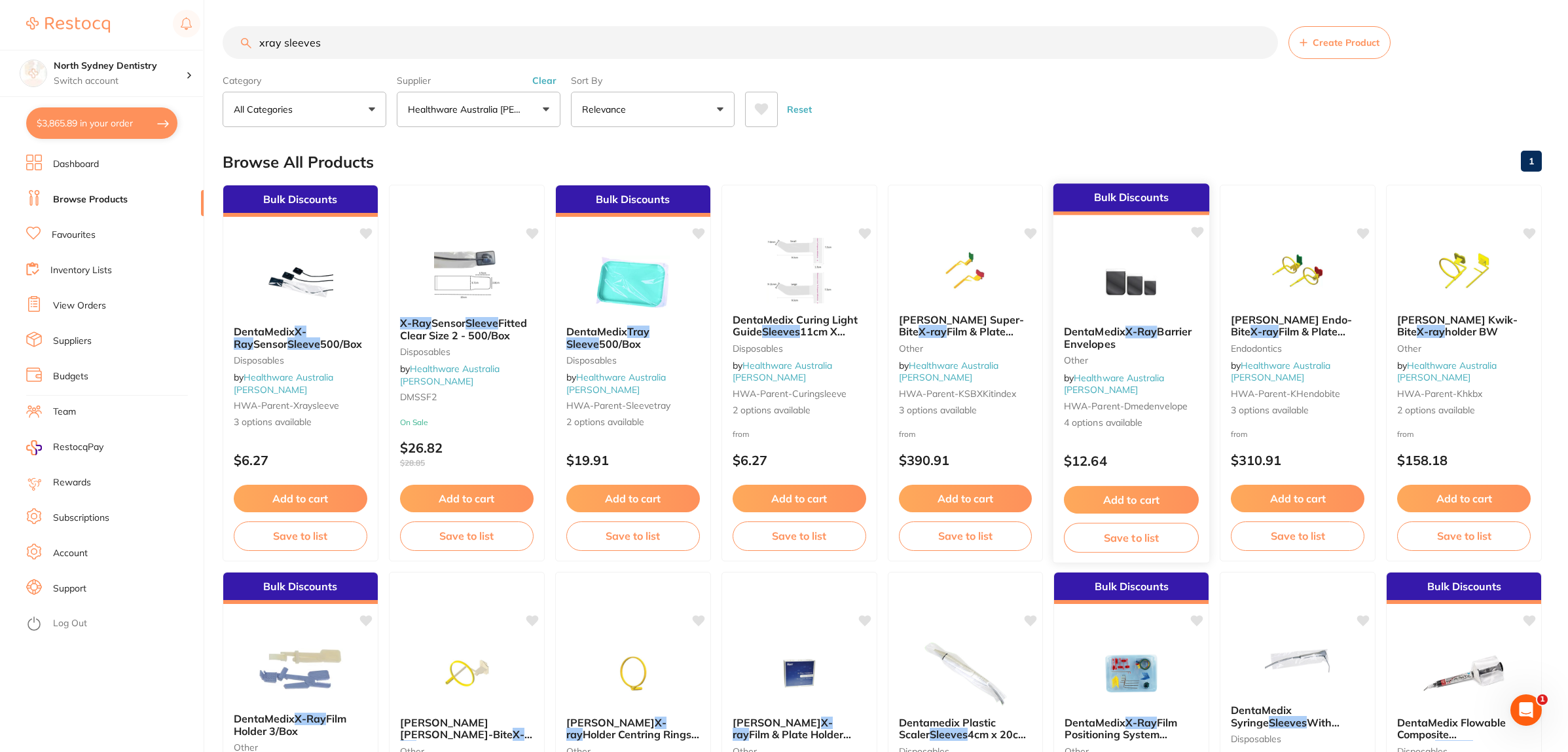
click at [1169, 265] on img at bounding box center [1131, 282] width 86 height 66
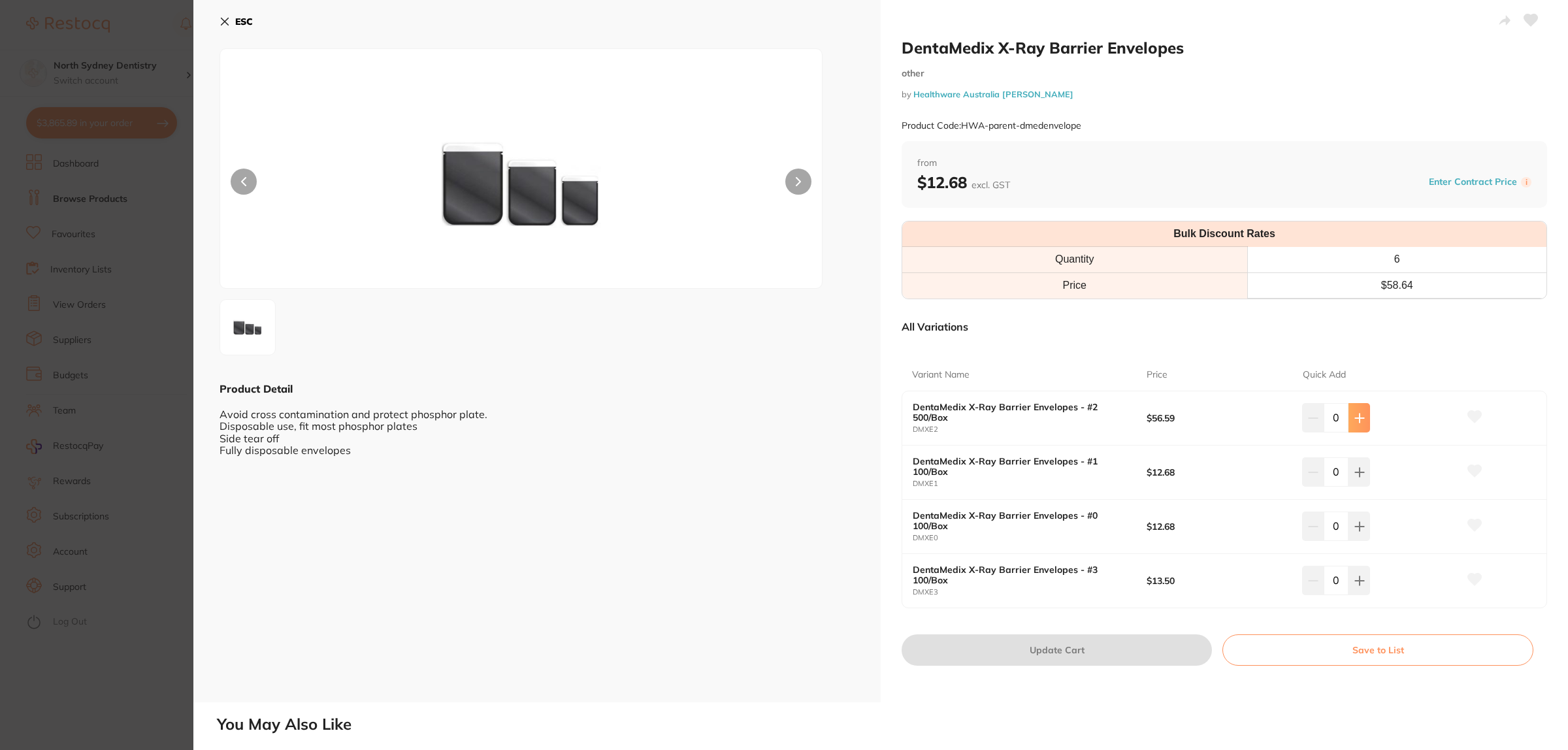
click at [1355, 413] on icon at bounding box center [1359, 418] width 10 height 10
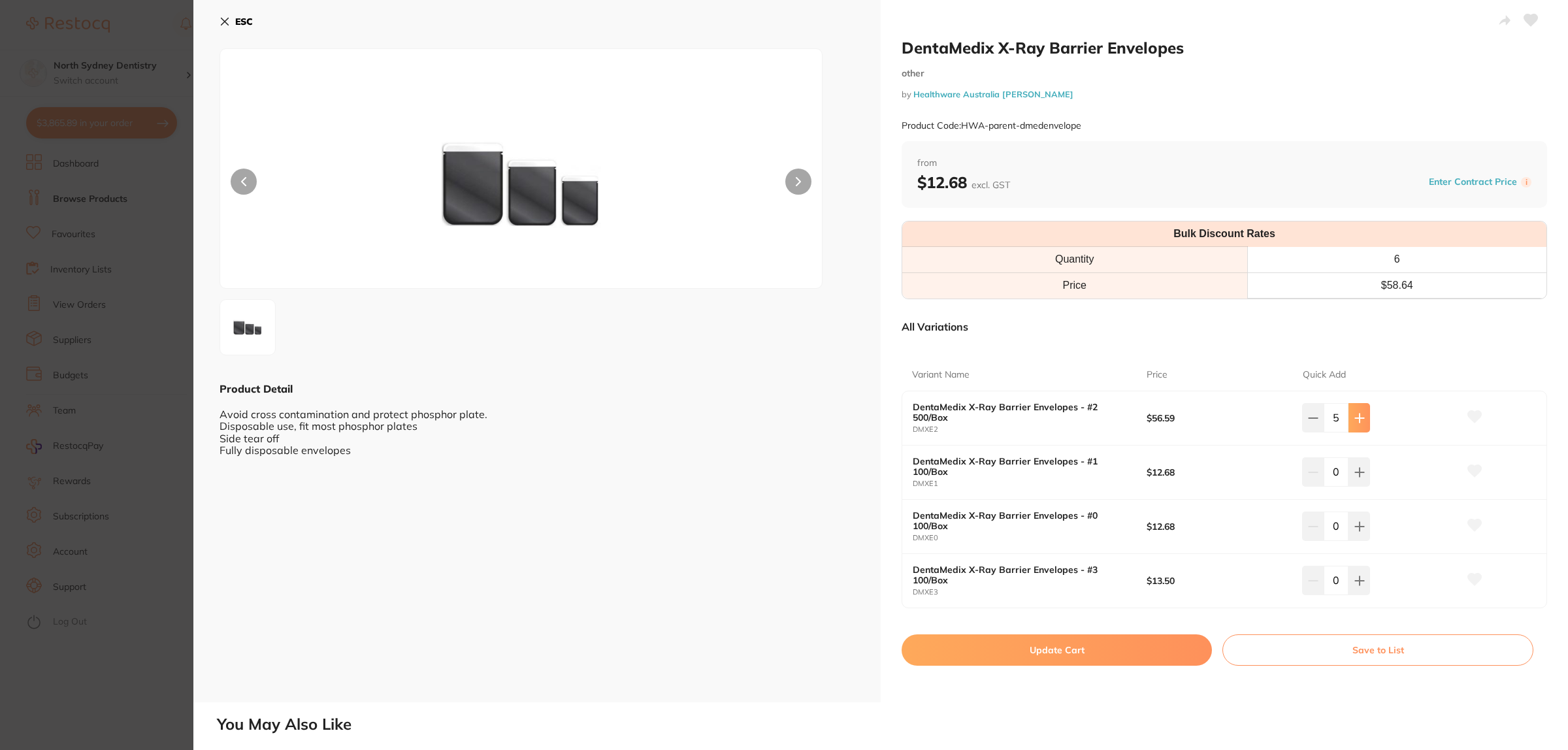
click at [1355, 413] on icon at bounding box center [1359, 418] width 10 height 10
click at [1315, 418] on button at bounding box center [1313, 418] width 21 height 29
click at [1310, 429] on button at bounding box center [1313, 418] width 21 height 29
type input "5"
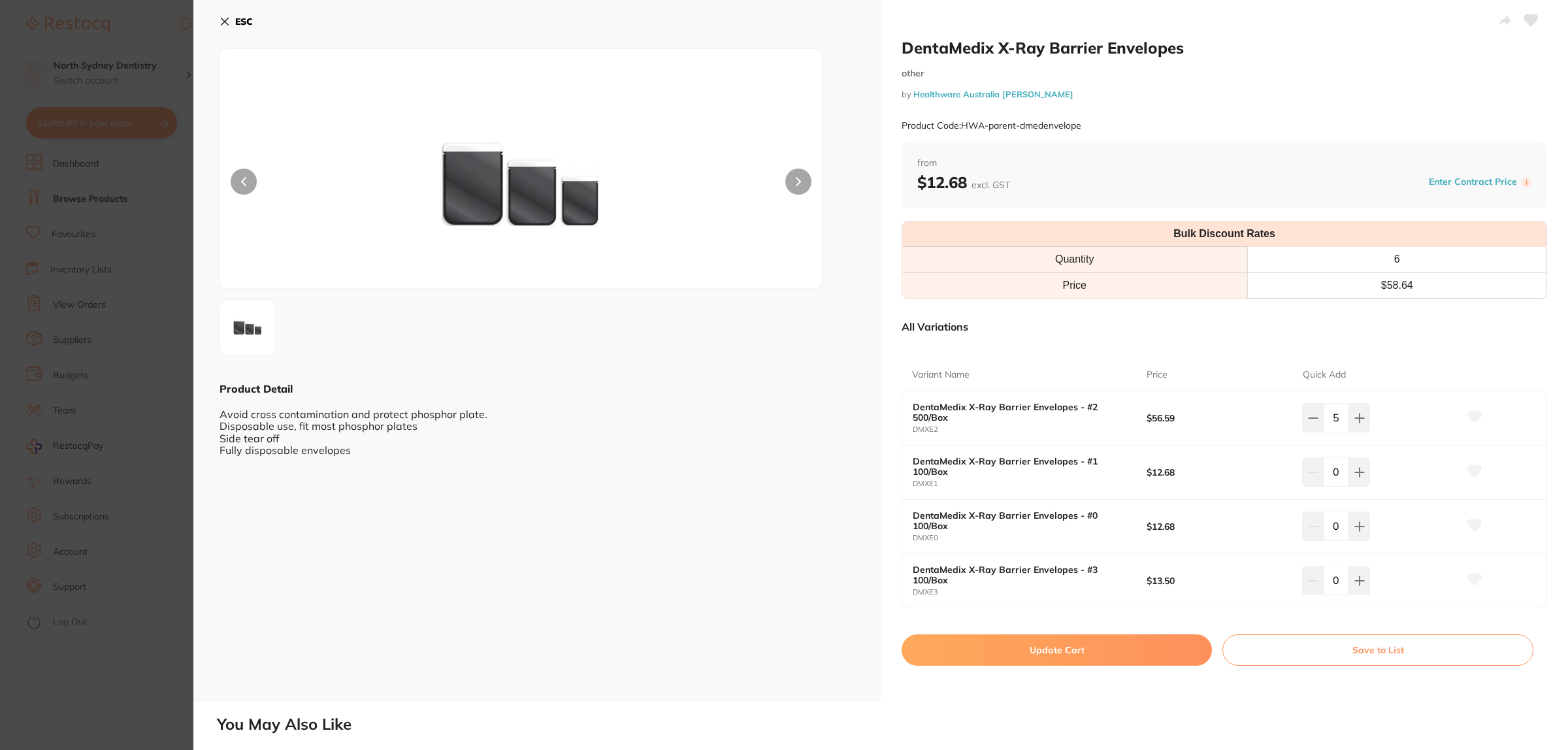
click at [1061, 653] on button "Update Cart" at bounding box center [1057, 650] width 310 height 32
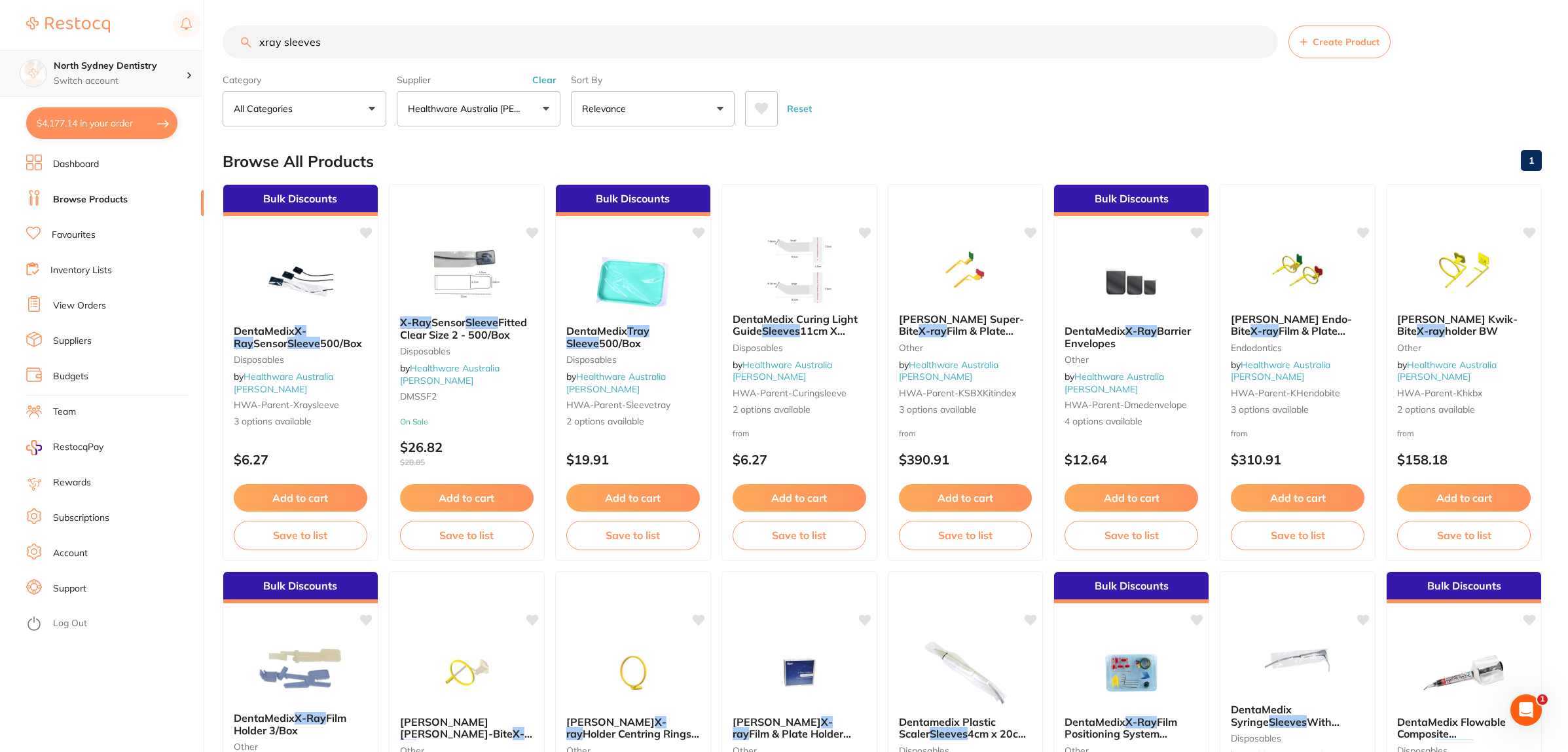
drag, startPoint x: 407, startPoint y: 41, endPoint x: 87, endPoint y: 59, distance: 320.5
click at [87, 59] on div "$4,177.14 North Sydney Dentistry Switch account North Sydney Dentistry $4,177.1…" at bounding box center [784, 375] width 1568 height 752
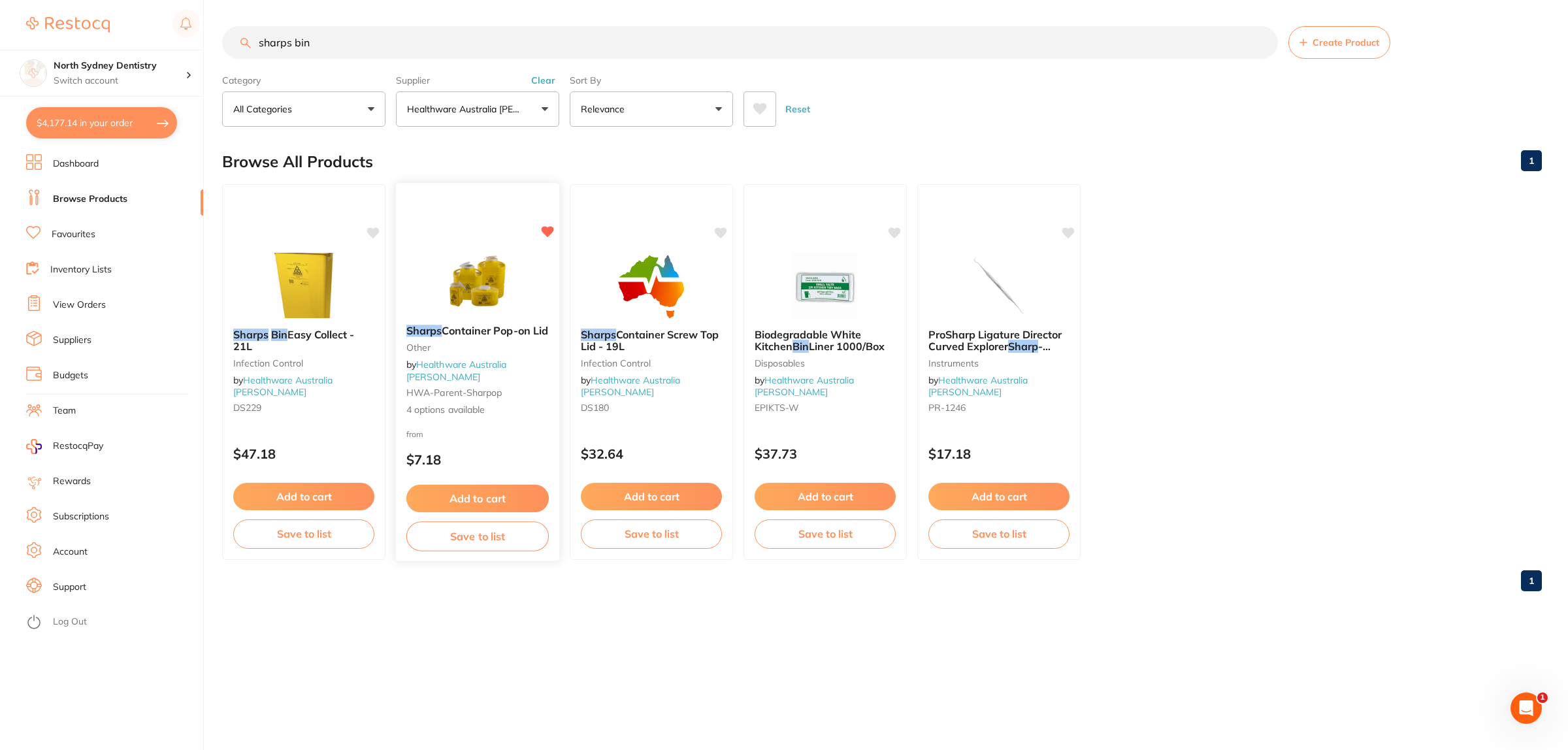
type input "sharps bin"
click at [504, 308] on img at bounding box center [477, 281] width 85 height 66
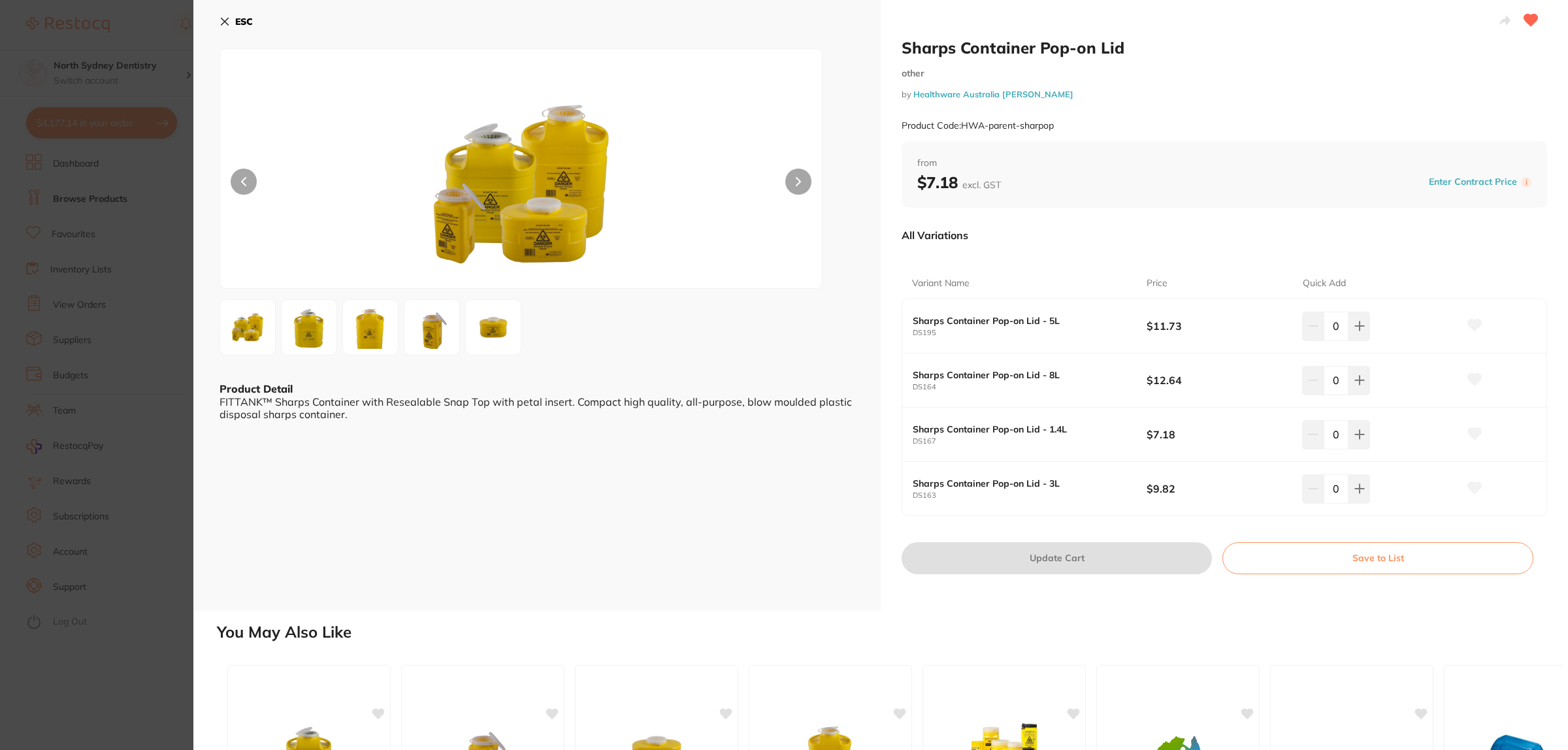
click at [306, 333] on img at bounding box center [309, 328] width 47 height 54
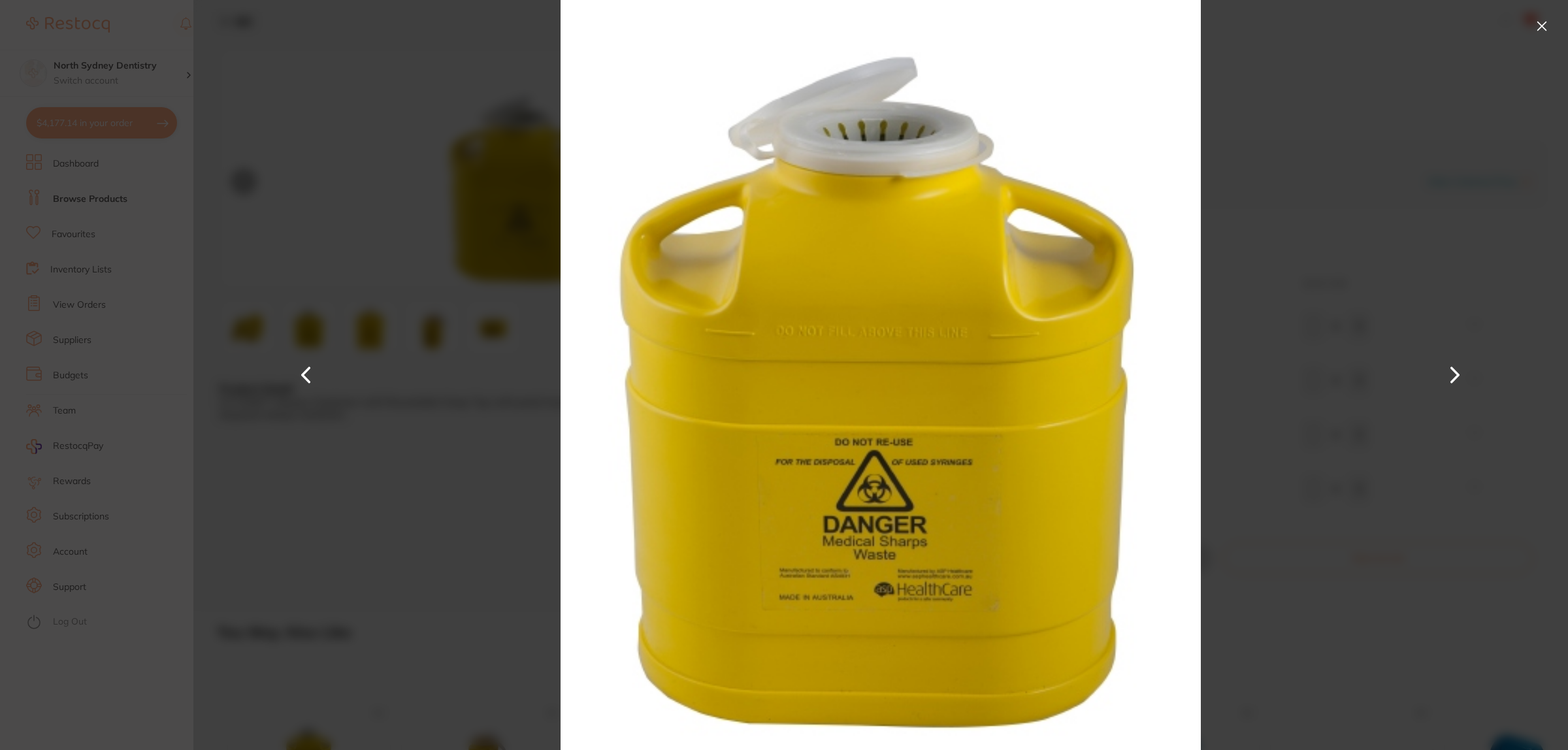
click at [396, 333] on div at bounding box center [880, 375] width 1375 height 750
click at [1472, 377] on div at bounding box center [880, 375] width 1375 height 750
click at [1468, 373] on button at bounding box center [1455, 374] width 32 height 375
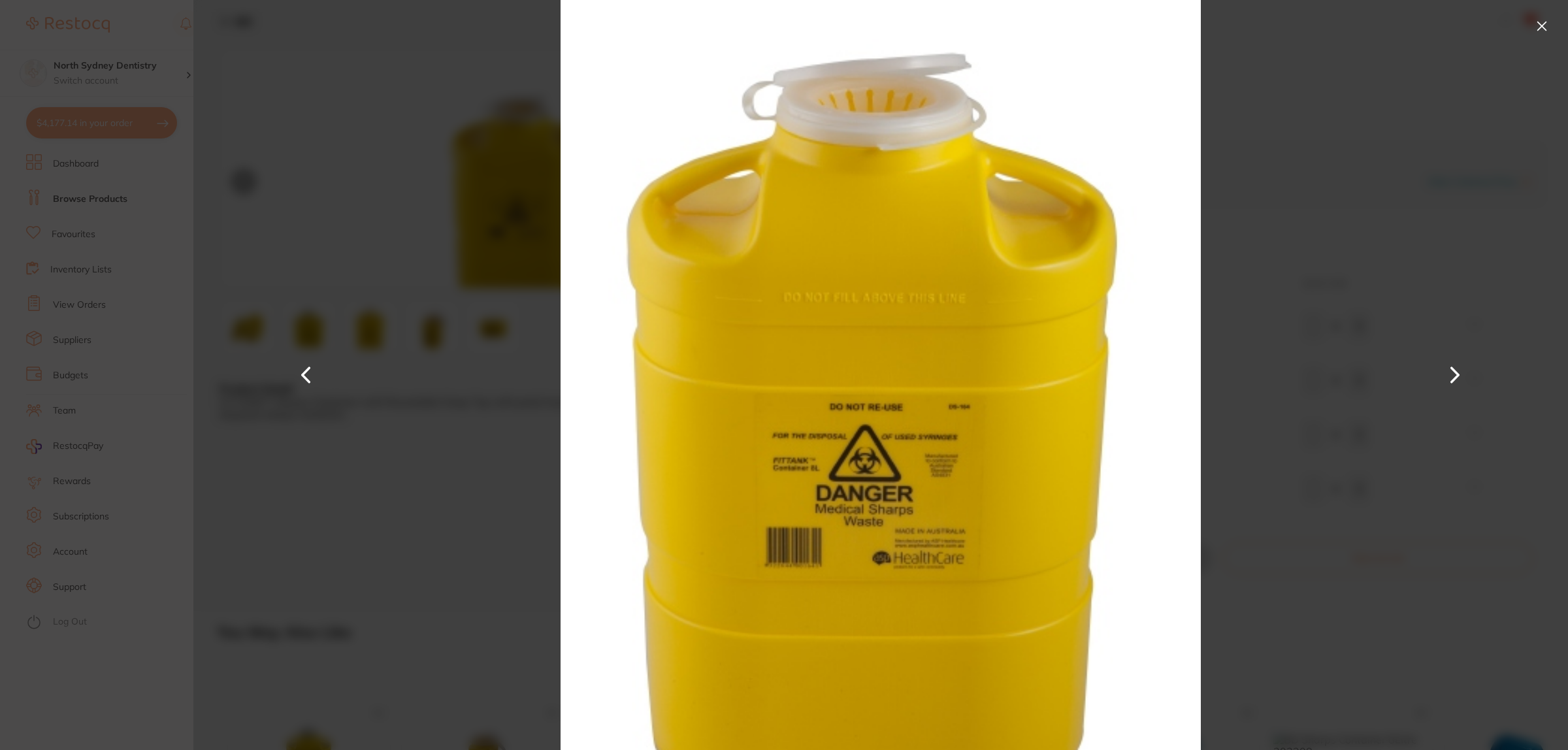
click at [1405, 366] on div at bounding box center [880, 375] width 1375 height 750
click at [1468, 369] on button at bounding box center [1455, 374] width 32 height 375
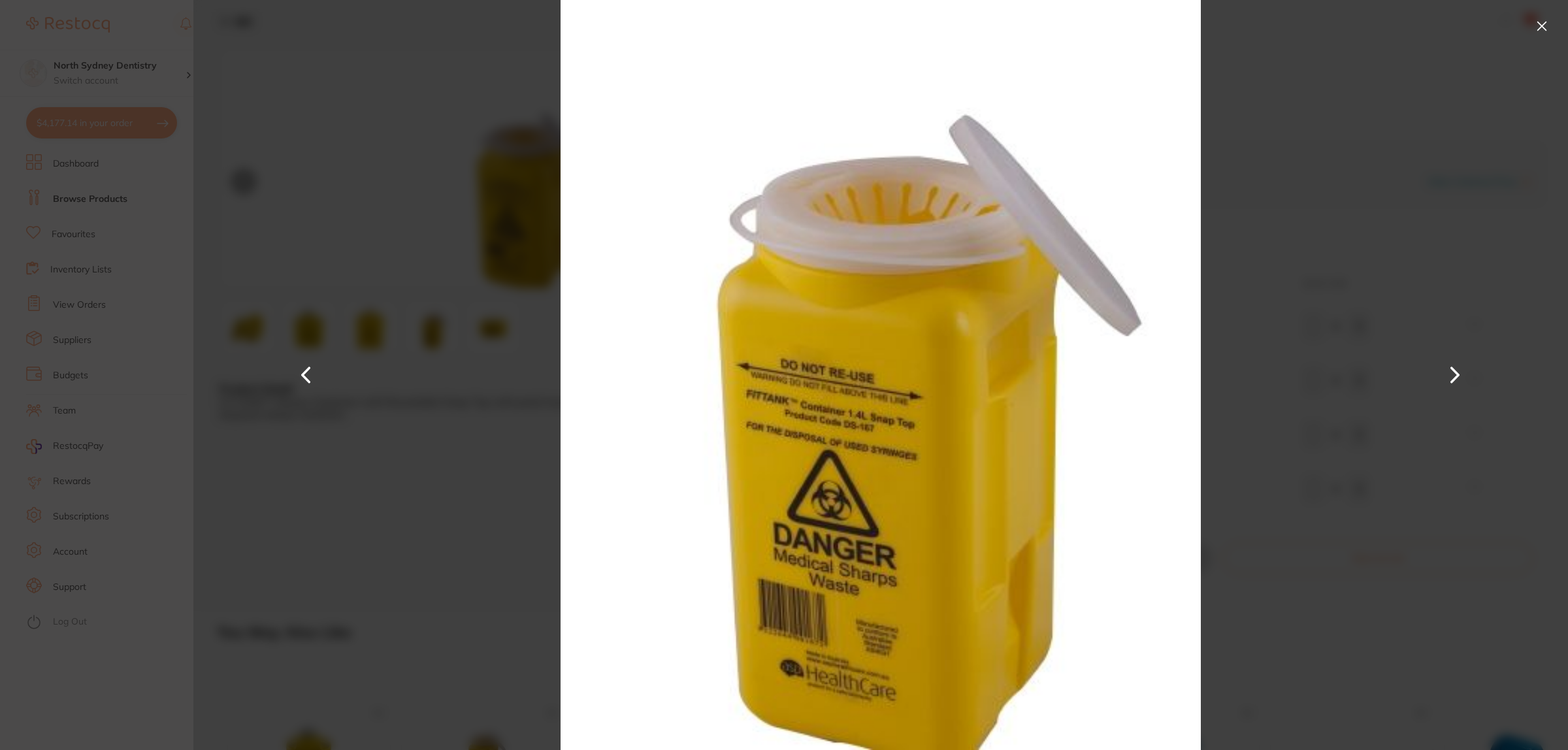
click at [1323, 369] on div at bounding box center [880, 375] width 1375 height 750
click at [1547, 34] on button at bounding box center [1542, 26] width 21 height 21
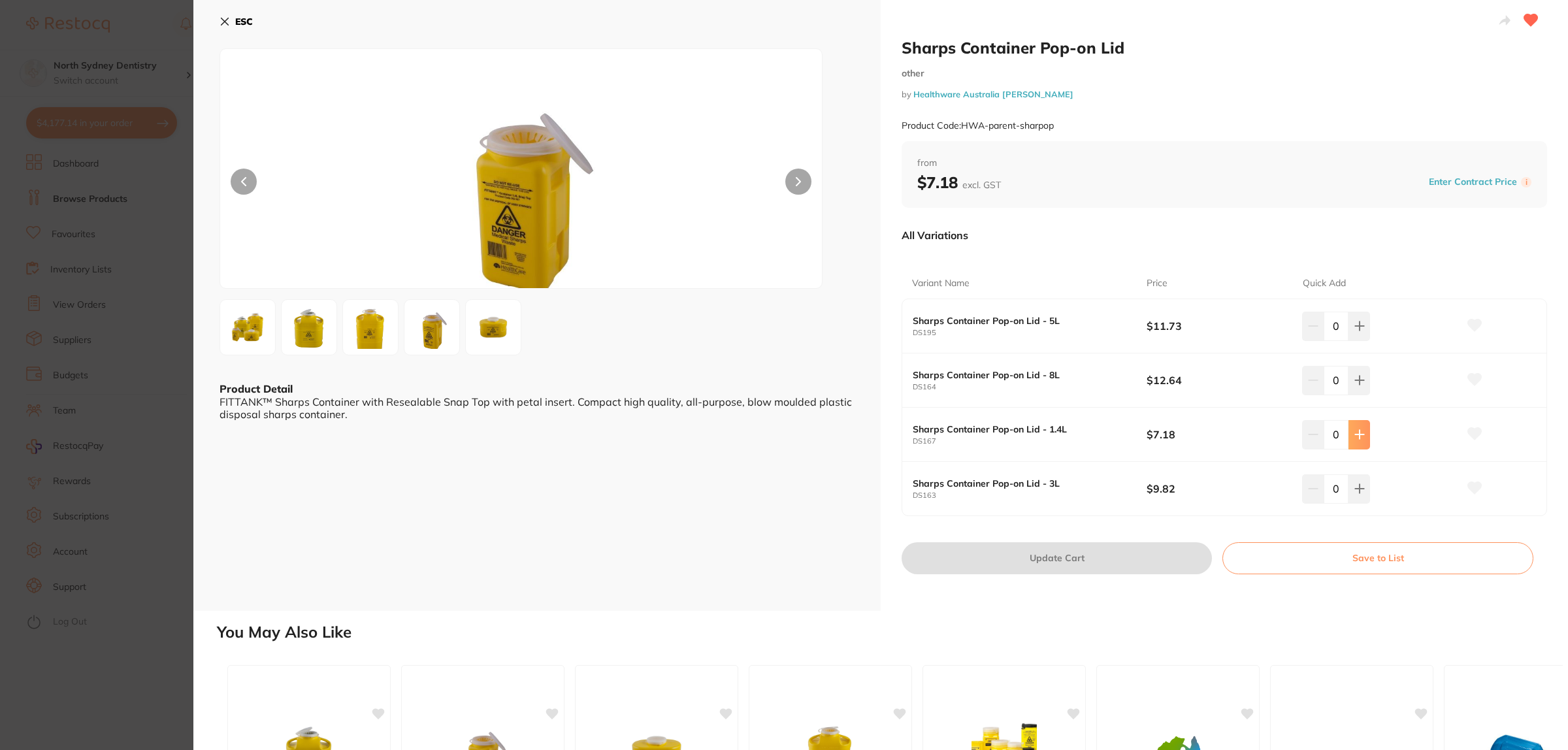
click at [1361, 442] on button at bounding box center [1359, 434] width 21 height 29
type input "2"
click at [1088, 553] on button "Update Cart" at bounding box center [1057, 558] width 310 height 32
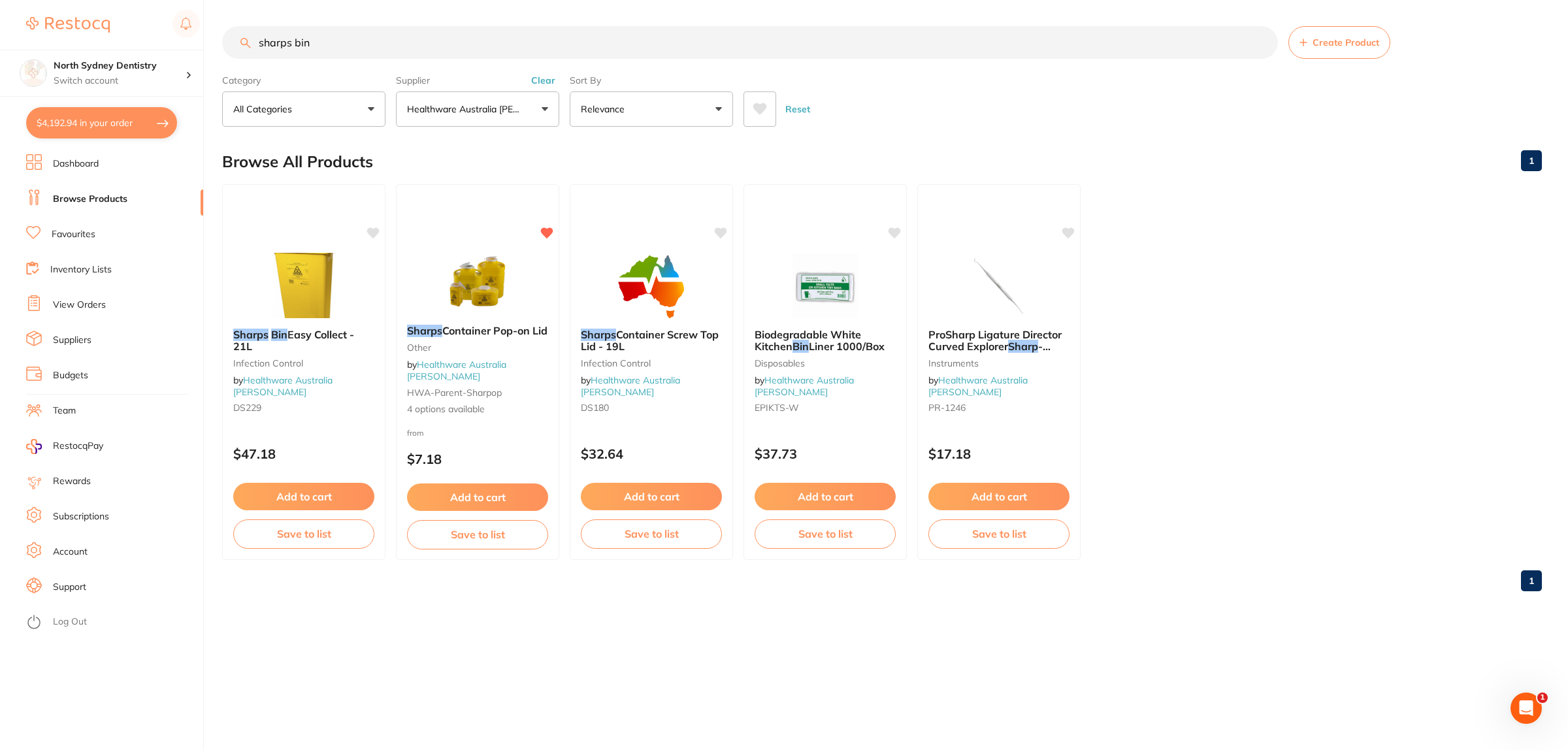
click at [246, 58] on input "sharps bin" at bounding box center [750, 42] width 1056 height 32
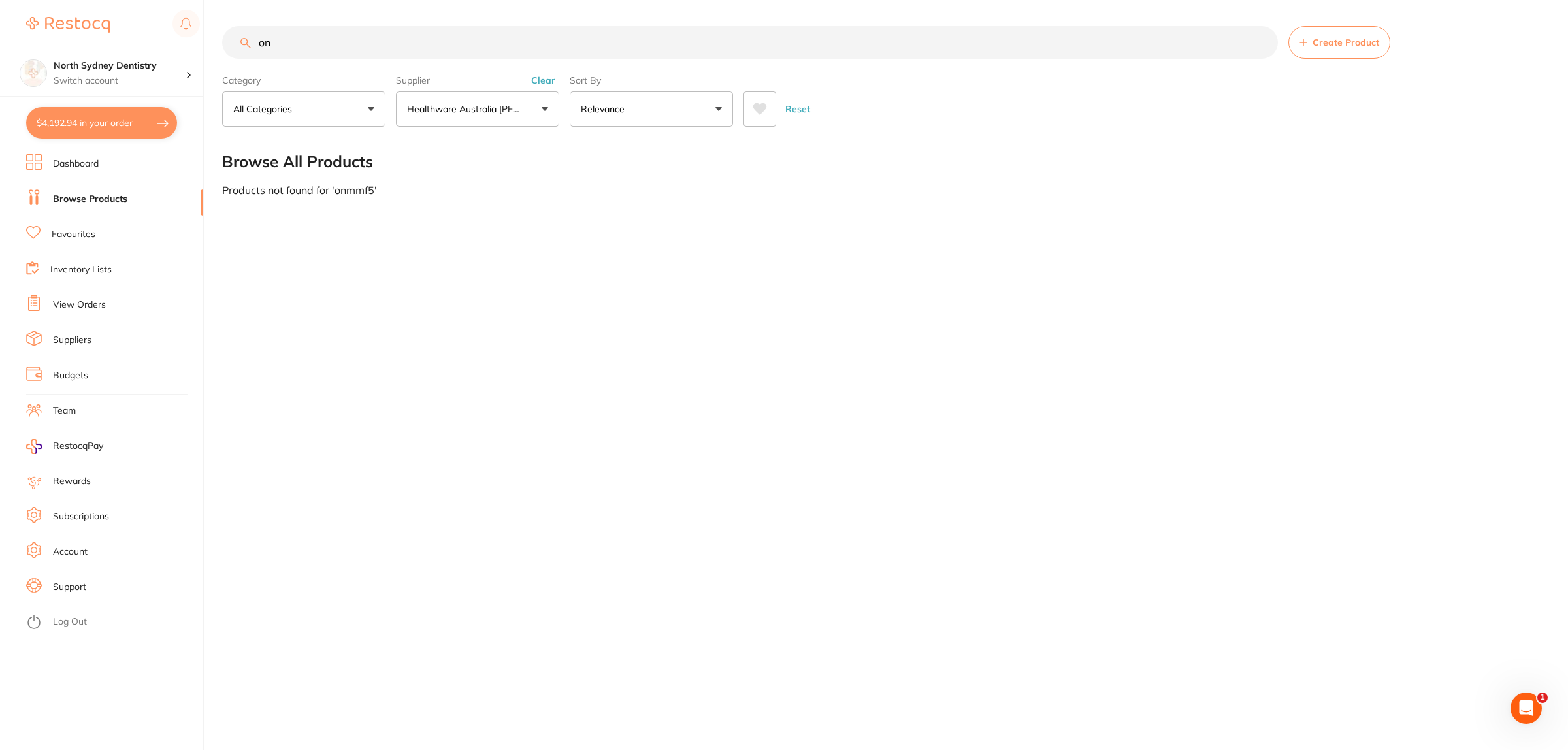
type input "o"
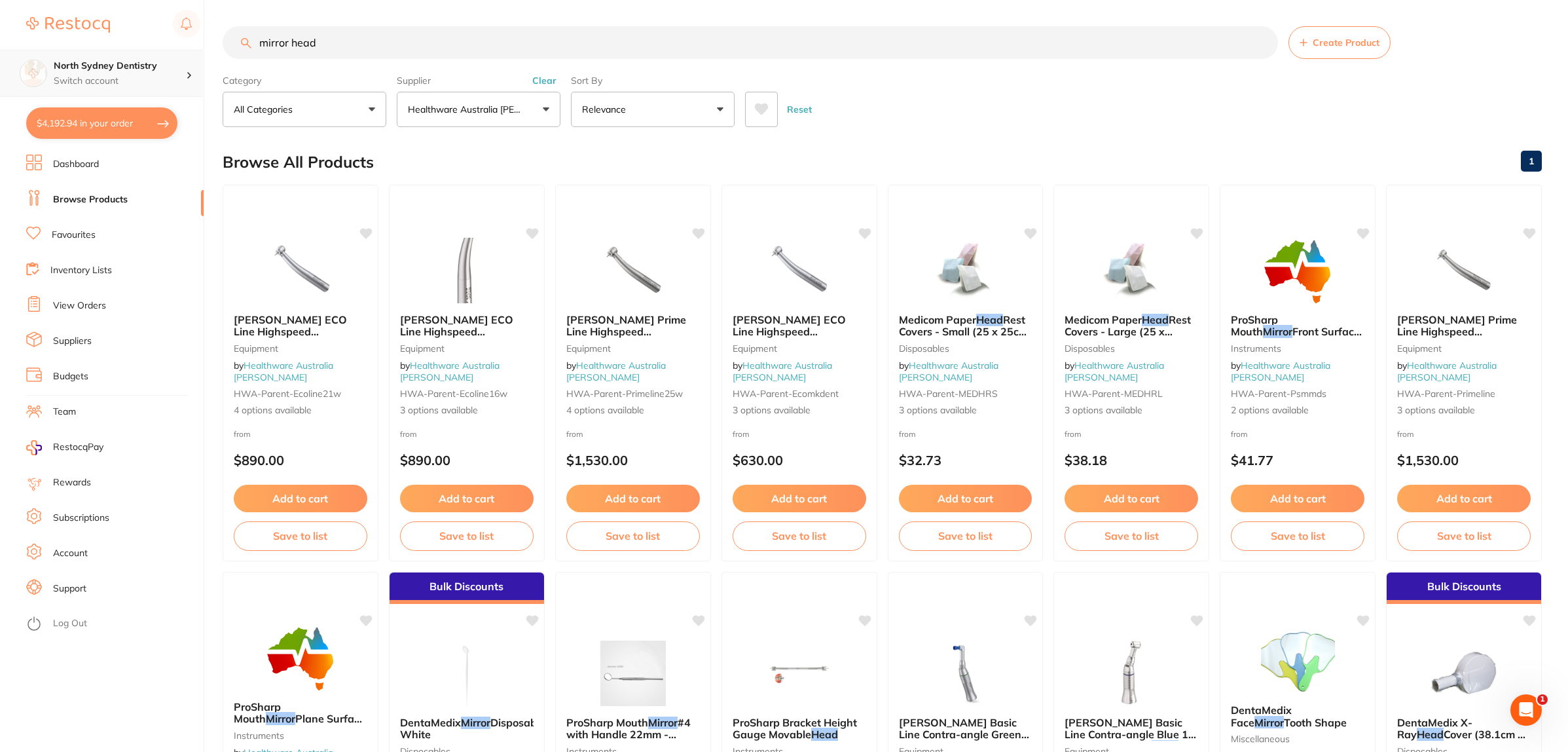
drag, startPoint x: 366, startPoint y: 43, endPoint x: 74, endPoint y: 57, distance: 292.3
click at [74, 57] on div "$4,192.94 North Sydney Dentistry Switch account North Sydney Dentistry $4,192.9…" at bounding box center [784, 376] width 1568 height 752
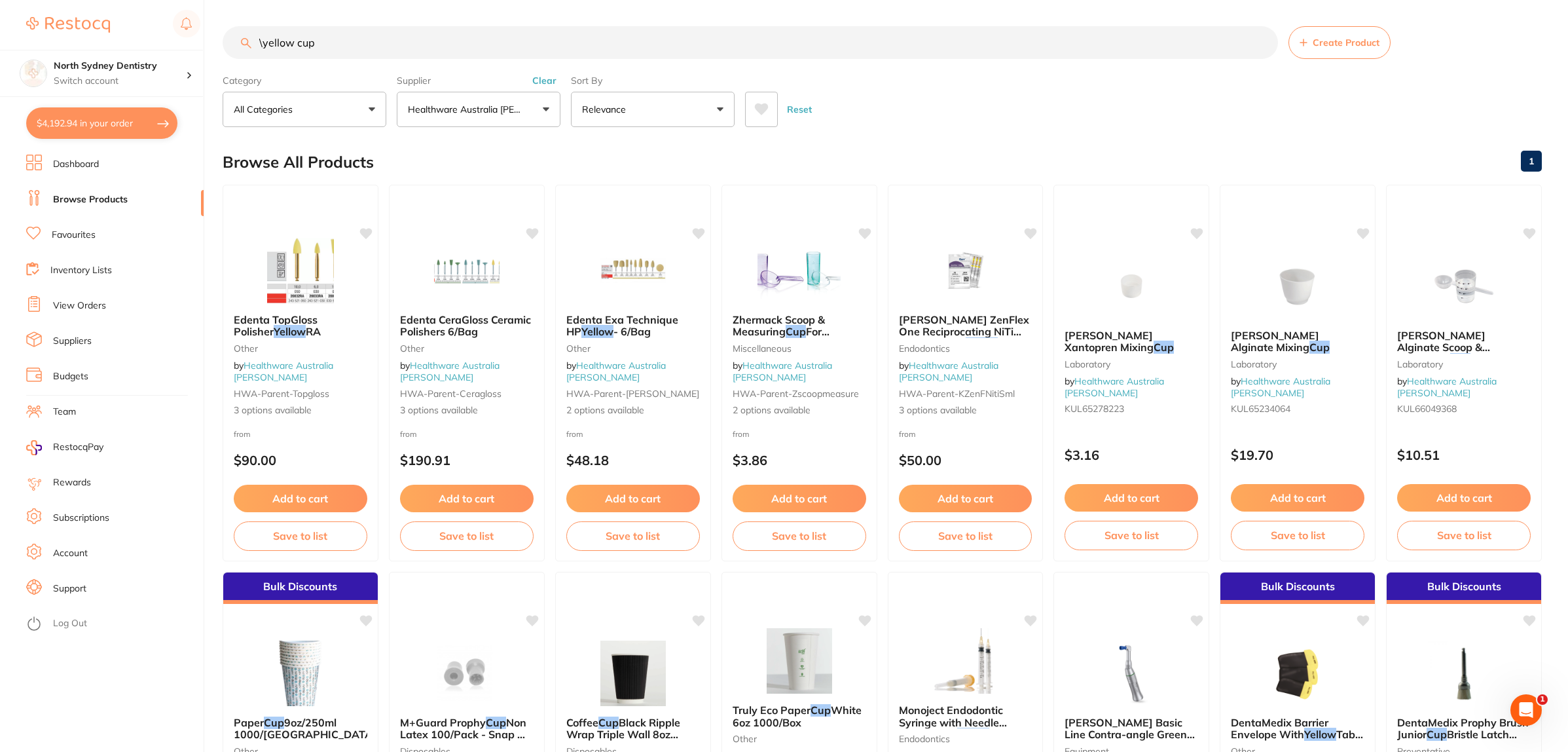
click at [261, 44] on input "\yellow cup" at bounding box center [751, 42] width 1055 height 32
drag, startPoint x: 418, startPoint y: 49, endPoint x: 0, endPoint y: 57, distance: 418.1
click at [0, 51] on div "$4,192.94 North Sydney Dentistry Switch account North Sydney Dentistry $4,192.9…" at bounding box center [784, 376] width 1568 height 752
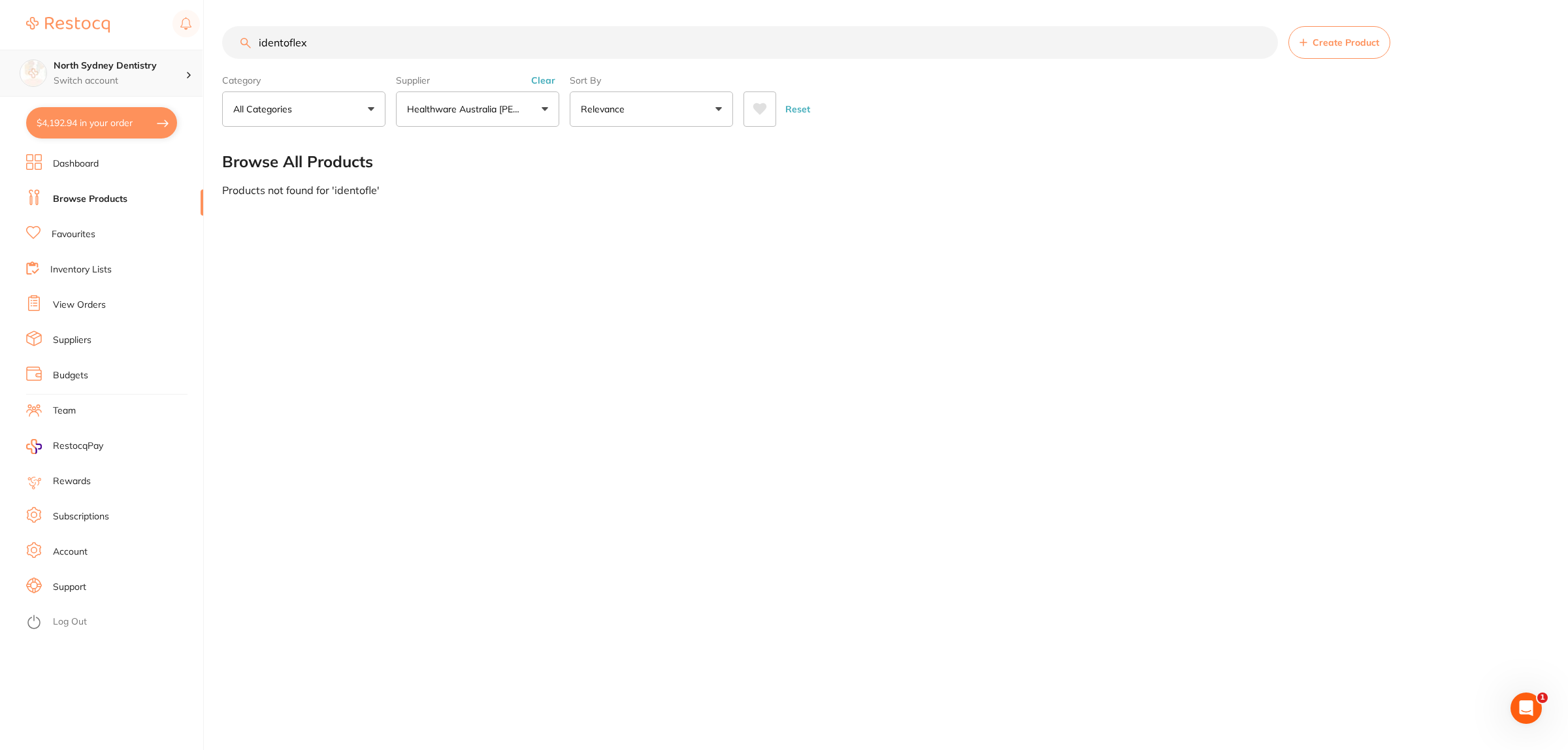
type input "identoflex"
click at [464, 116] on p "Healthware Australia [PERSON_NAME]" at bounding box center [466, 109] width 119 height 13
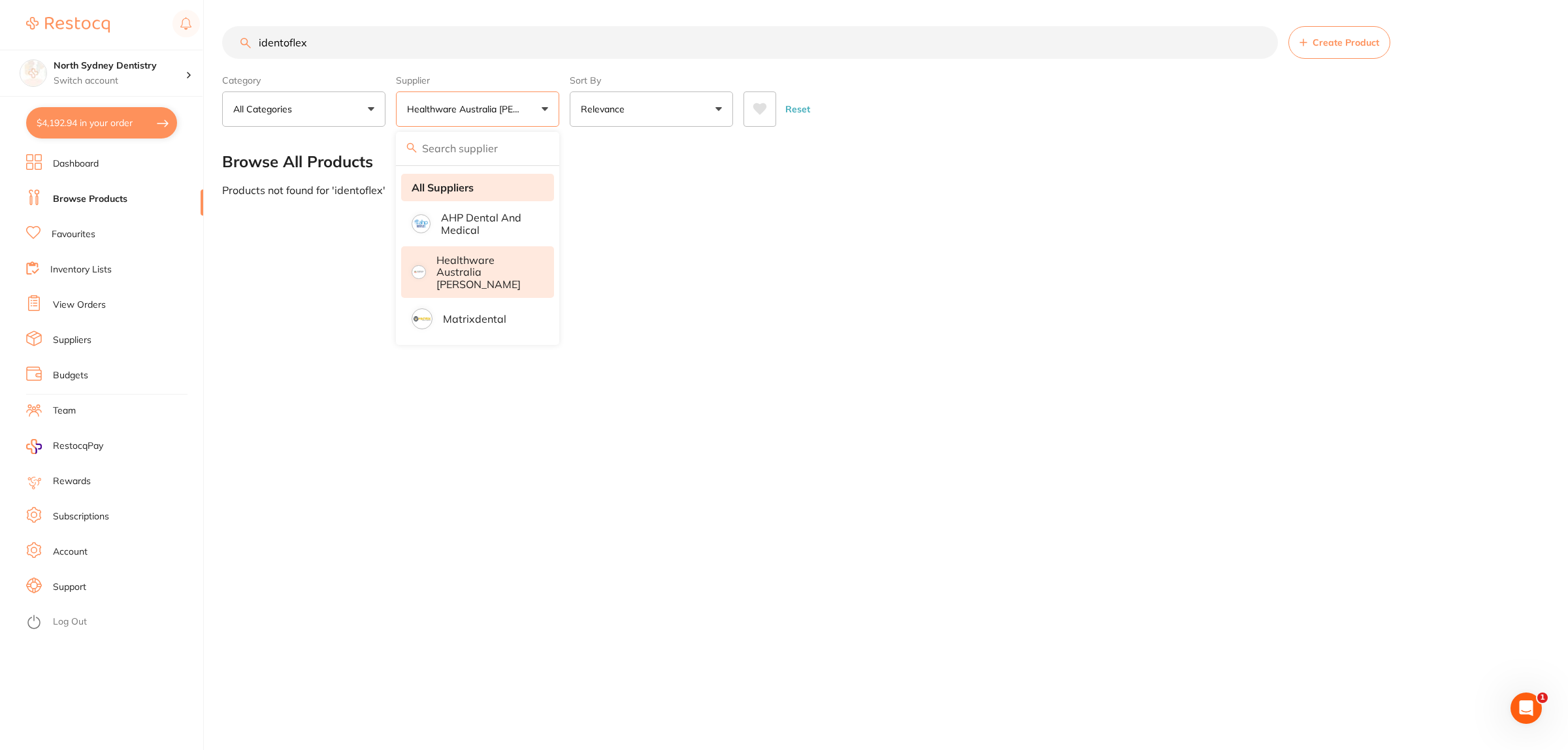
click at [454, 197] on li "All Suppliers" at bounding box center [478, 187] width 153 height 28
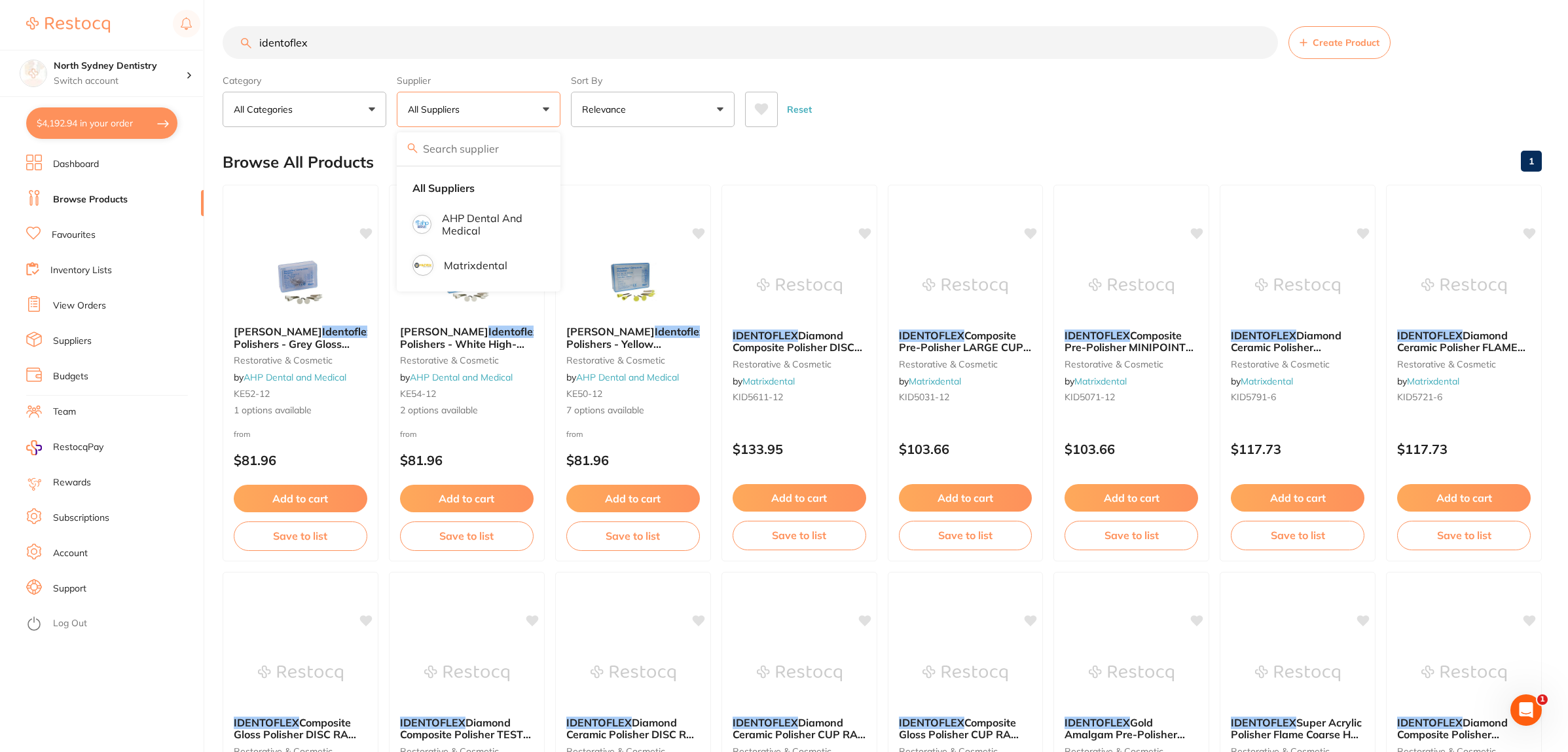
click at [1069, 101] on div "Reset" at bounding box center [1138, 104] width 786 height 46
click at [644, 256] on img at bounding box center [633, 282] width 86 height 66
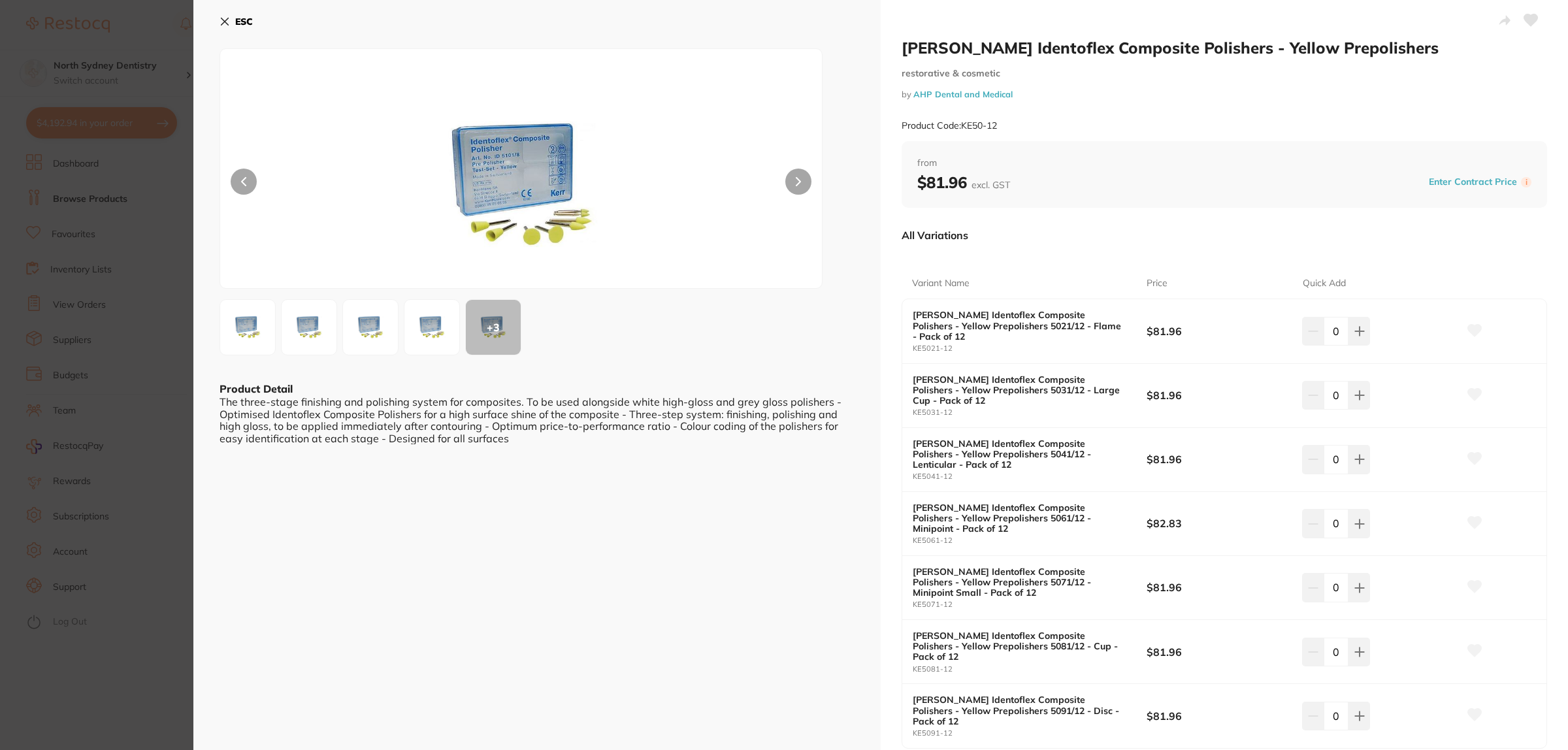
click at [442, 328] on img at bounding box center [432, 327] width 47 height 47
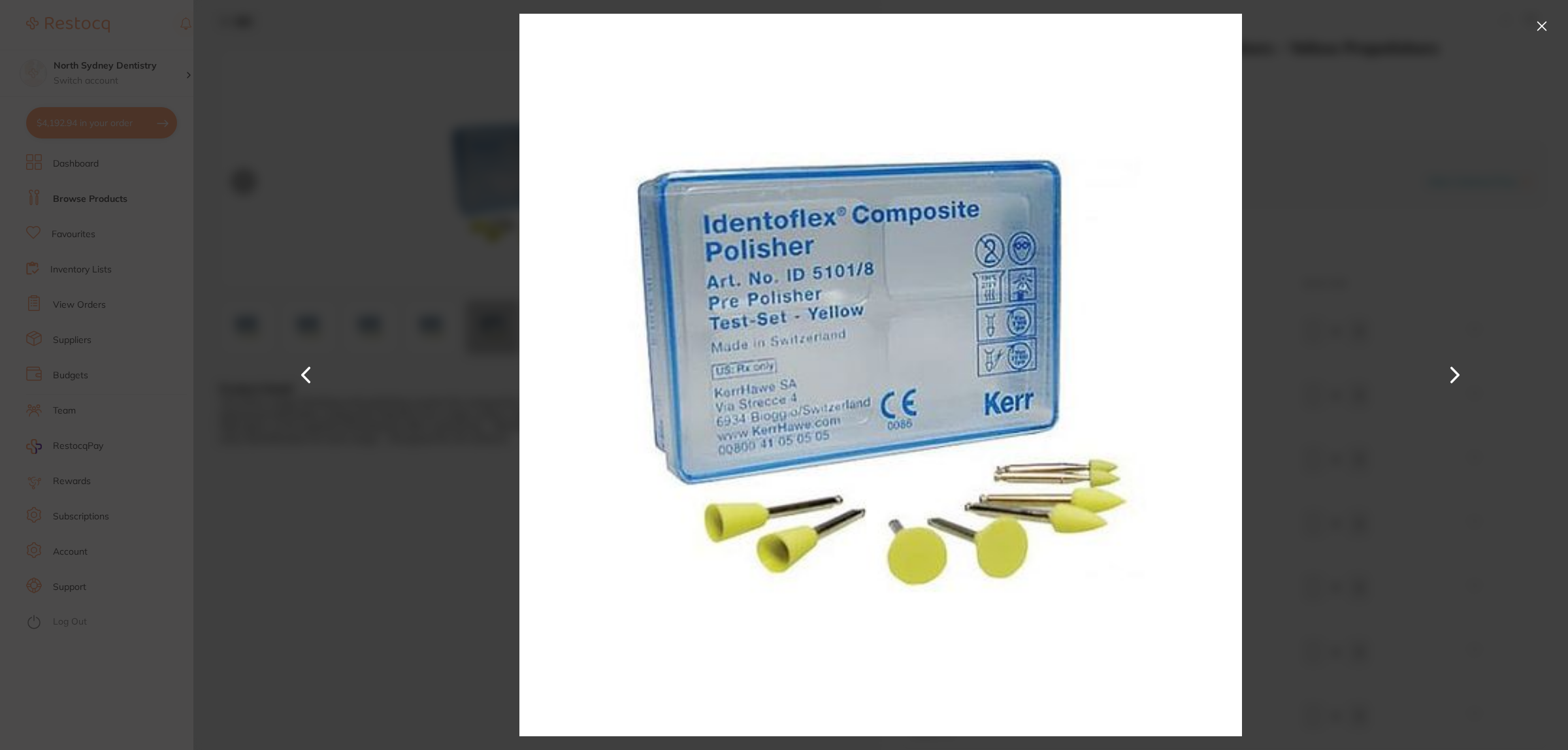
click at [1464, 382] on button at bounding box center [1455, 374] width 32 height 375
click at [1462, 380] on button at bounding box center [1455, 374] width 32 height 375
click at [1386, 396] on div at bounding box center [880, 375] width 1375 height 750
click at [1540, 31] on button at bounding box center [1542, 26] width 21 height 21
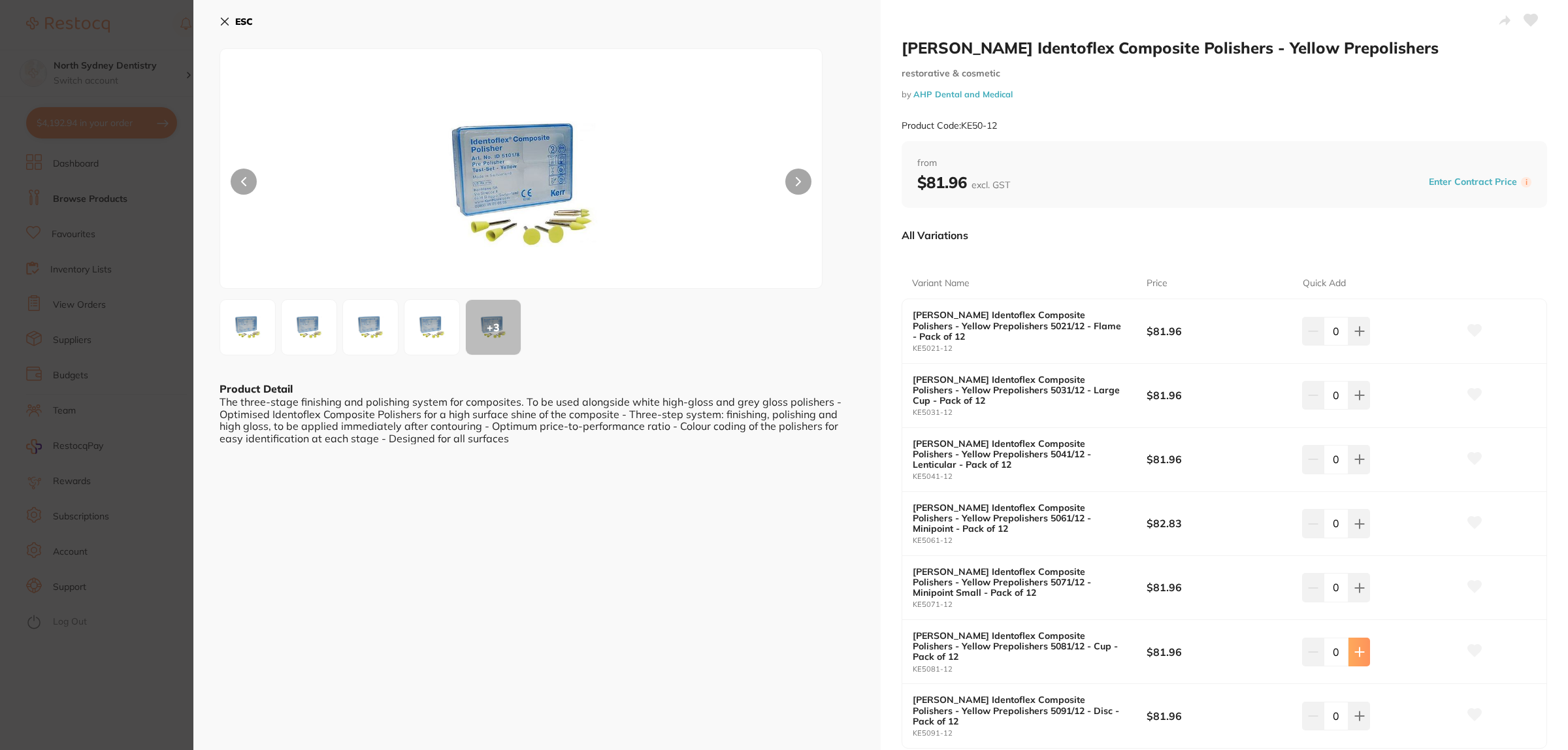
drag, startPoint x: 1361, startPoint y: 604, endPoint x: 1324, endPoint y: 692, distance: 95.5
click at [1361, 647] on icon at bounding box center [1359, 652] width 10 height 10
type input "1"
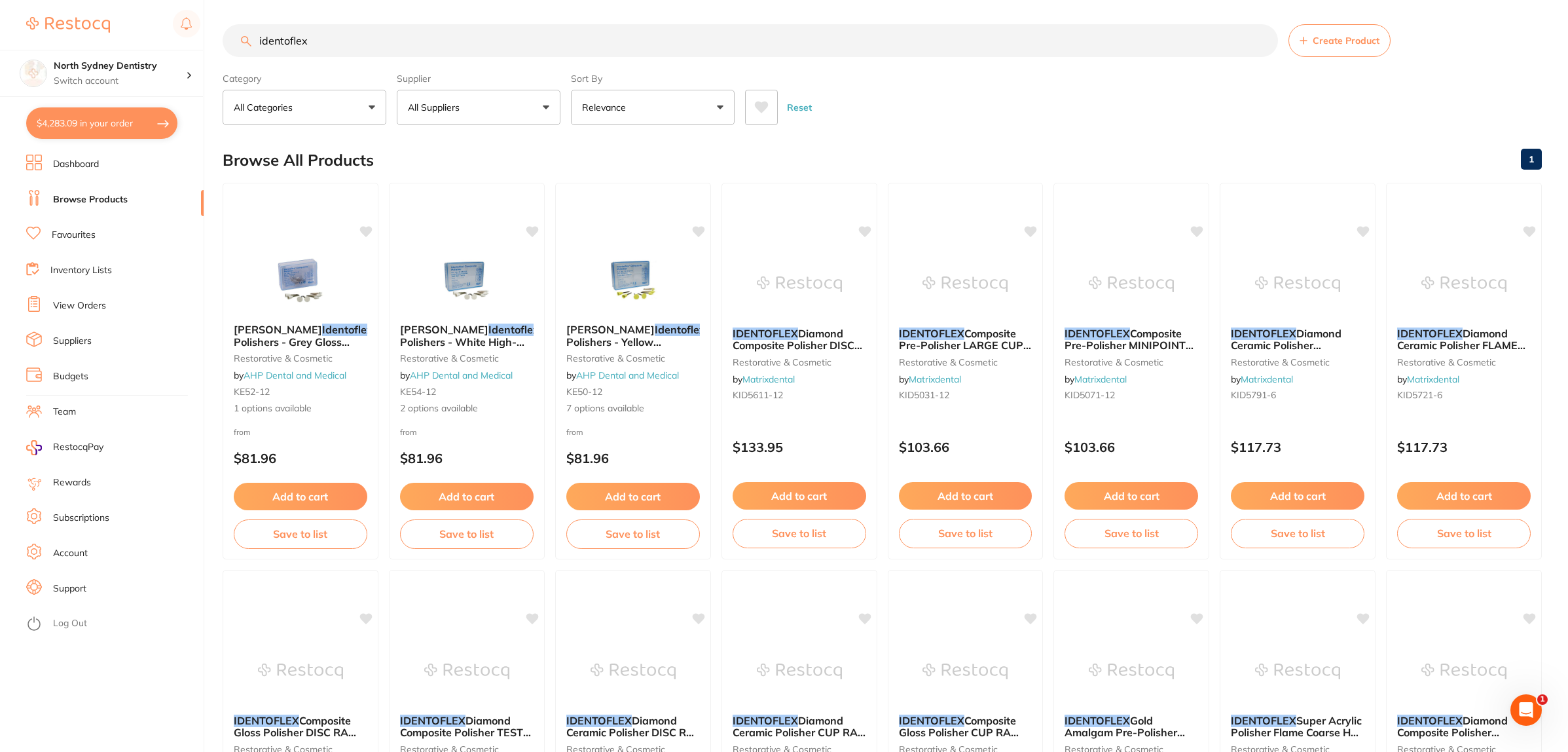
drag, startPoint x: 359, startPoint y: 43, endPoint x: 234, endPoint y: 41, distance: 125.0
click at [237, 43] on input "identoflex" at bounding box center [751, 40] width 1055 height 32
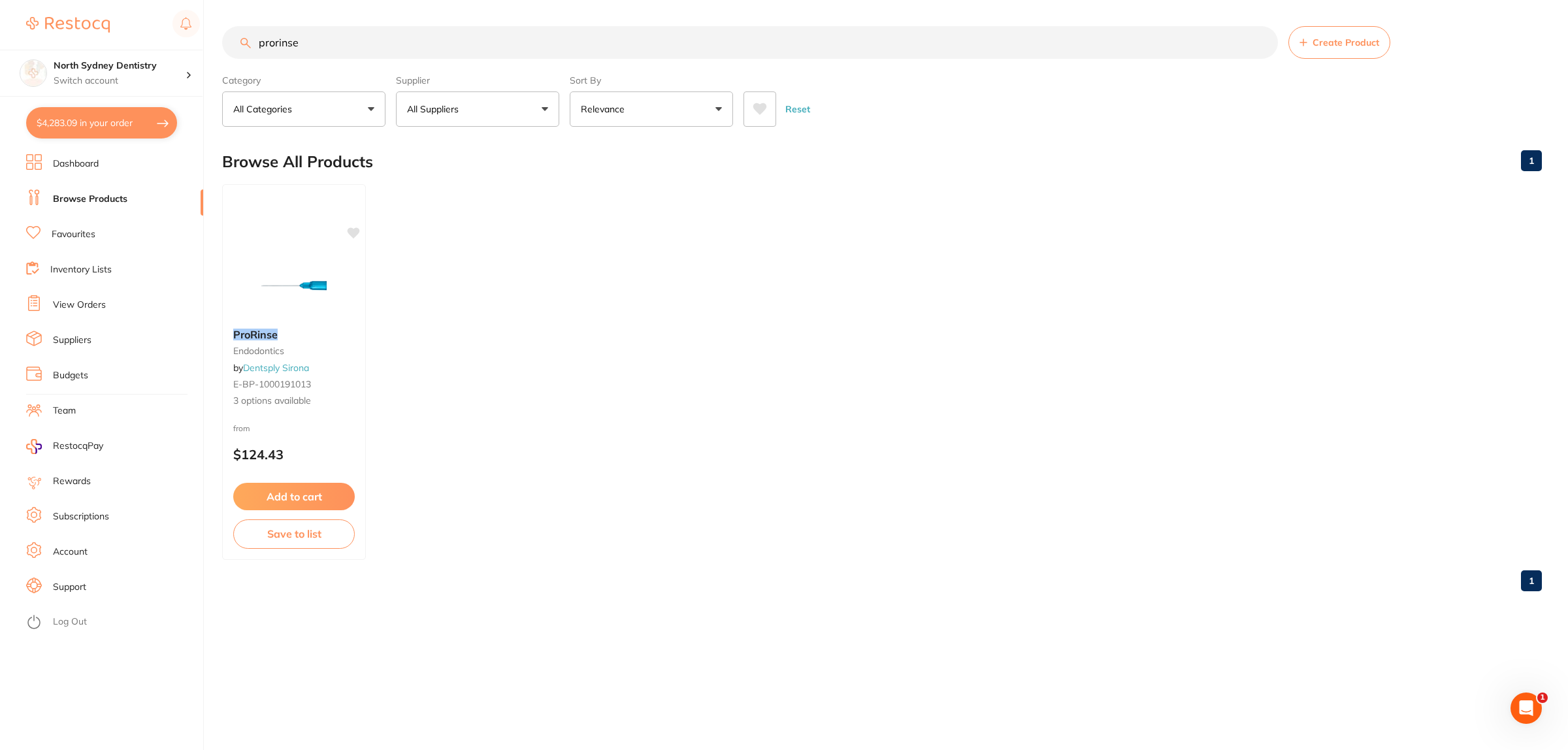
type input "prorinse"
click at [308, 322] on div "ProRinse endodontics by Dentsply Sirona E-BP-1000191013 3 options available" at bounding box center [294, 367] width 144 height 100
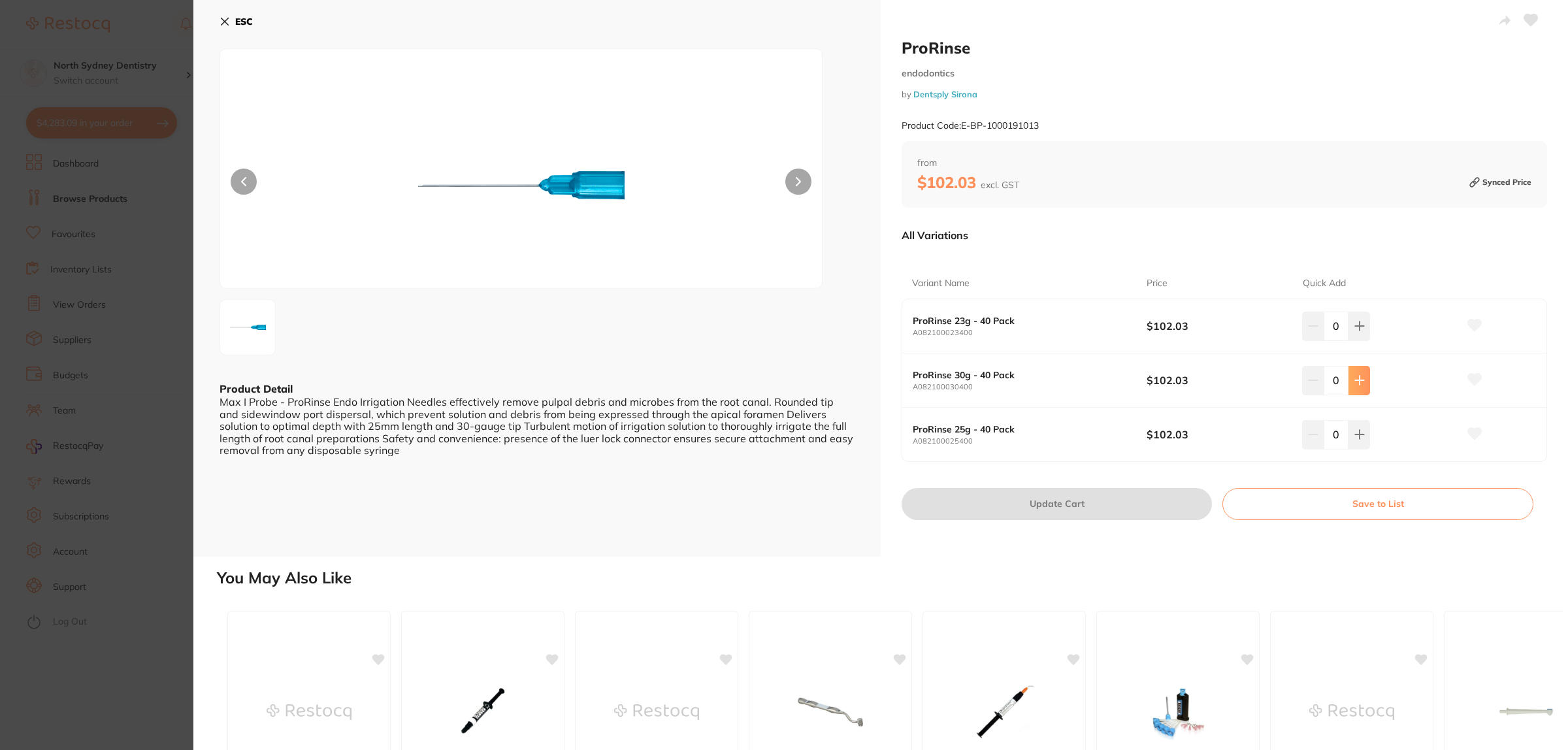
click at [1355, 378] on icon at bounding box center [1359, 380] width 10 height 10
type input "1"
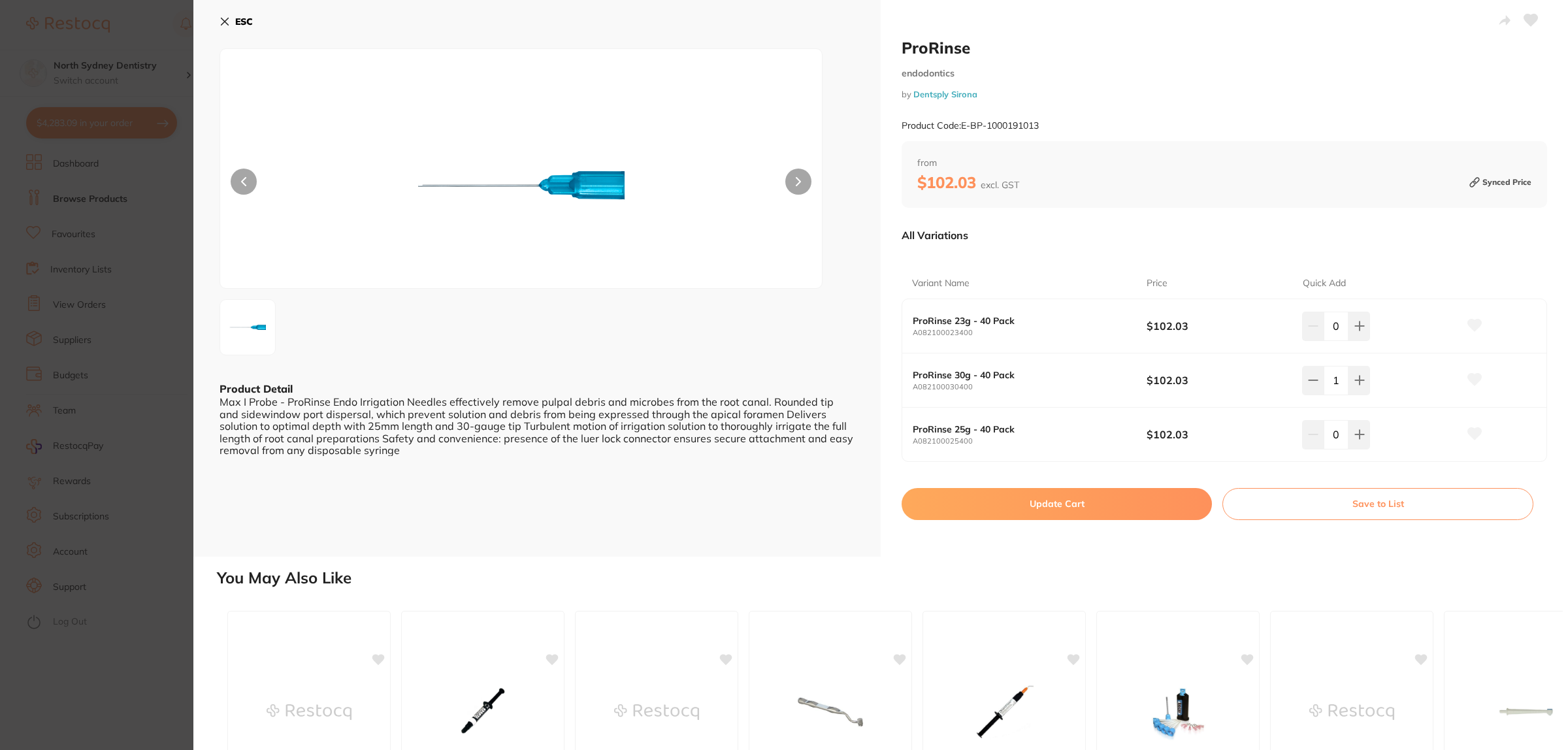
click at [1125, 504] on button "Update Cart" at bounding box center [1057, 504] width 310 height 32
click at [1063, 505] on ul "ProRinse endodontics by Dentsply Sirona E-BP-1000191013 3 options available Syn…" at bounding box center [882, 372] width 1320 height 376
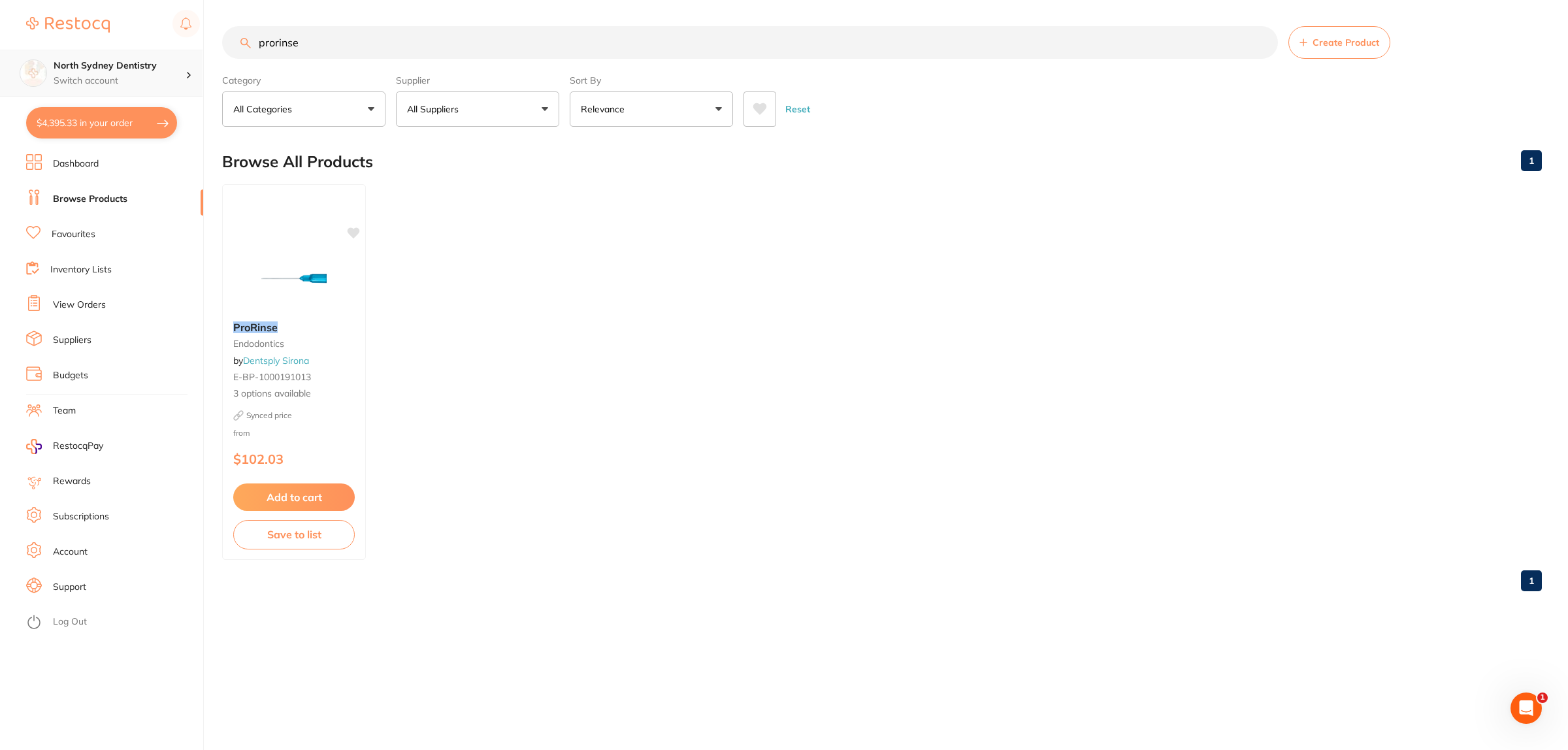
drag, startPoint x: 333, startPoint y: 45, endPoint x: 112, endPoint y: 75, distance: 223.0
click at [109, 77] on div "$4,395.33 North Sydney Dentistry Switch account North Sydney Dentistry $4,395.3…" at bounding box center [784, 375] width 1568 height 750
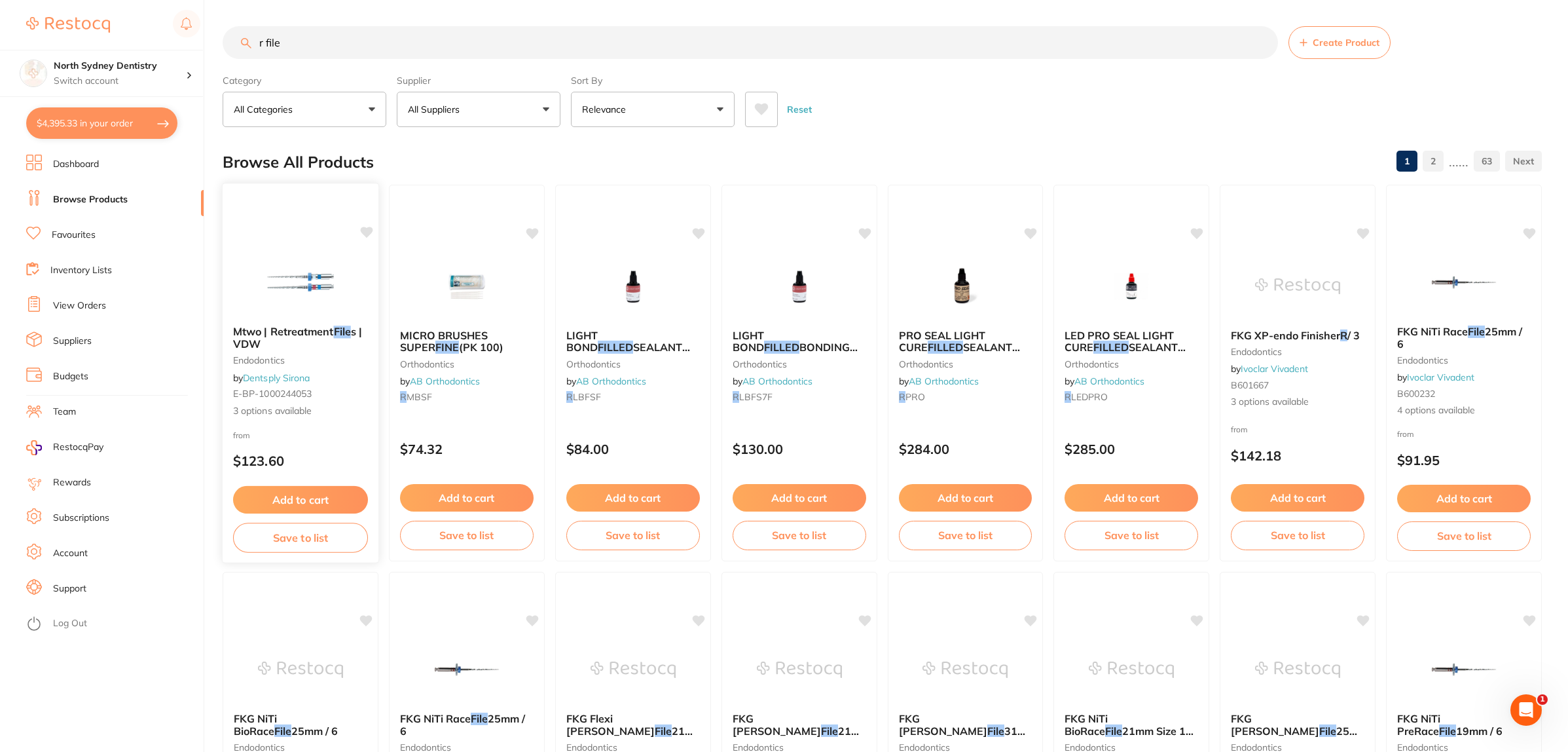
click at [277, 232] on div "Mtwo | Retreatment File s | VDW endodontics by Dentsply Sirona E-BP-1000244053 …" at bounding box center [301, 373] width 157 height 380
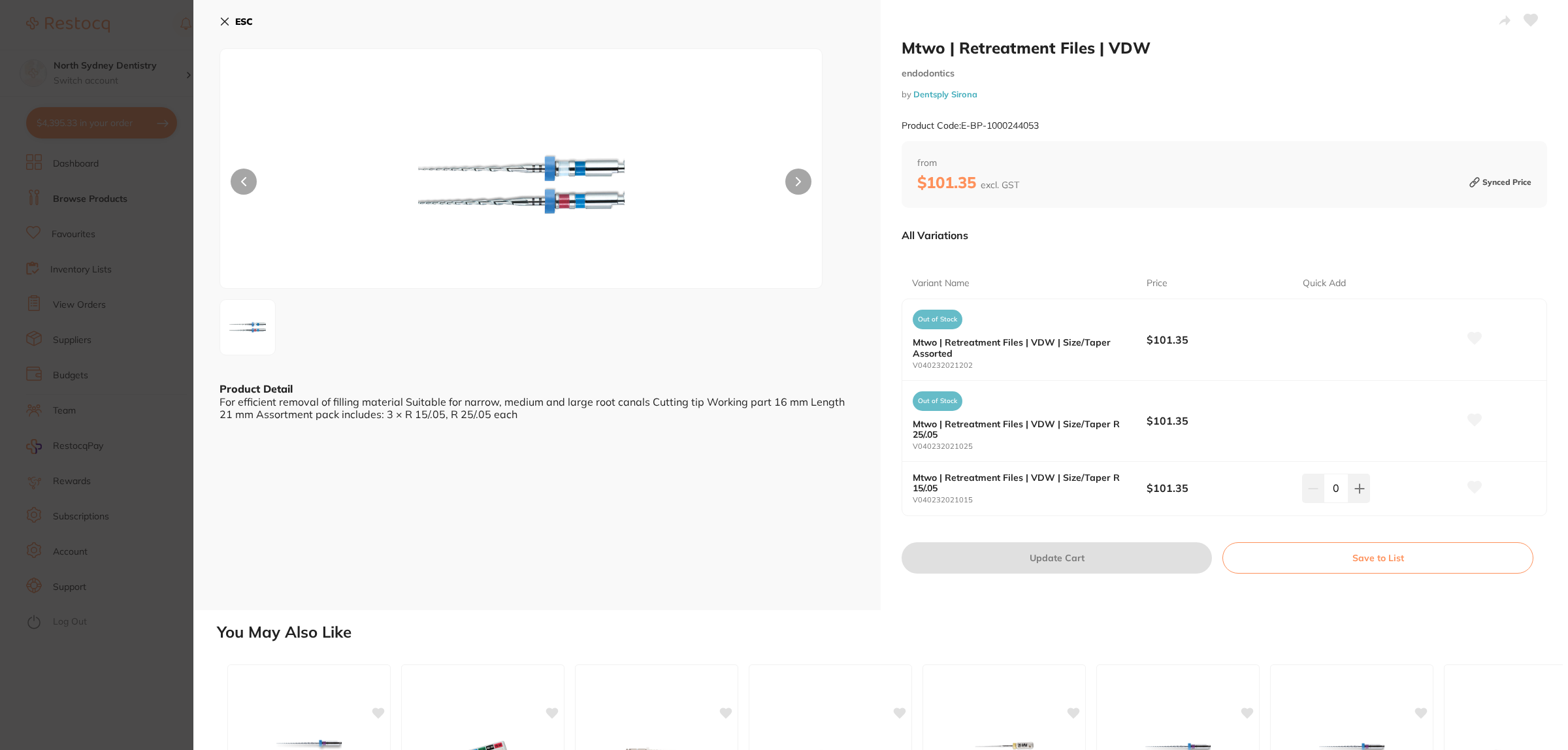
click at [198, 299] on div "ESC Product Detail For efficient removal of filling material Suitable for narro…" at bounding box center [537, 305] width 687 height 610
click at [123, 288] on section "Mtwo | Retreatment Files | VDW endodontics by Dentsply Sirona Product Code: E-B…" at bounding box center [784, 375] width 1568 height 750
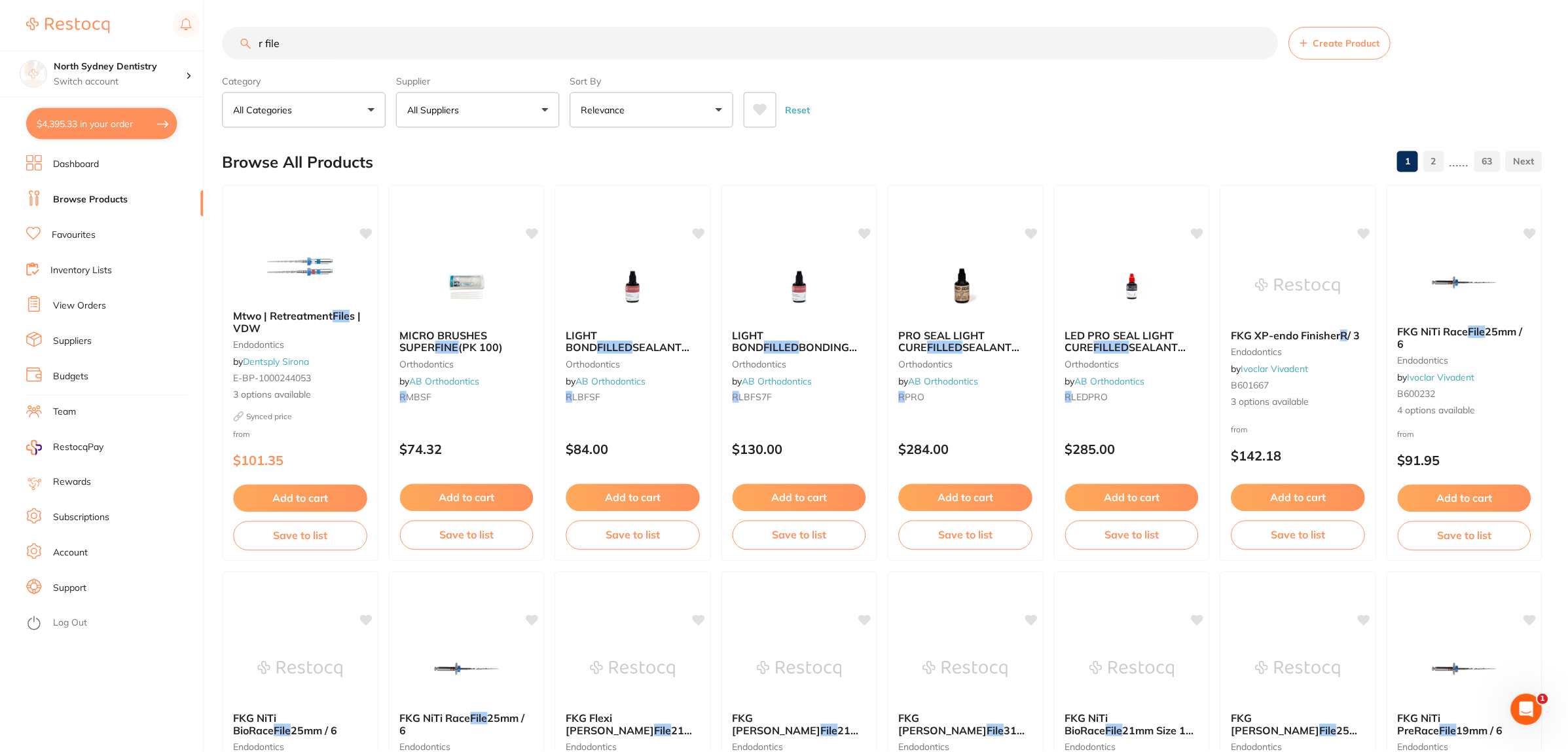
scroll to position [2, 0]
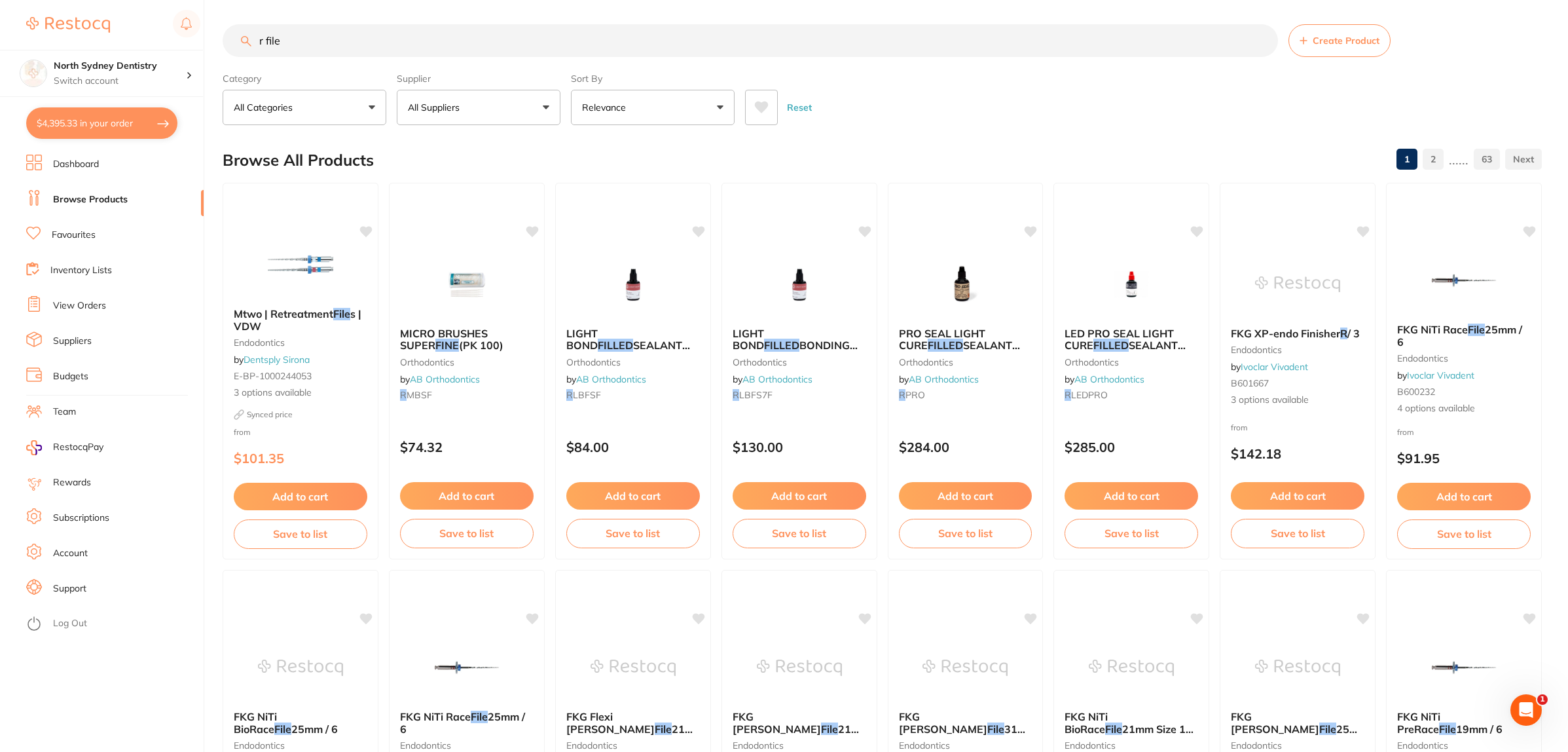
drag, startPoint x: 334, startPoint y: 54, endPoint x: 341, endPoint y: 46, distance: 10.6
click at [339, 48] on input "r file" at bounding box center [751, 40] width 1055 height 32
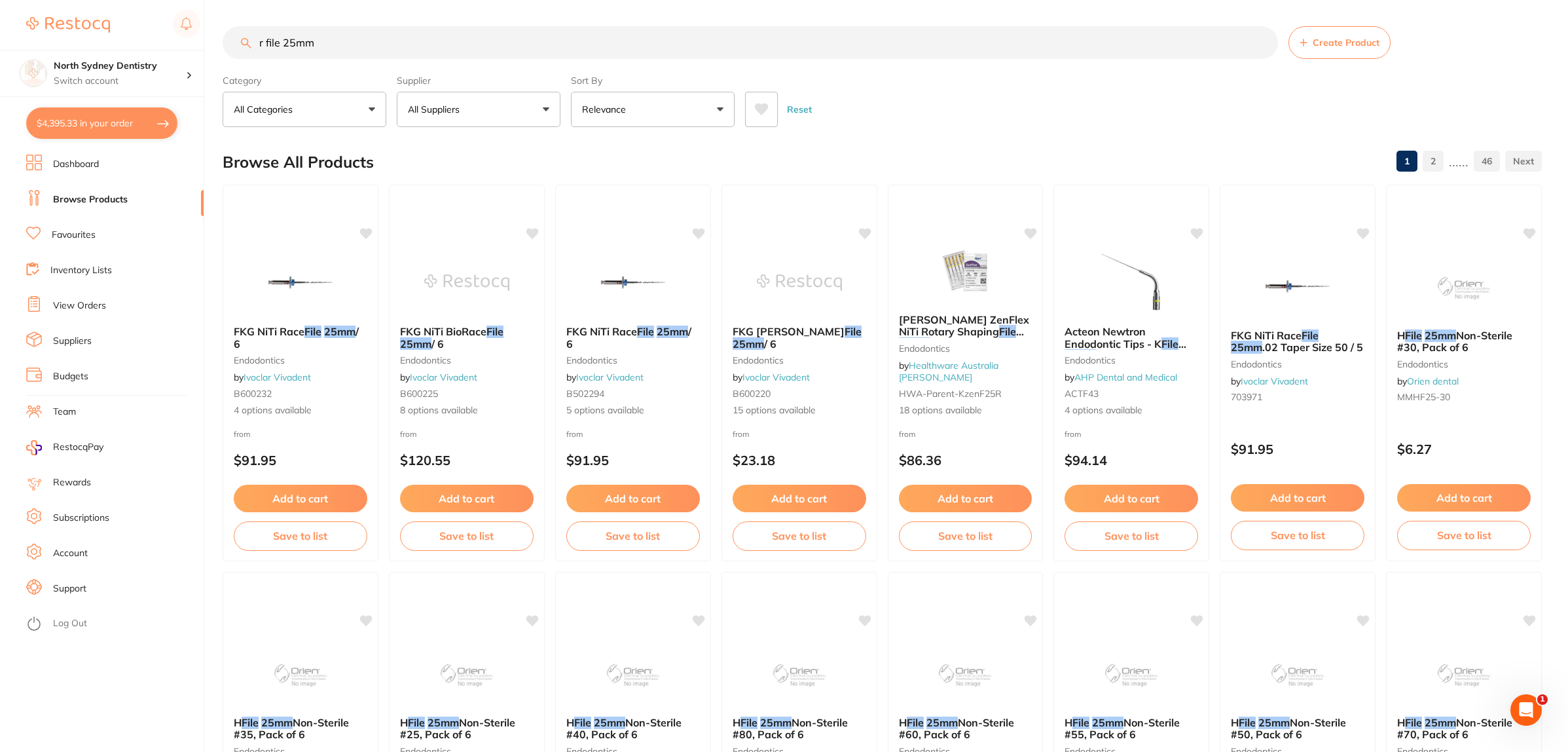
scroll to position [0, 0]
type input "r file 25mm x1"
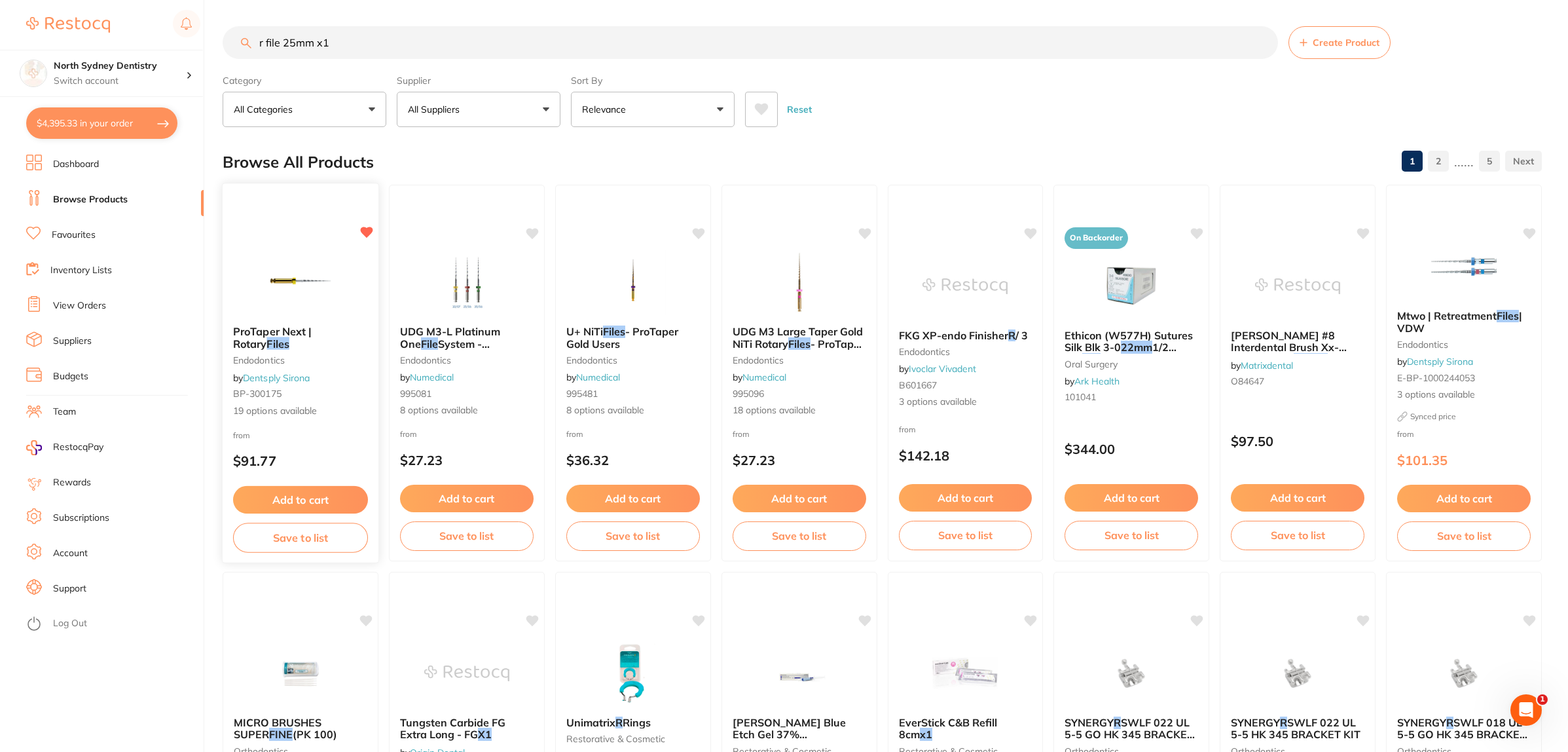
click at [309, 239] on div "ProTaper Next | Rotary Files endodontics by Dentsply Sirona BP-300175 19 option…" at bounding box center [301, 373] width 157 height 380
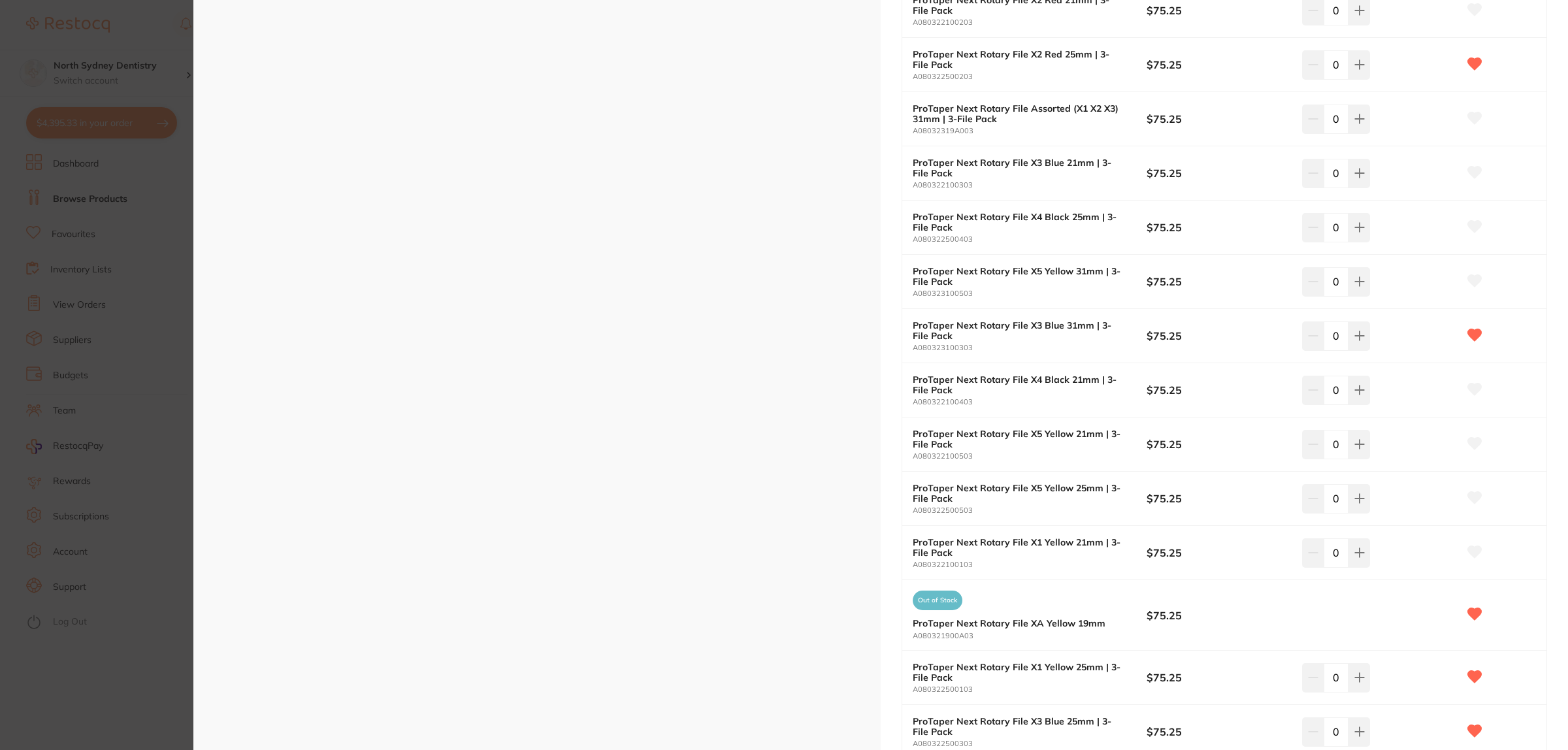
scroll to position [571, 0]
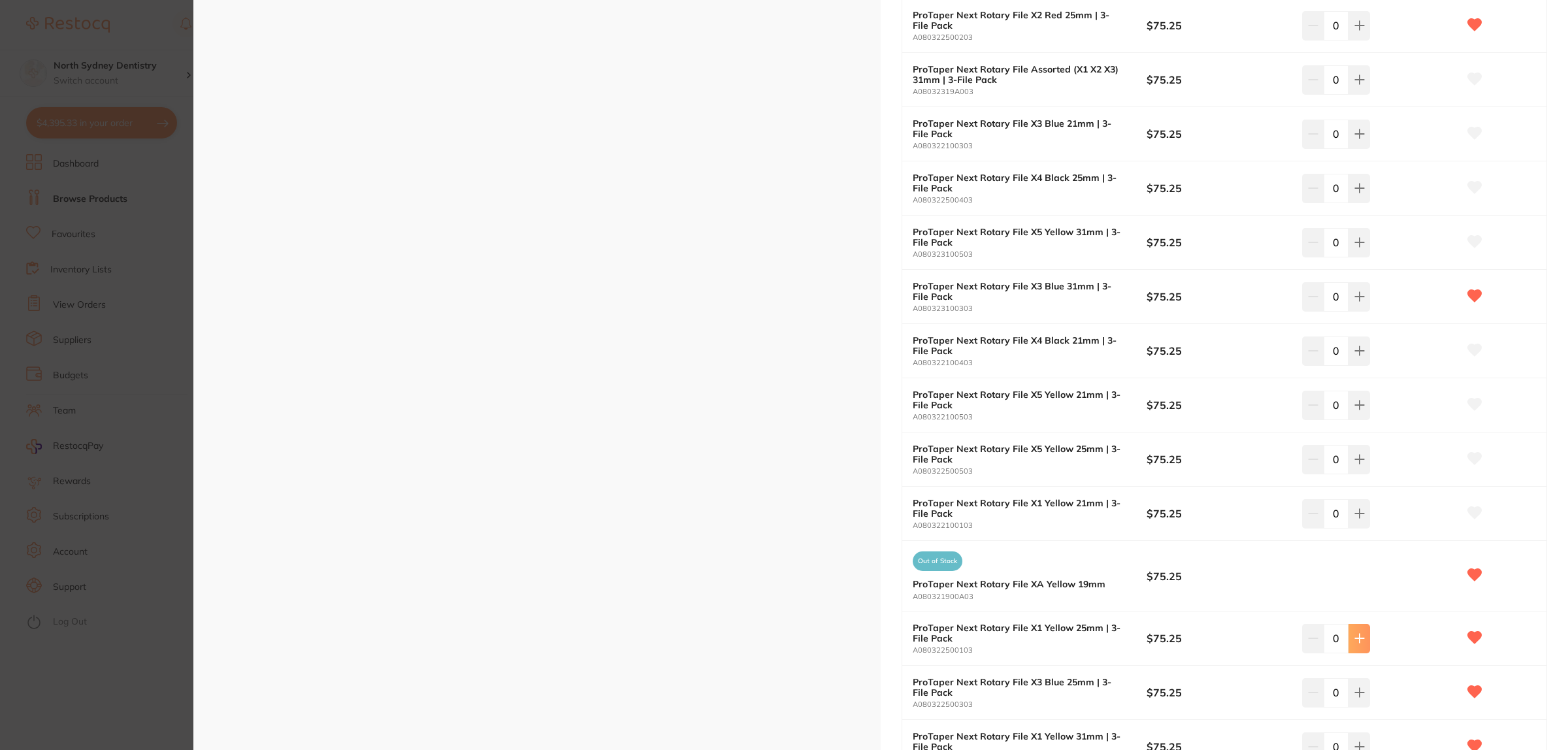
click at [1355, 636] on icon at bounding box center [1359, 638] width 10 height 10
type input "2"
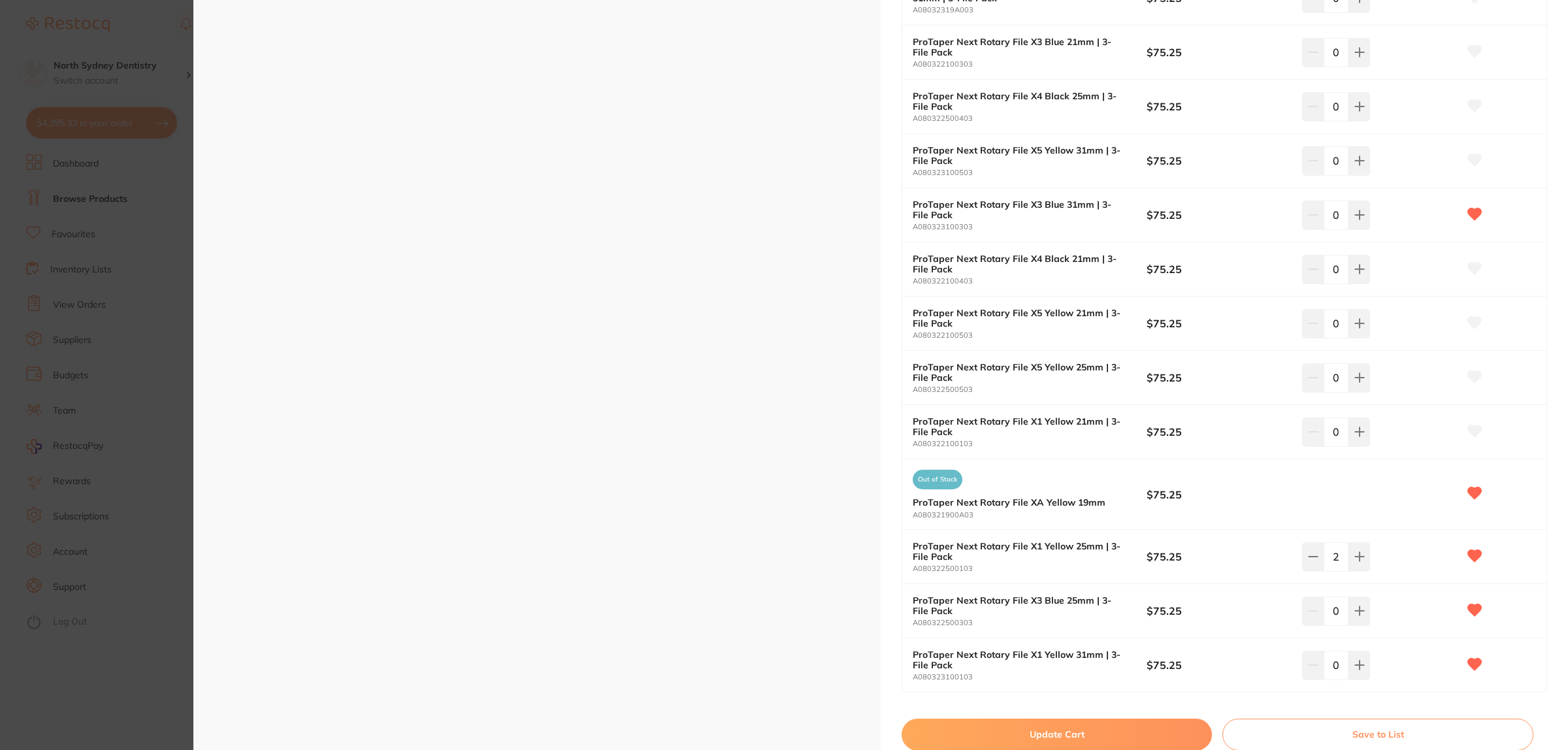
click at [1009, 725] on button "Update Cart" at bounding box center [1057, 734] width 310 height 32
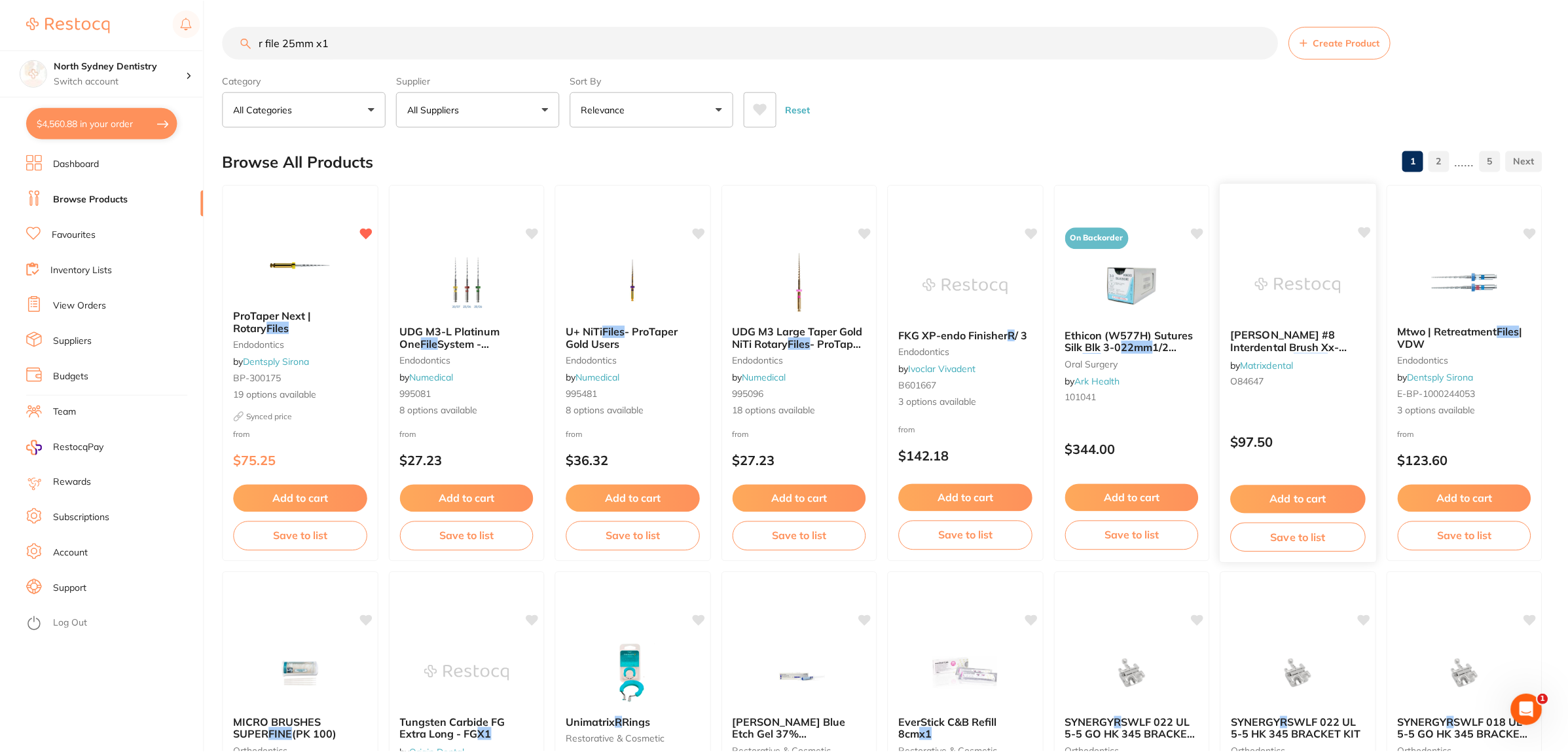
scroll to position [2, 0]
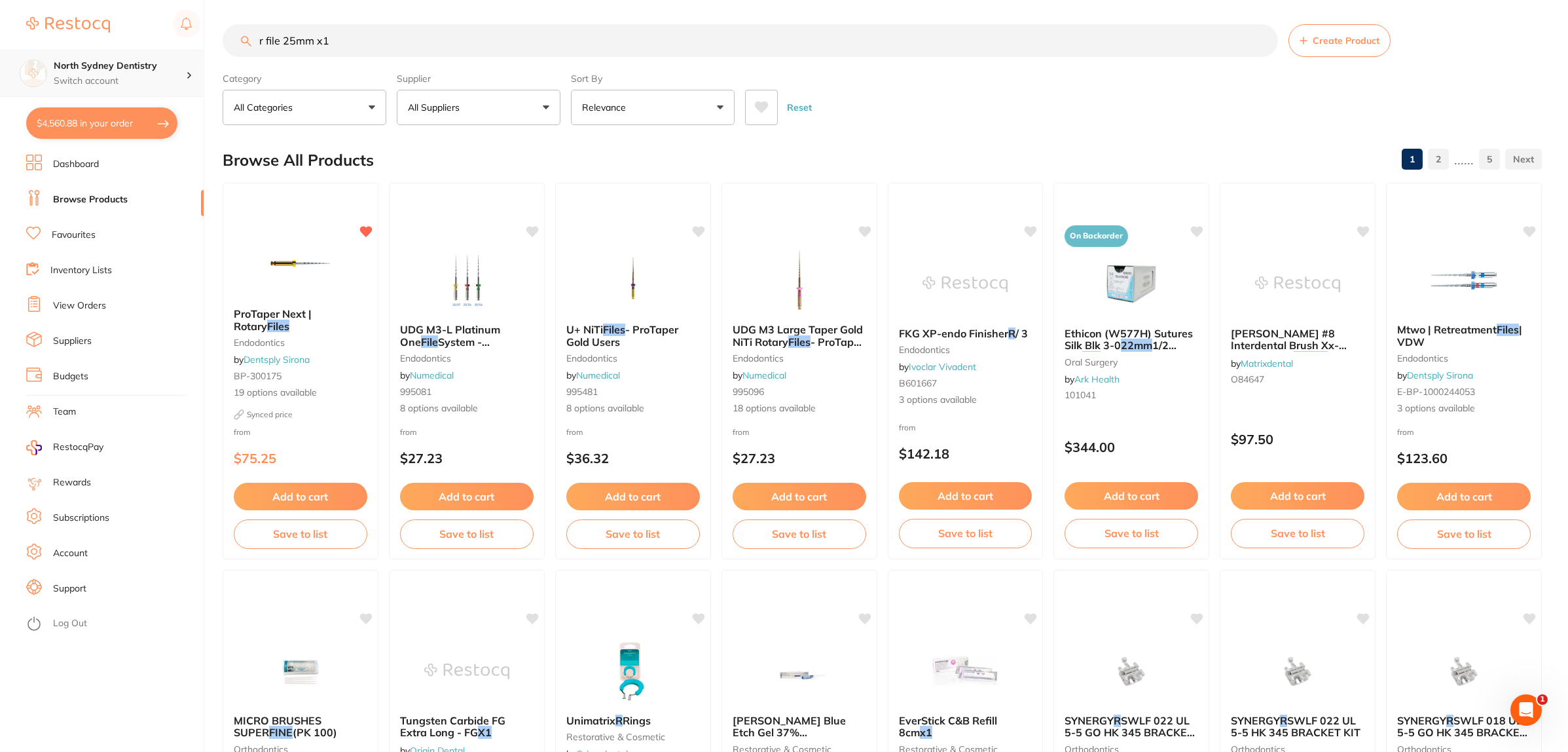
drag, startPoint x: 393, startPoint y: 52, endPoint x: 181, endPoint y: 57, distance: 212.1
click at [181, 57] on div "$4,560.88 North Sydney Dentistry Switch account North Sydney Dentistry $4,560.8…" at bounding box center [784, 374] width 1568 height 752
type input "pisketers"
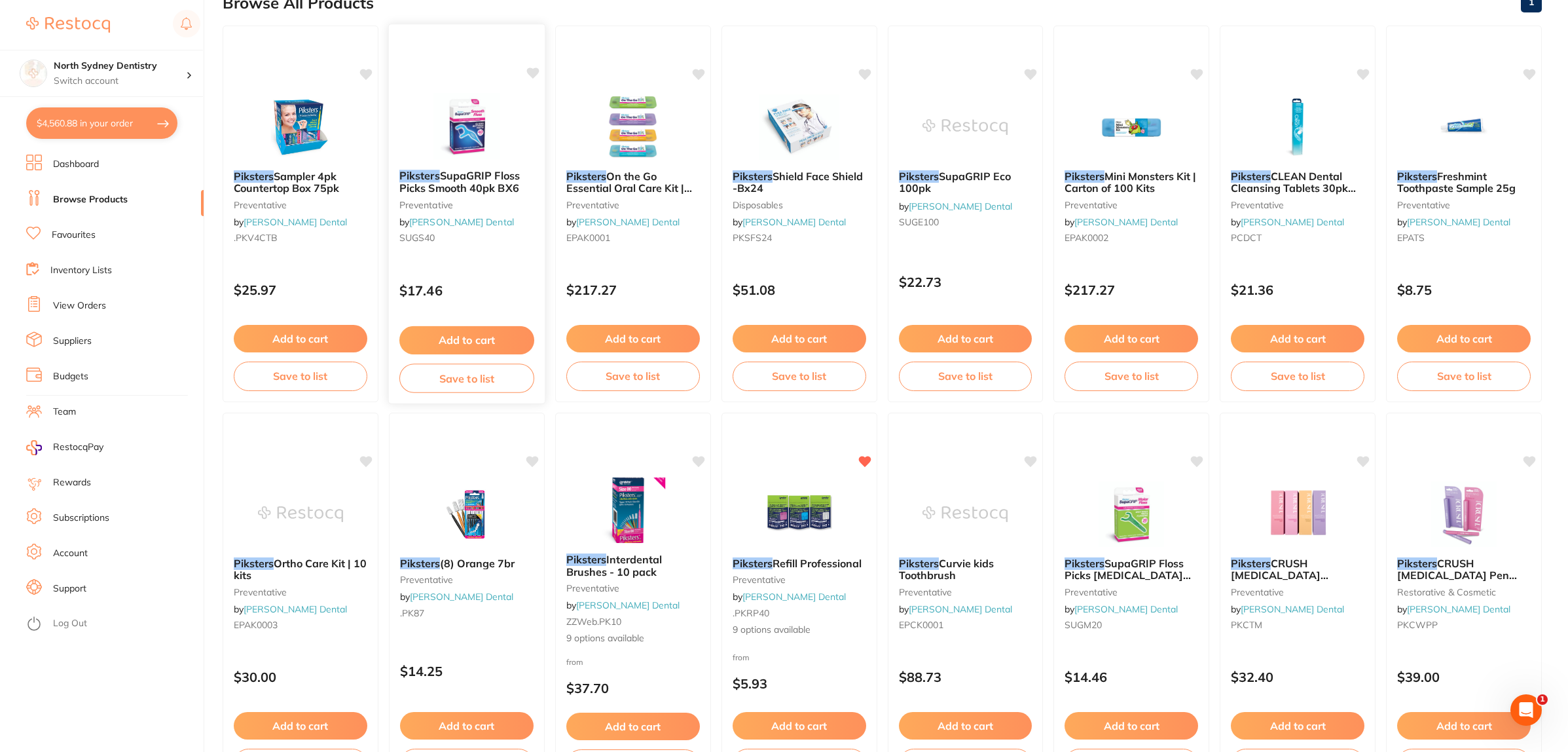
scroll to position [164, 0]
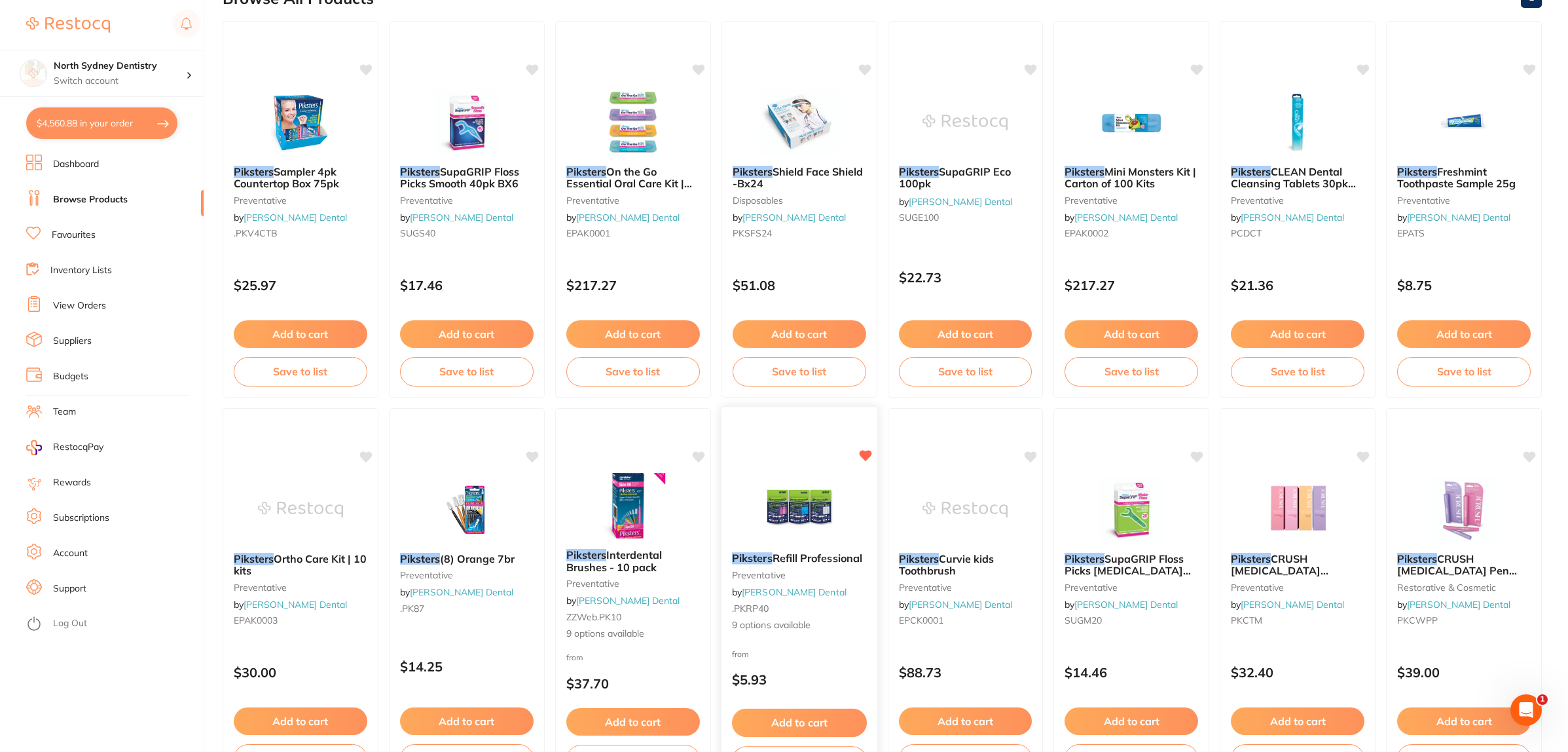
click at [817, 493] on img at bounding box center [799, 508] width 86 height 66
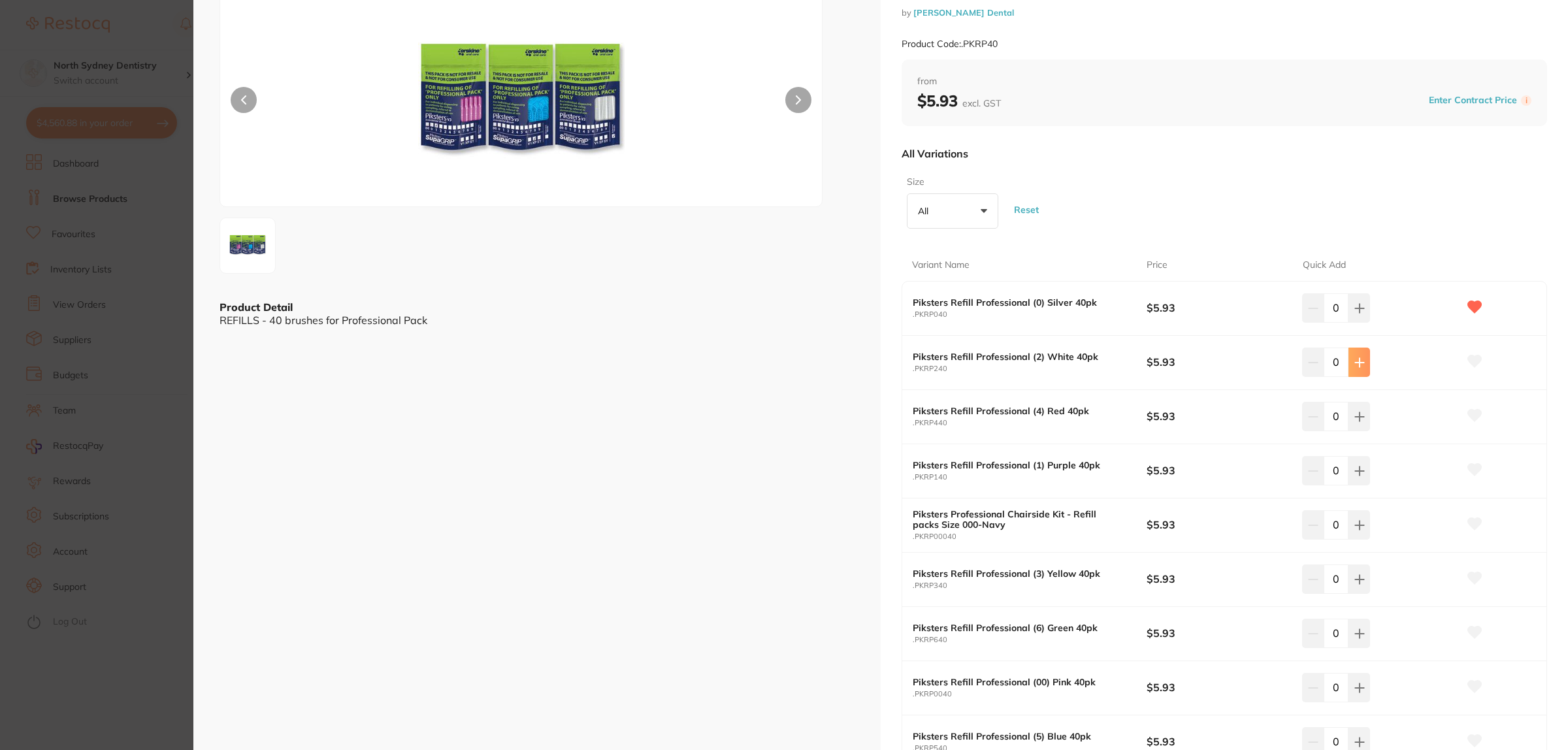
click at [1355, 363] on icon at bounding box center [1359, 362] width 10 height 10
click at [1355, 363] on icon at bounding box center [1359, 362] width 8 height 8
type input "2"
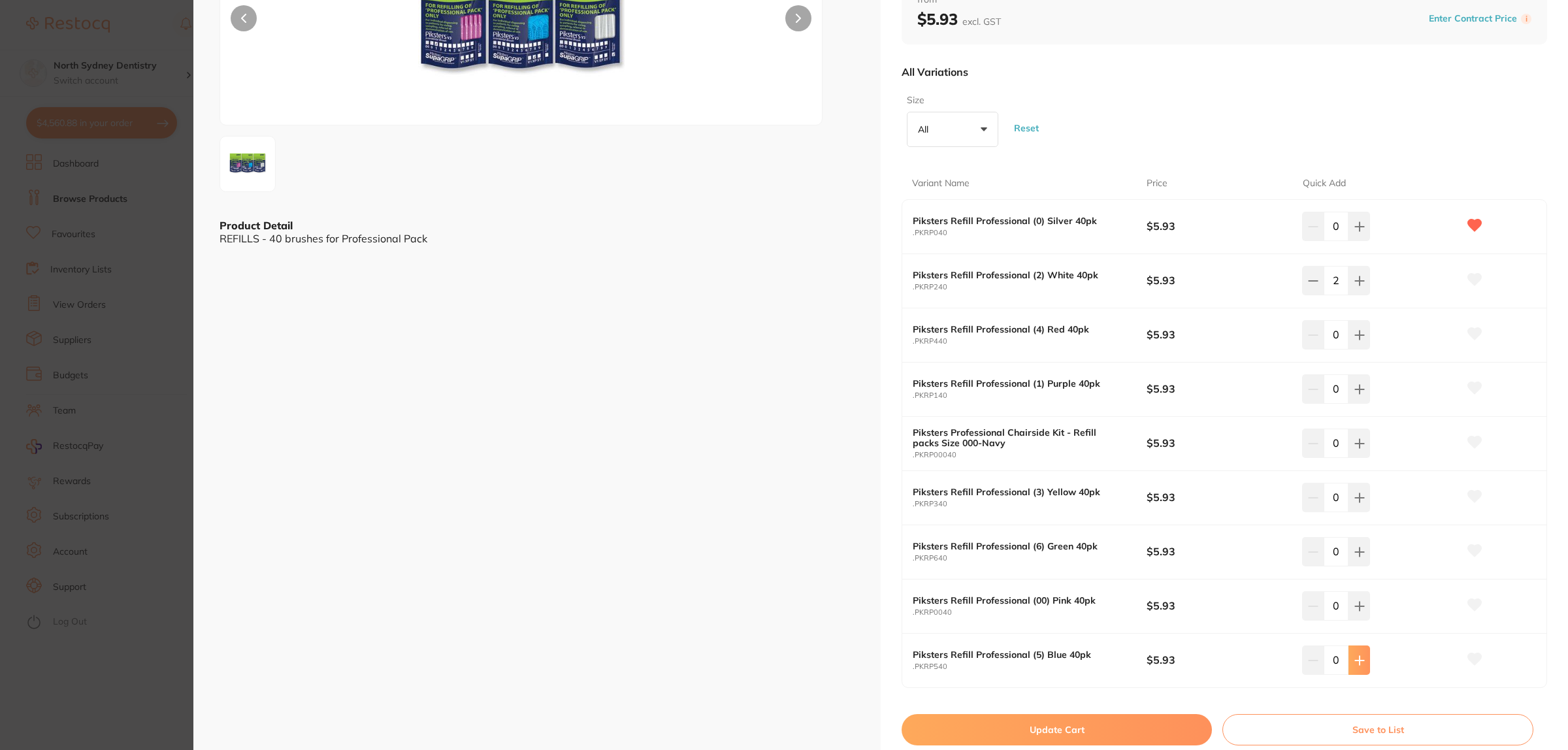
click at [1364, 666] on button at bounding box center [1359, 660] width 21 height 29
type input "1"
click at [1018, 742] on button "Update Cart" at bounding box center [1057, 729] width 310 height 32
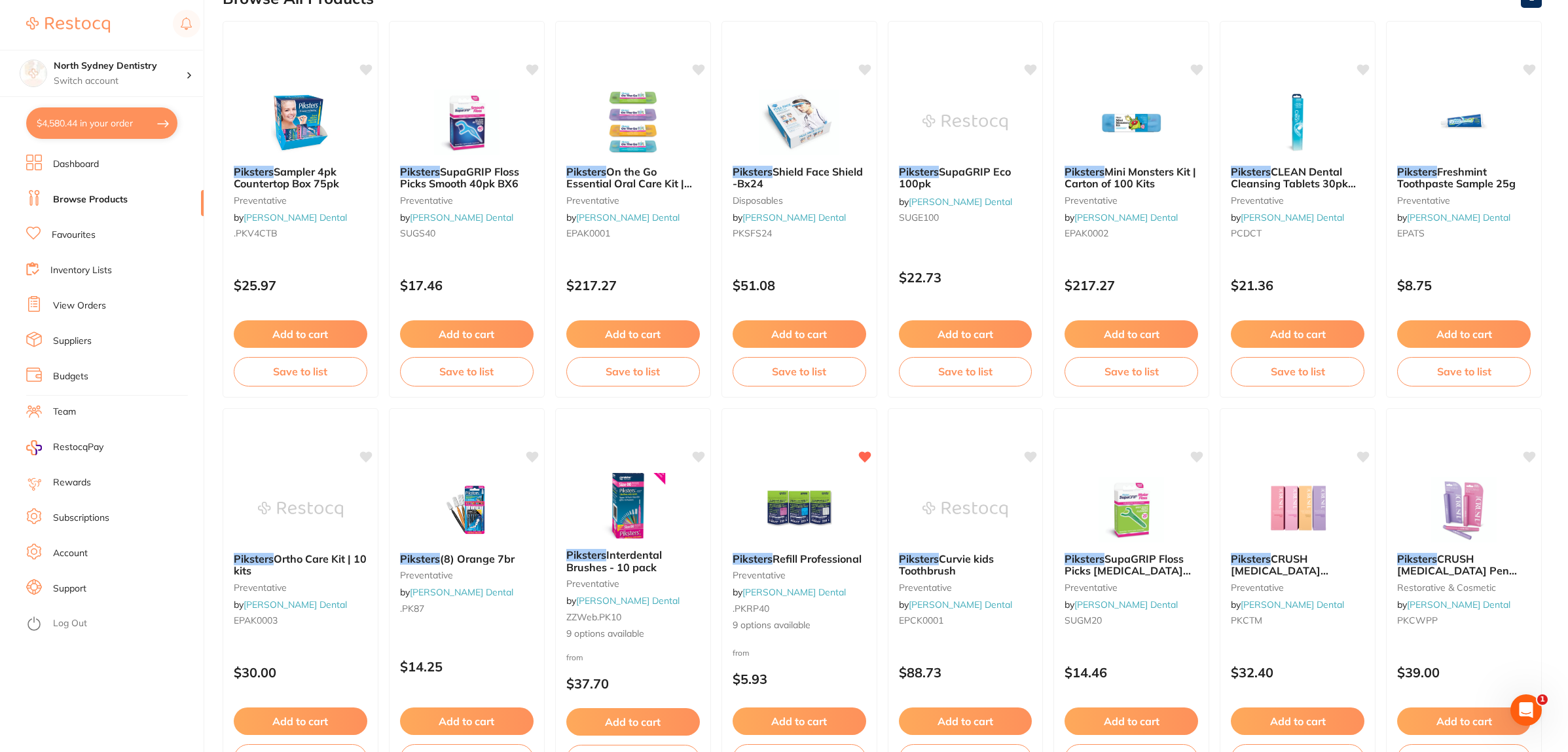
click at [131, 168] on li "Dashboard" at bounding box center [115, 164] width 177 height 19
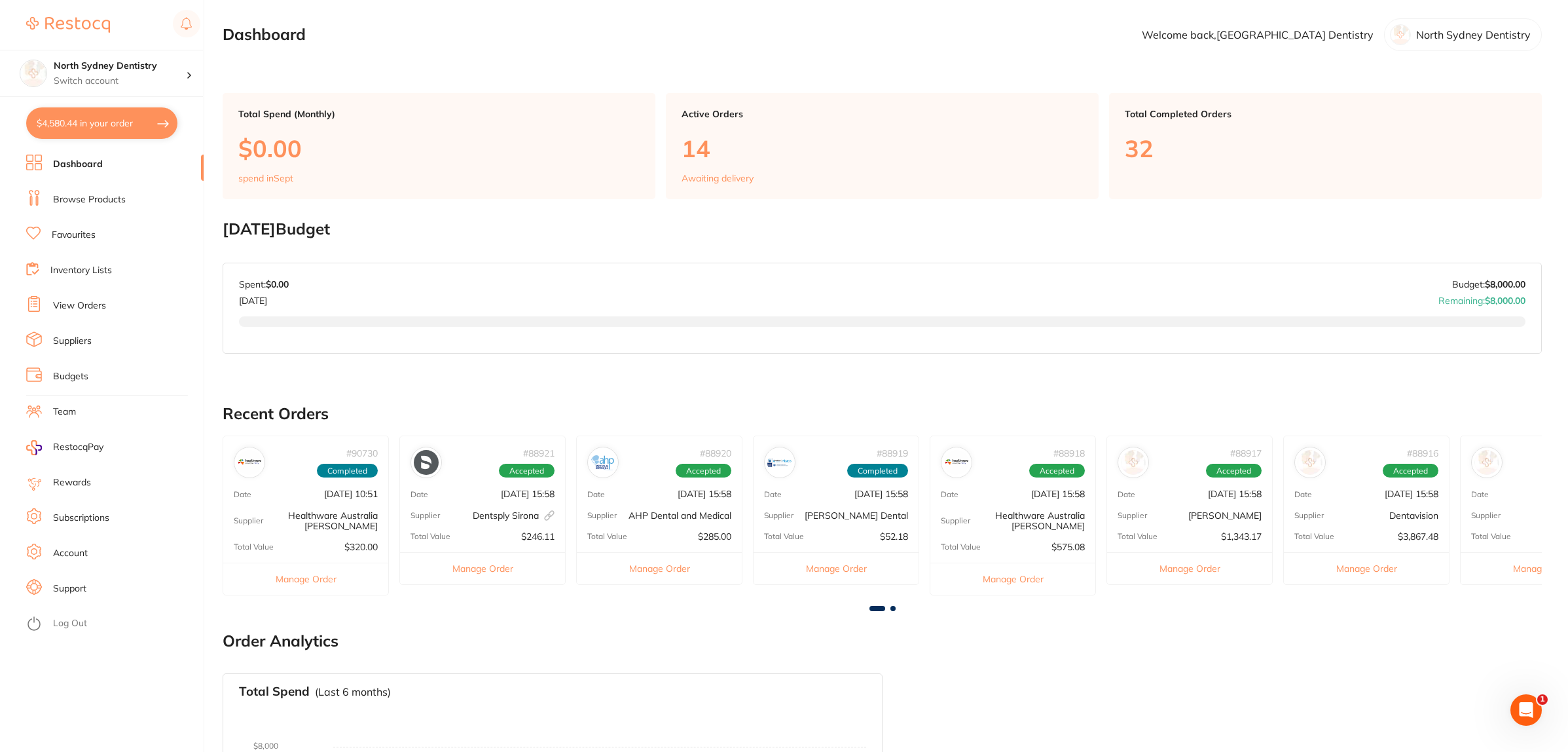
click at [485, 513] on p "Dentsply Sirona This order has been placed with your online account on Dentsply…" at bounding box center [513, 515] width 82 height 10
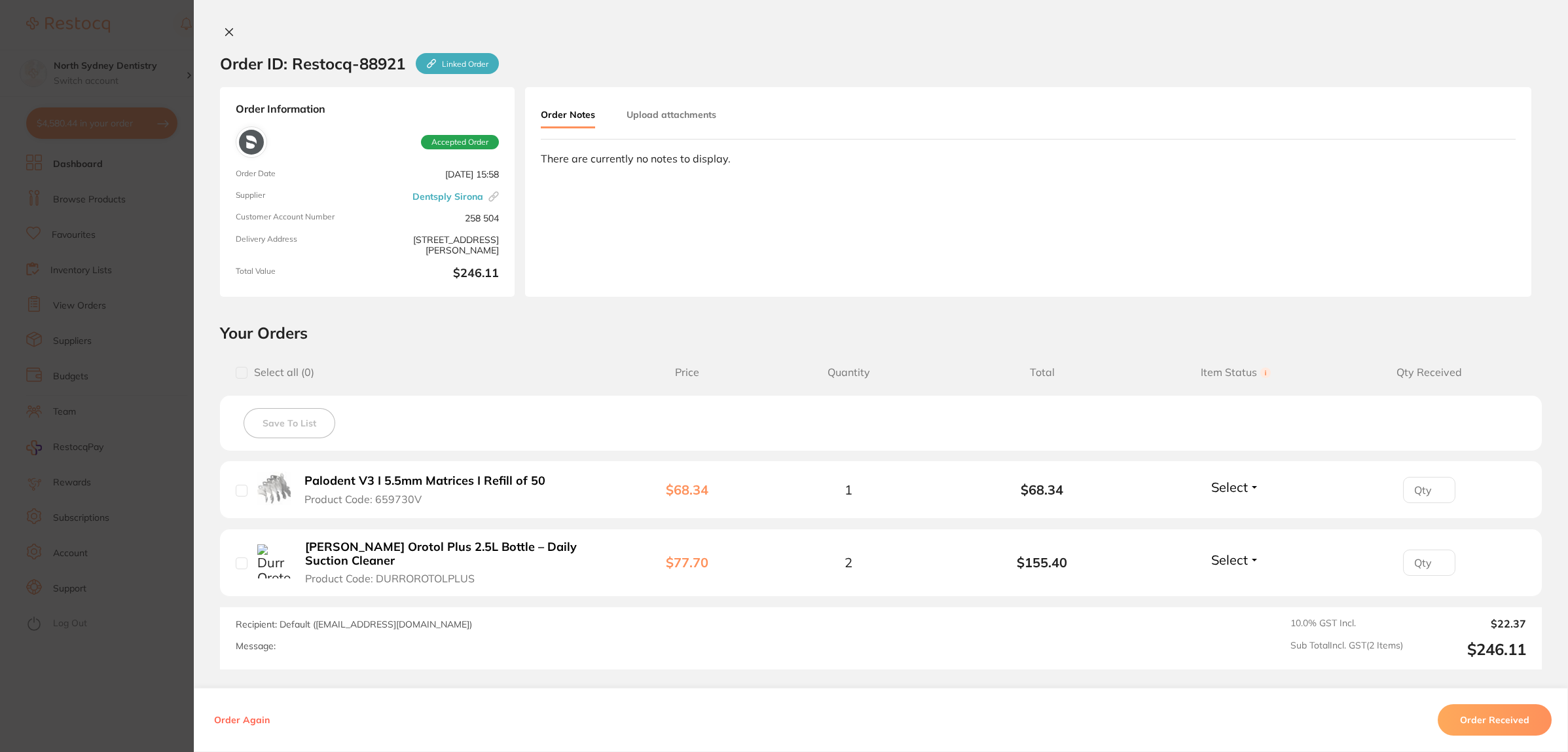
click at [155, 502] on section "Order ID: Restocq- 88921 Linked Order Order Information Accepted Order Order Da…" at bounding box center [784, 376] width 1568 height 752
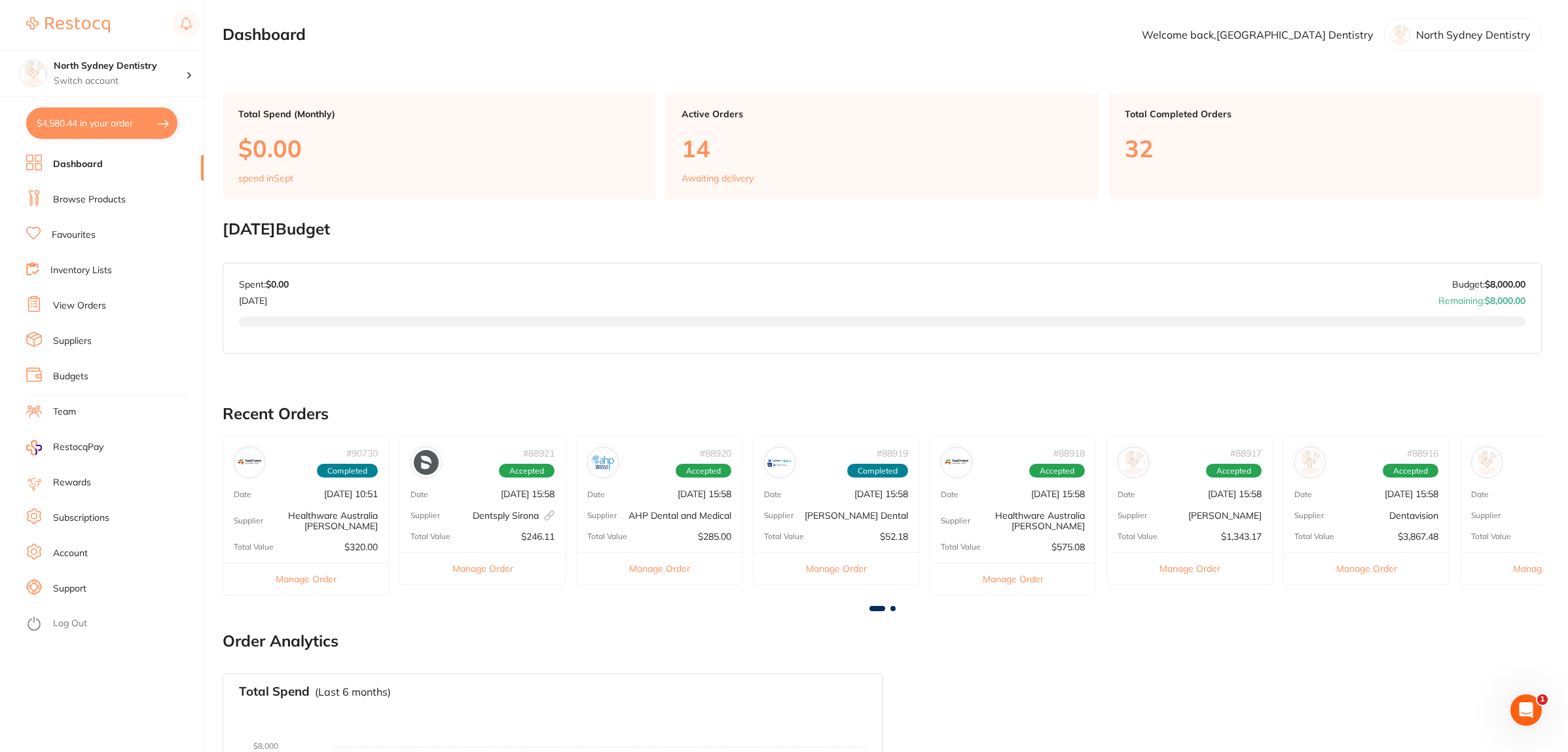
click at [79, 118] on button "$4,580.44 in your order" at bounding box center [101, 123] width 151 height 32
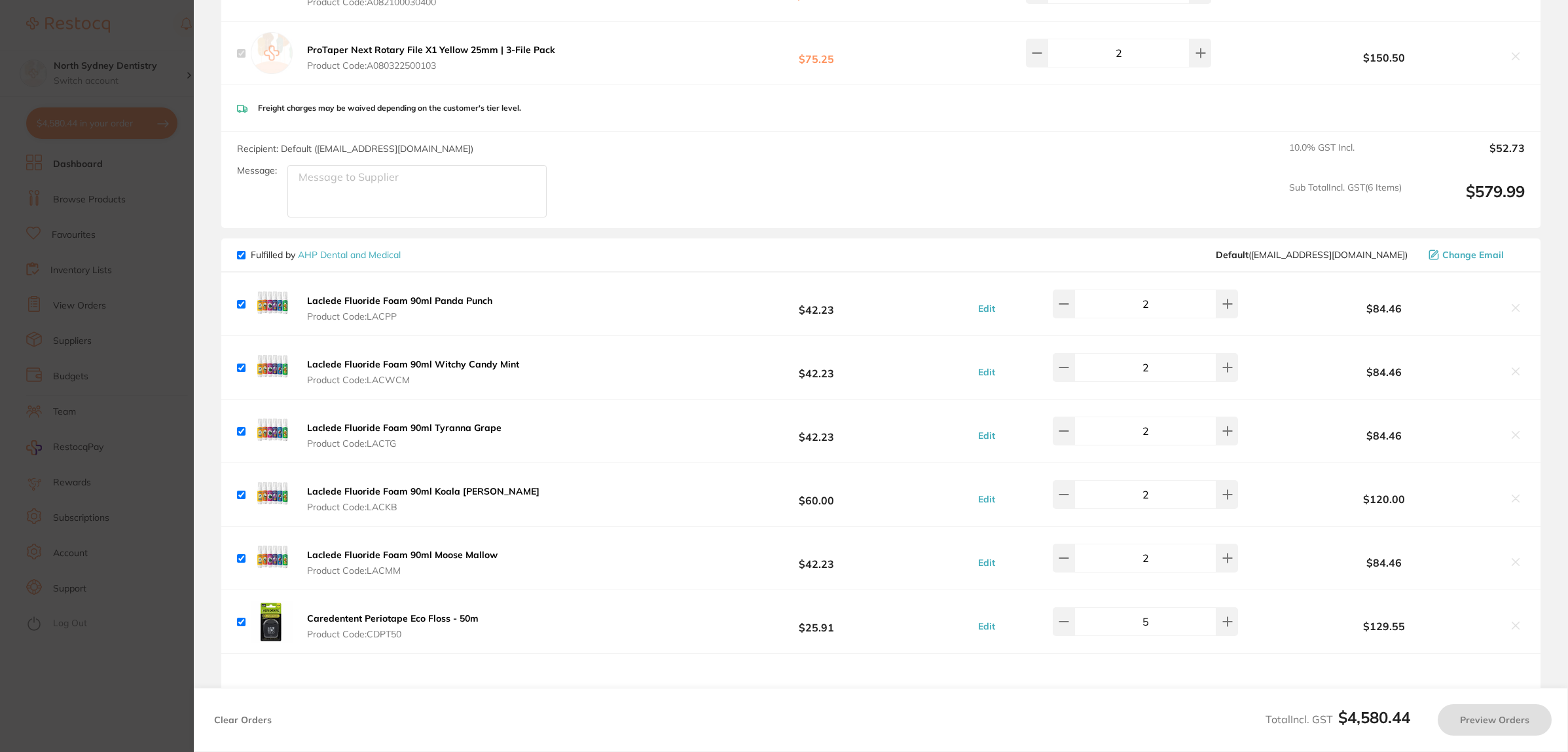
checkbox input "true"
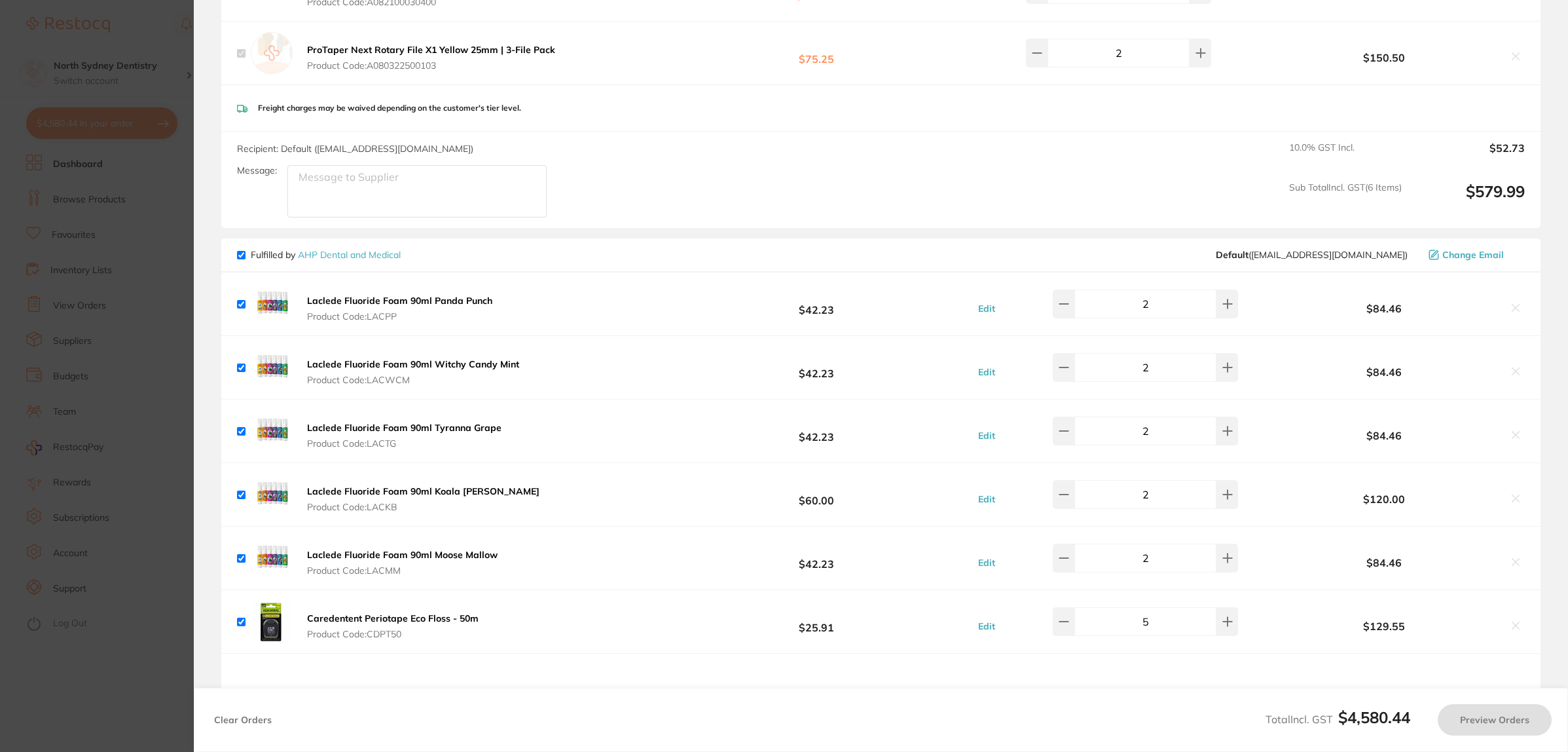
checkbox input "true"
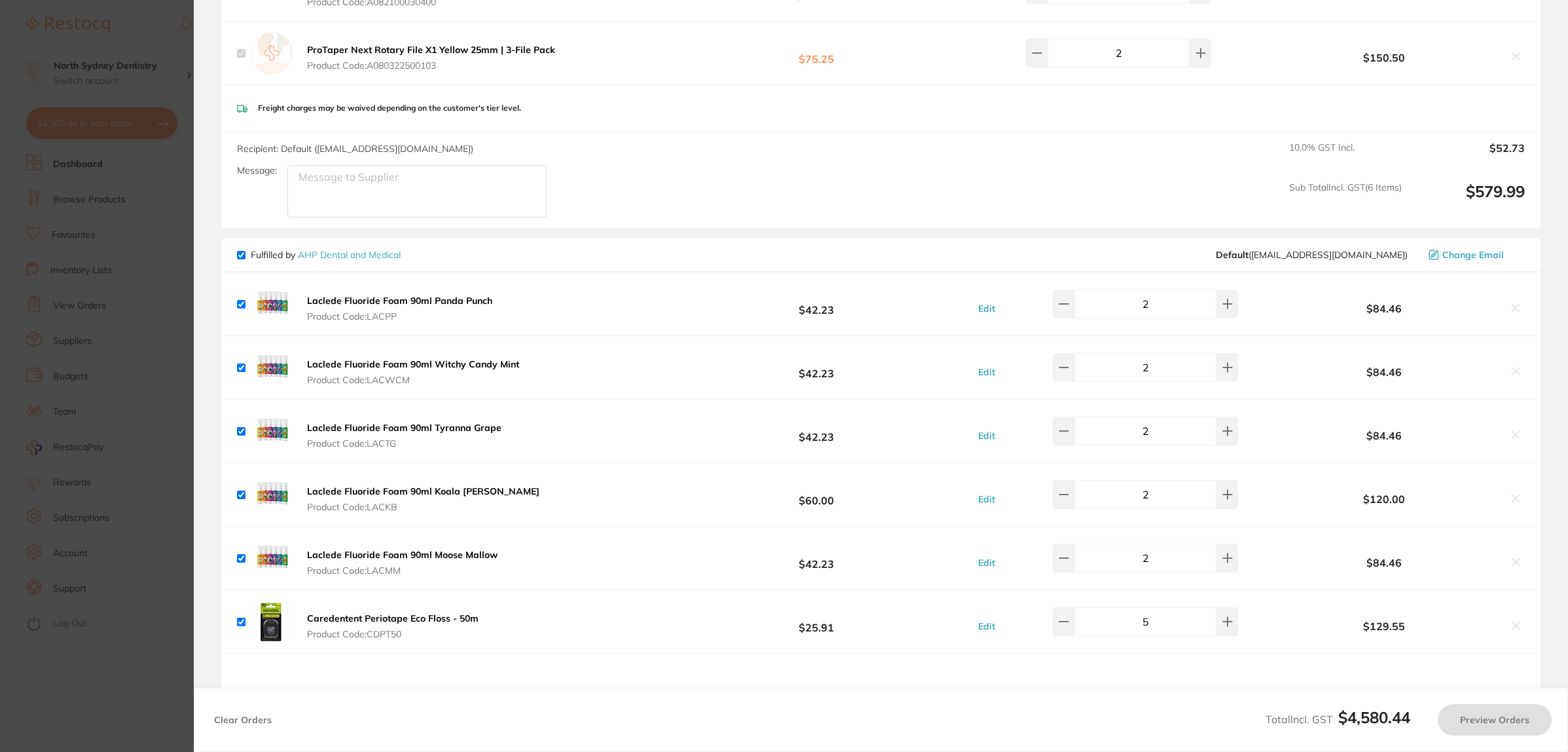
checkbox input "true"
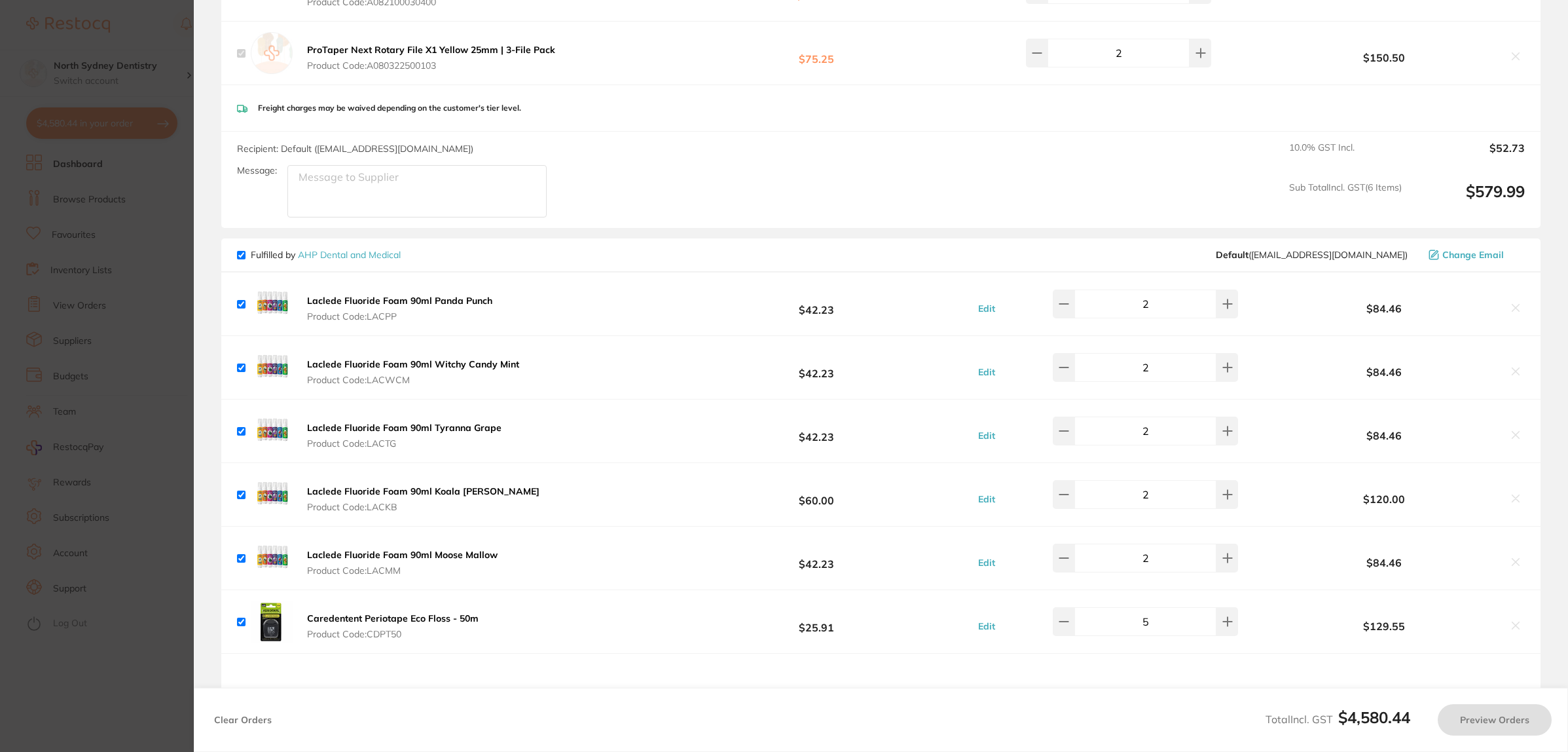
checkbox input "true"
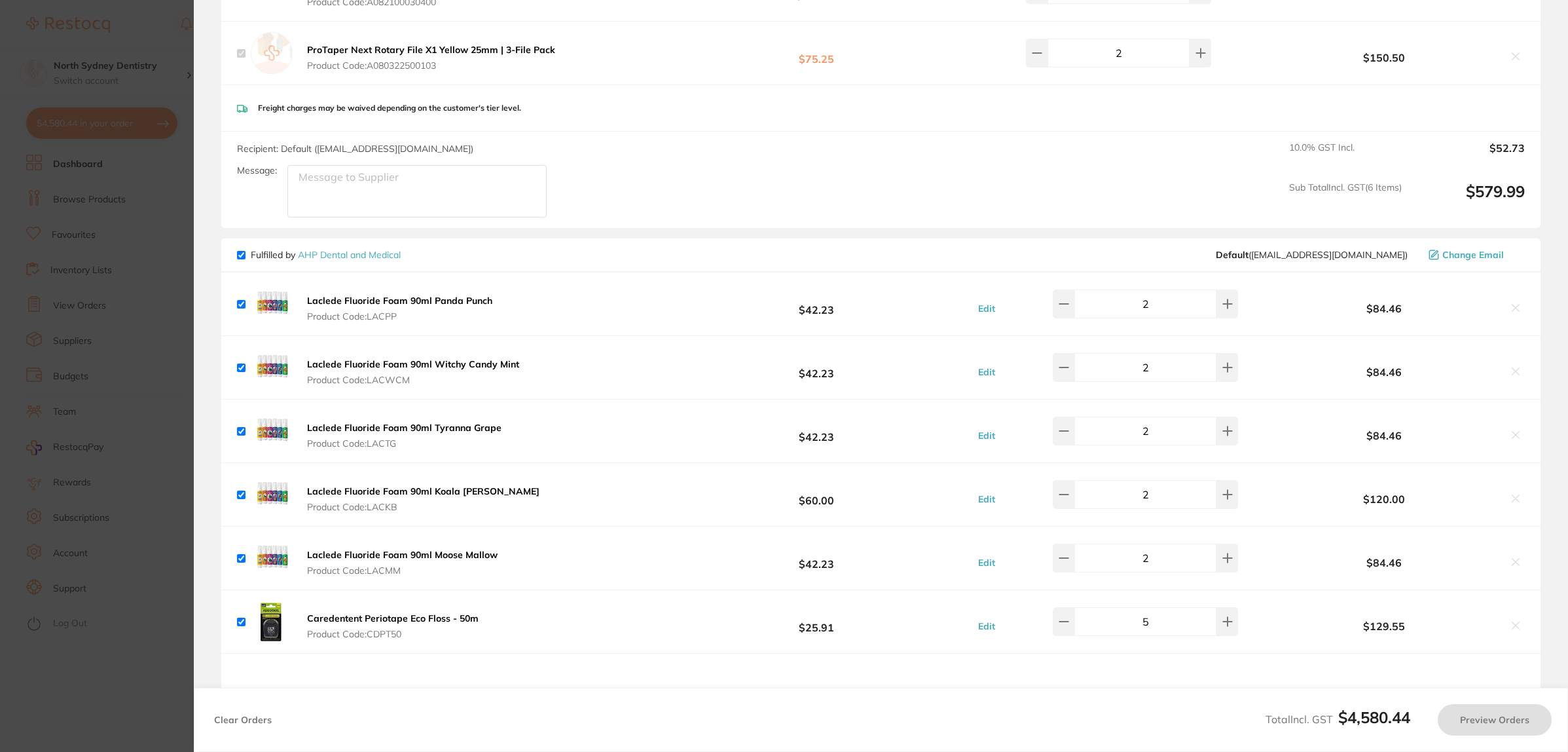
checkbox input "true"
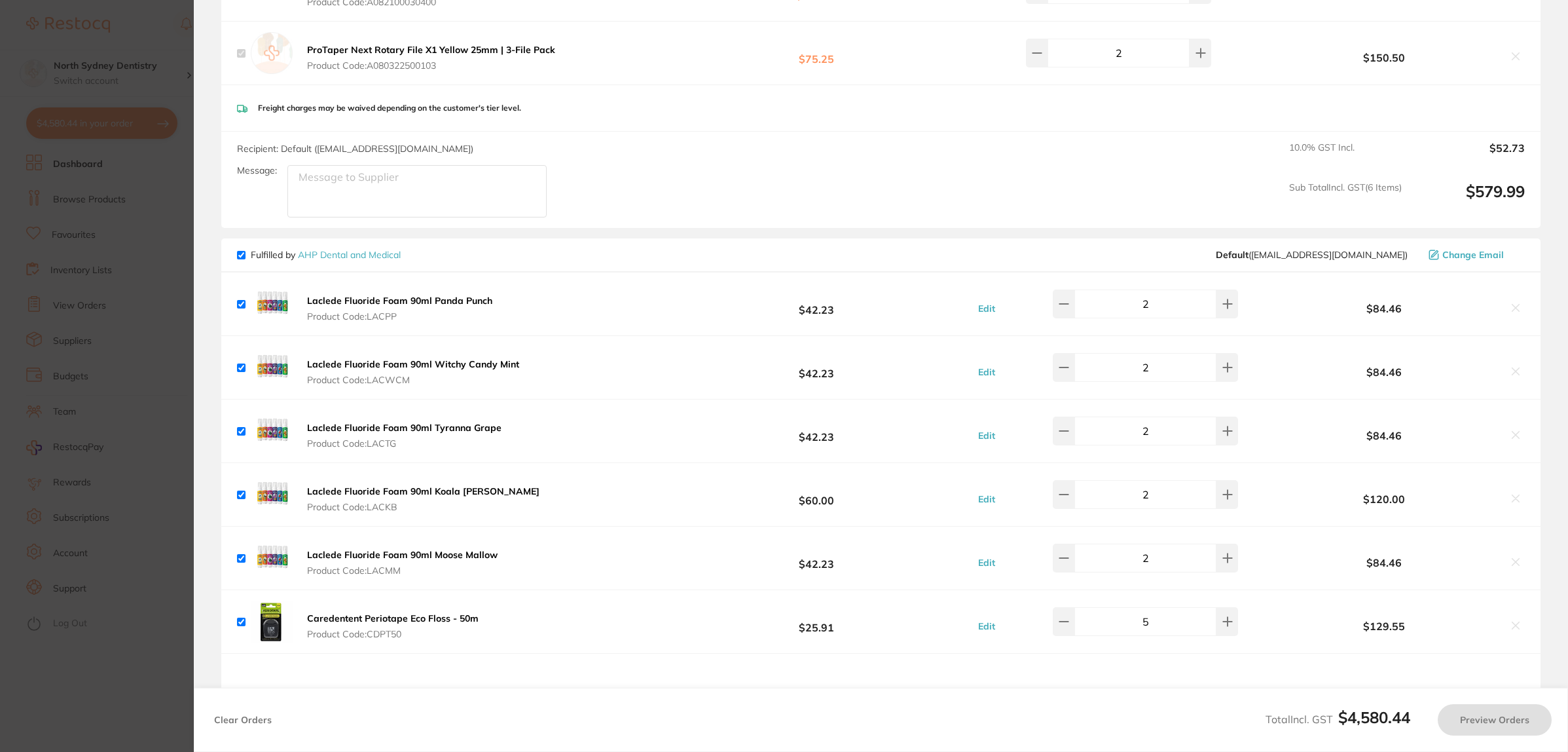
checkbox input "true"
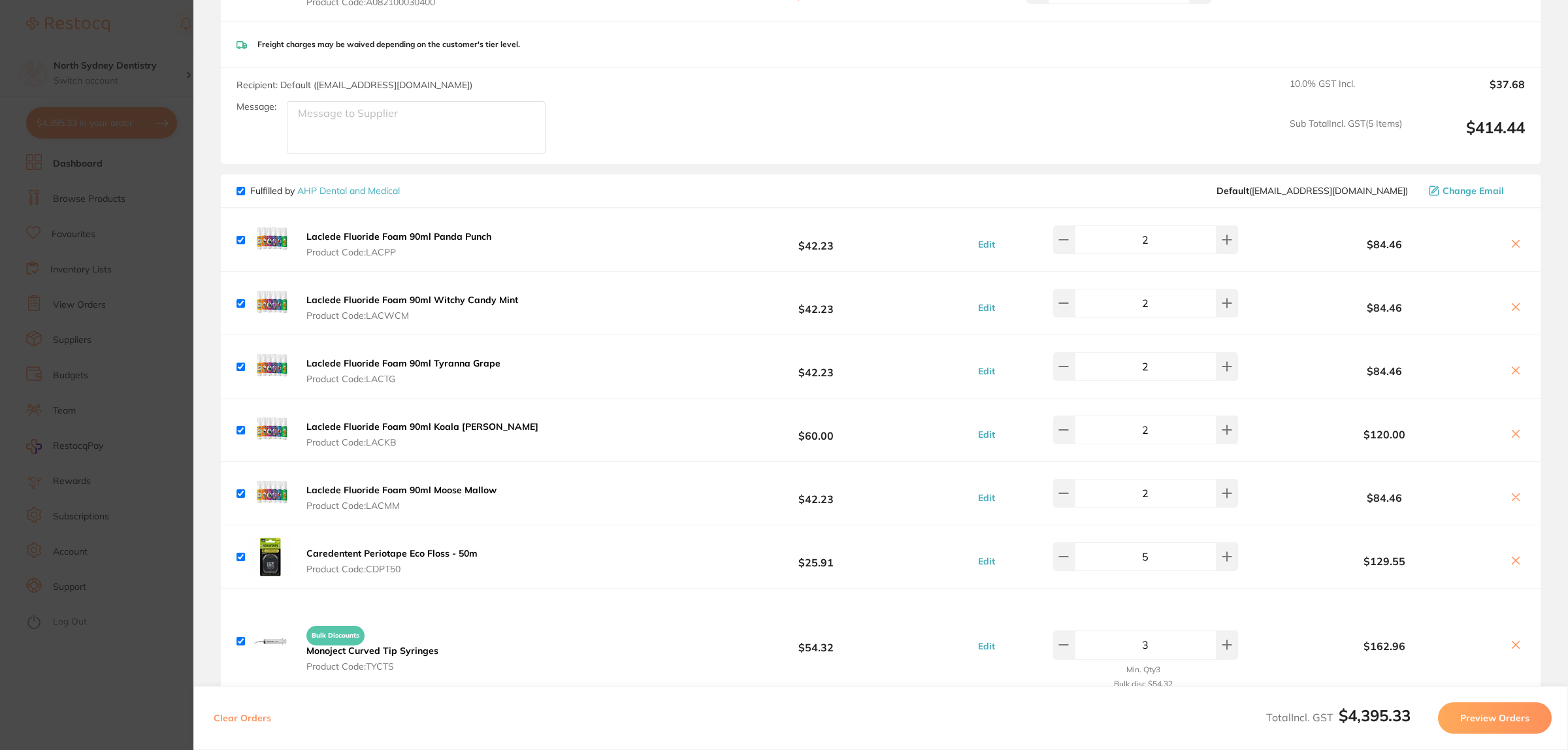
click at [123, 374] on section "Update RRP Set your pre negotiated price for this item. Item Agreed RRP (excl. …" at bounding box center [784, 375] width 1568 height 750
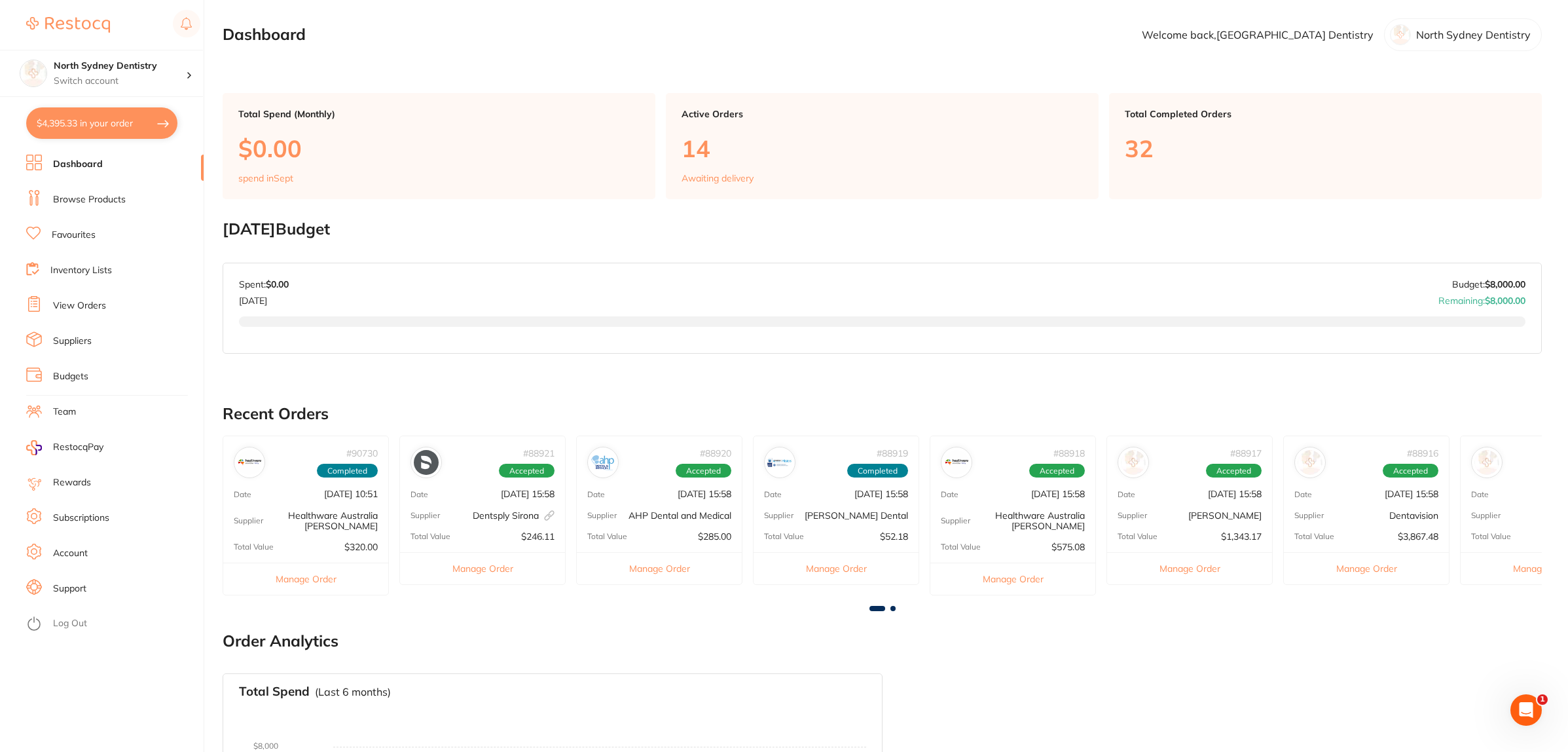
click at [118, 194] on li "Browse Products" at bounding box center [115, 199] width 177 height 19
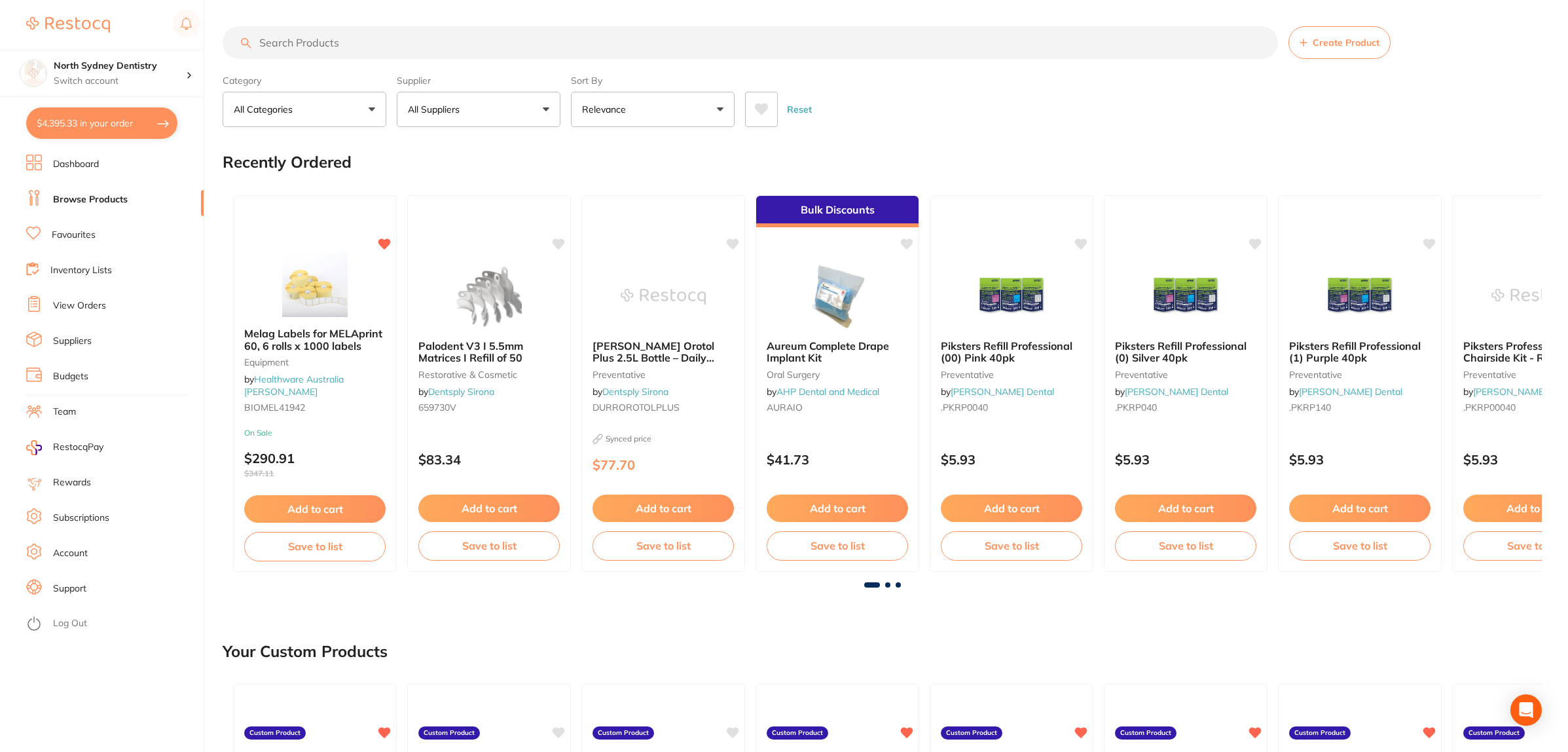
click at [324, 504] on button "Add to cart" at bounding box center [315, 509] width 141 height 28
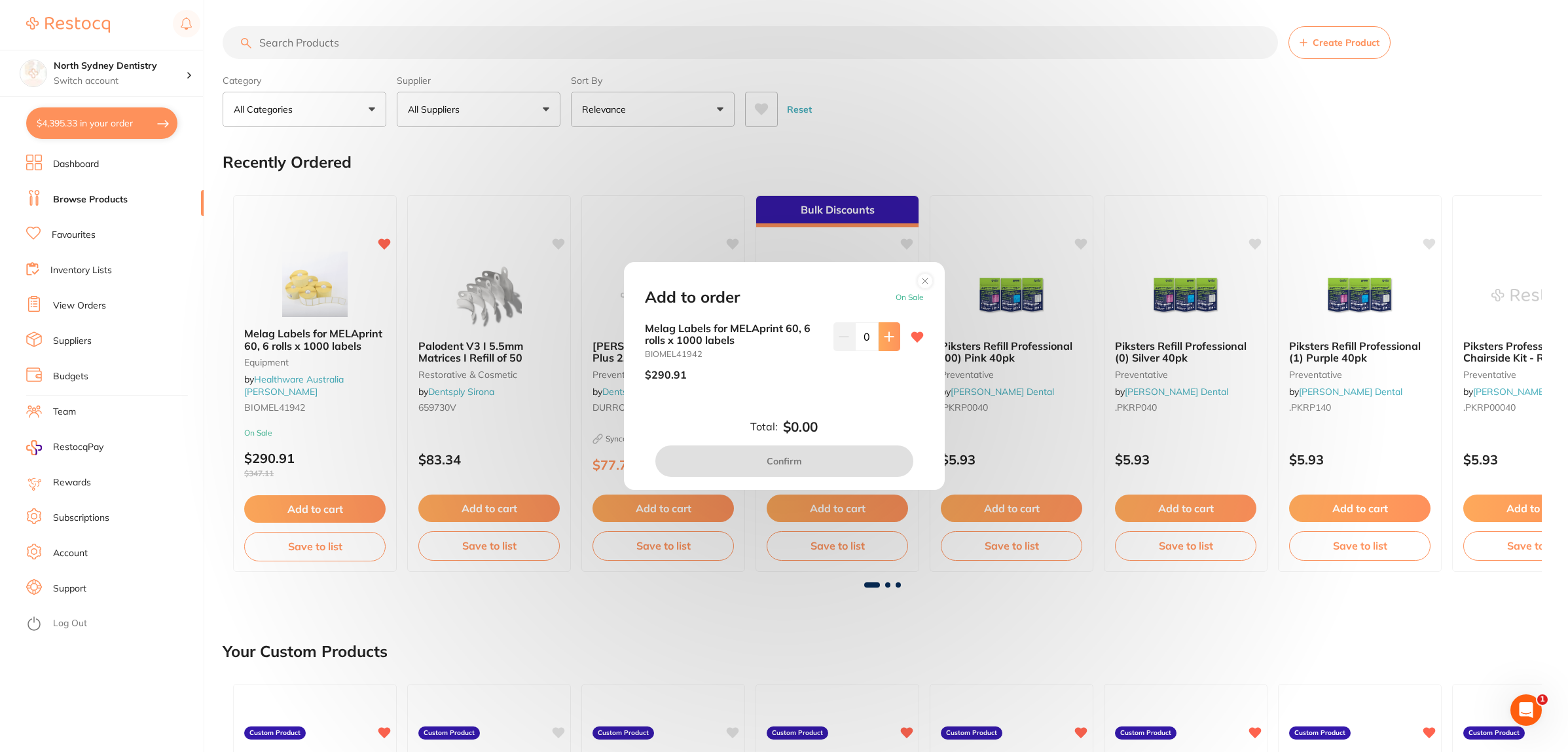
click at [885, 337] on icon at bounding box center [889, 336] width 8 height 8
type input "1"
click at [828, 459] on button "Confirm" at bounding box center [784, 461] width 258 height 32
checkbox input "false"
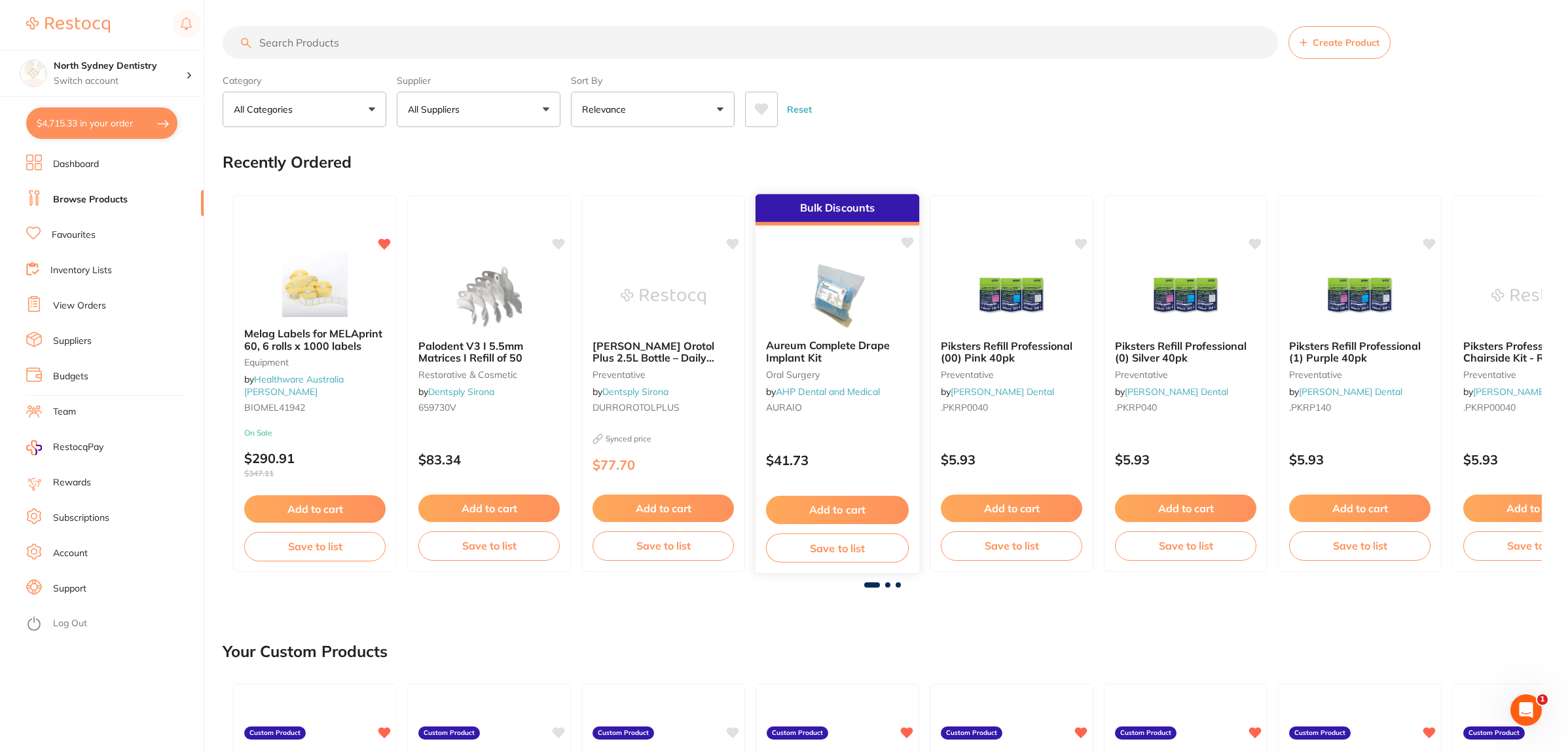
click at [848, 511] on button "Add to cart" at bounding box center [837, 509] width 143 height 28
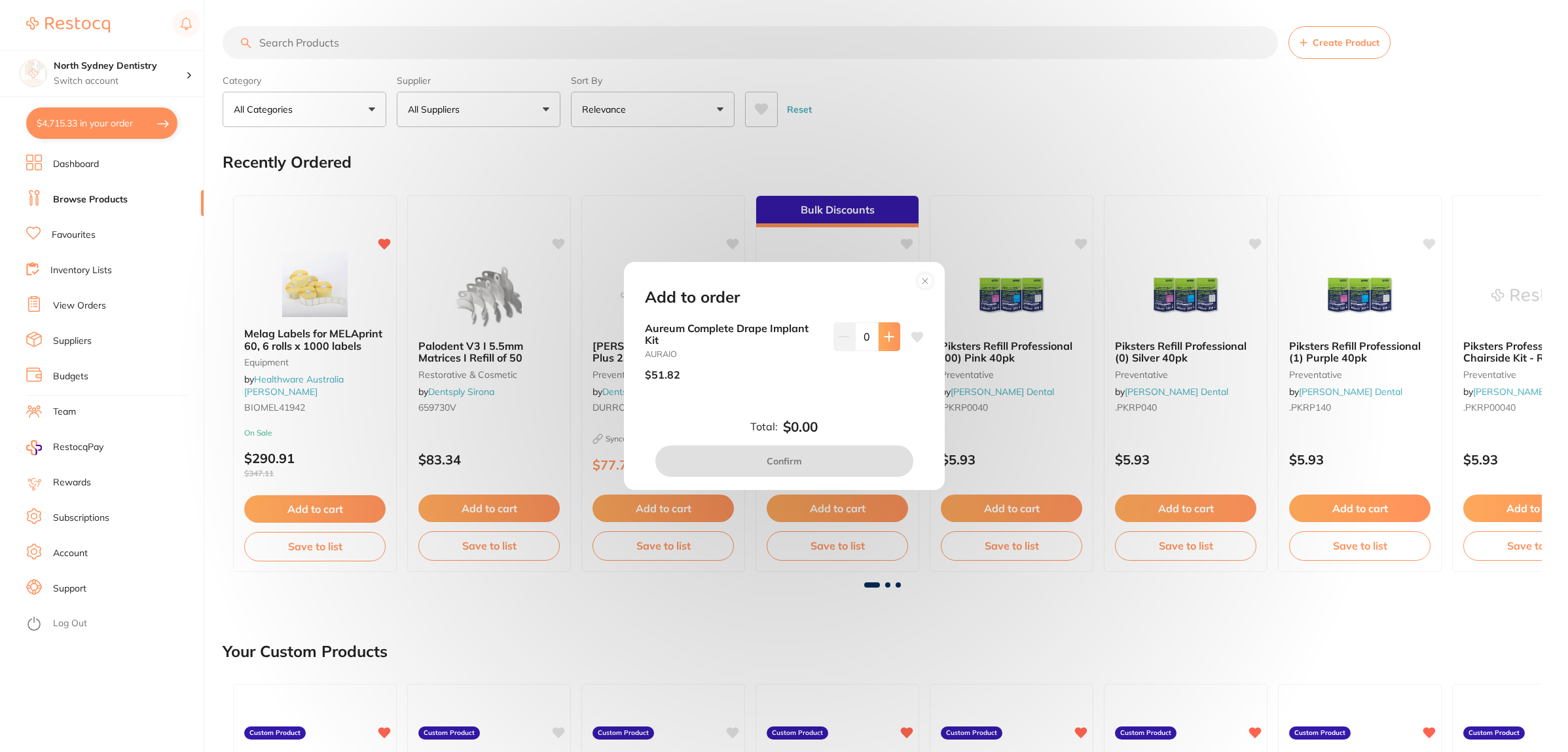
click at [888, 344] on button at bounding box center [889, 337] width 21 height 29
click at [887, 342] on button at bounding box center [889, 337] width 21 height 29
click at [884, 334] on icon at bounding box center [889, 336] width 10 height 10
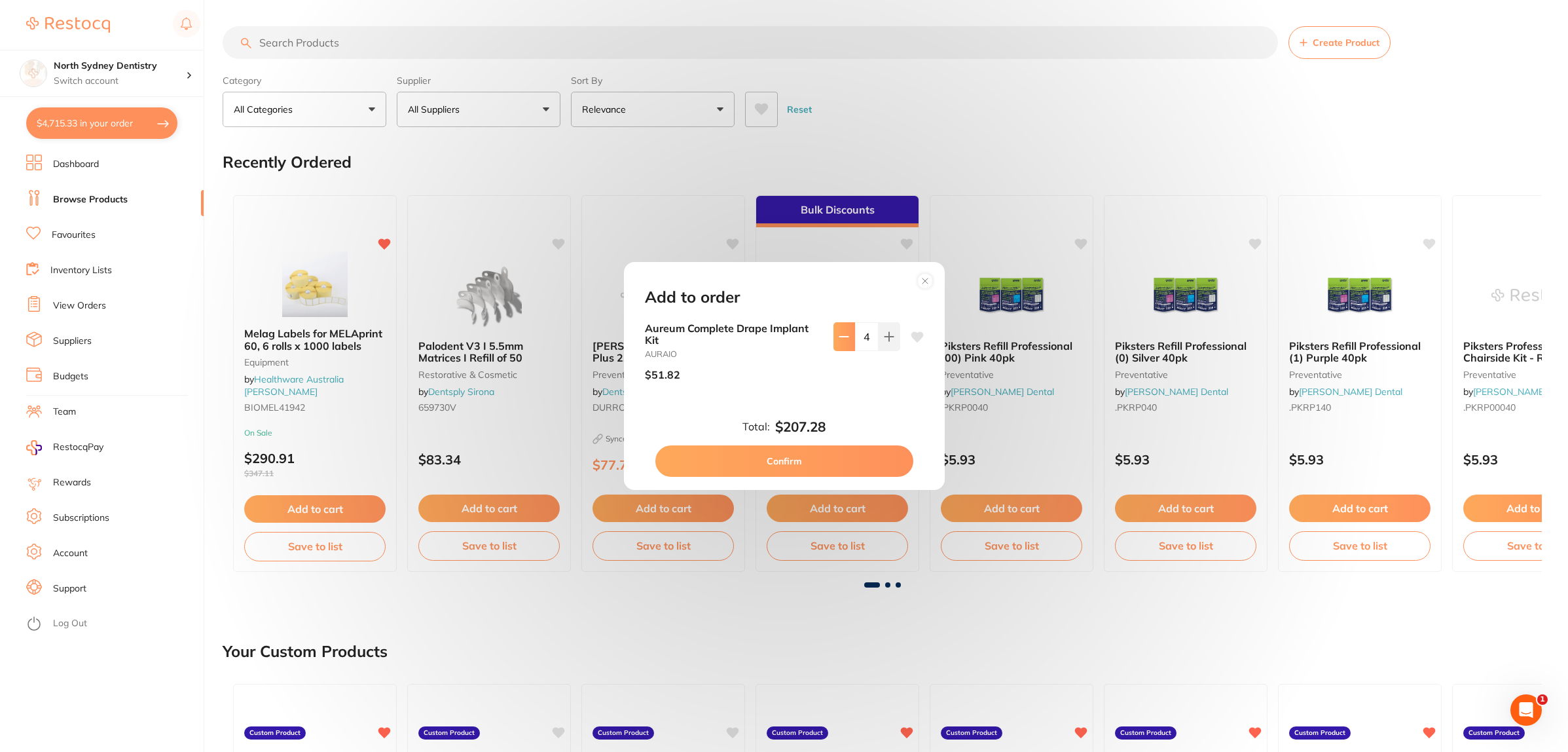
click at [843, 339] on icon at bounding box center [844, 336] width 10 height 10
click at [842, 334] on icon at bounding box center [844, 336] width 10 height 10
type input "0"
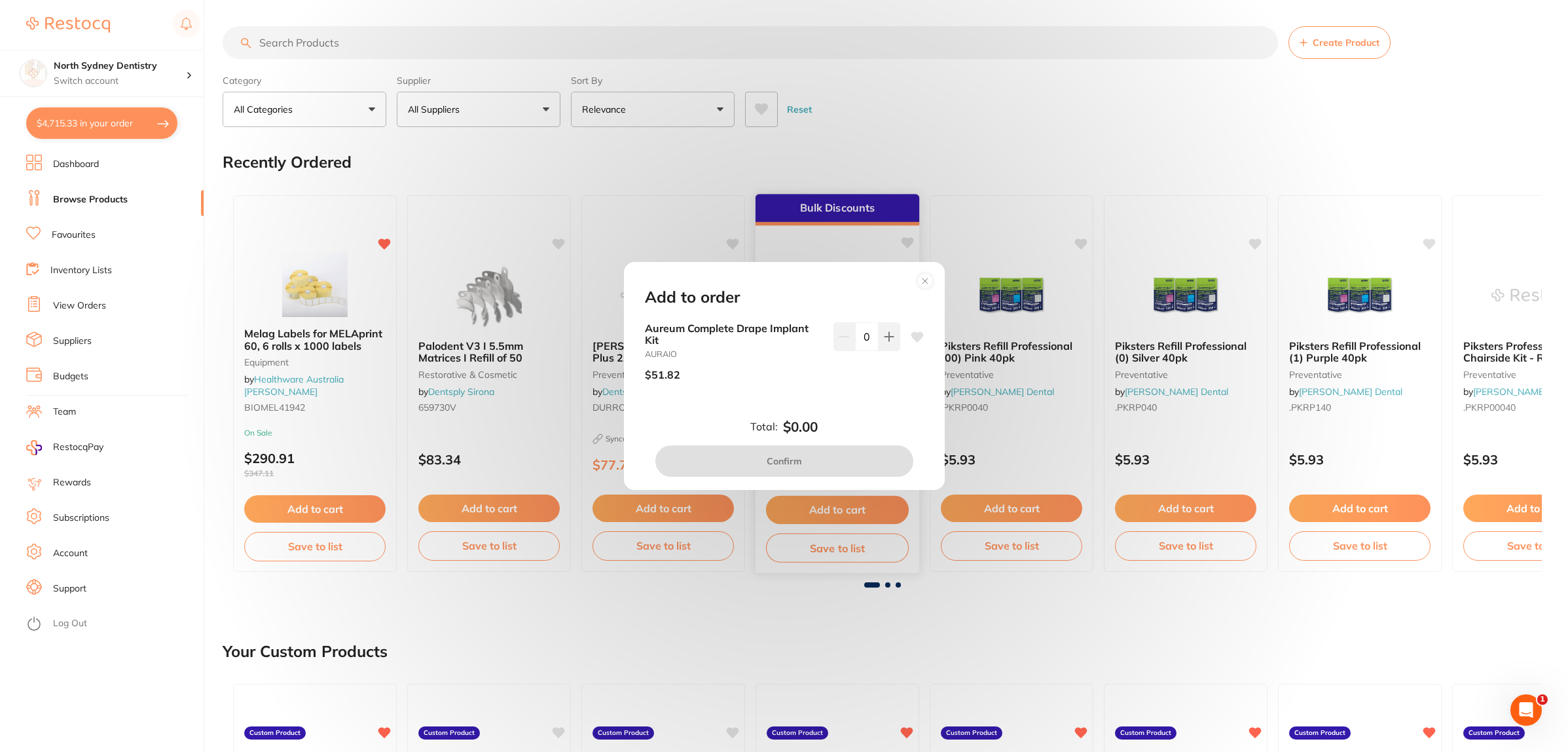
drag, startPoint x: 924, startPoint y: 284, endPoint x: 884, endPoint y: 290, distance: 40.4
click at [918, 286] on icon at bounding box center [925, 281] width 21 height 21
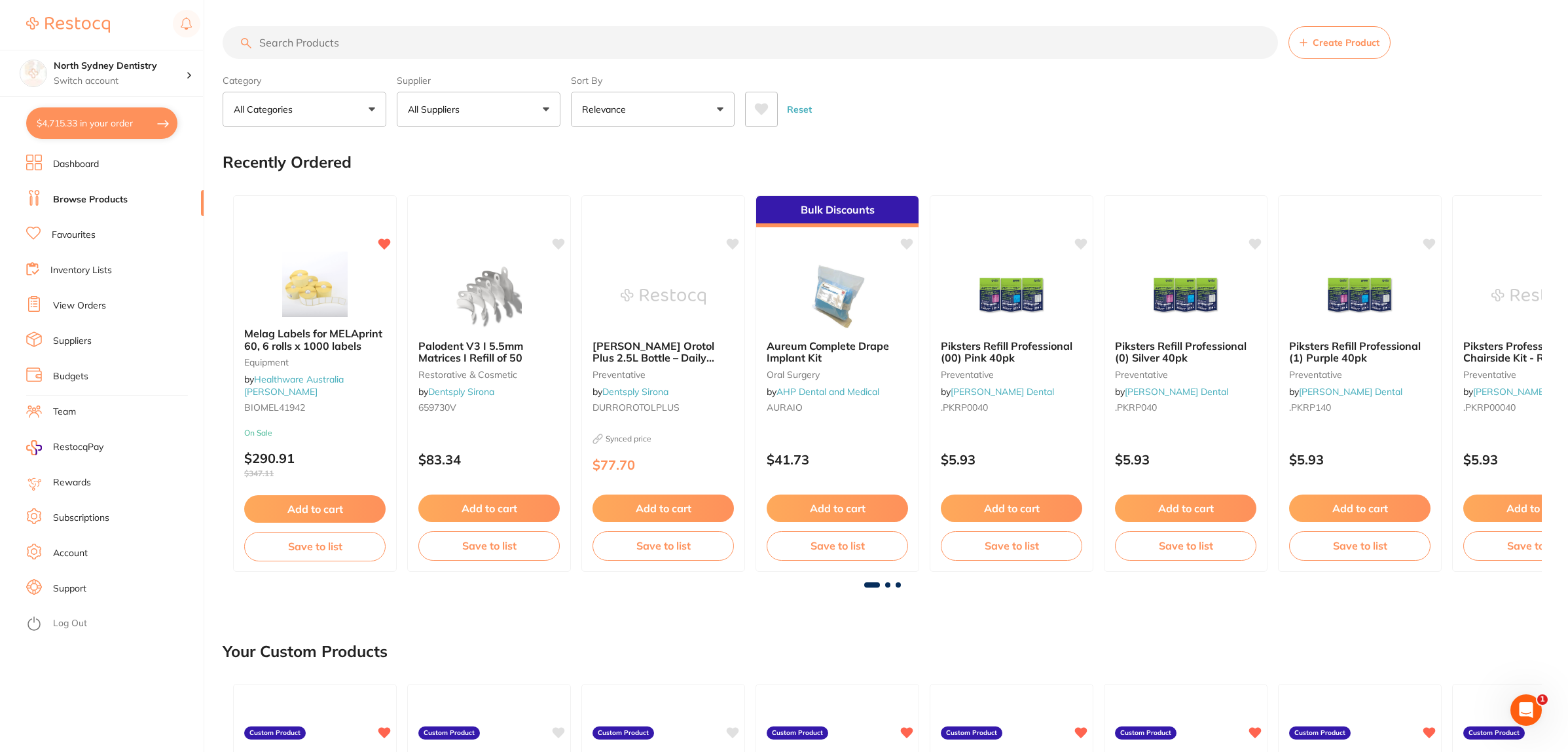
click at [386, 45] on input "search" at bounding box center [751, 42] width 1055 height 32
type input "ortoplus"
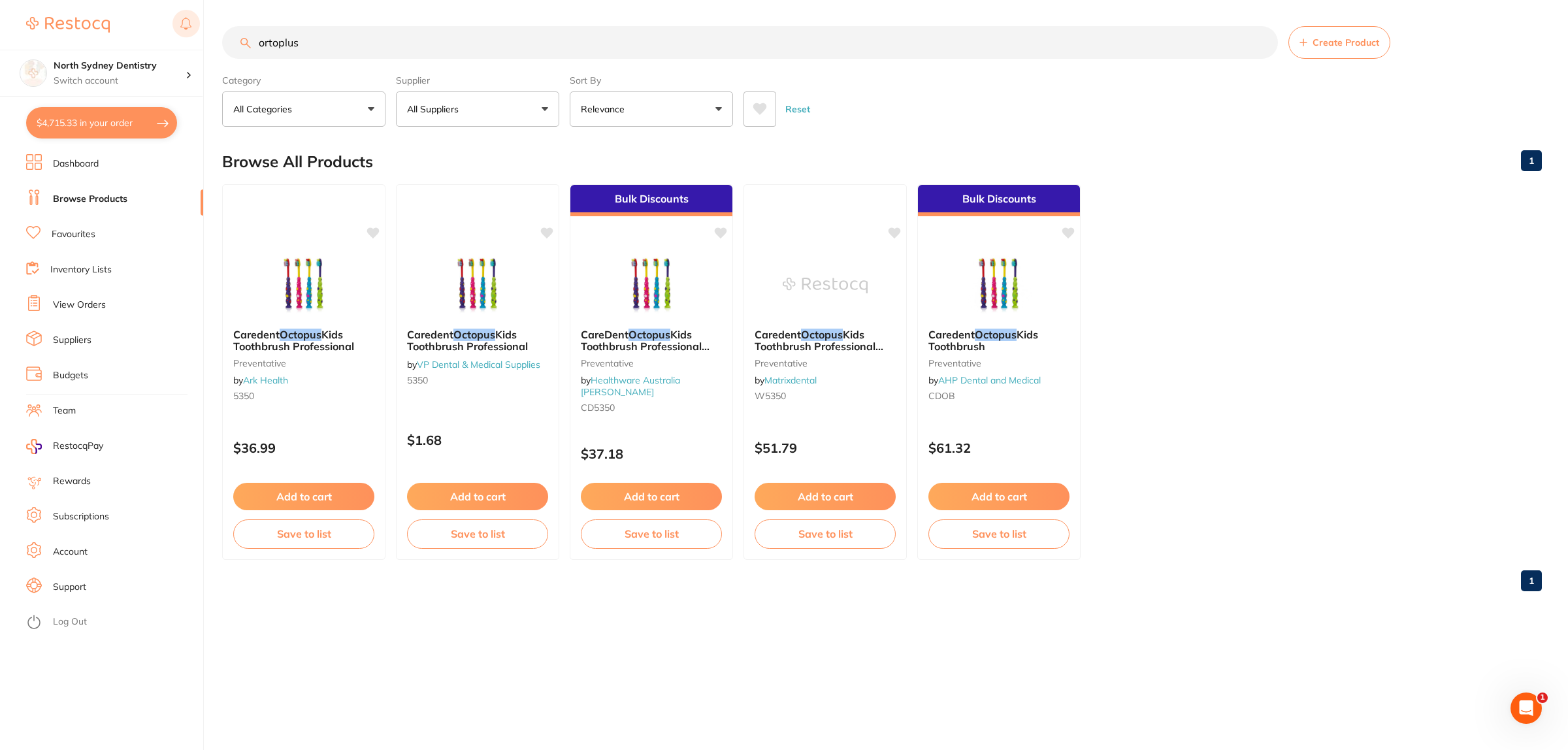
drag, startPoint x: 330, startPoint y: 44, endPoint x: 195, endPoint y: 40, distance: 135.1
click at [204, 44] on div "$4,715.33 North Sydney Dentistry Switch account [GEOGRAPHIC_DATA] Dentistry $4,…" at bounding box center [784, 375] width 1568 height 750
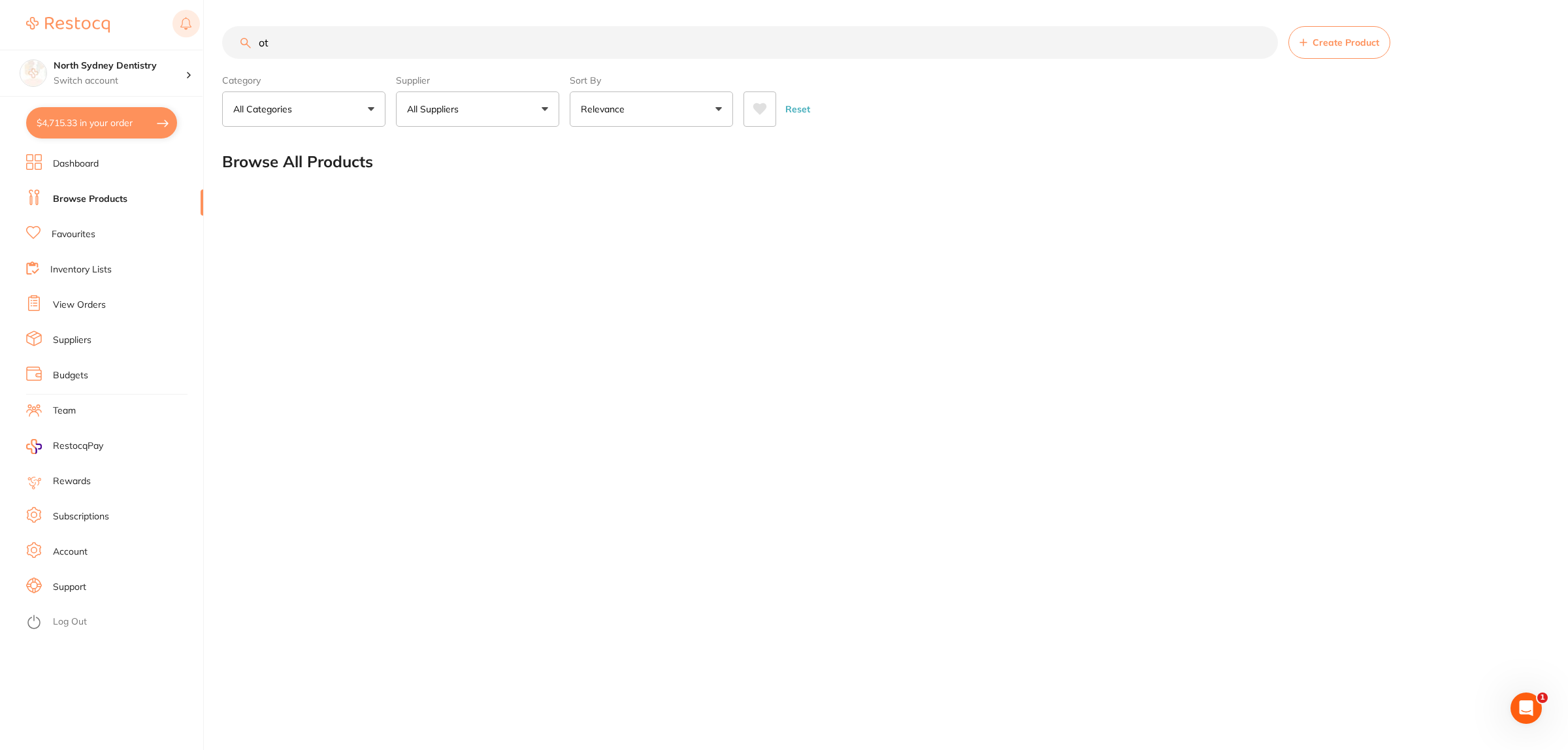
type input "o"
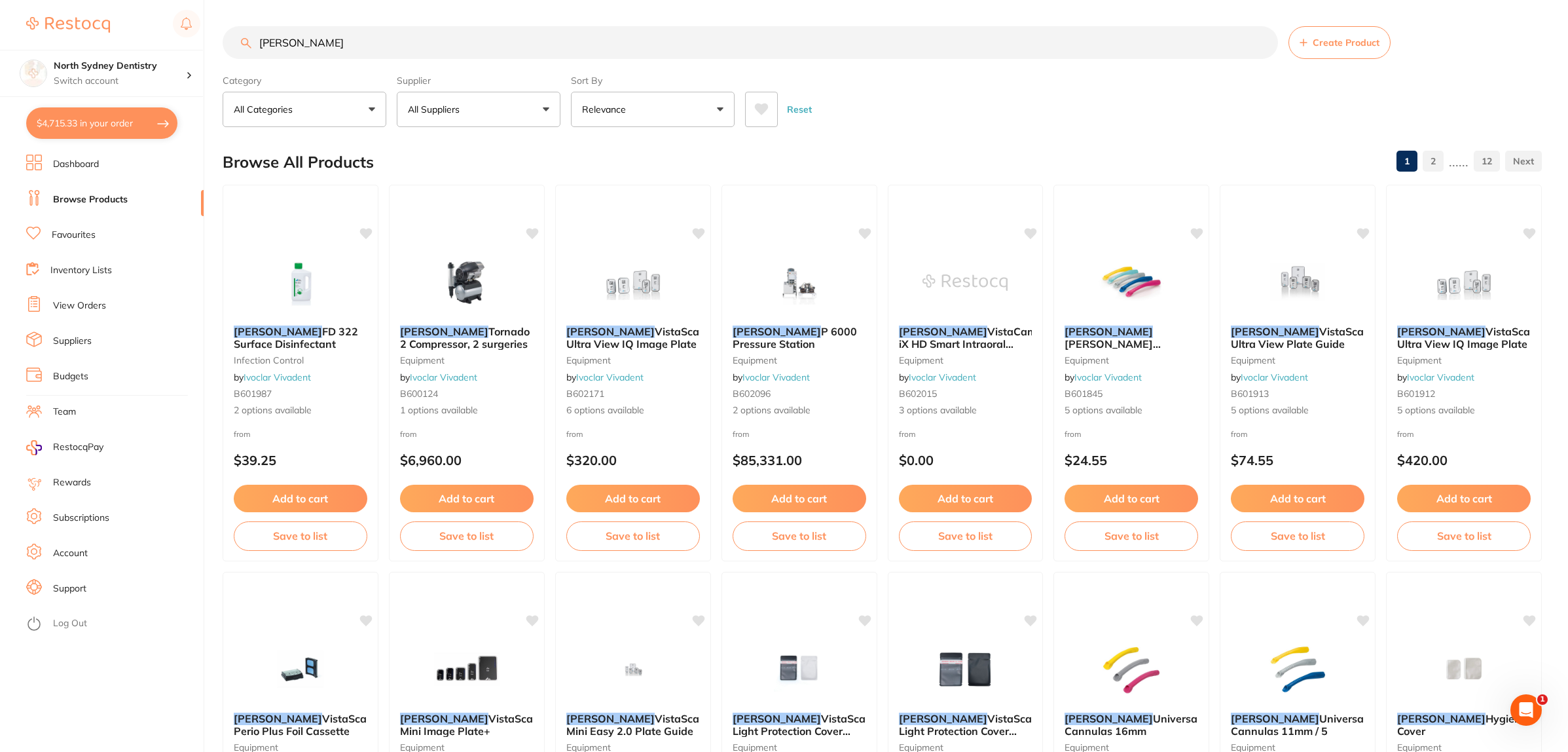
type input "[PERSON_NAME]"
click at [445, 122] on button "All Suppliers" at bounding box center [478, 109] width 163 height 35
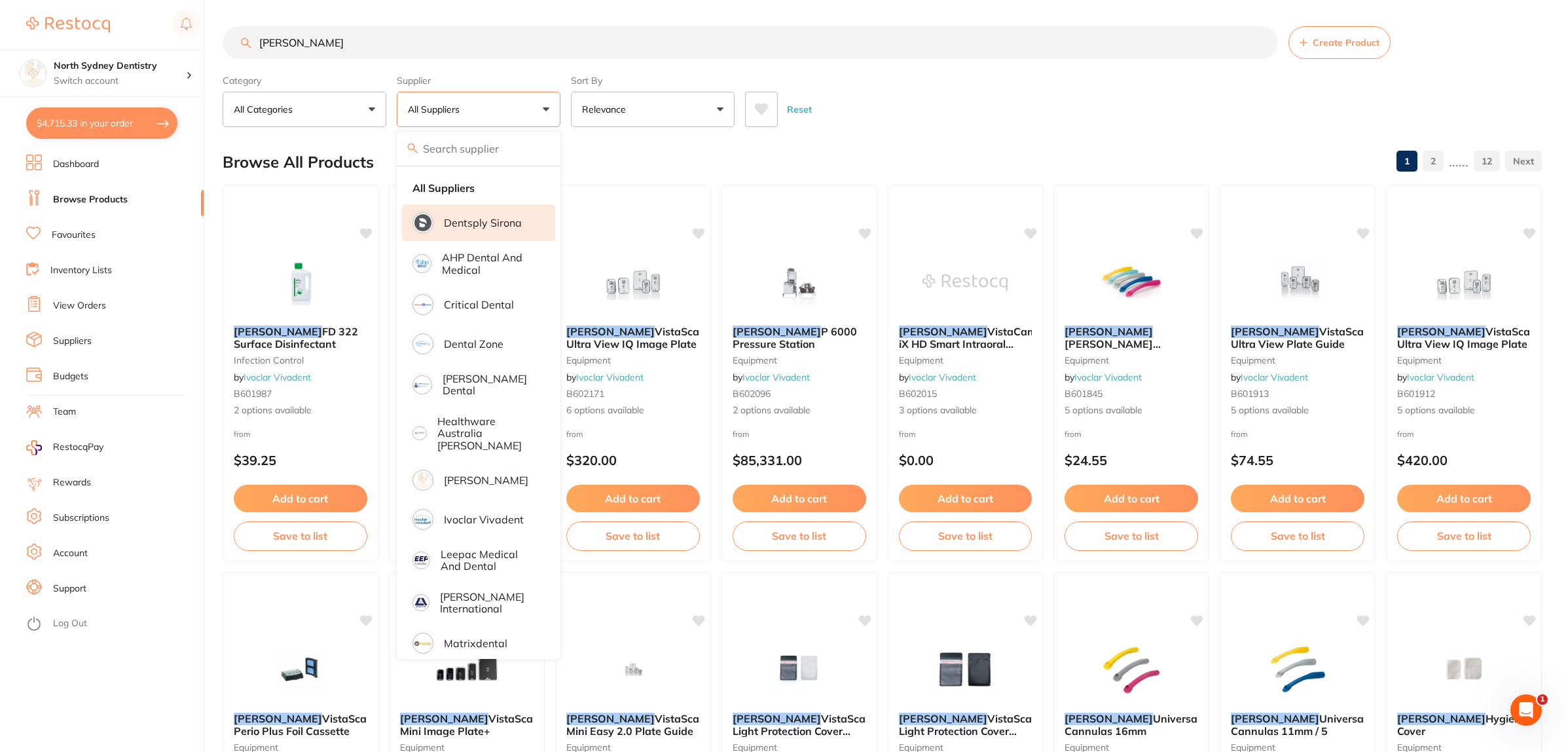
click at [462, 212] on li "Dentsply Sirona" at bounding box center [479, 222] width 153 height 37
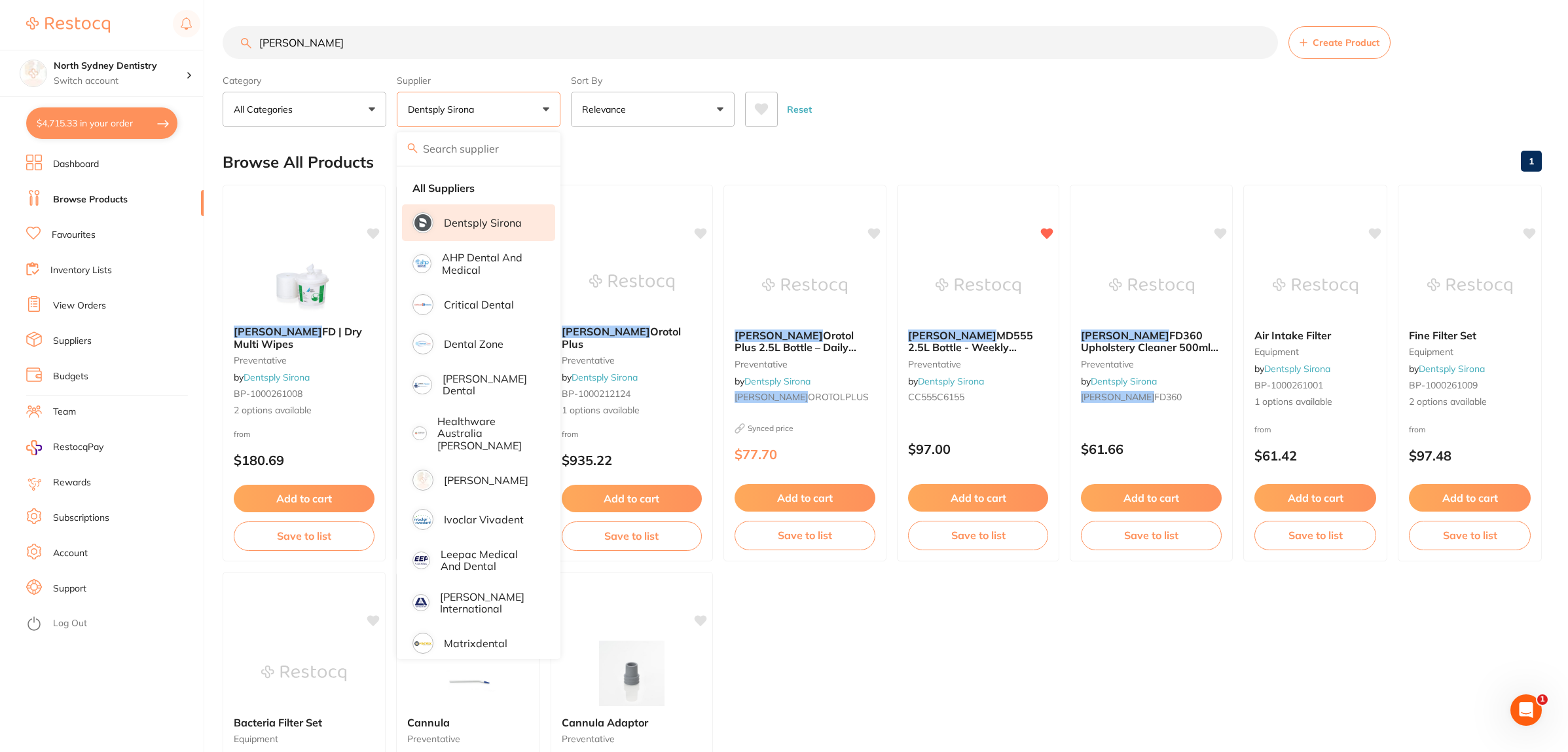
click at [1135, 103] on div "Reset" at bounding box center [1138, 104] width 786 height 46
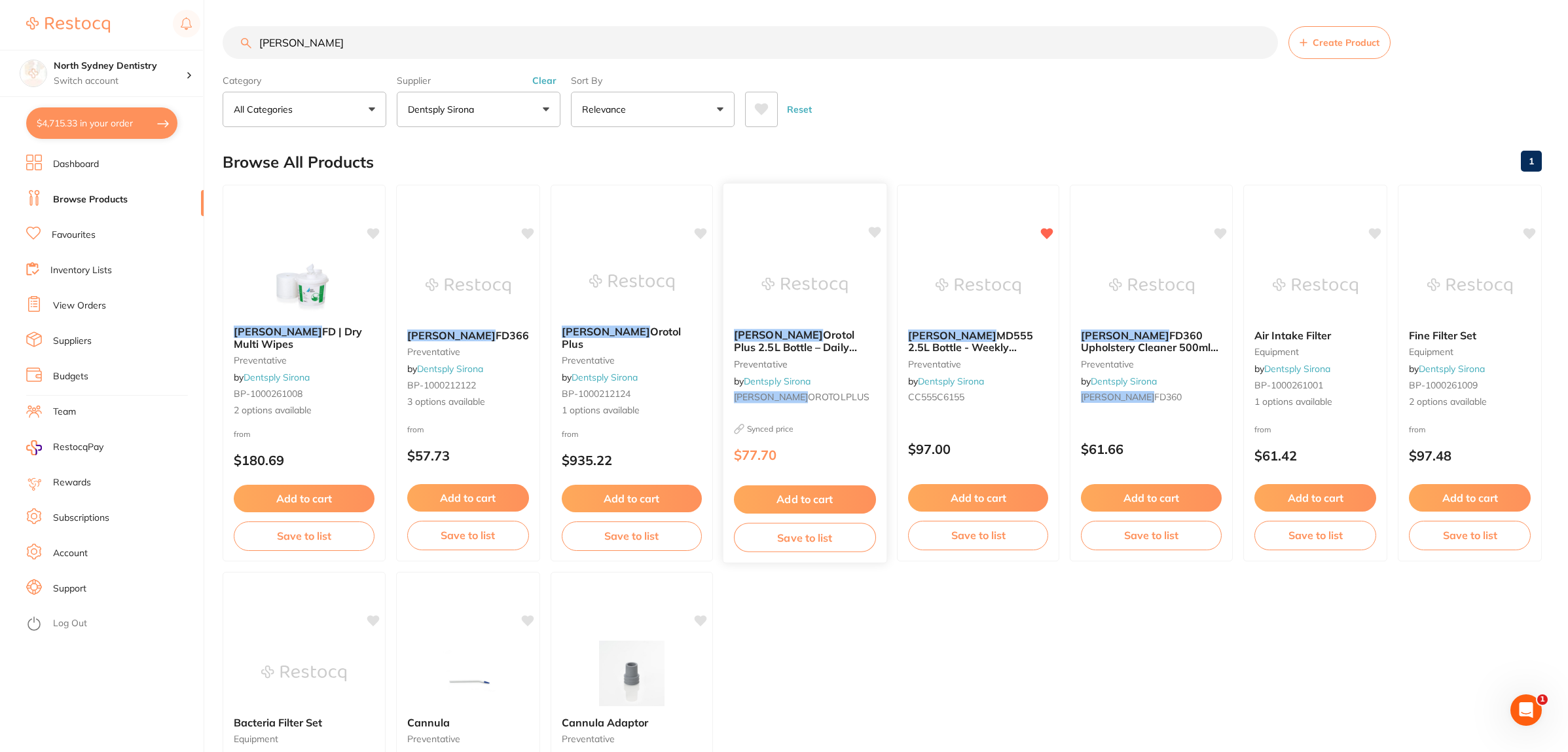
click at [780, 501] on button "Add to cart" at bounding box center [805, 499] width 142 height 28
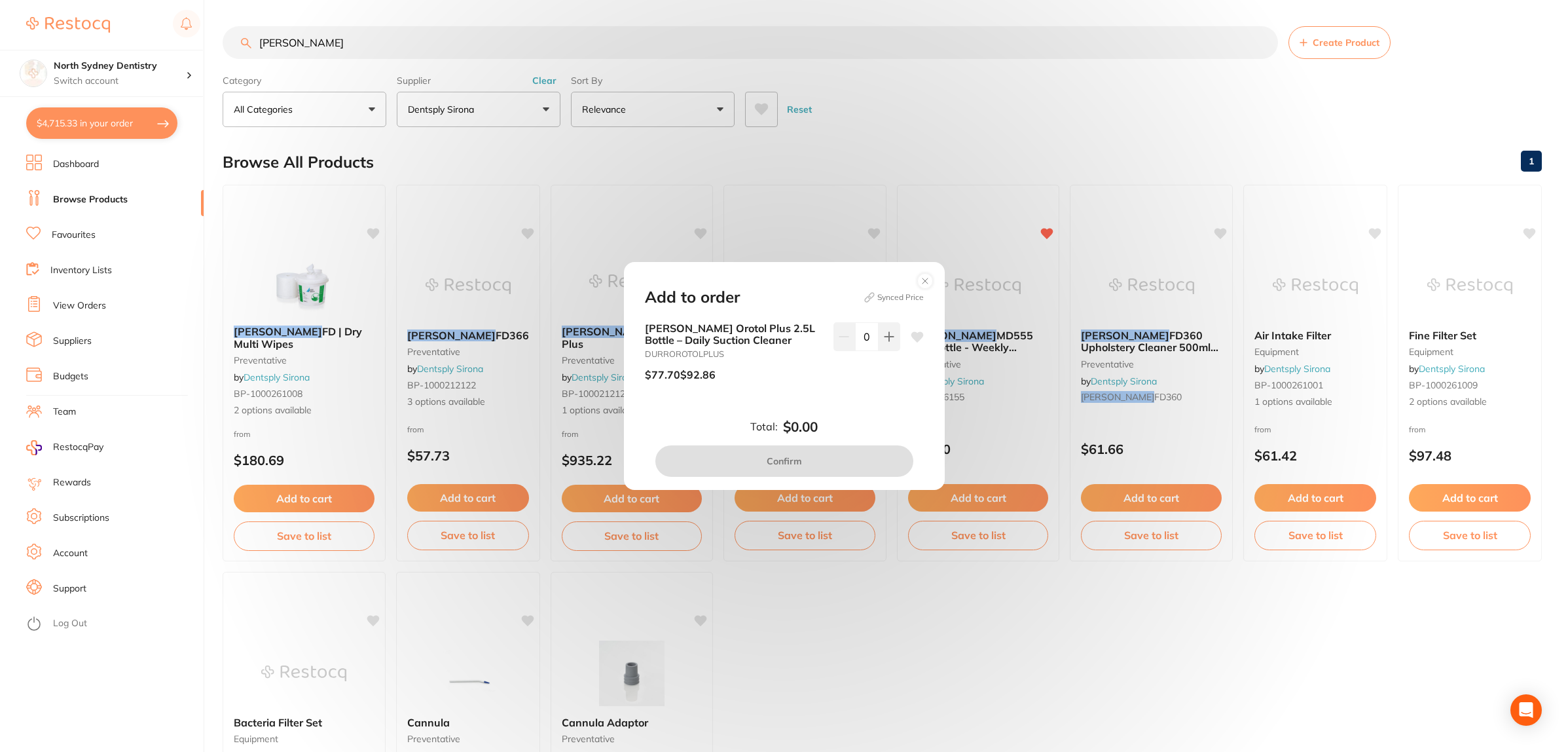
click at [873, 335] on input "0" at bounding box center [867, 337] width 23 height 29
click at [874, 336] on input "0" at bounding box center [867, 337] width 23 height 29
click at [884, 337] on icon at bounding box center [889, 336] width 8 height 8
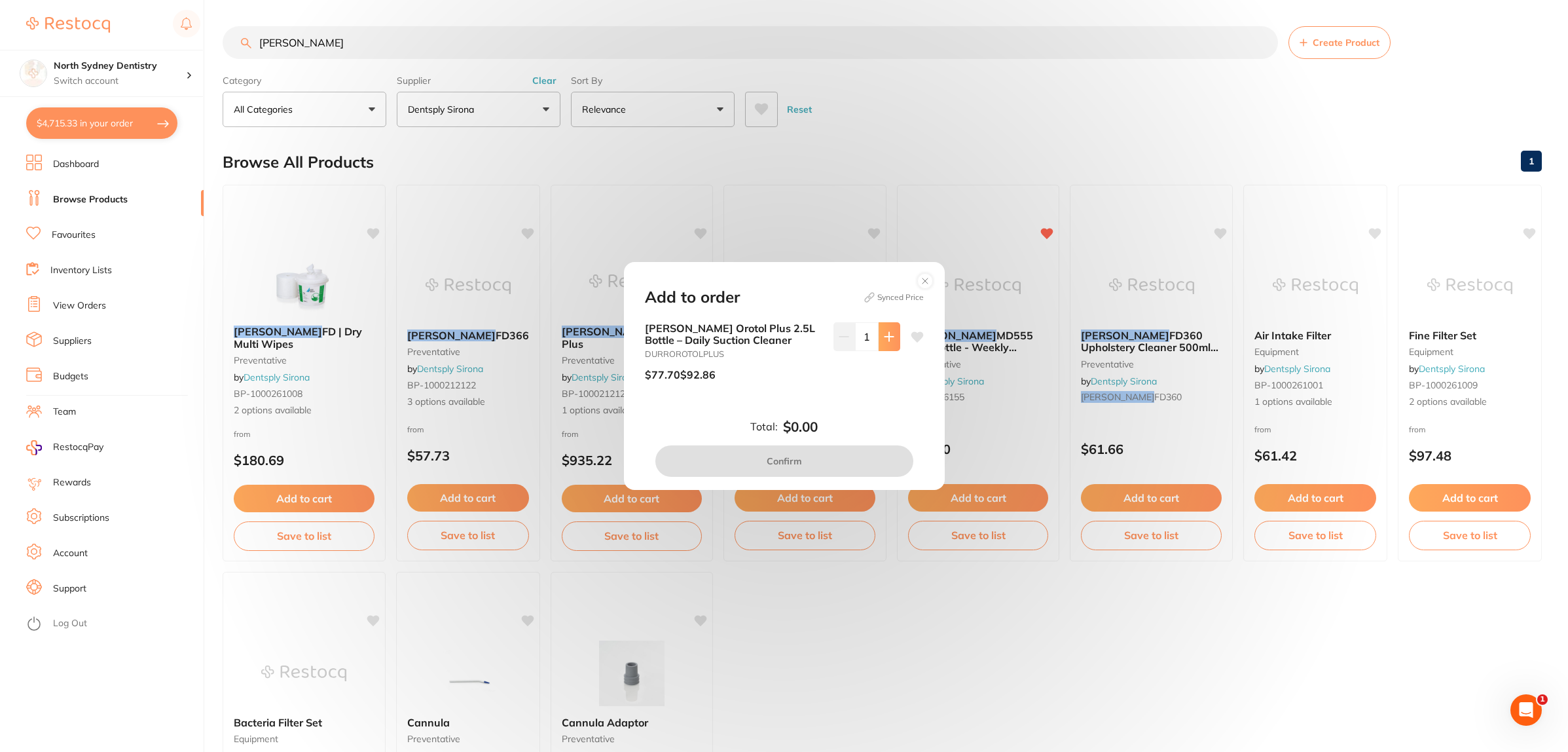
type input "2"
drag, startPoint x: 799, startPoint y: 473, endPoint x: 1118, endPoint y: 234, distance: 398.6
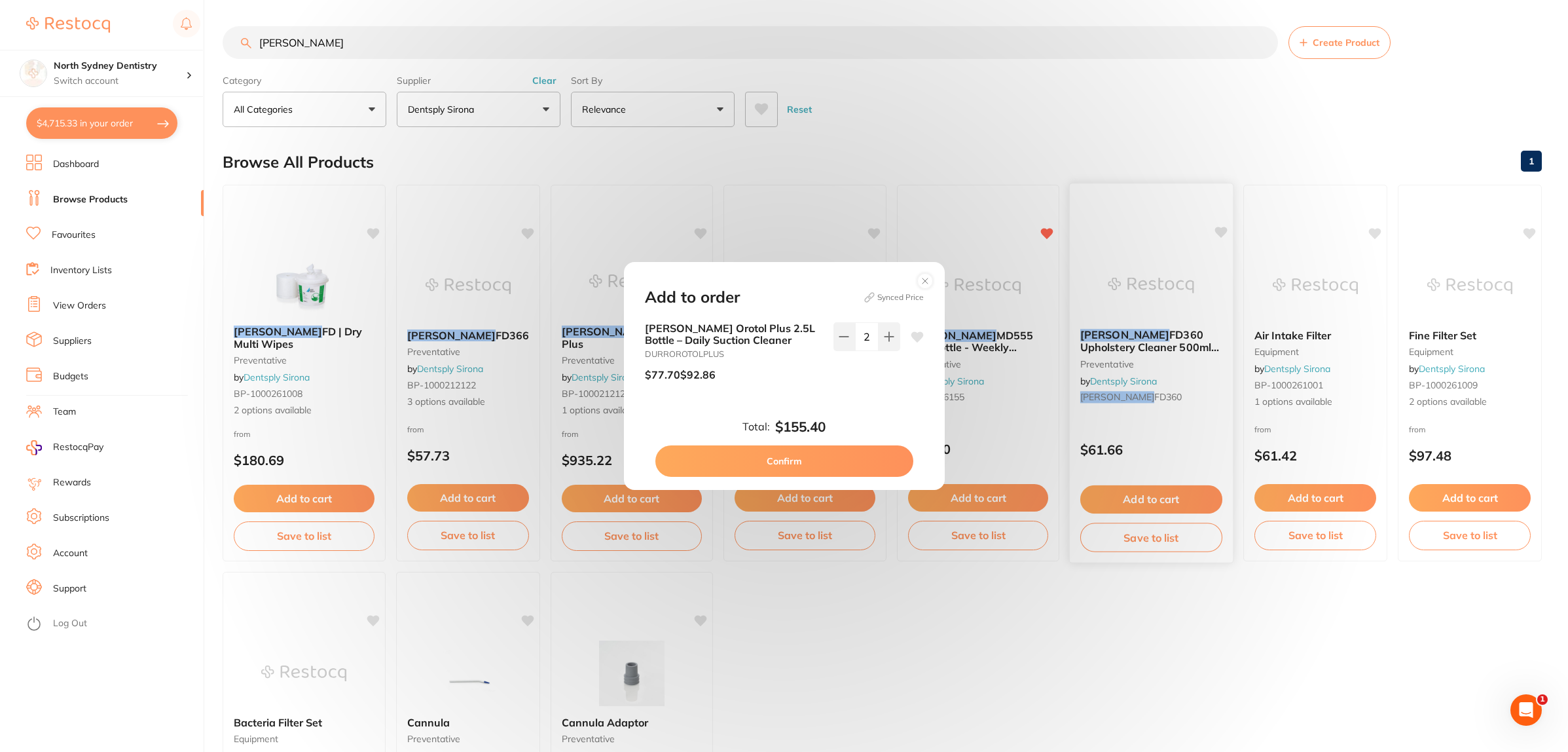
click at [805, 470] on button "Confirm" at bounding box center [784, 461] width 258 height 32
checkbox input "false"
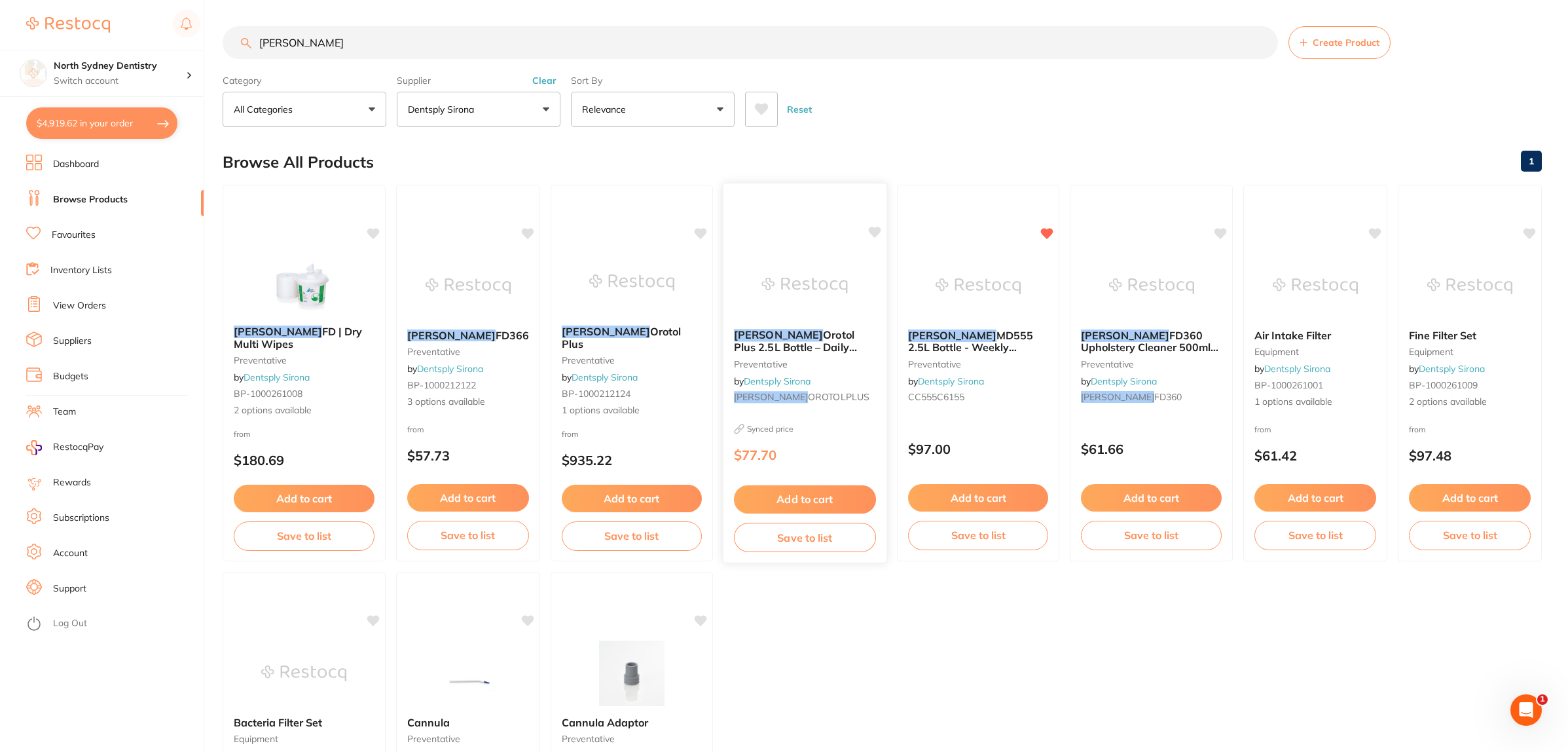
click at [793, 323] on div "[PERSON_NAME] Orotol Plus 2.5L Bottle – Daily Suction Cleaner preventative by D…" at bounding box center [805, 368] width 163 height 100
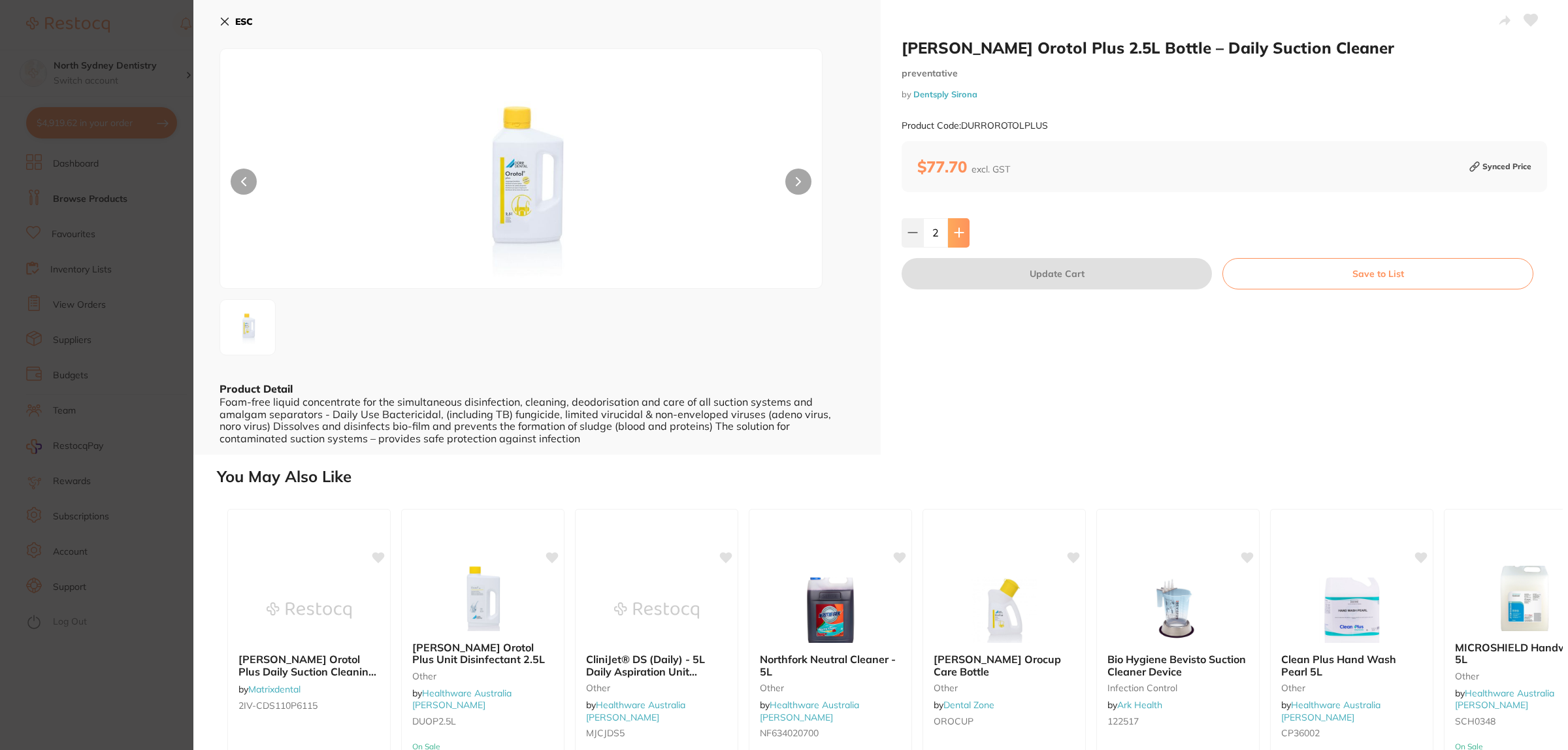
click at [957, 230] on icon at bounding box center [959, 232] width 10 height 10
click at [957, 230] on icon at bounding box center [959, 233] width 8 height 8
type input "4"
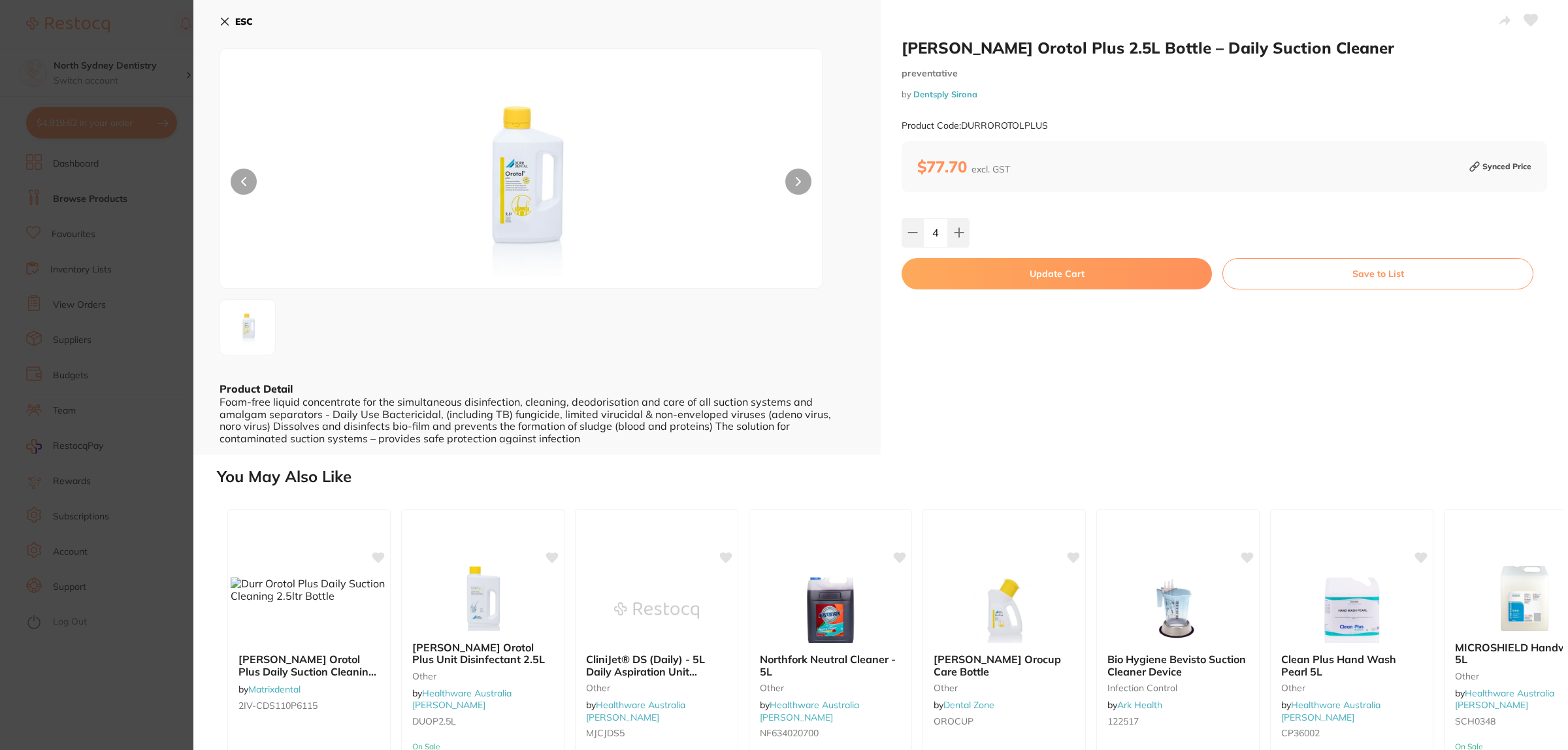
click at [983, 266] on button "Update Cart" at bounding box center [1057, 274] width 310 height 32
type input "4"
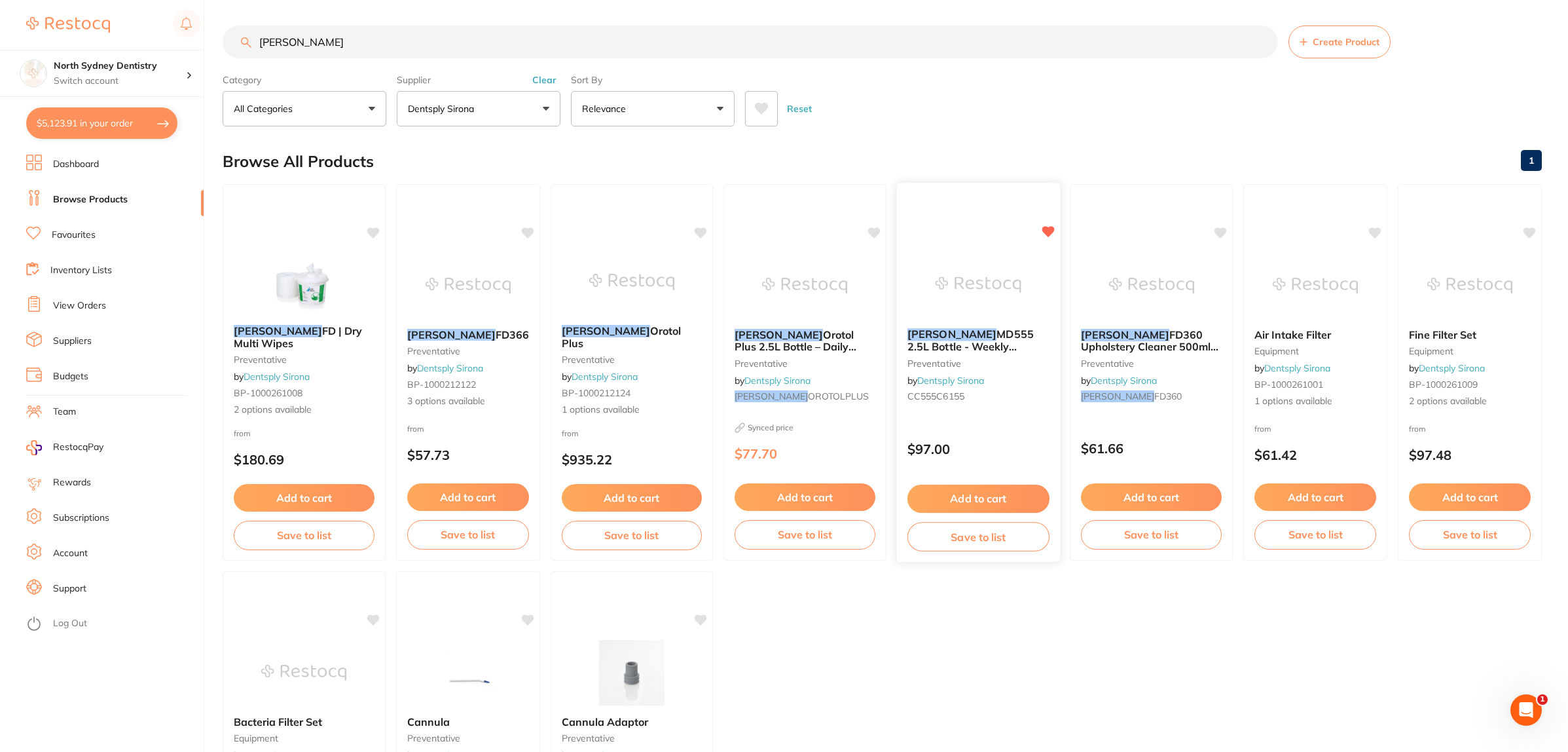
click at [932, 321] on div "[PERSON_NAME] MD555 2.5L Bottle - Weekly Suction Cleaner preventative by Dentsp…" at bounding box center [978, 367] width 163 height 100
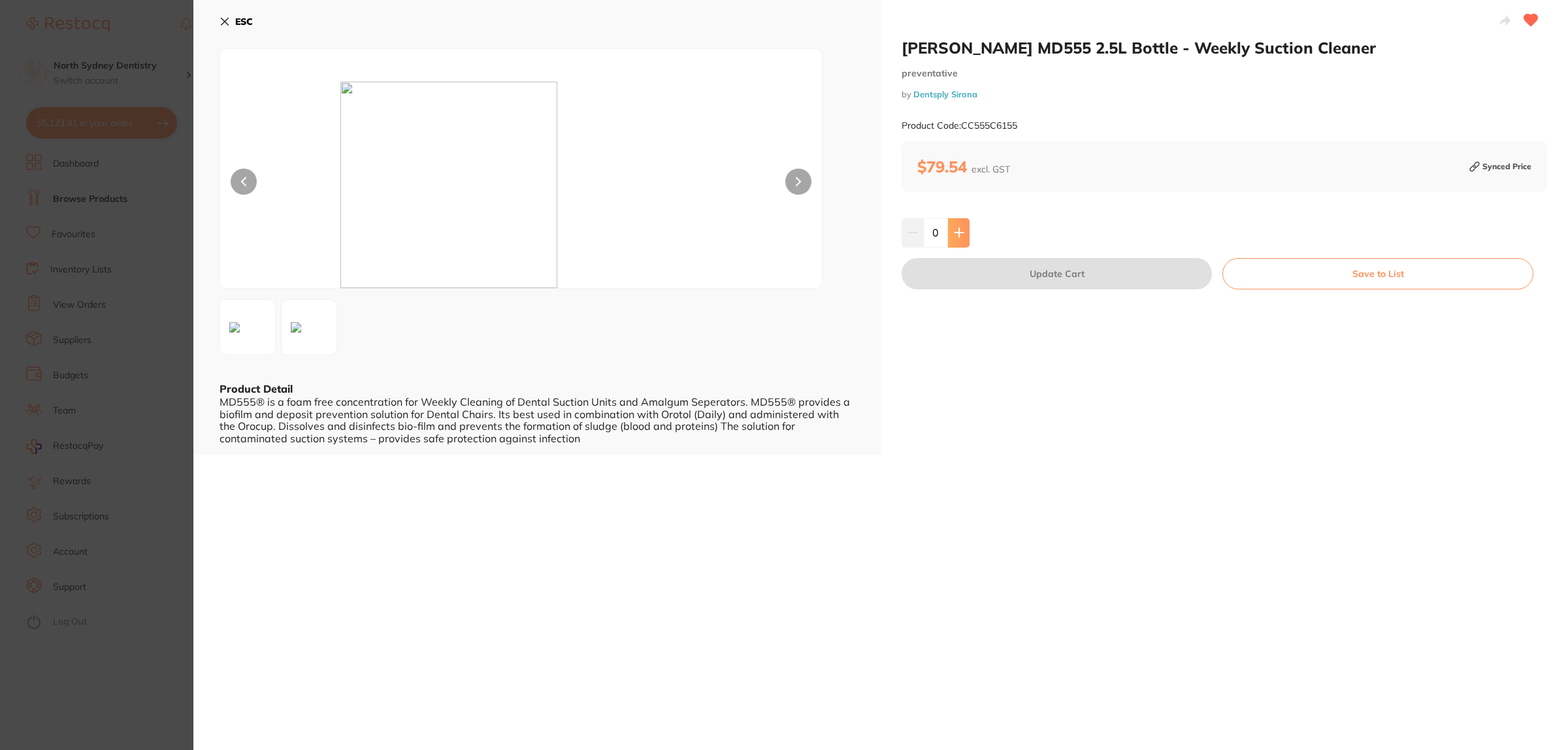
click at [960, 232] on icon at bounding box center [959, 232] width 10 height 10
type input "2"
click at [946, 286] on button "Update Cart" at bounding box center [1057, 274] width 310 height 32
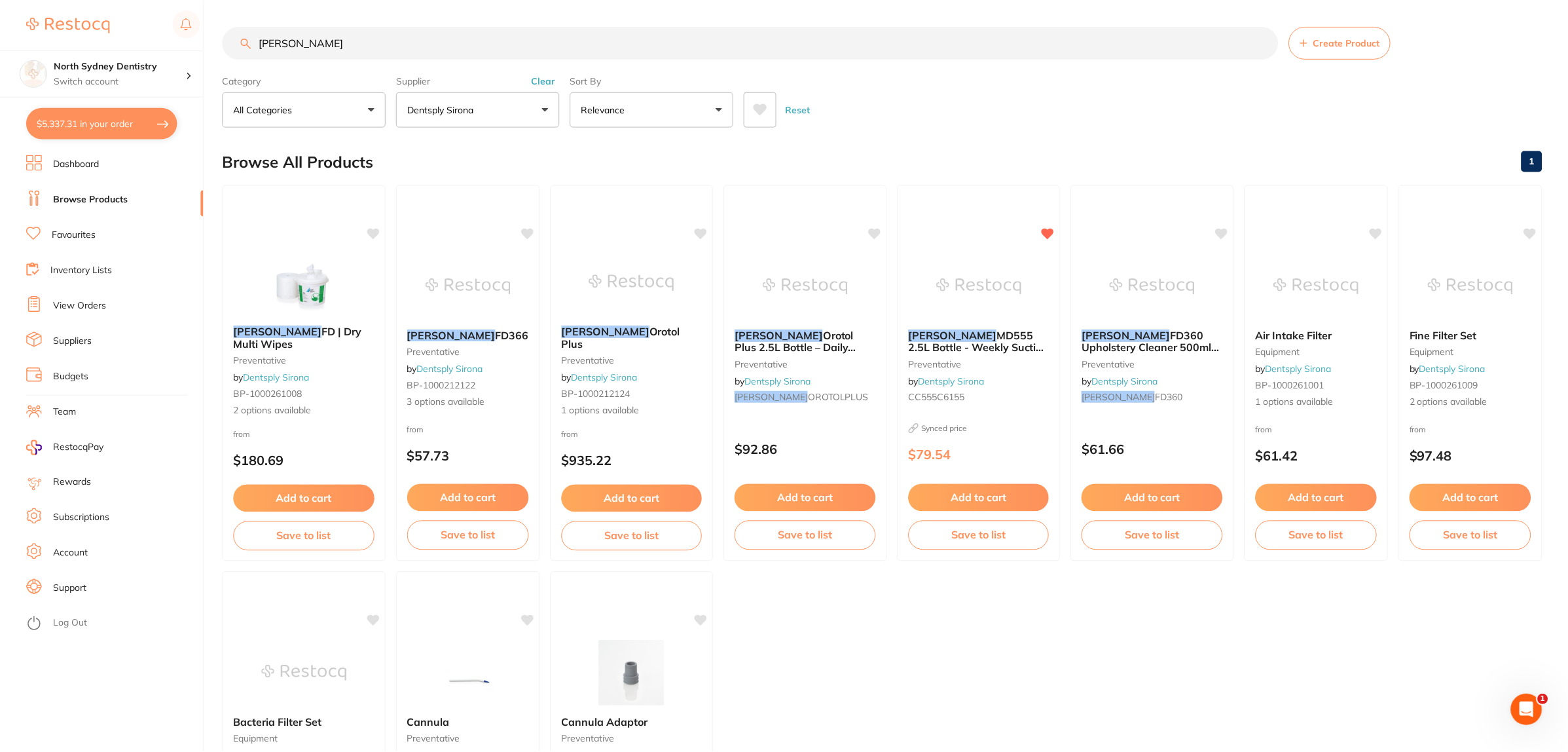
scroll to position [1, 0]
drag, startPoint x: 319, startPoint y: 41, endPoint x: 95, endPoint y: 55, distance: 224.4
click at [149, 55] on div "$5,337.31 North Sydney Dentistry Switch account [GEOGRAPHIC_DATA] Dentistry $5,…" at bounding box center [784, 375] width 1568 height 752
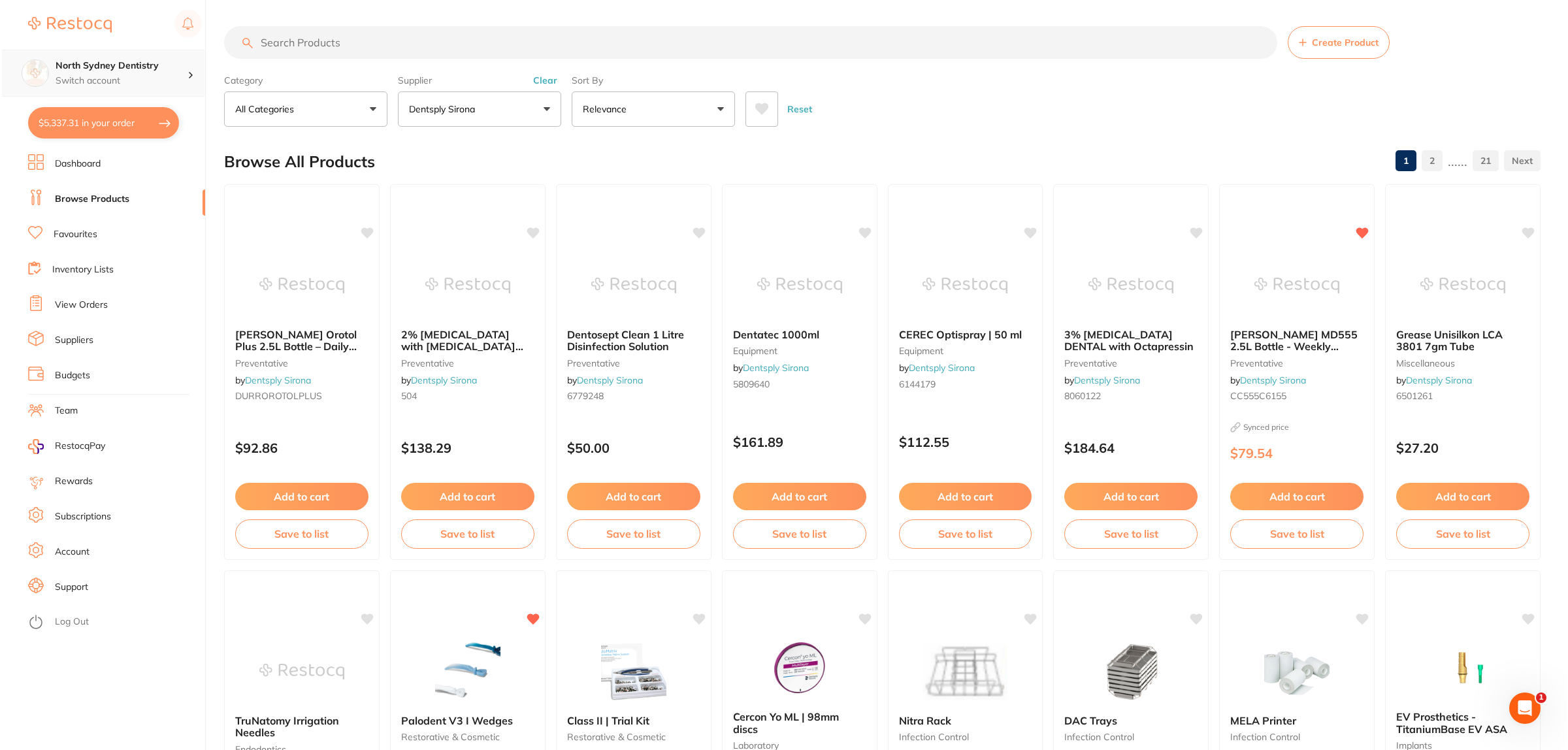
scroll to position [0, 0]
click at [315, 50] on input "search" at bounding box center [749, 42] width 1053 height 32
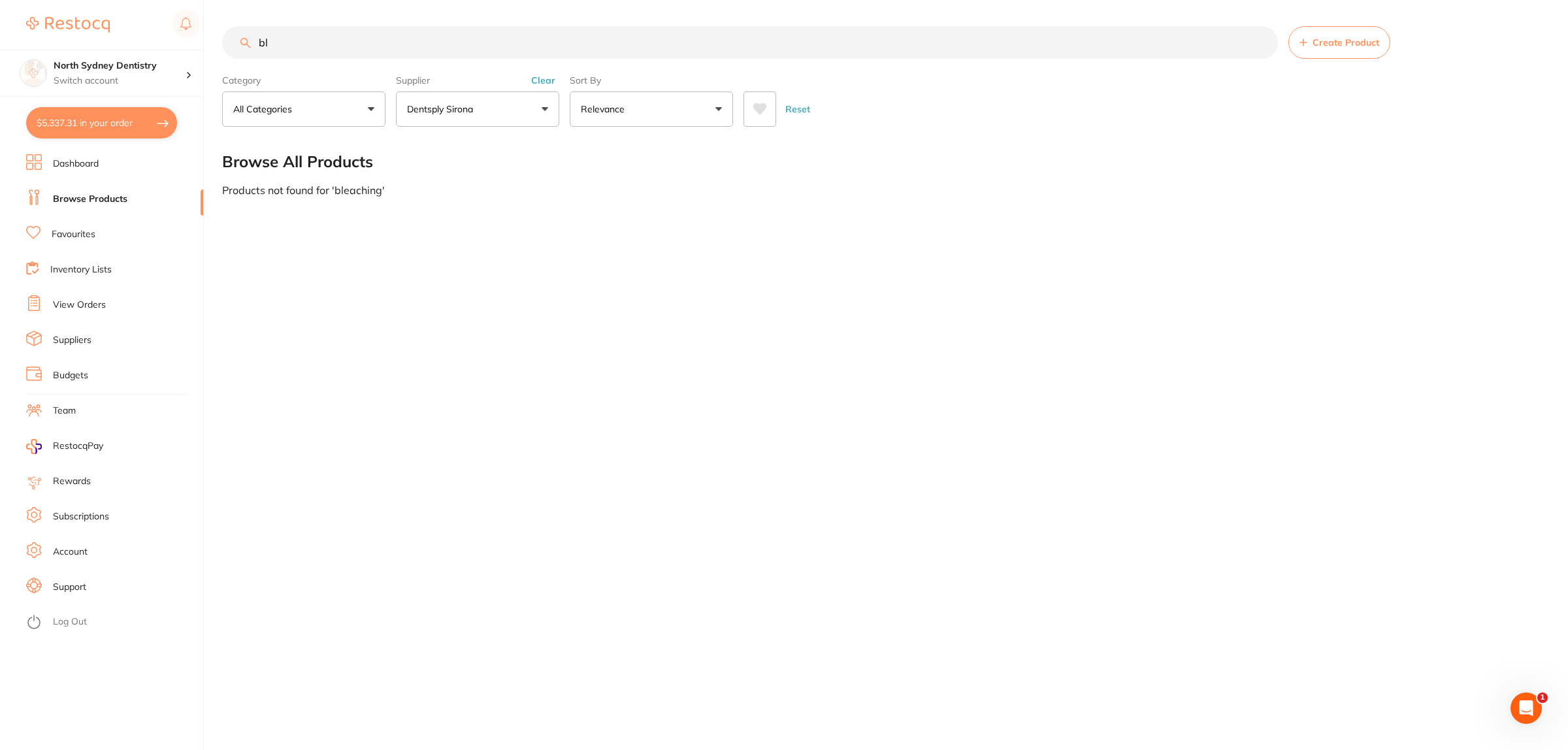
type input "b"
click at [452, 114] on p "Dentsply Sirona" at bounding box center [442, 109] width 71 height 13
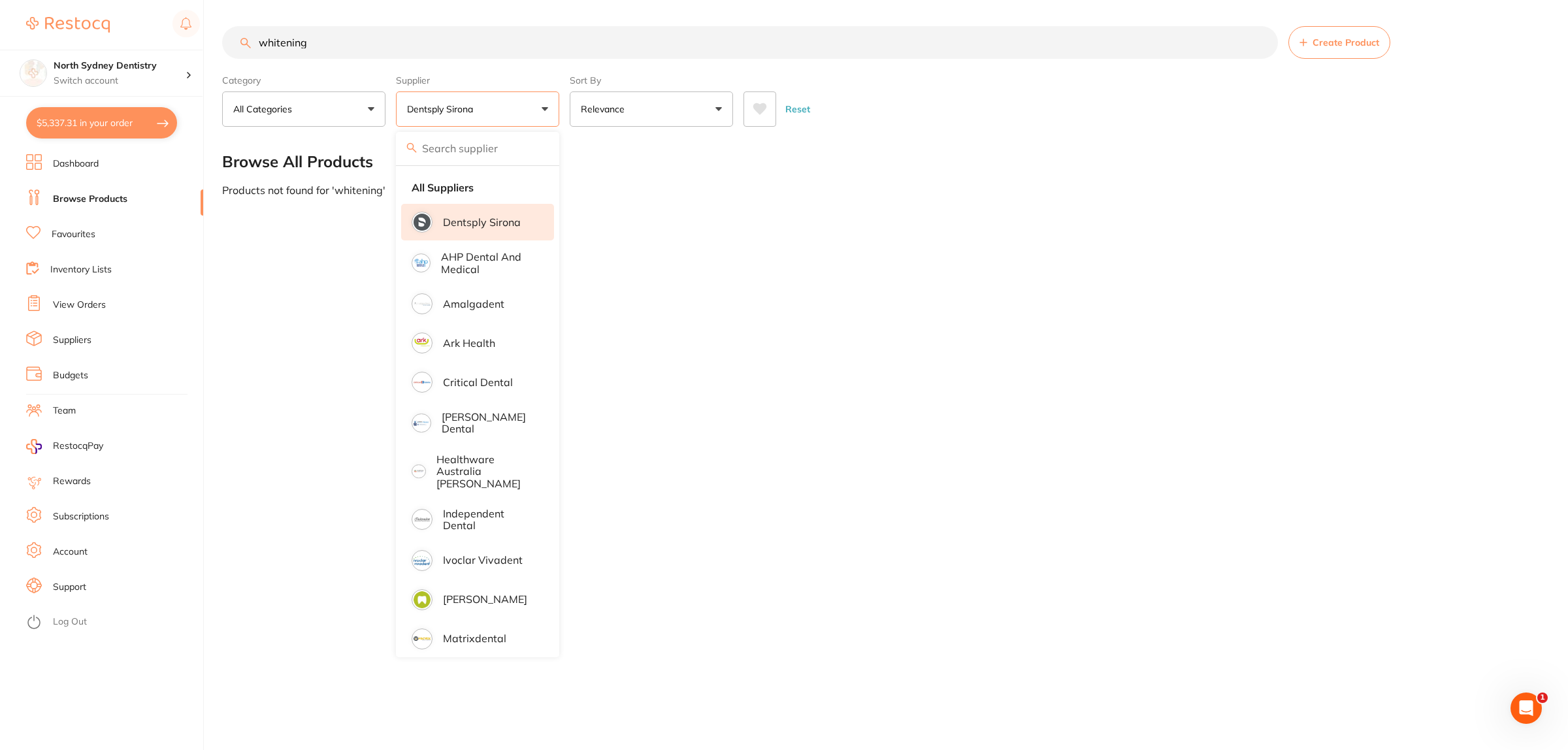
click at [481, 149] on input "search" at bounding box center [477, 148] width 163 height 32
drag, startPoint x: 481, startPoint y: 183, endPoint x: 449, endPoint y: 149, distance: 46.7
click at [478, 182] on li "All Suppliers" at bounding box center [478, 187] width 153 height 28
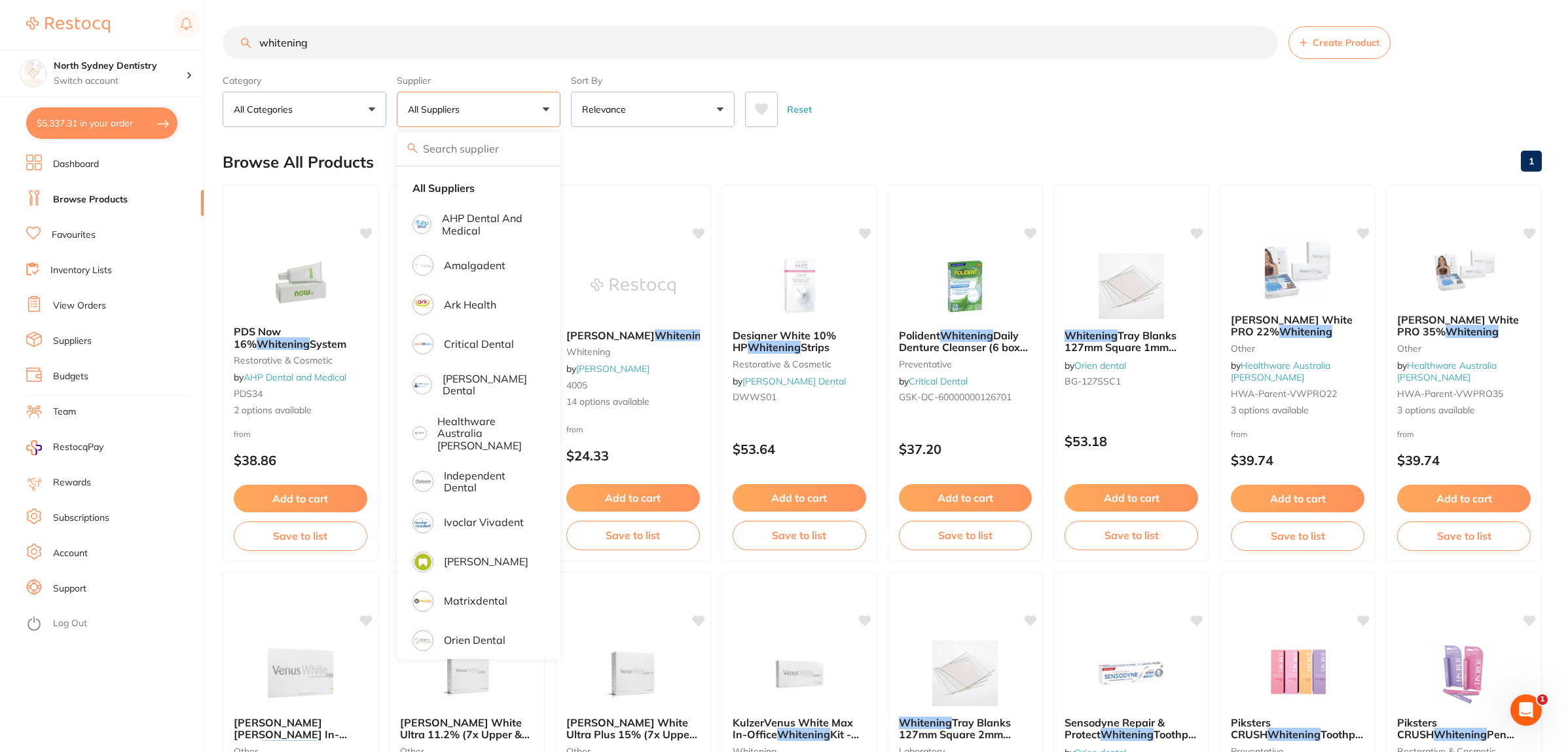
click at [350, 37] on input "whitening" at bounding box center [751, 42] width 1055 height 32
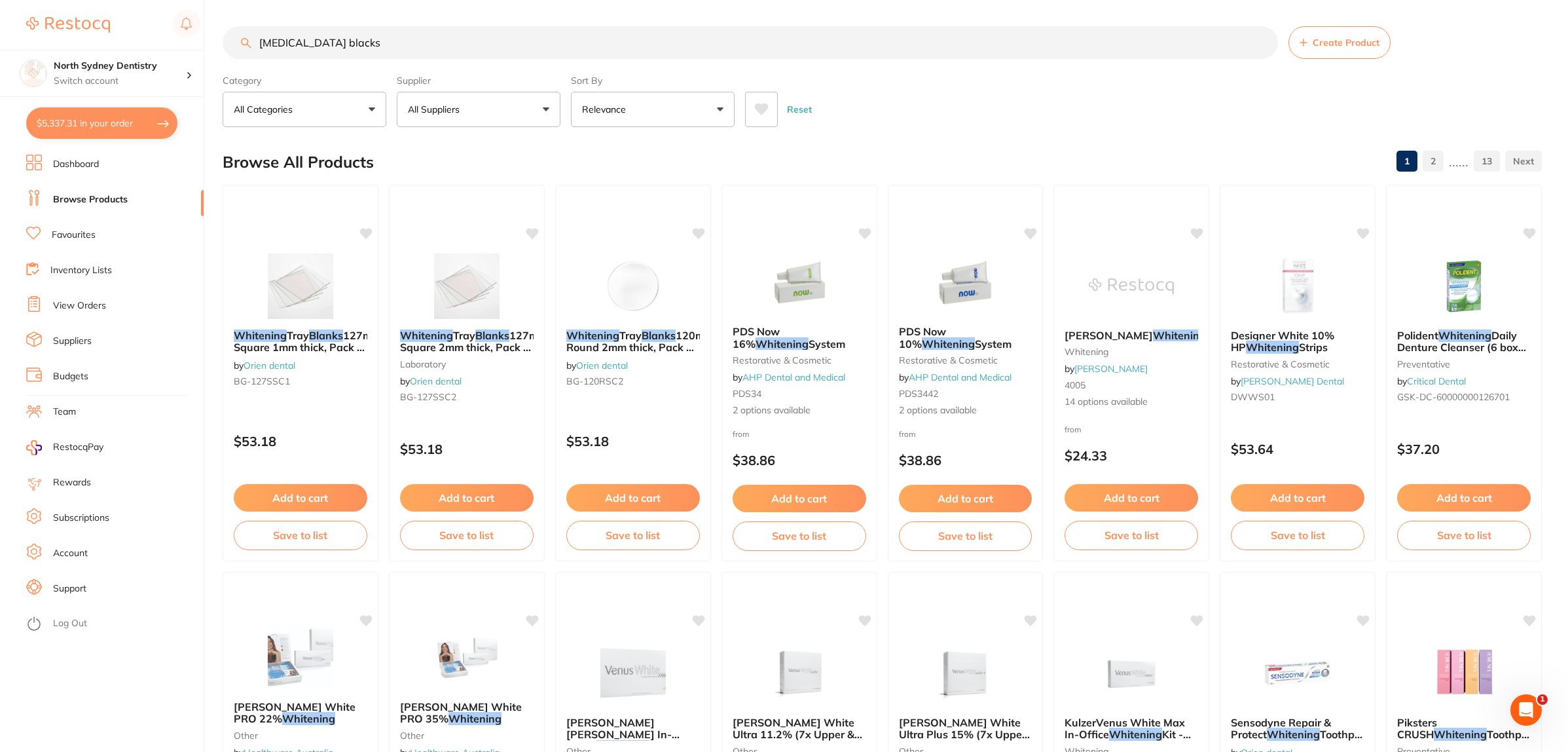
click at [330, 34] on input "[MEDICAL_DATA] blacks" at bounding box center [751, 42] width 1055 height 32
type input "[MEDICAL_DATA] blanks"
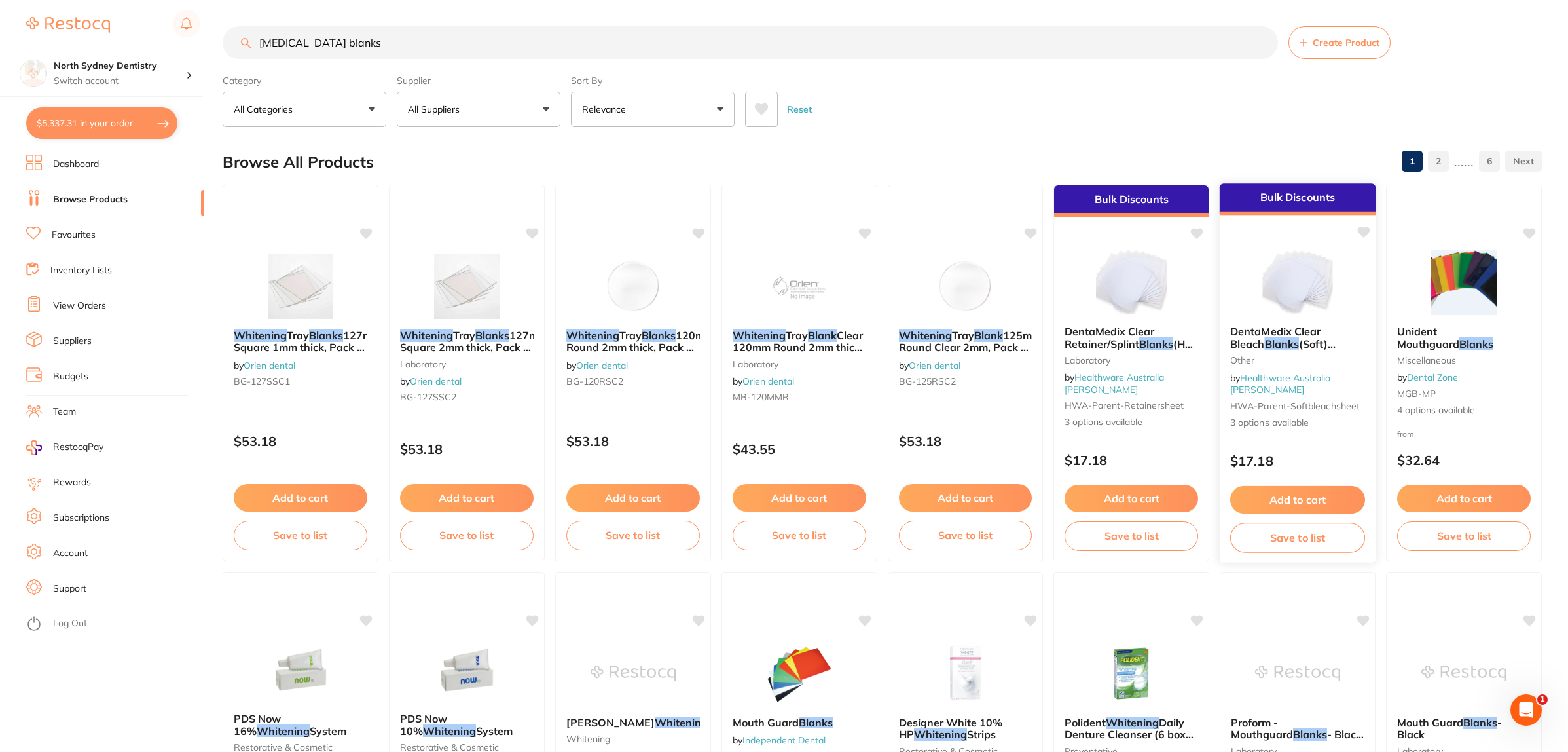
click at [1304, 492] on button "Add to cart" at bounding box center [1298, 499] width 135 height 28
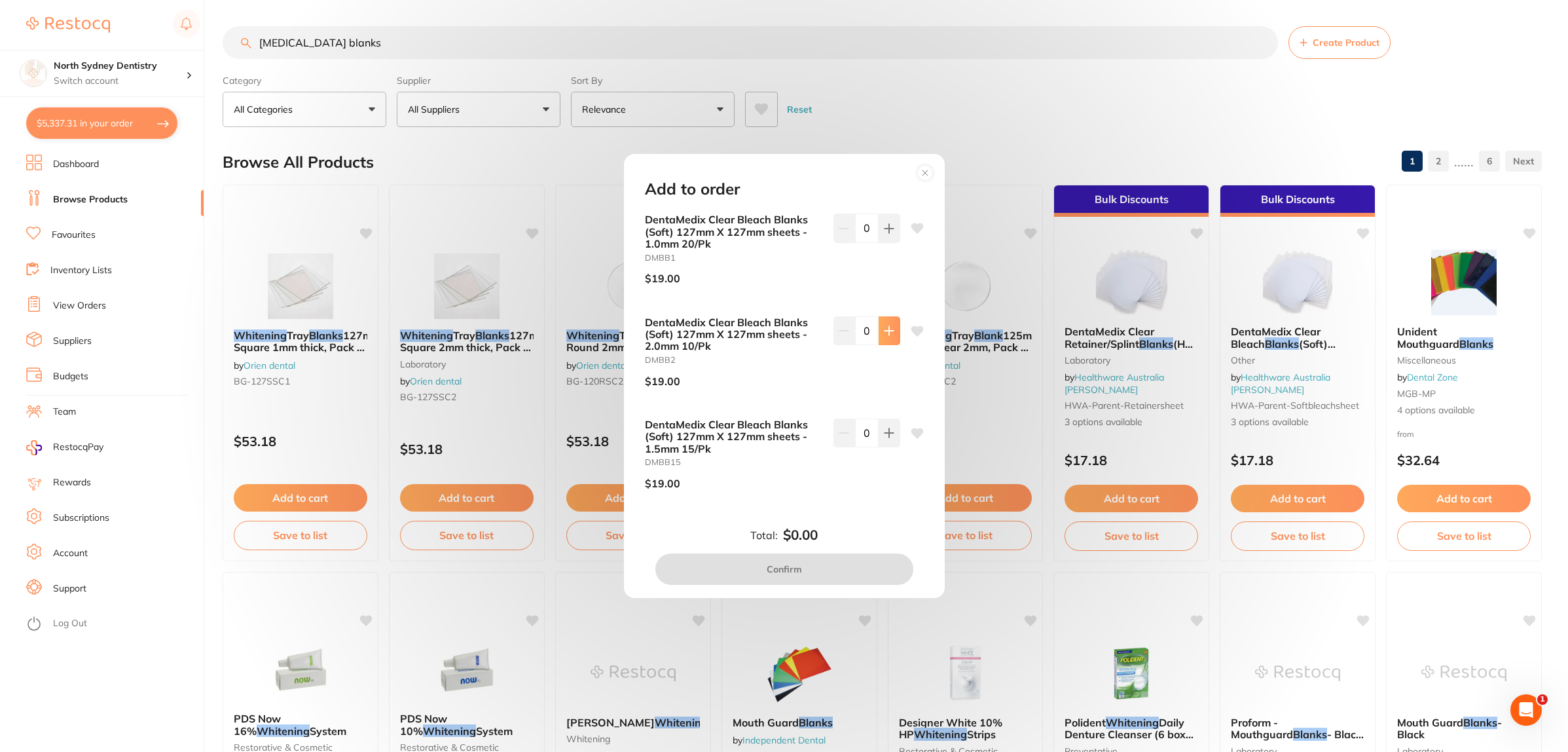
click at [887, 328] on icon at bounding box center [889, 330] width 10 height 10
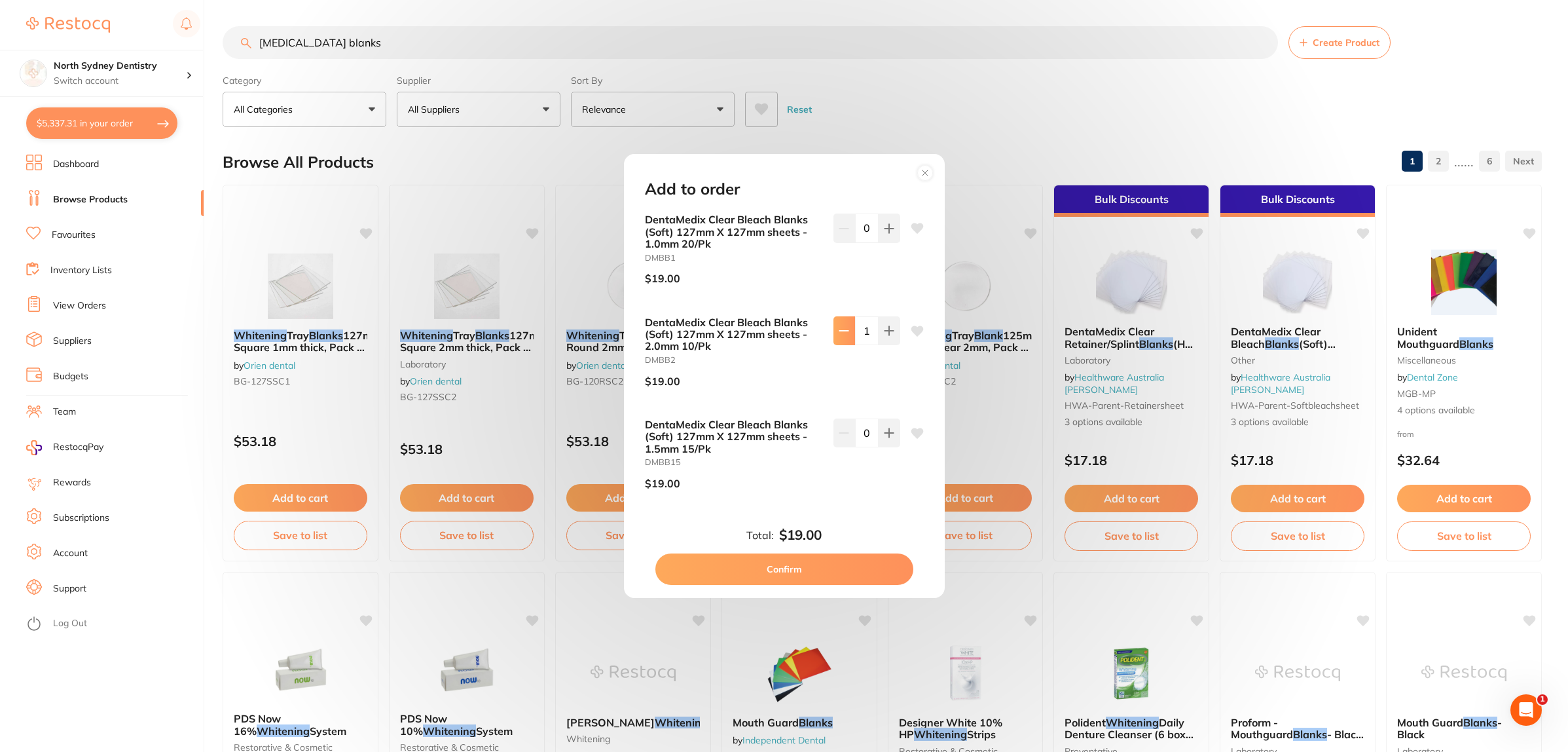
click at [840, 330] on icon at bounding box center [844, 330] width 8 height 0
type input "0"
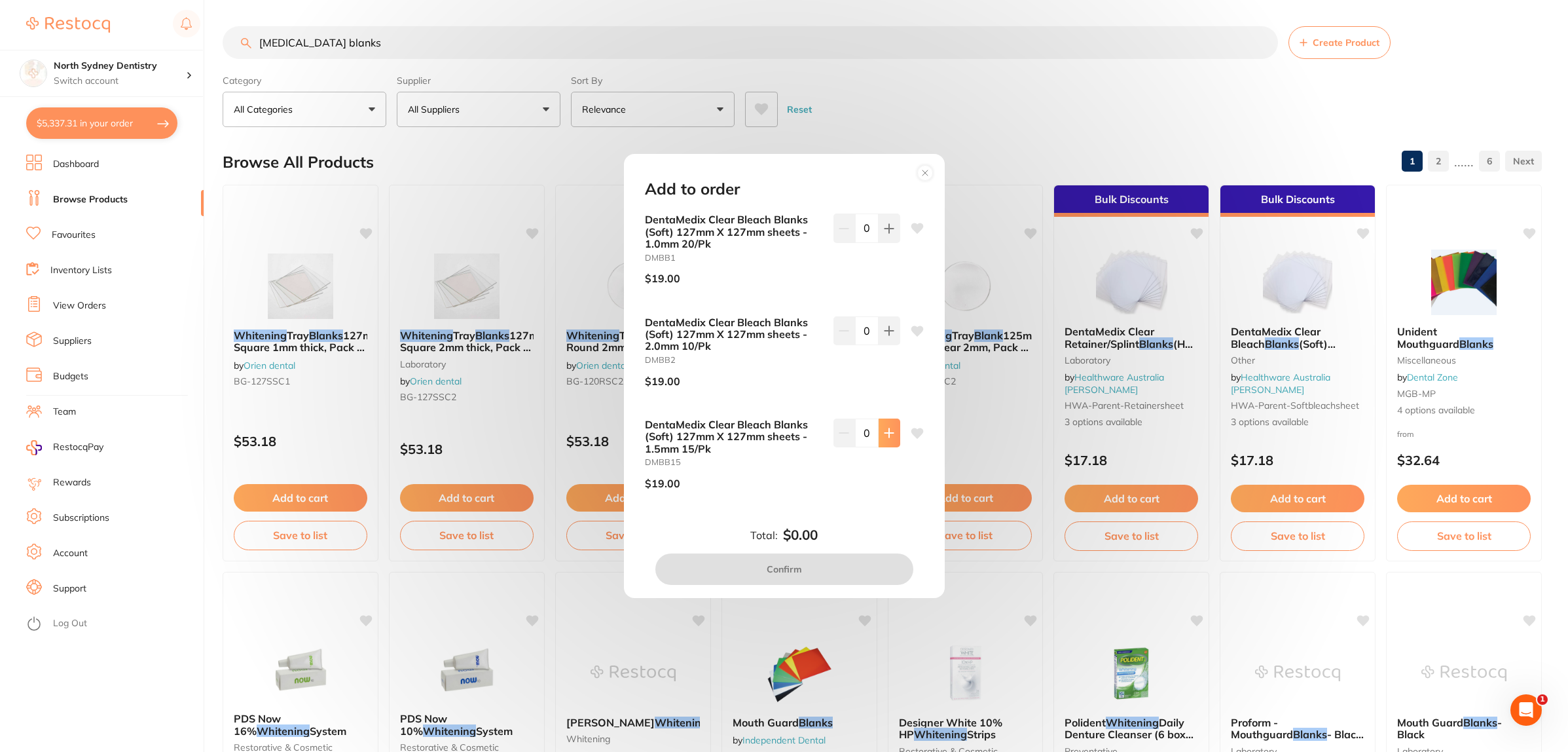
click at [893, 441] on button at bounding box center [889, 433] width 21 height 29
click at [884, 436] on icon at bounding box center [889, 433] width 10 height 10
type input "4"
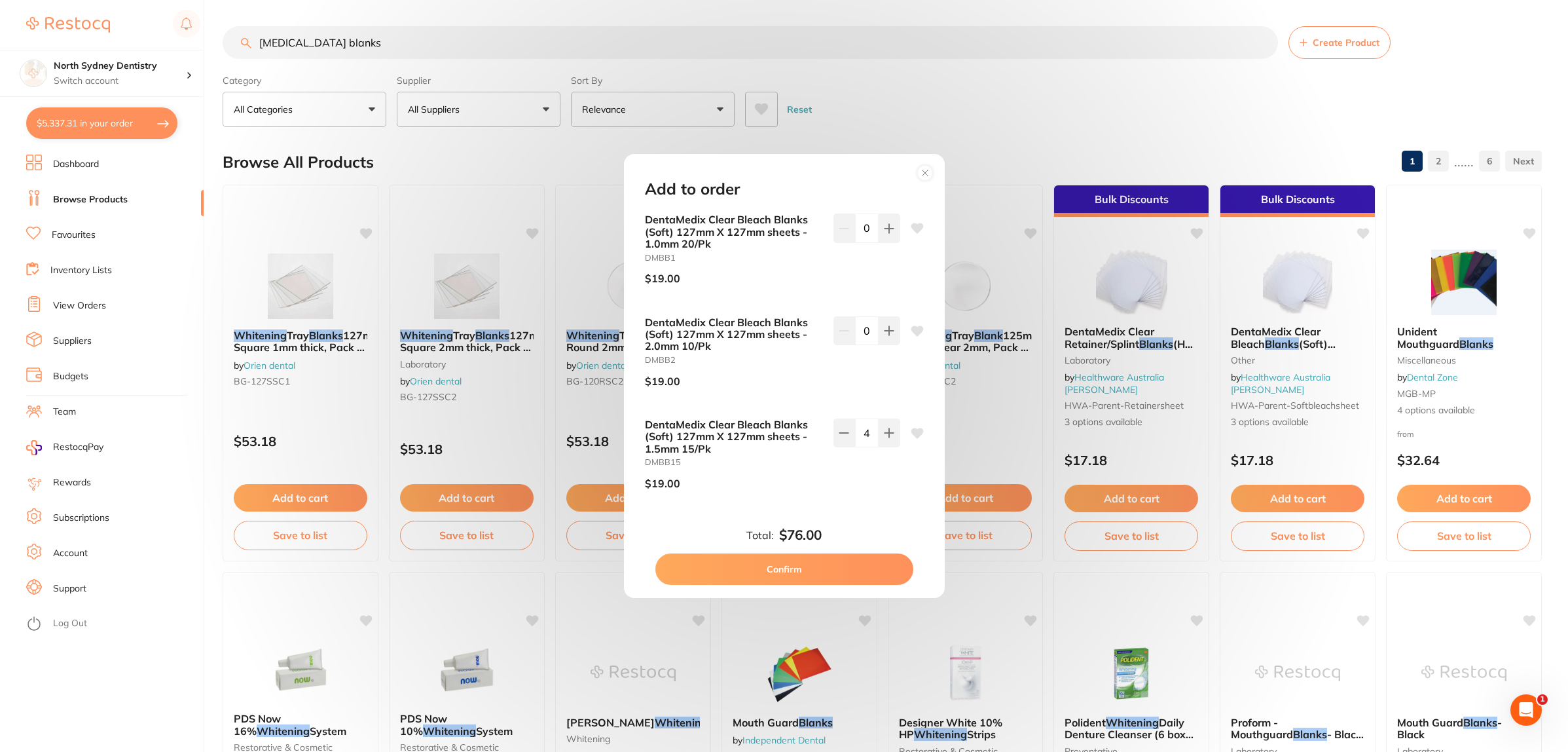
click at [853, 568] on button "Confirm" at bounding box center [784, 569] width 258 height 32
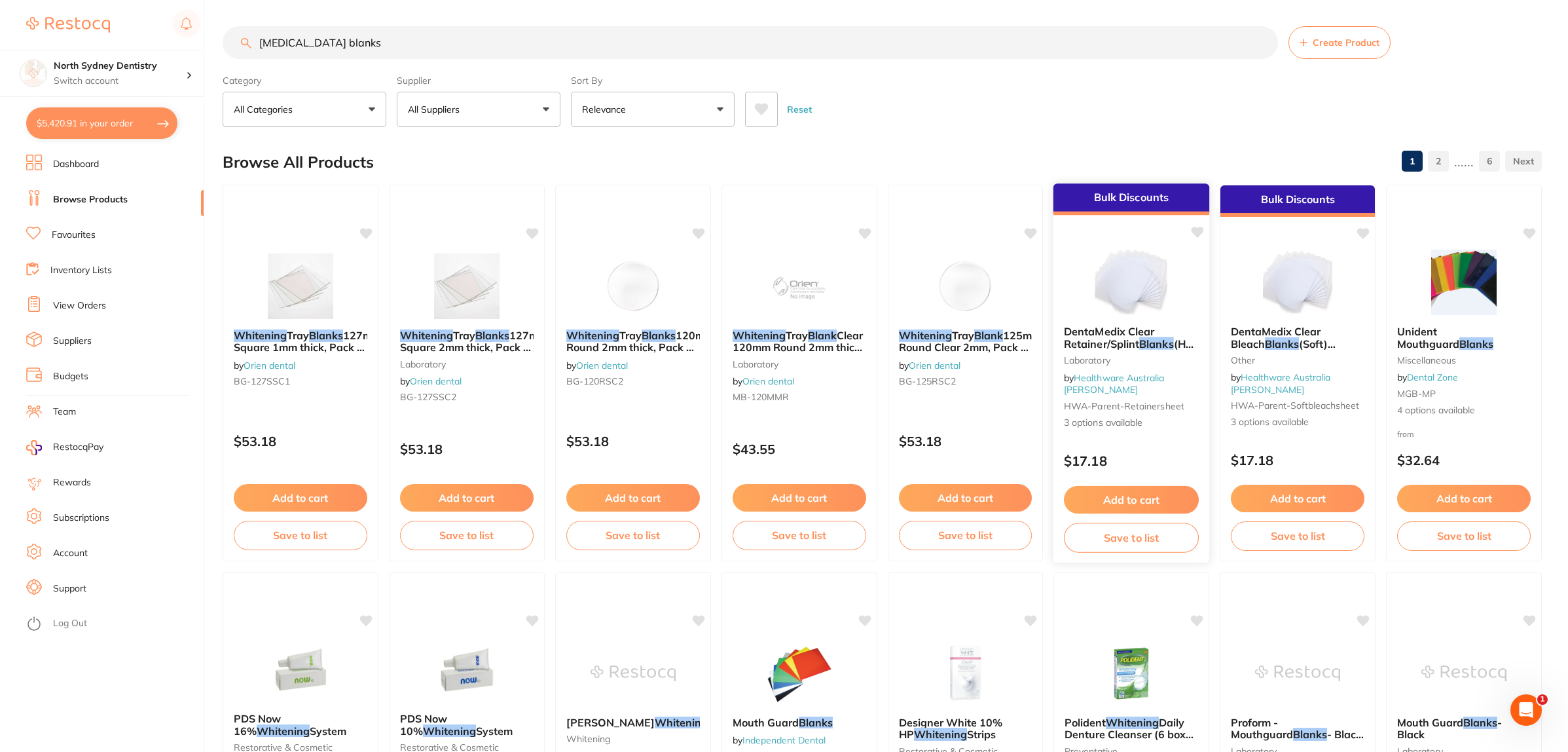
click at [1159, 390] on div "DentaMedix Clear Retainer/Splint Blanks (Hard)127mm X 127 mm Sheets Laboratory …" at bounding box center [1131, 377] width 156 height 125
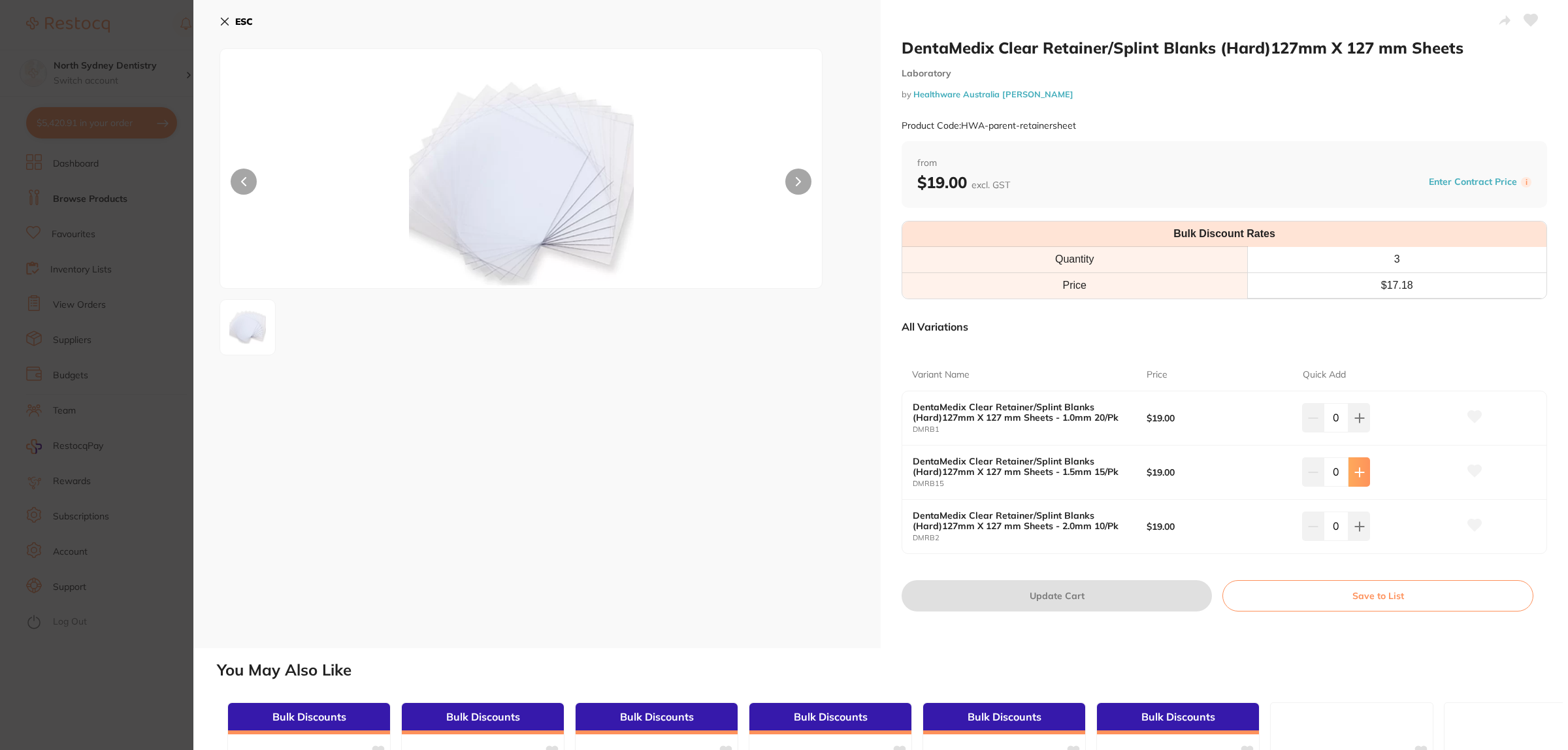
click at [1348, 475] on button at bounding box center [1359, 471] width 21 height 29
type input "3"
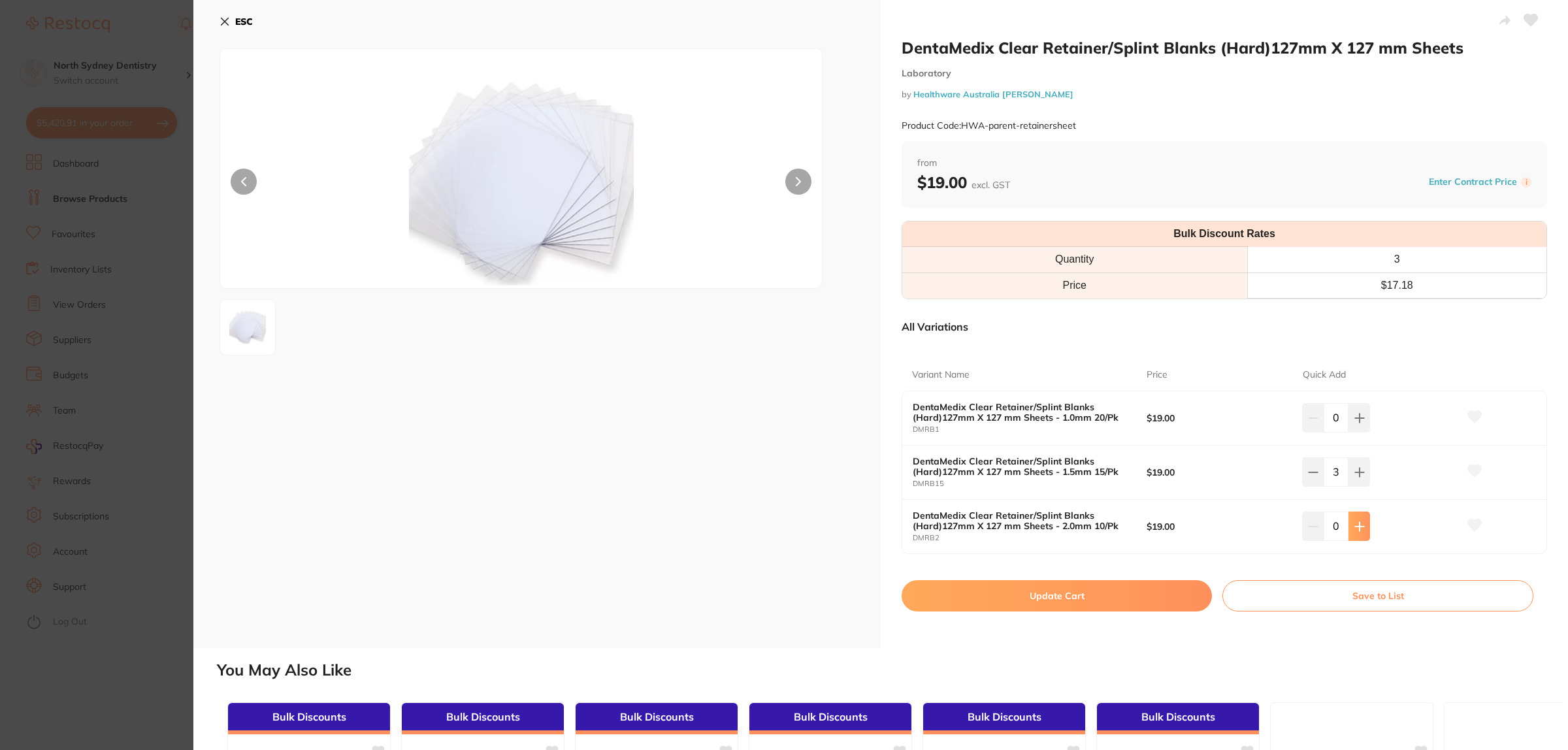
click at [1355, 539] on button at bounding box center [1359, 526] width 21 height 29
click at [1309, 526] on icon at bounding box center [1313, 526] width 8 height 0
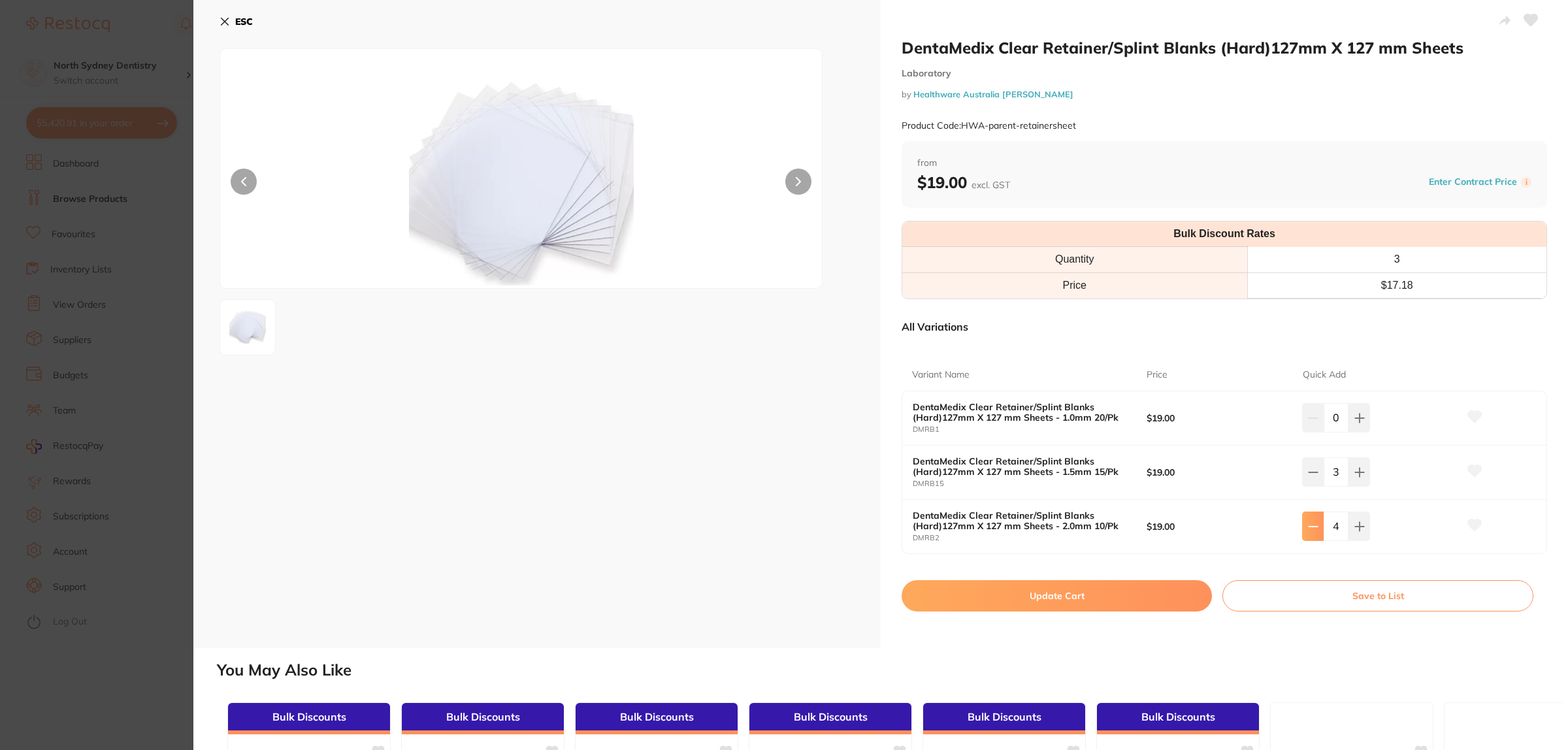
type input "3"
click at [1141, 578] on div "DentaMedix Clear Retainer/Splint Blanks (Hard)127mm X 127 mm Sheets Laboratory …" at bounding box center [1224, 324] width 687 height 648
click at [1137, 595] on button "Update Cart" at bounding box center [1057, 596] width 310 height 32
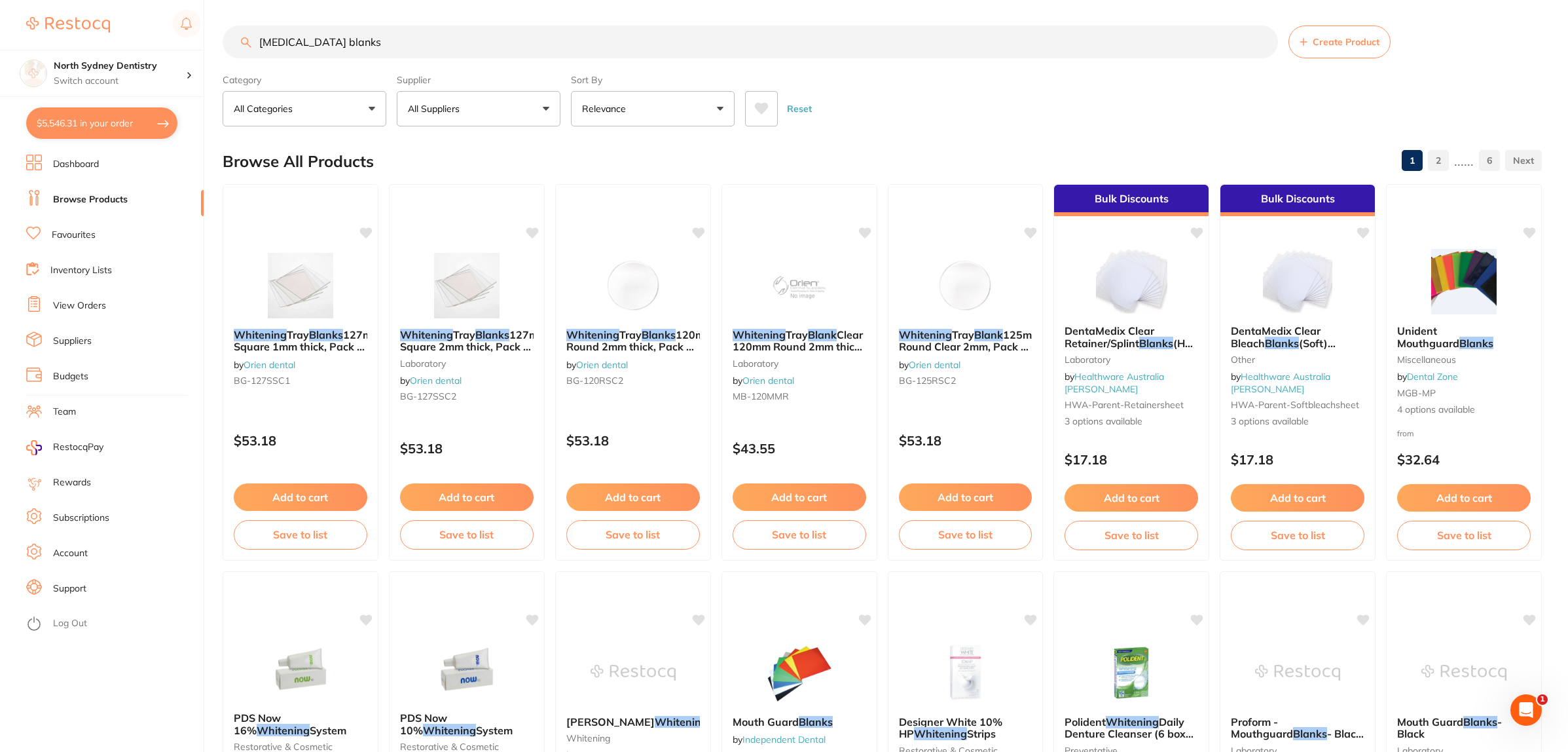
drag, startPoint x: 368, startPoint y: 46, endPoint x: 0, endPoint y: 41, distance: 368.0
click at [0, 41] on div "$5,546.31 North Sydney Dentistry Switch account North Sydney Dentistry $5,546.3…" at bounding box center [784, 375] width 1568 height 752
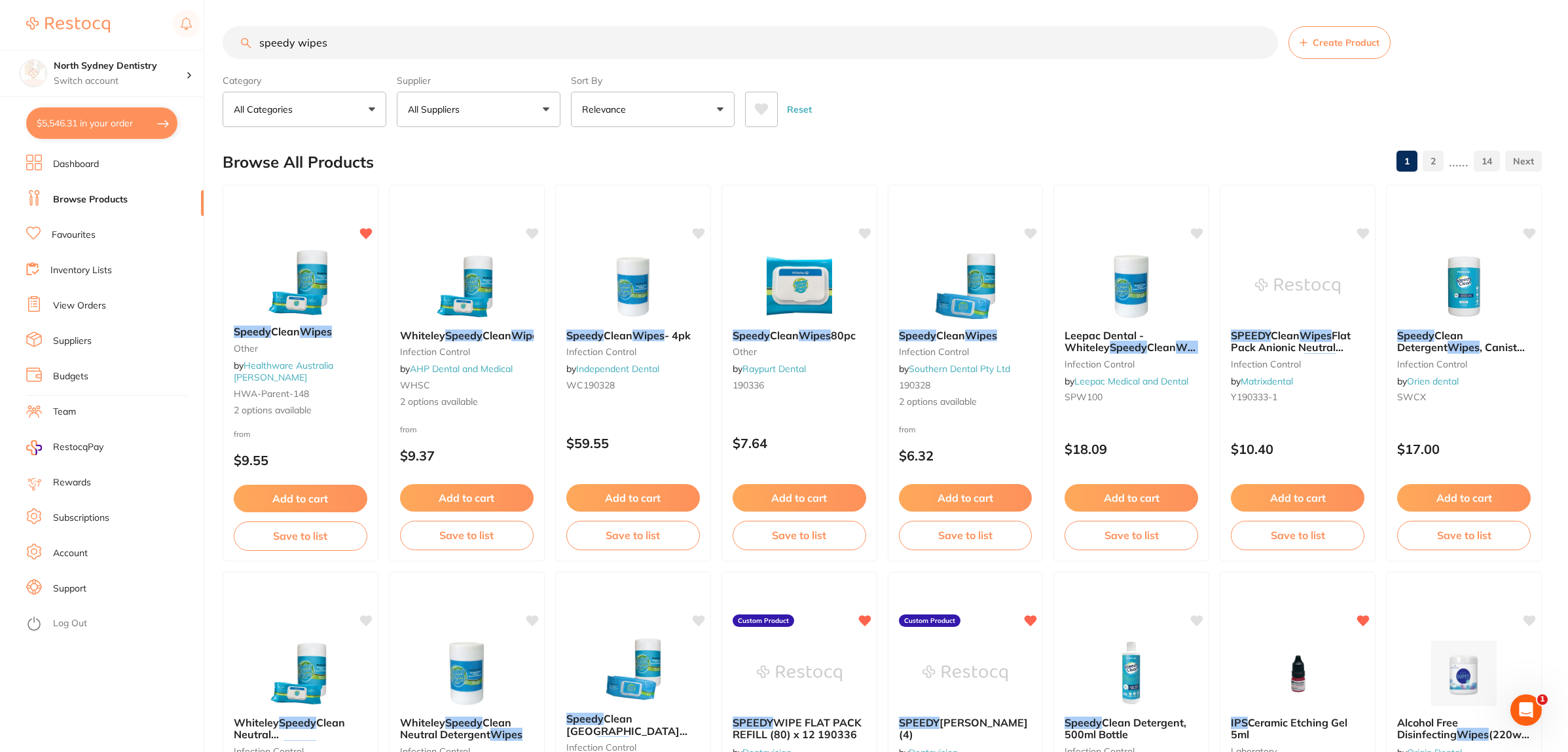
type input "speedy wipes"
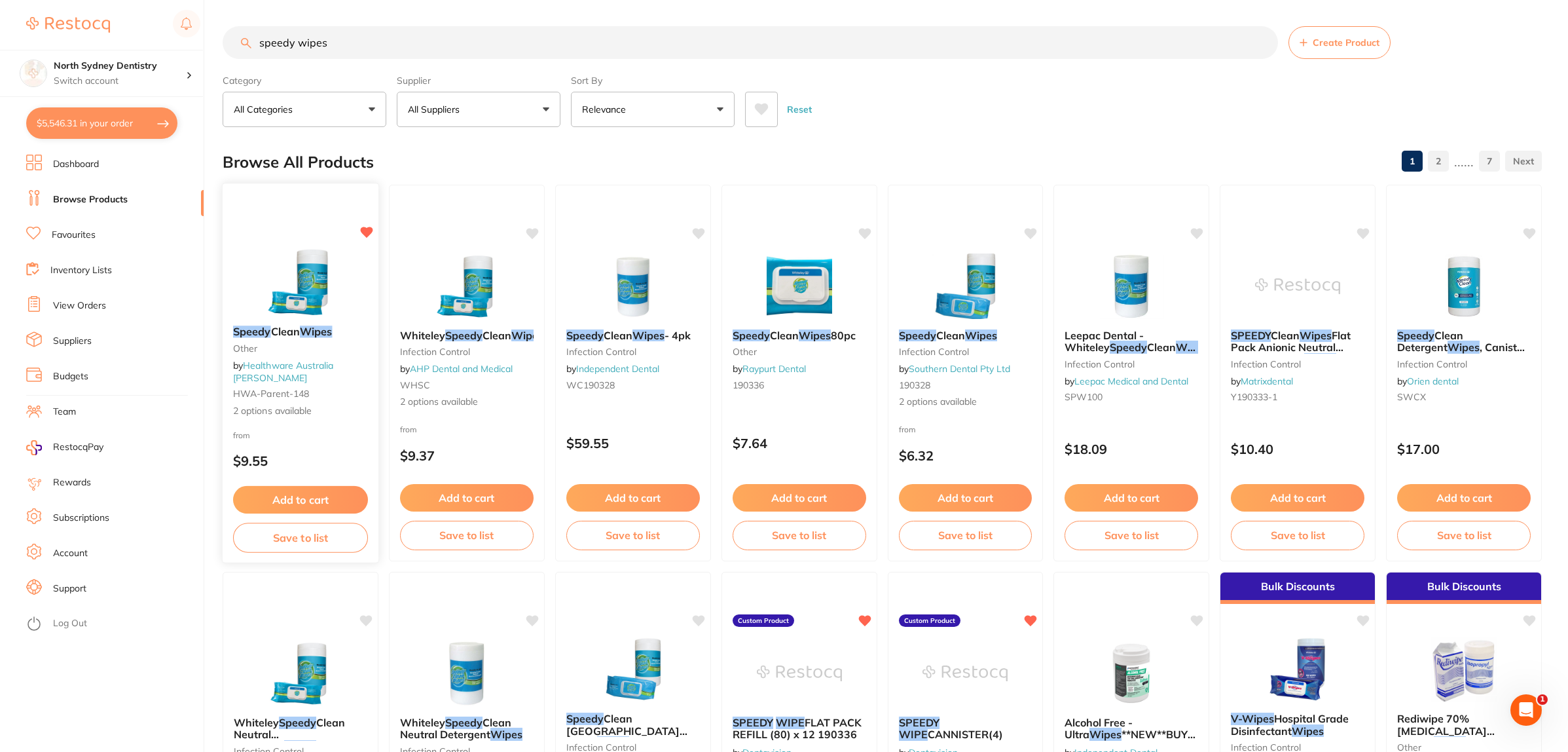
click at [317, 298] on img at bounding box center [300, 282] width 86 height 66
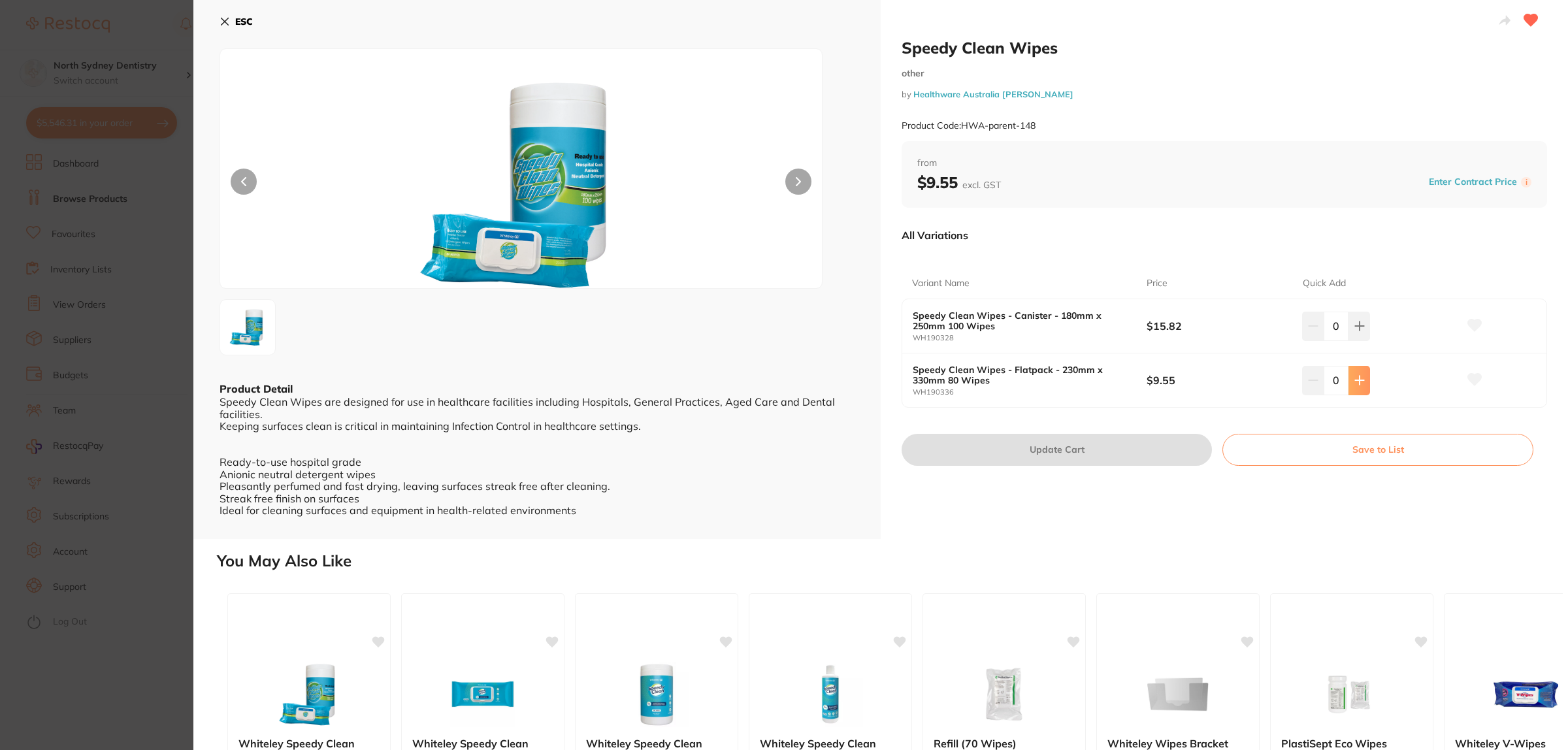
click at [1357, 378] on icon at bounding box center [1359, 380] width 10 height 10
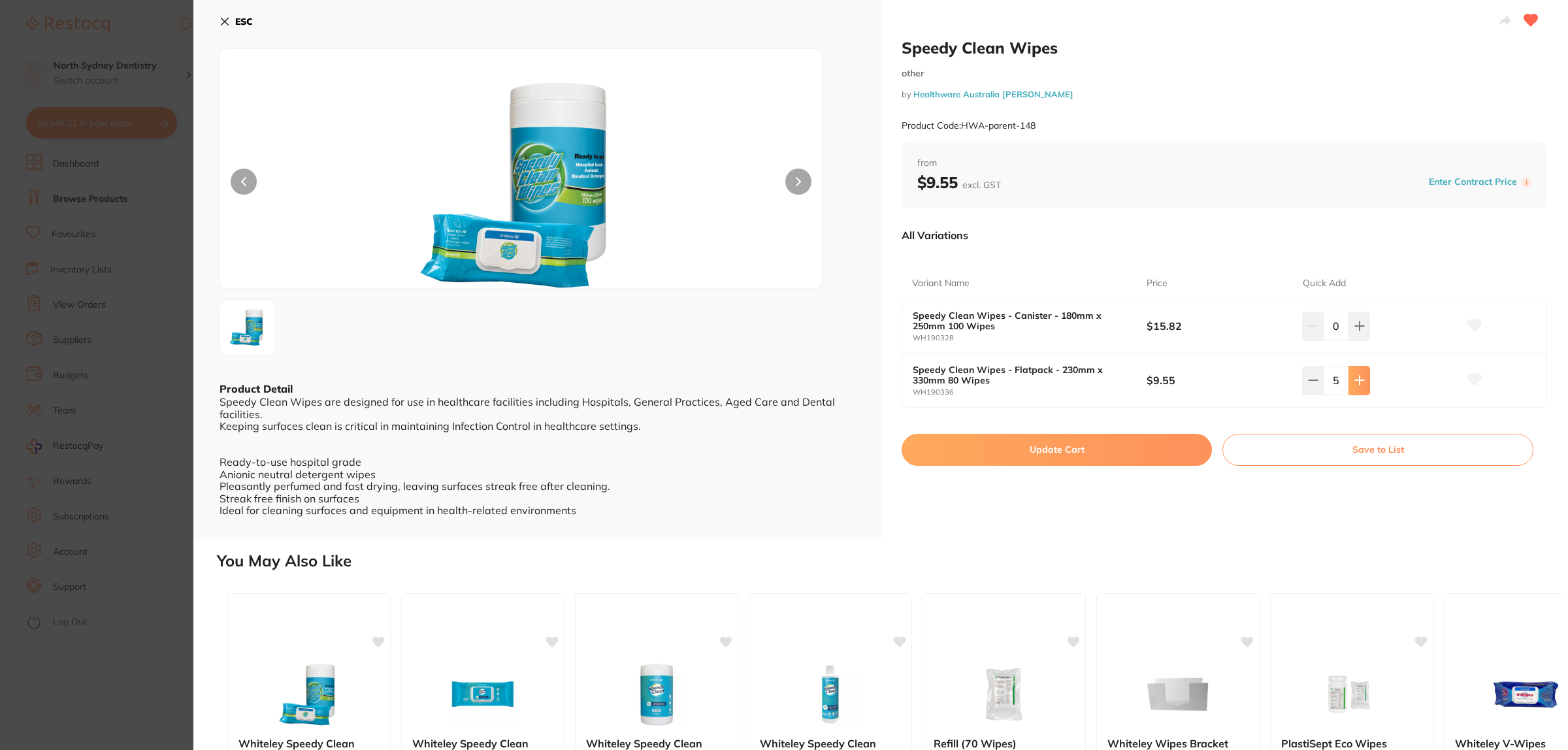
click at [1357, 378] on icon at bounding box center [1359, 380] width 10 height 10
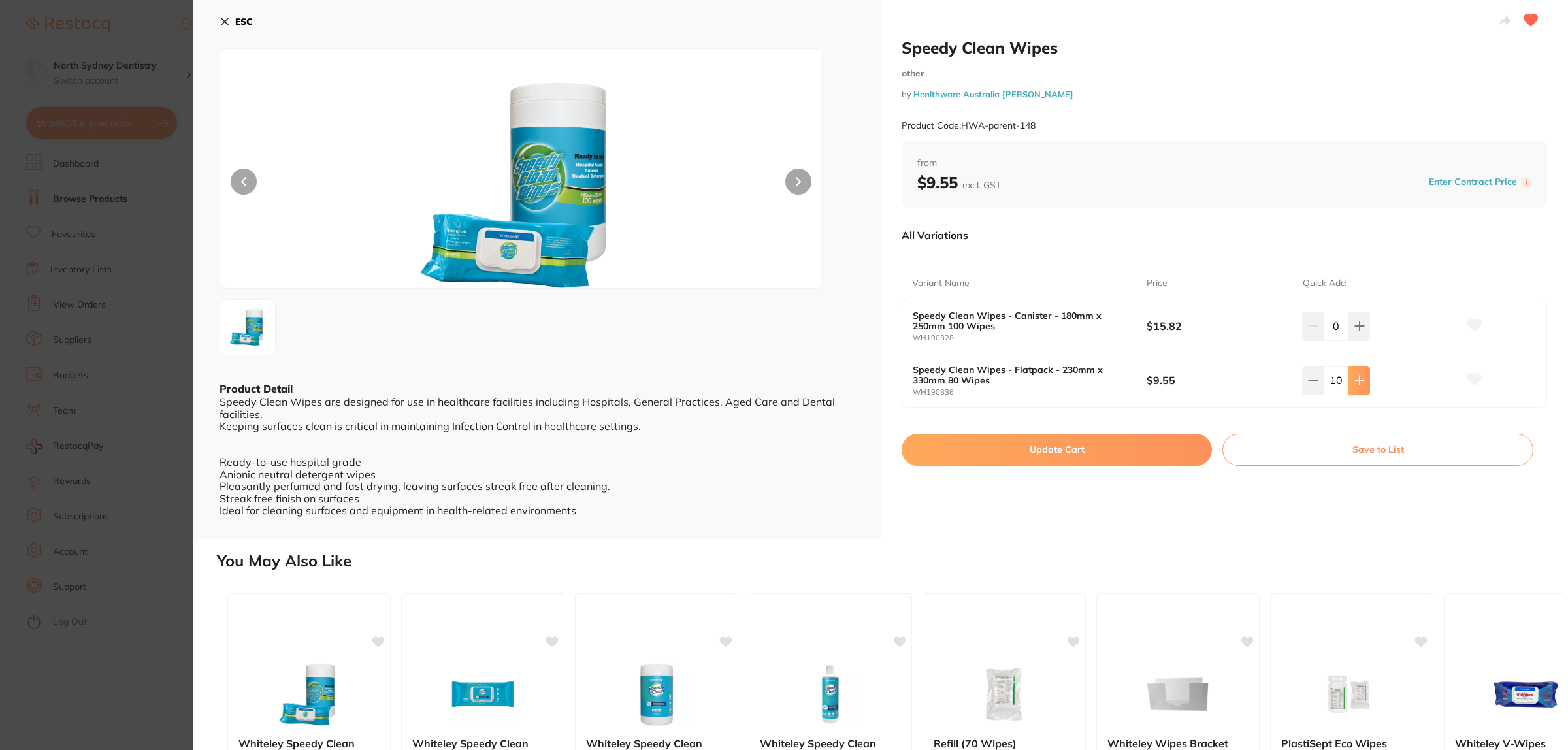
click at [1357, 378] on icon at bounding box center [1359, 380] width 10 height 10
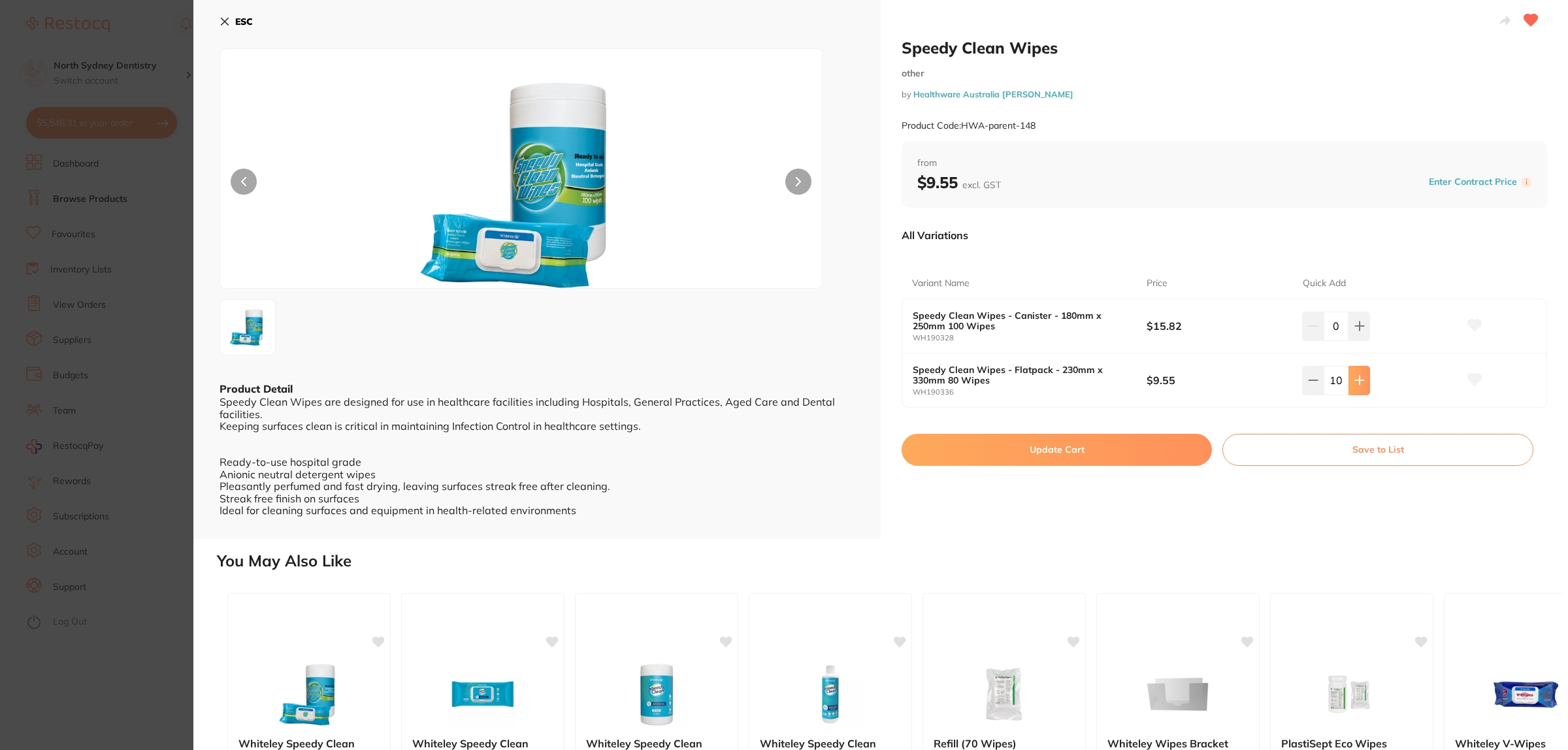
click at [1357, 378] on icon at bounding box center [1359, 380] width 10 height 10
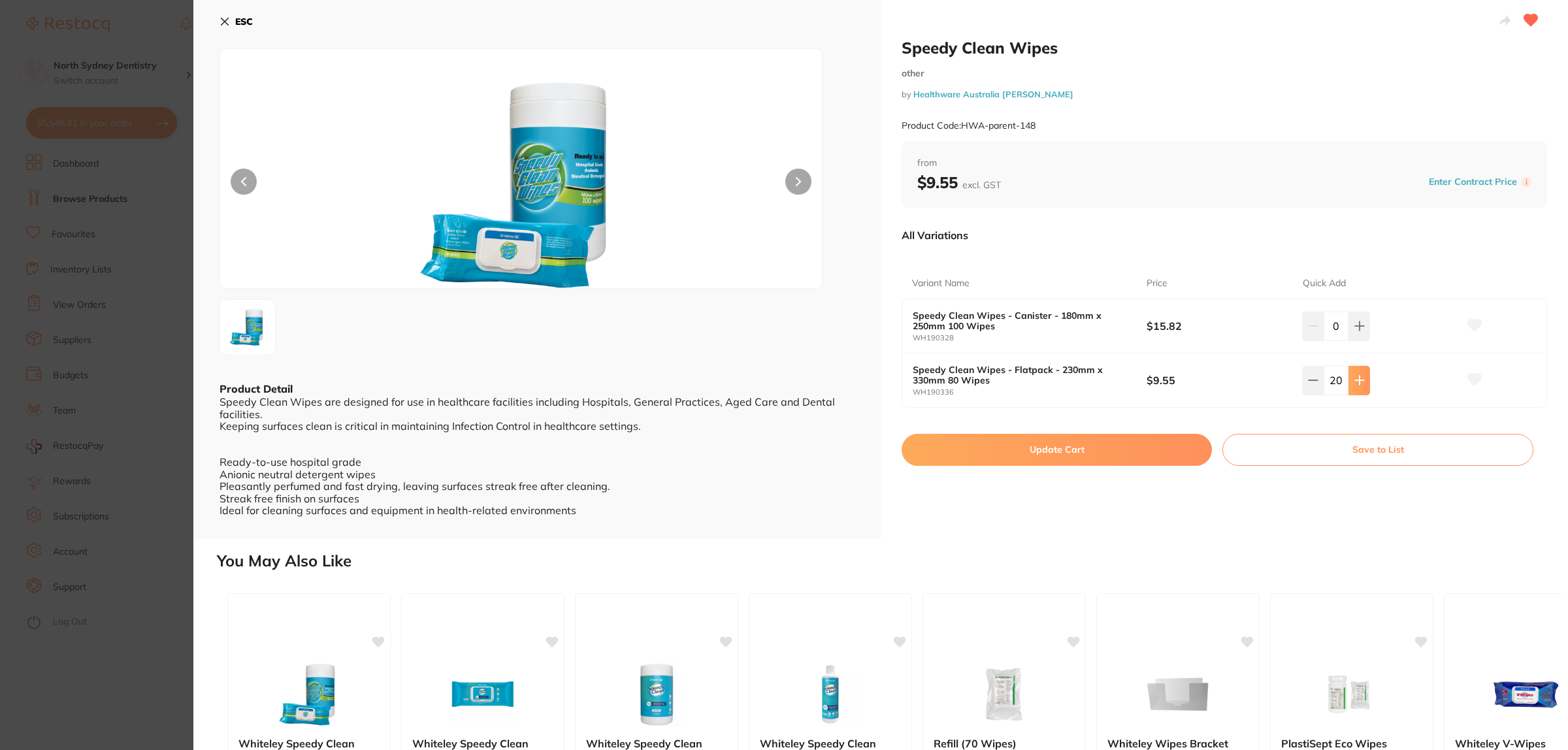
click at [1357, 378] on icon at bounding box center [1359, 380] width 10 height 10
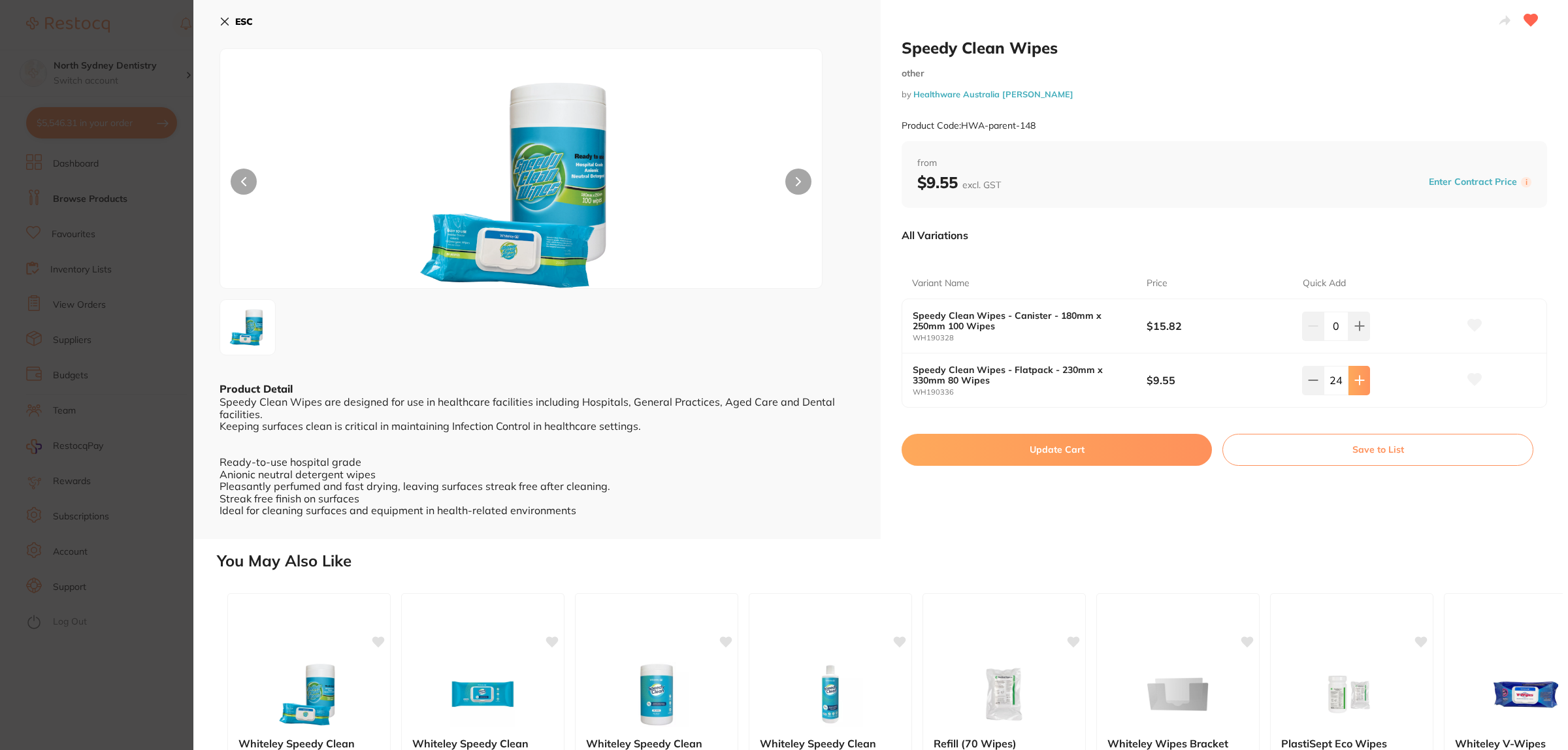
click at [1357, 378] on icon at bounding box center [1359, 380] width 10 height 10
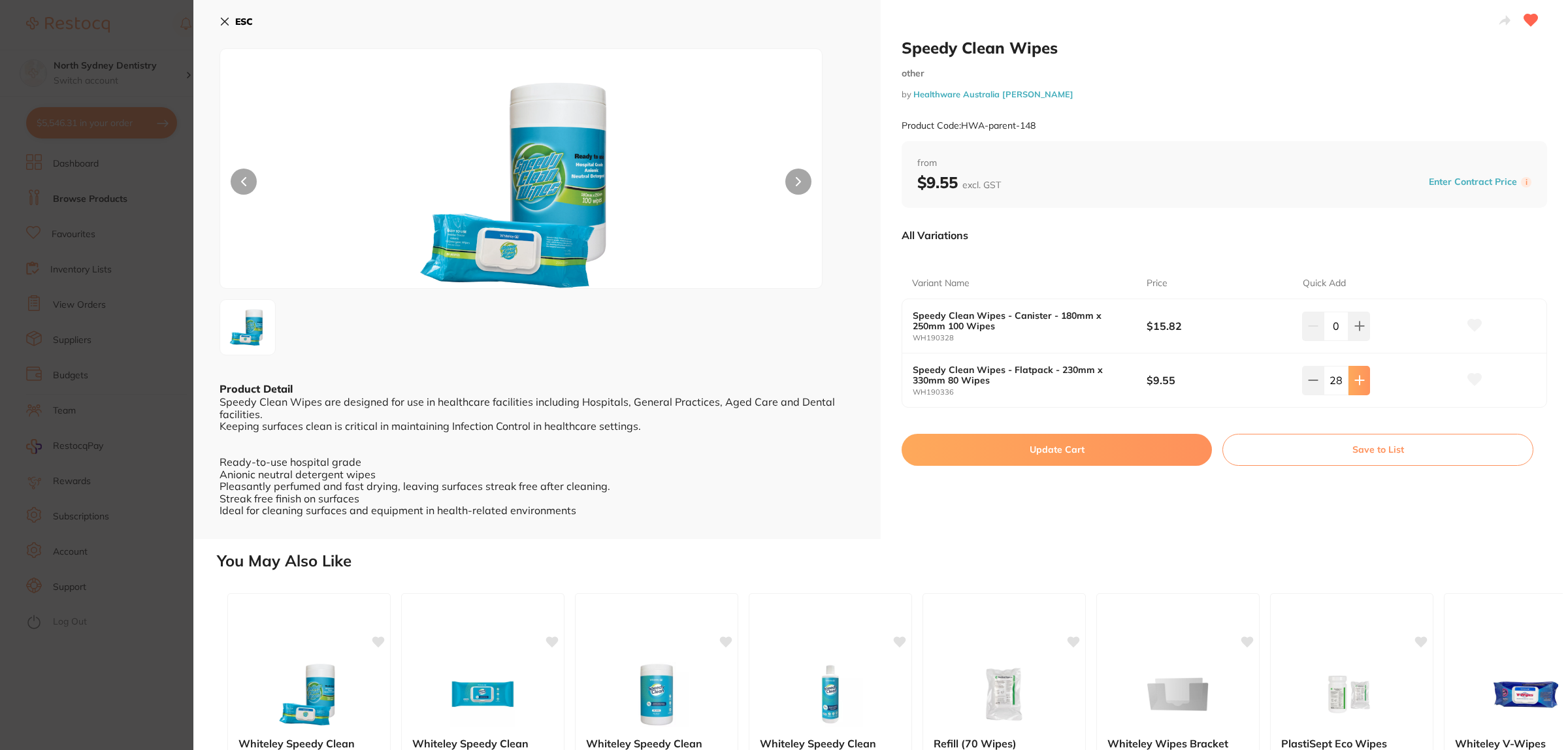
type input "30"
click at [1088, 447] on button "Update Cart" at bounding box center [1057, 449] width 310 height 32
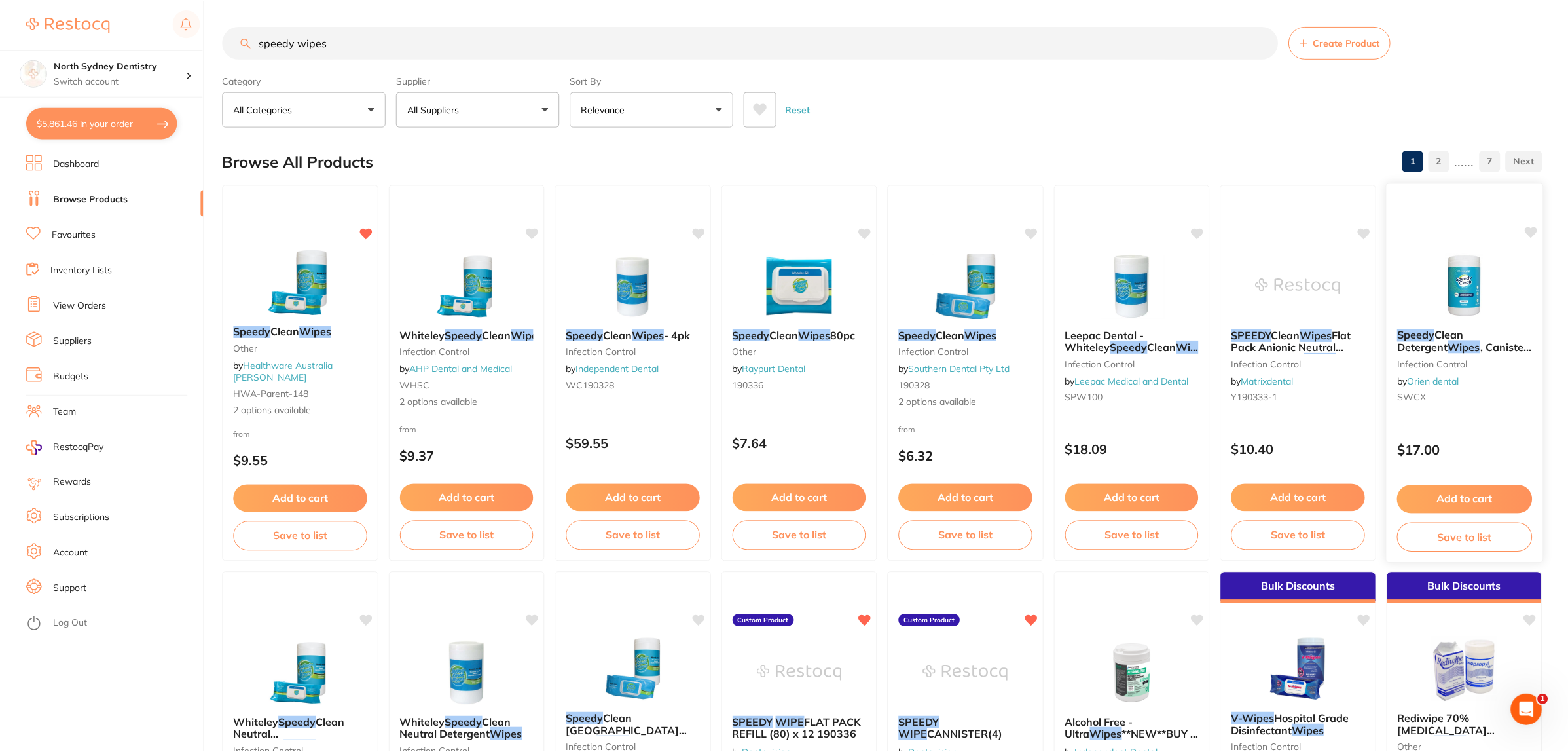
scroll to position [1, 0]
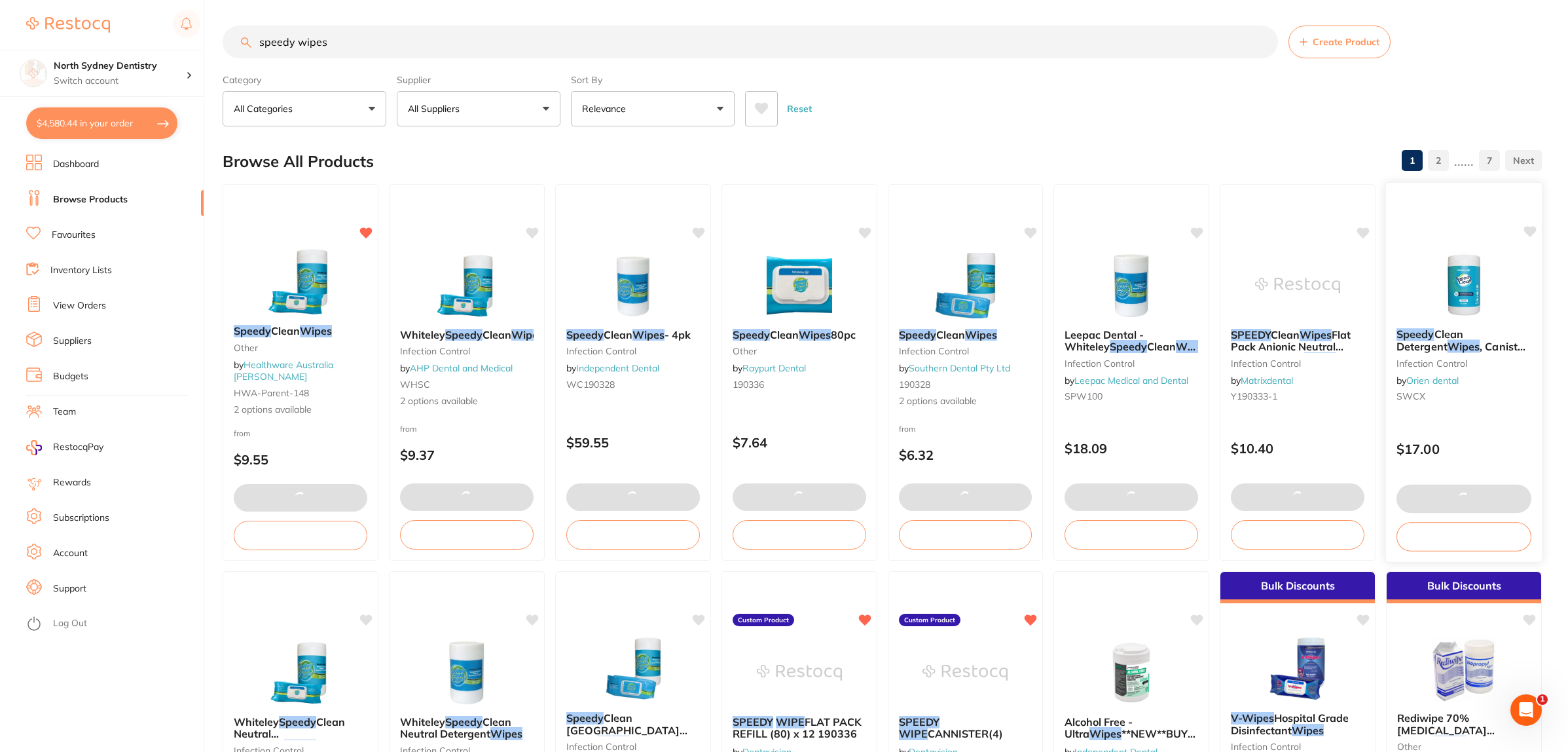
checkbox input "false"
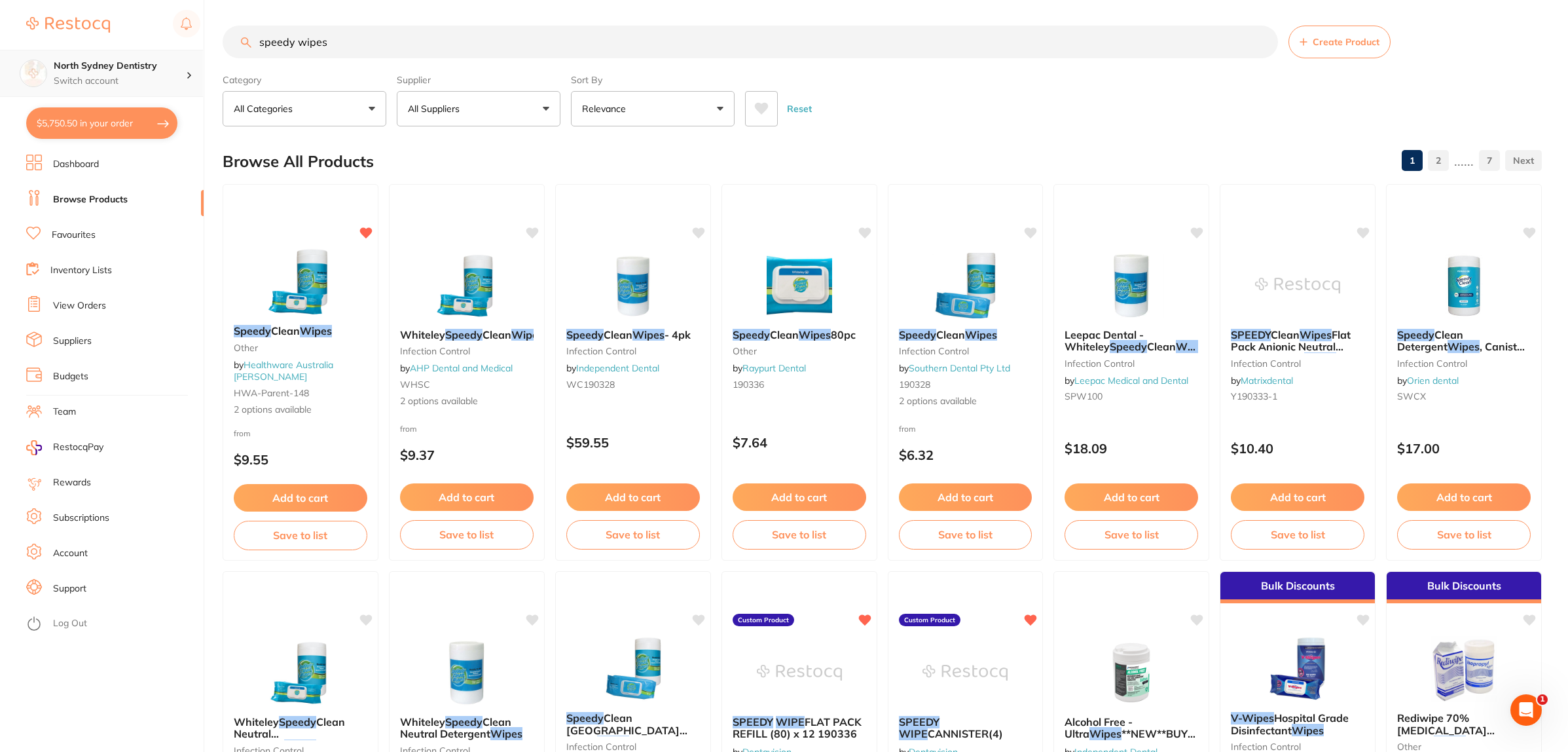
drag, startPoint x: 426, startPoint y: 40, endPoint x: 63, endPoint y: 80, distance: 365.2
click at [28, 49] on div "$5,750.50 North Sydney Dentistry Switch account North Sydney Dentistry $5,750.5…" at bounding box center [784, 375] width 1568 height 752
click at [381, 40] on input "search" at bounding box center [751, 41] width 1055 height 32
click at [299, 37] on input "search" at bounding box center [751, 41] width 1055 height 32
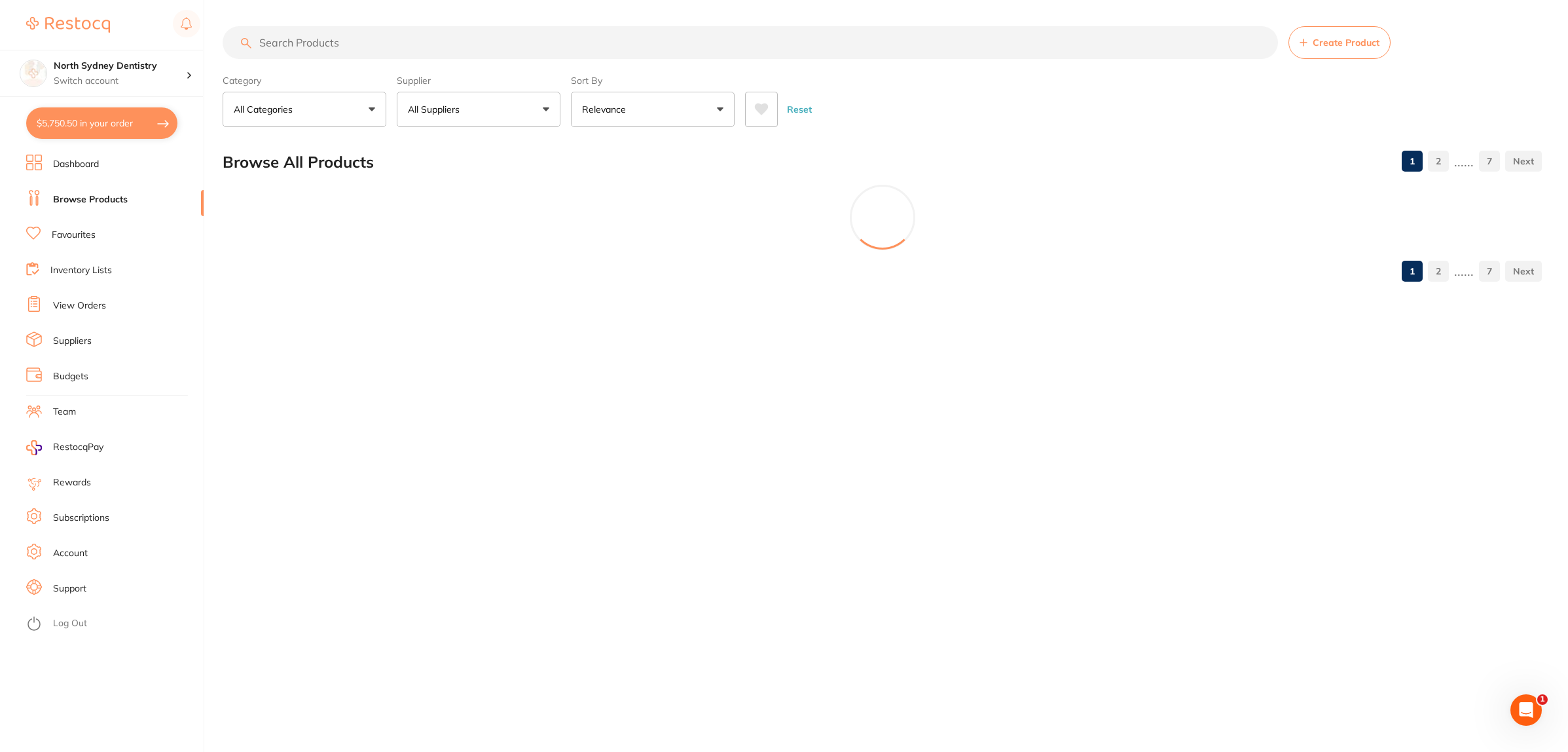
scroll to position [0, 0]
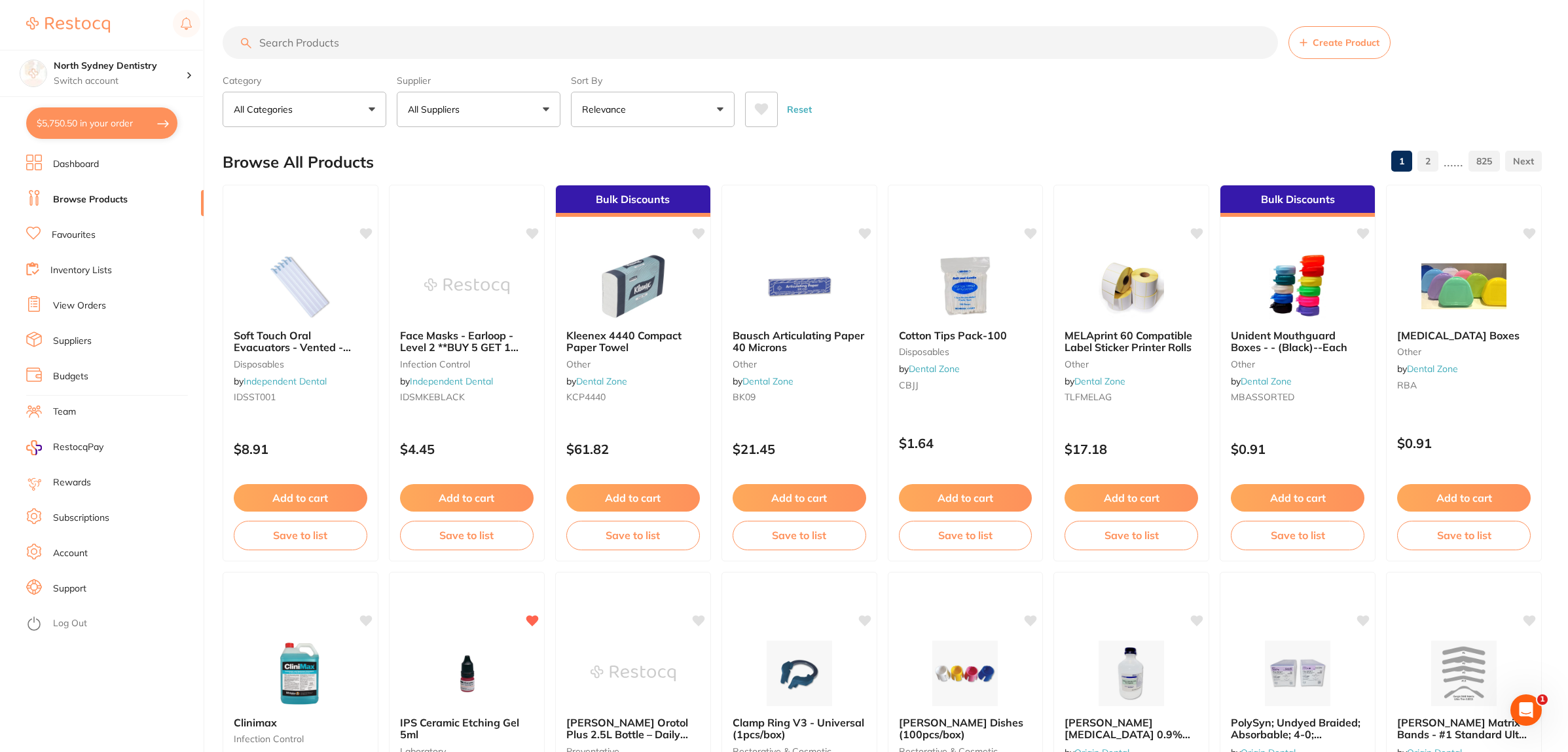
click at [360, 37] on input "search" at bounding box center [751, 42] width 1055 height 32
type input "1122 corp"
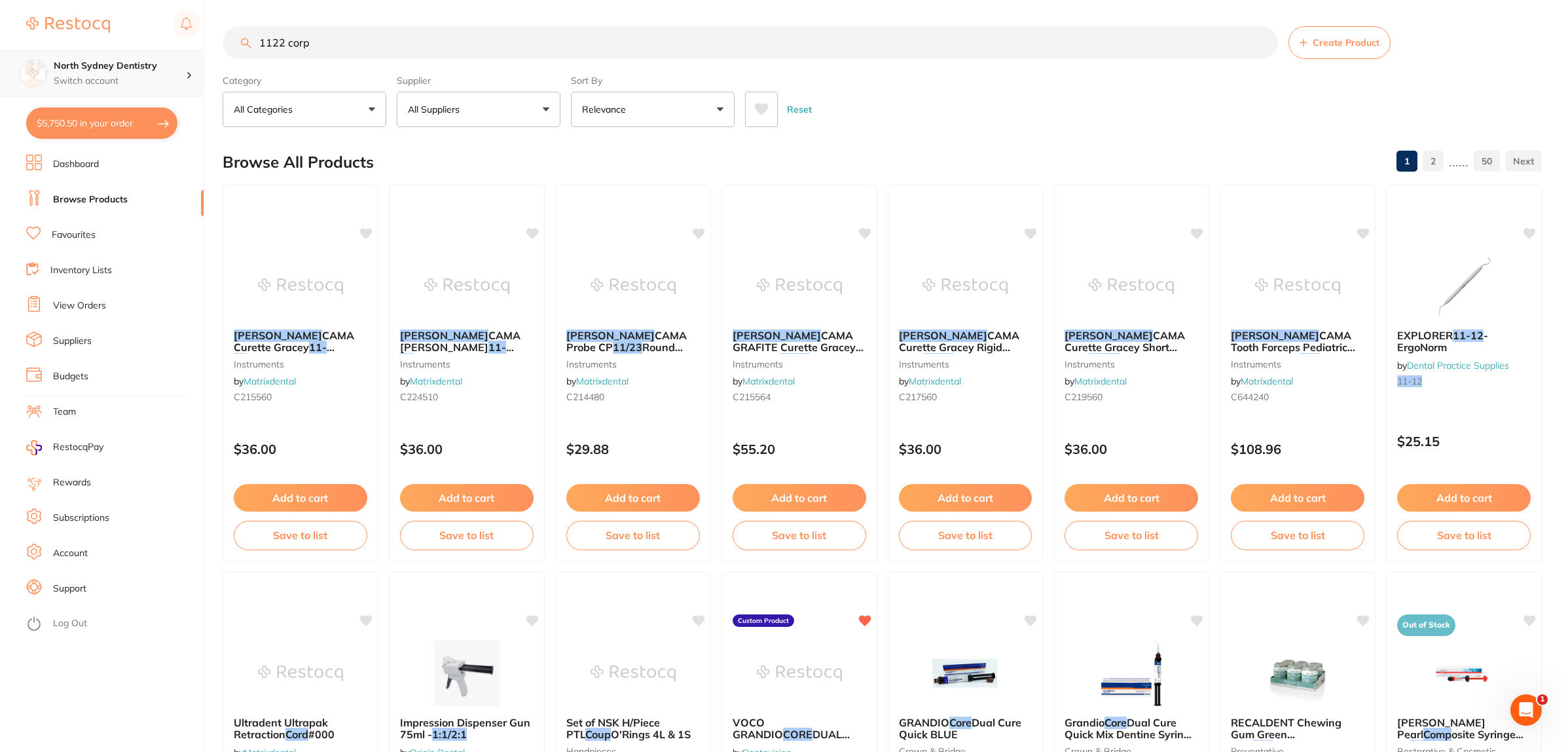
drag, startPoint x: 390, startPoint y: 46, endPoint x: 52, endPoint y: 66, distance: 338.6
click at [52, 66] on div "$5,750.50 North Sydney Dentistry Switch account North Sydney Dentistry $5,750.5…" at bounding box center [784, 376] width 1568 height 752
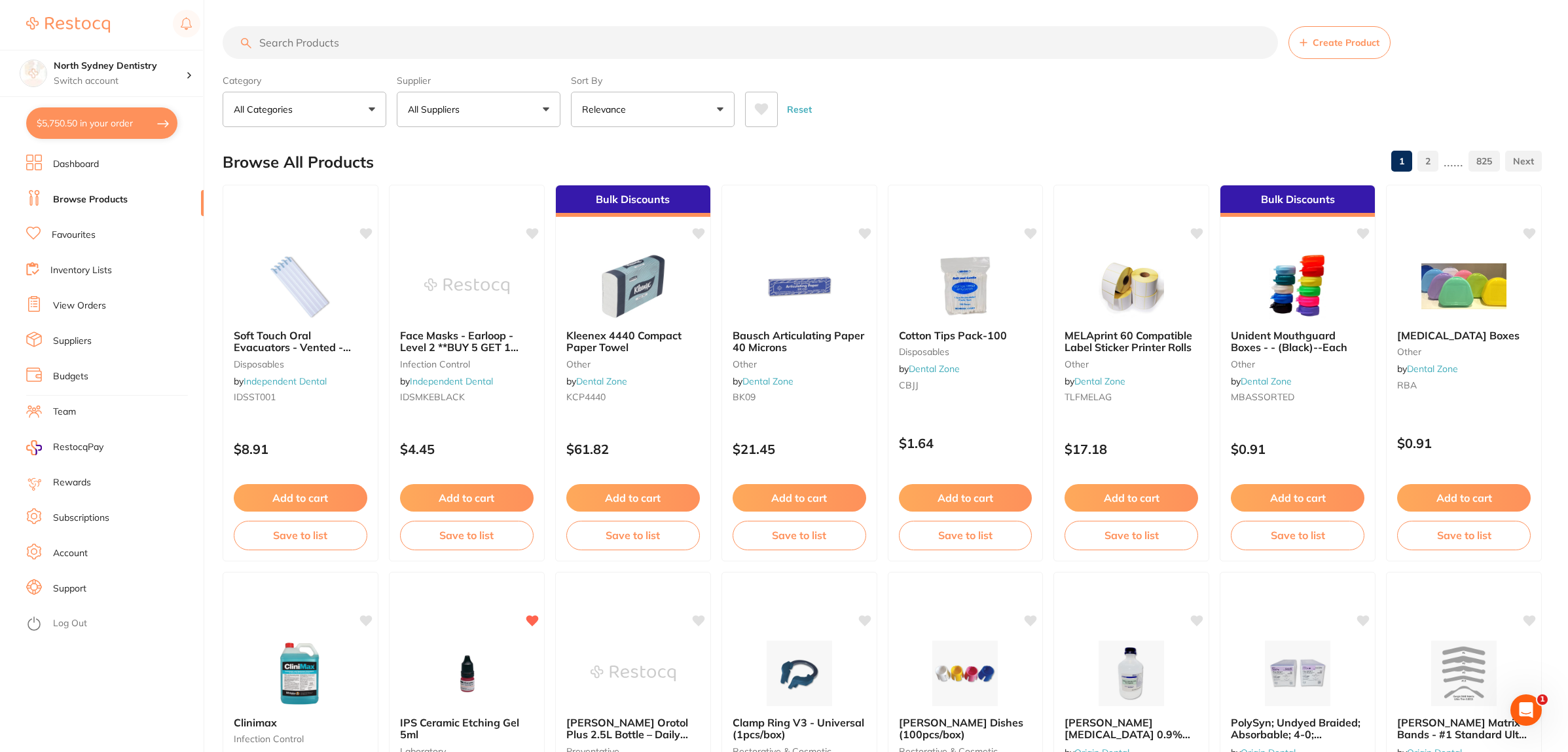
click at [367, 34] on input "search" at bounding box center [751, 42] width 1055 height 32
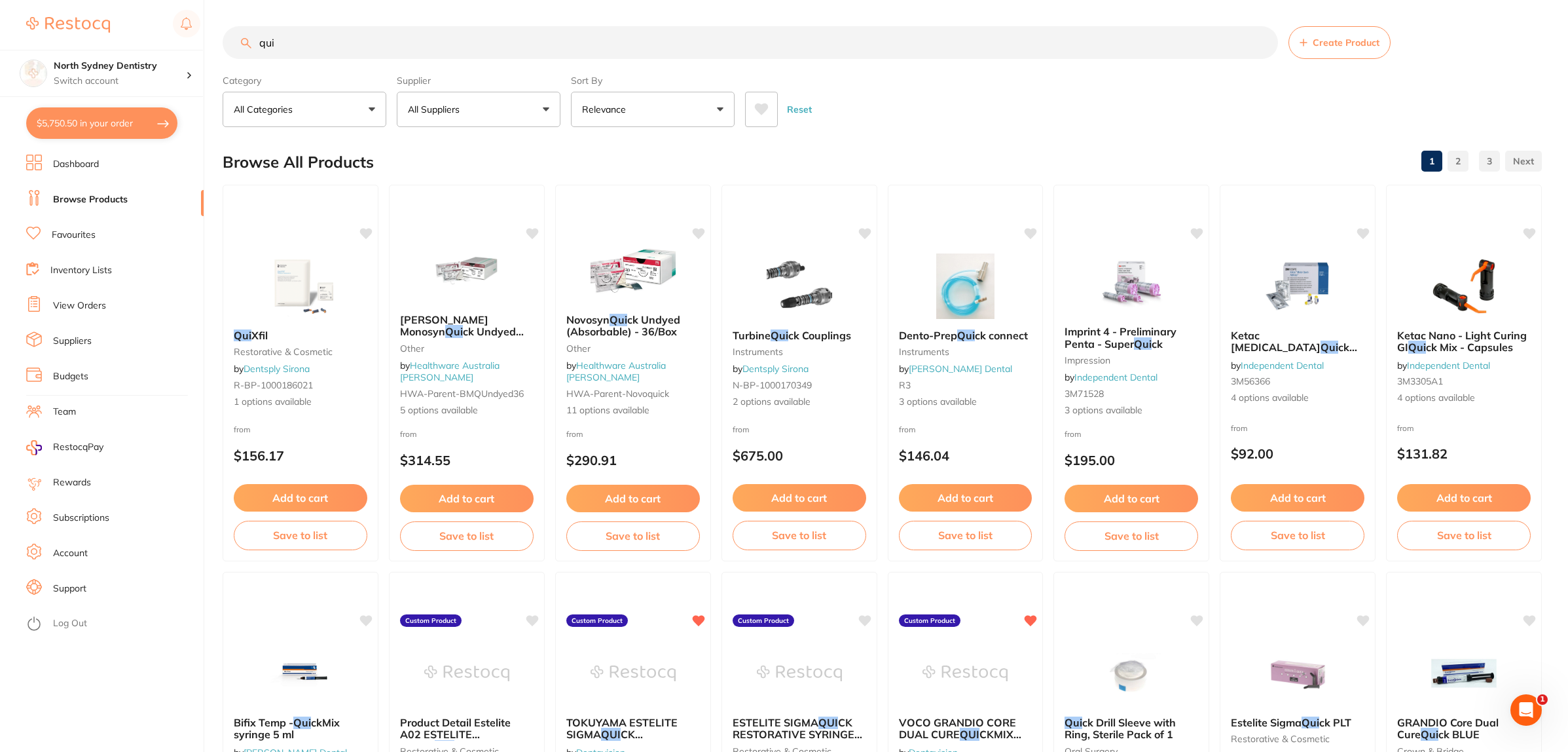
drag, startPoint x: 361, startPoint y: 50, endPoint x: 145, endPoint y: 49, distance: 216.0
click at [145, 49] on div "$5,750.50 North Sydney Dentistry Switch account [GEOGRAPHIC_DATA] Dentistry $5,…" at bounding box center [784, 376] width 1568 height 752
paste input "QwikStrip"
type input "QwikStrip"
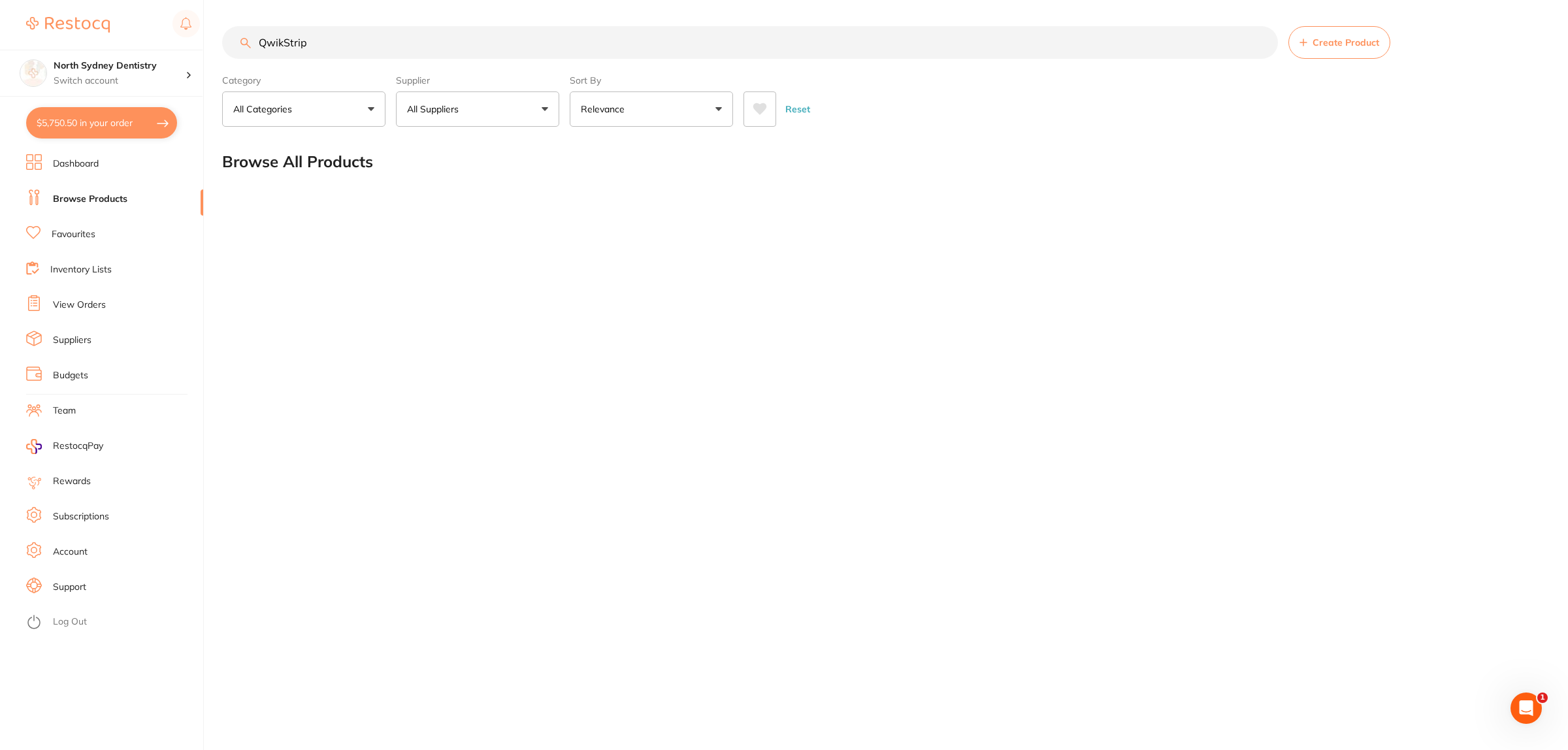
click at [1353, 32] on button "Create Product" at bounding box center [1339, 42] width 102 height 32
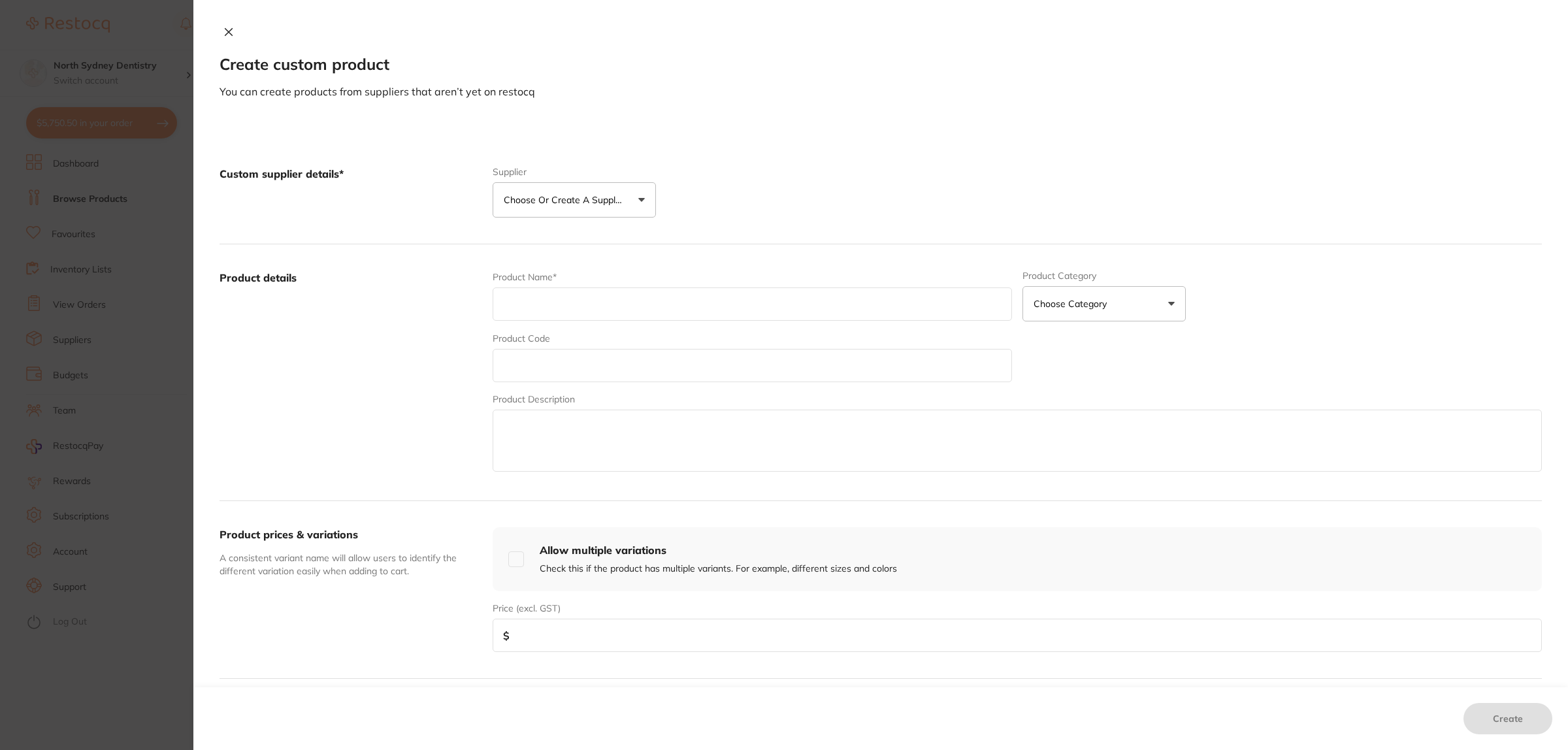
click at [591, 291] on input "text" at bounding box center [752, 304] width 520 height 33
paste input "QwikStrip"
type input "QwikStrip"
drag, startPoint x: 613, startPoint y: 301, endPoint x: 282, endPoint y: 307, distance: 331.1
click at [278, 307] on div "Product details Product Name* QwikStrip Product Category Choose Category 3d Pri…" at bounding box center [880, 372] width 1322 height 257
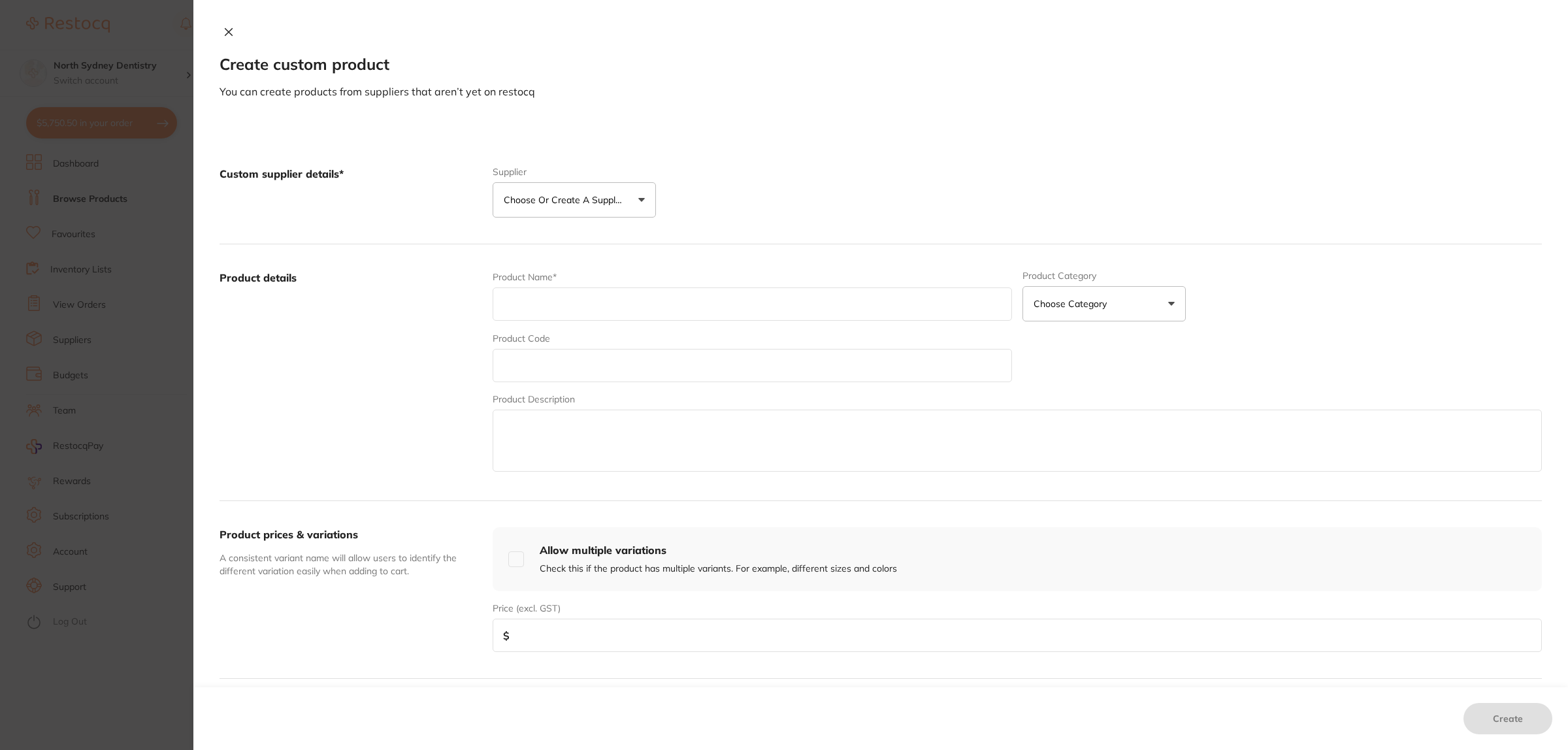
paste input "QwikStrip™ White Serrated 10 Pack .05mm"
type input "QwikStrip™ White Serrated 10 Pack .05mm"
click at [563, 367] on input "text" at bounding box center [752, 365] width 520 height 33
paste input "QS-SER"
type input "QS-SER"
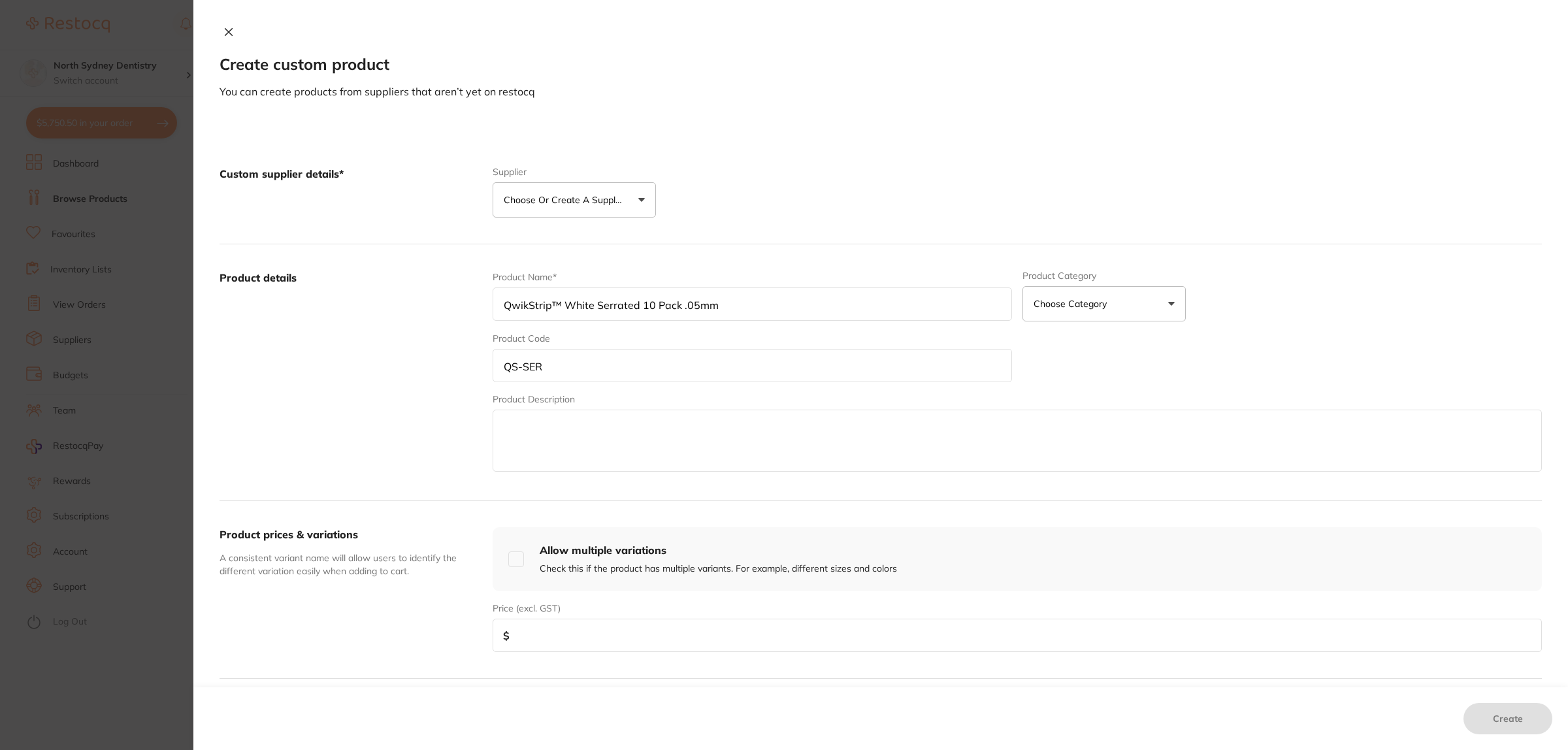
drag, startPoint x: 547, startPoint y: 431, endPoint x: 670, endPoint y: 447, distance: 124.0
click at [549, 432] on textarea at bounding box center [1017, 440] width 1049 height 62
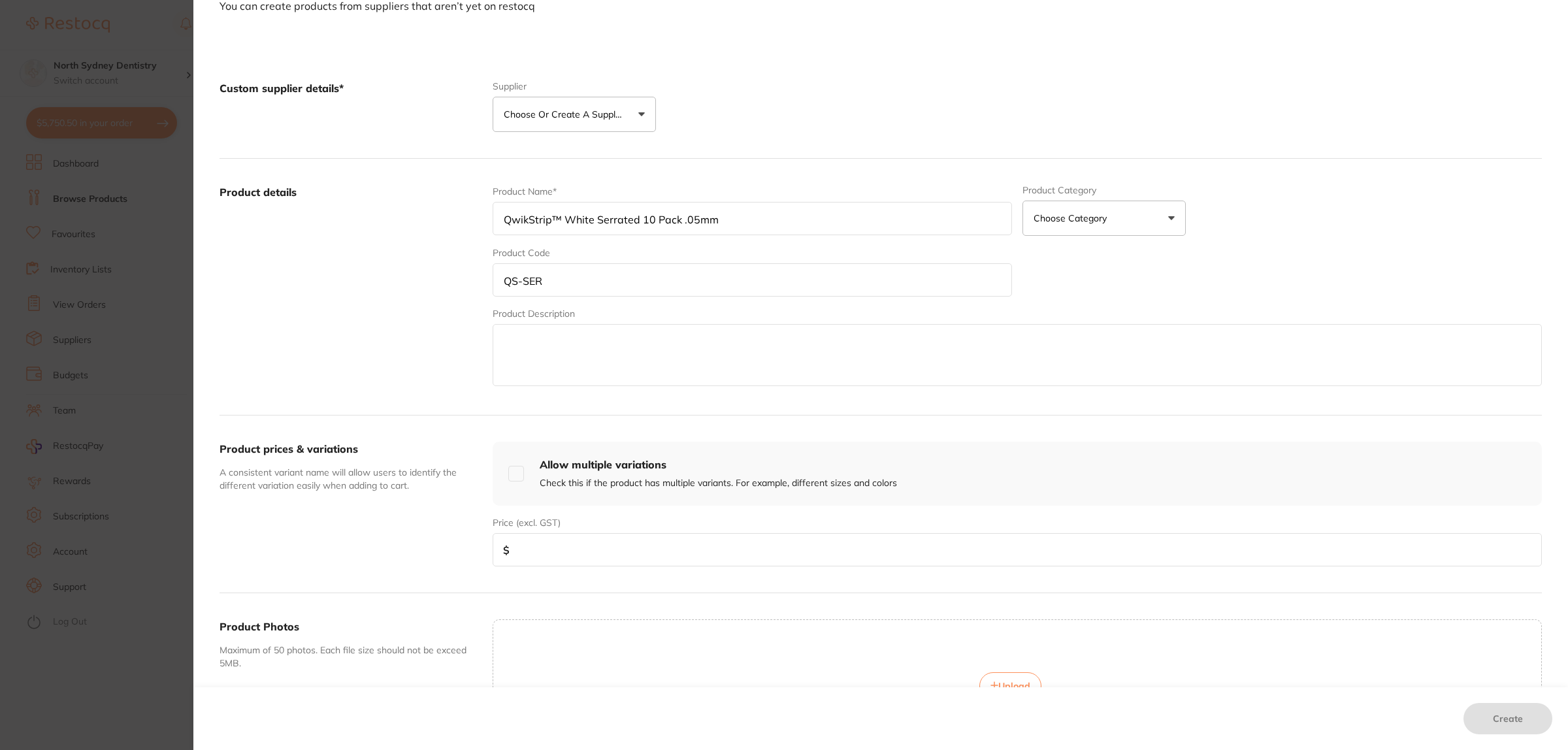
scroll to position [163, 0]
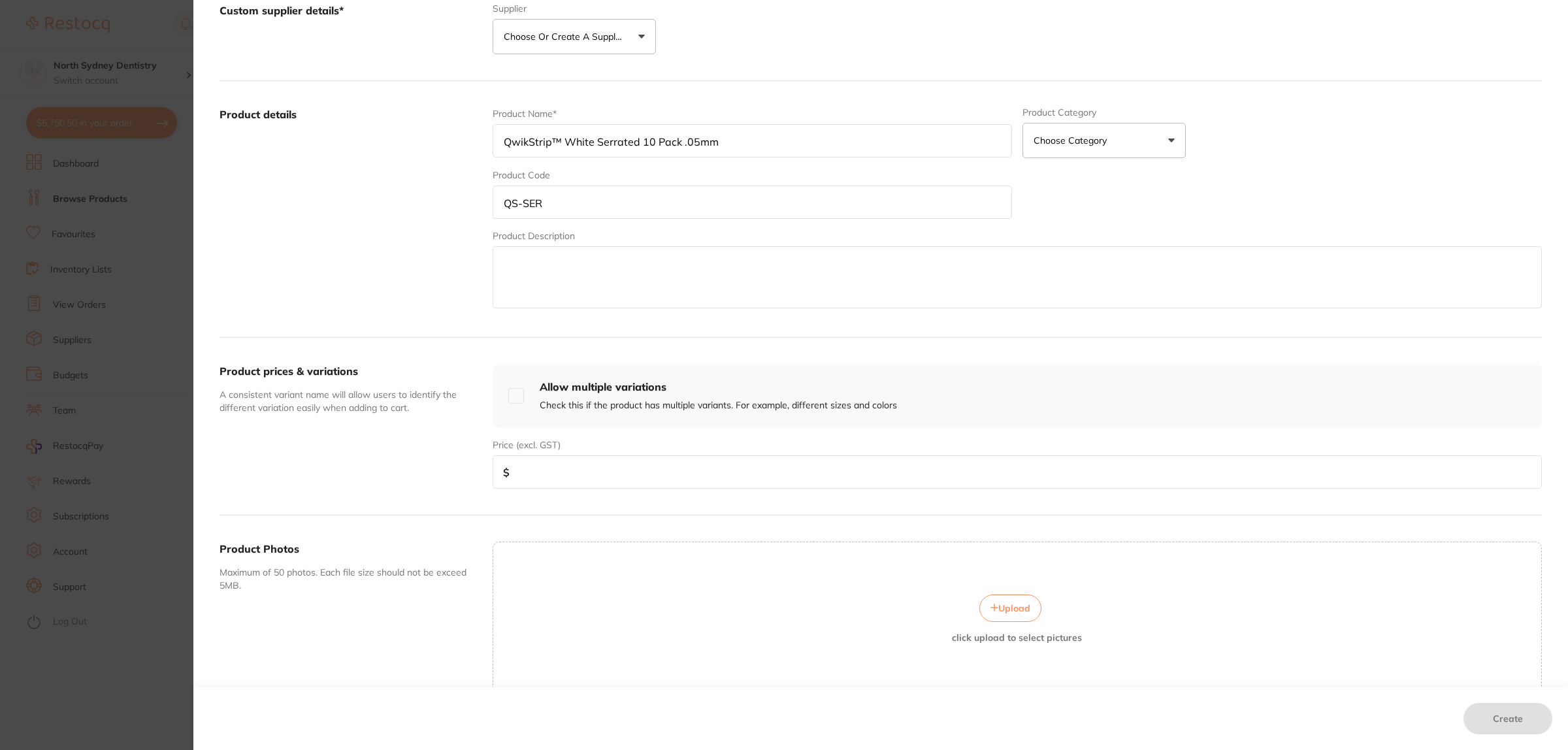
click at [606, 471] on input "number" at bounding box center [1017, 472] width 1049 height 33
type input "144"
drag, startPoint x: 565, startPoint y: 577, endPoint x: 809, endPoint y: 490, distance: 259.0
click at [571, 576] on div "Upload click upload to select pictures" at bounding box center [1017, 619] width 1049 height 154
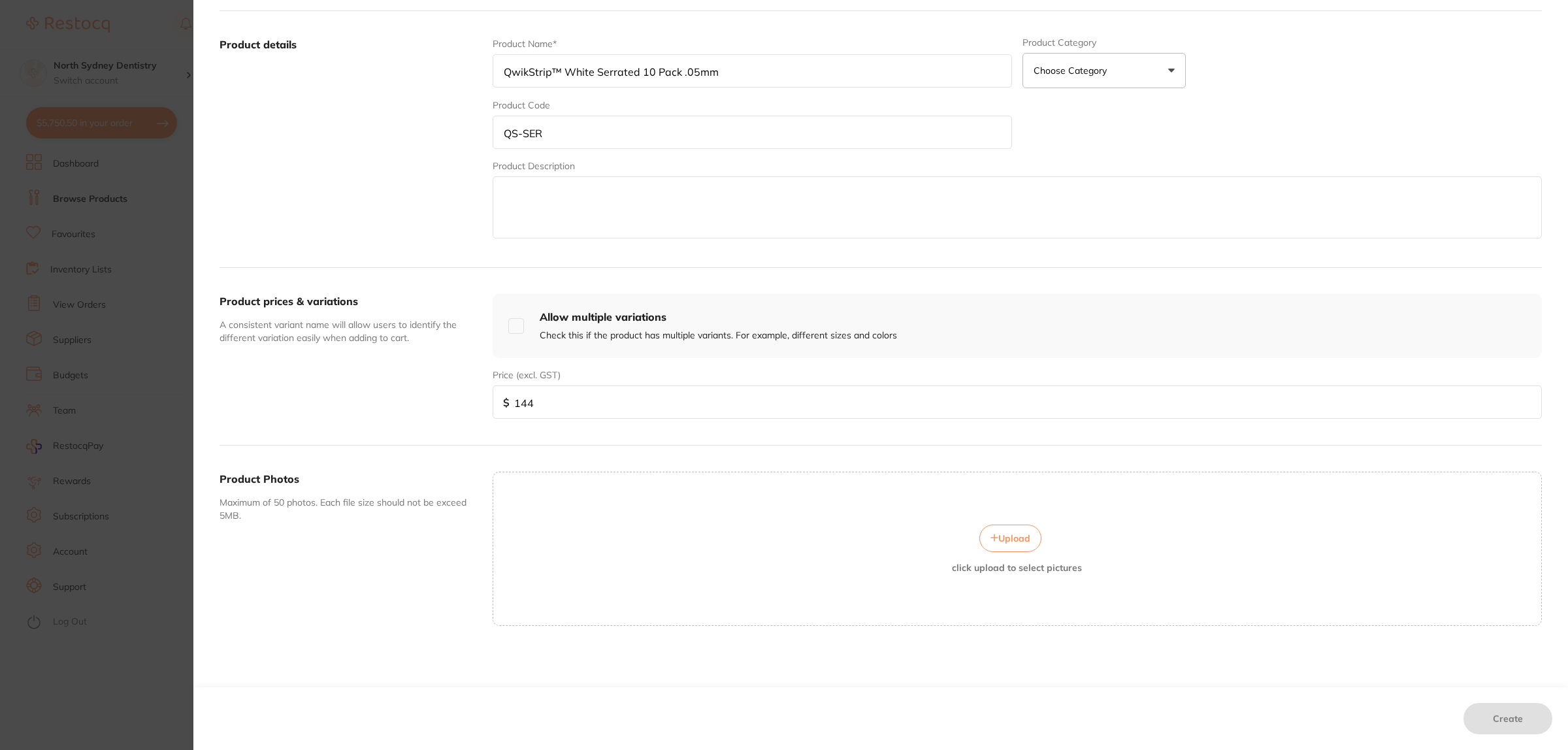
scroll to position [0, 0]
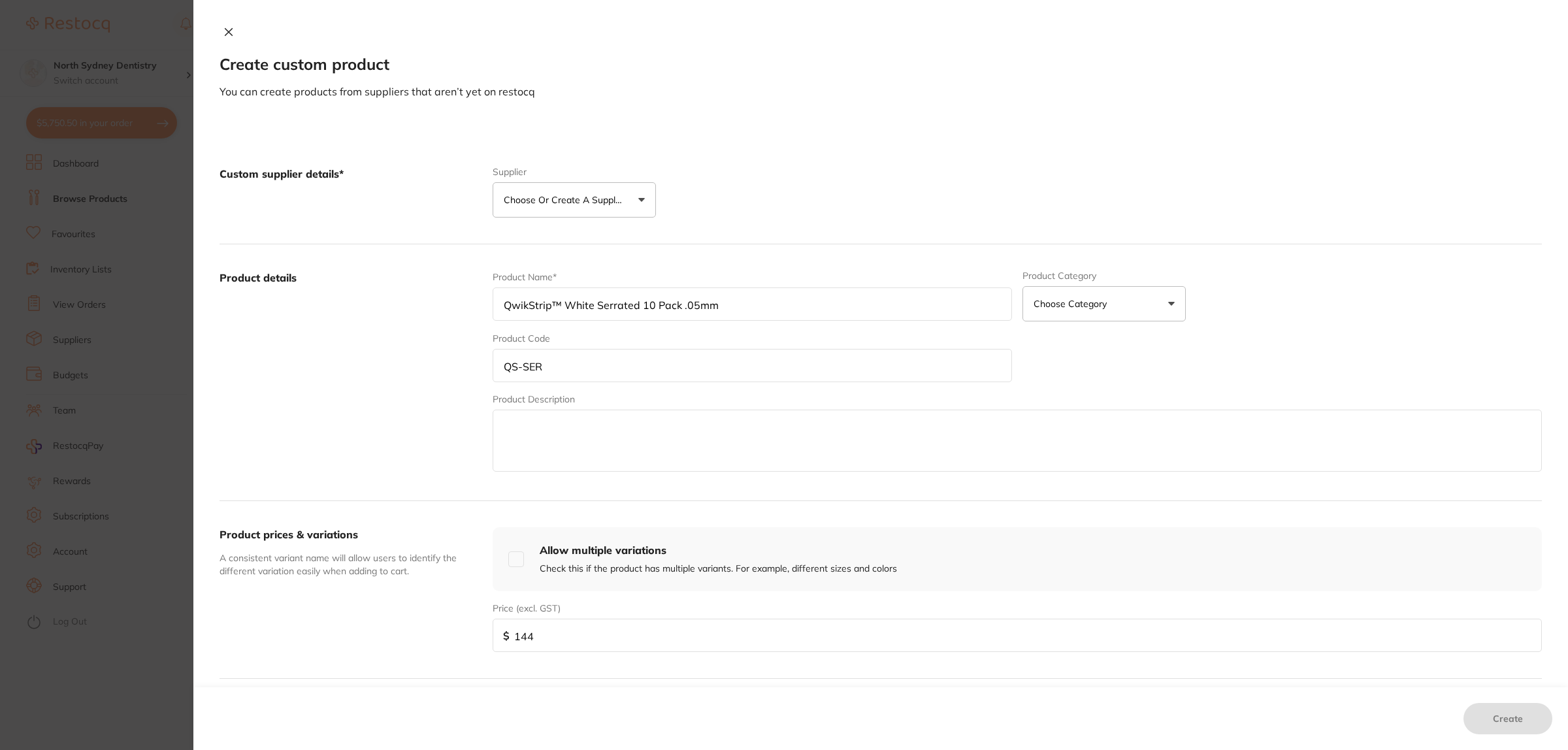
click at [1085, 310] on p "Choose Category" at bounding box center [1073, 303] width 78 height 13
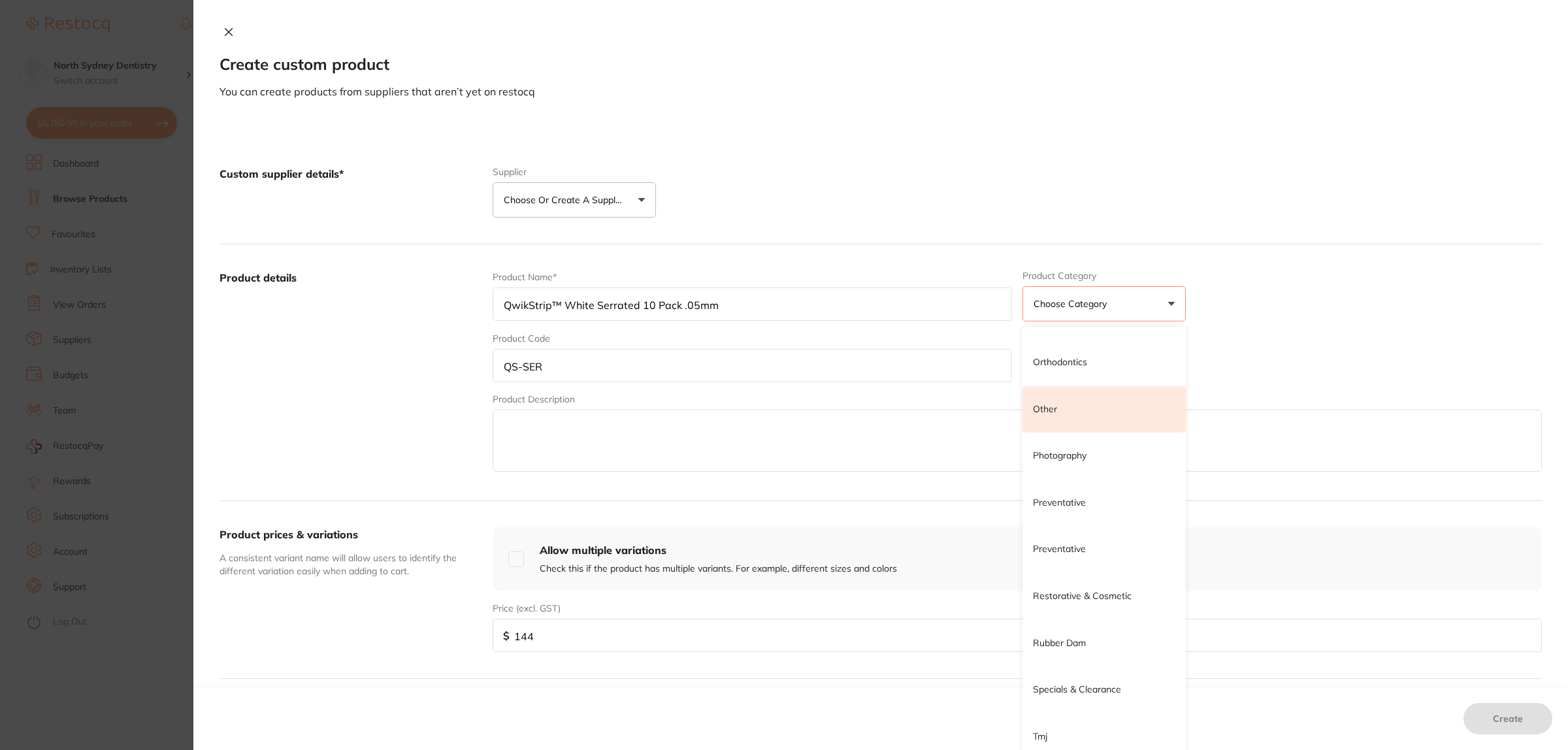
scroll to position [982, 0]
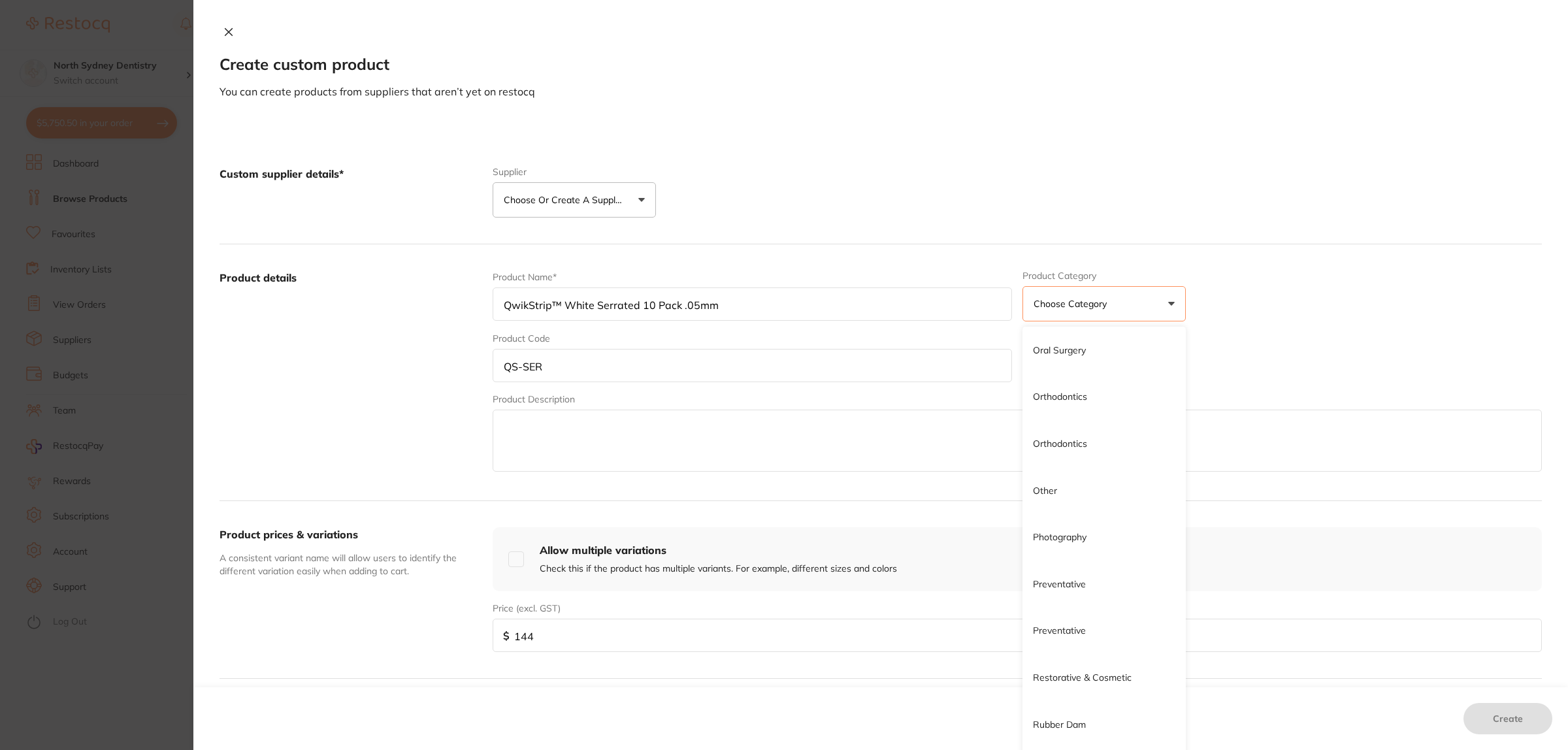
drag, startPoint x: 1072, startPoint y: 507, endPoint x: 1079, endPoint y: 495, distance: 13.9
click at [1072, 506] on li "Other" at bounding box center [1103, 491] width 163 height 47
click at [1317, 308] on div "Product Name* QwikStrip™ White Serrated 10 Pack .05mm Product Category other 3d…" at bounding box center [1017, 372] width 1049 height 204
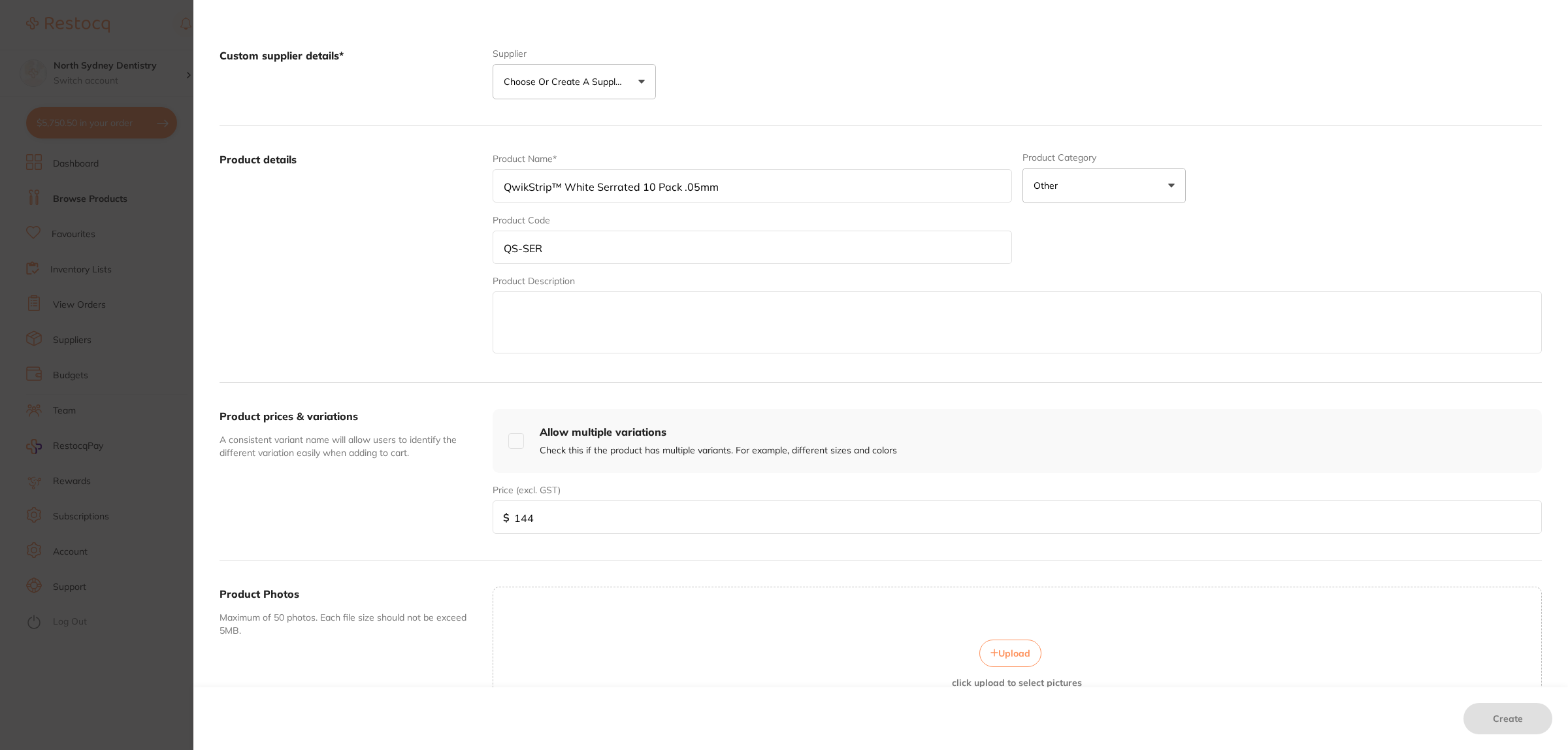
scroll to position [237, 0]
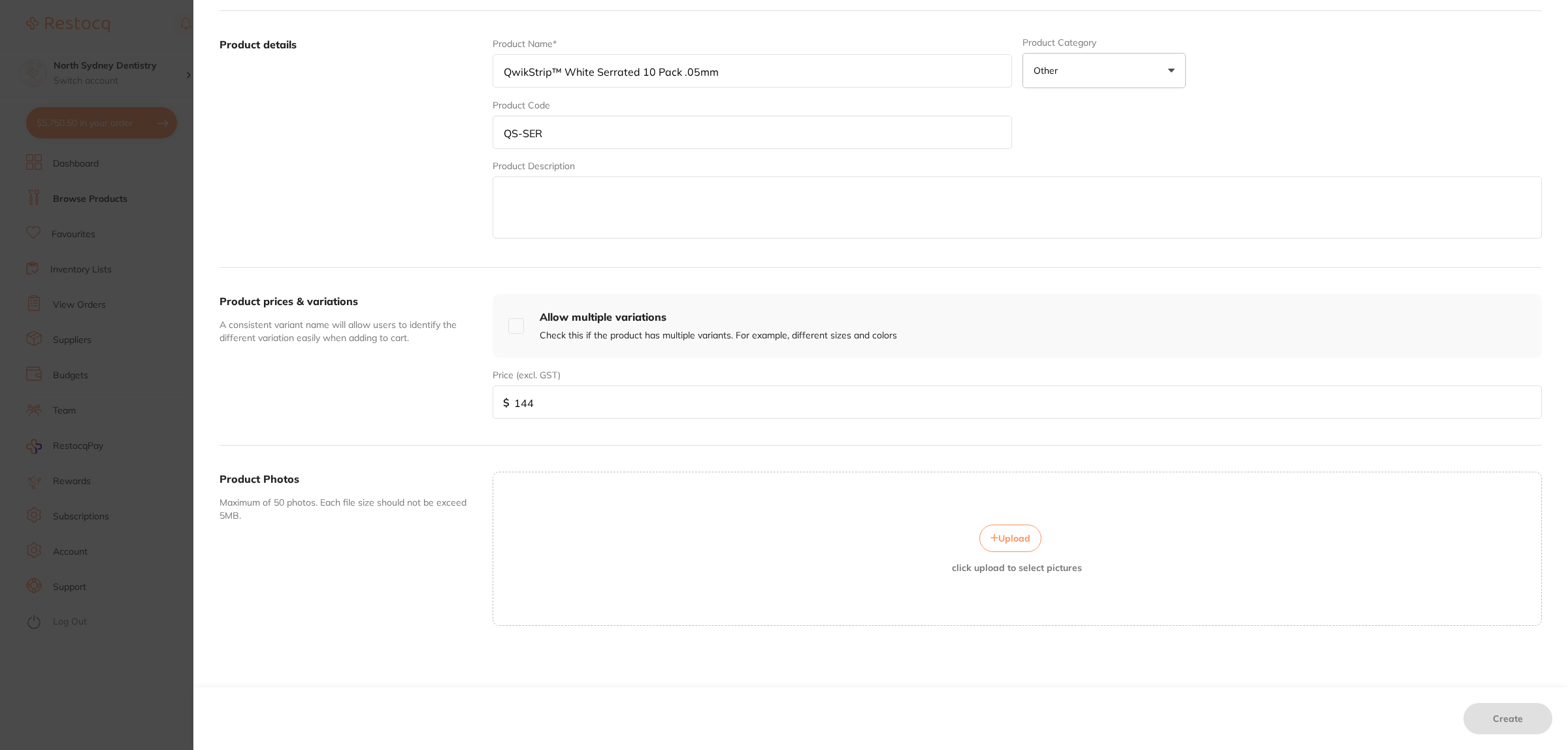
click at [1161, 557] on div "Upload click upload to select pictures" at bounding box center [1017, 548] width 1048 height 48
click at [582, 215] on textarea at bounding box center [1017, 207] width 1049 height 62
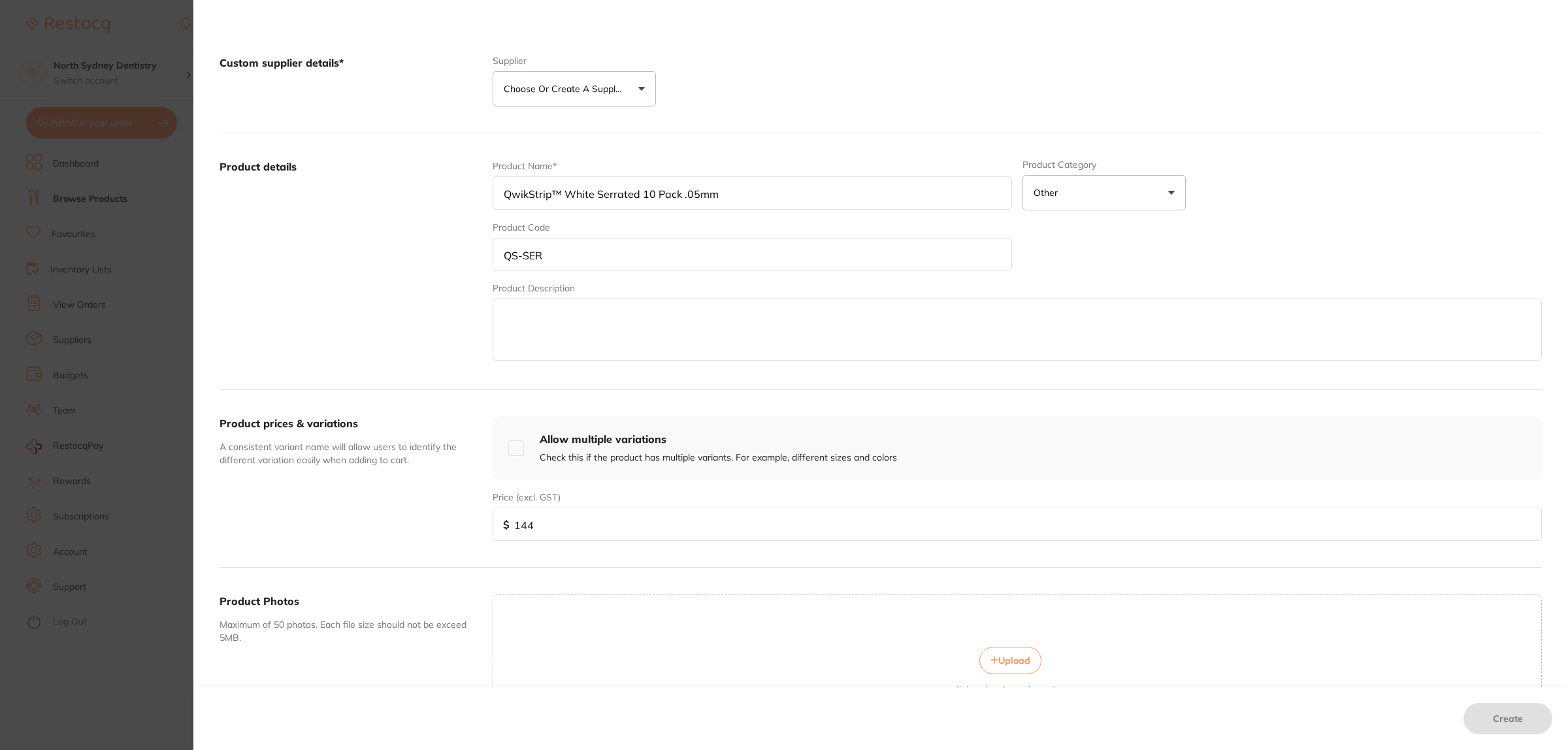
scroll to position [0, 0]
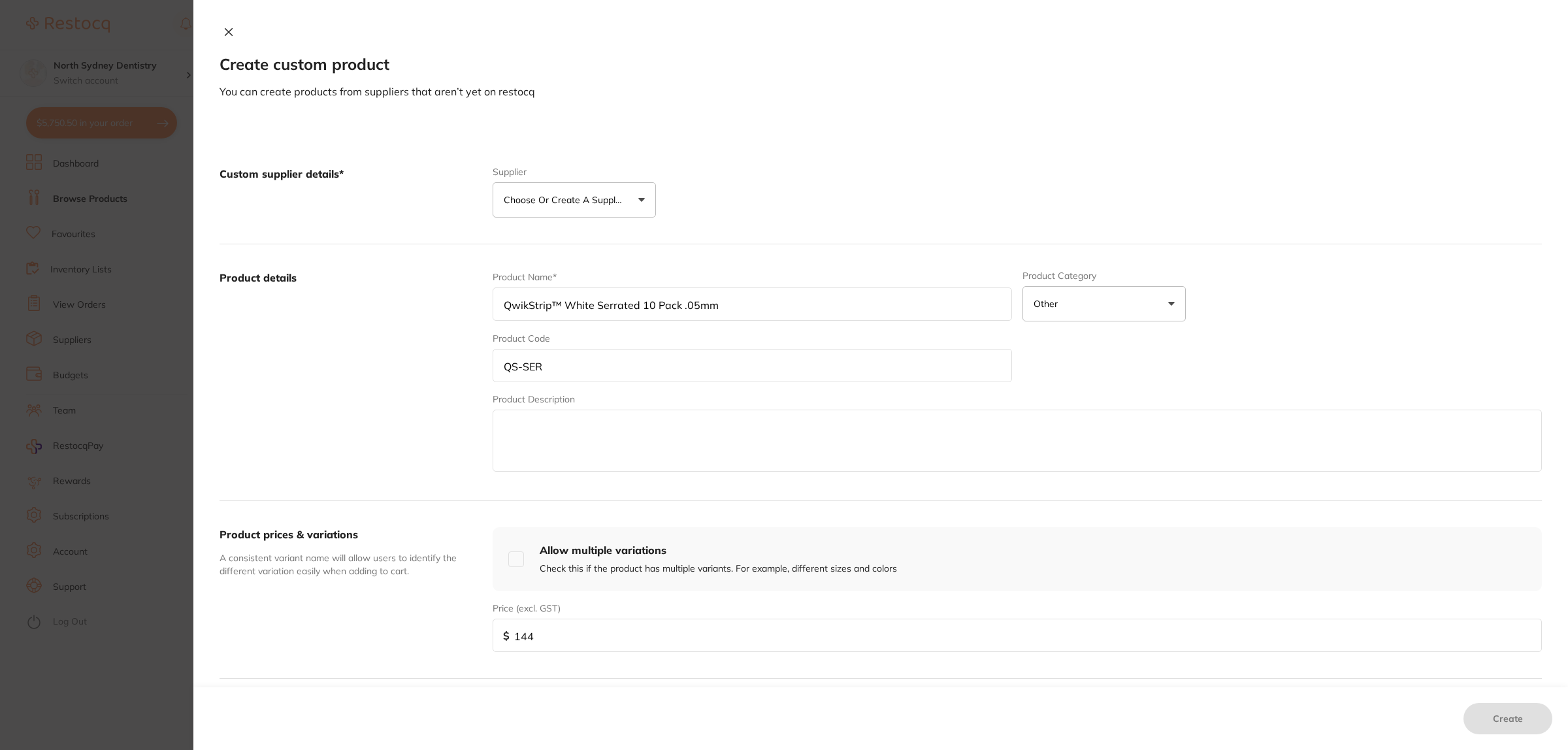
drag, startPoint x: 582, startPoint y: 184, endPoint x: 586, endPoint y: 208, distance: 24.3
click at [583, 187] on button "Choose or create a supplier" at bounding box center [574, 200] width 163 height 35
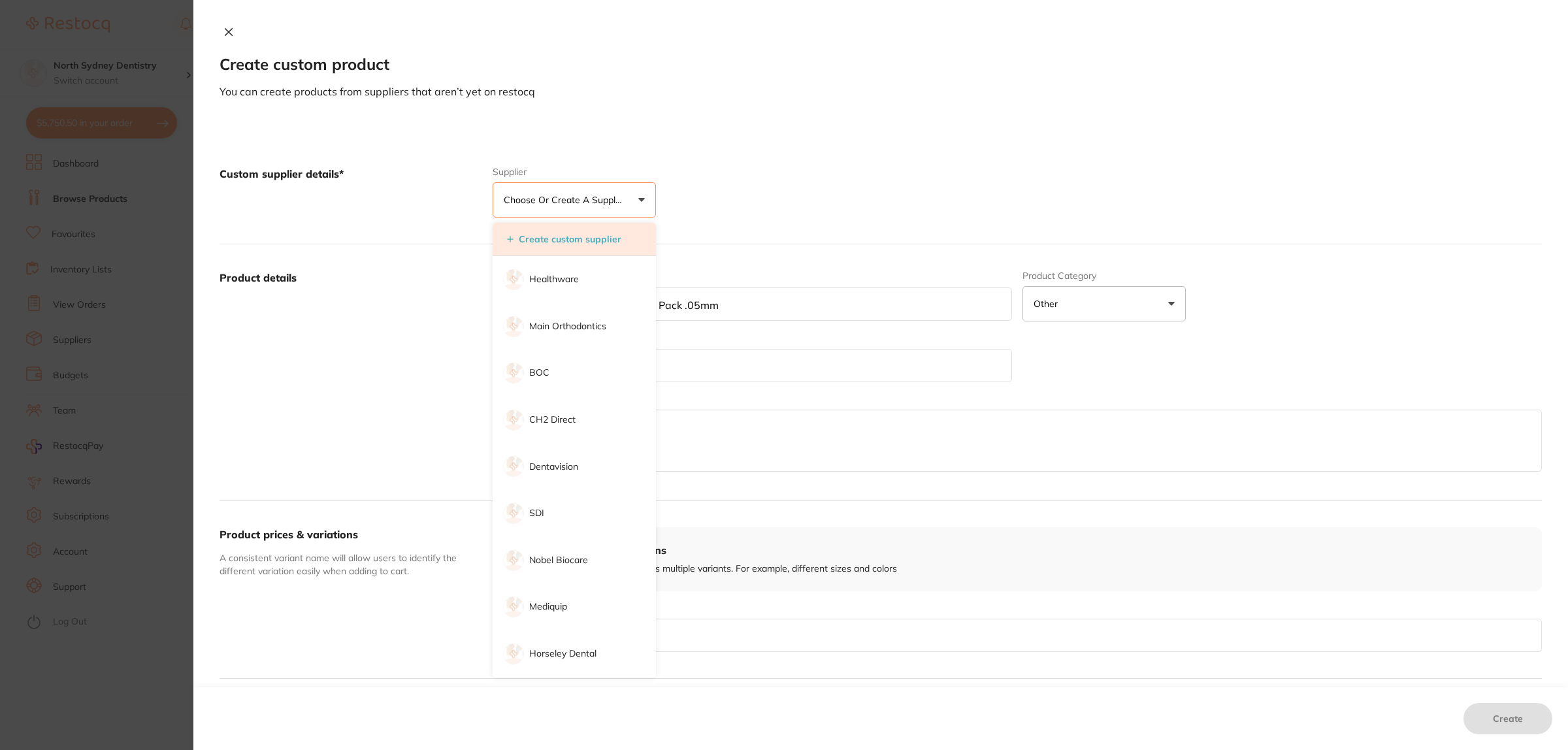
click at [562, 239] on button "Create custom supplier" at bounding box center [564, 239] width 122 height 12
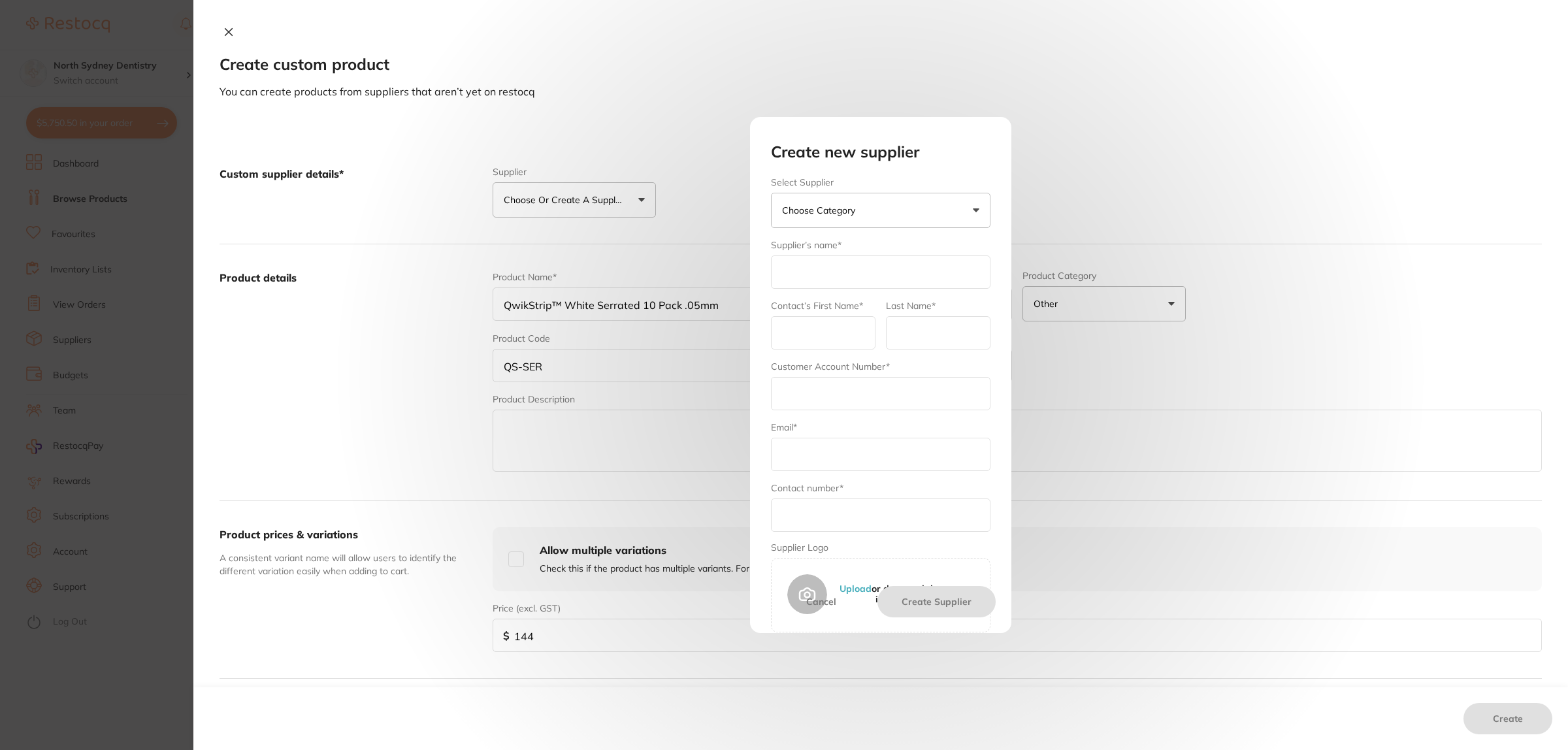
click at [831, 216] on p "Choose Category" at bounding box center [821, 210] width 78 height 13
click at [829, 211] on p "Choose Category" at bounding box center [821, 210] width 78 height 13
drag, startPoint x: 807, startPoint y: 272, endPoint x: 825, endPoint y: 266, distance: 19.0
click at [807, 272] on input "text" at bounding box center [880, 272] width 220 height 33
click at [841, 212] on p "Choose Category" at bounding box center [821, 210] width 78 height 13
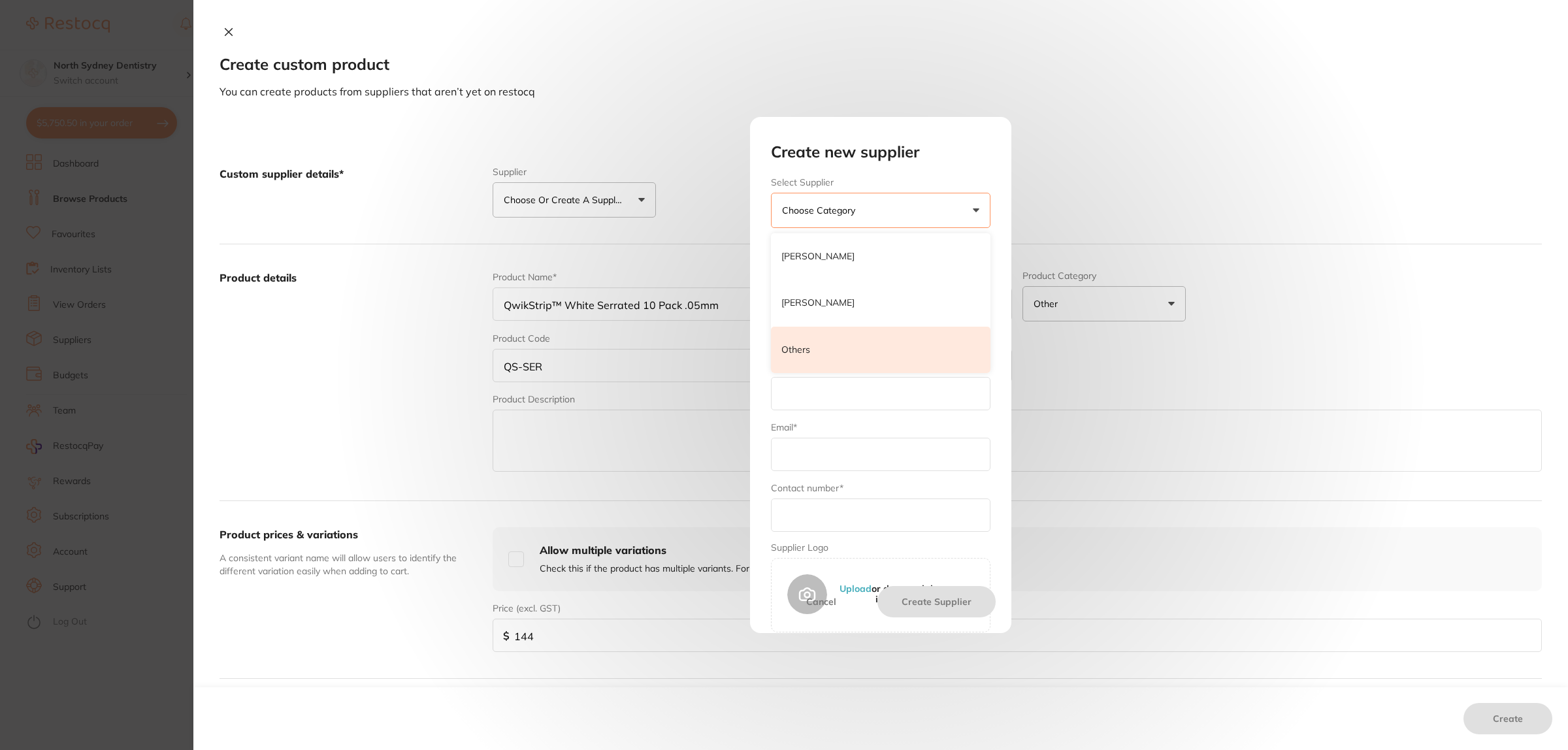
click at [821, 361] on li "Others" at bounding box center [880, 350] width 220 height 47
click at [816, 266] on input "text" at bounding box center [880, 272] width 220 height 33
type input "1122 Corp"
type input "na"
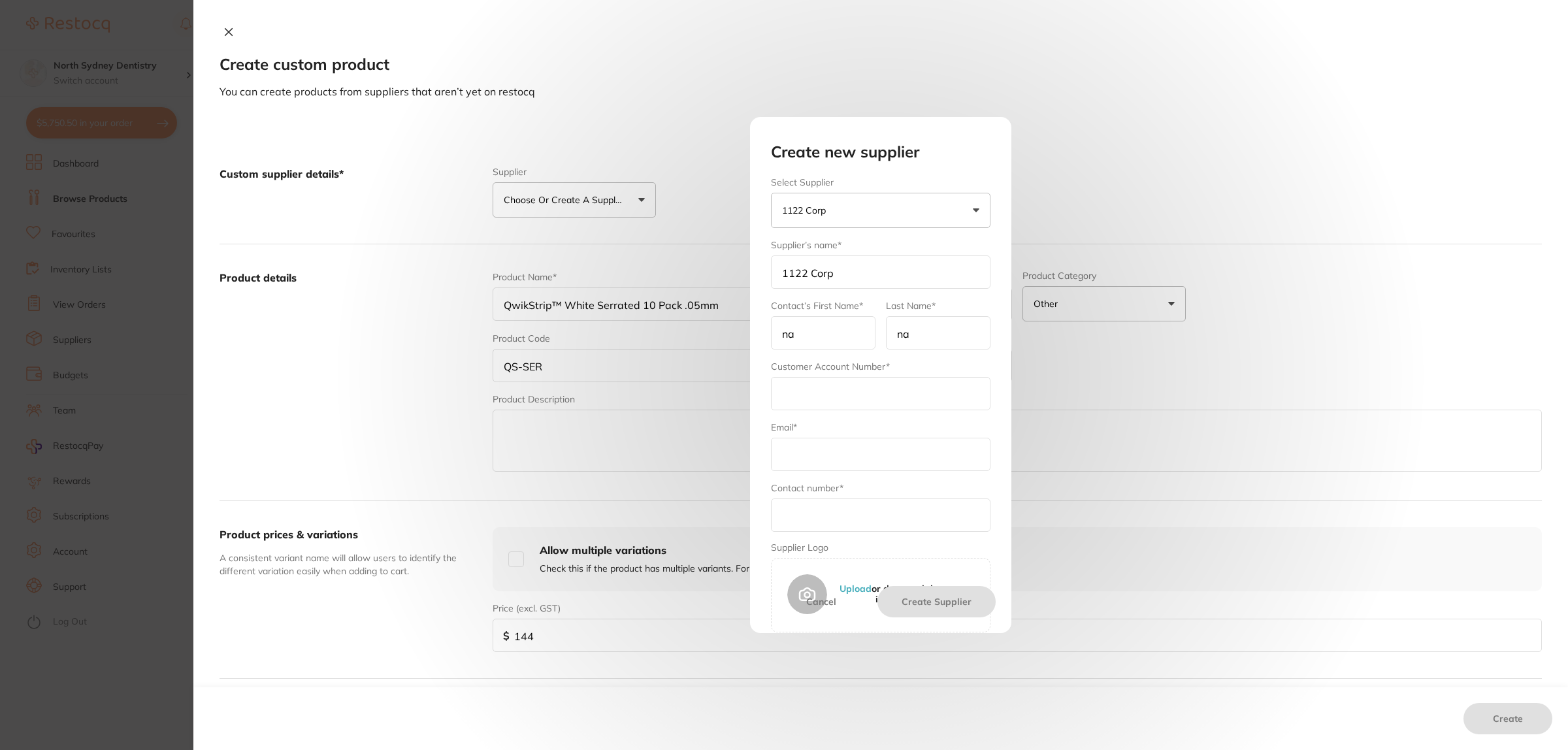
type input "a"
type input "na"
paste input "[PHONE_NUMBER]"
type input "[PHONE_NUMBER]"
click at [825, 520] on input "text" at bounding box center [880, 515] width 220 height 33
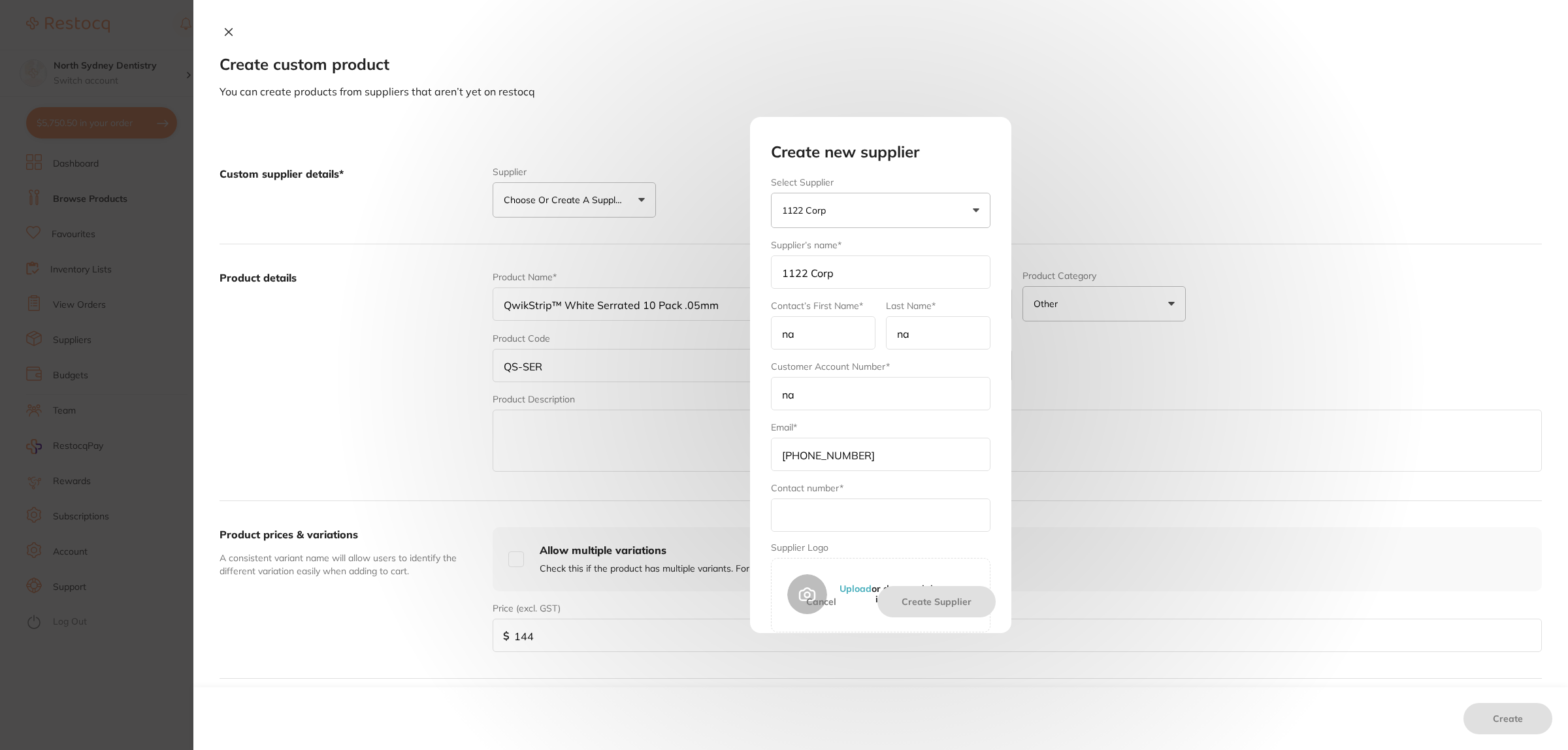
drag, startPoint x: 898, startPoint y: 460, endPoint x: 727, endPoint y: 469, distance: 171.2
click at [727, 469] on div "Create new supplier Select Supplier 1122 Corp [PERSON_NAME] [PERSON_NAME] Other…" at bounding box center [880, 375] width 1375 height 750
drag, startPoint x: 820, startPoint y: 531, endPoint x: 822, endPoint y: 518, distance: 13.2
click at [820, 530] on input "text" at bounding box center [880, 515] width 220 height 33
paste input "[PHONE_NUMBER]"
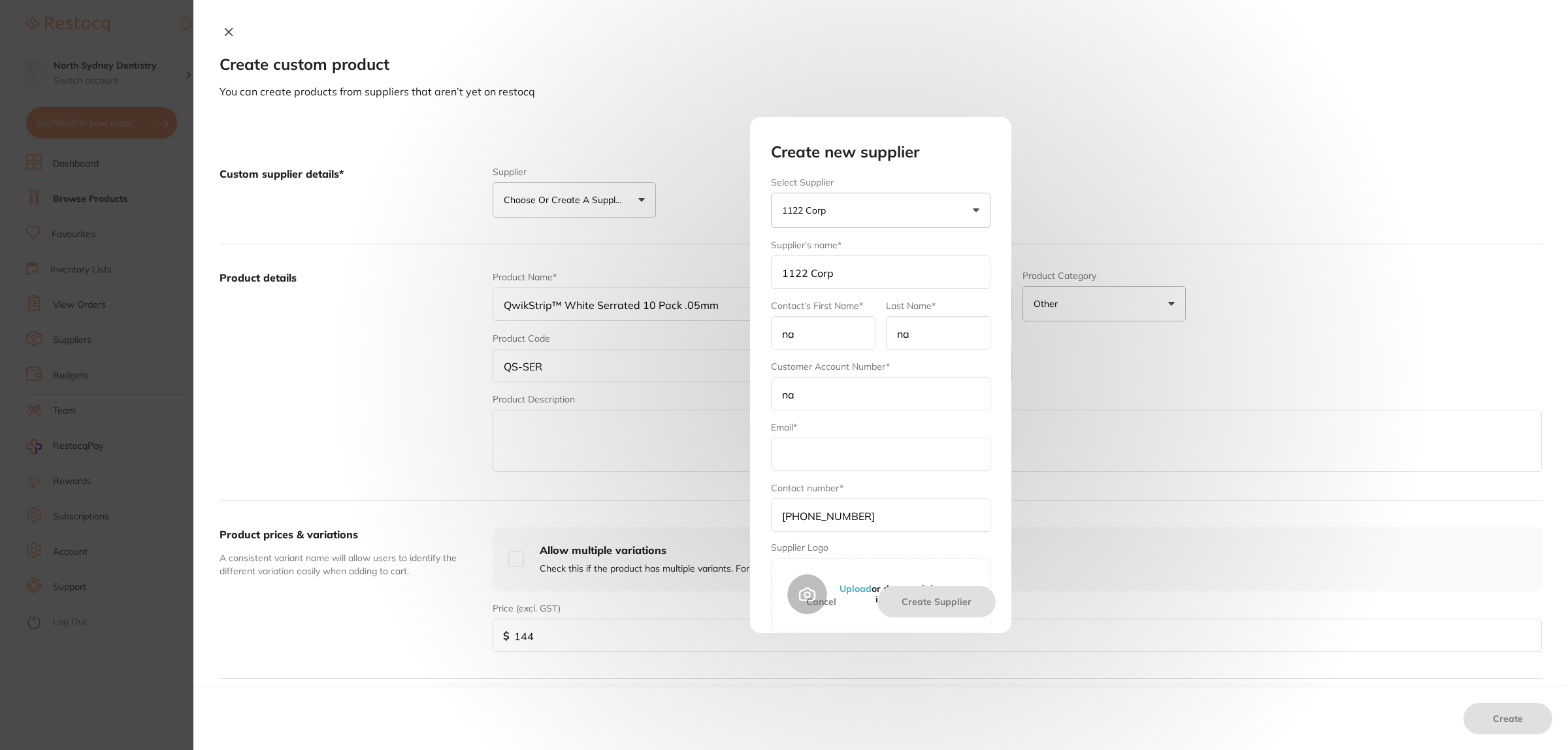
type input "[PHONE_NUMBER]"
drag, startPoint x: 829, startPoint y: 464, endPoint x: 995, endPoint y: 390, distance: 181.7
click at [836, 464] on input "text" at bounding box center [880, 454] width 220 height 33
click at [935, 595] on button "Create Supplier" at bounding box center [937, 601] width 118 height 32
click at [829, 445] on input "na" at bounding box center [880, 454] width 220 height 33
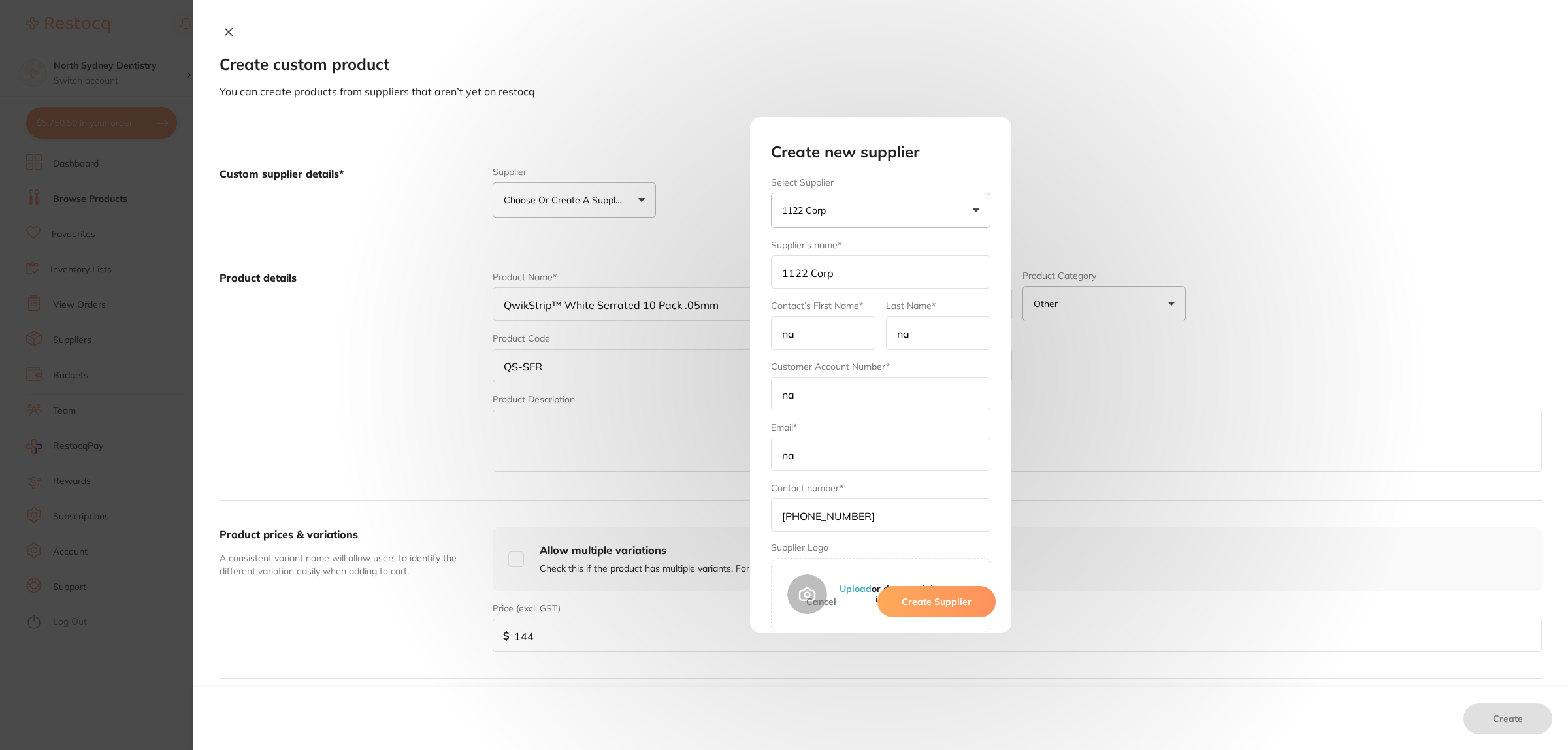
type input "n"
type input "1"
type input "[EMAIL_ADDRESS][DOMAIN_NAME]"
click at [952, 605] on button "Create Supplier" at bounding box center [937, 601] width 118 height 32
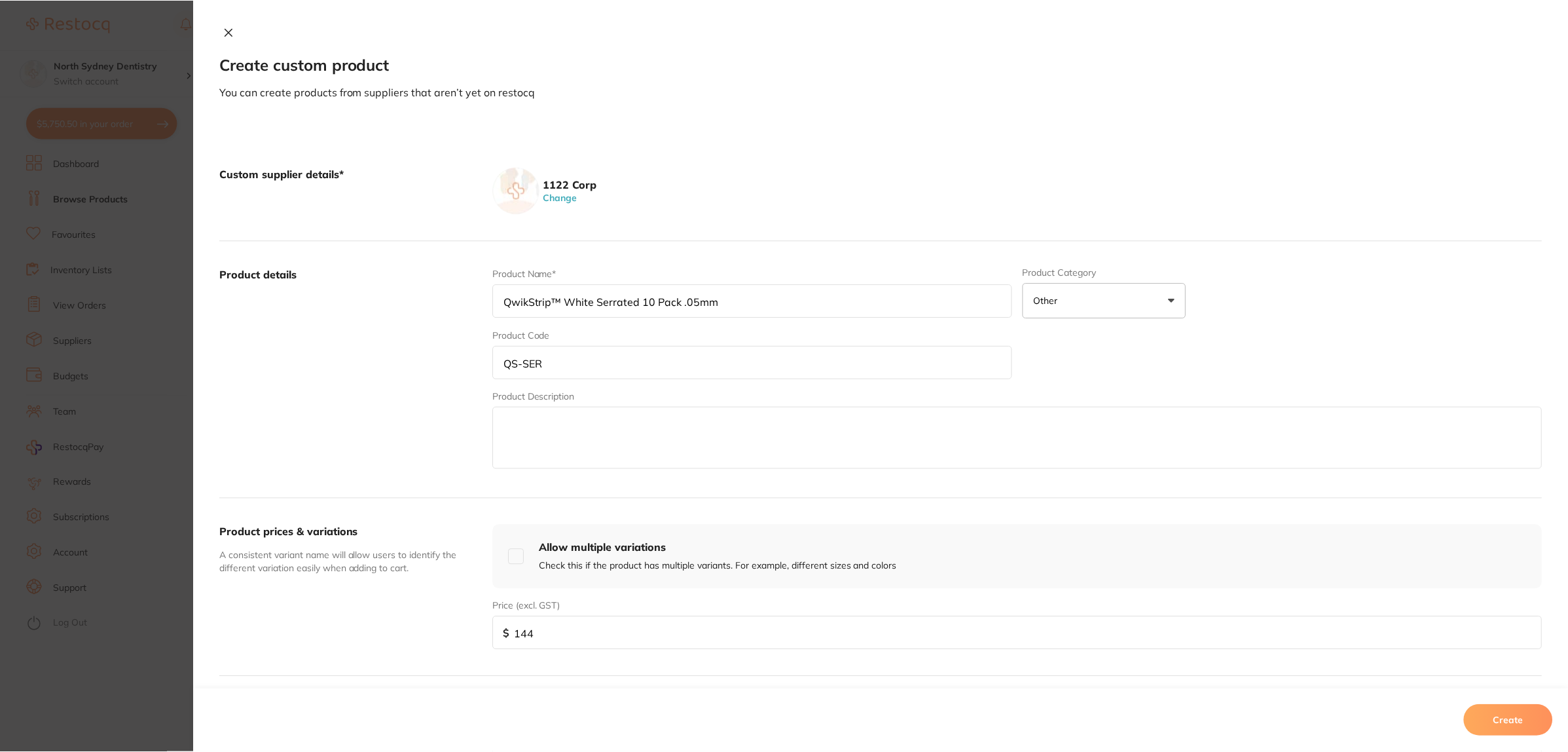
scroll to position [233, 0]
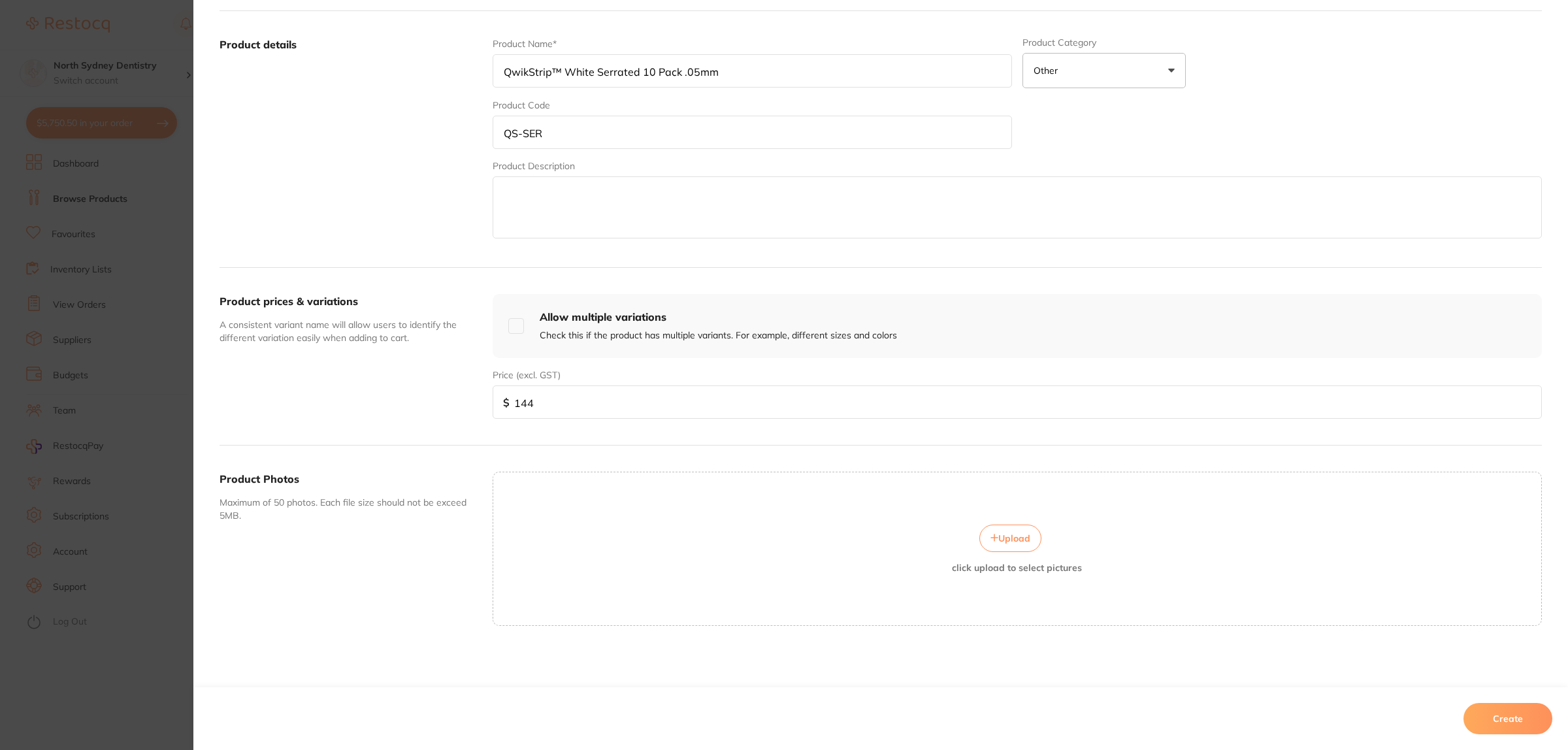
click at [1534, 707] on button "Create" at bounding box center [1507, 718] width 89 height 32
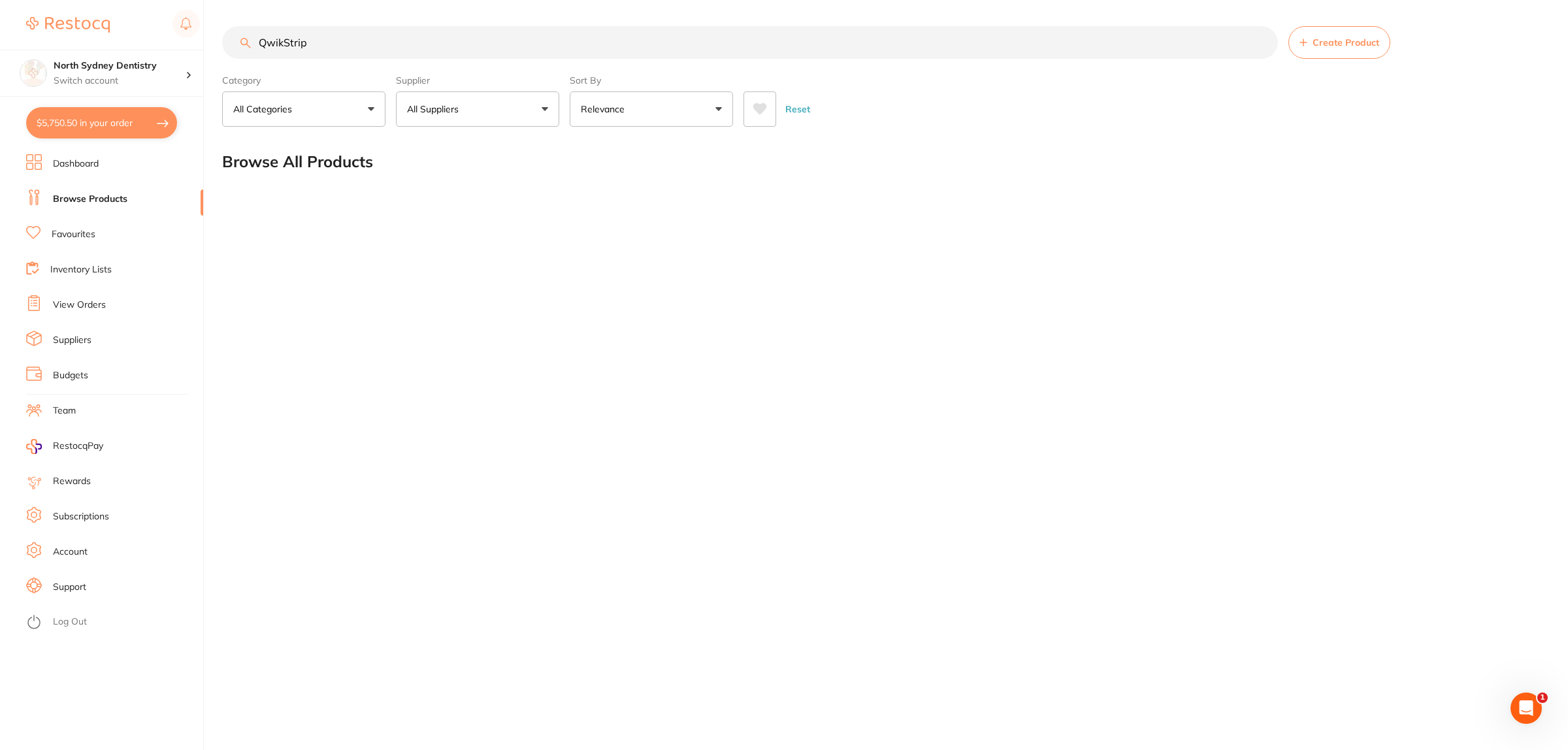
click at [431, 111] on p "All Suppliers" at bounding box center [435, 109] width 57 height 13
click at [458, 194] on li "All Suppliers" at bounding box center [478, 187] width 153 height 28
drag, startPoint x: 401, startPoint y: 34, endPoint x: 219, endPoint y: 75, distance: 186.6
click at [219, 76] on div "$5,750.50 North Sydney Dentistry Switch account [GEOGRAPHIC_DATA] Dentistry $5,…" at bounding box center [784, 375] width 1568 height 750
paste input "[PHONE_NUMBER]"
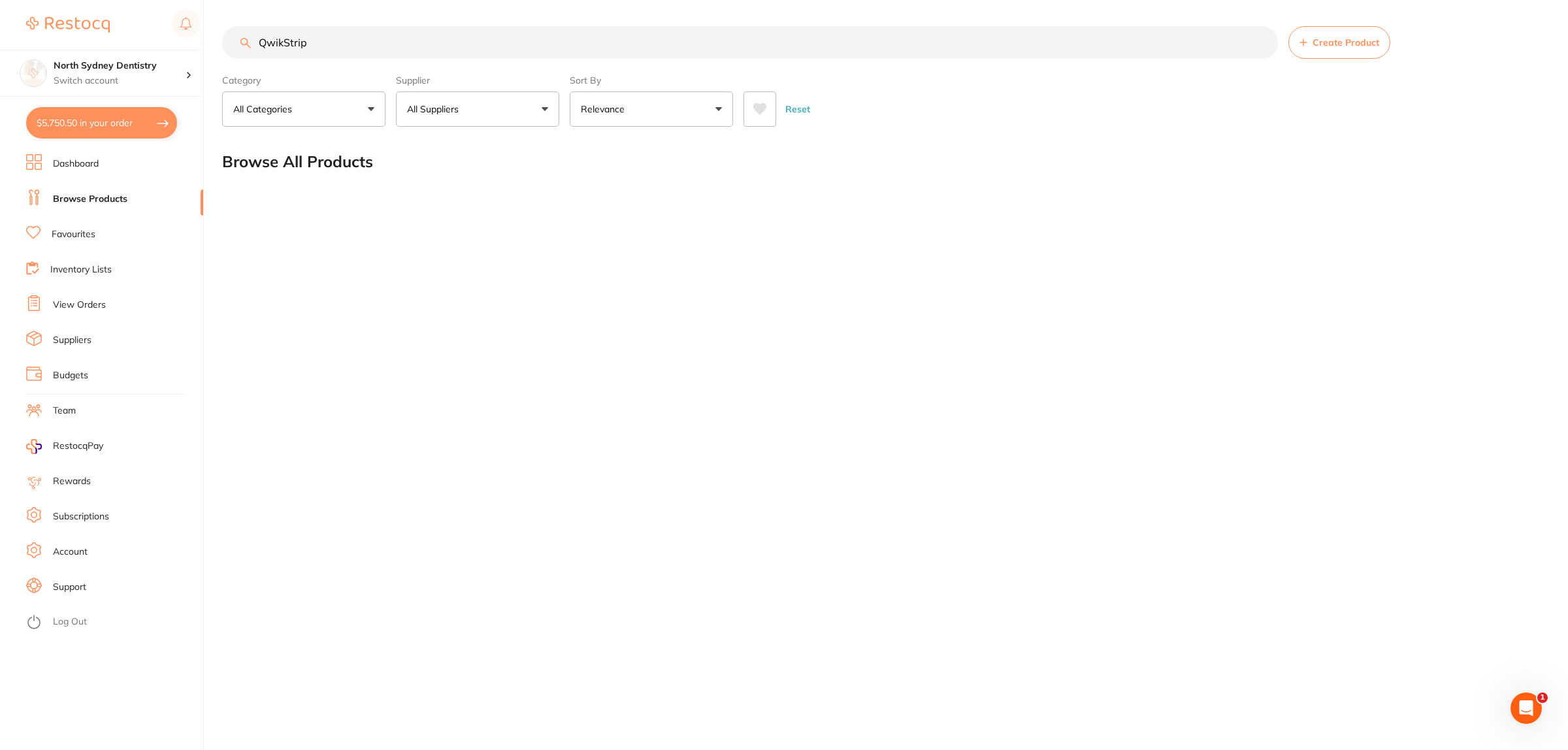
type input "[PHONE_NUMBER]"
drag, startPoint x: 441, startPoint y: 56, endPoint x: 0, endPoint y: 81, distance: 441.7
click at [0, 82] on div "$5,750.50 North Sydney Dentistry Switch account [GEOGRAPHIC_DATA] Dentistry $5,…" at bounding box center [784, 375] width 1568 height 750
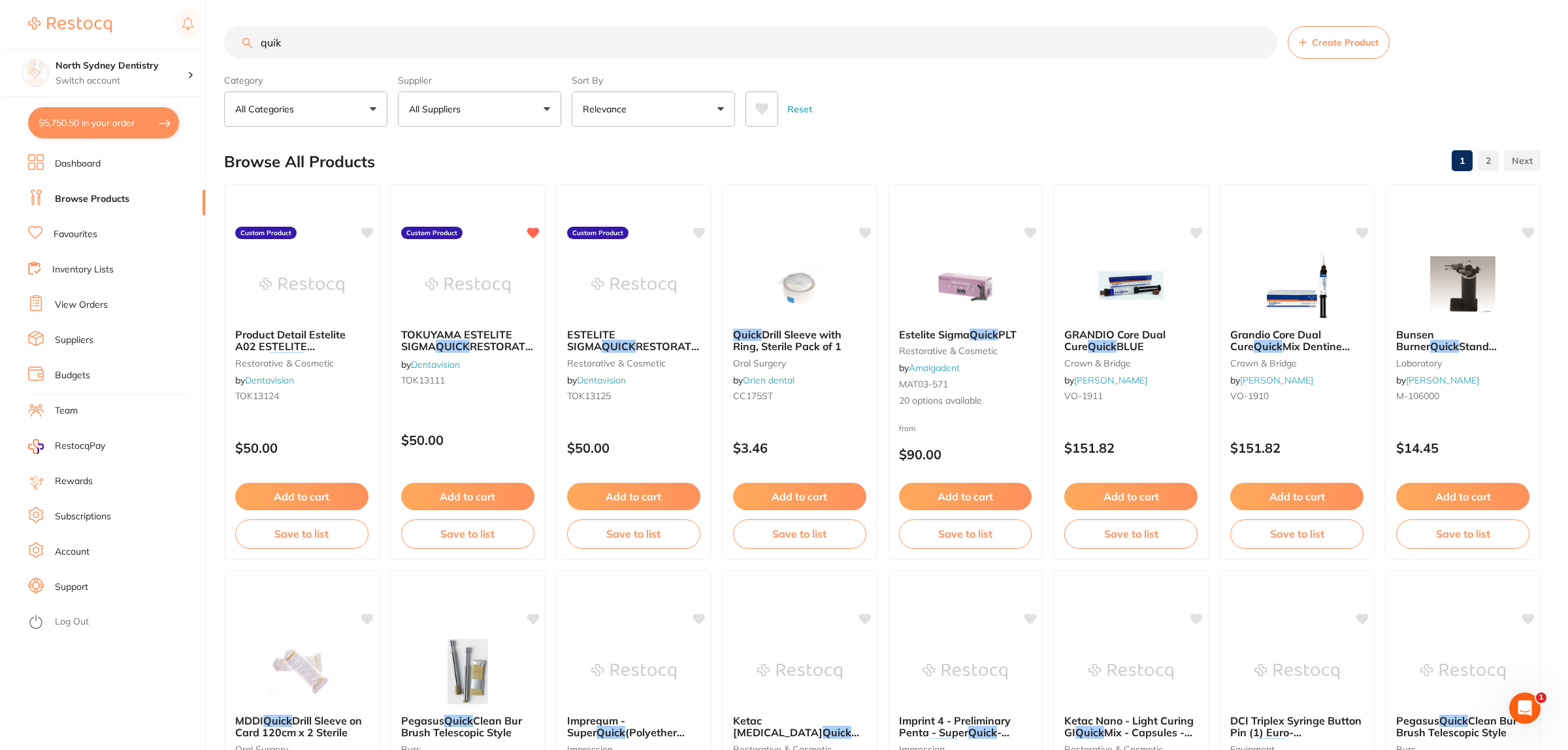
scroll to position [0, 0]
type input "quik"
click at [461, 122] on button "All Suppliers" at bounding box center [477, 109] width 163 height 35
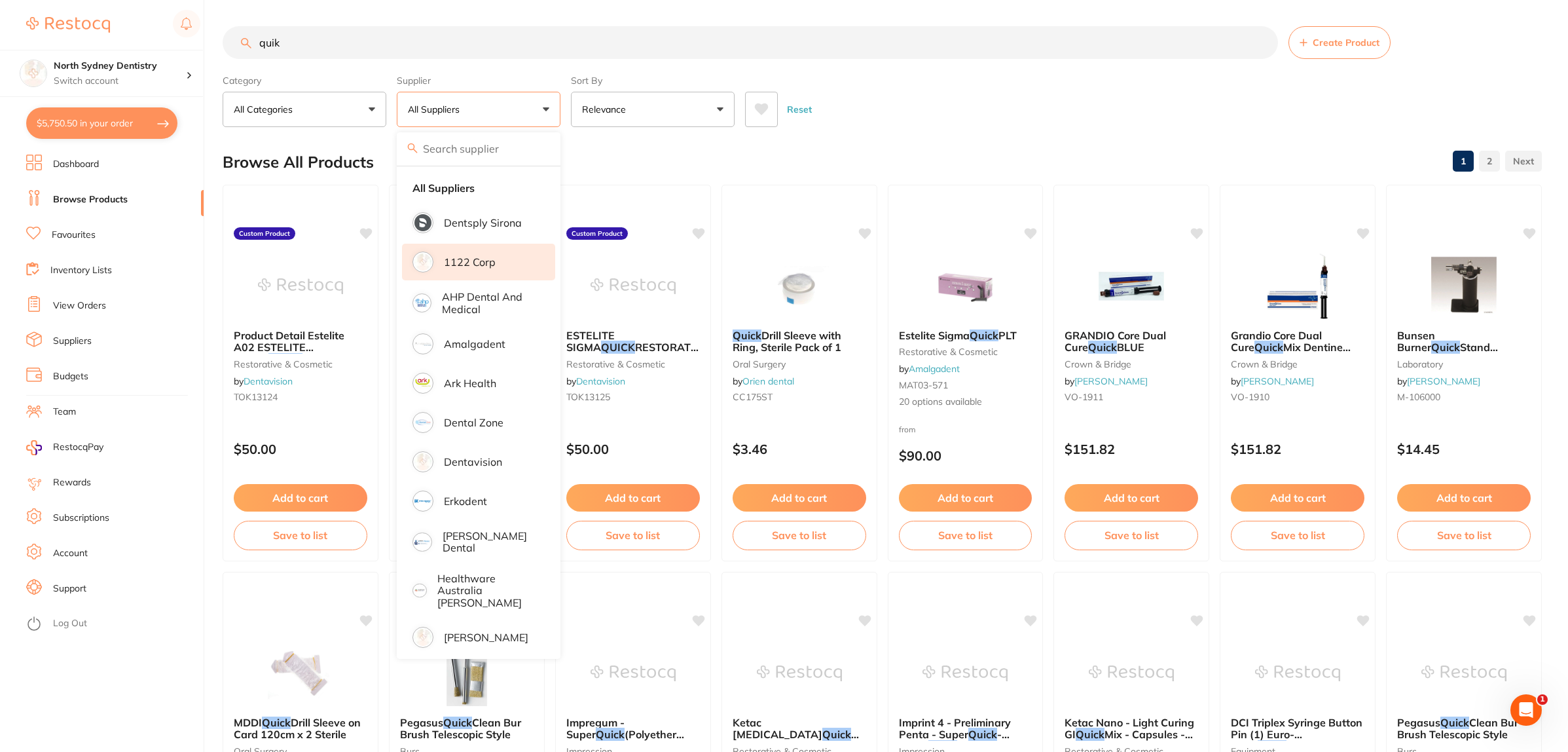
drag, startPoint x: 485, startPoint y: 256, endPoint x: 506, endPoint y: 272, distance: 26.4
click at [484, 256] on p "1122 Corp" at bounding box center [470, 261] width 52 height 12
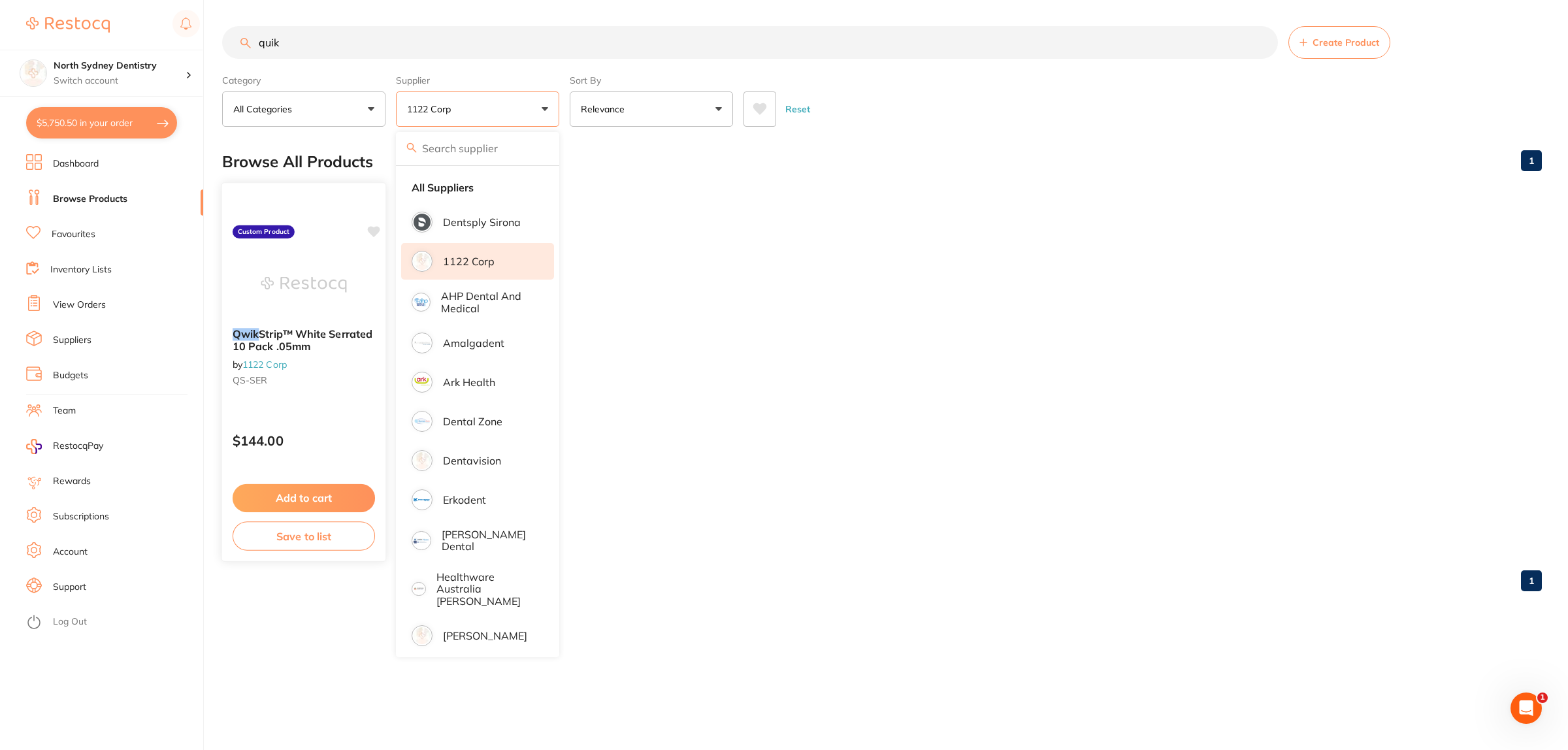
click at [284, 490] on button "Add to cart" at bounding box center [304, 497] width 142 height 28
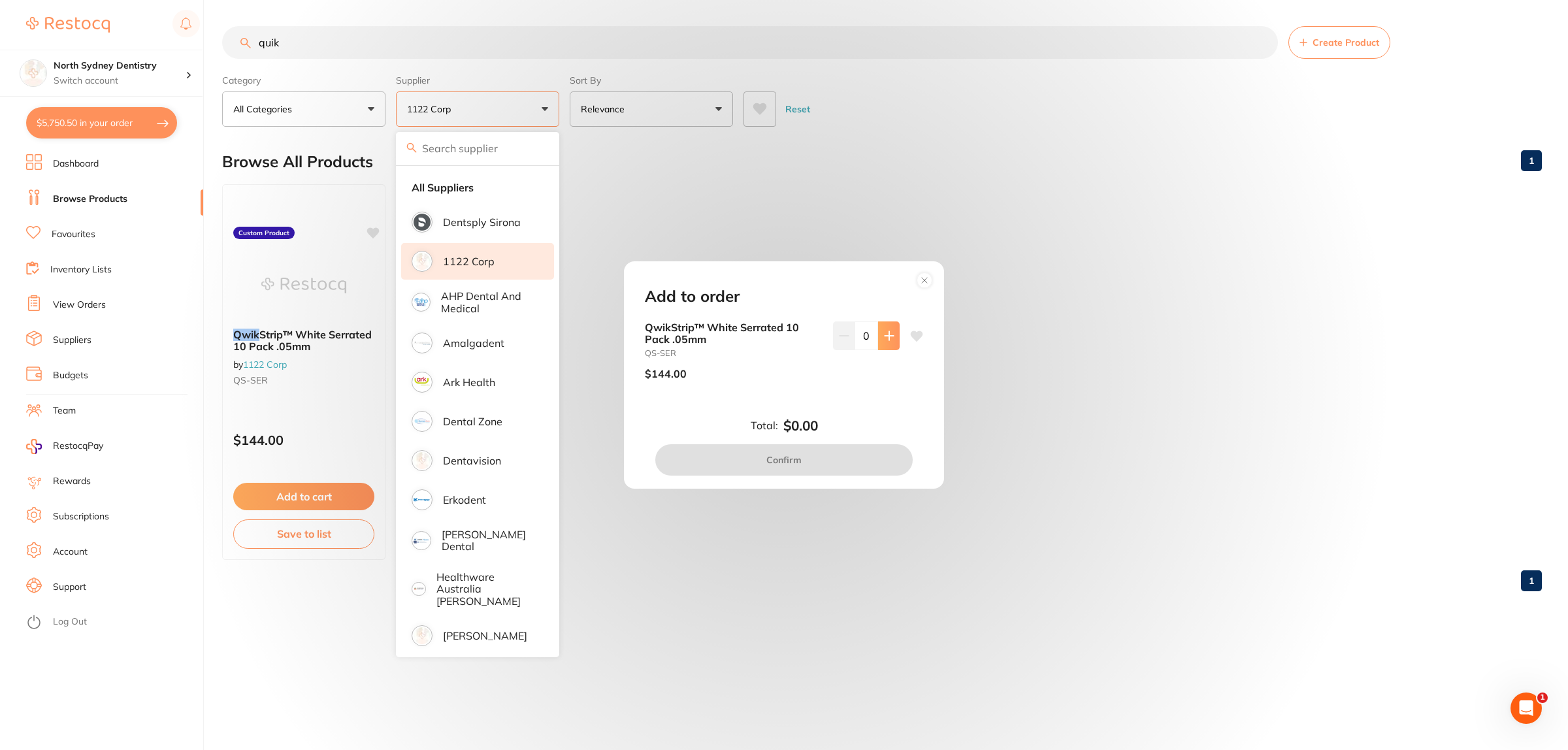
click at [885, 330] on icon at bounding box center [889, 335] width 10 height 10
drag, startPoint x: 885, startPoint y: 330, endPoint x: 838, endPoint y: 430, distance: 110.5
click at [884, 336] on icon at bounding box center [889, 335] width 10 height 10
type input "2"
click at [830, 432] on div "Total: $288.00 Confirm" at bounding box center [784, 447] width 310 height 58
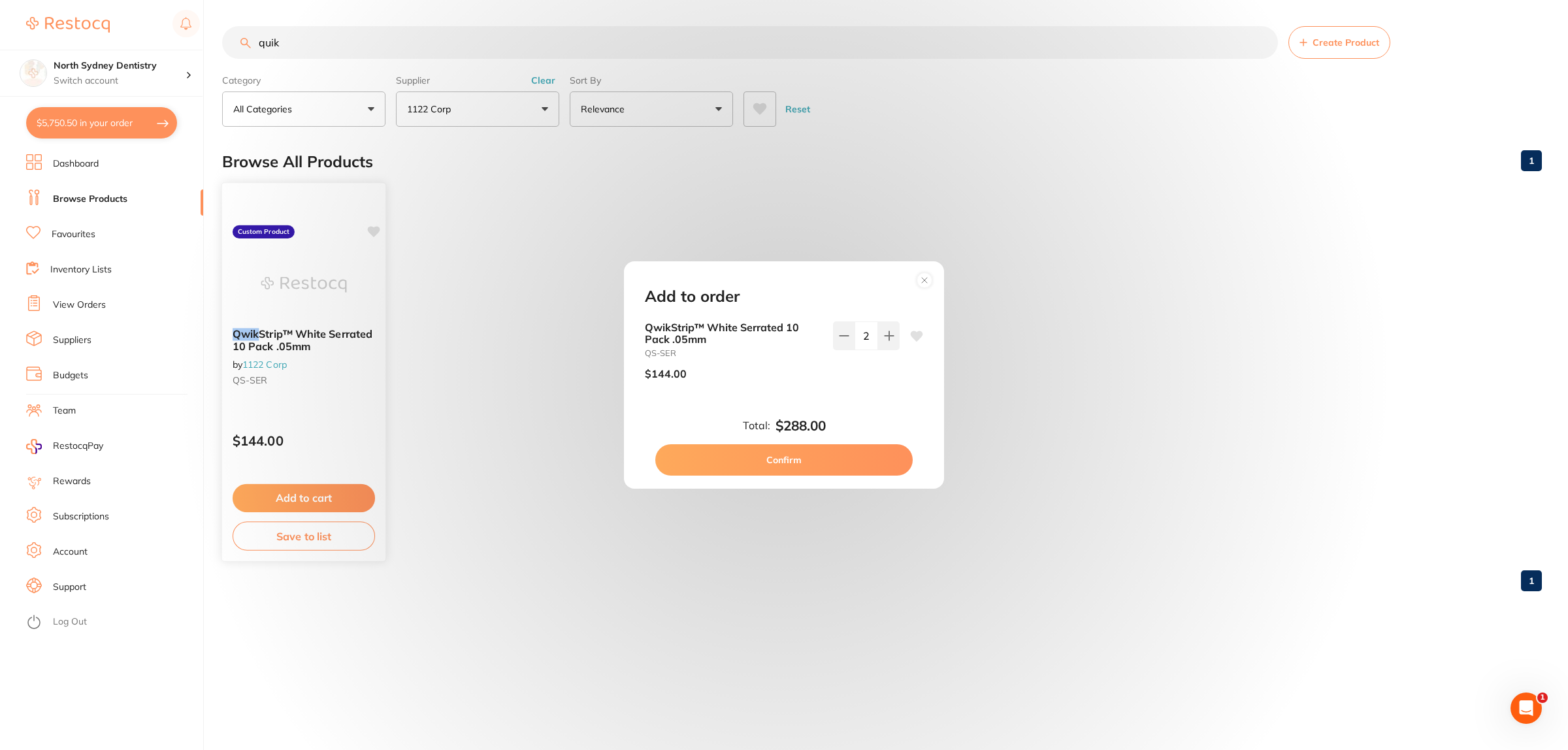
click at [818, 454] on button "Confirm" at bounding box center [784, 460] width 257 height 32
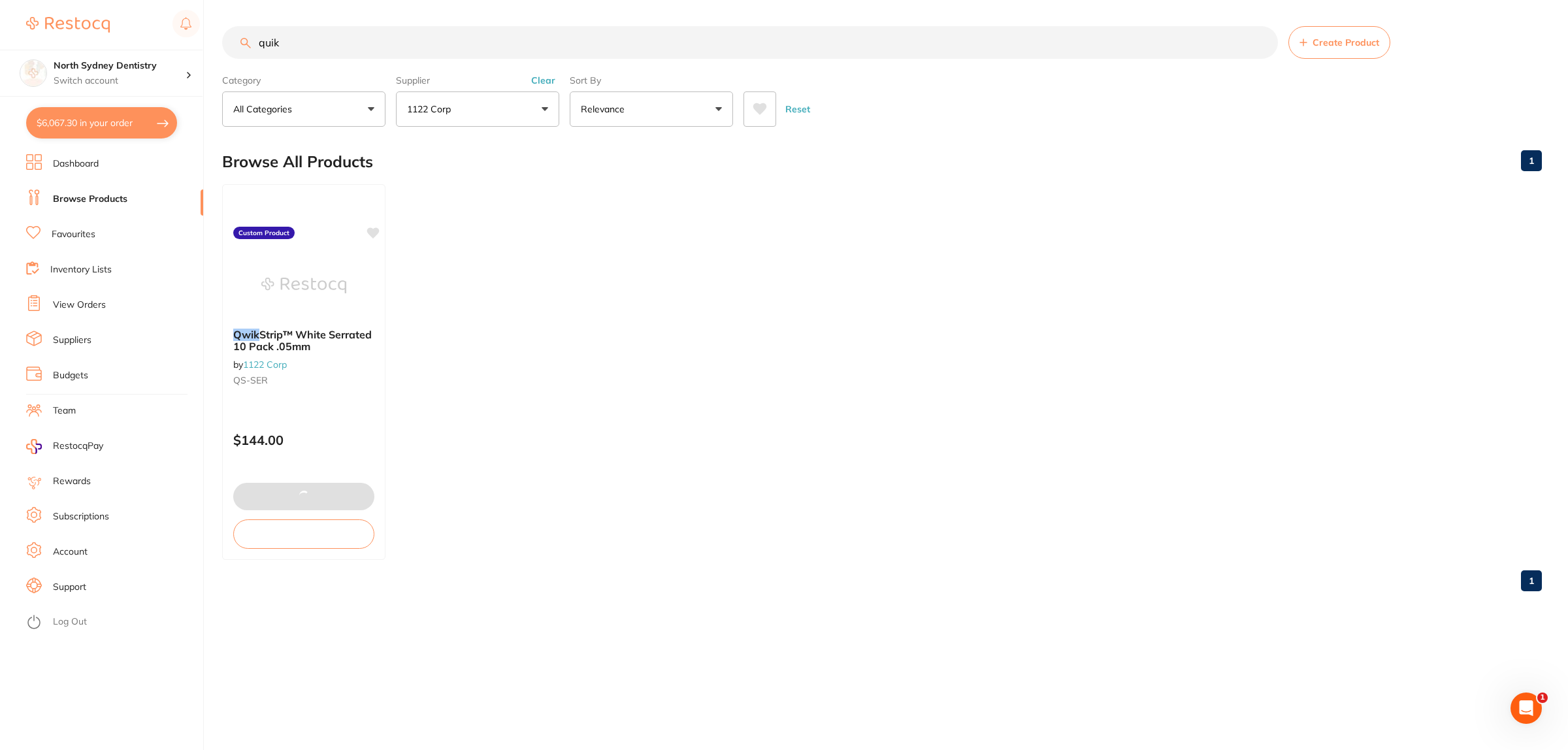
click at [99, 120] on button "$6,067.30 in your order" at bounding box center [101, 123] width 151 height 32
checkbox input "true"
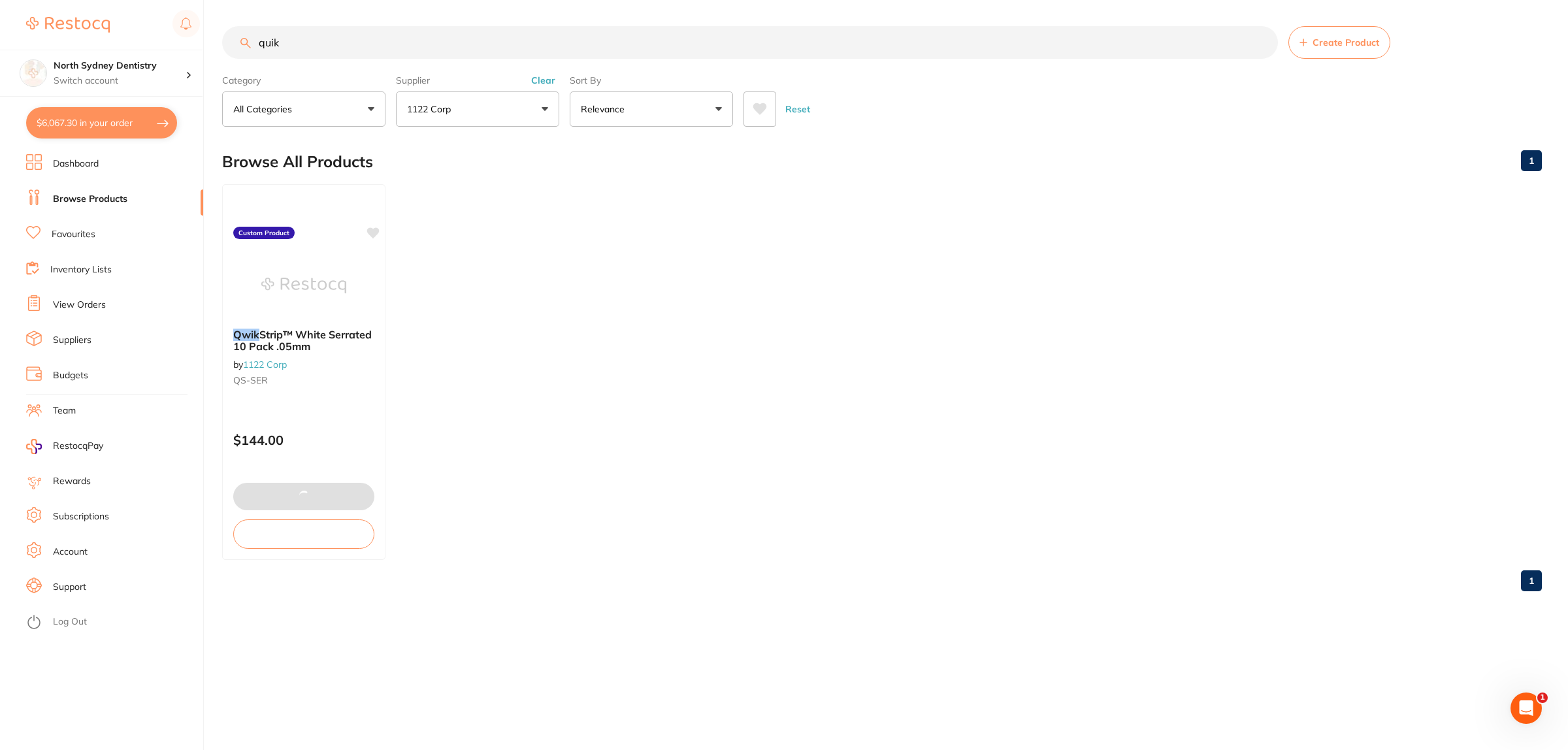
checkbox input "true"
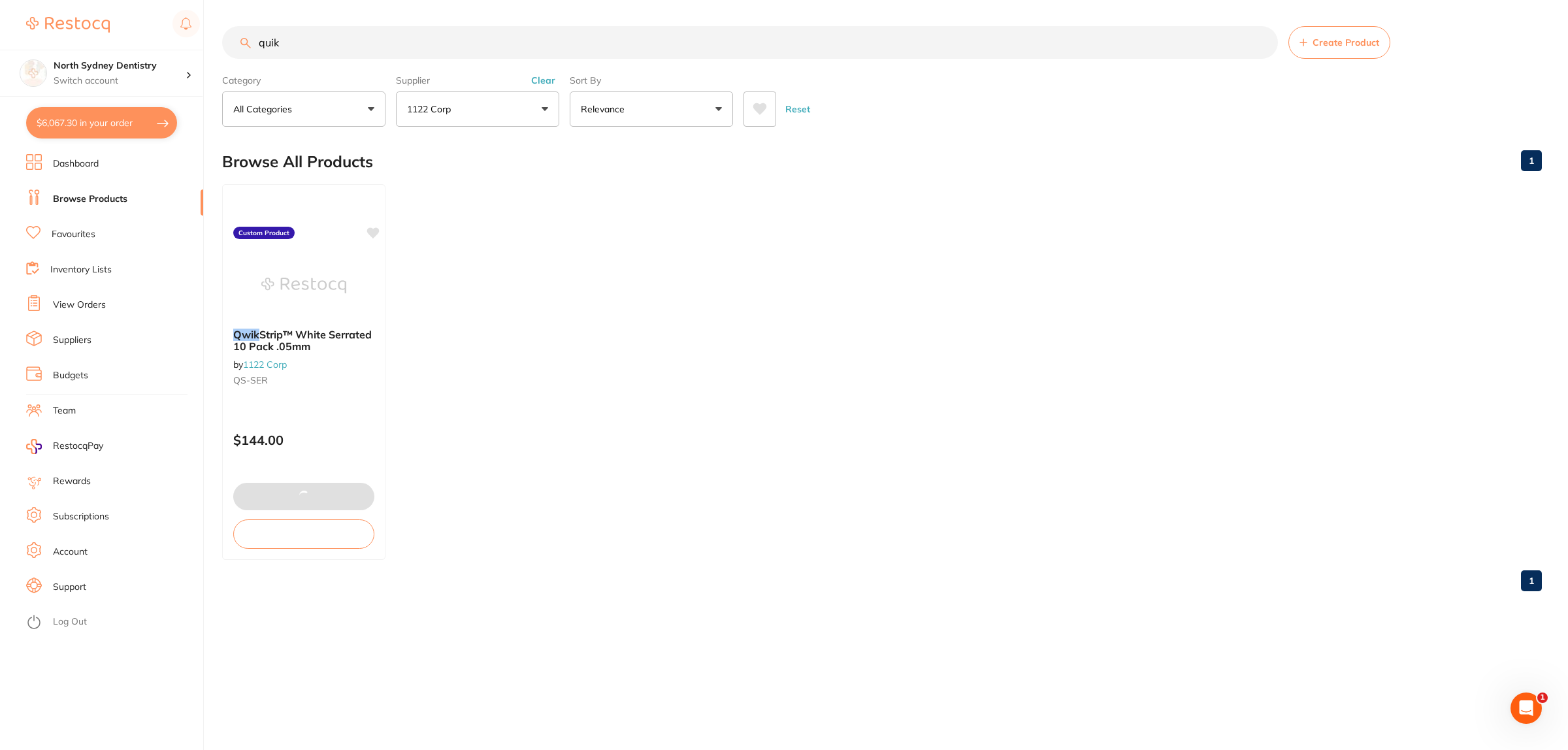
checkbox input "true"
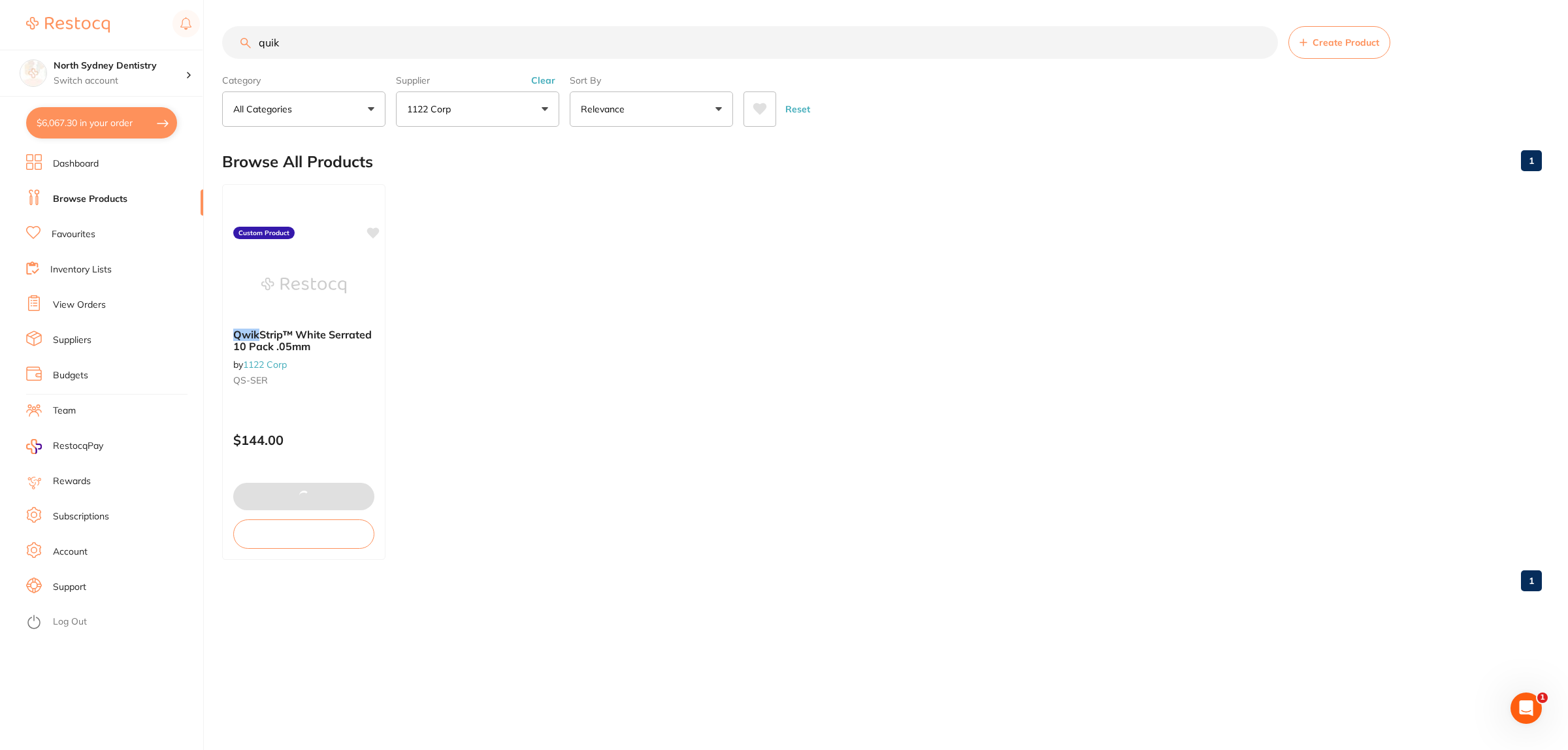
checkbox input "true"
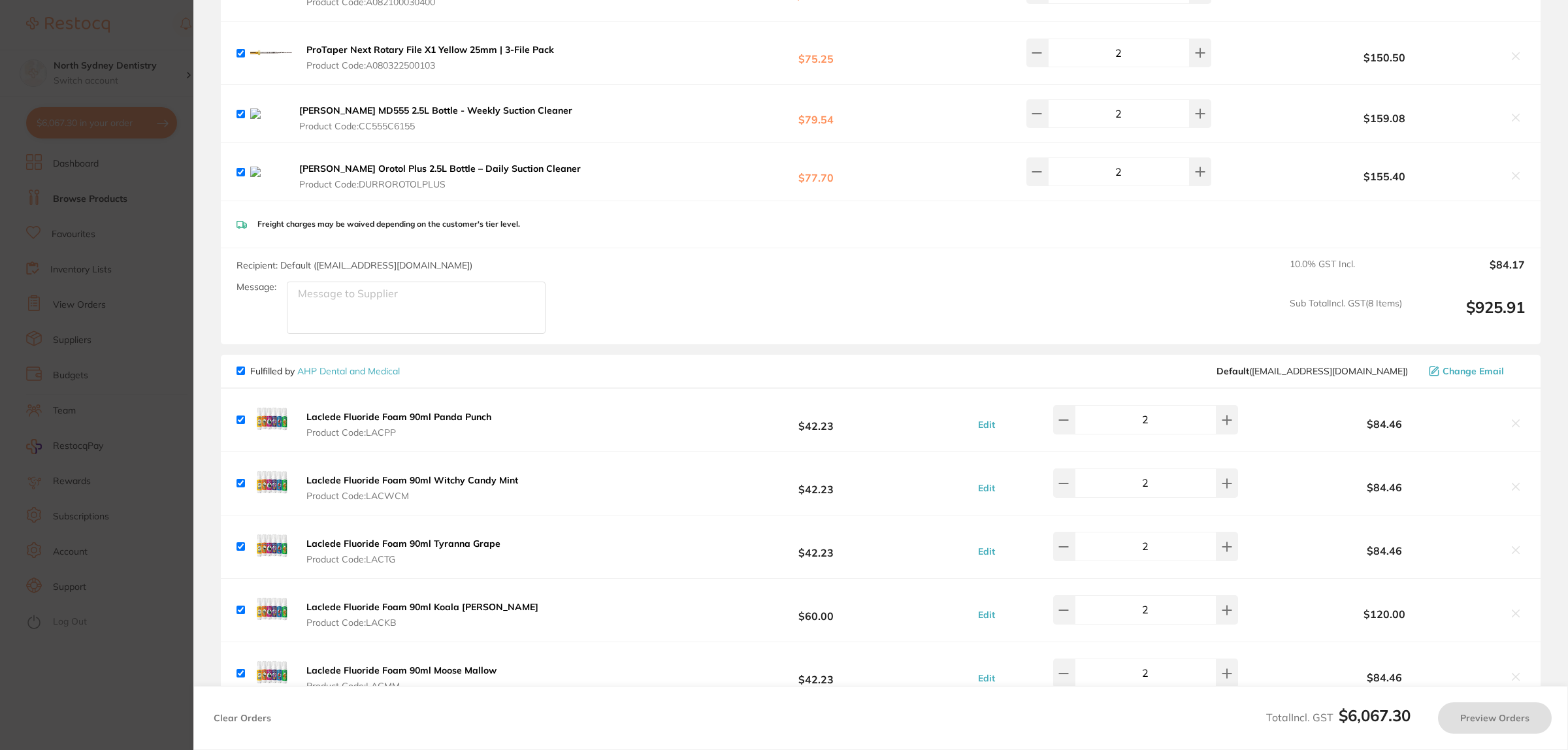
checkbox input "false"
checkbox input "true"
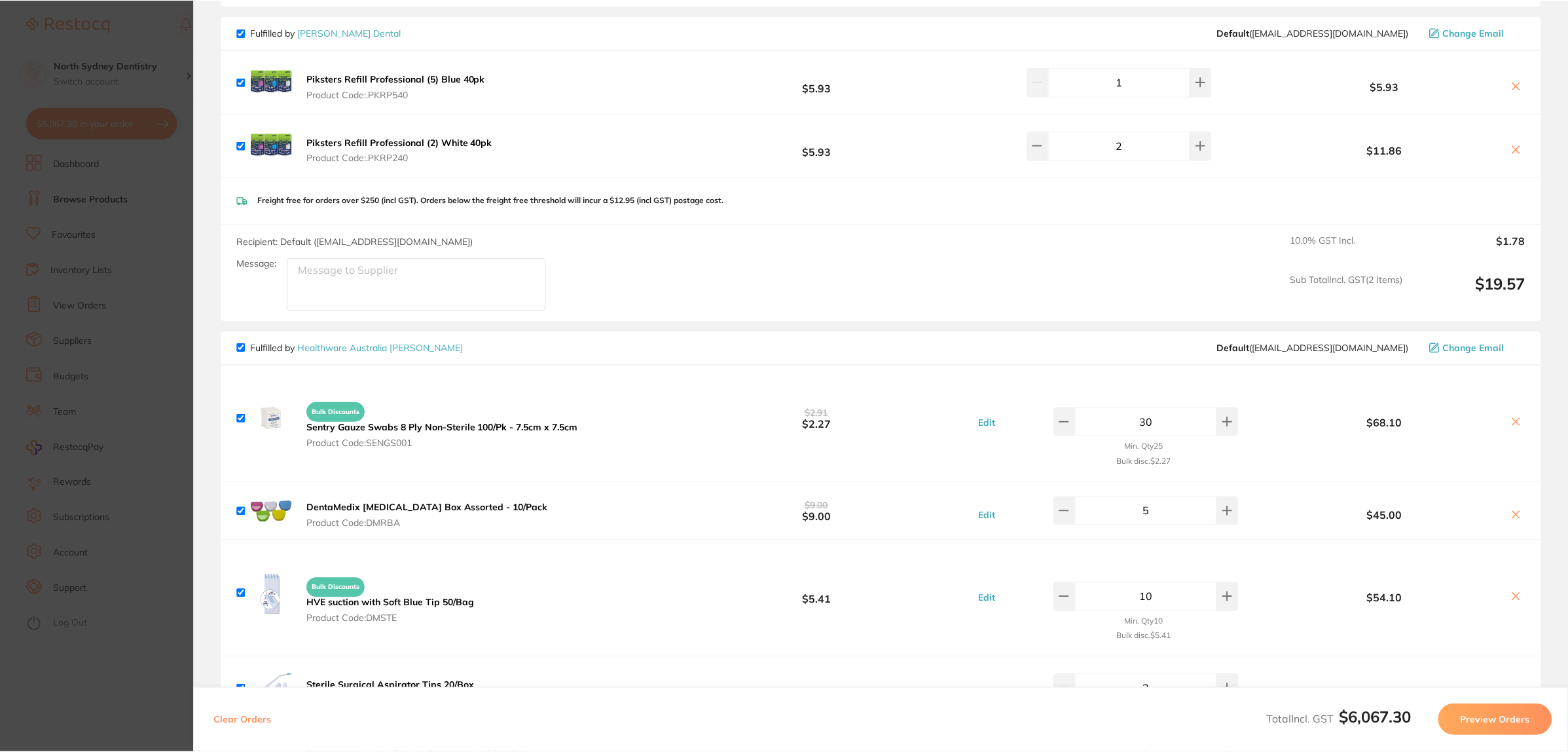
scroll to position [1680, 0]
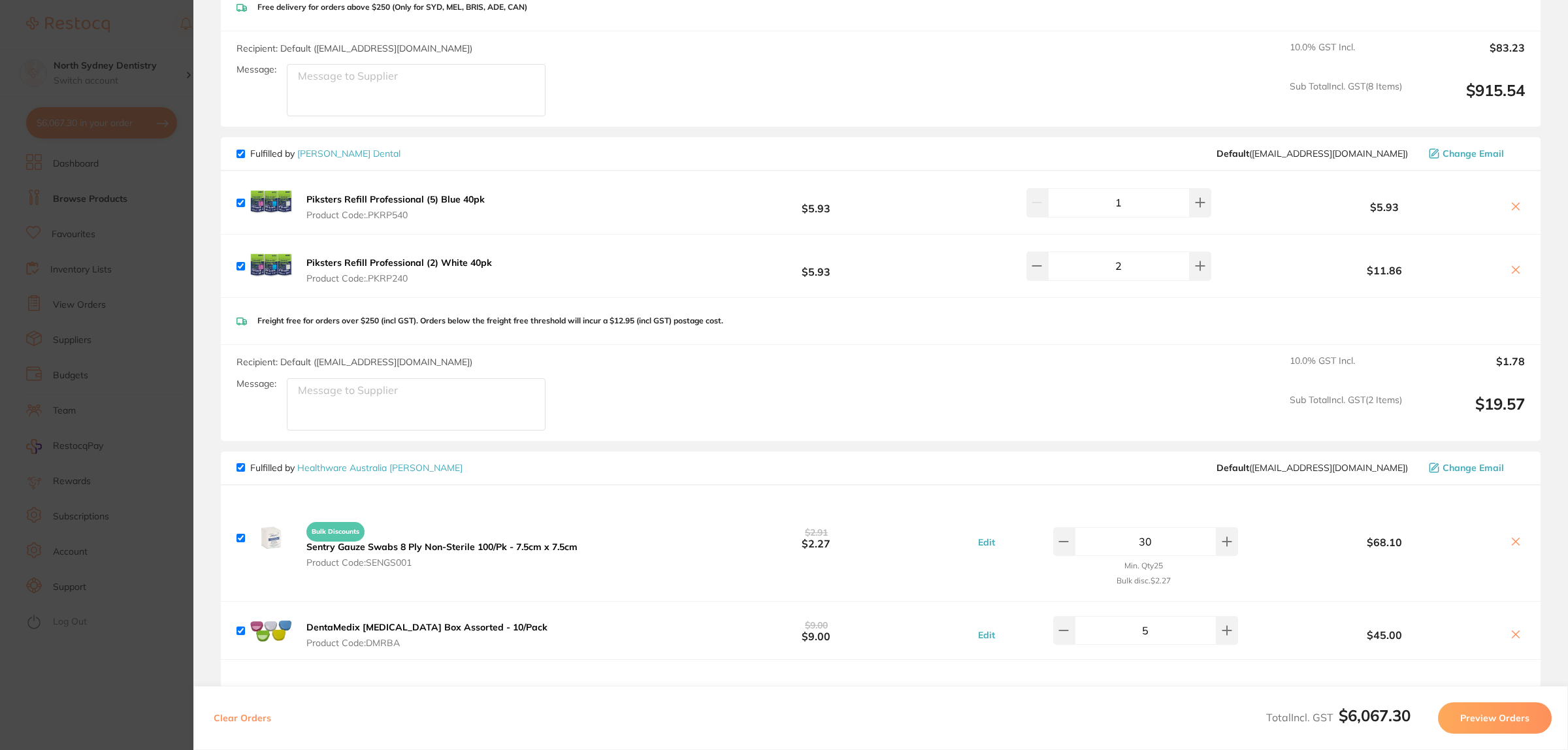
click at [86, 410] on section "Update RRP Set your pre negotiated price for this item. Item Agreed RRP (excl. …" at bounding box center [784, 375] width 1568 height 750
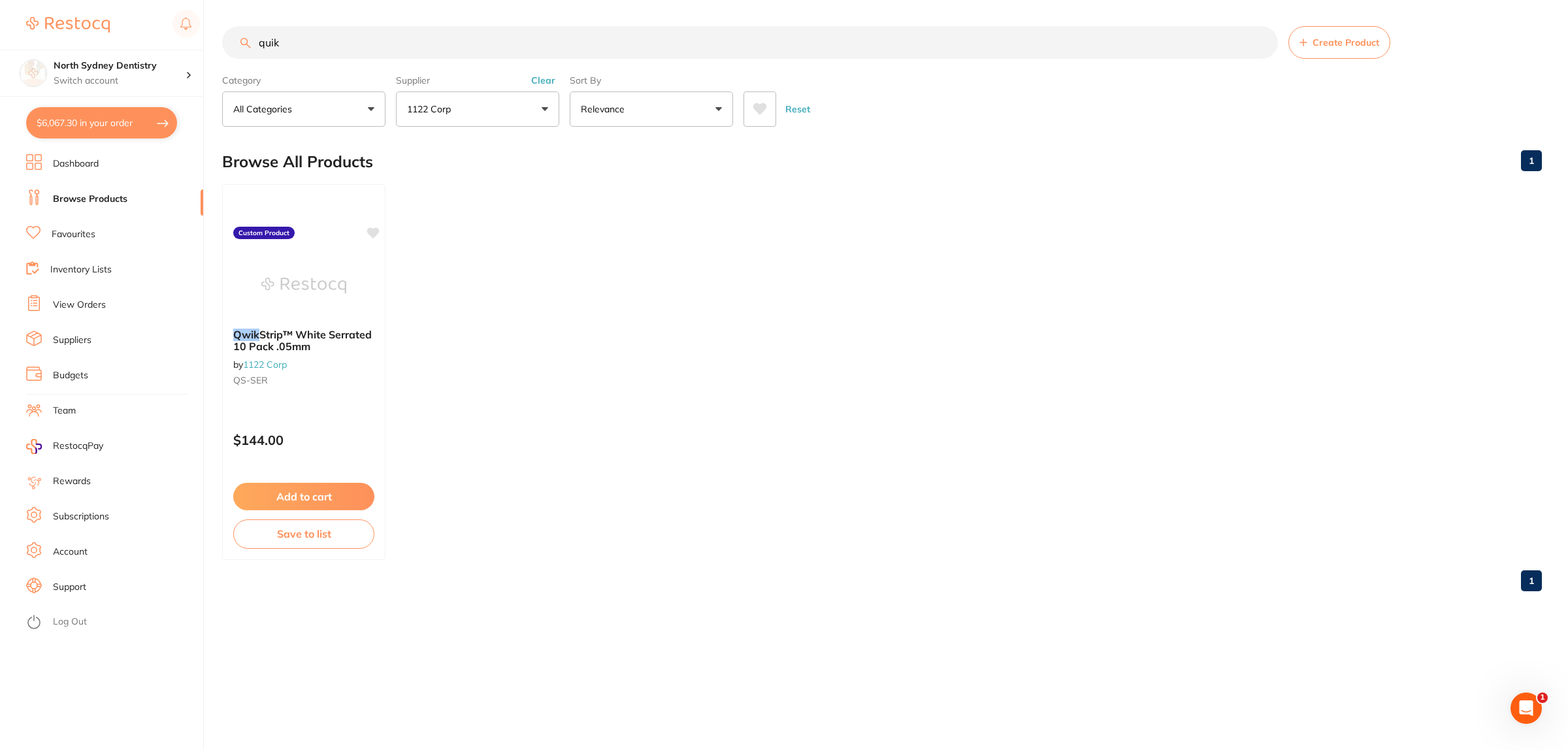
click at [134, 173] on ul "Dashboard Browse Products Favourites Inventory Lists View Orders Suppliers Budg…" at bounding box center [114, 452] width 177 height 596
click at [50, 163] on li "Dashboard" at bounding box center [114, 164] width 177 height 19
